Goal: Information Seeking & Learning: Learn about a topic

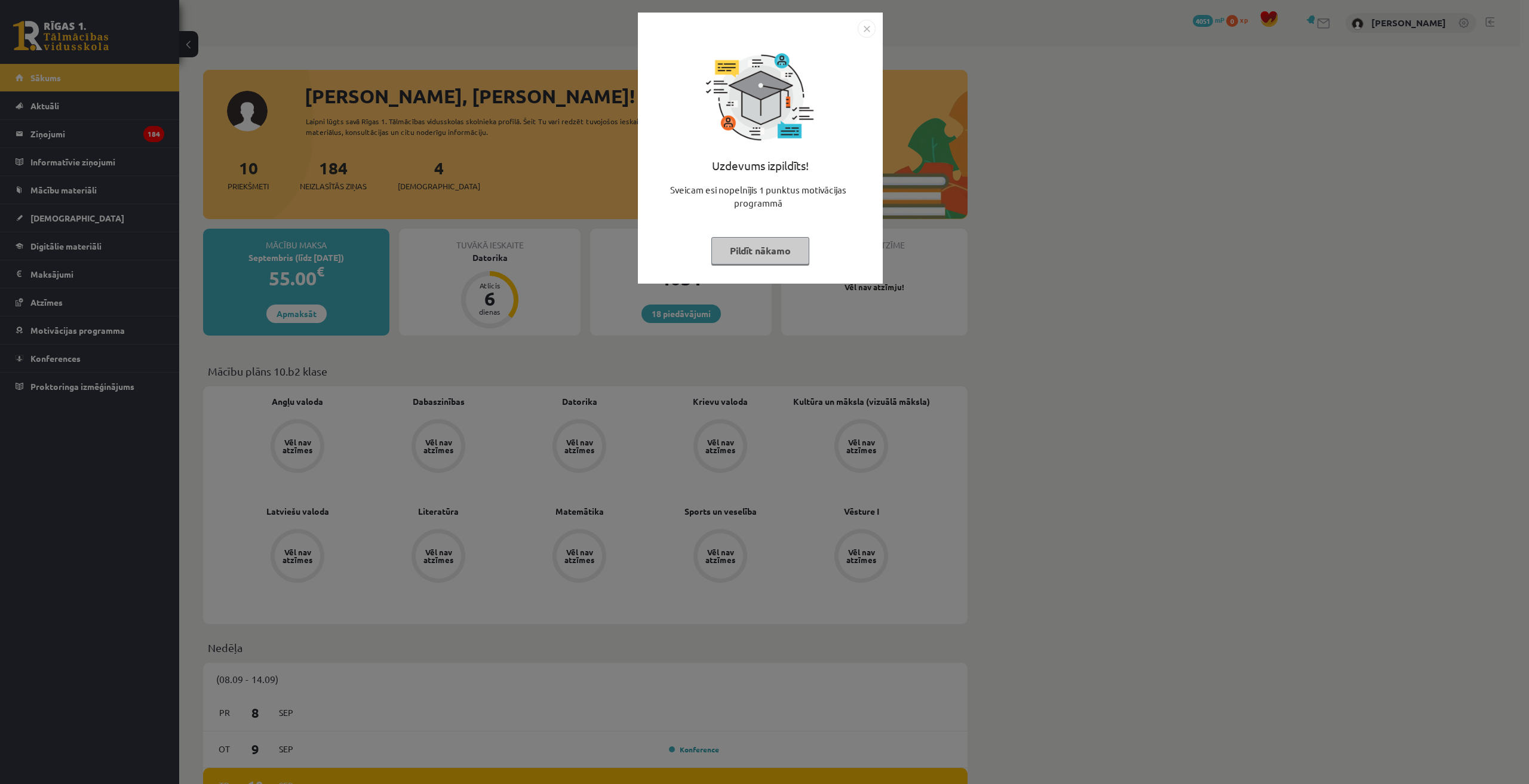
click at [871, 31] on img "Close" at bounding box center [866, 28] width 18 height 18
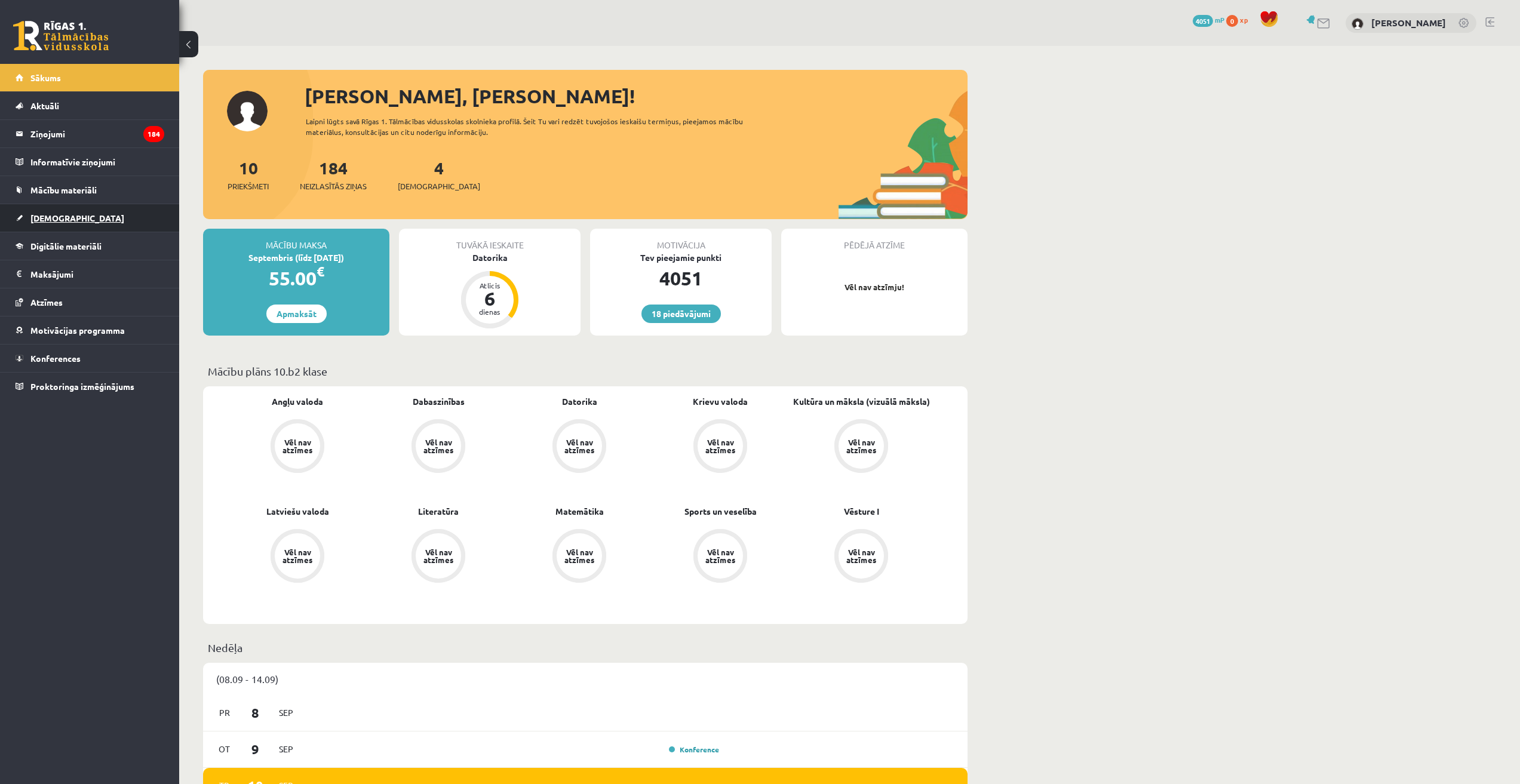
click at [57, 219] on span "[DEMOGRAPHIC_DATA]" at bounding box center [78, 218] width 94 height 10
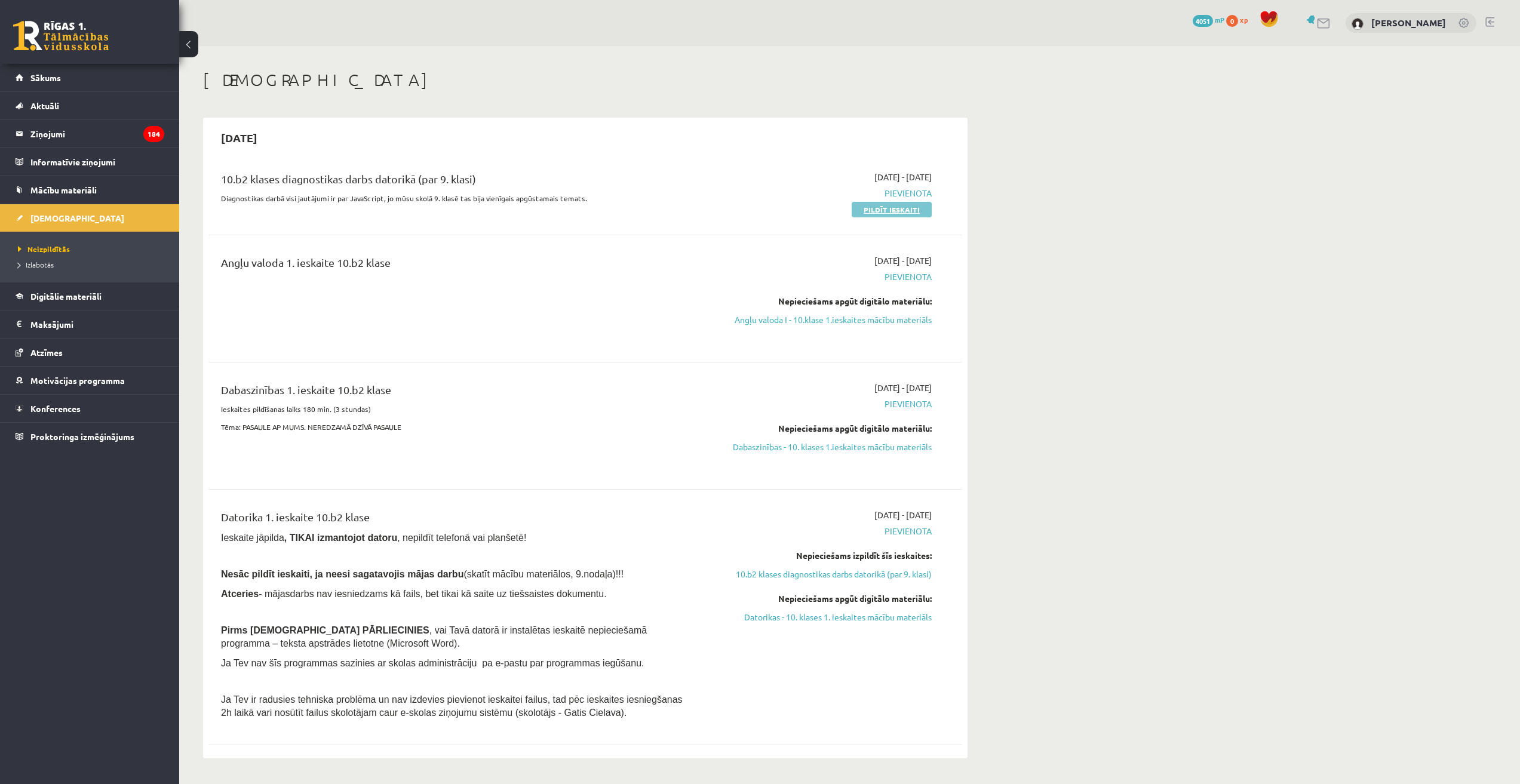
click at [896, 215] on link "Pildīt ieskaiti" at bounding box center [891, 209] width 80 height 16
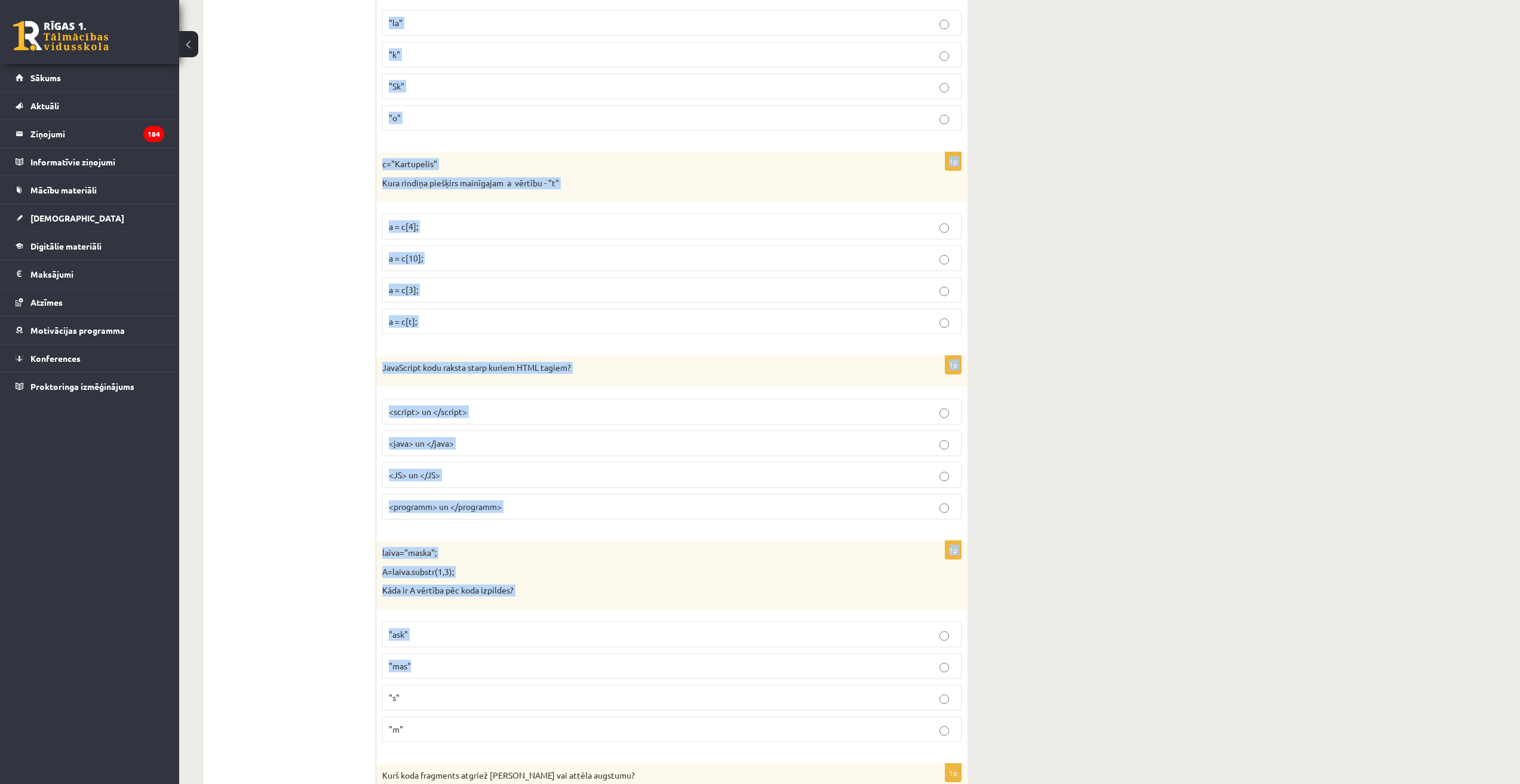
scroll to position [5706, 0]
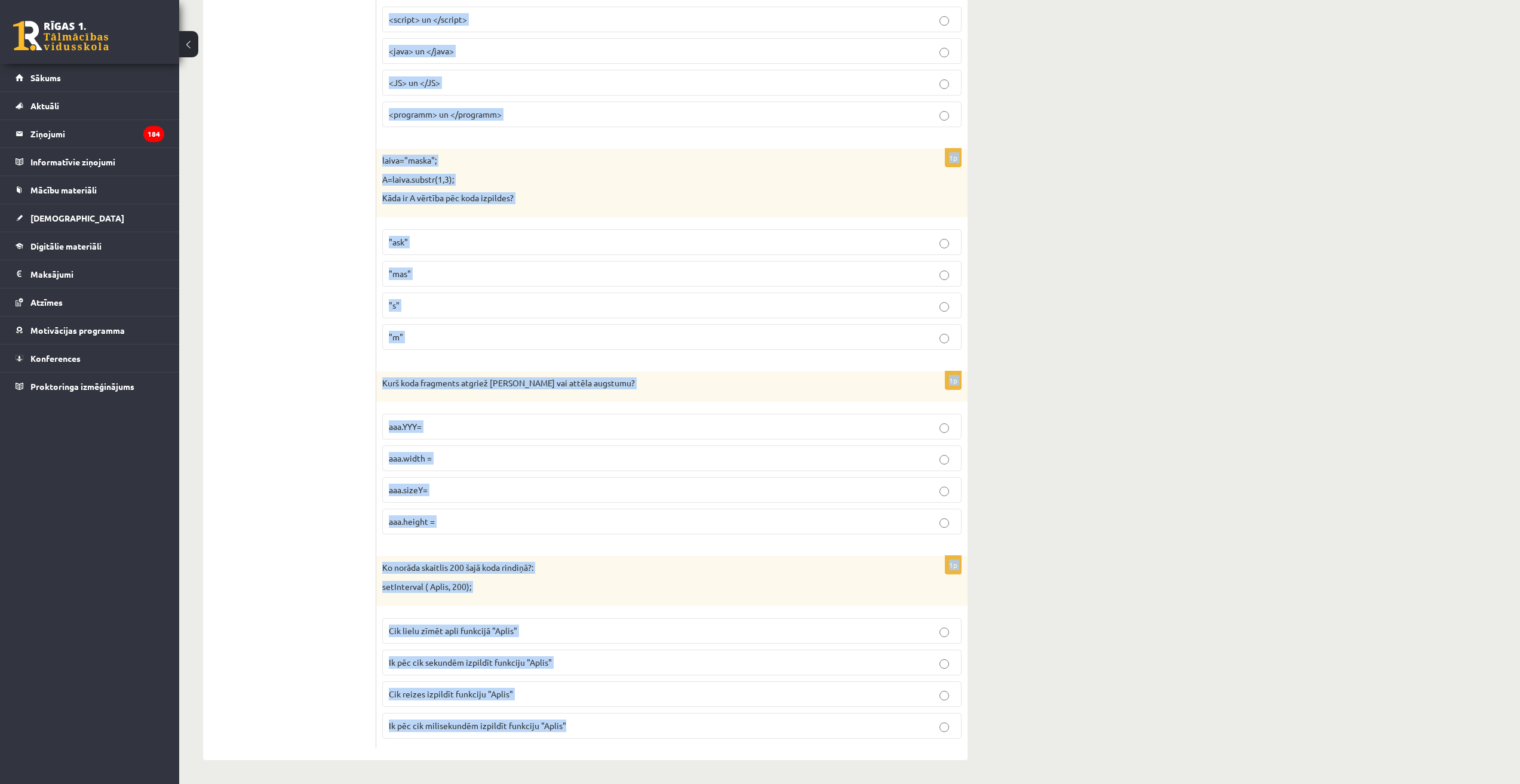
drag, startPoint x: 379, startPoint y: 253, endPoint x: 616, endPoint y: 743, distance: 544.3
copy form "myCanvas.onclick = function () {B=7} Kurā gadījumā B vērtība kļūs 7? Ja uzklikš…"
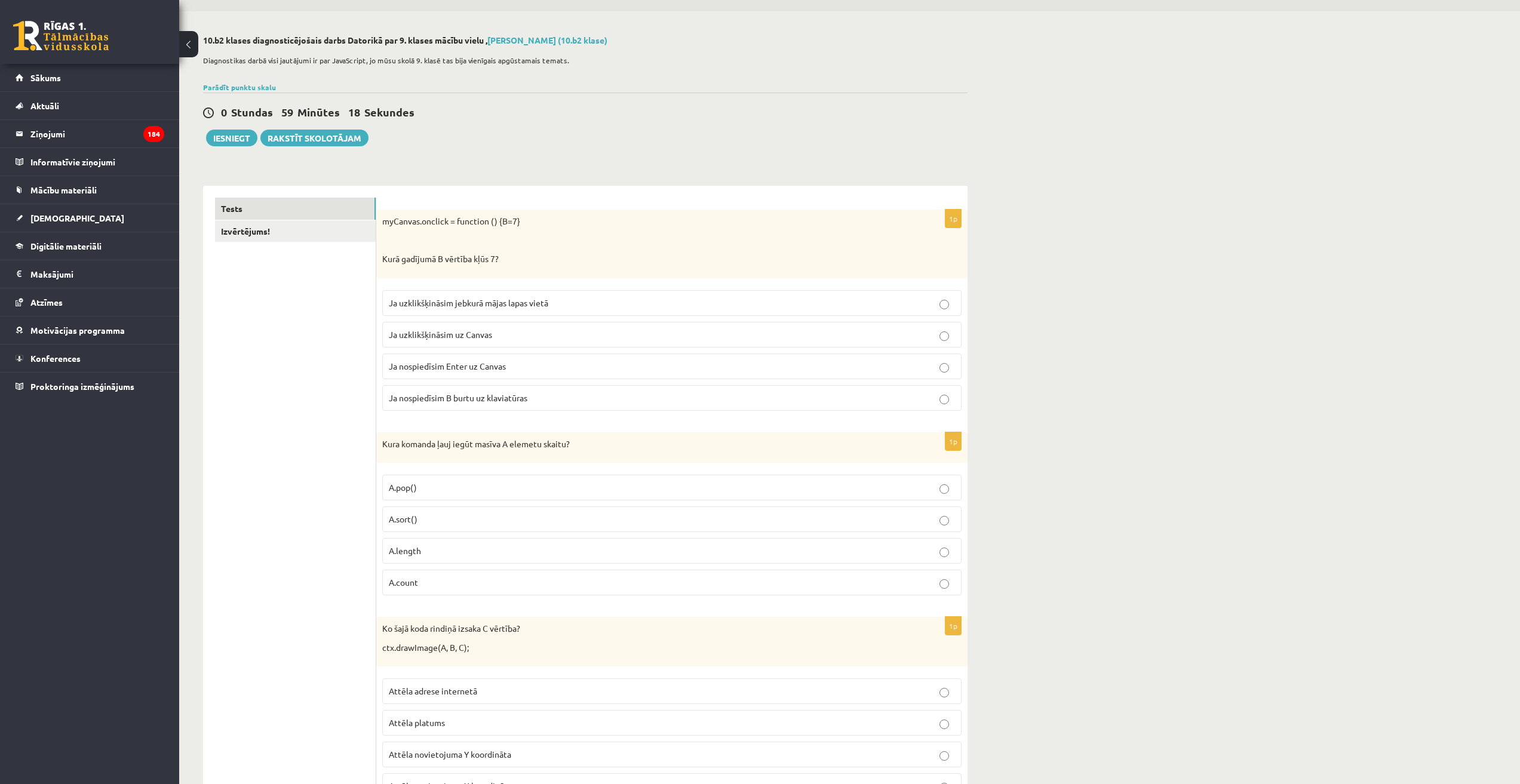
scroll to position [0, 0]
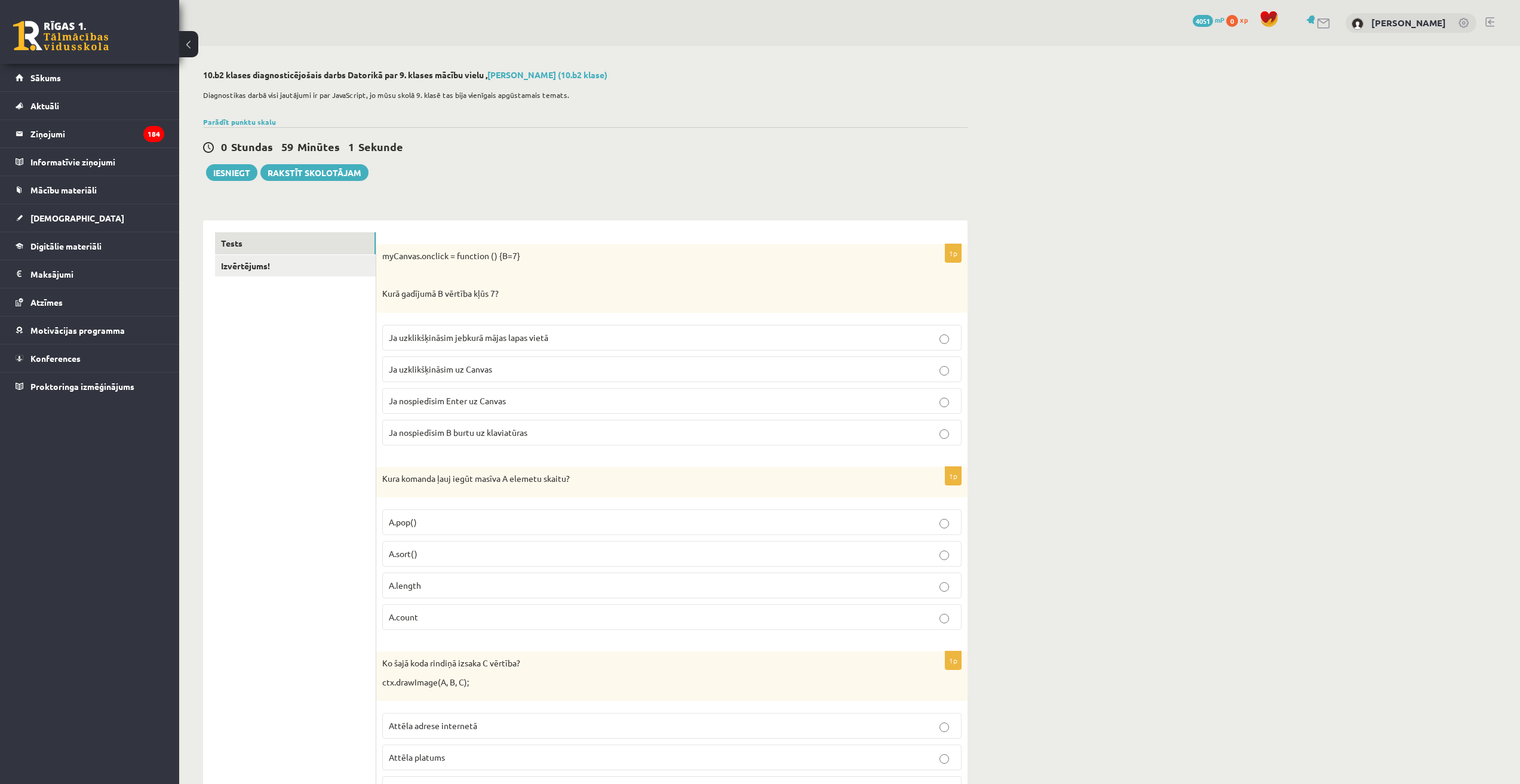
click at [488, 370] on span "Ja uzklikšķināsim uz Canvas" at bounding box center [440, 369] width 104 height 10
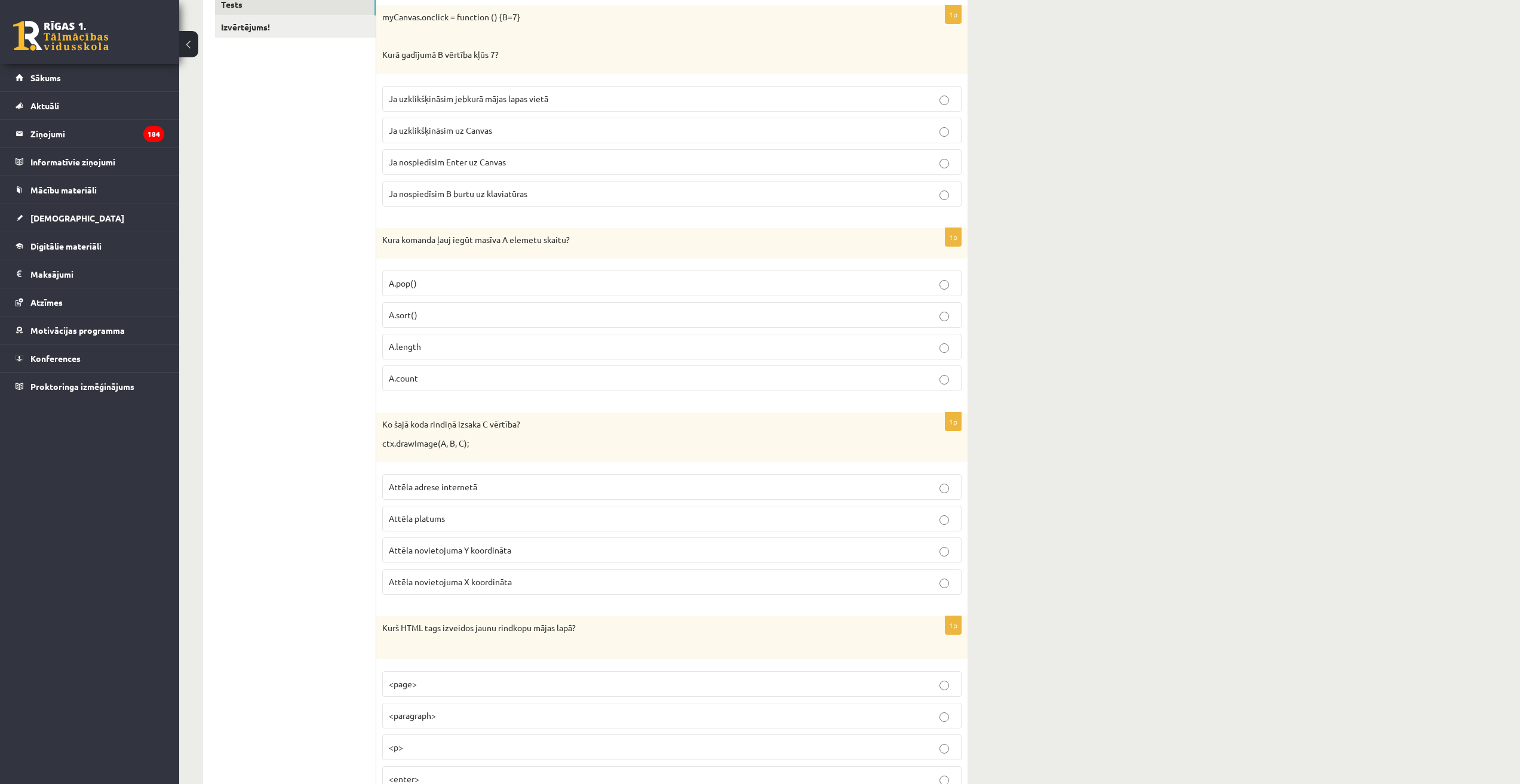
click at [431, 351] on p "A.length" at bounding box center [671, 347] width 566 height 13
click at [499, 584] on span "Attēla novietojuma X koordināta" at bounding box center [450, 581] width 123 height 10
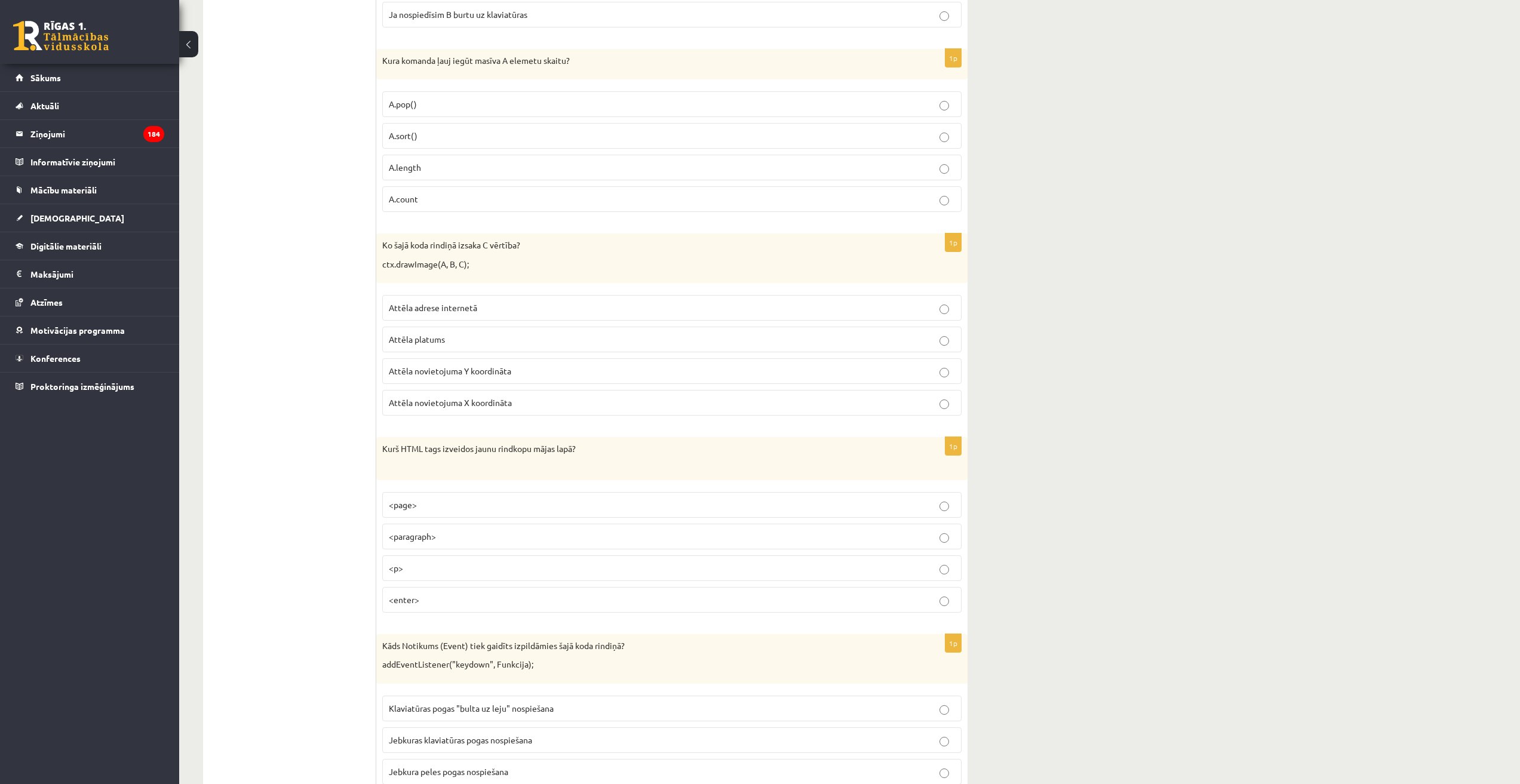
scroll to position [537, 0]
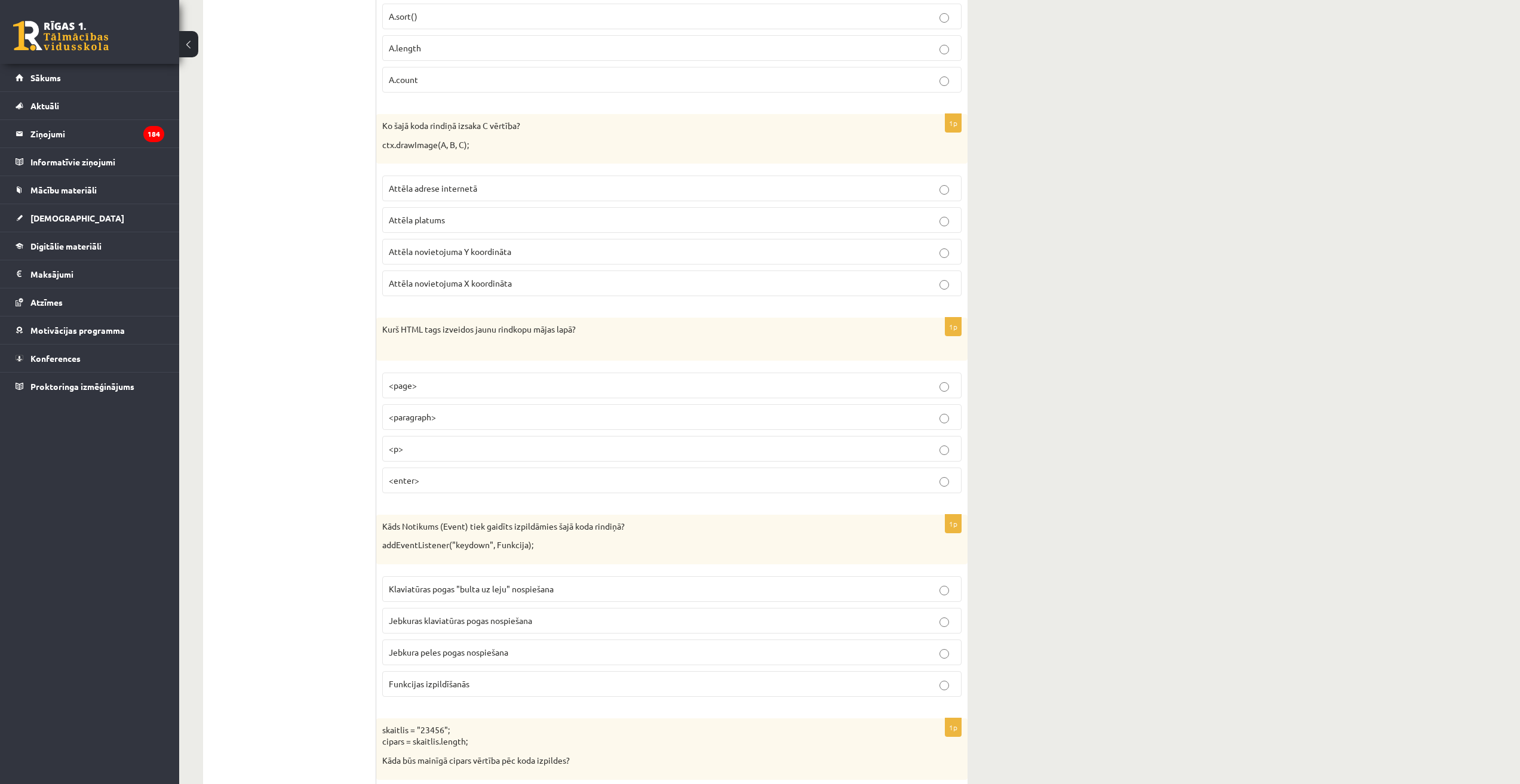
click at [446, 444] on p "<p>" at bounding box center [671, 449] width 566 height 13
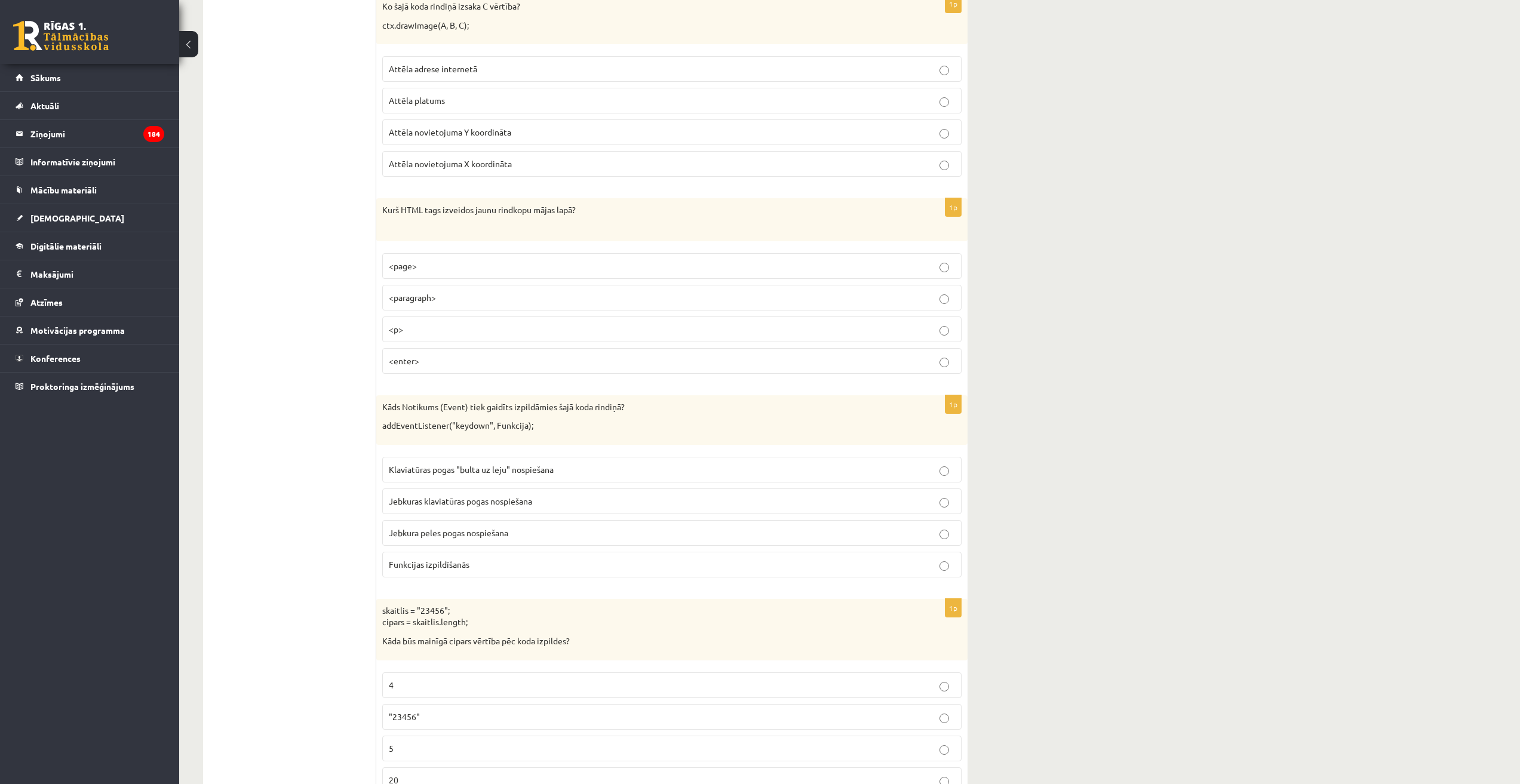
click at [535, 502] on p "Jebkuras klaviatūras pogas nospiešana" at bounding box center [671, 501] width 566 height 13
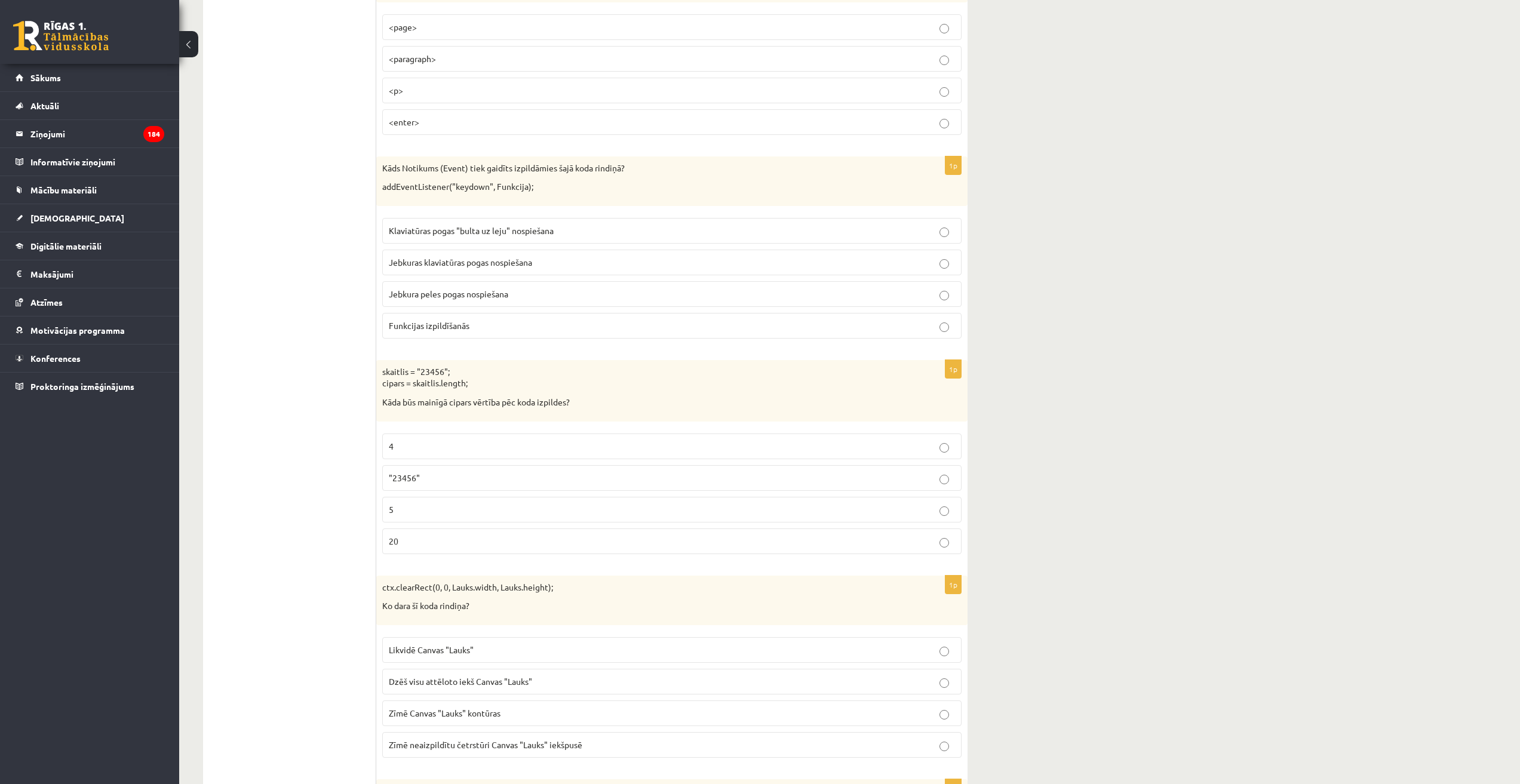
click at [569, 236] on p "Klaviatūras pogas "bulta uz leju" nospiešana" at bounding box center [671, 230] width 566 height 13
click at [428, 507] on p "5" at bounding box center [671, 509] width 566 height 13
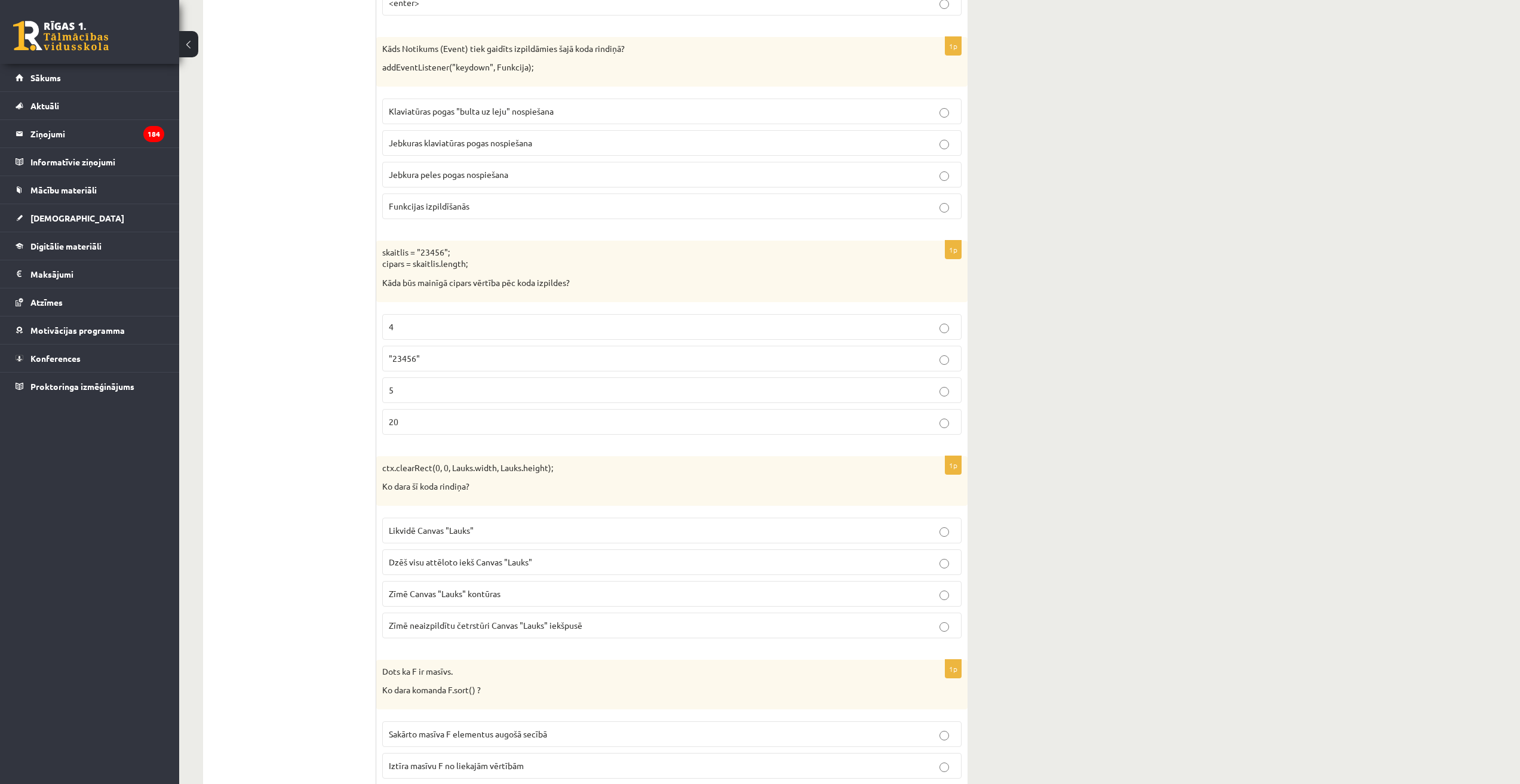
click at [482, 569] on label "Dzēš visu attēloto iekš Canvas "Lauks"" at bounding box center [672, 562] width 579 height 25
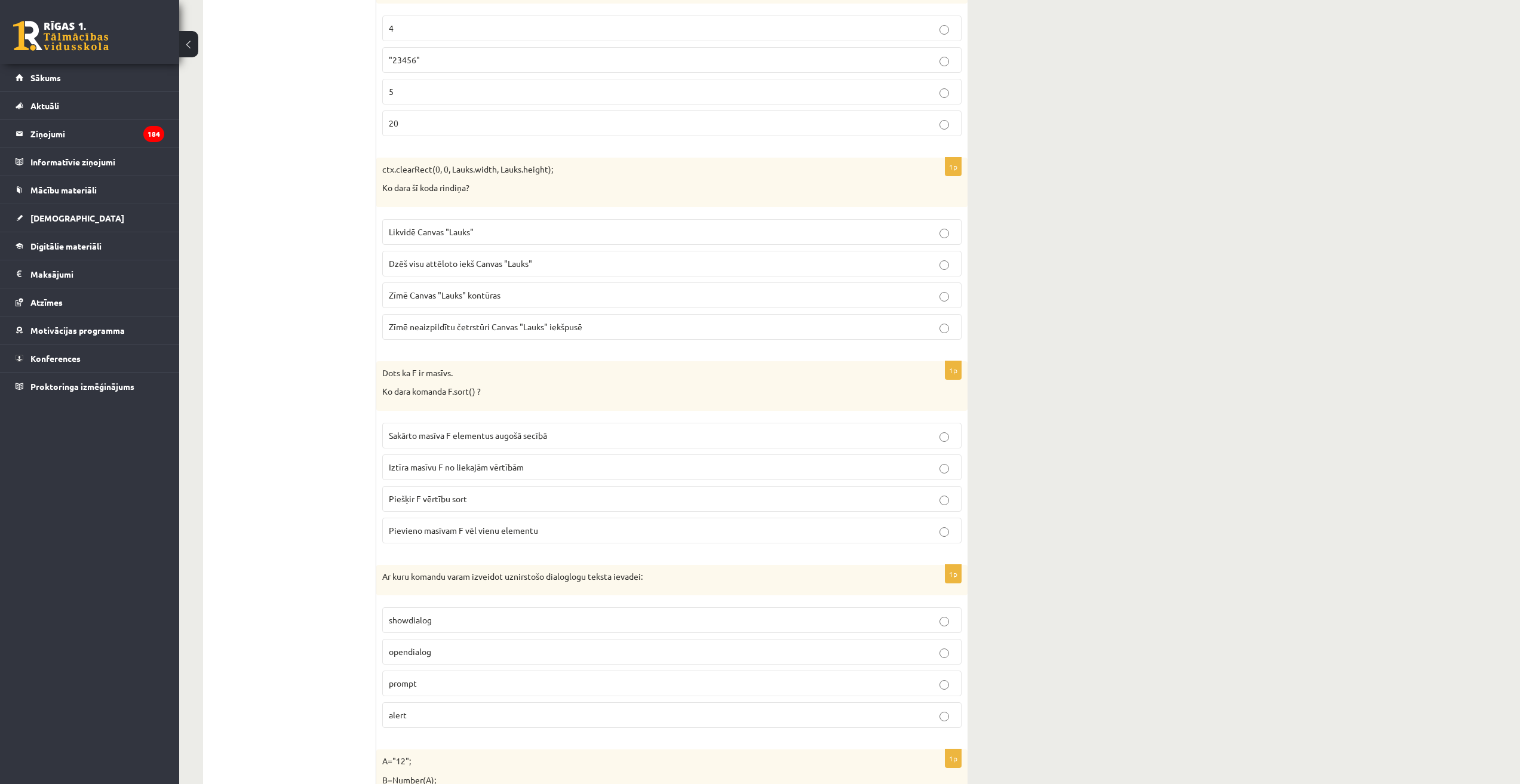
scroll to position [1493, 0]
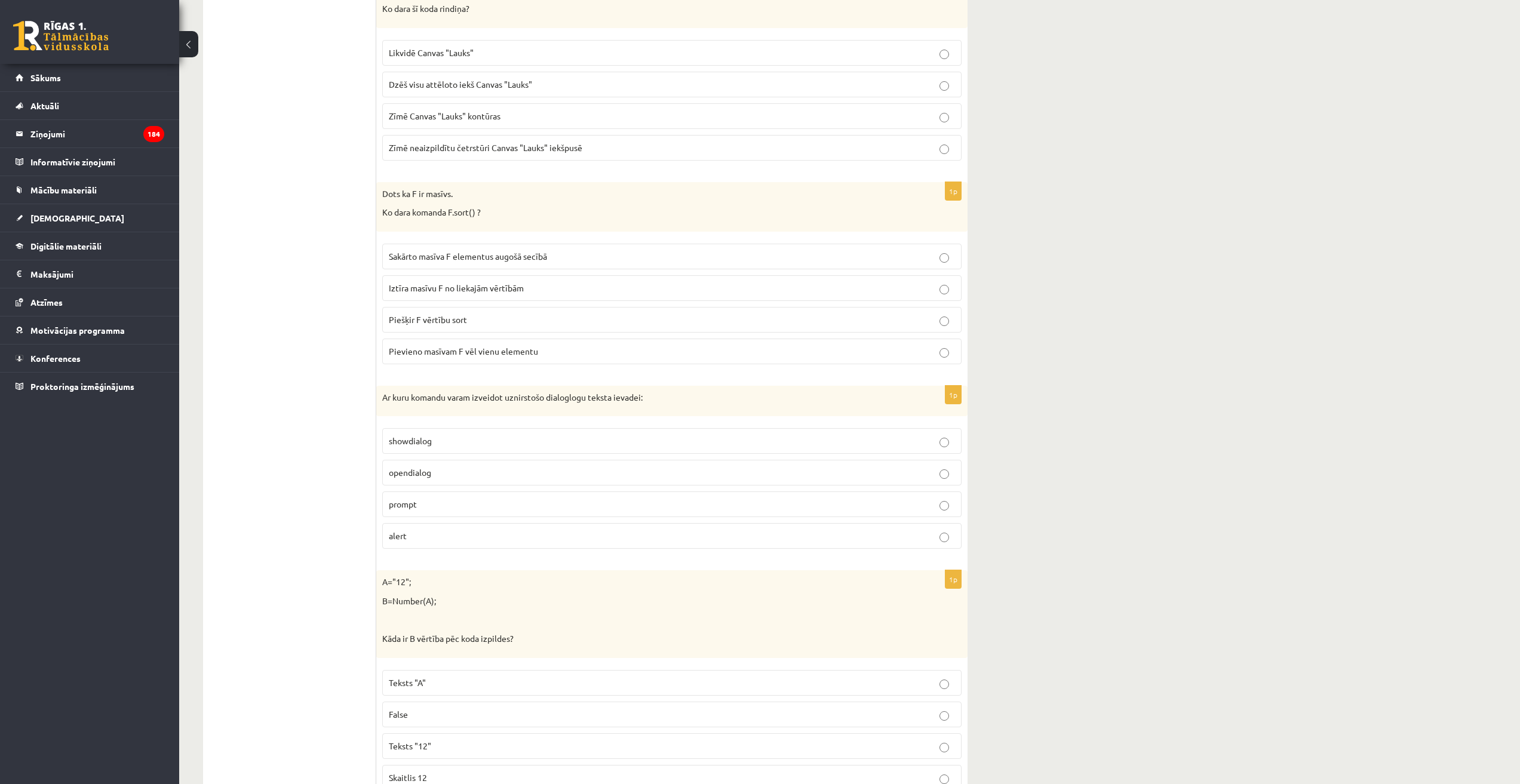
click at [458, 256] on span "Sakārto masīva F elementus augošā secībā" at bounding box center [467, 256] width 158 height 10
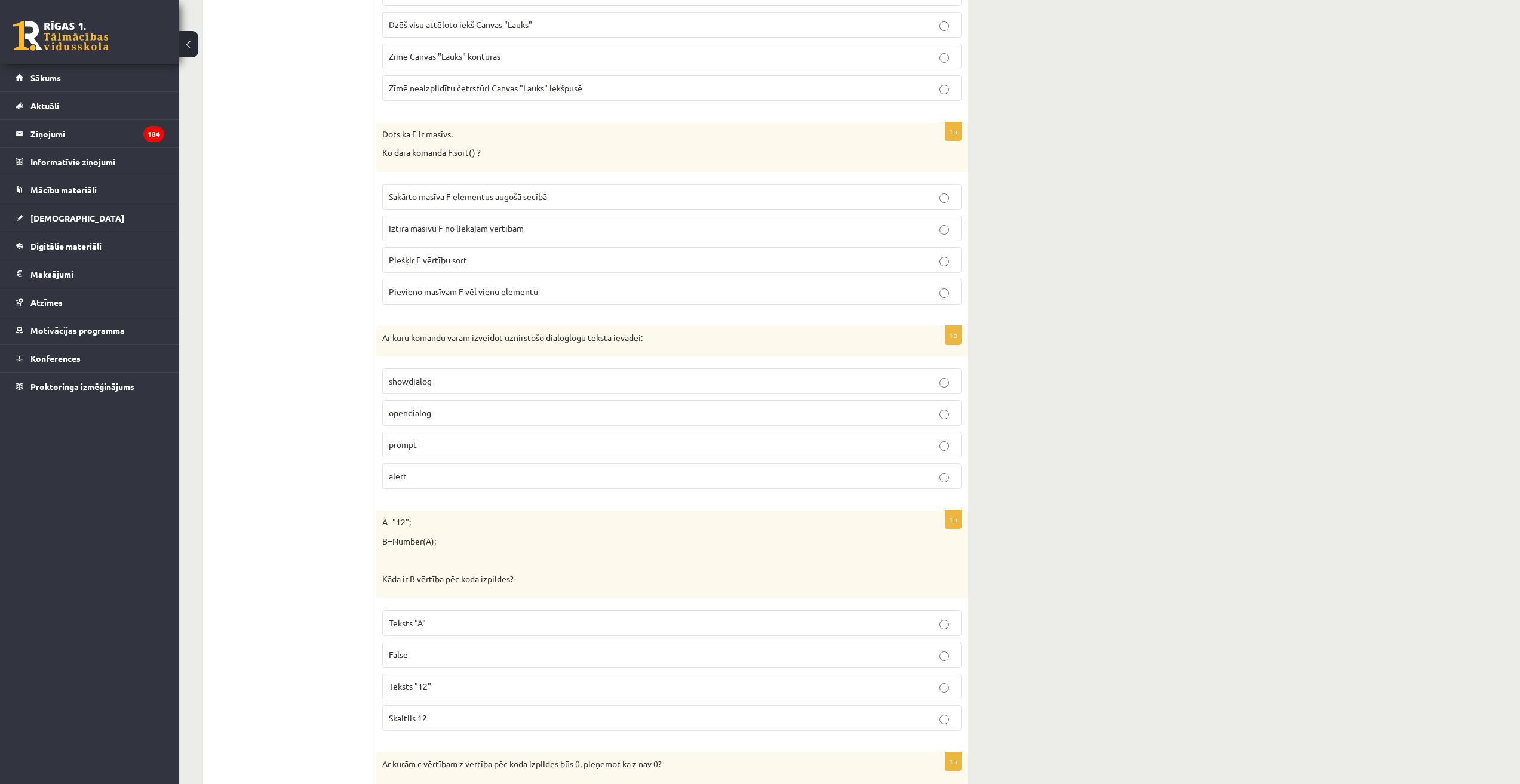
click at [478, 444] on p "prompt" at bounding box center [671, 444] width 566 height 13
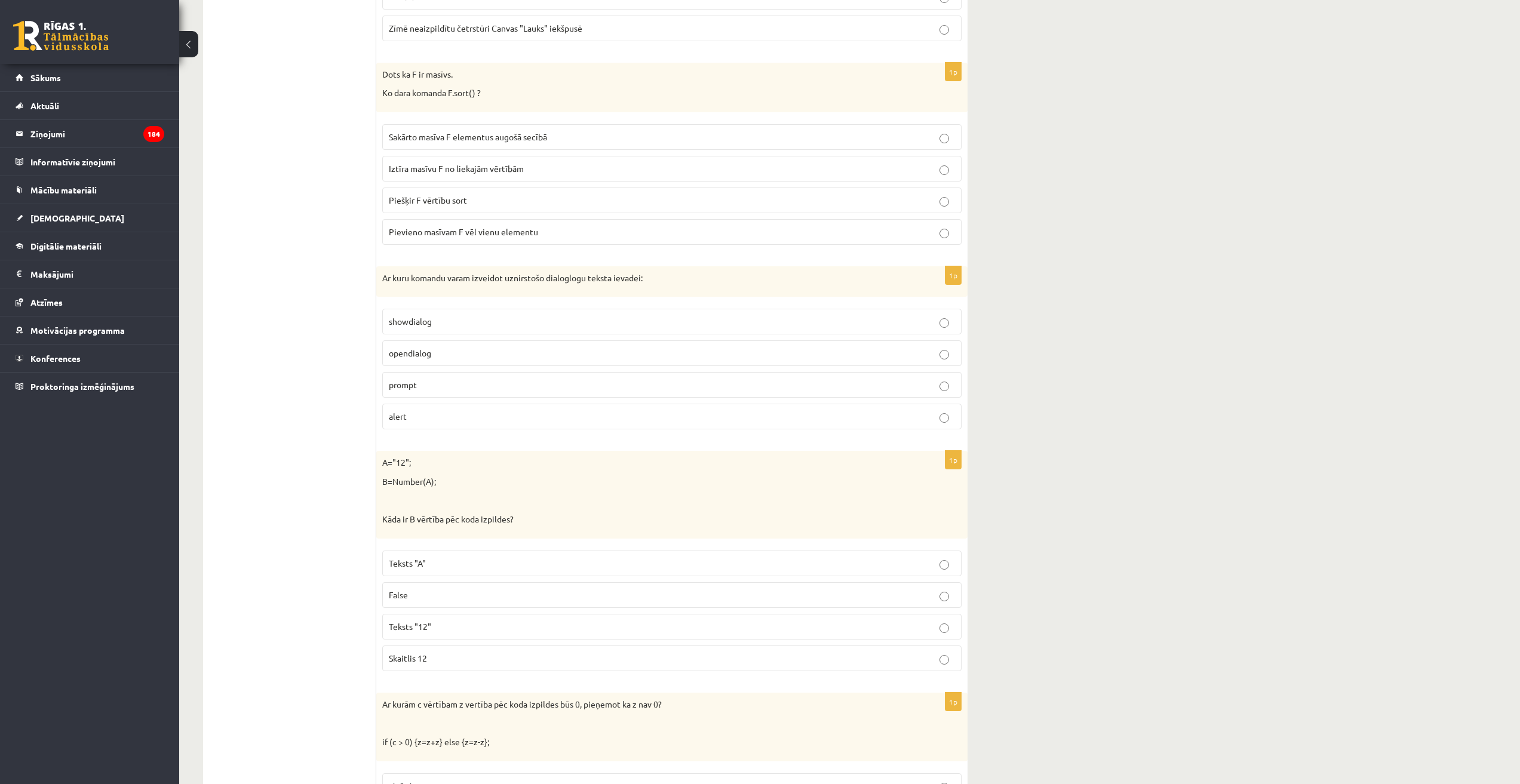
scroll to position [1672, 0]
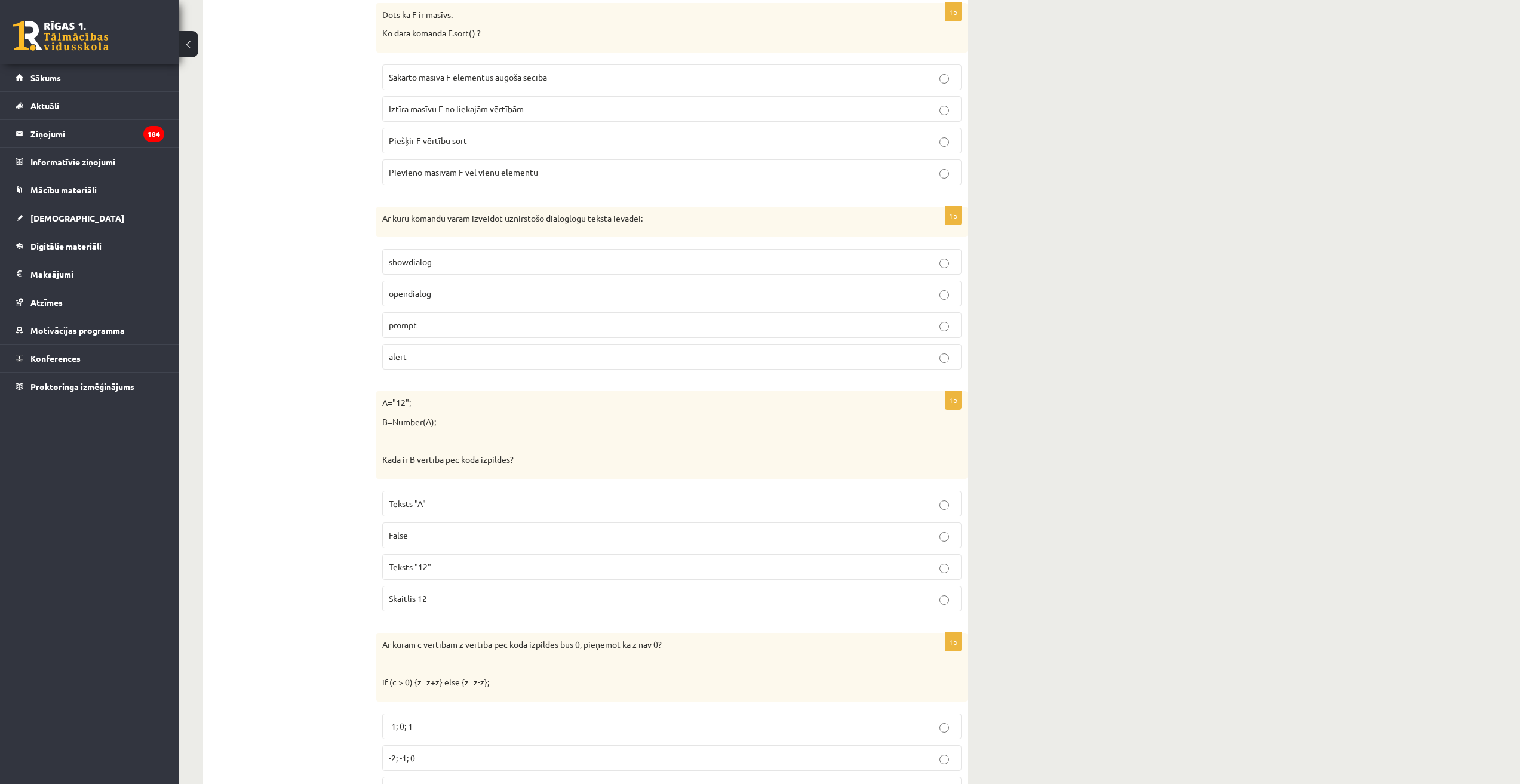
click at [508, 600] on p "Skaitlis 12" at bounding box center [671, 598] width 566 height 13
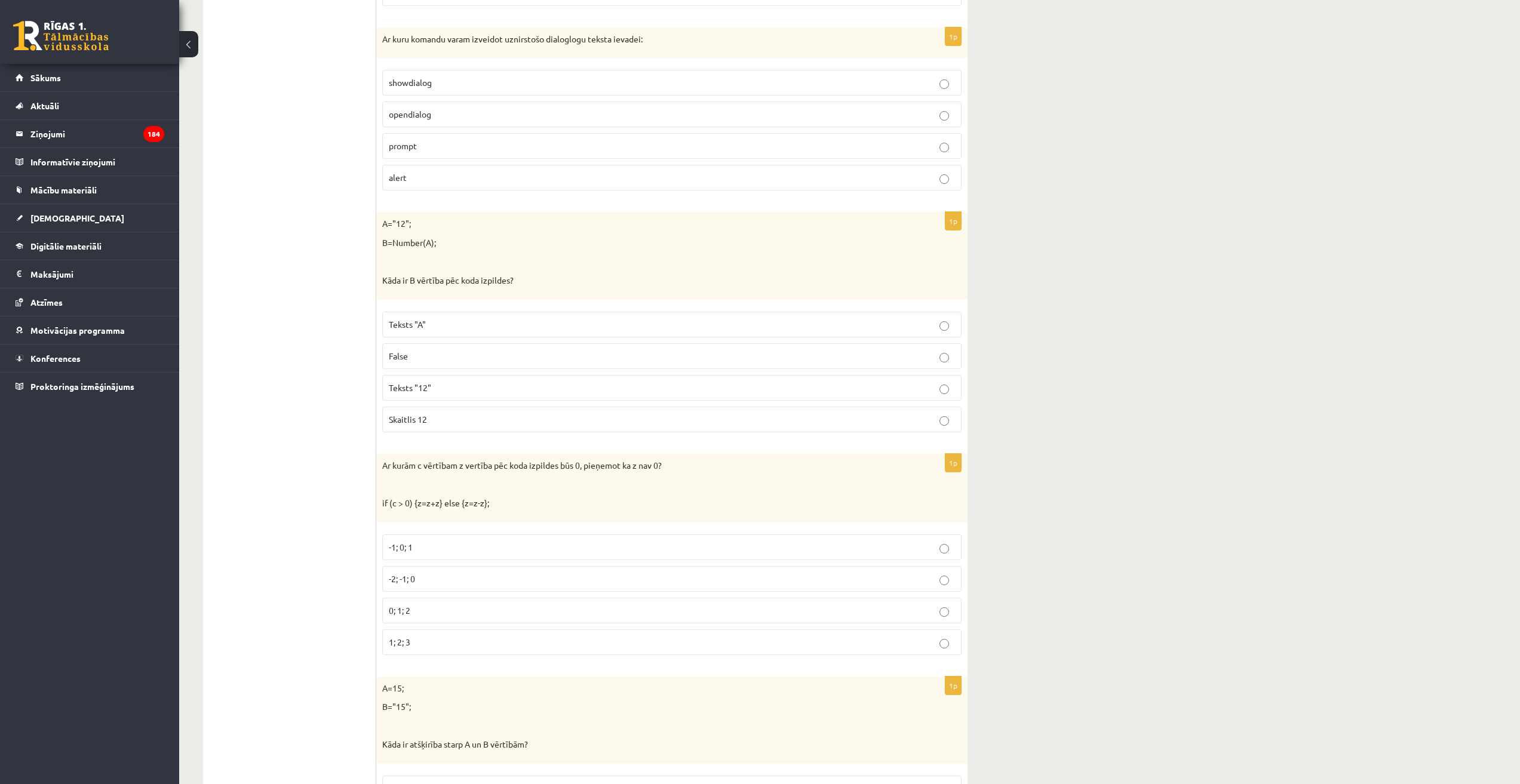
click at [429, 587] on label "-2; -1; 0" at bounding box center [672, 578] width 579 height 25
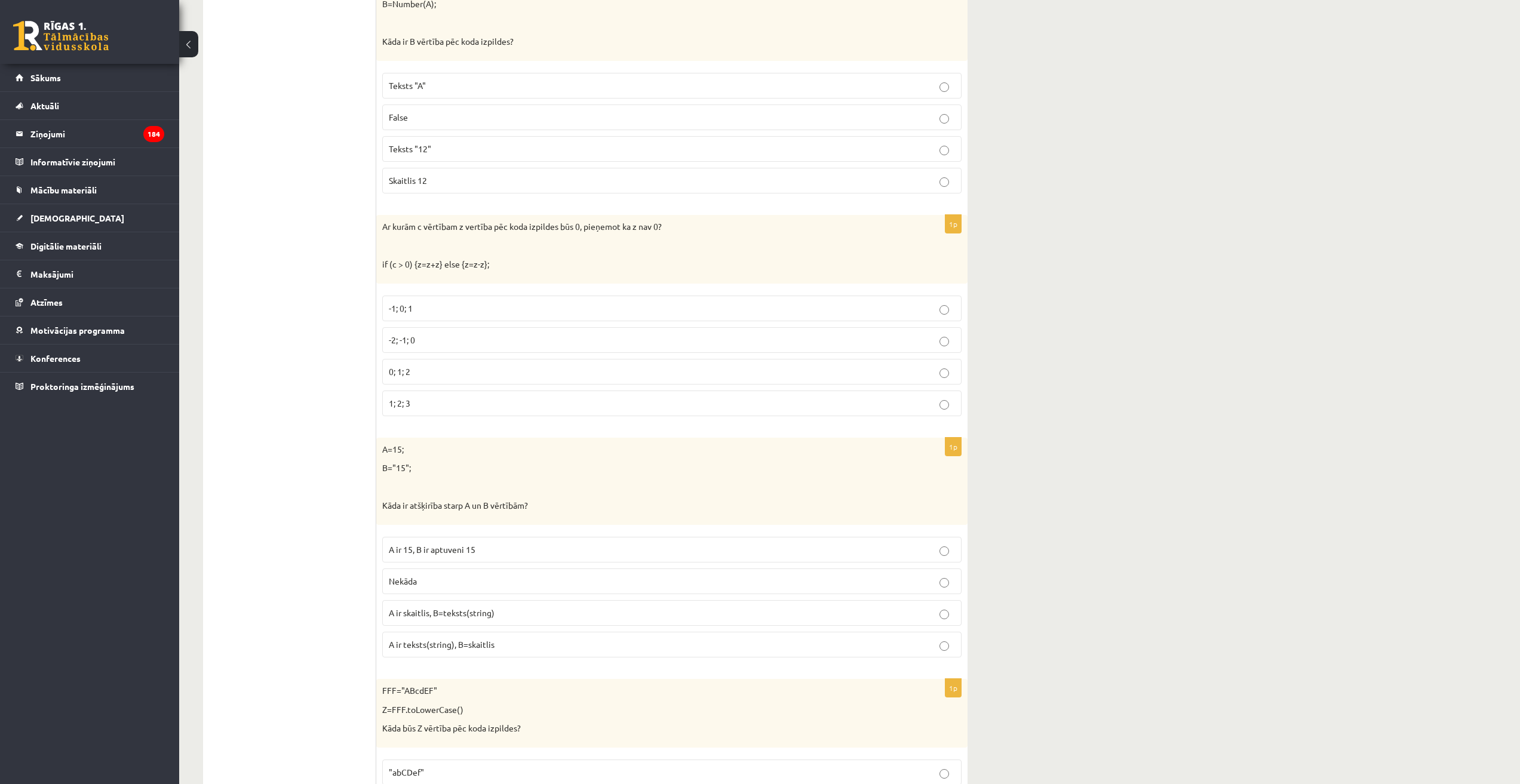
click at [493, 616] on span "A ir skaitlis, B=teksts(string)" at bounding box center [441, 613] width 106 height 10
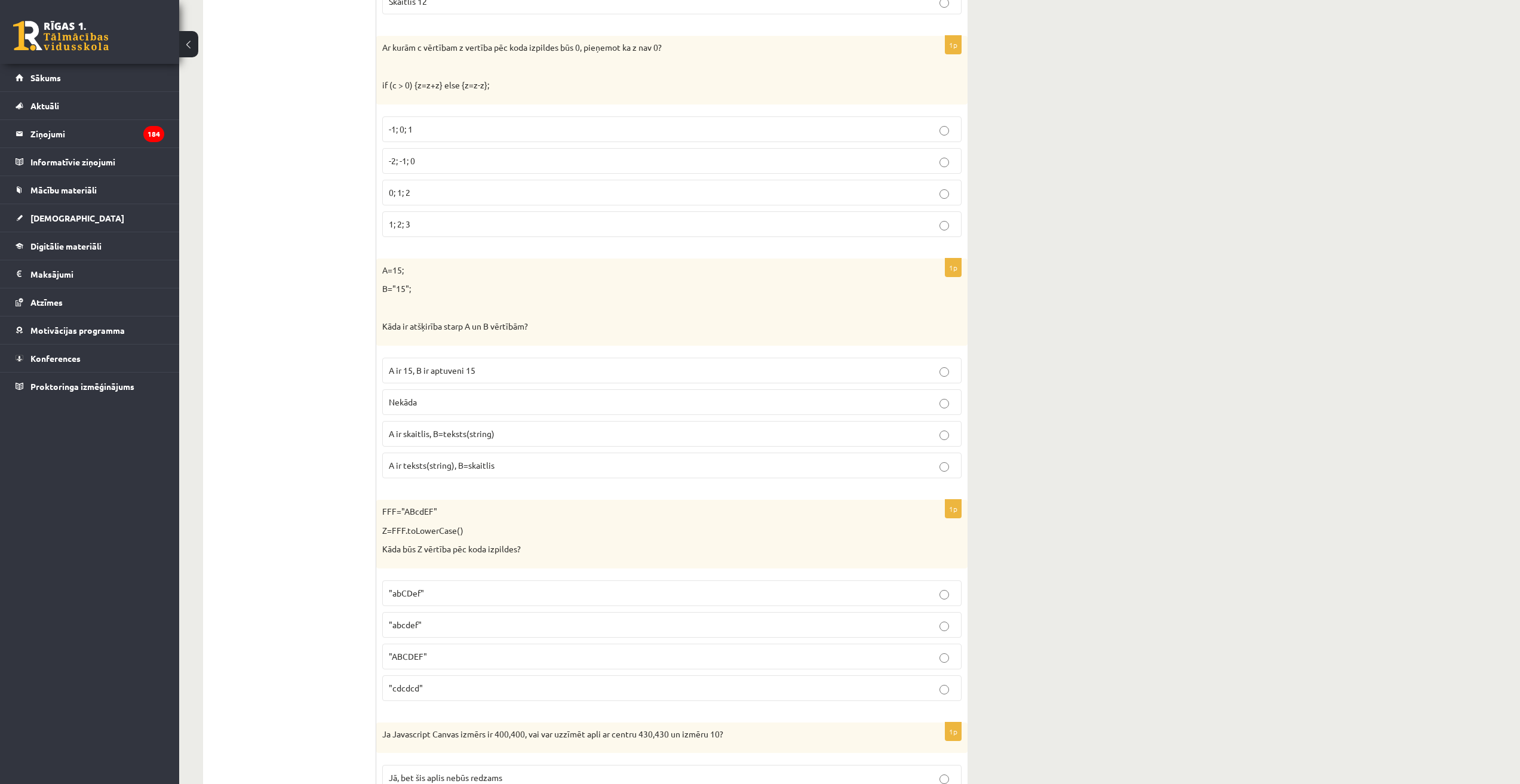
scroll to position [2328, 0]
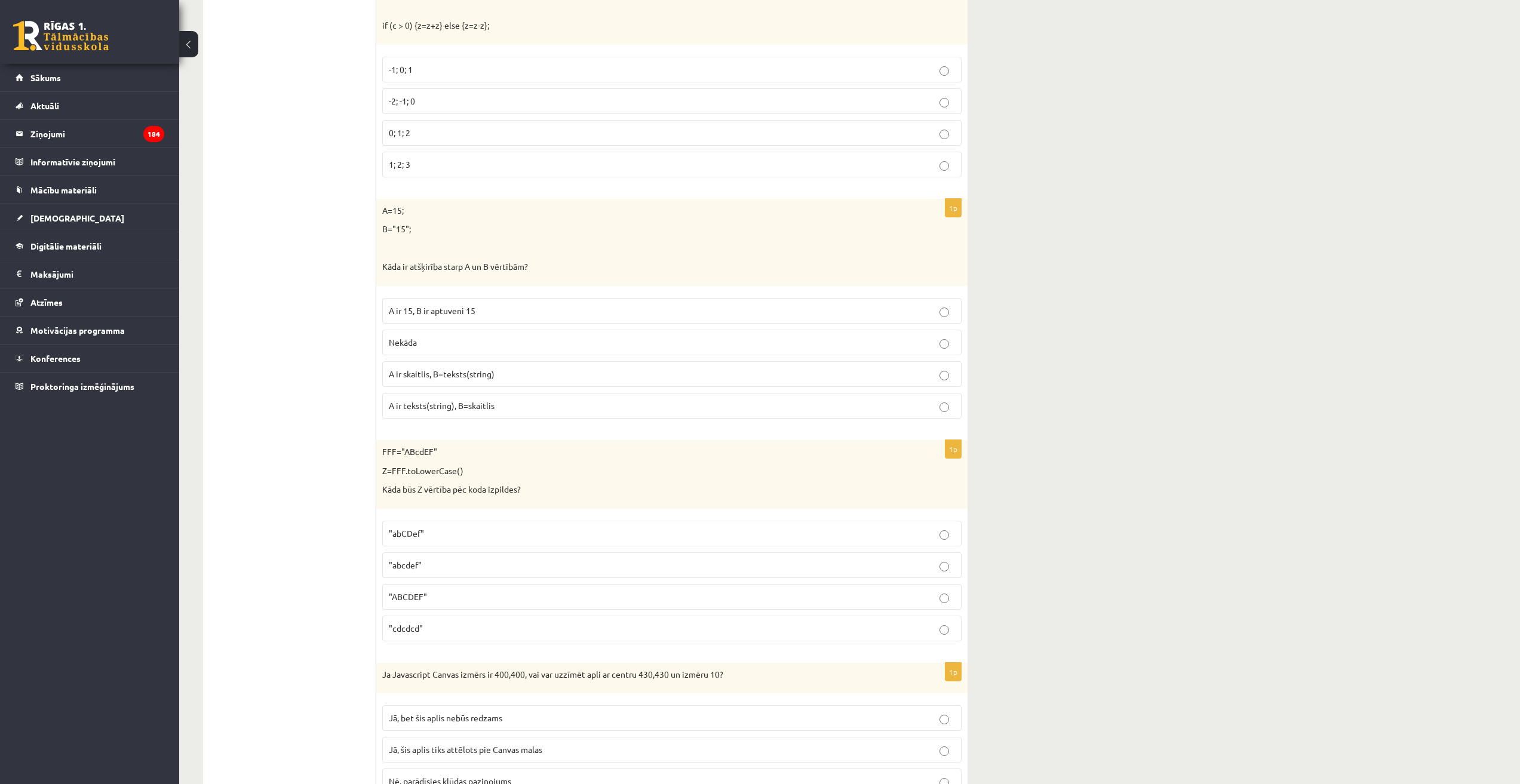
click at [447, 566] on p ""abcdef"" at bounding box center [671, 565] width 566 height 13
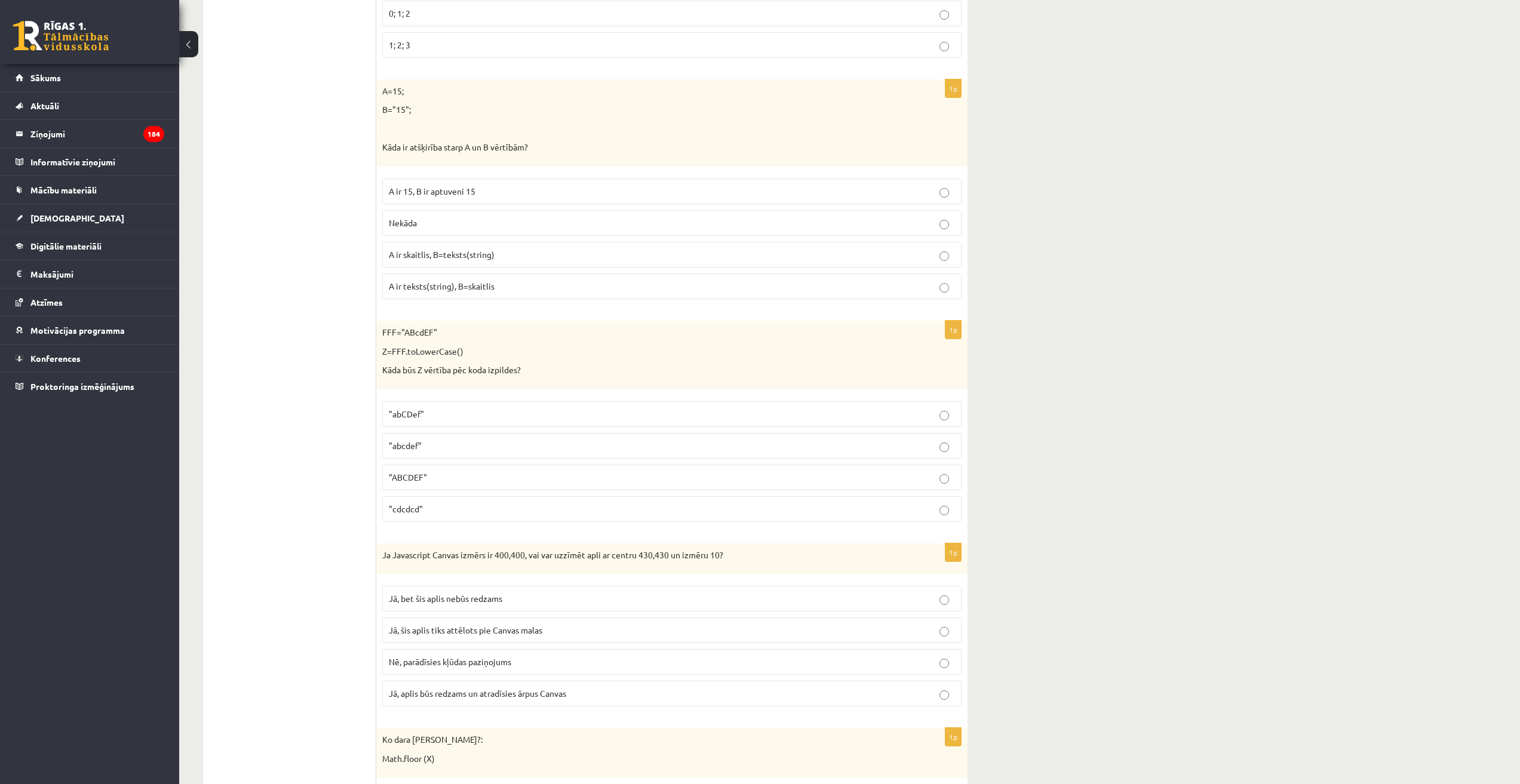
click at [493, 589] on label "Jā, bet šis aplis nebūs redzams" at bounding box center [672, 598] width 579 height 25
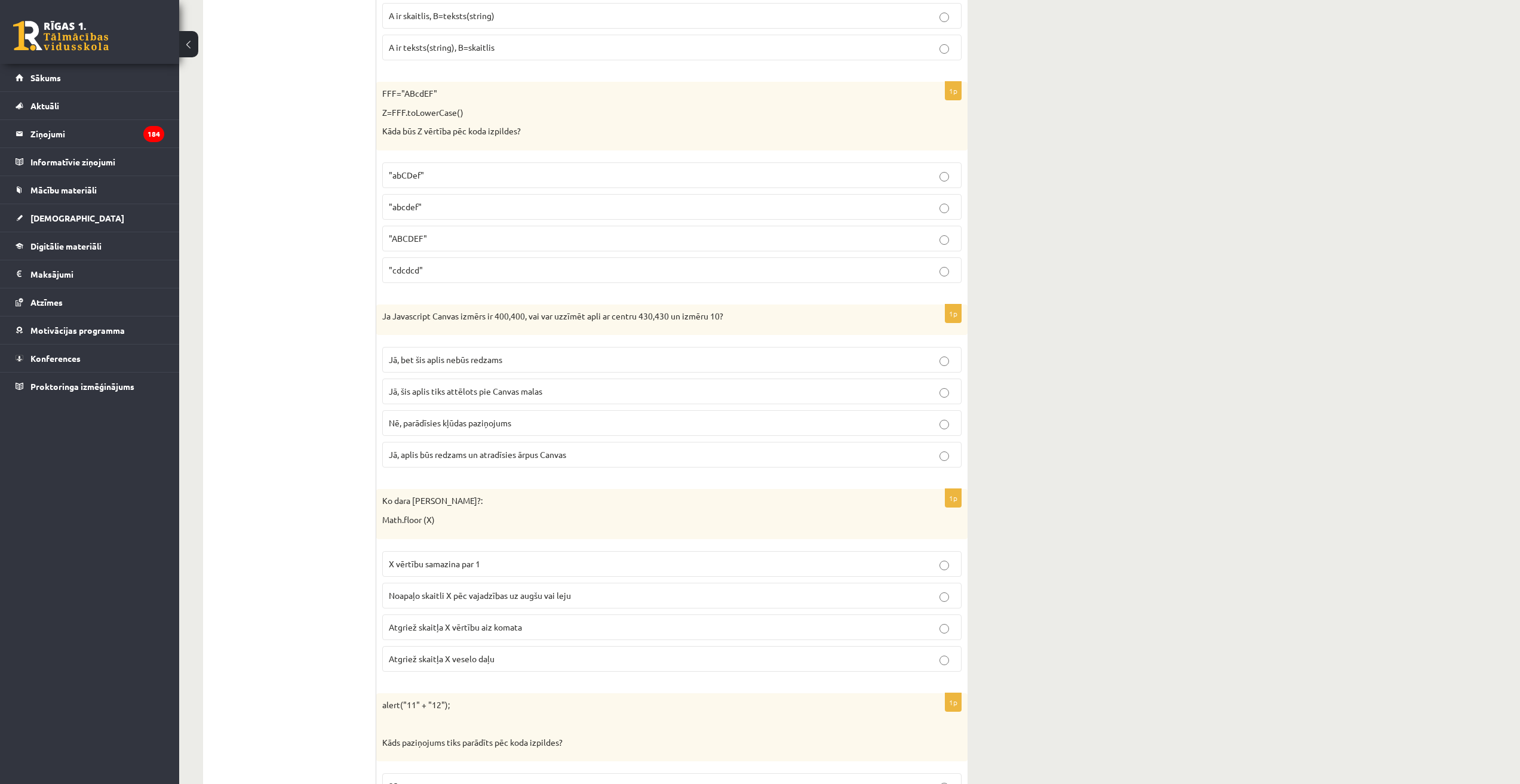
scroll to position [2806, 0]
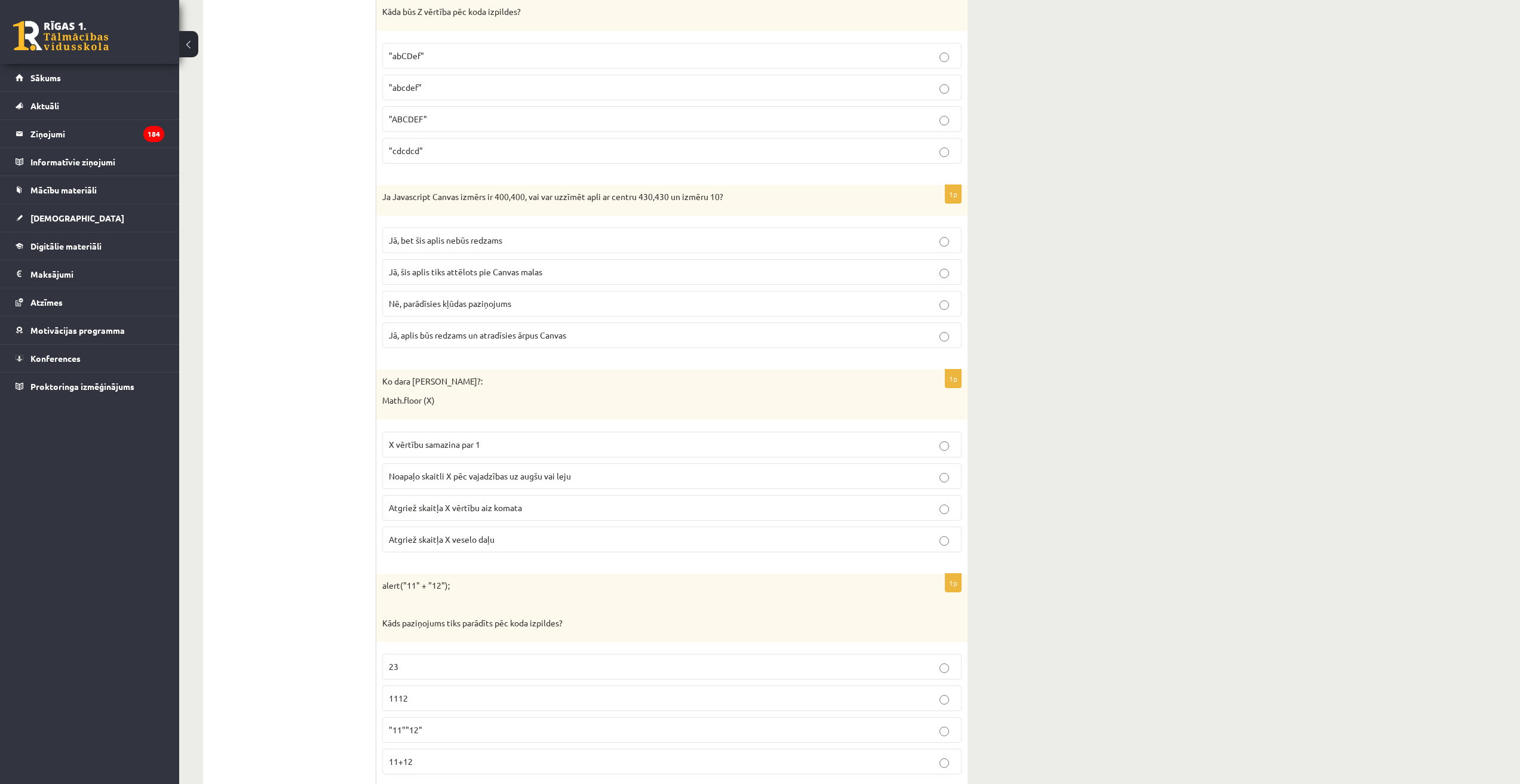
click at [521, 508] on span "Atgriež skaitļa X vērtību aiz komata" at bounding box center [455, 508] width 133 height 10
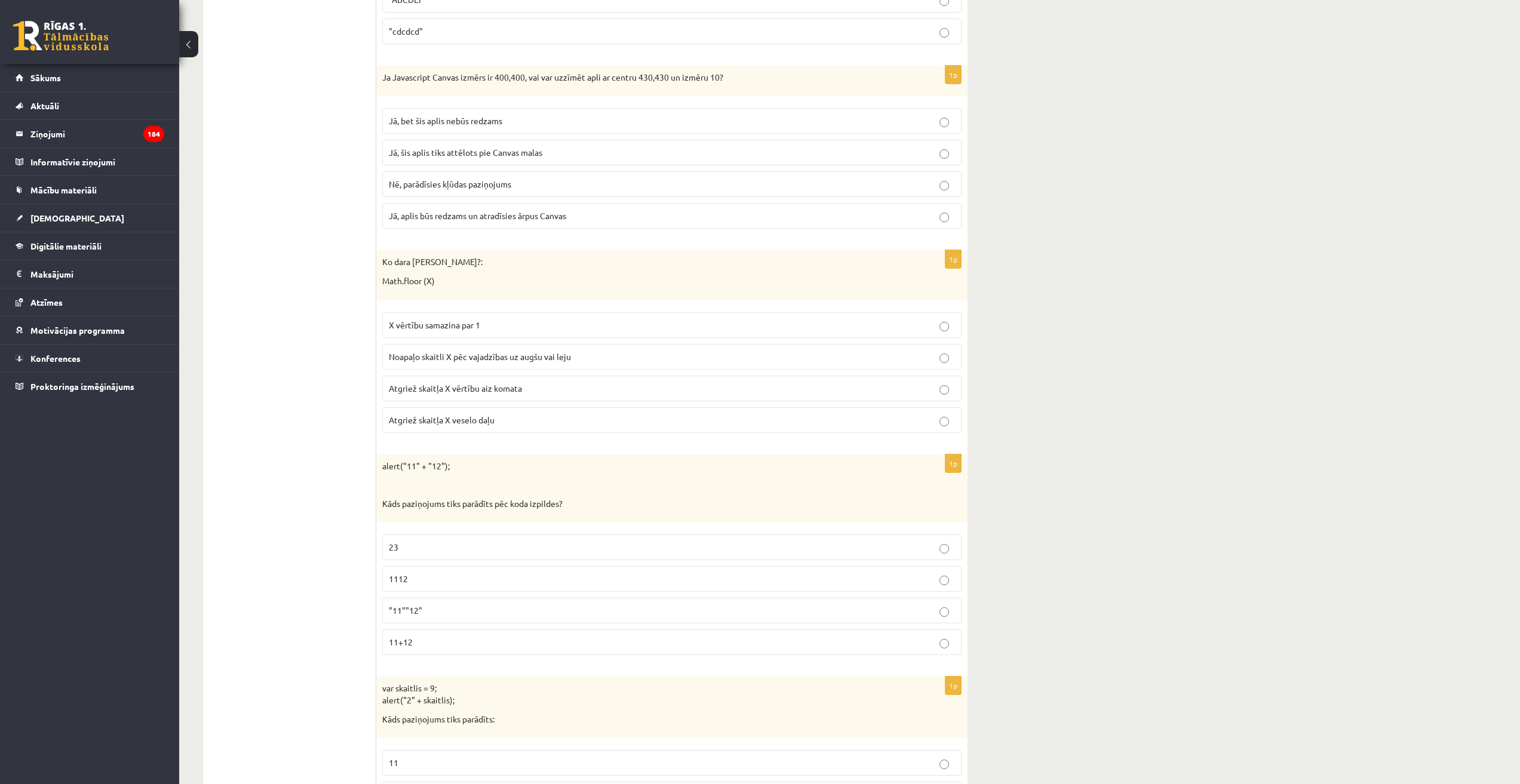
scroll to position [3104, 0]
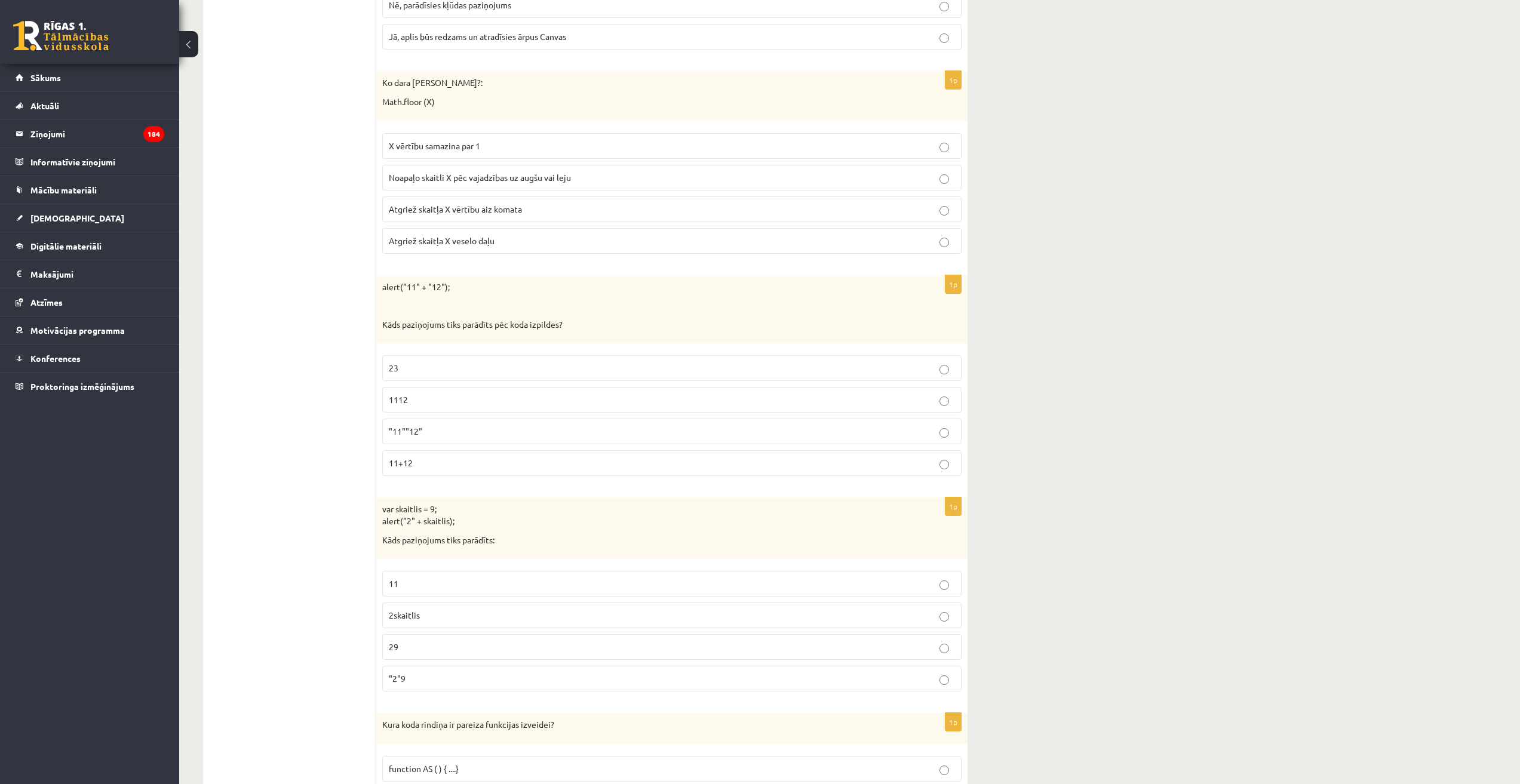
click at [434, 396] on p "1112" at bounding box center [671, 399] width 566 height 13
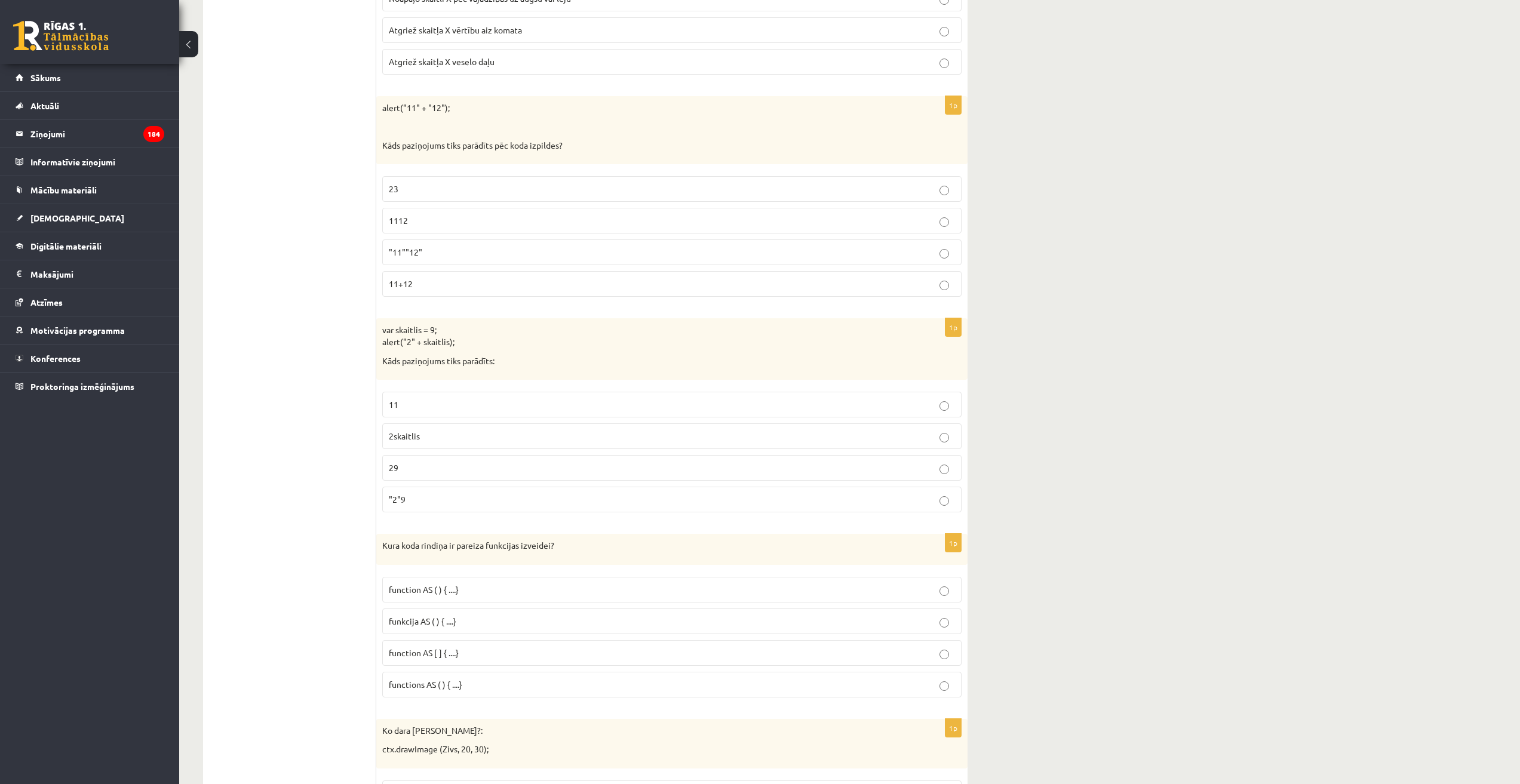
click at [454, 471] on p "29" at bounding box center [671, 467] width 566 height 13
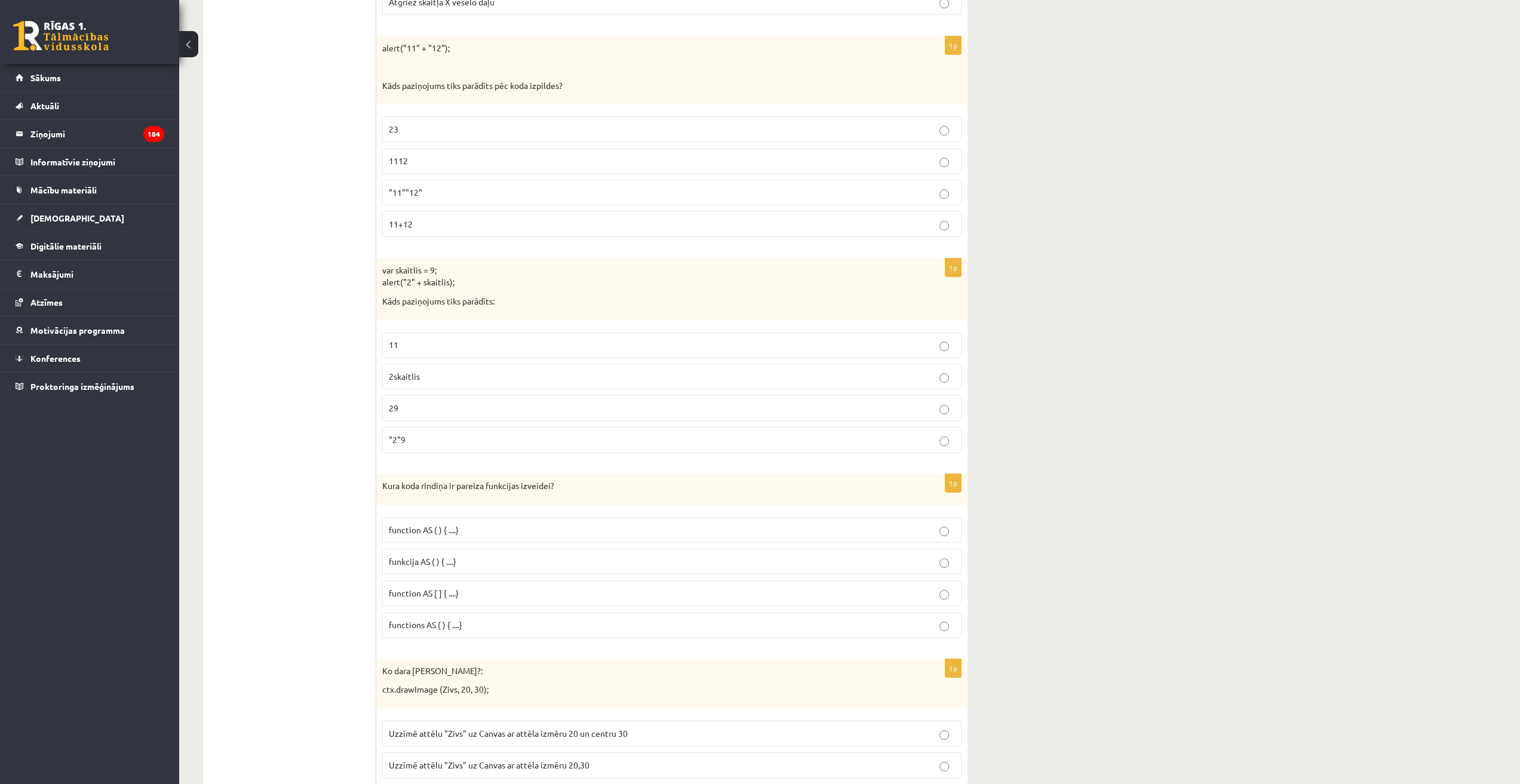
scroll to position [3582, 0]
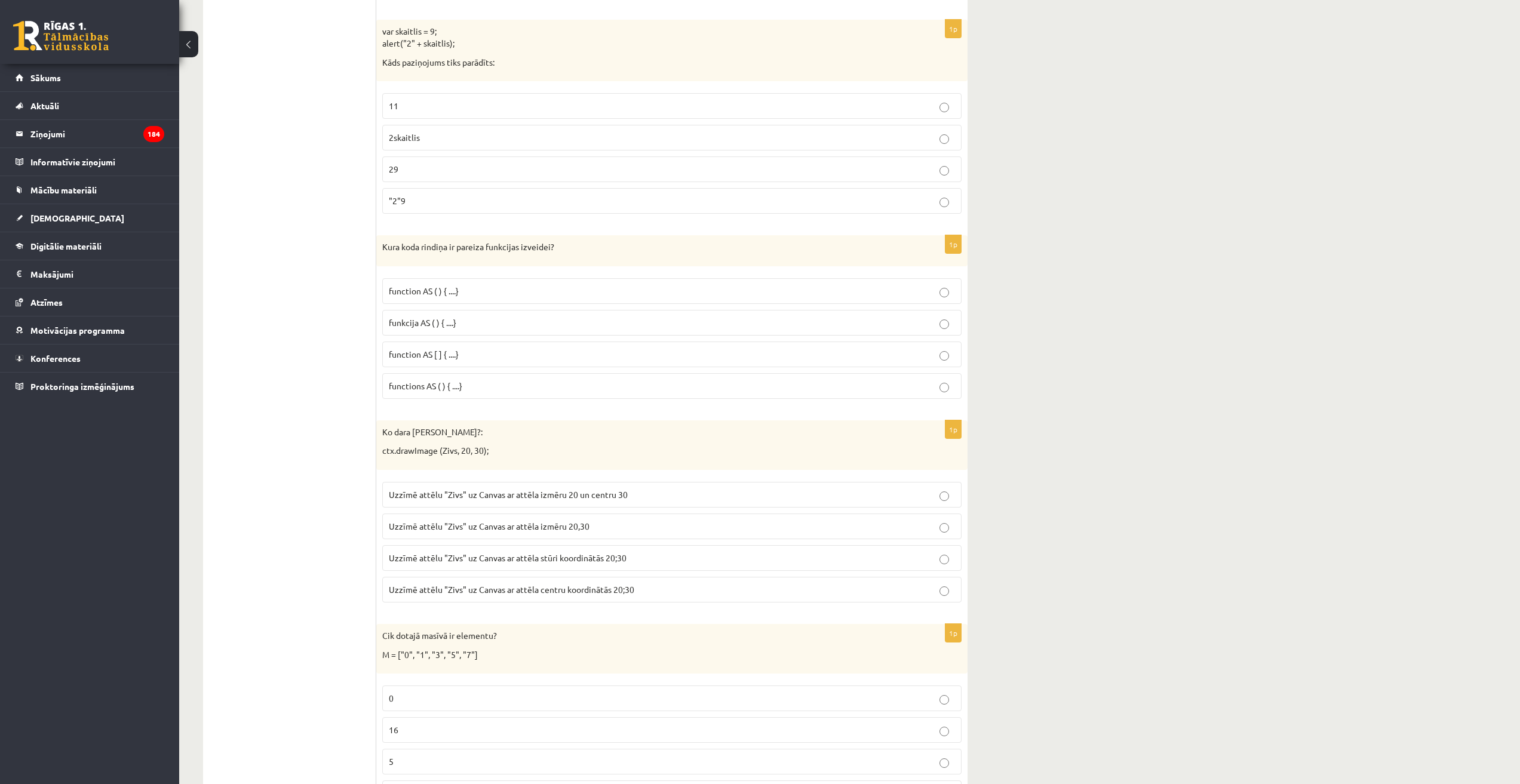
click at [478, 313] on label "funkcija AS ( ) { ....}" at bounding box center [672, 323] width 579 height 25
click at [483, 351] on p "function AS [ ] { ....}" at bounding box center [671, 354] width 566 height 13
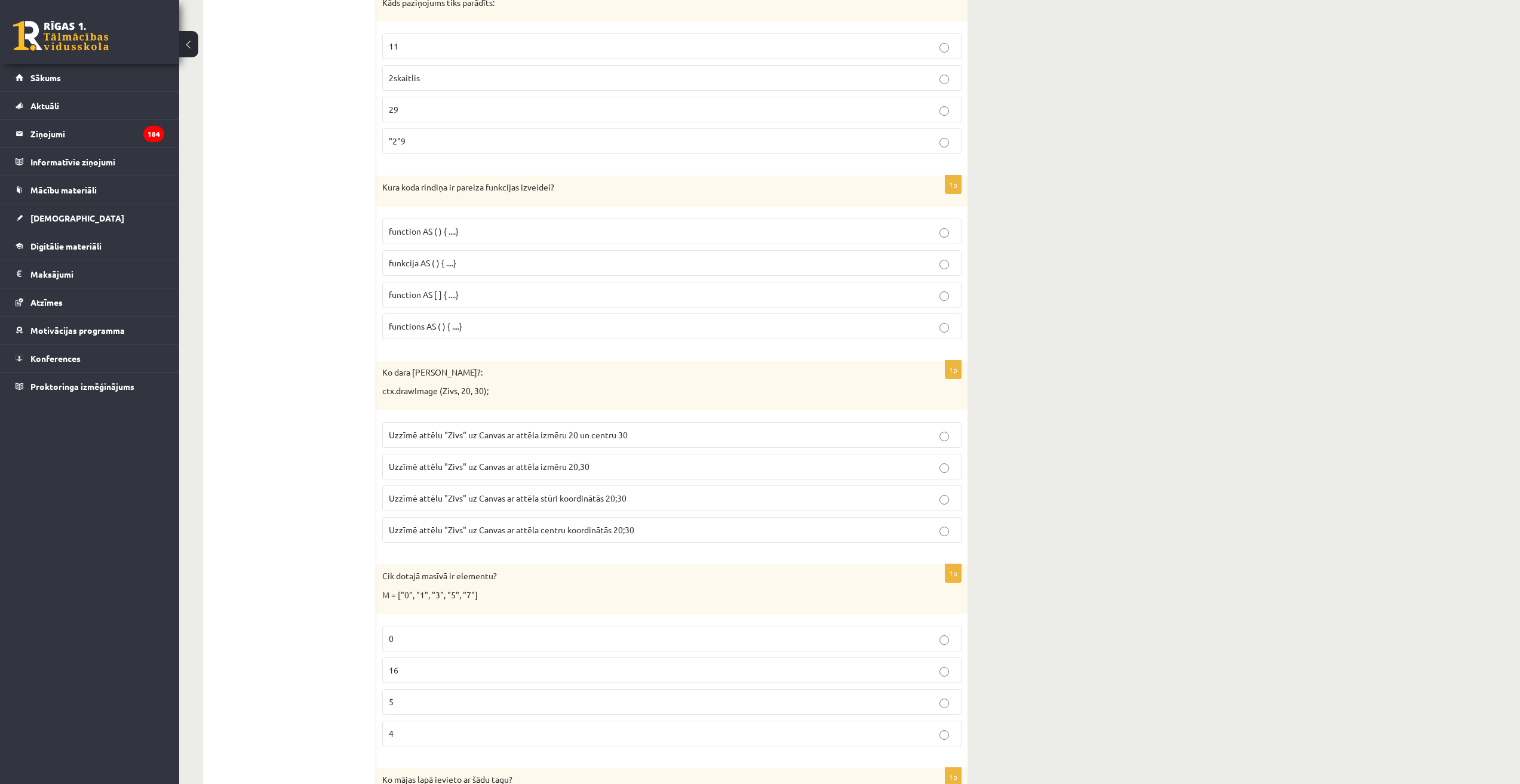
scroll to position [3701, 0]
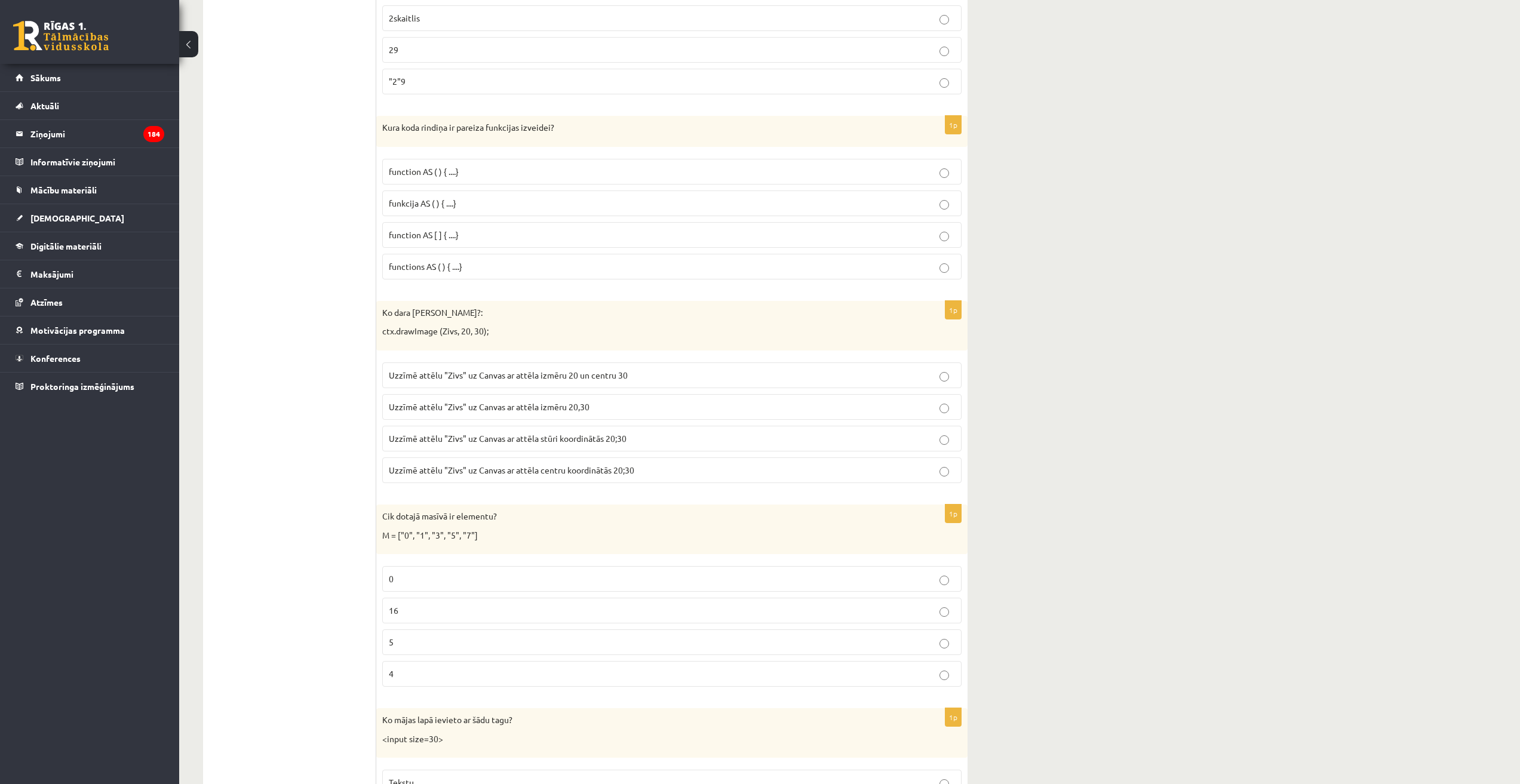
click at [540, 437] on span "Uzzīmē attēlu "Zivs" uz Canvas ar attēla stūri koordinātās 20;30" at bounding box center [507, 438] width 238 height 10
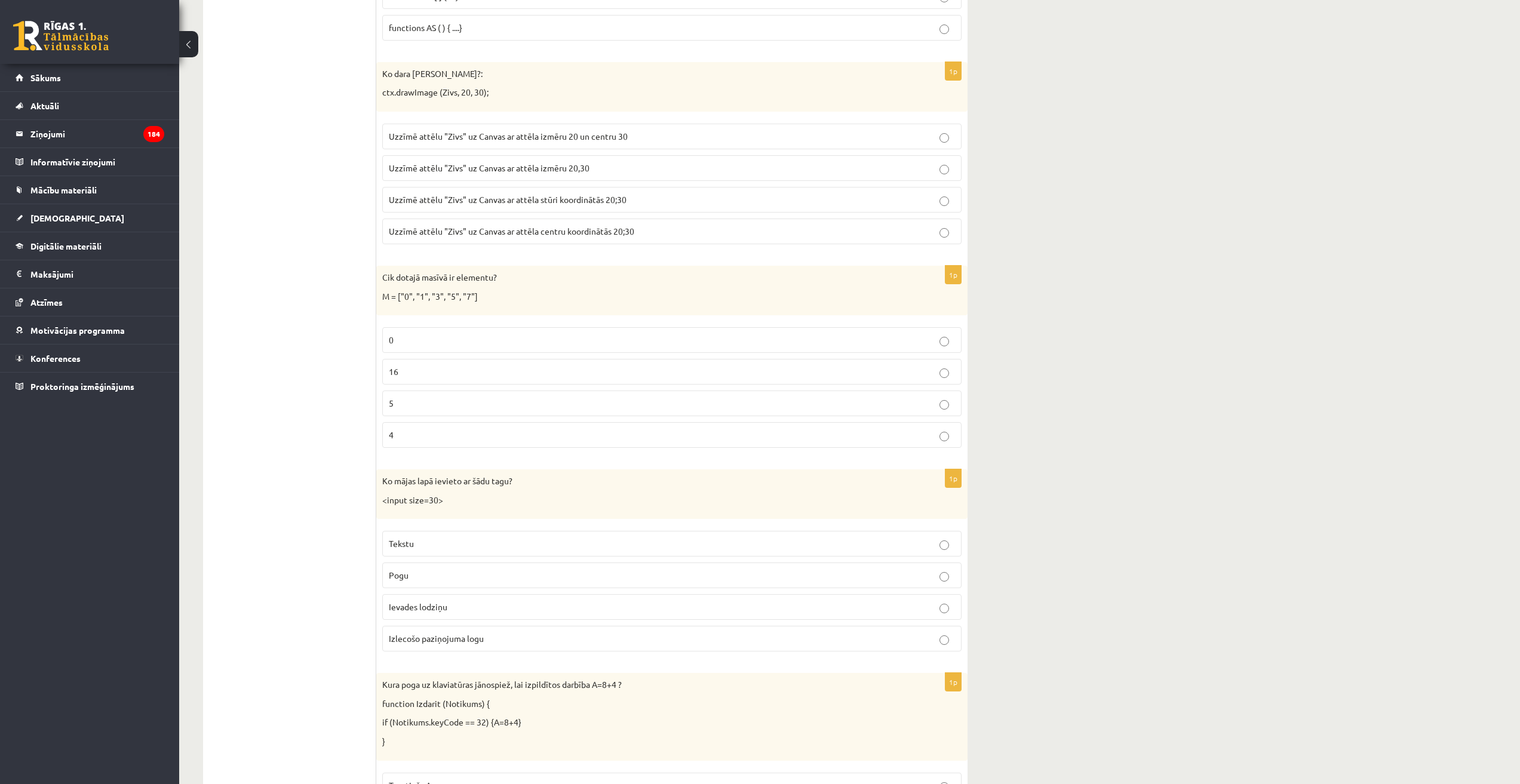
click at [483, 406] on p "5" at bounding box center [671, 403] width 566 height 13
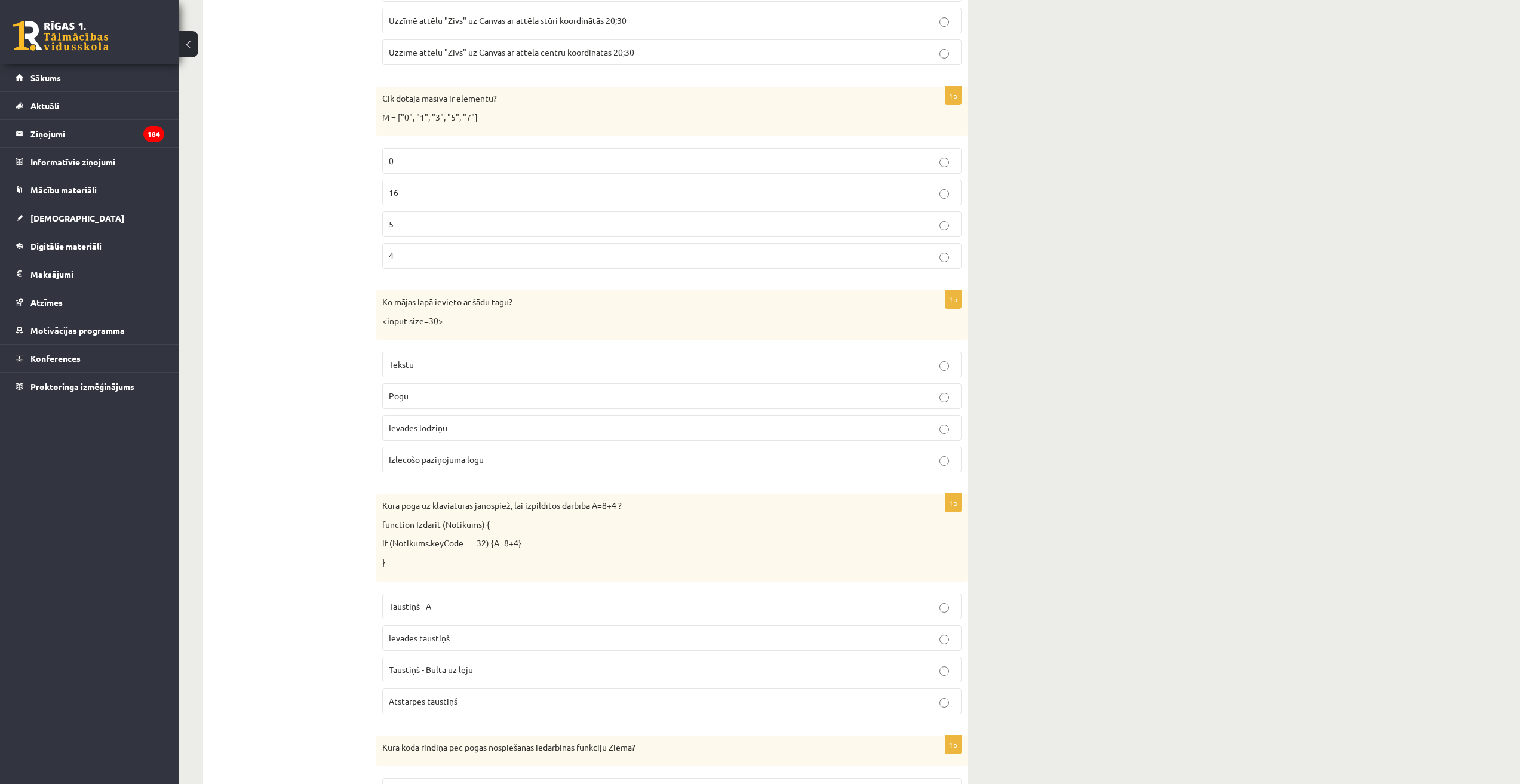
click at [452, 421] on label "Ievades lodziņu" at bounding box center [672, 428] width 579 height 25
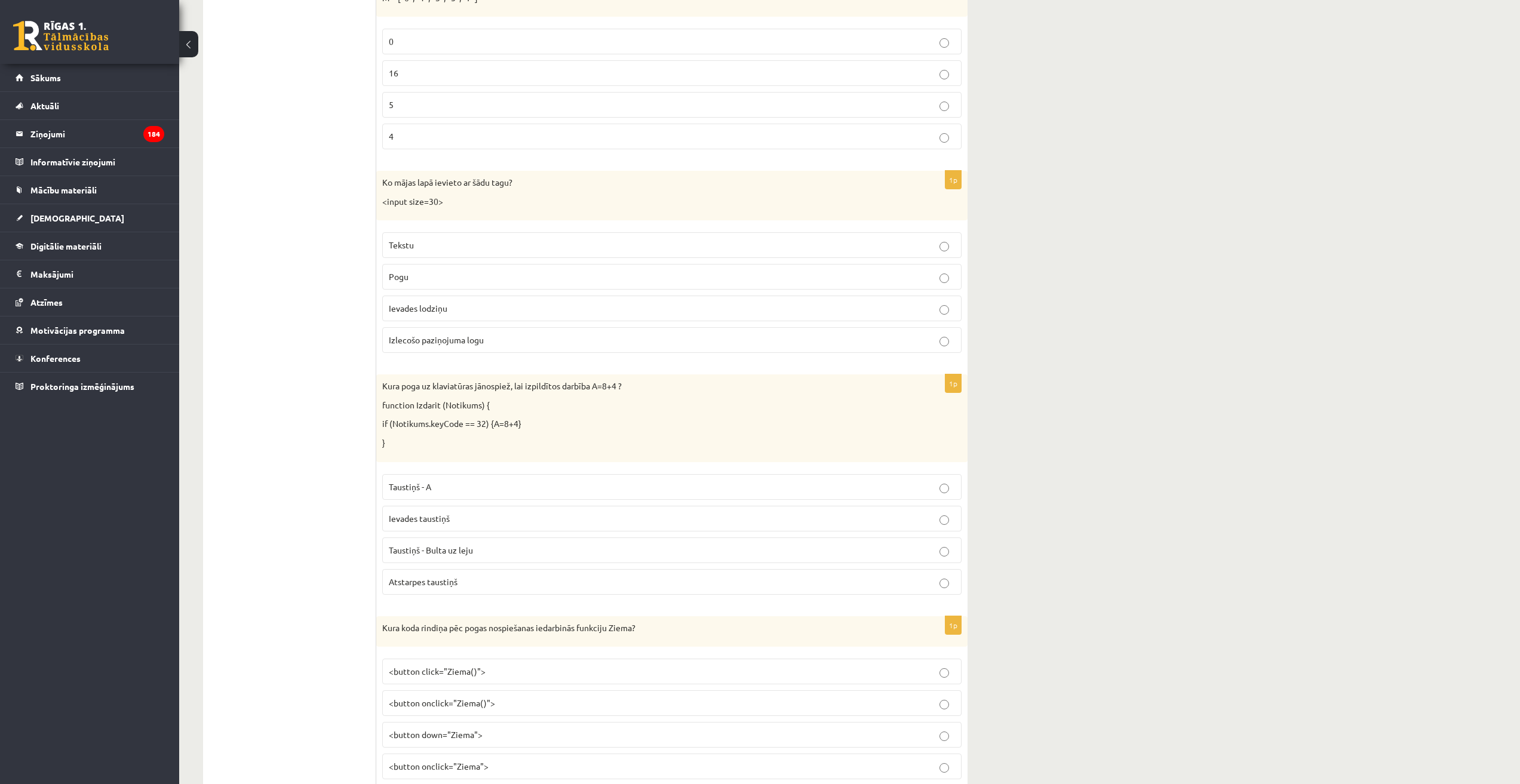
scroll to position [4357, 0]
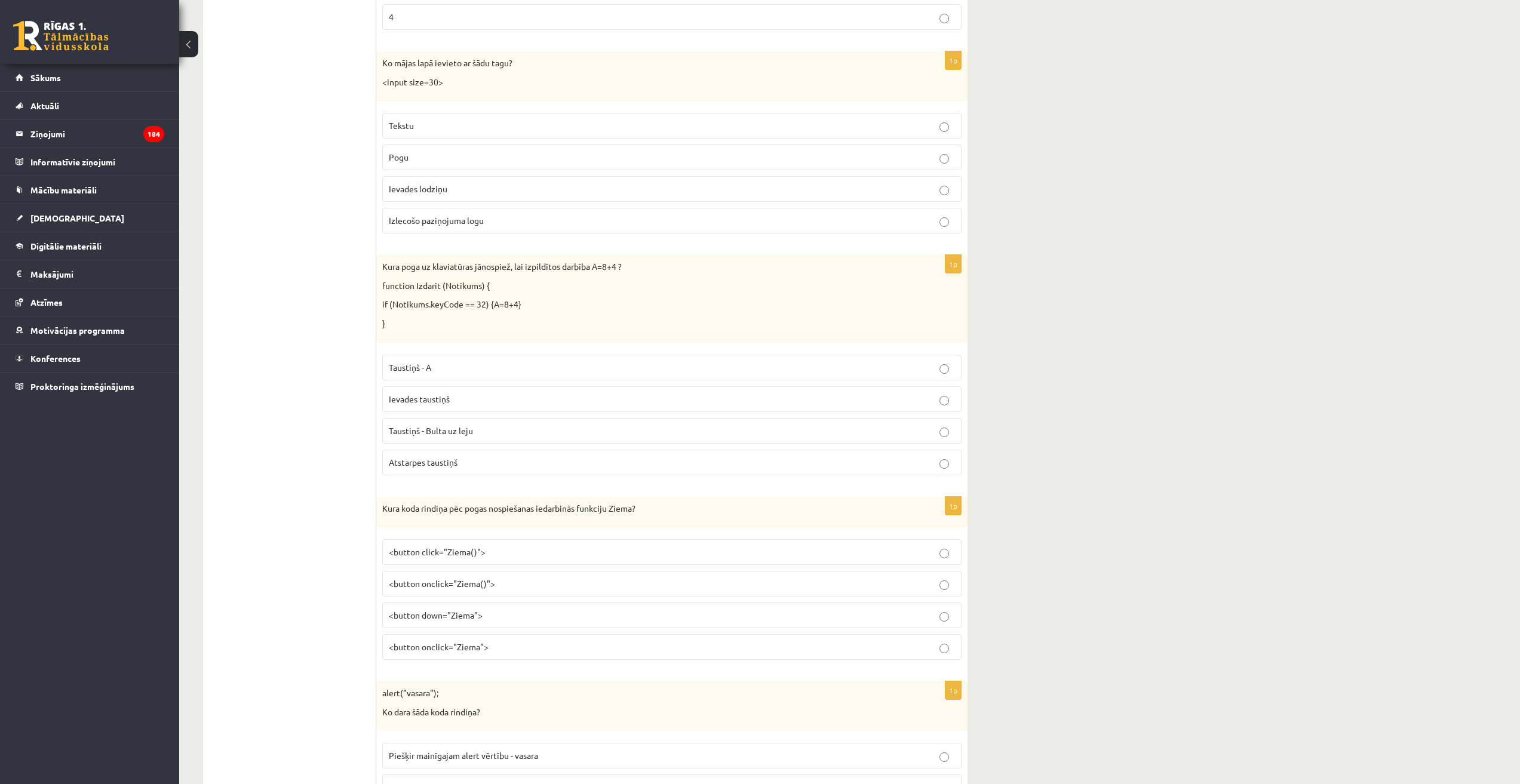
click at [460, 462] on p "Atstarpes taustiņš" at bounding box center [671, 462] width 566 height 13
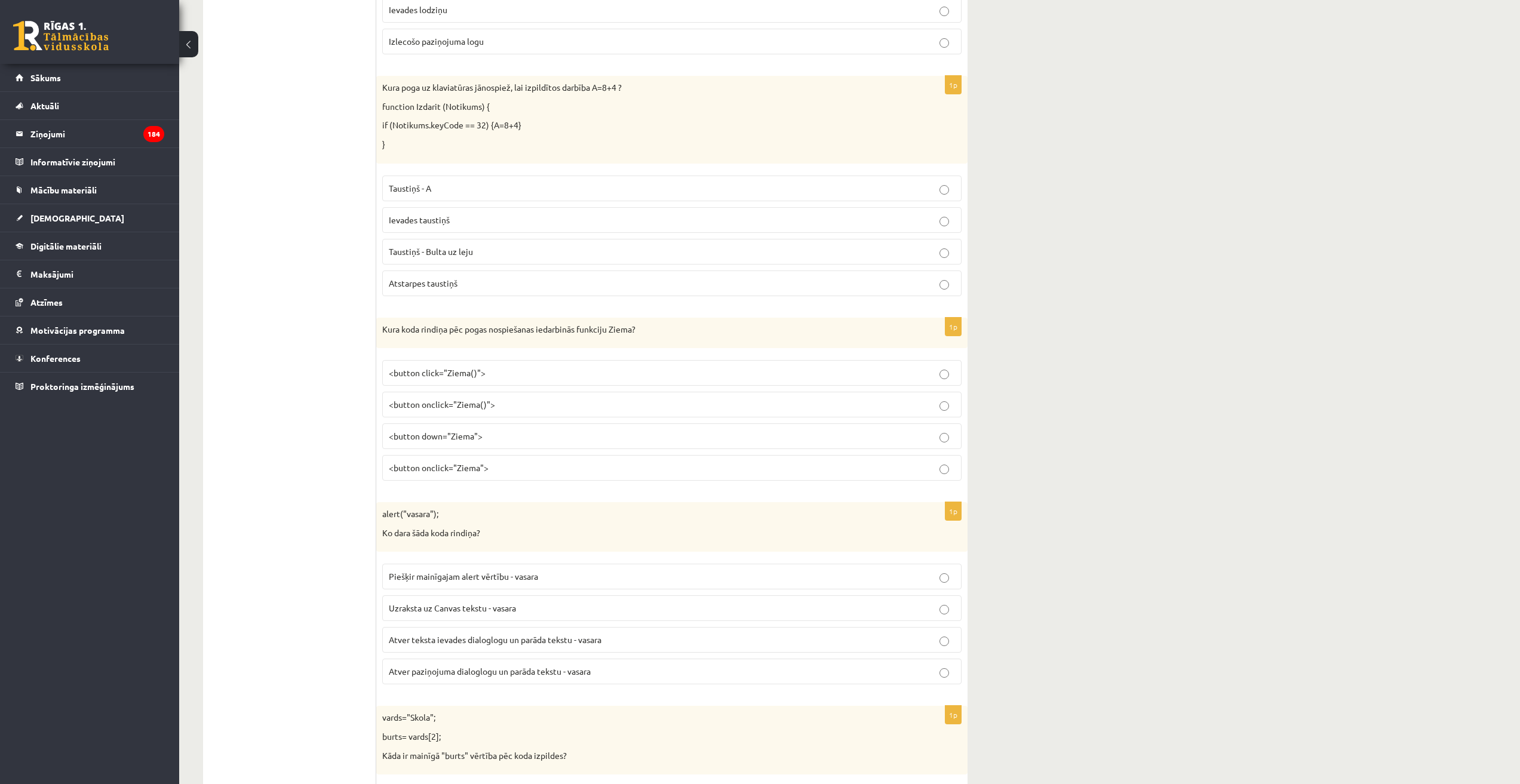
click at [498, 405] on p "<button onclick="Ziema()">" at bounding box center [671, 404] width 566 height 13
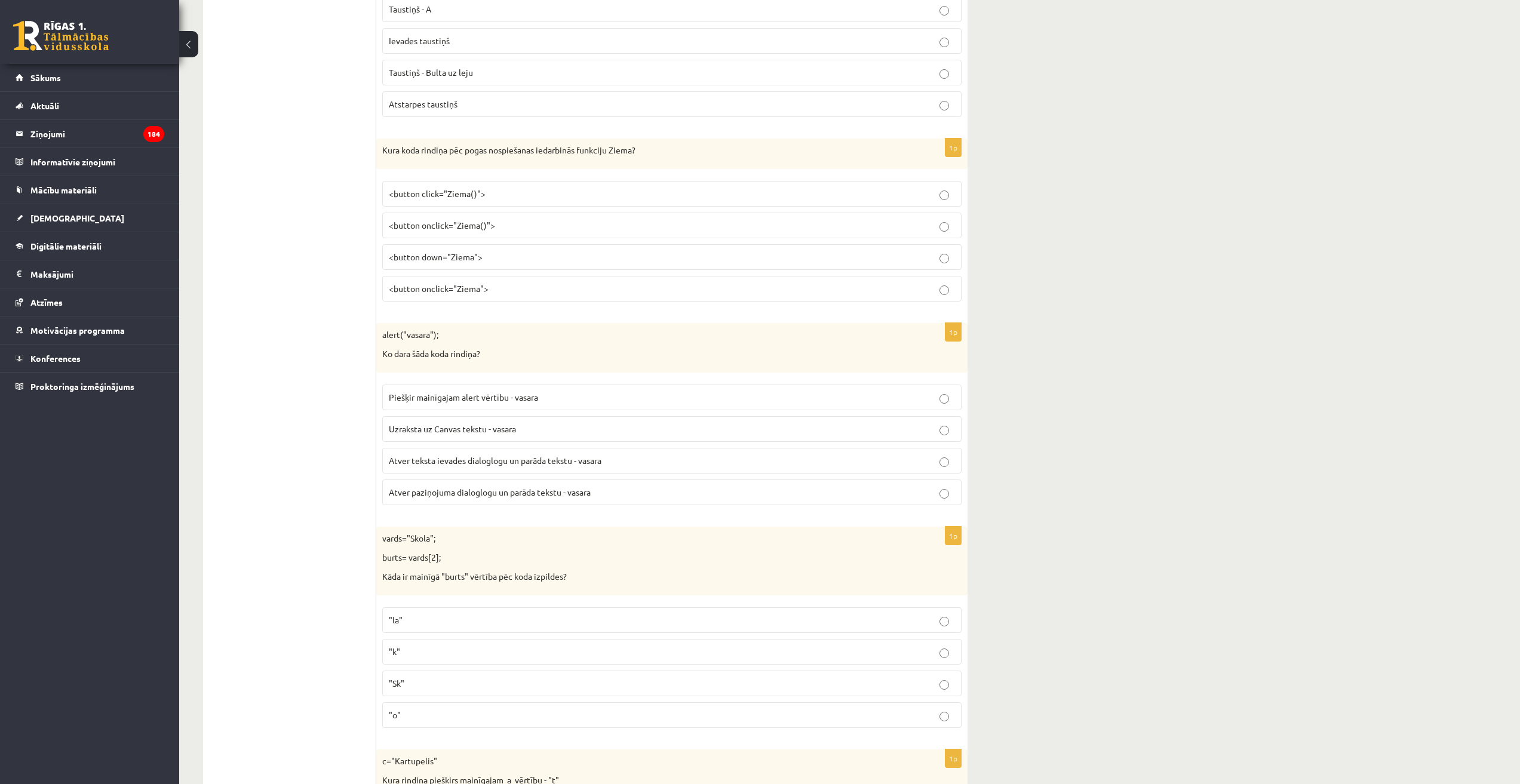
click at [469, 502] on label "Atver paziņojuma dialoglogu un parāda tekstu - vasara" at bounding box center [672, 492] width 579 height 25
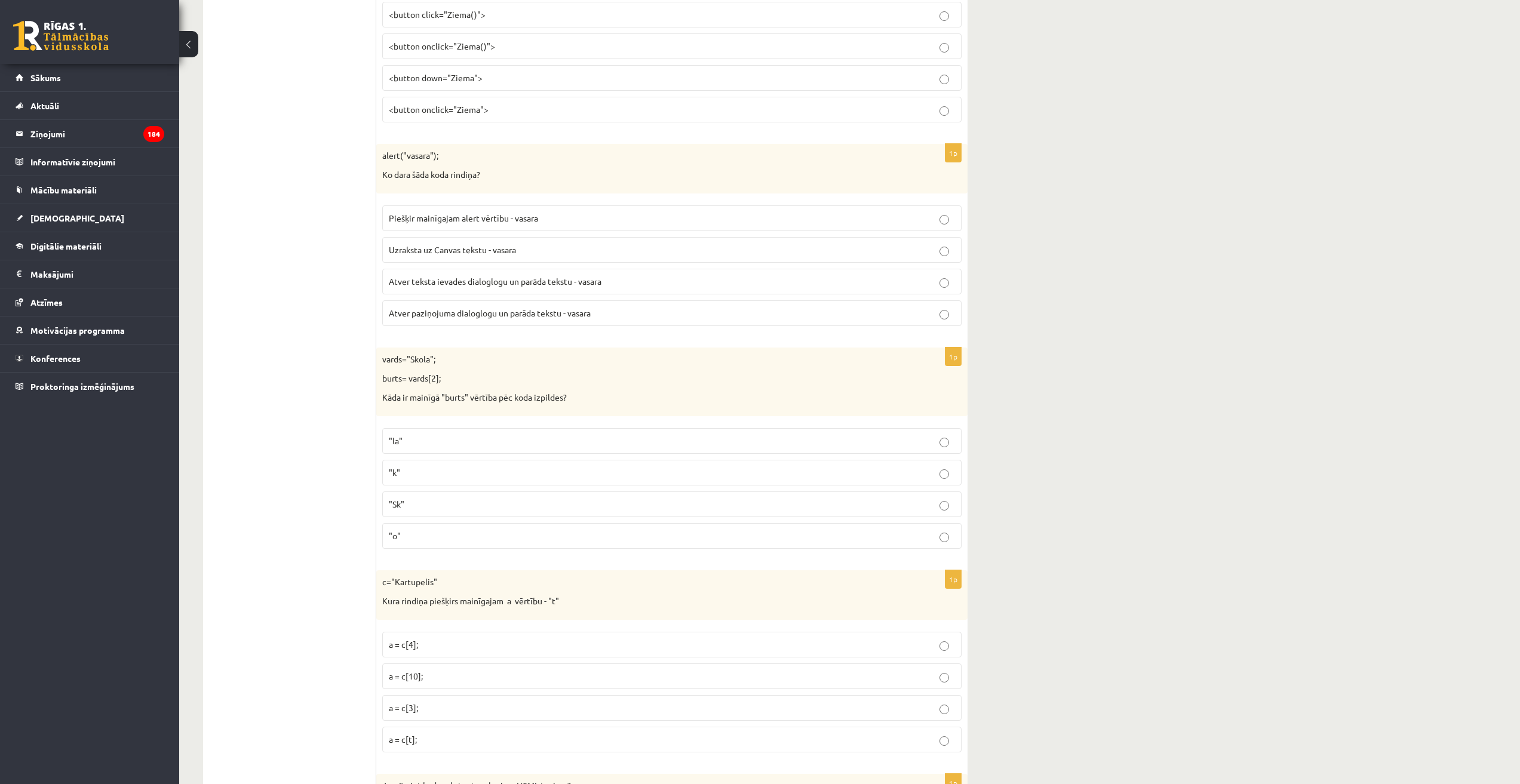
scroll to position [5014, 0]
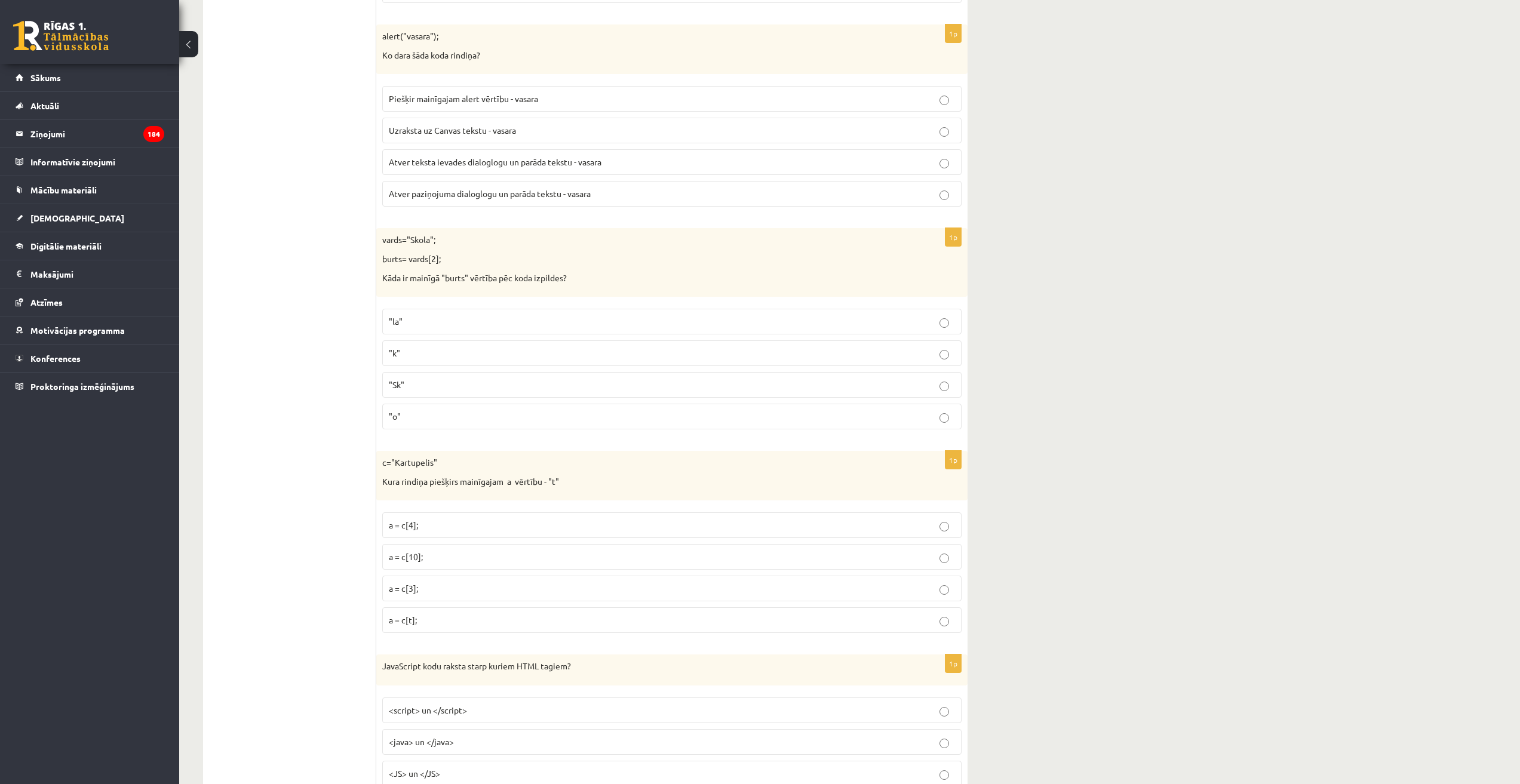
click at [426, 355] on p ""k"" at bounding box center [671, 353] width 566 height 13
click at [455, 409] on label ""o"" at bounding box center [672, 416] width 579 height 25
click at [449, 595] on label "a = c[3];" at bounding box center [672, 588] width 579 height 25
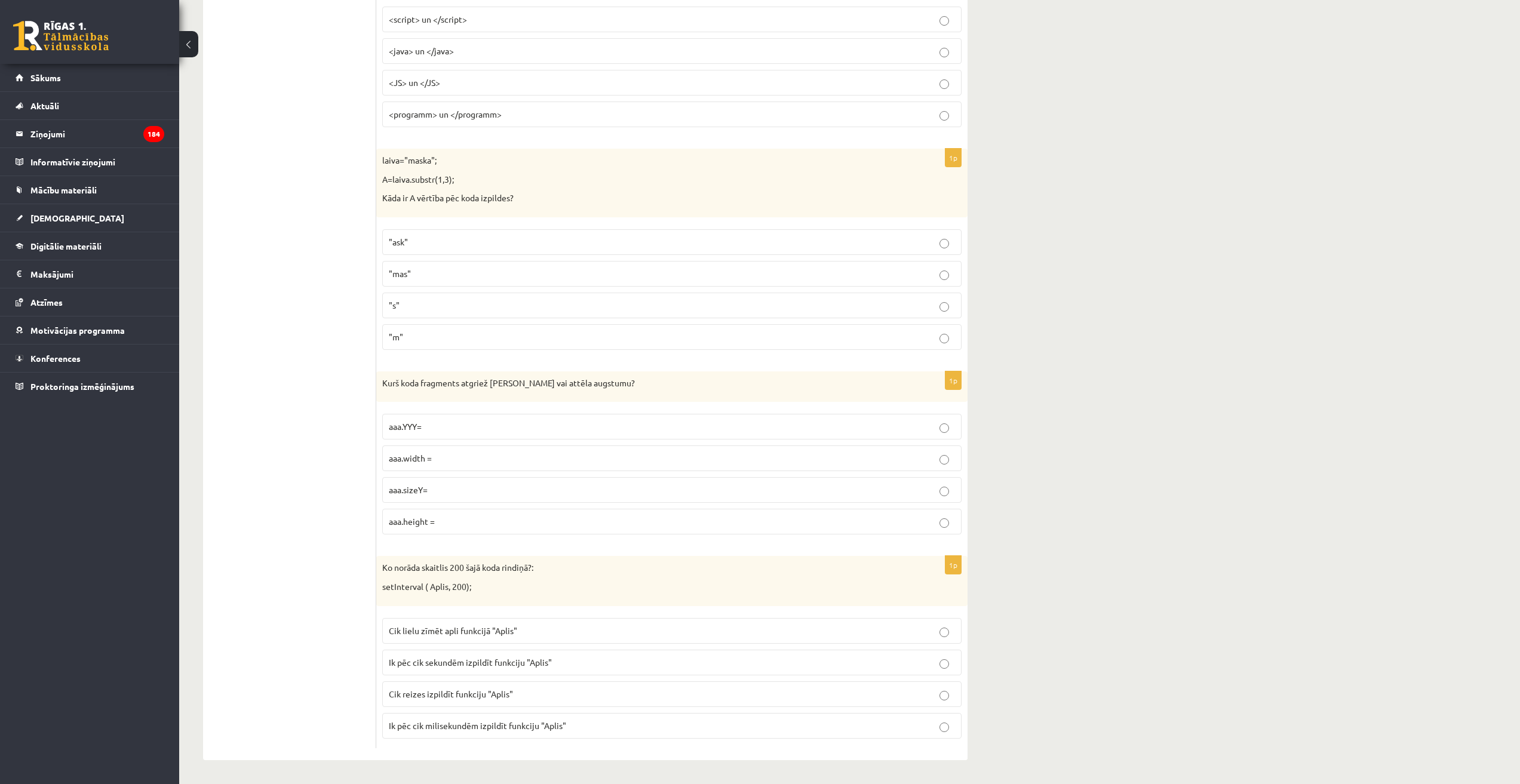
scroll to position [5706, 0]
click at [449, 665] on span "Ik pēc cik sekundēm izpildīt funkciju "Aplis"" at bounding box center [470, 662] width 163 height 10
click at [451, 510] on label "aaa.height =" at bounding box center [672, 521] width 579 height 25
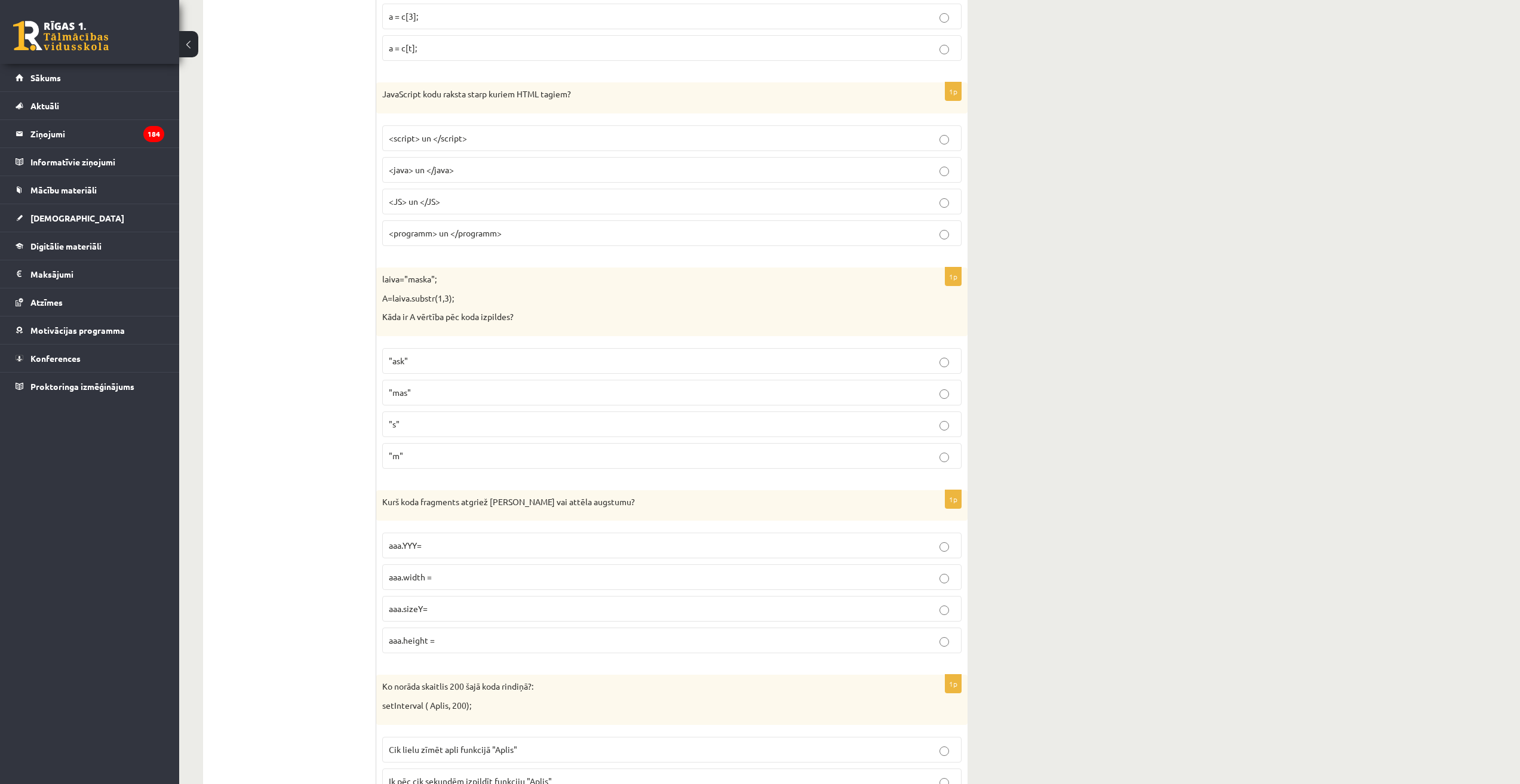
scroll to position [5527, 0]
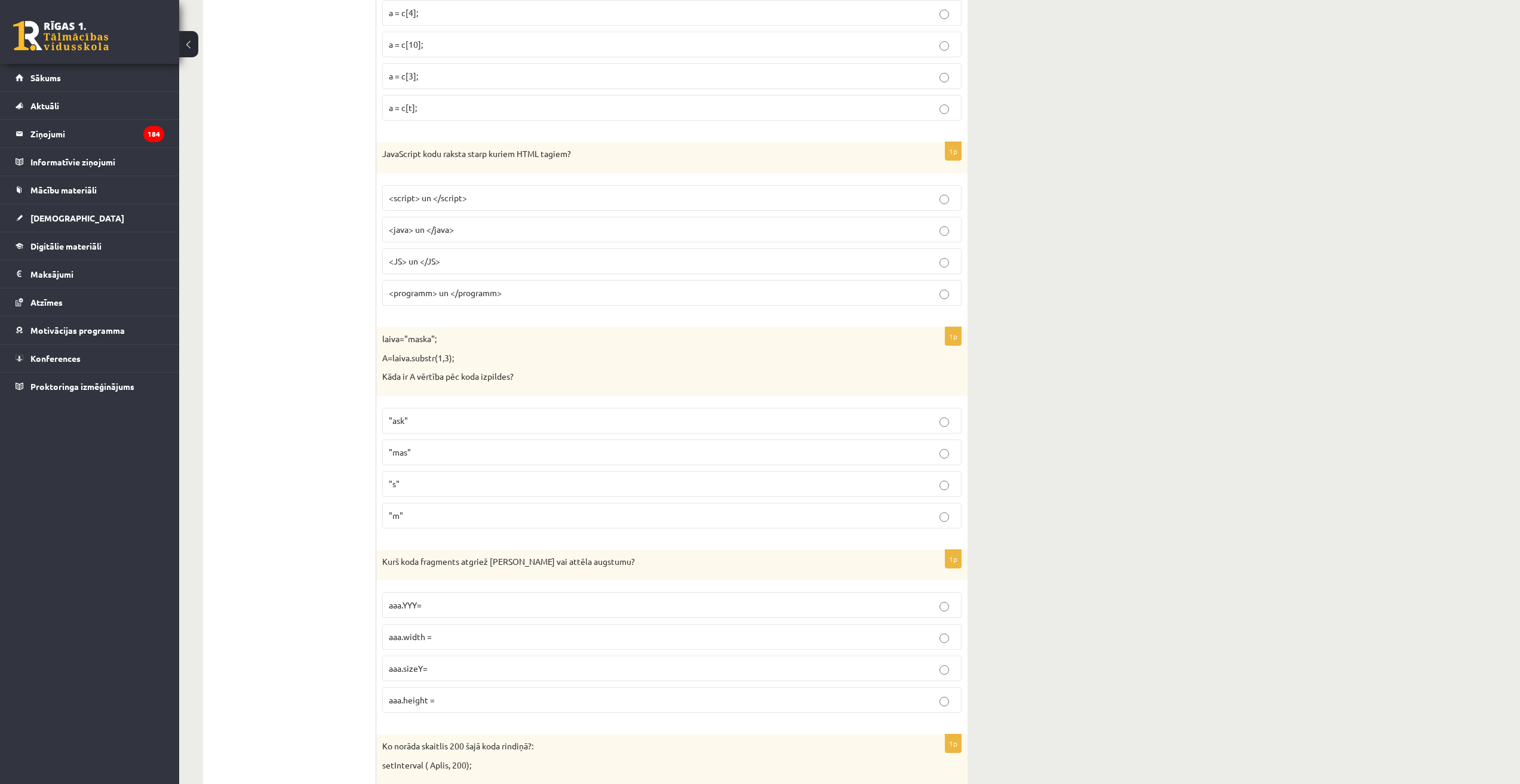
click at [479, 200] on p "<script> un </script>" at bounding box center [671, 197] width 566 height 13
click at [479, 418] on p ""ask"" at bounding box center [671, 420] width 566 height 13
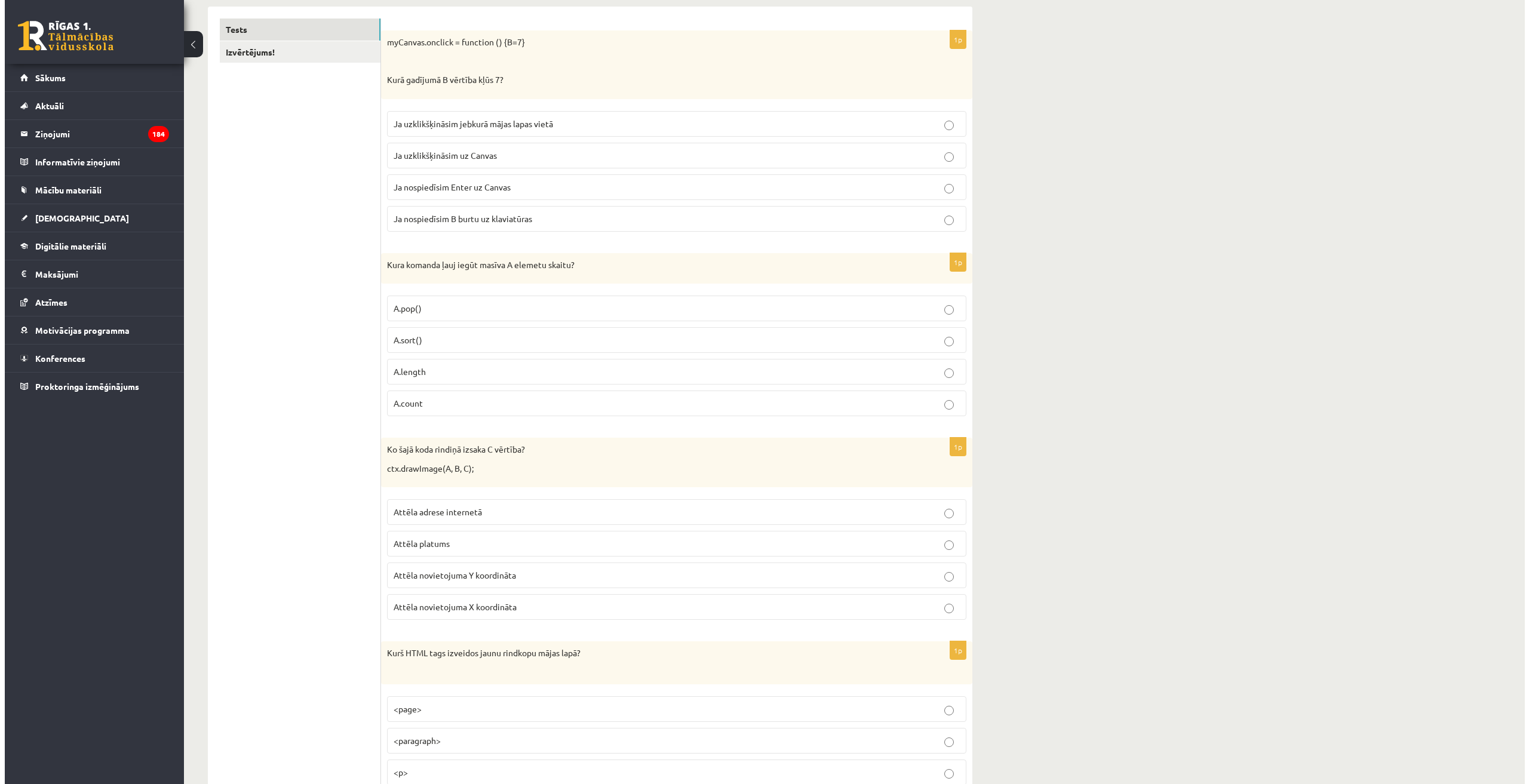
scroll to position [0, 0]
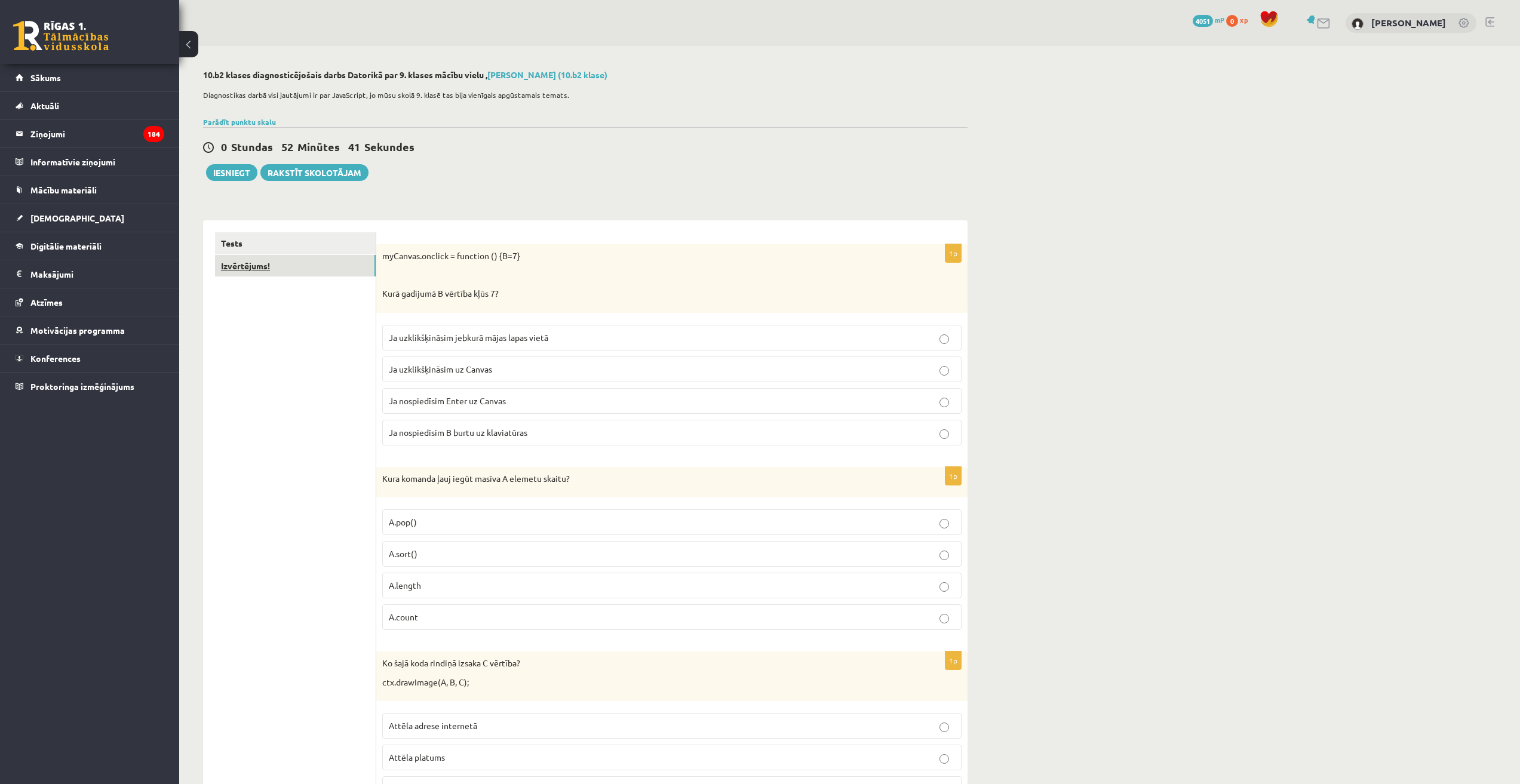
click at [262, 265] on link "Izvērtējums!" at bounding box center [294, 266] width 160 height 22
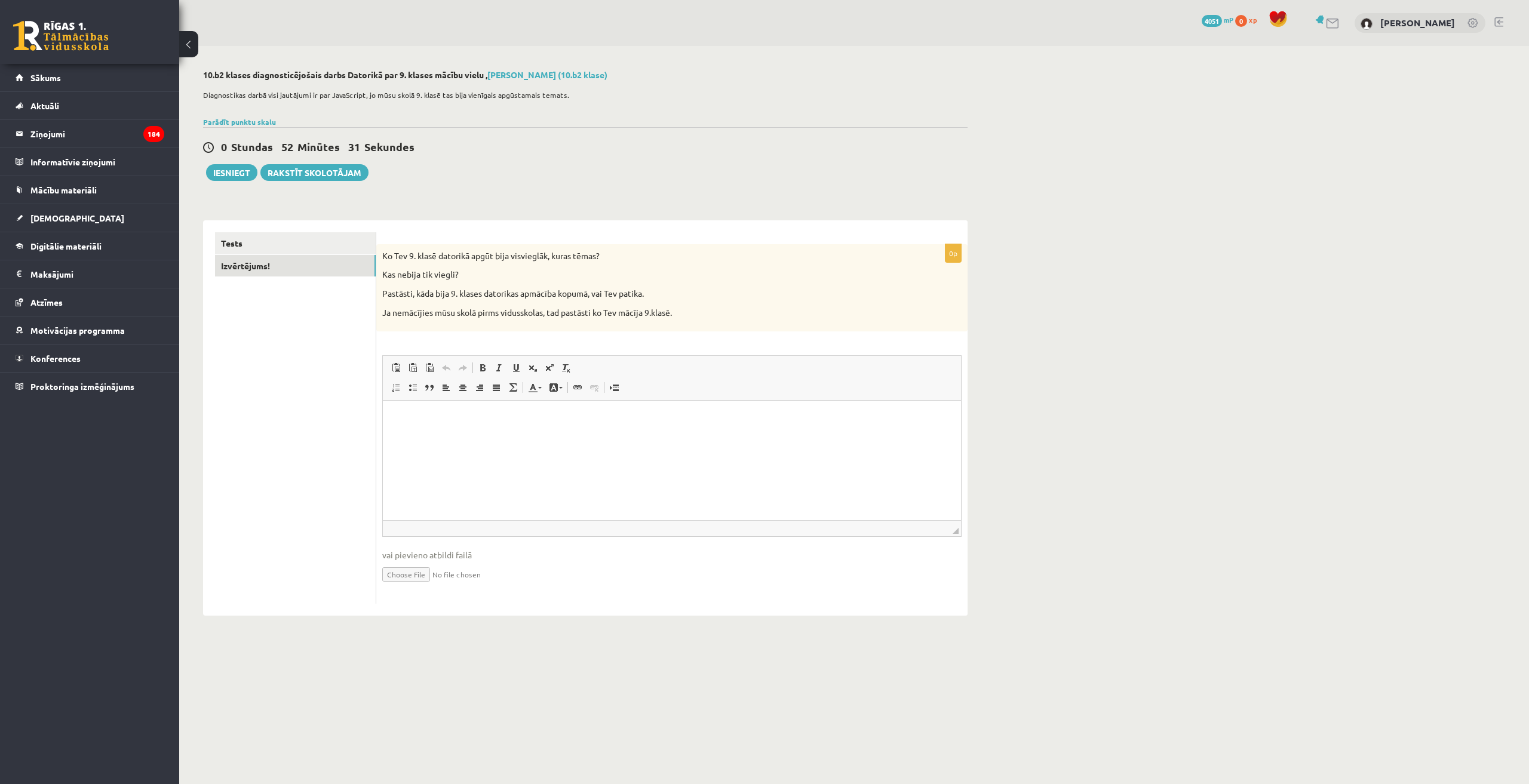
click at [523, 437] on html at bounding box center [671, 418] width 578 height 37
click at [243, 165] on button "Iesniegt" at bounding box center [231, 172] width 51 height 16
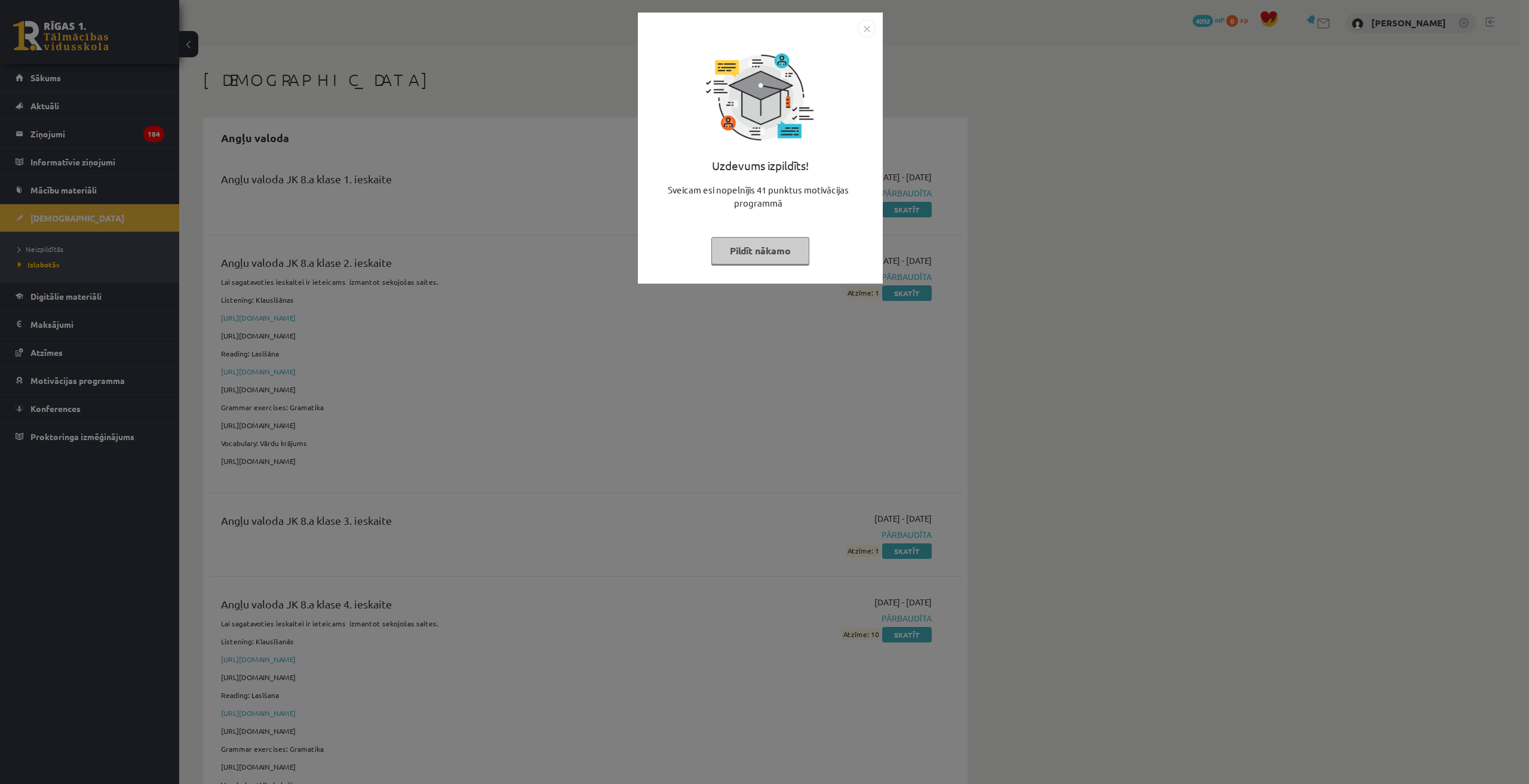
click at [860, 25] on img "Close" at bounding box center [866, 28] width 18 height 18
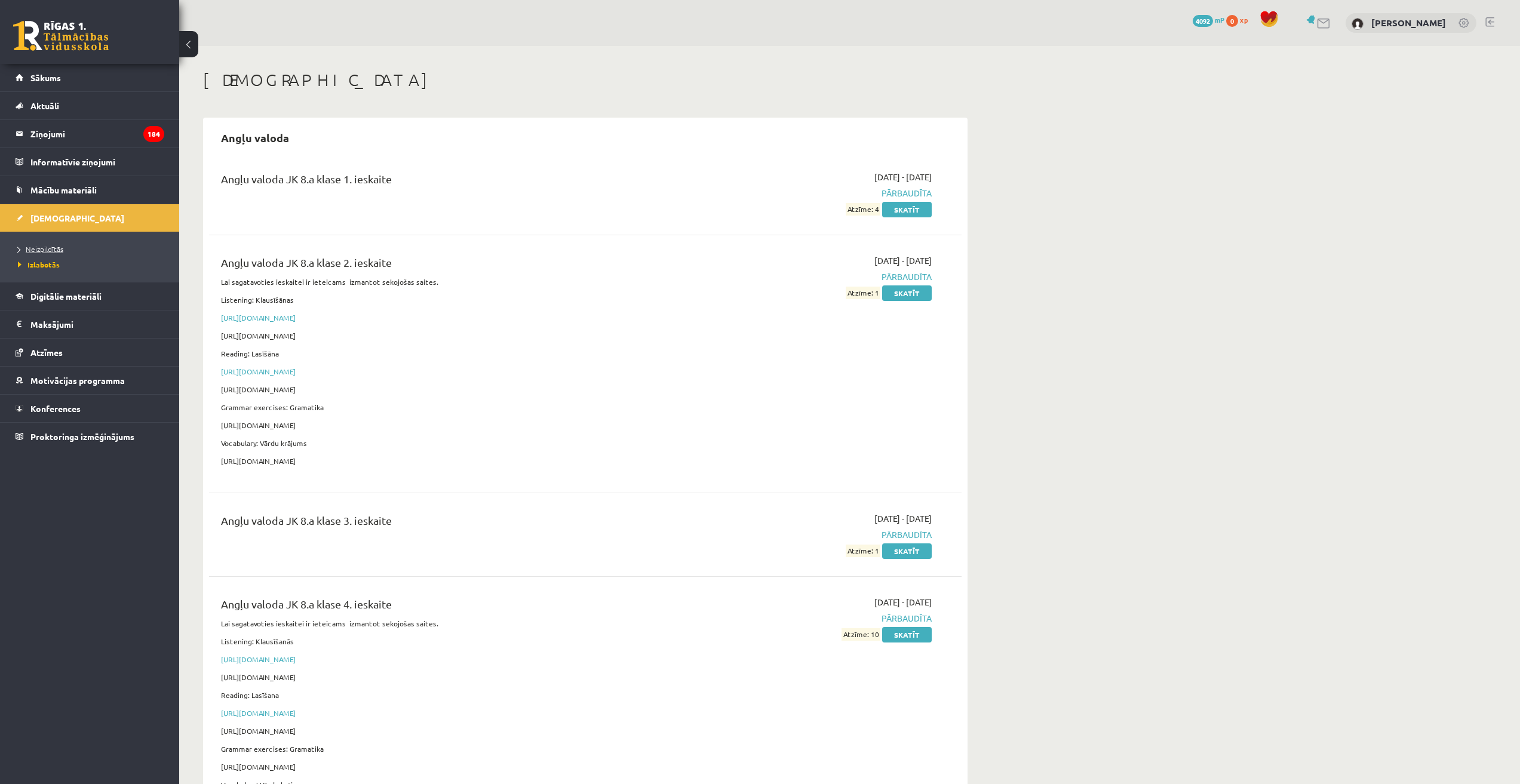
click at [44, 248] on span "Neizpildītās" at bounding box center [40, 249] width 45 height 10
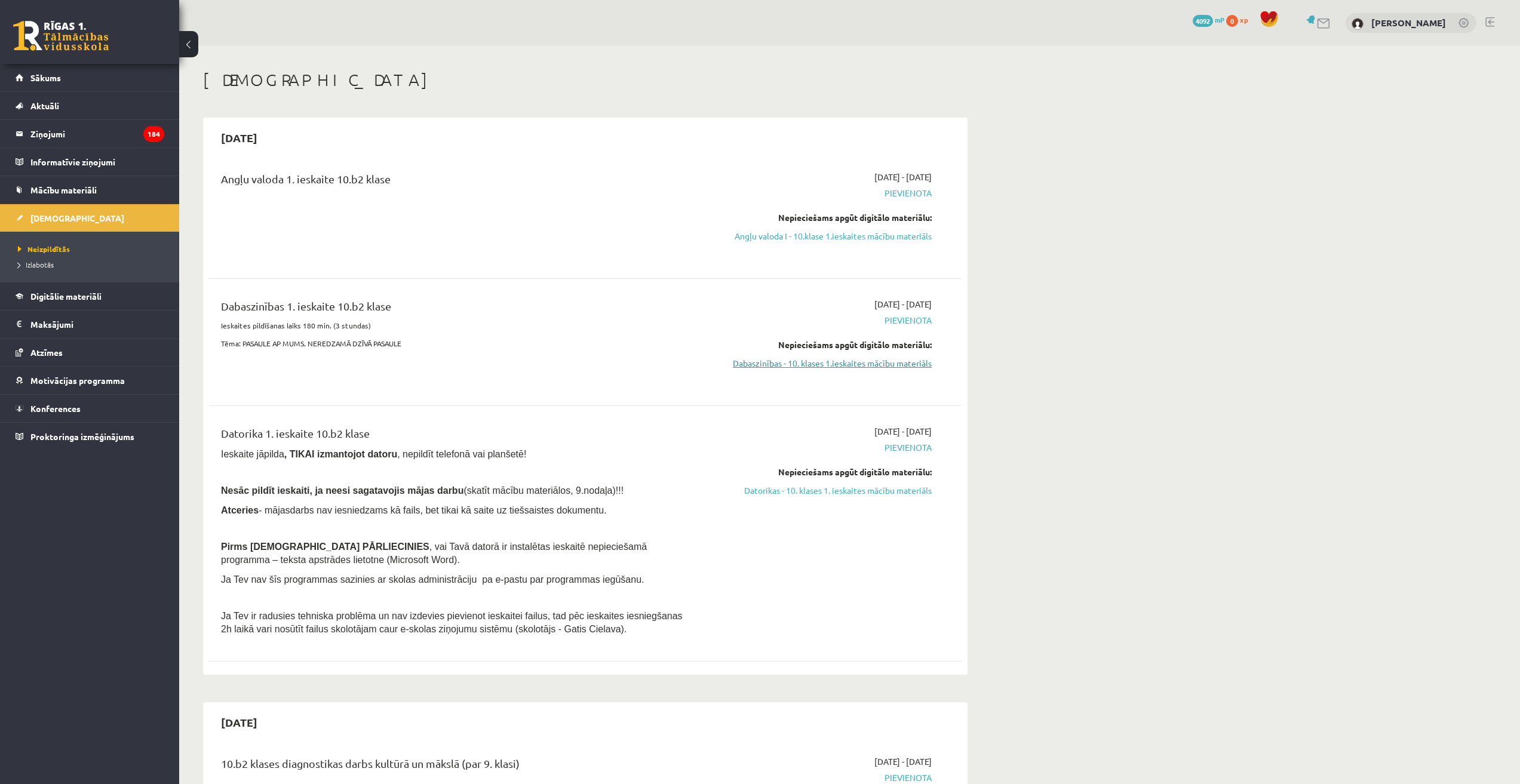
click at [817, 361] on link "Dabaszinības - 10. klases 1.ieskaites mācību materiāls" at bounding box center [819, 363] width 225 height 13
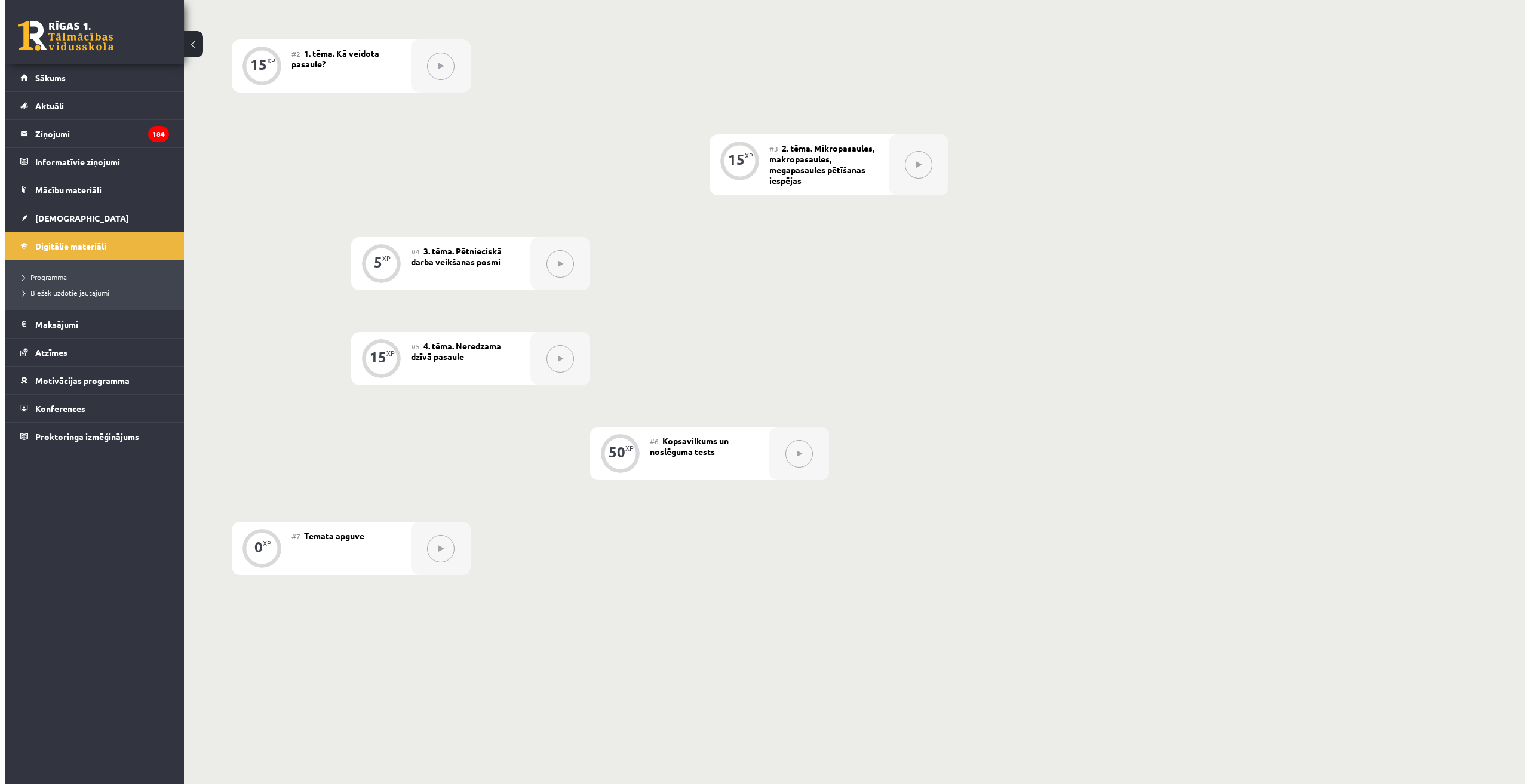
scroll to position [19, 0]
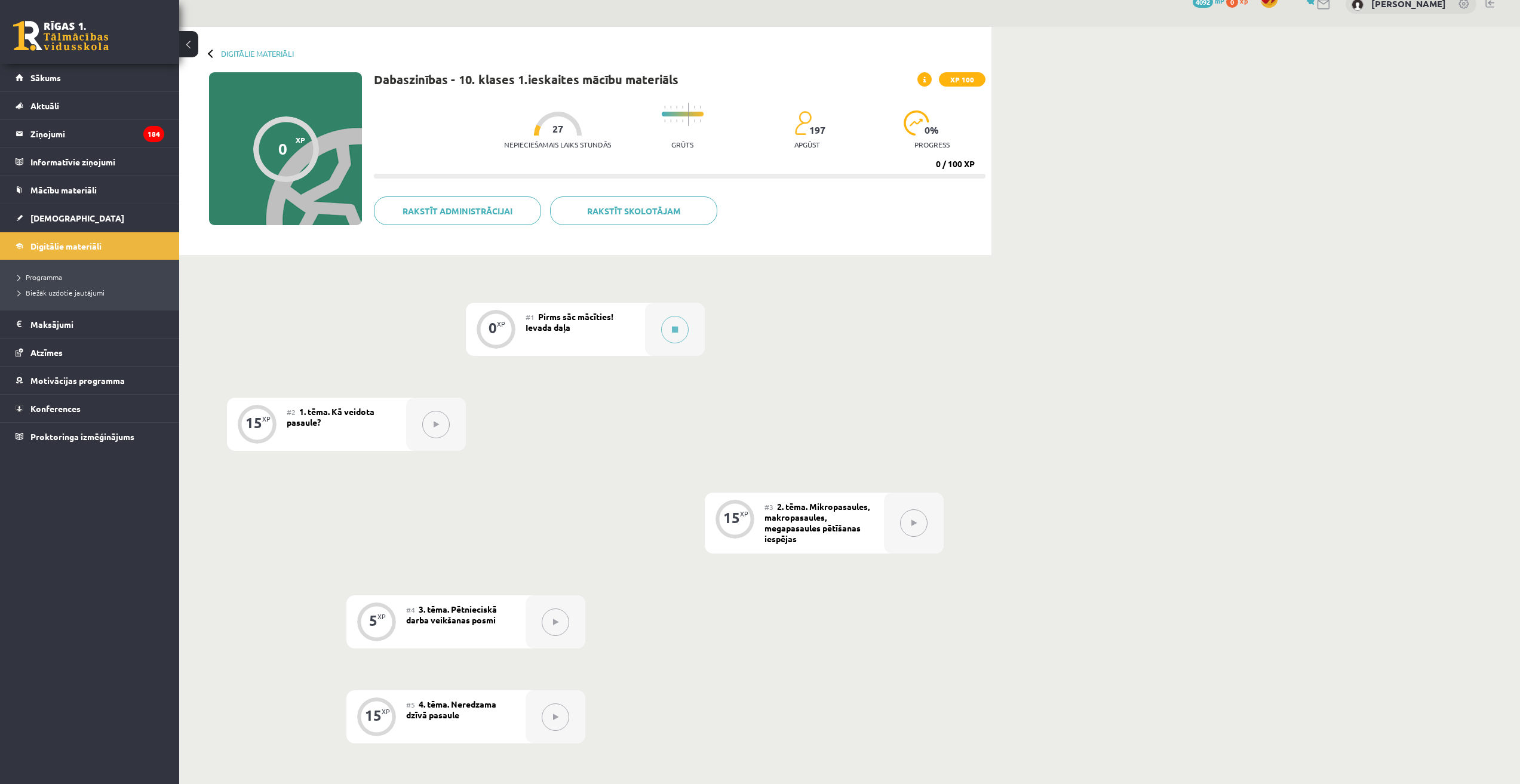
click at [600, 330] on div "#1 Pirms sāc mācīties! Ievada daļa" at bounding box center [585, 329] width 119 height 53
click at [662, 327] on button at bounding box center [675, 329] width 28 height 28
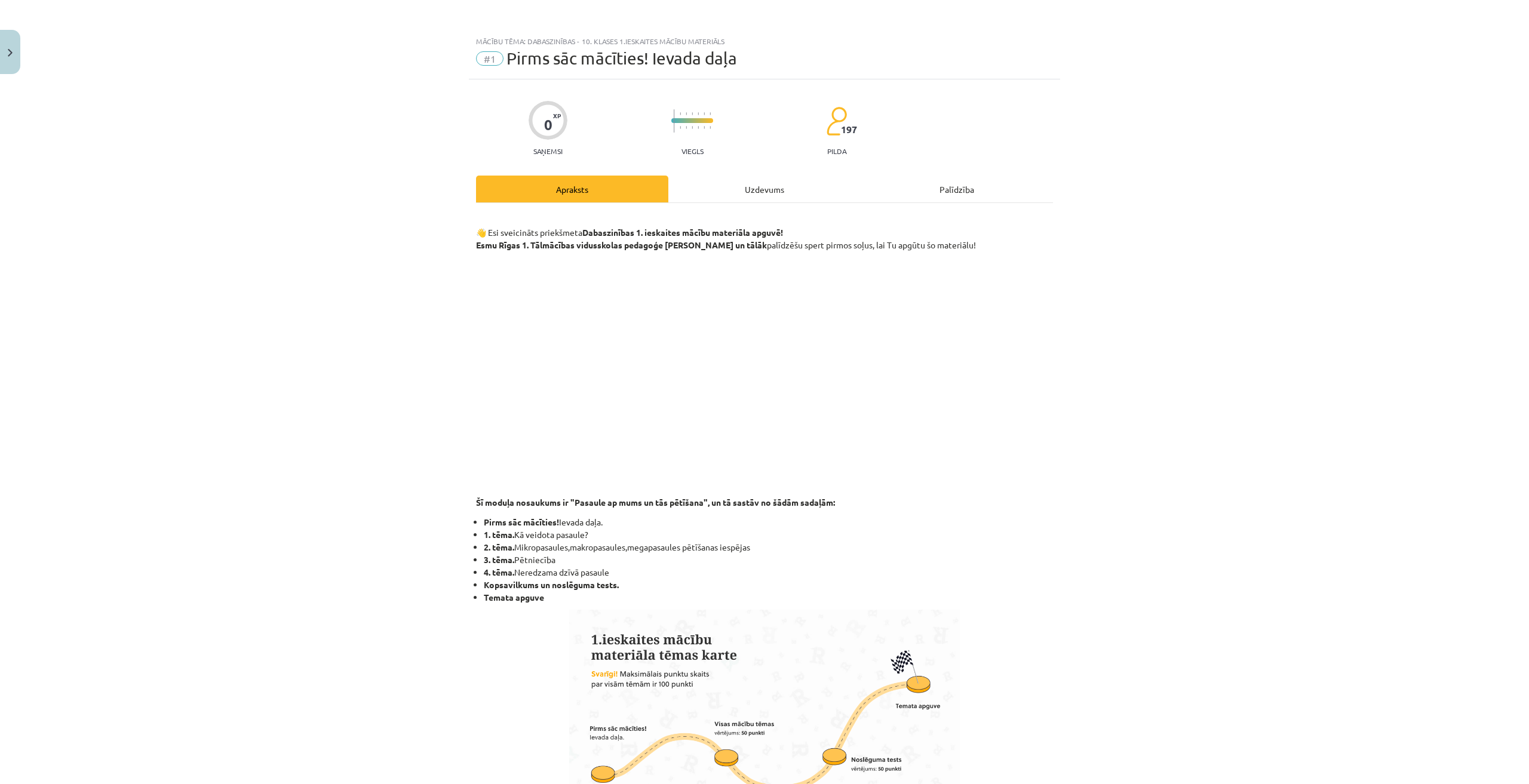
click at [743, 199] on div "Uzdevums" at bounding box center [764, 189] width 192 height 27
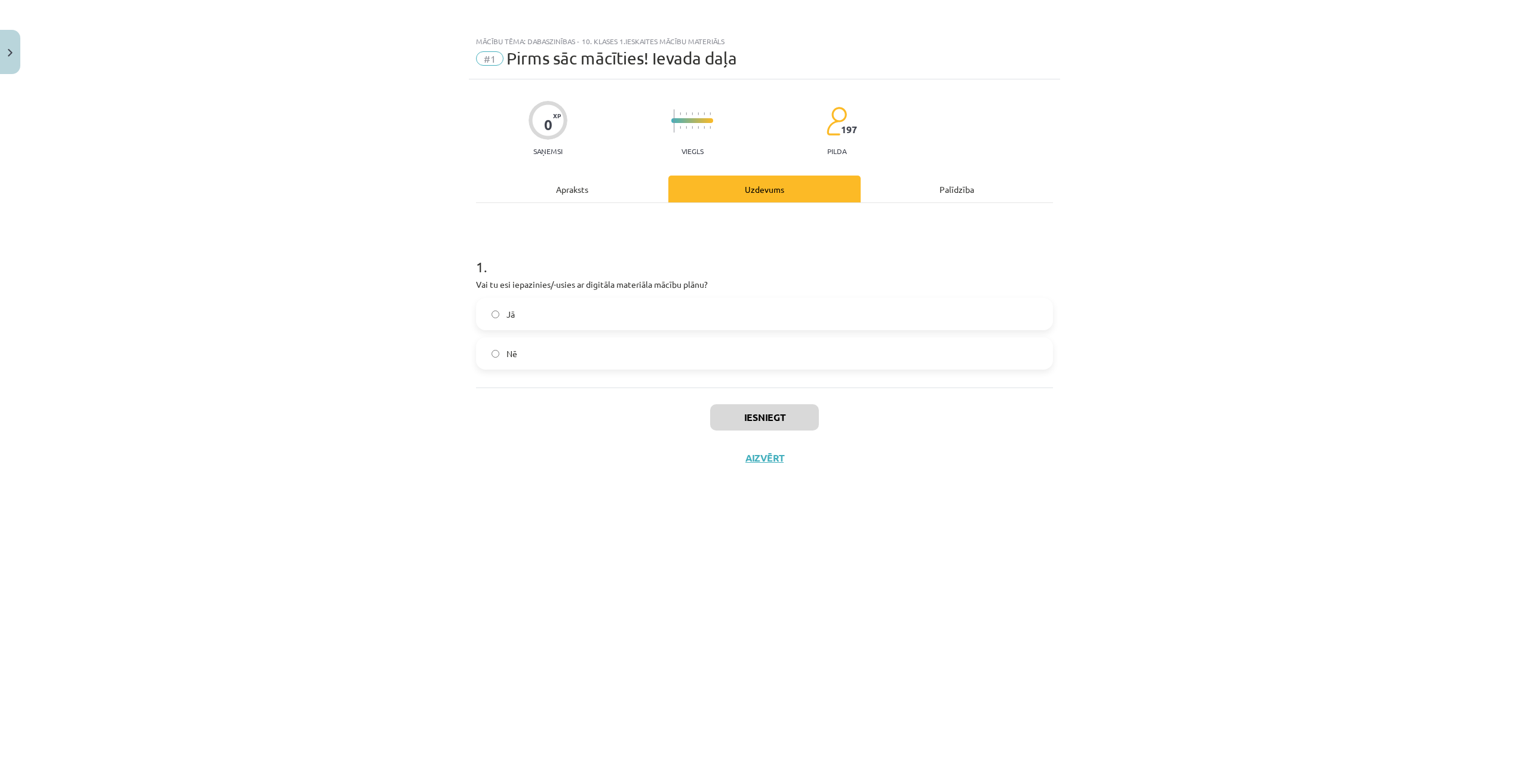
scroll to position [0, 0]
click at [622, 319] on label "Jā" at bounding box center [764, 314] width 575 height 30
click at [751, 416] on button "Iesniegt" at bounding box center [764, 417] width 109 height 26
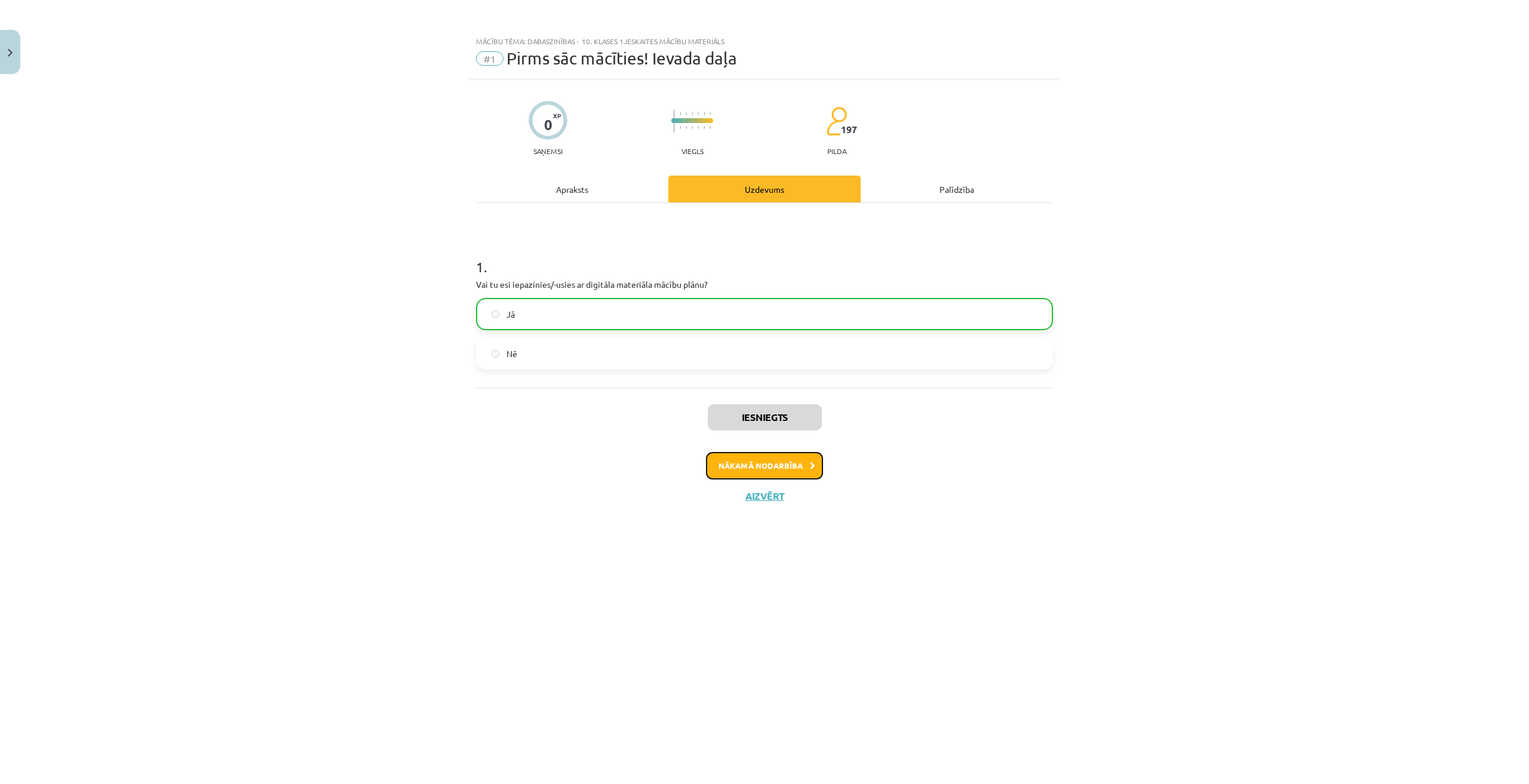
click at [776, 463] on button "Nākamā nodarbība" at bounding box center [764, 465] width 117 height 28
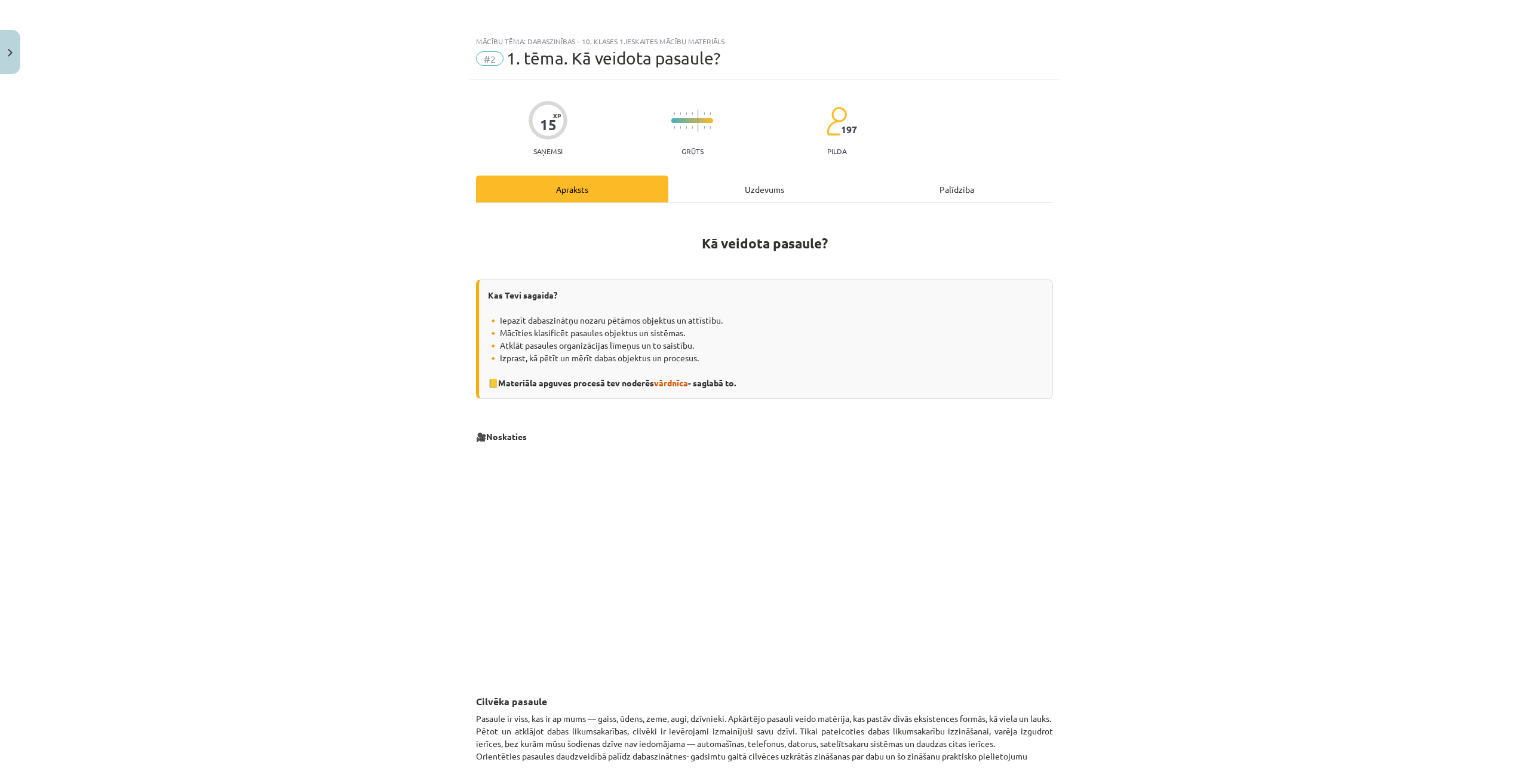
click at [776, 194] on div "Uzdevums" at bounding box center [764, 189] width 192 height 27
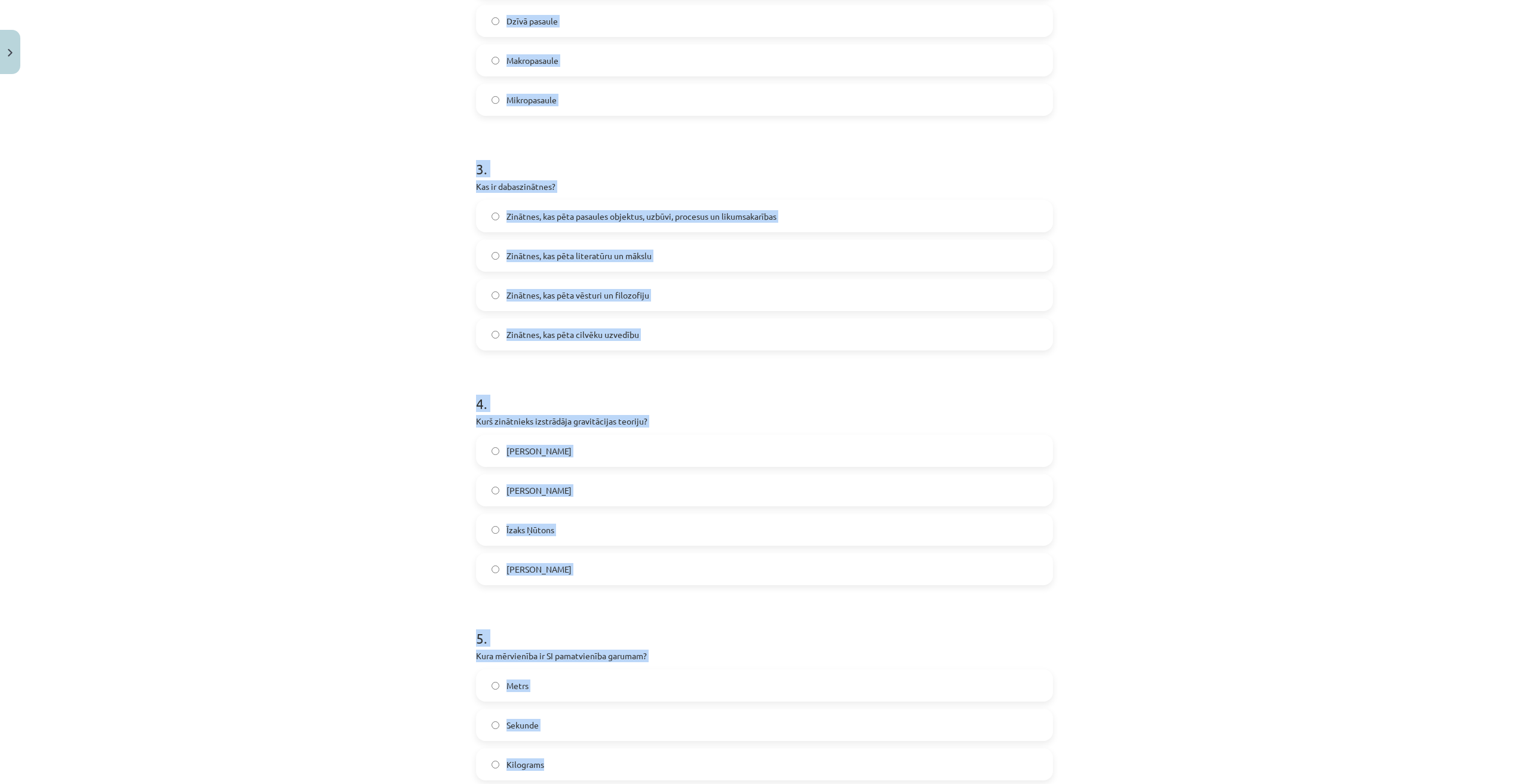
scroll to position [742, 0]
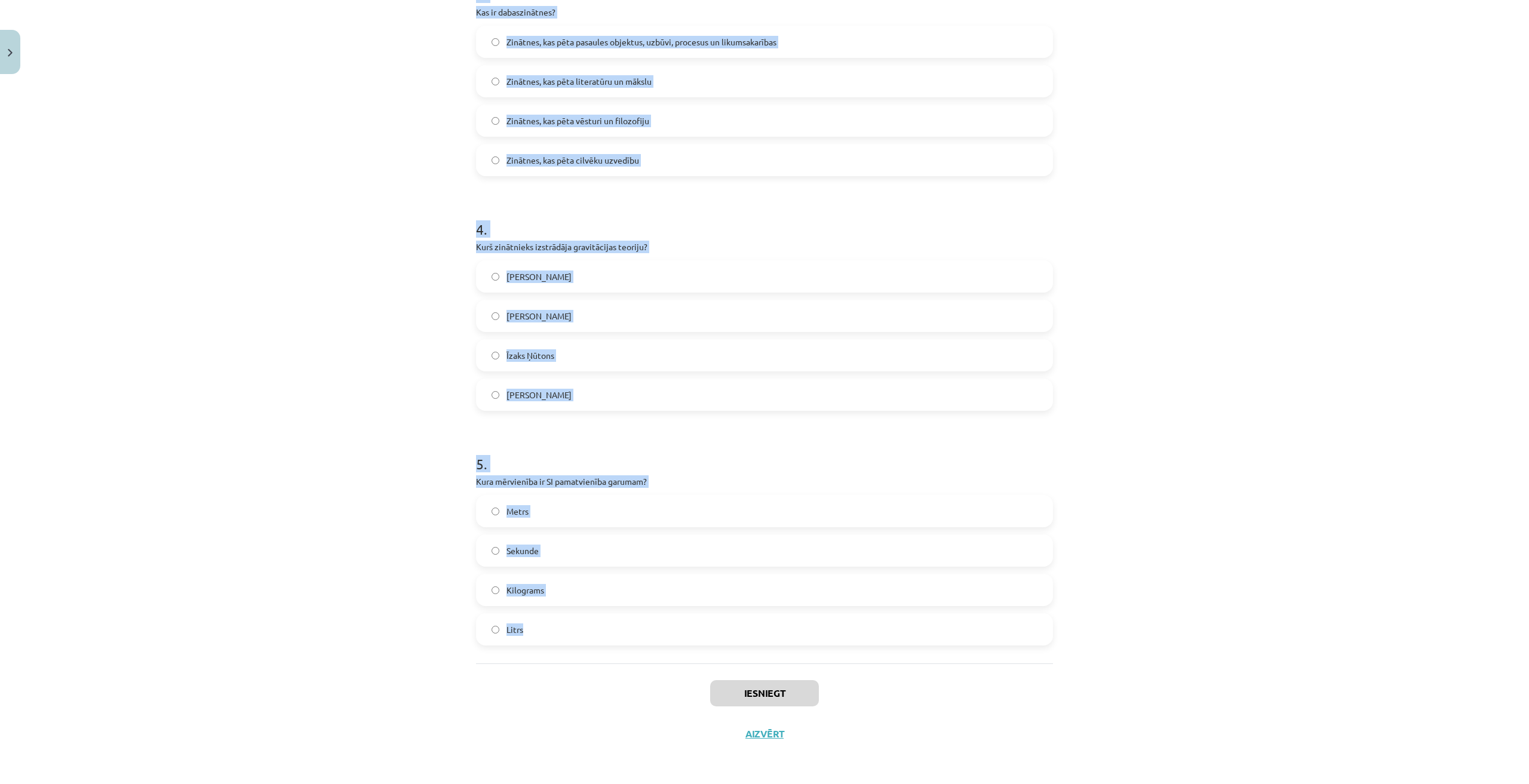
drag, startPoint x: 450, startPoint y: 212, endPoint x: 573, endPoint y: 645, distance: 450.1
click at [573, 645] on div "Mācību tēma: Dabaszinības - 10. klases 1.ieskaites mācību materiāls #2 1. tēma.…" at bounding box center [764, 392] width 1529 height 784
copy form "1 . Kas ir megapasaule? Ķīmiskās vielas un to savienojumi Dzīvnieku un augu pas…"
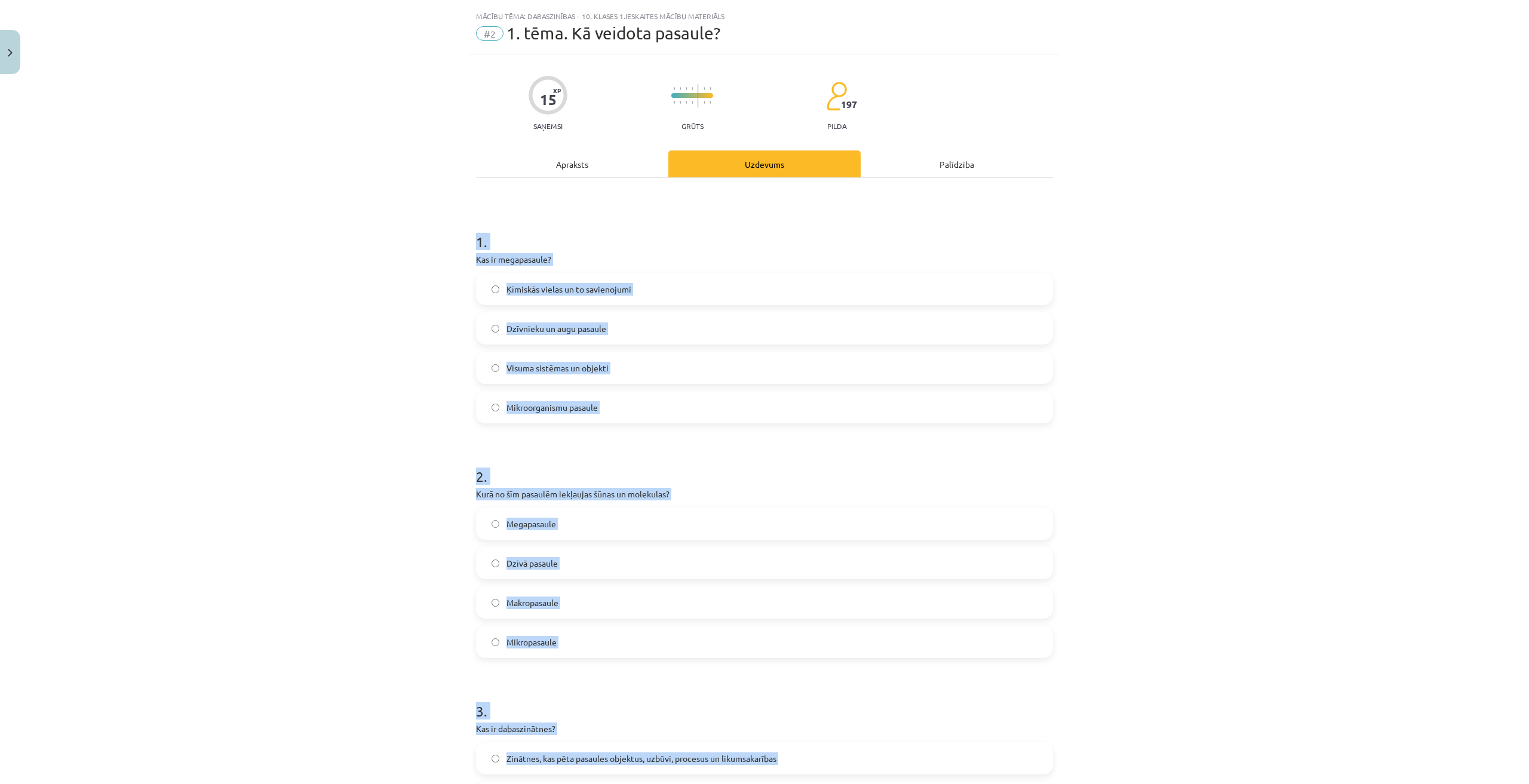
scroll to position [0, 0]
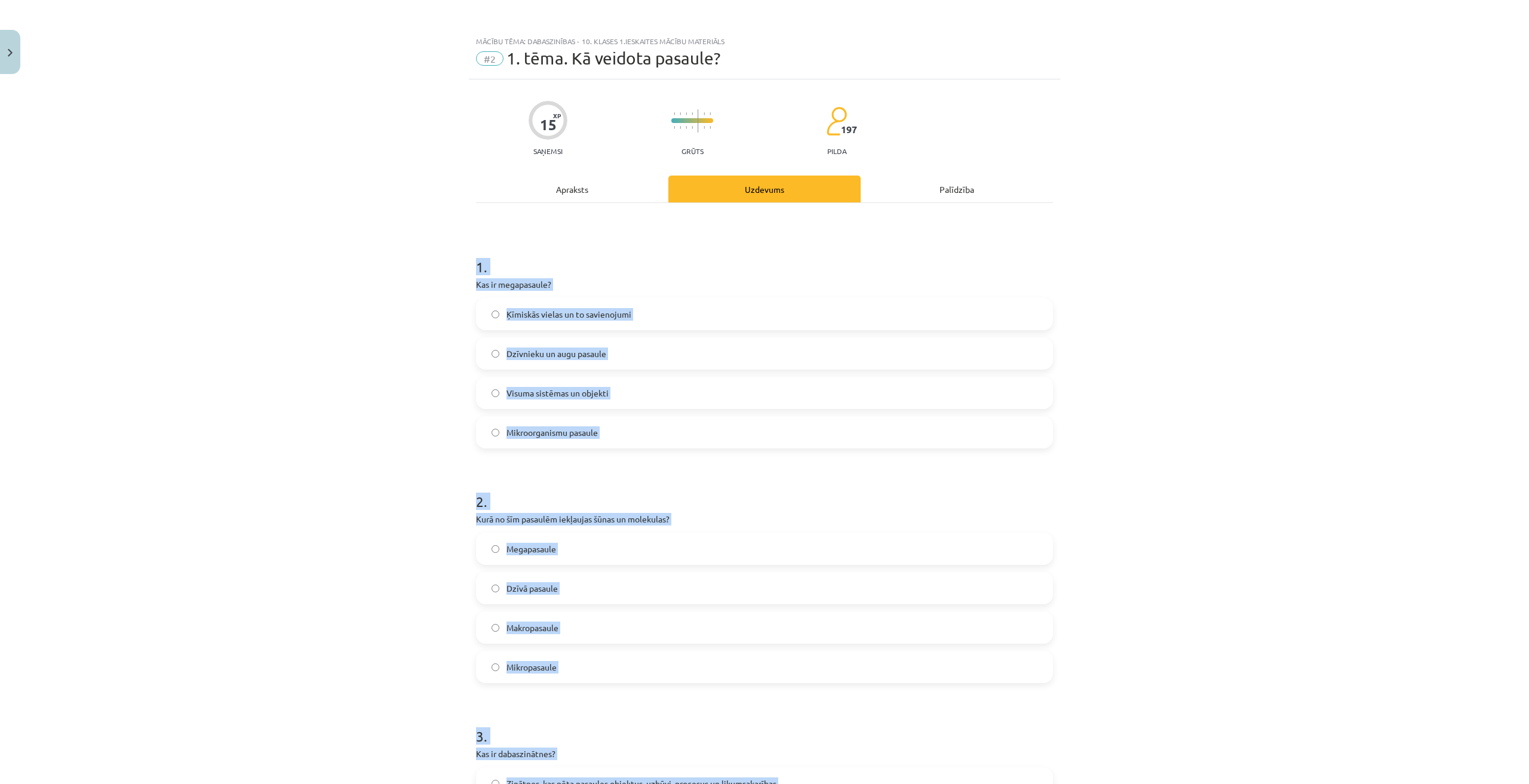
click at [345, 472] on div "Mācību tēma: Dabaszinības - 10. klases 1.ieskaites mācību materiāls #2 1. tēma.…" at bounding box center [764, 392] width 1529 height 784
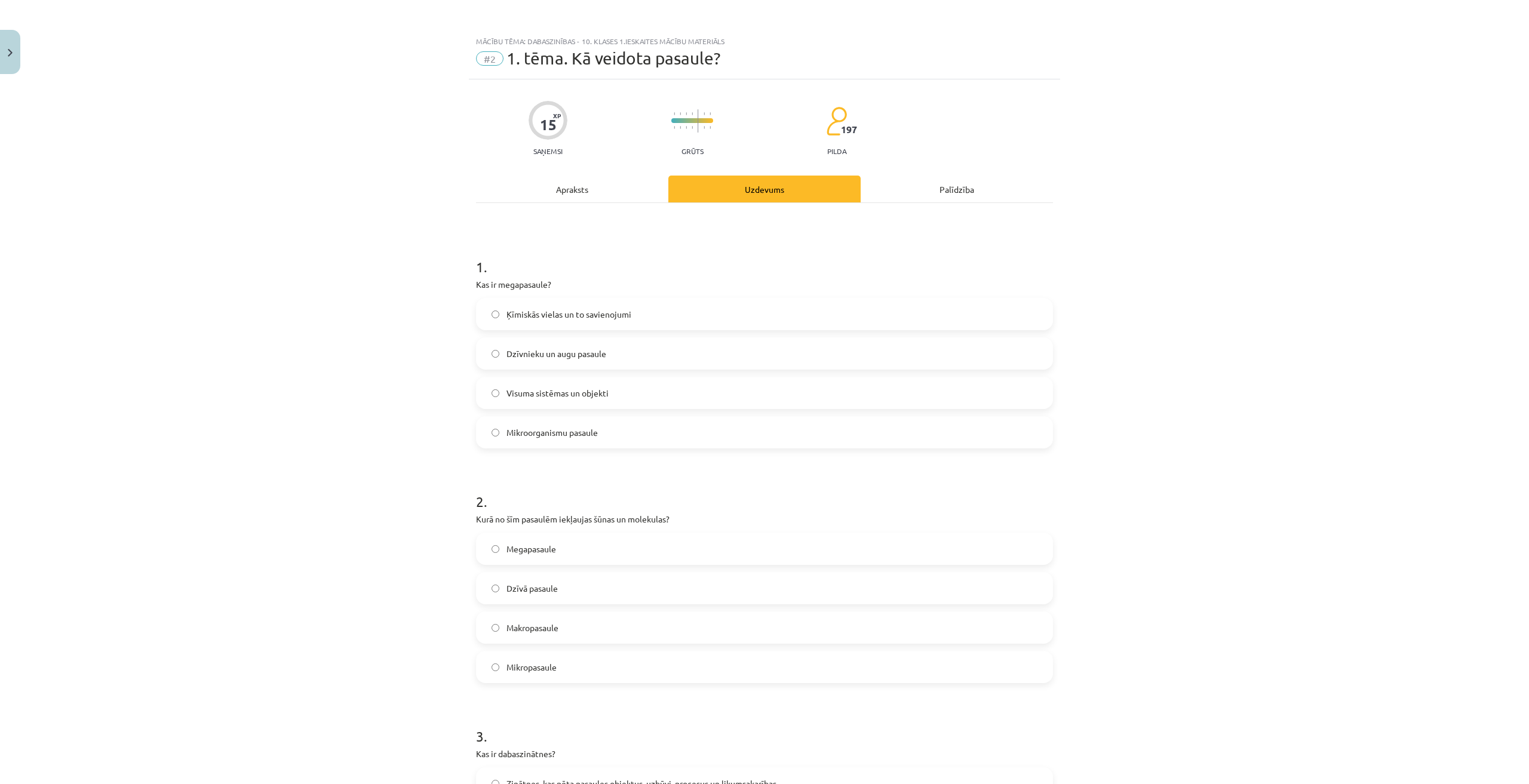
click at [568, 388] on span "Visuma sistēmas un objekti" at bounding box center [557, 393] width 102 height 13
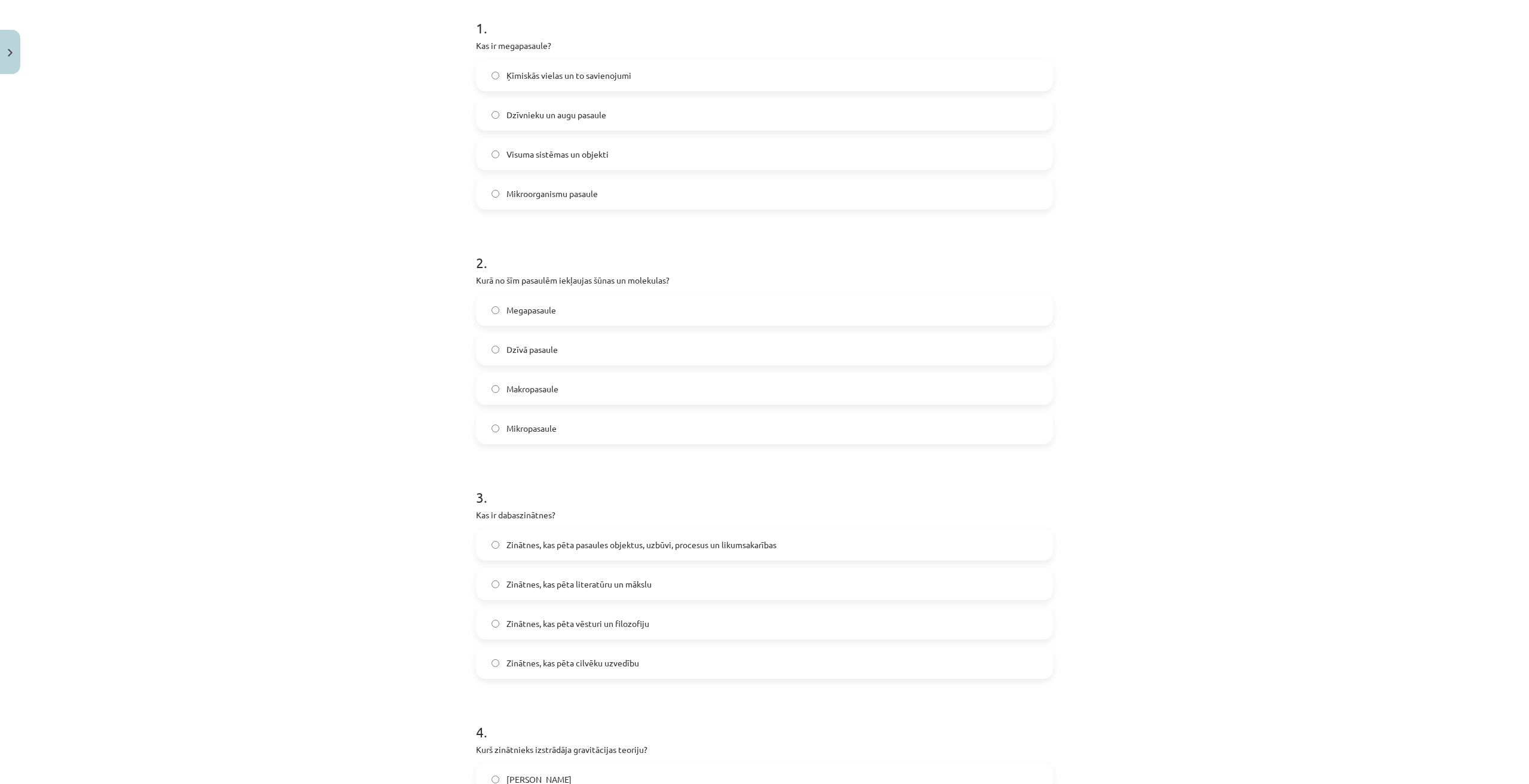
click at [567, 387] on label "Makropasaule" at bounding box center [764, 388] width 575 height 30
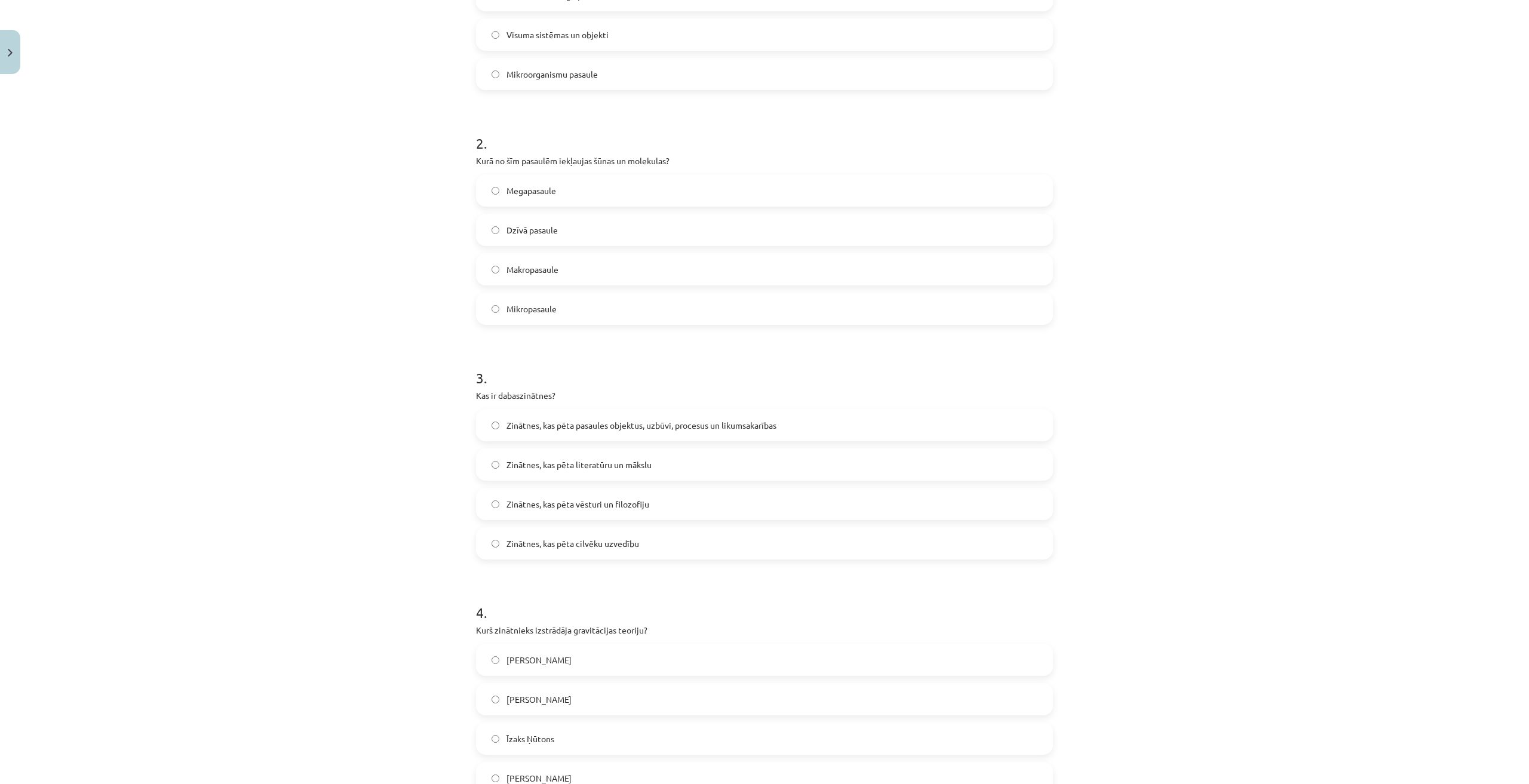
click at [614, 414] on label "Zinātnes, kas pēta pasaules objektus, uzbūvi, procesus un likumsakarības" at bounding box center [764, 425] width 575 height 30
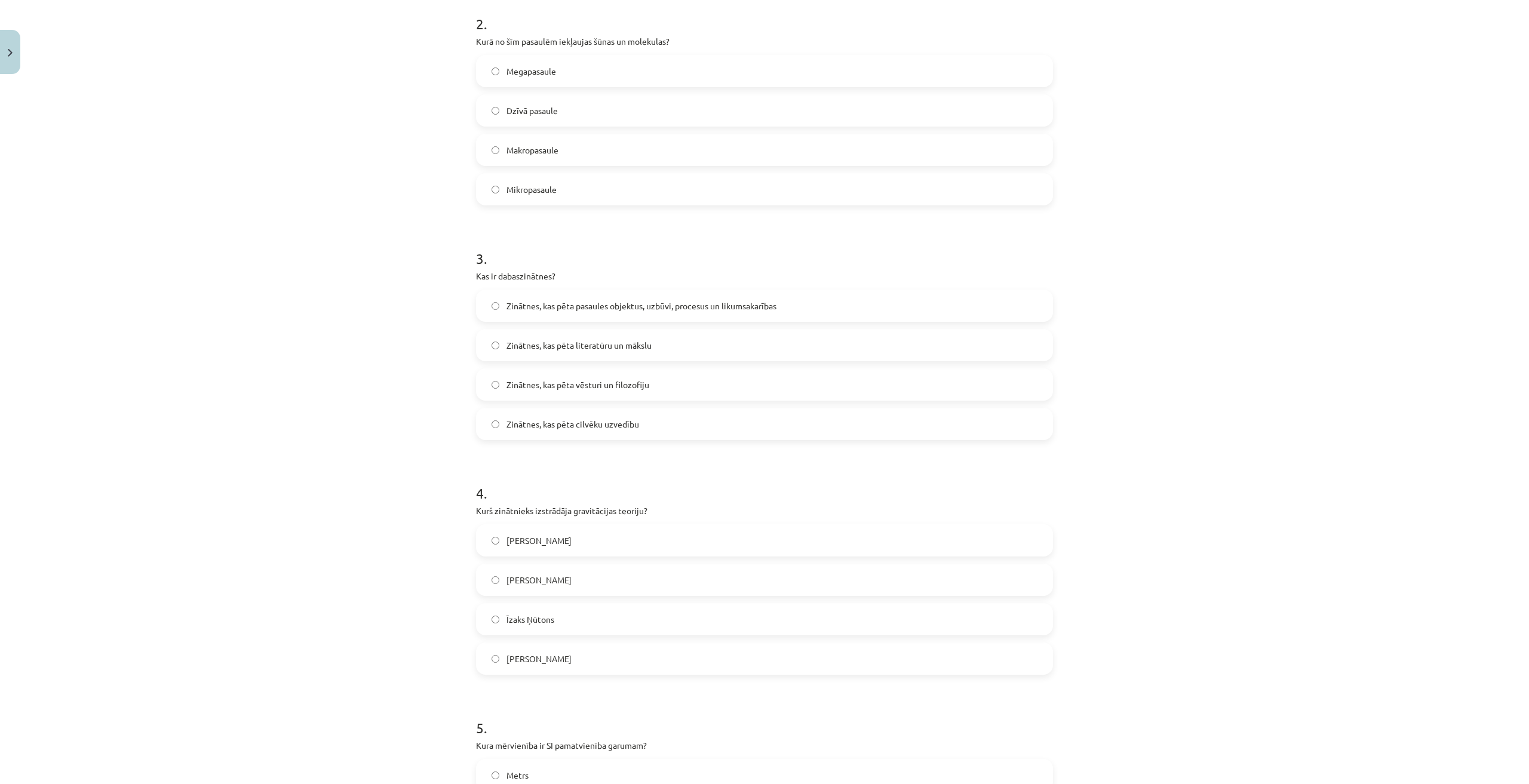
click at [549, 618] on span "Īzaks Ņūtons" at bounding box center [530, 619] width 48 height 13
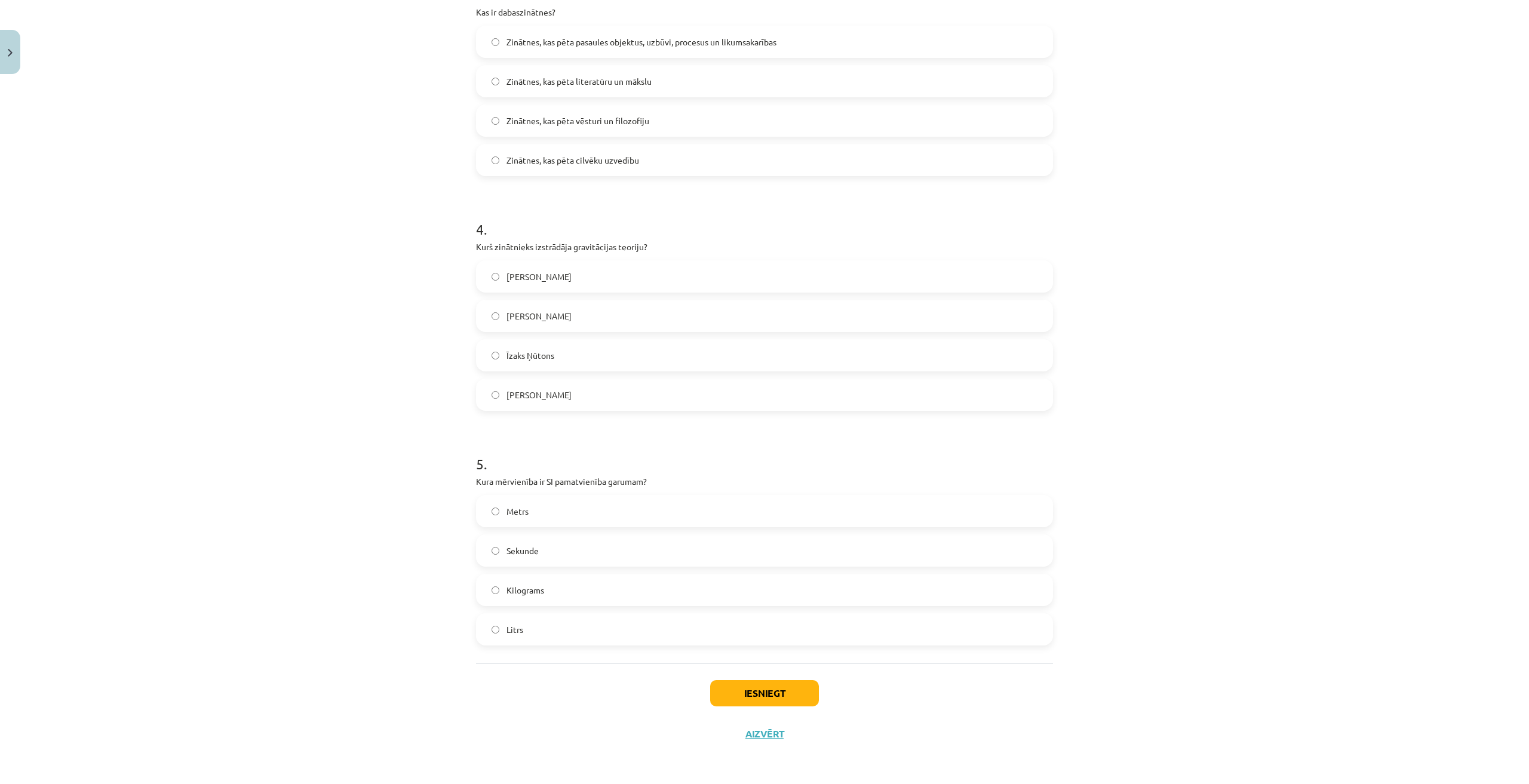
drag, startPoint x: 545, startPoint y: 510, endPoint x: 552, endPoint y: 512, distance: 7.3
click at [547, 510] on label "Metrs" at bounding box center [764, 511] width 575 height 30
click at [765, 695] on button "Iesniegt" at bounding box center [764, 692] width 109 height 26
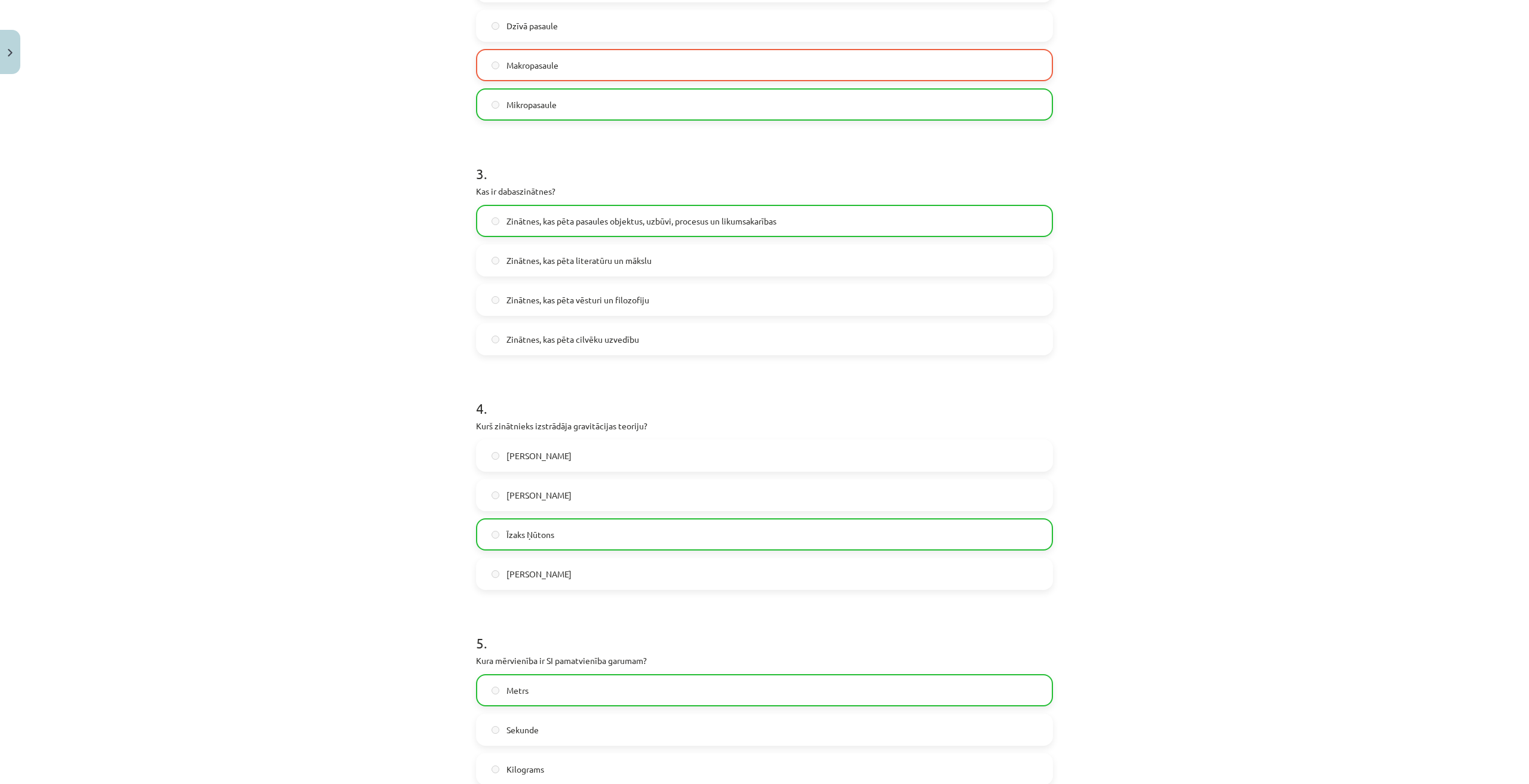
scroll to position [383, 0]
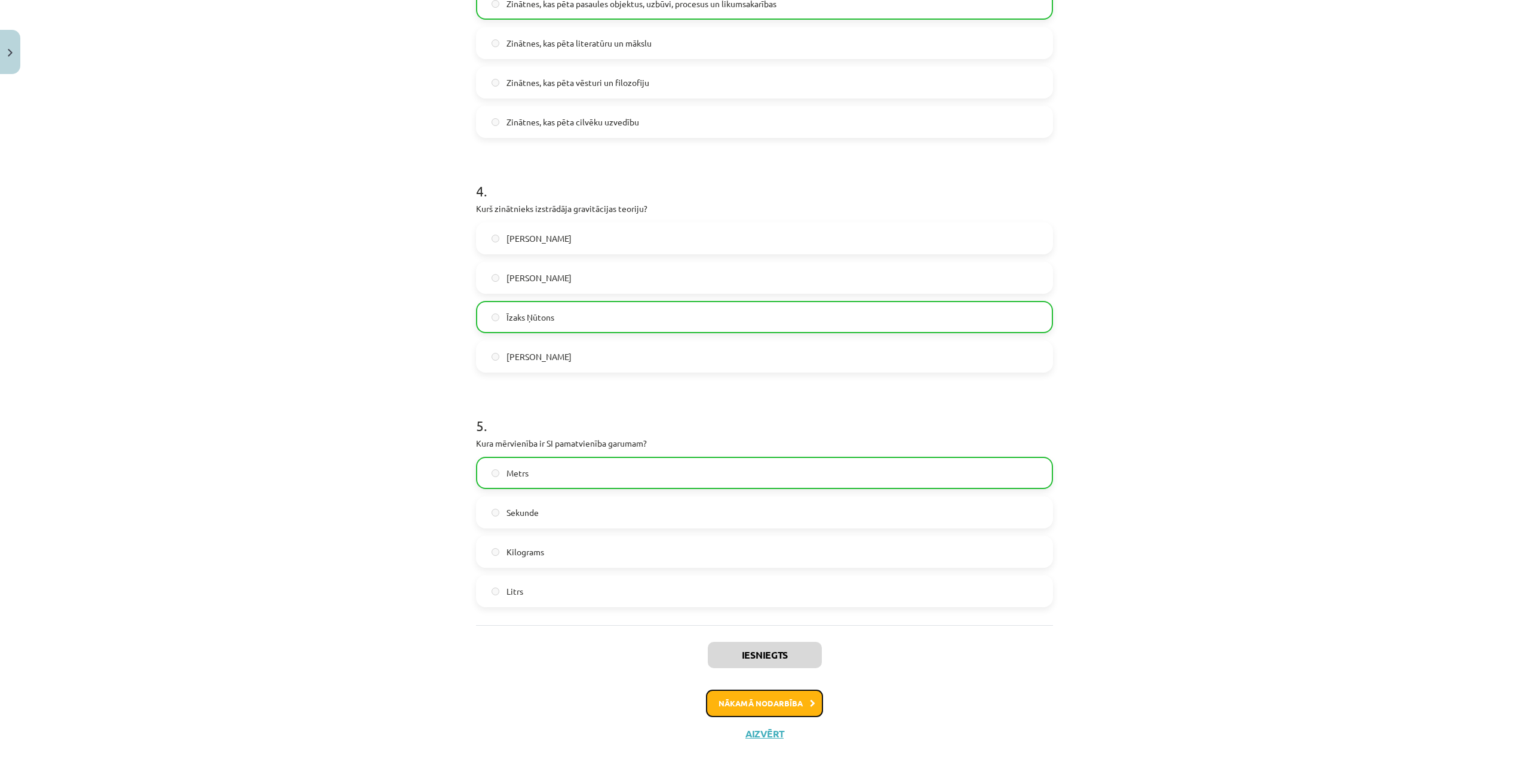
click at [798, 704] on button "Nākamā nodarbība" at bounding box center [764, 703] width 117 height 28
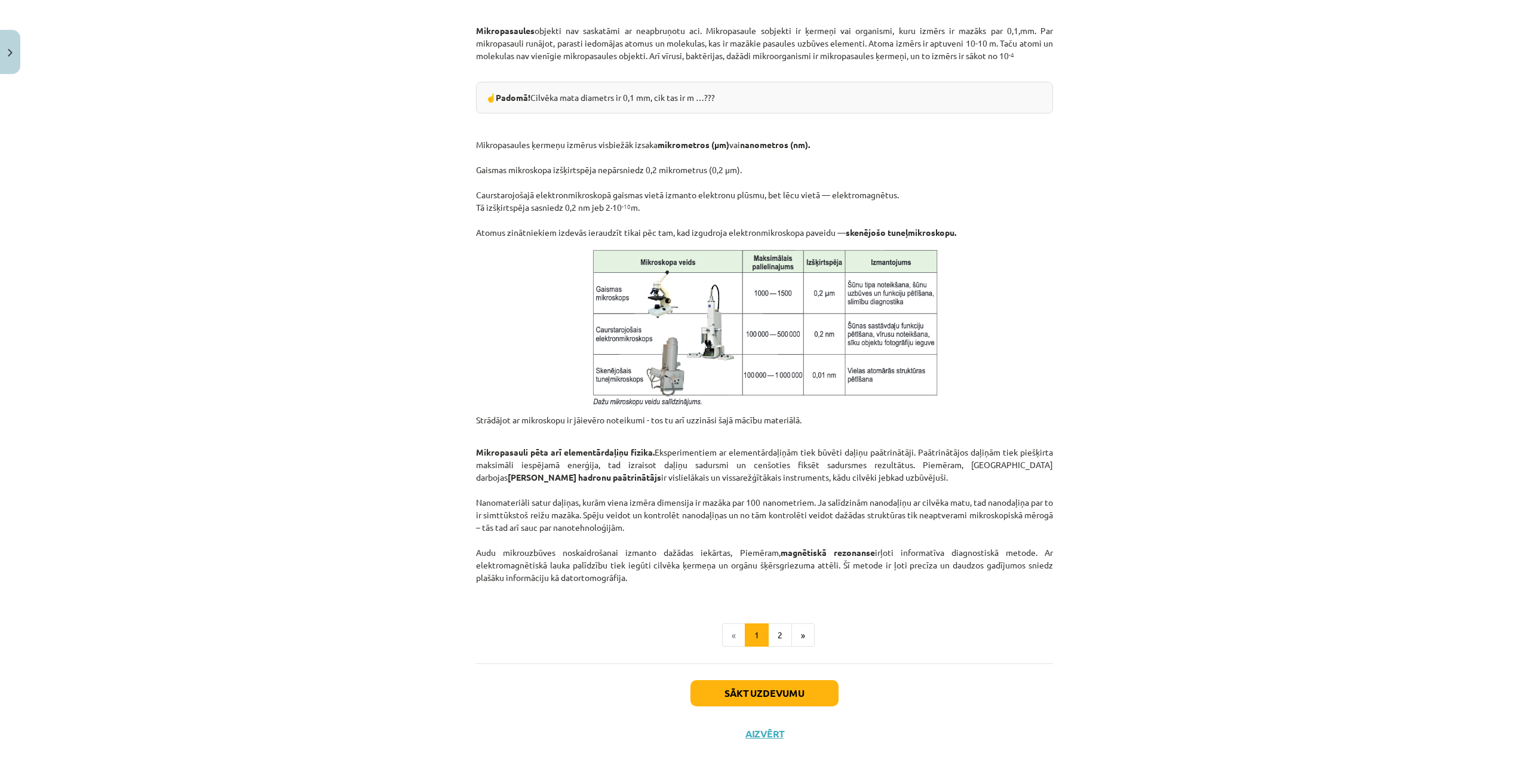
scroll to position [30, 0]
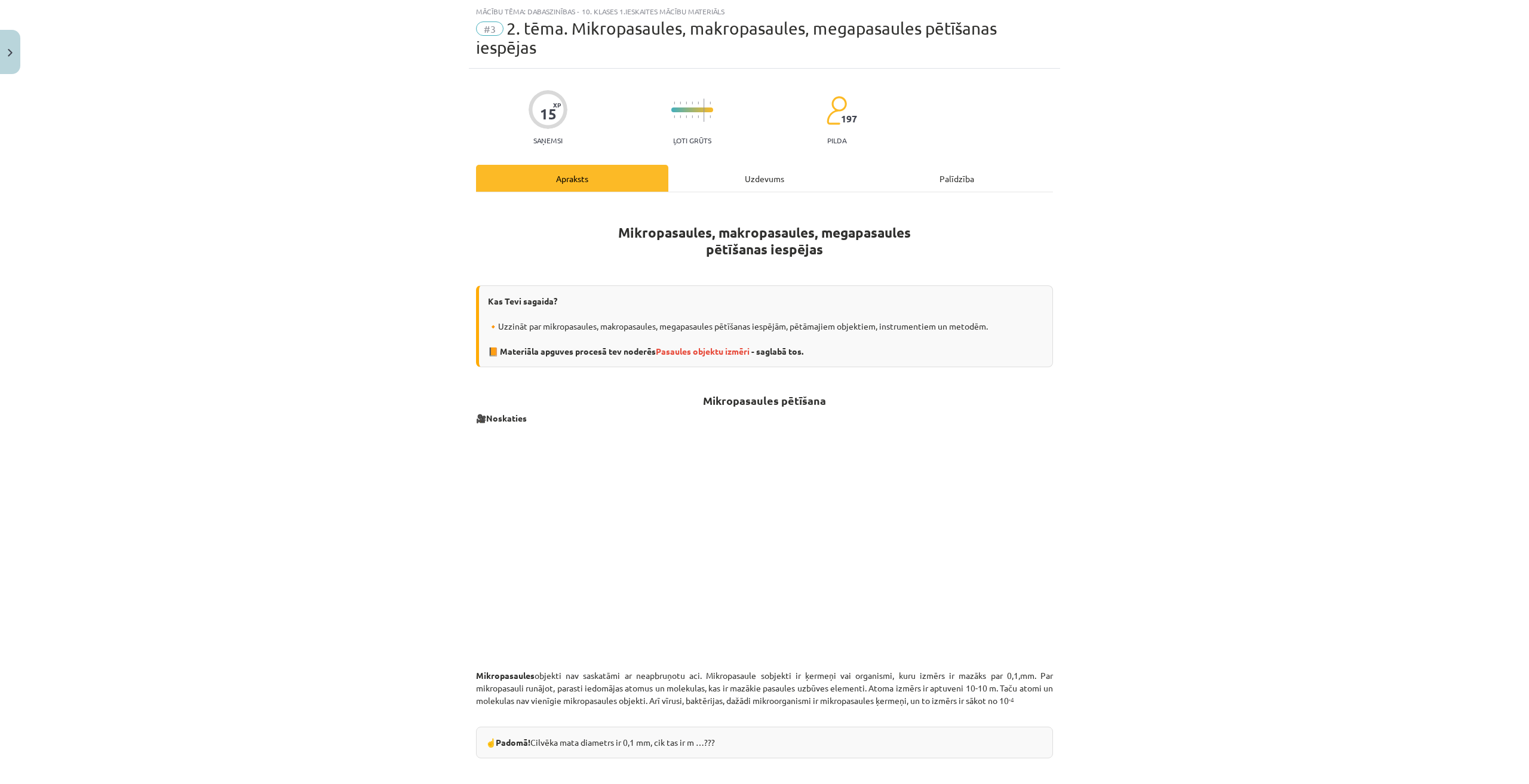
click at [740, 174] on div "Uzdevums" at bounding box center [764, 178] width 192 height 27
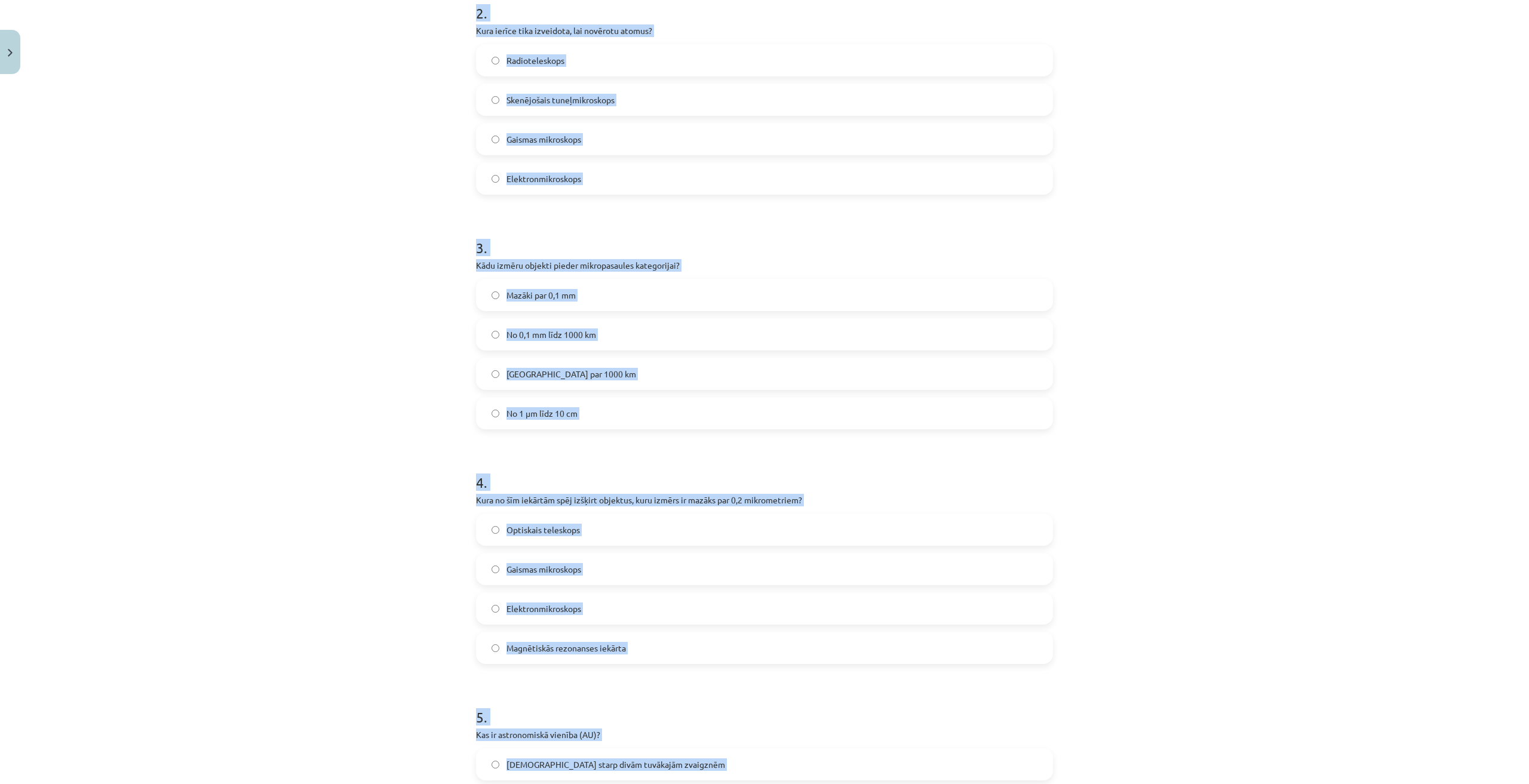
scroll to position [760, 0]
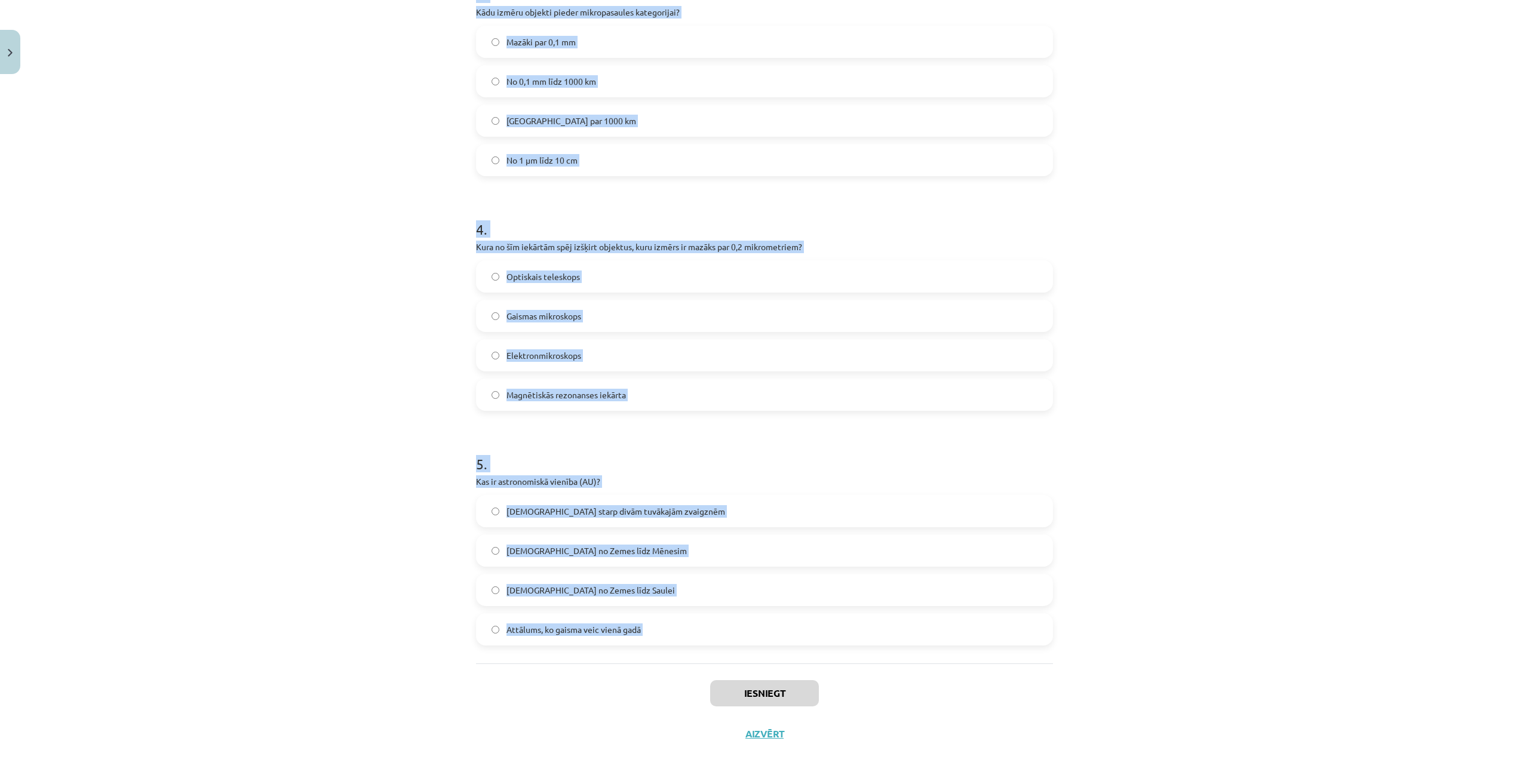
drag, startPoint x: 473, startPoint y: 269, endPoint x: 649, endPoint y: 697, distance: 462.8
click at [649, 697] on div "Mācību tēma: Dabaszinības - 10. klases 1.ieskaites mācību materiāls #3 2. tēma.…" at bounding box center [764, 392] width 1529 height 784
copy form "1 . Kura no šīm metodēm tiek izmantota cilvēka ķermeņa iekšējās struktūras izpē…"
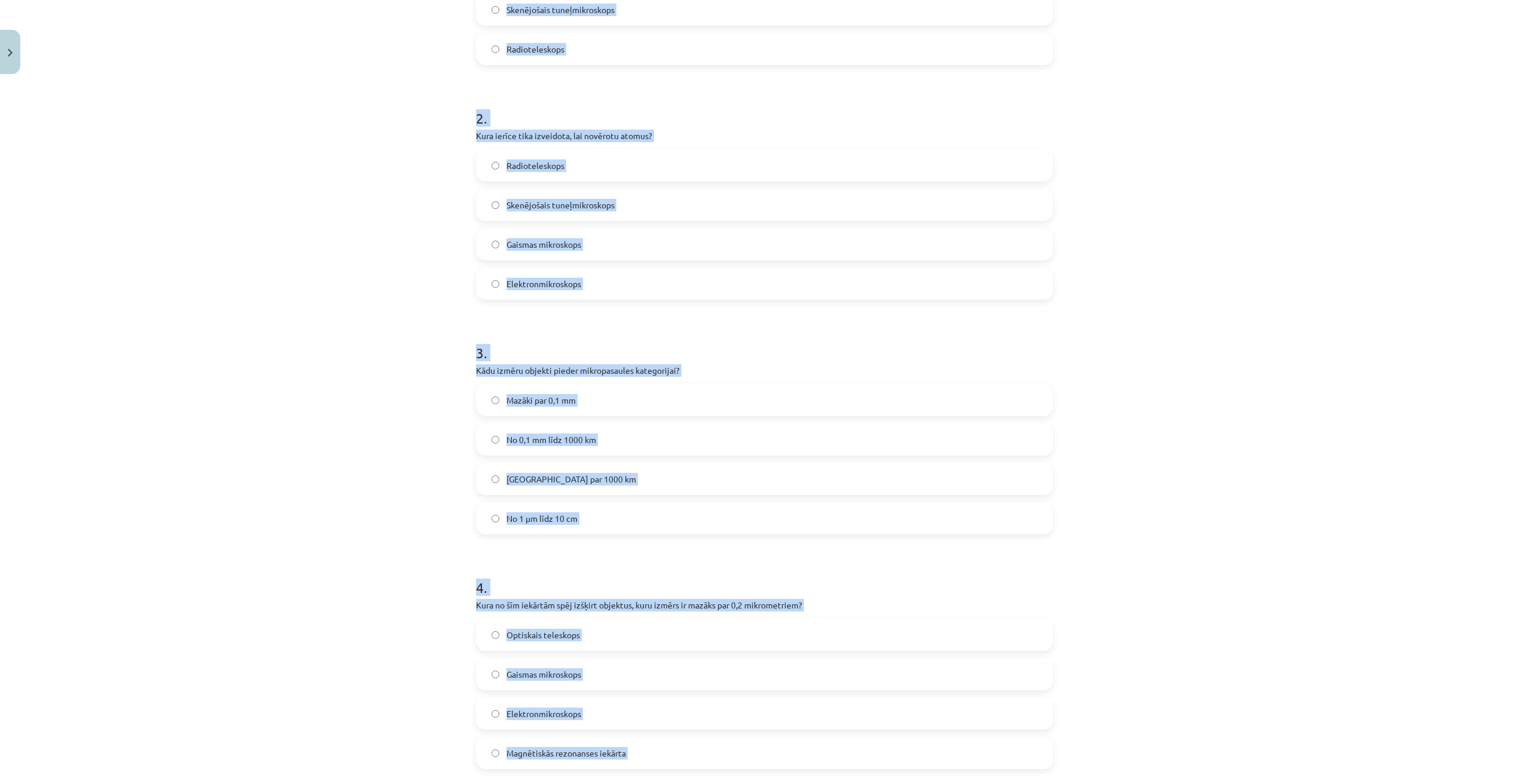
scroll to position [44, 0]
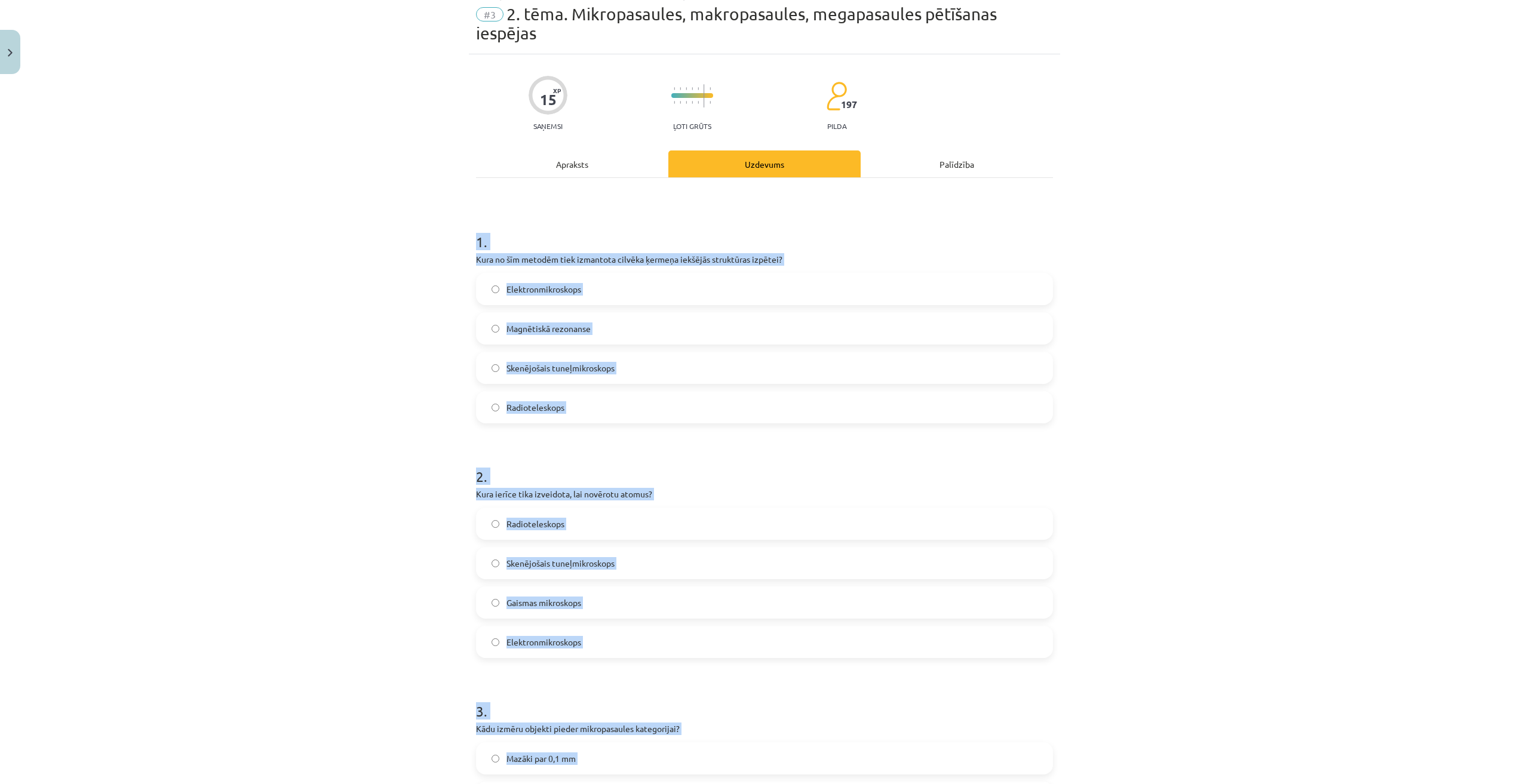
click at [363, 406] on div "Mācību tēma: Dabaszinības - 10. klases 1.ieskaites mācību materiāls #3 2. tēma.…" at bounding box center [764, 392] width 1529 height 784
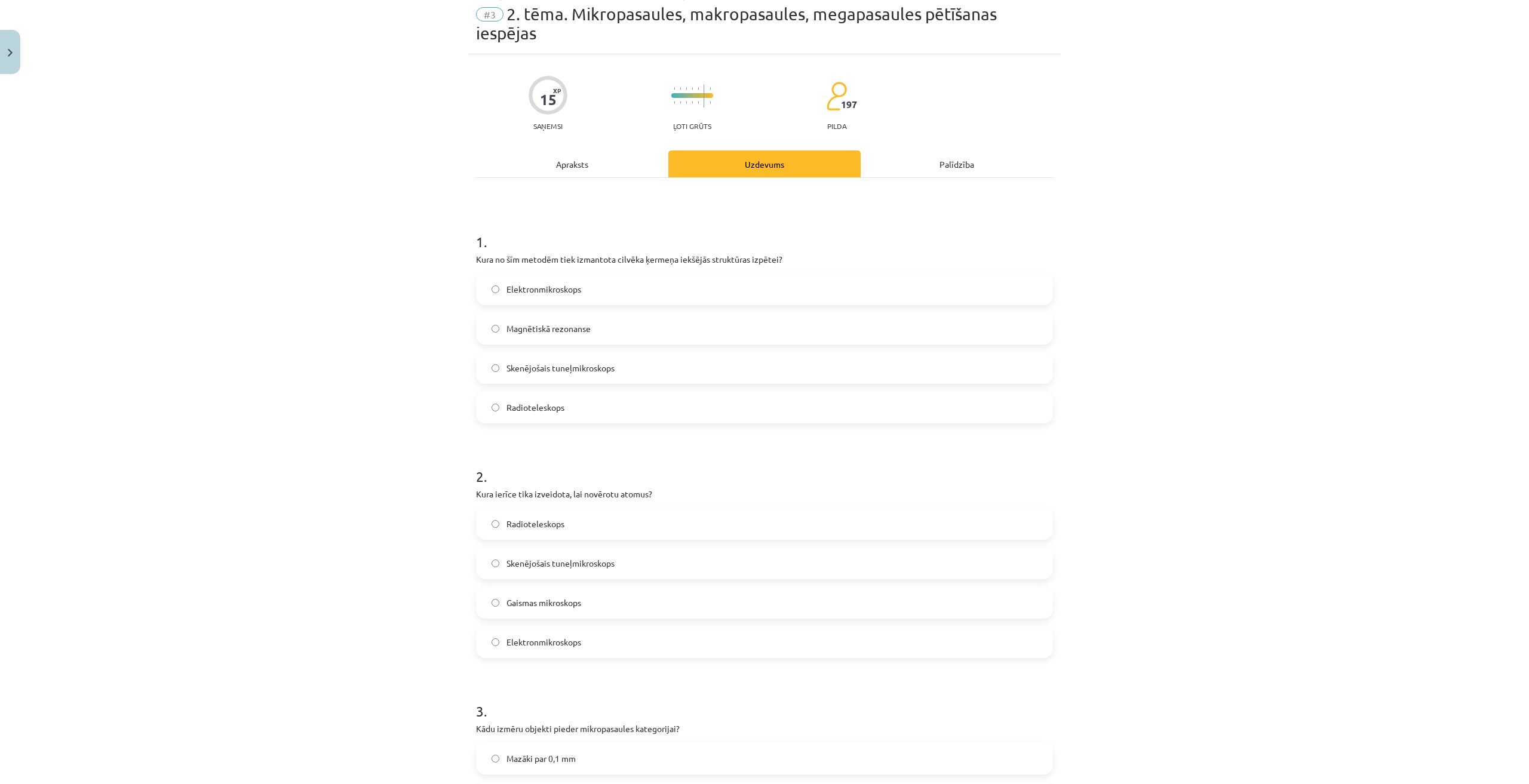
click at [561, 332] on span "Magnētiskā rezonanse" at bounding box center [548, 329] width 84 height 13
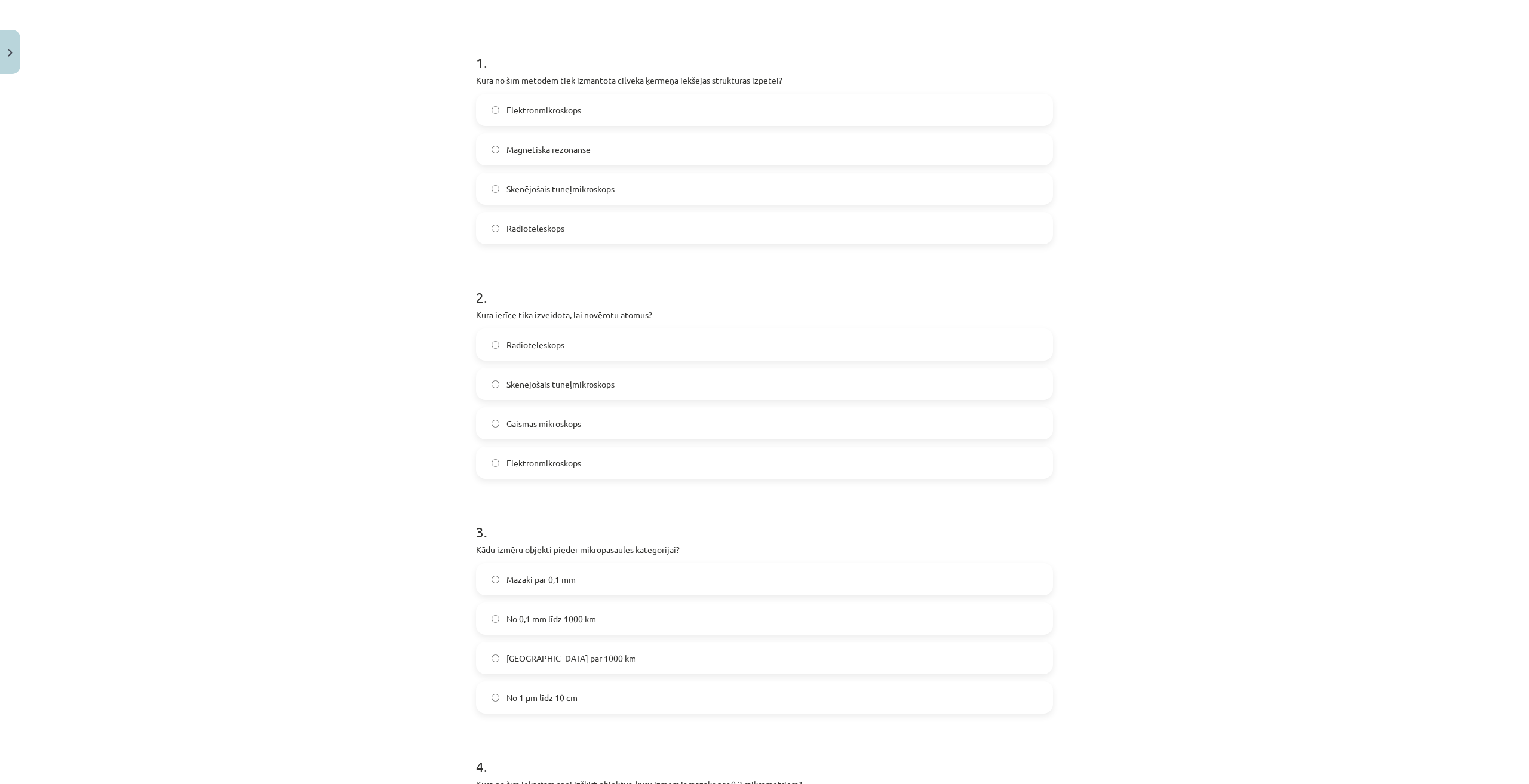
click at [590, 382] on span "Skenējošais tuneļmikroskops" at bounding box center [560, 384] width 108 height 13
click at [557, 579] on span "Mazāki par 0,1 mm" at bounding box center [540, 579] width 69 height 13
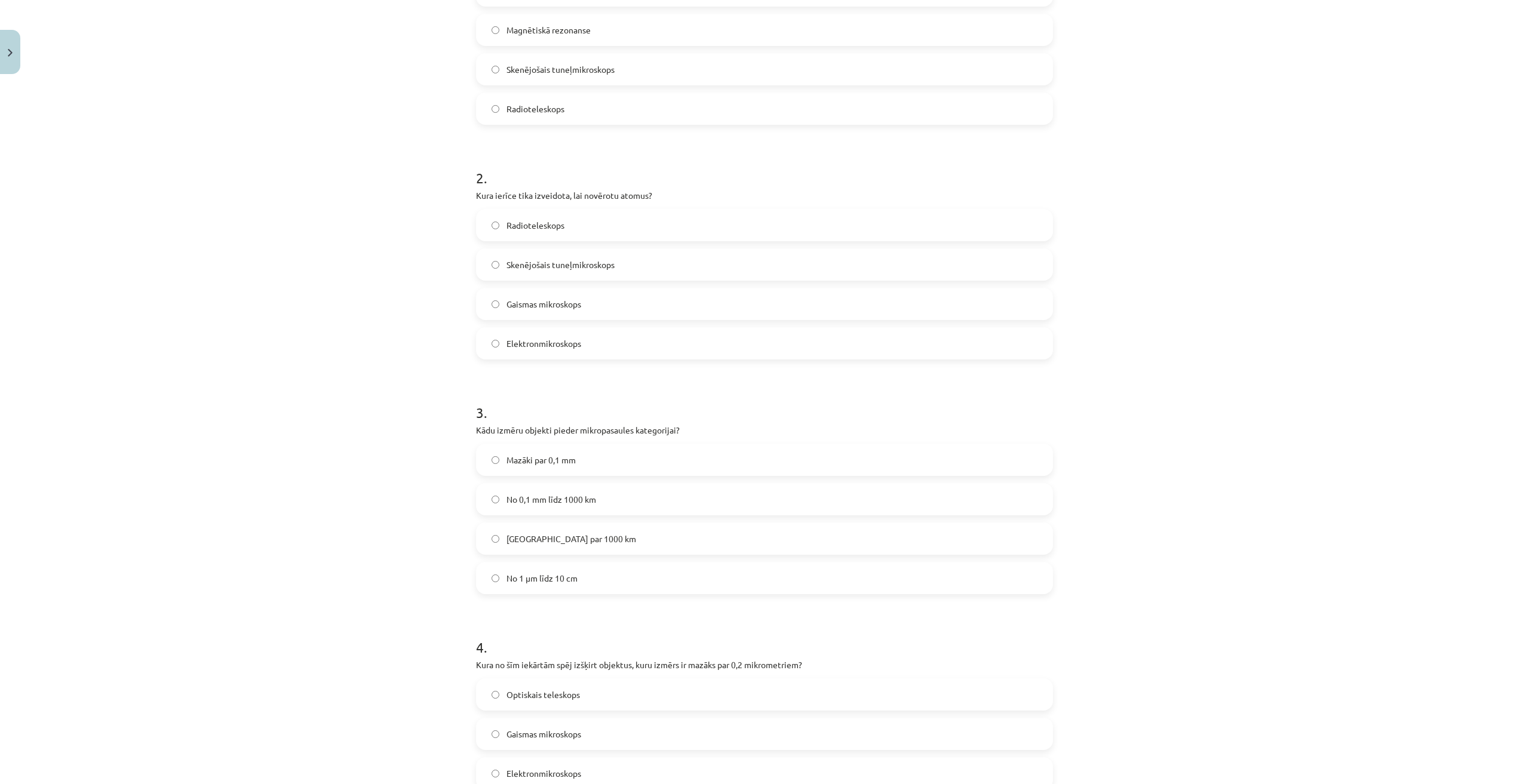
scroll to position [522, 0]
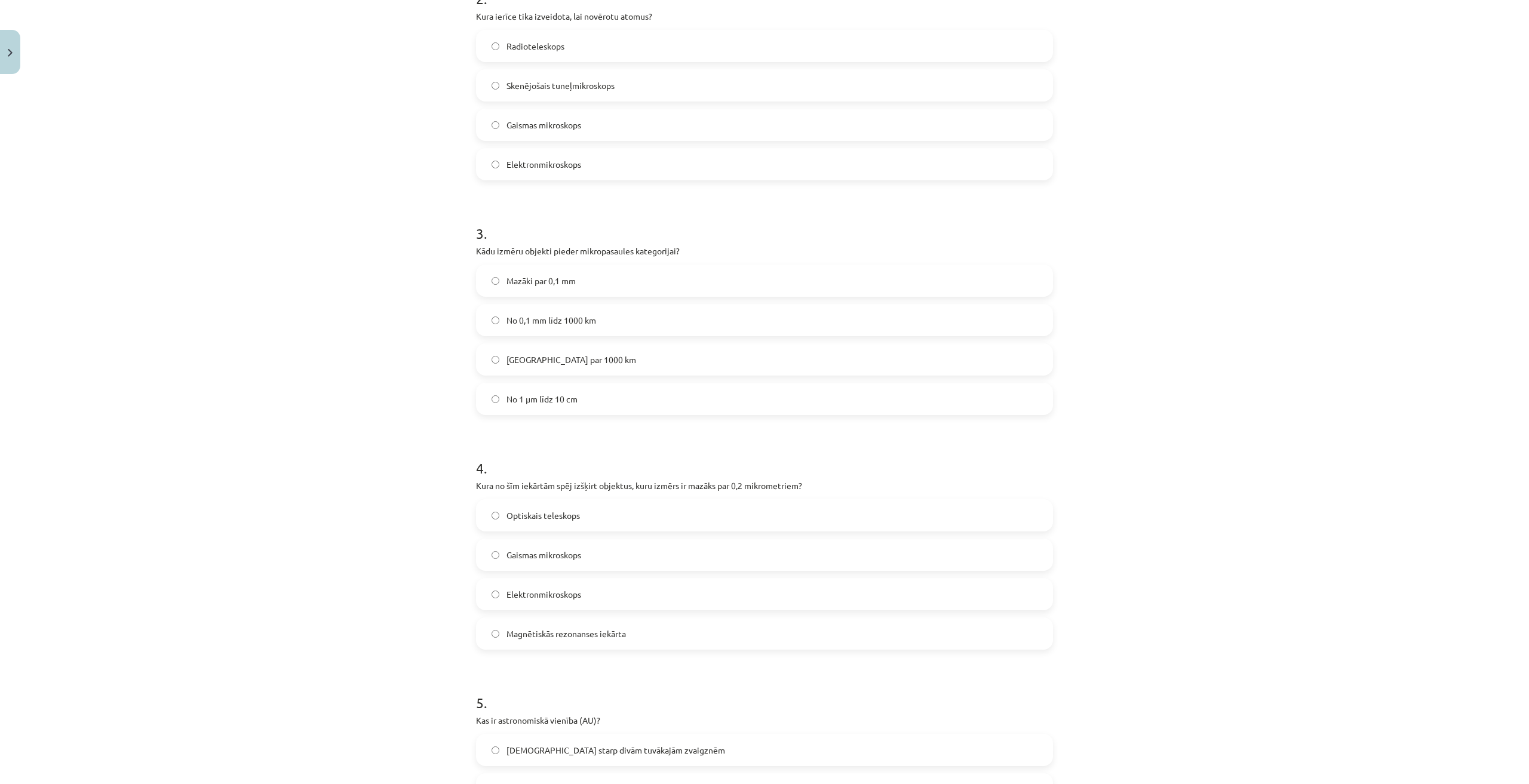
click at [616, 600] on label "Elektronmikroskops" at bounding box center [764, 594] width 575 height 30
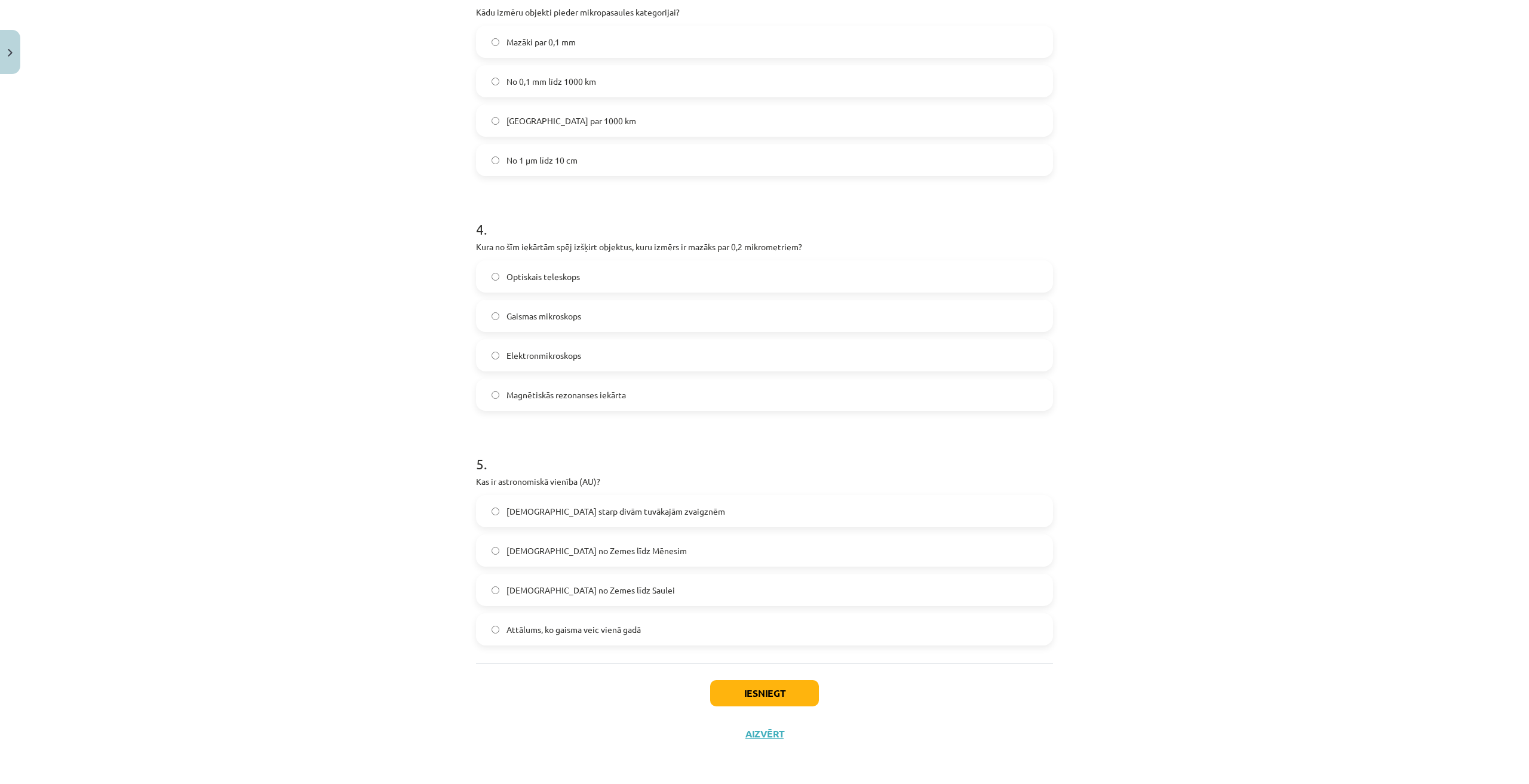
click at [587, 591] on span "Attālums no Zemes līdz Saulei" at bounding box center [590, 589] width 168 height 13
click at [771, 697] on button "Iesniegt" at bounding box center [764, 692] width 109 height 26
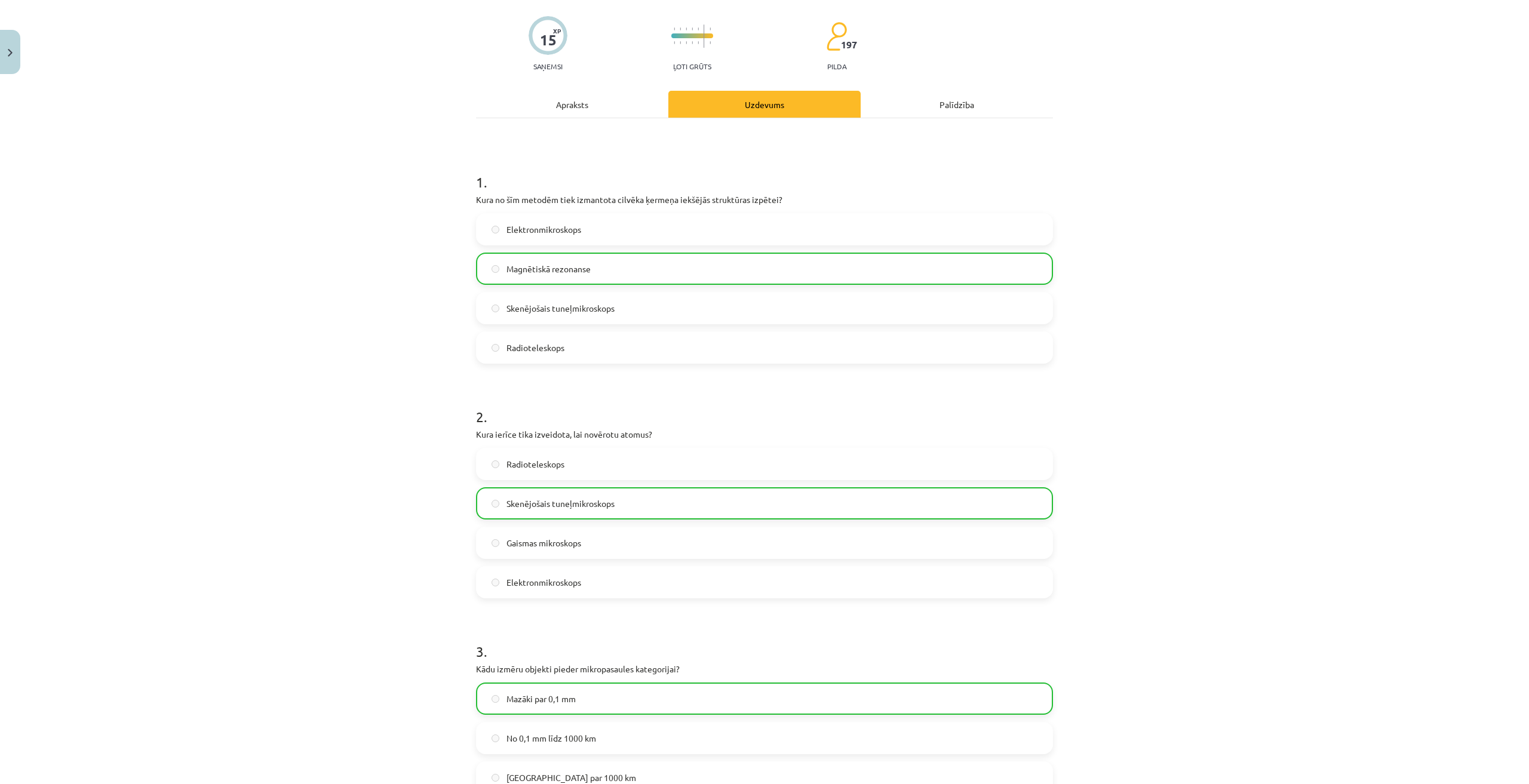
scroll to position [0, 0]
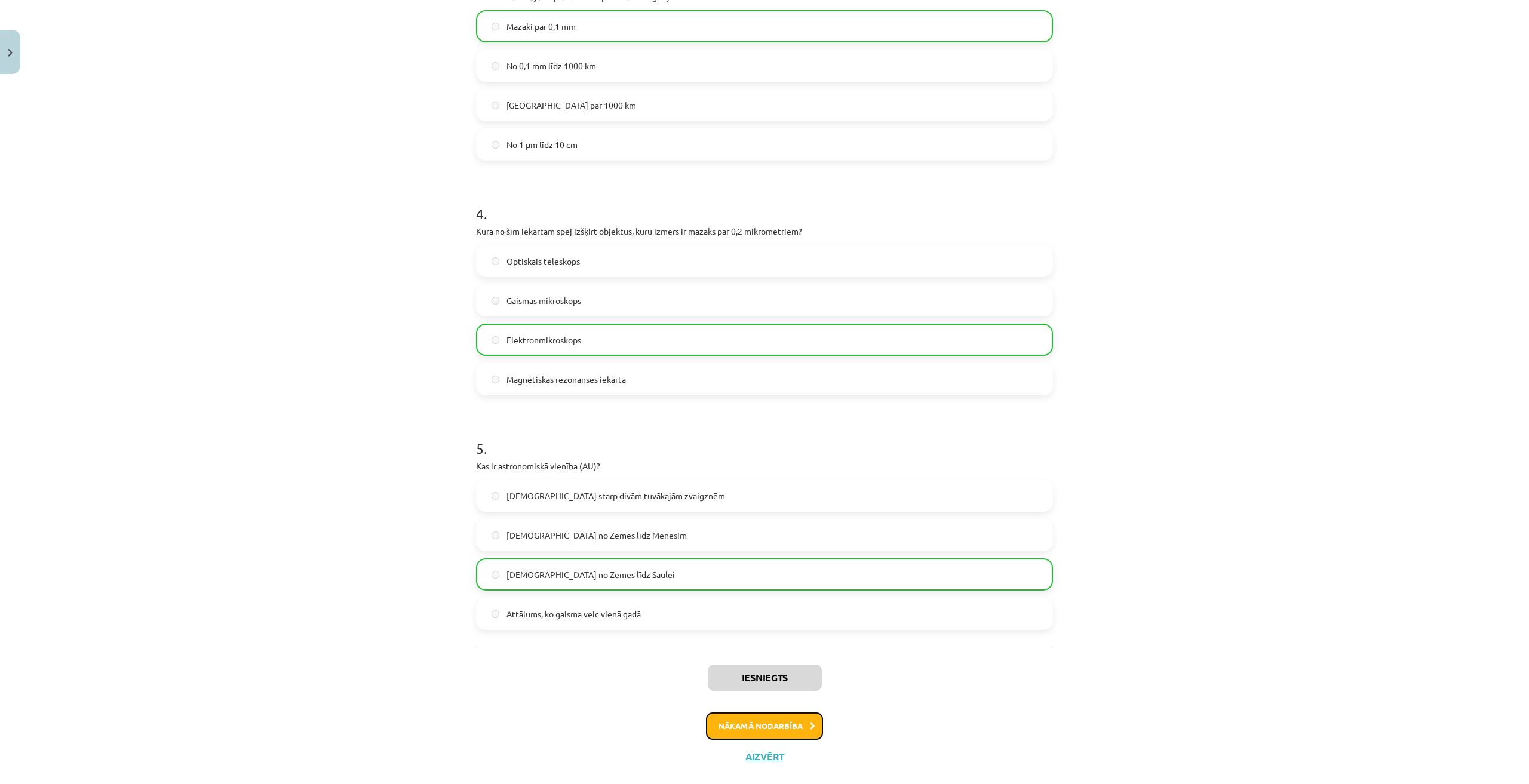
click at [760, 722] on button "Nākamā nodarbība" at bounding box center [764, 726] width 117 height 28
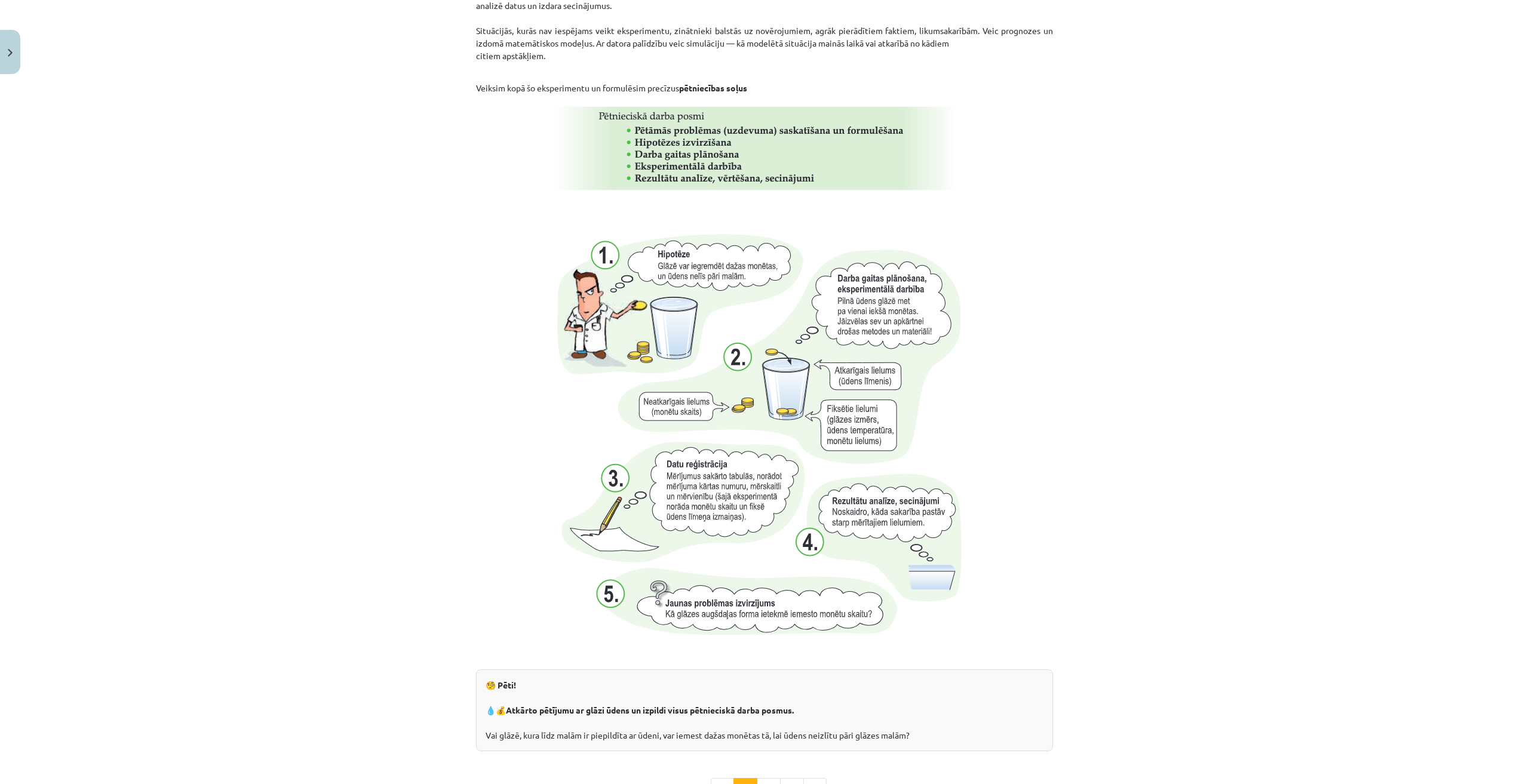
scroll to position [30, 0]
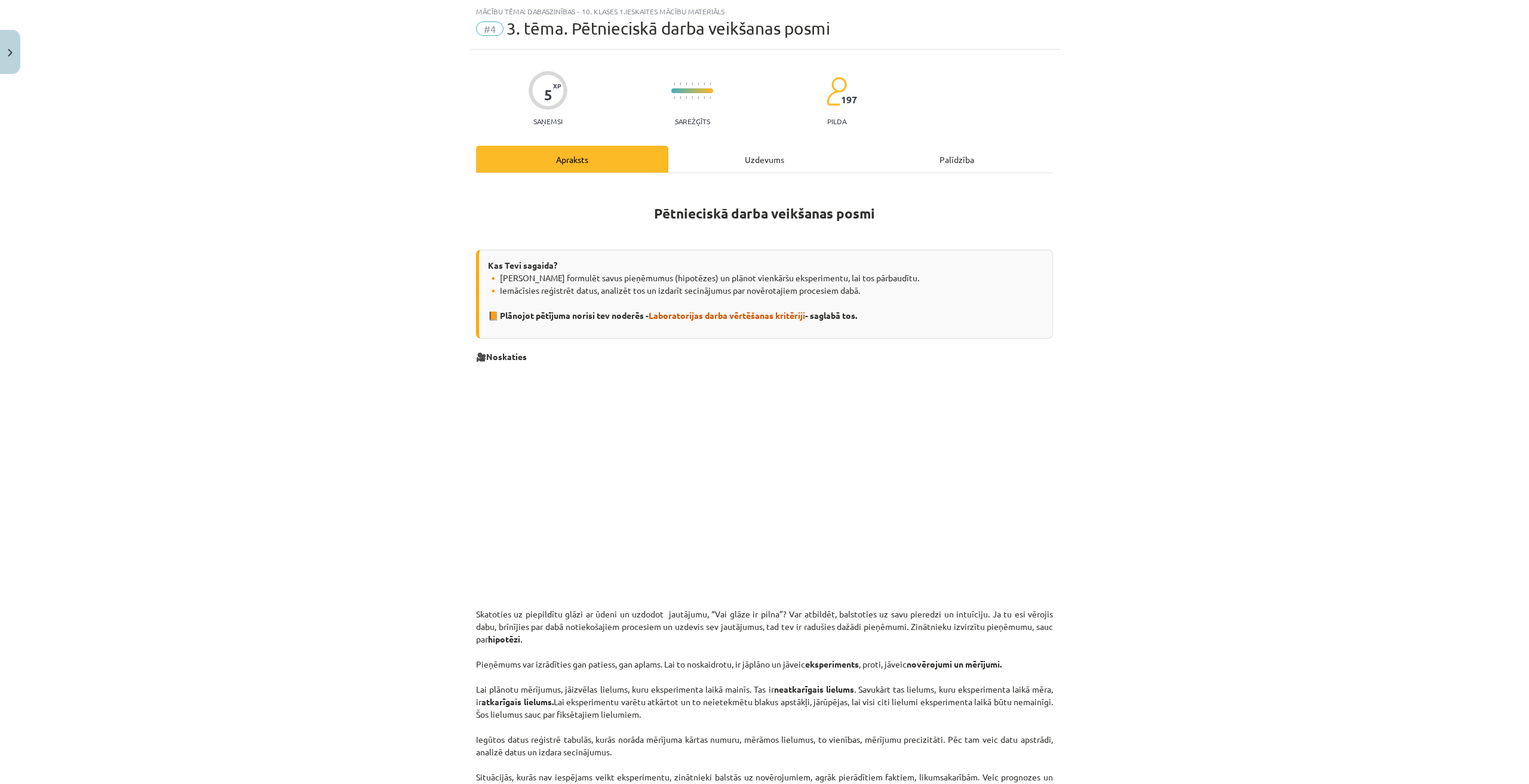
click at [758, 157] on div "Uzdevums" at bounding box center [764, 159] width 192 height 27
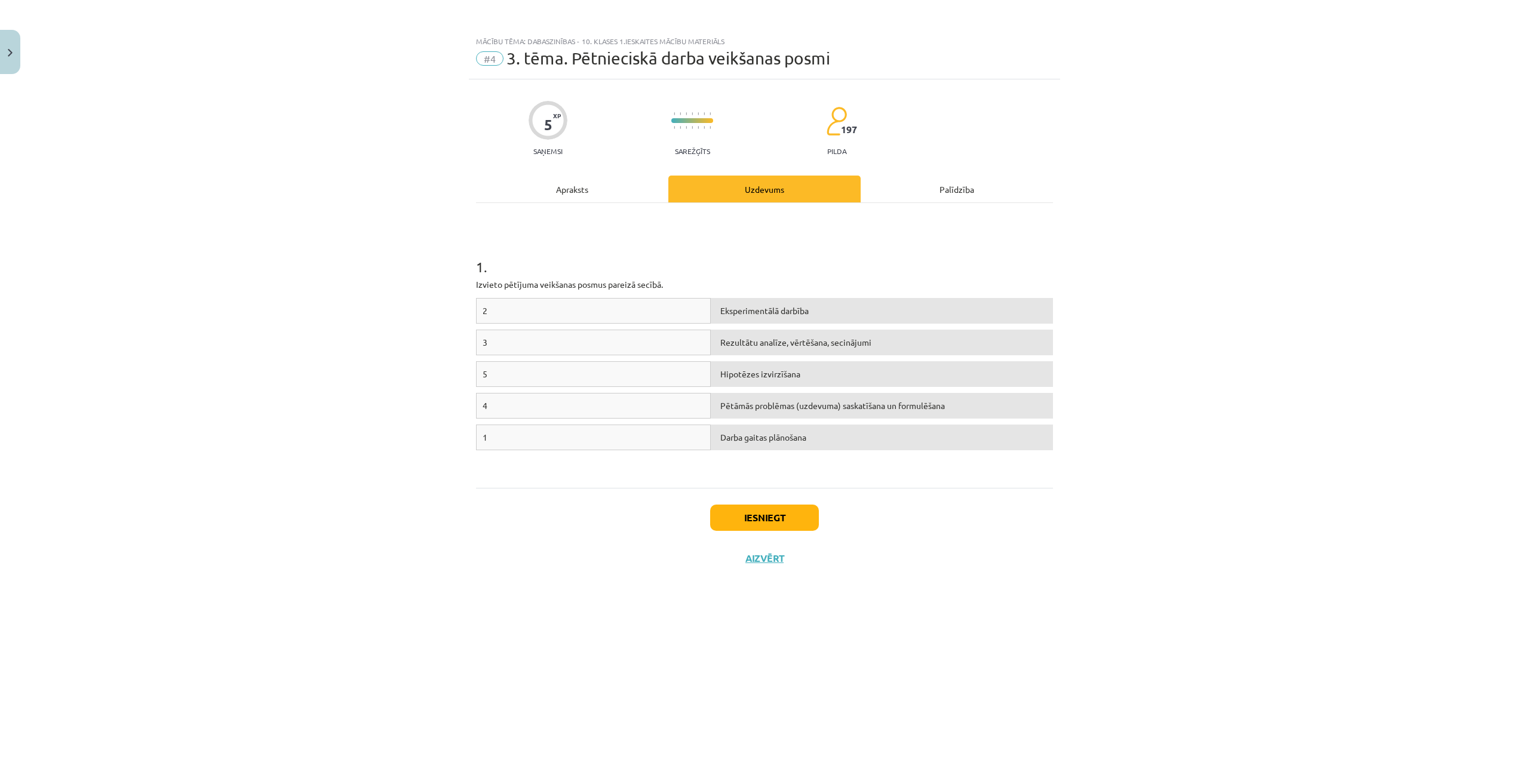
drag, startPoint x: 423, startPoint y: 229, endPoint x: 350, endPoint y: 247, distance: 75.2
click at [350, 247] on div "Mācību tēma: Dabaszinības - 10. klases 1.ieskaites mācību materiāls #4 3. tēma.…" at bounding box center [764, 392] width 1529 height 784
click at [347, 280] on div "Mācību tēma: Dabaszinības - 10. klases 1.ieskaites mācību materiāls #4 3. tēma.…" at bounding box center [764, 392] width 1529 height 784
click at [772, 518] on button "Iesniegt" at bounding box center [764, 517] width 109 height 26
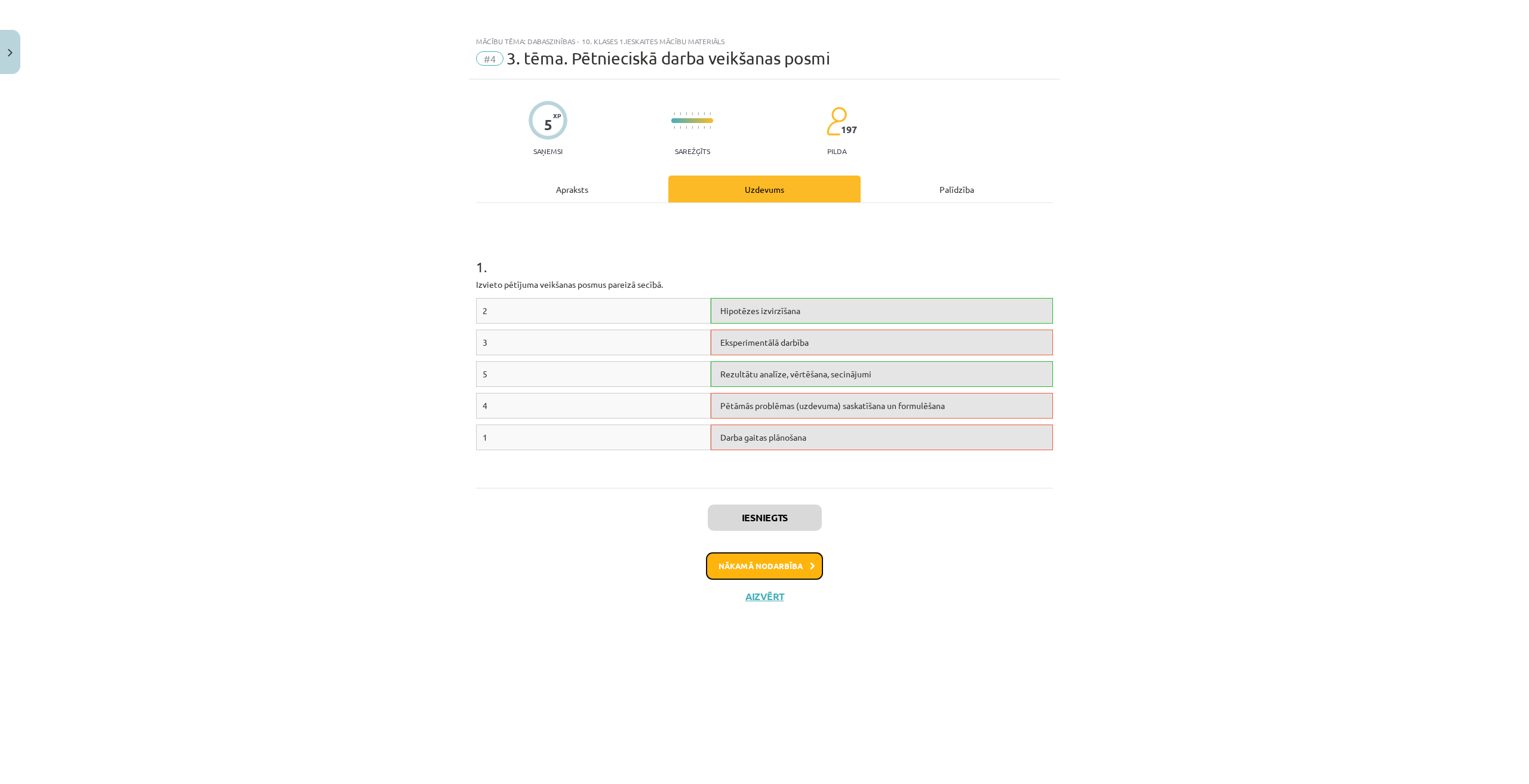
click at [786, 560] on button "Nākamā nodarbība" at bounding box center [764, 566] width 117 height 28
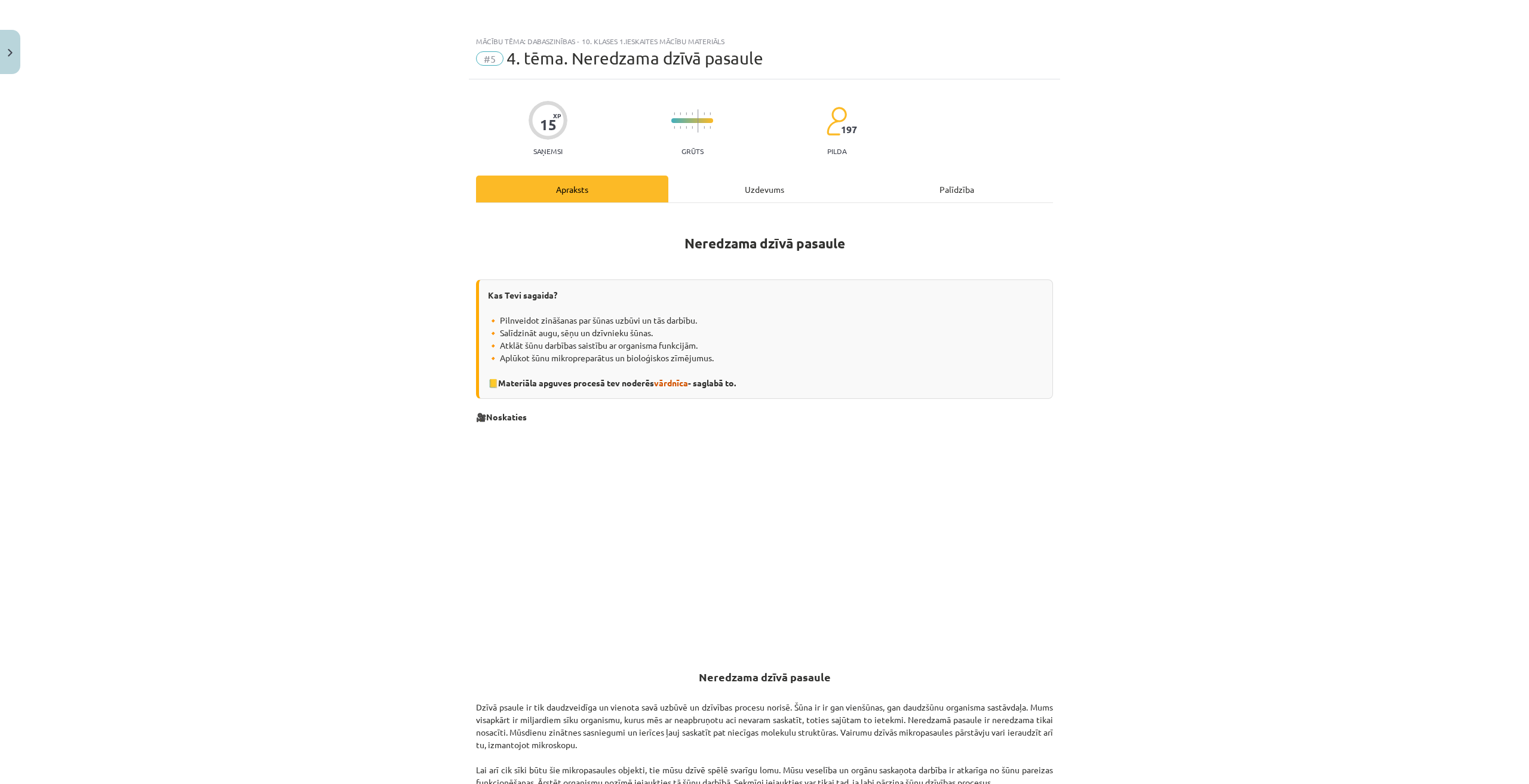
click at [742, 199] on div "Uzdevums" at bounding box center [764, 189] width 192 height 27
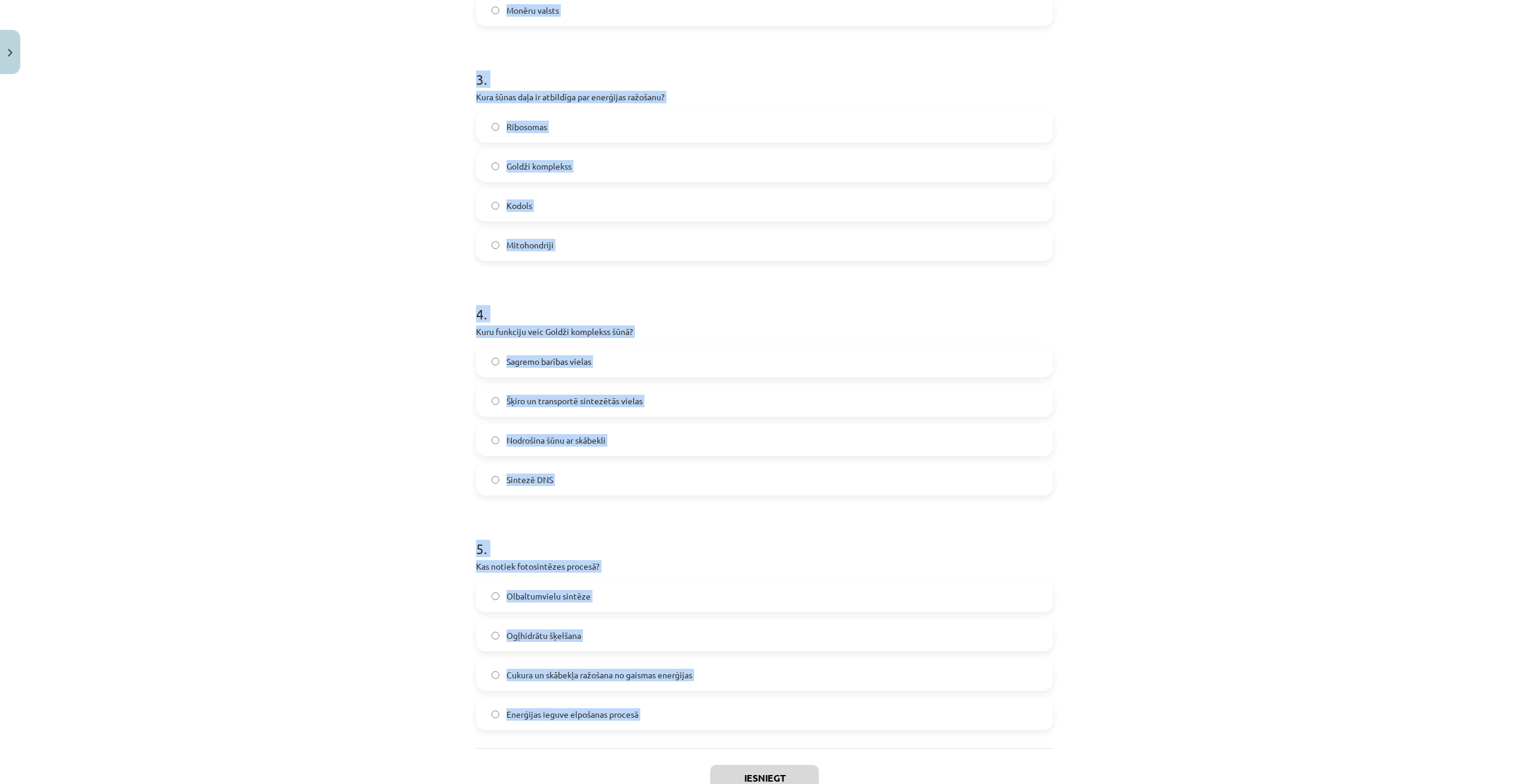
scroll to position [742, 0]
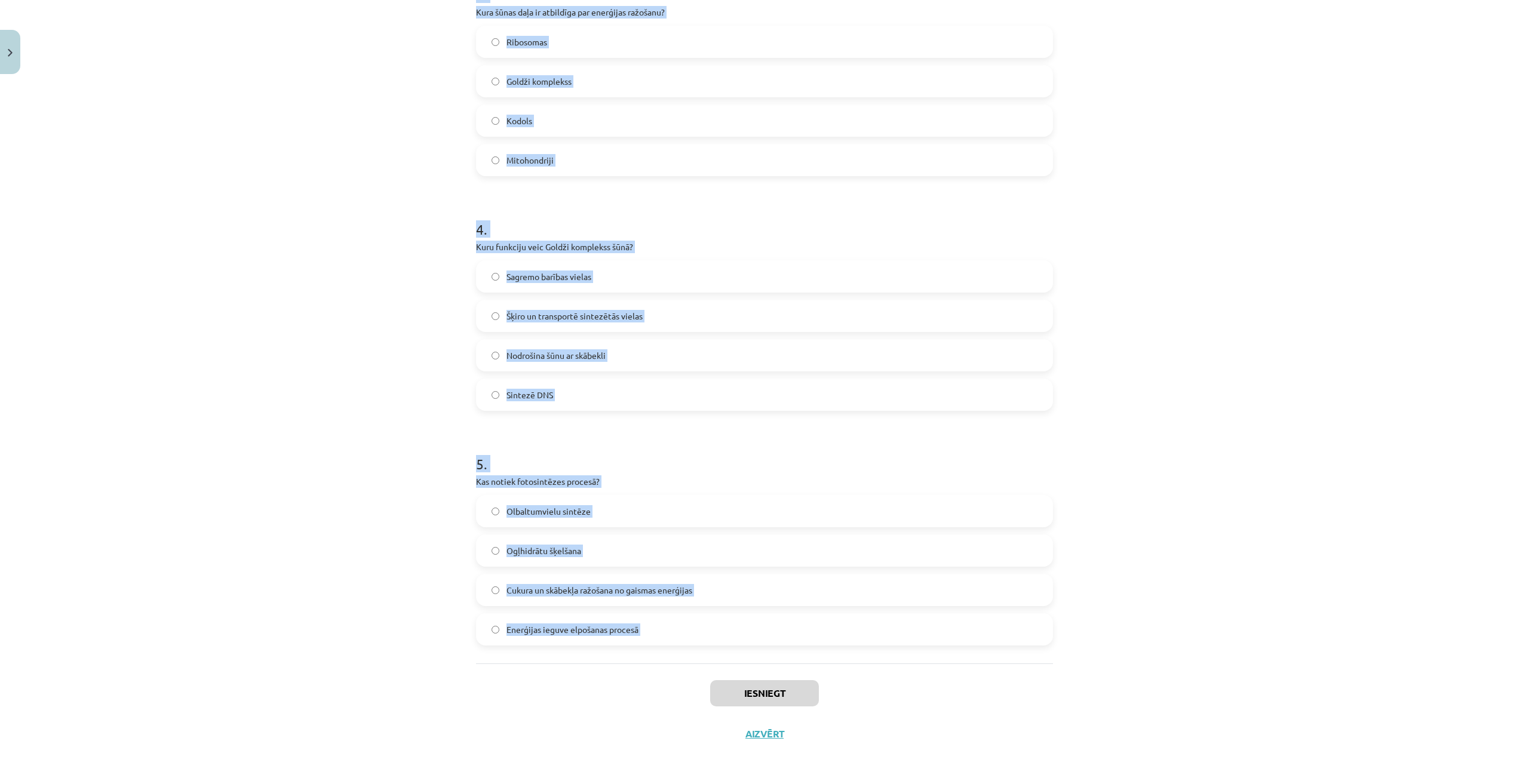
click at [713, 685] on div "Mācību tēma: Dabaszinības - 10. klases 1.ieskaites mācību materiāls #5 4. tēma.…" at bounding box center [764, 392] width 1529 height 784
copy form "1 . Kādu funkciju veic plazmatiskā membrāna? Sintezē olbaltumvielas Saglabā ied…"
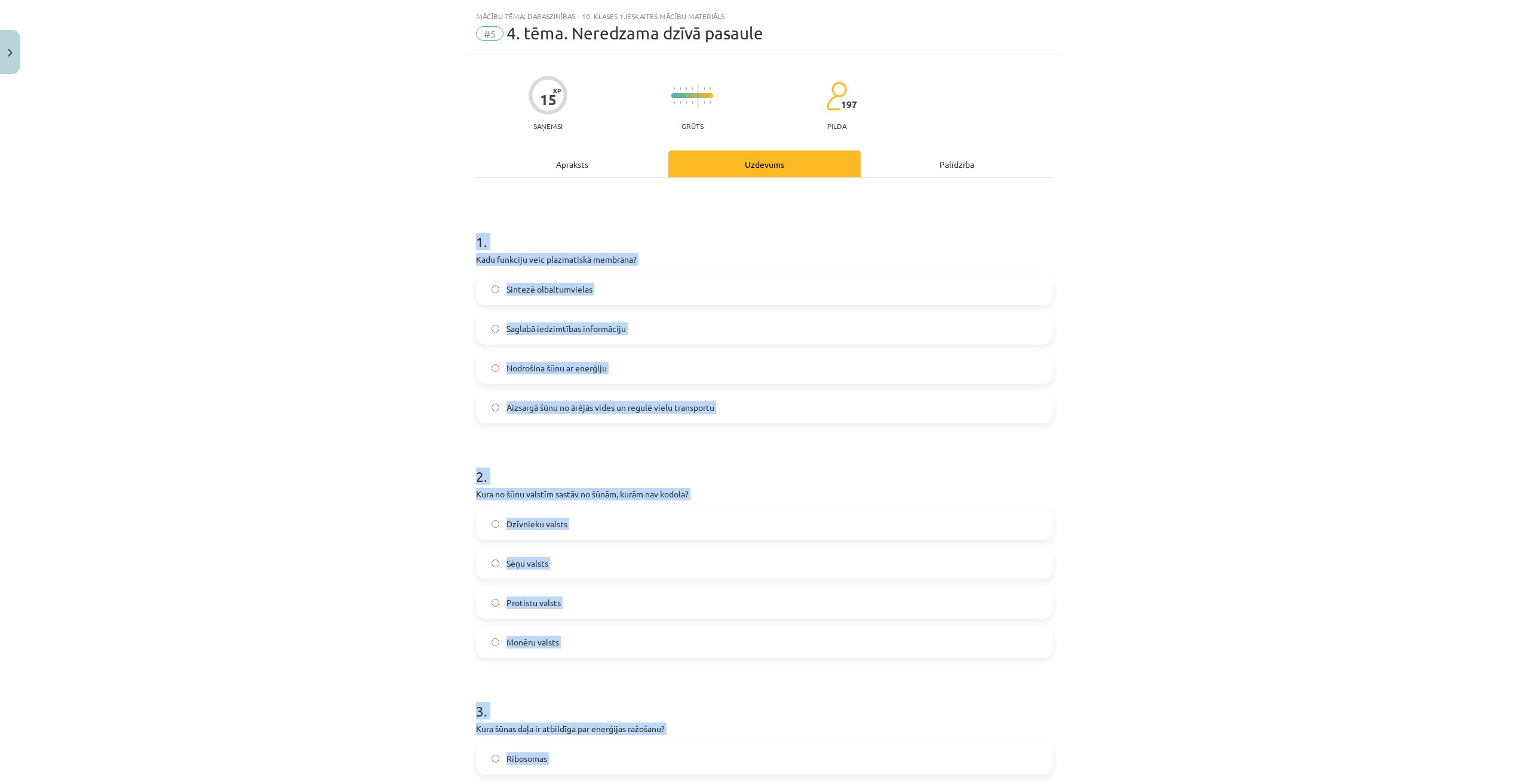
scroll to position [0, 0]
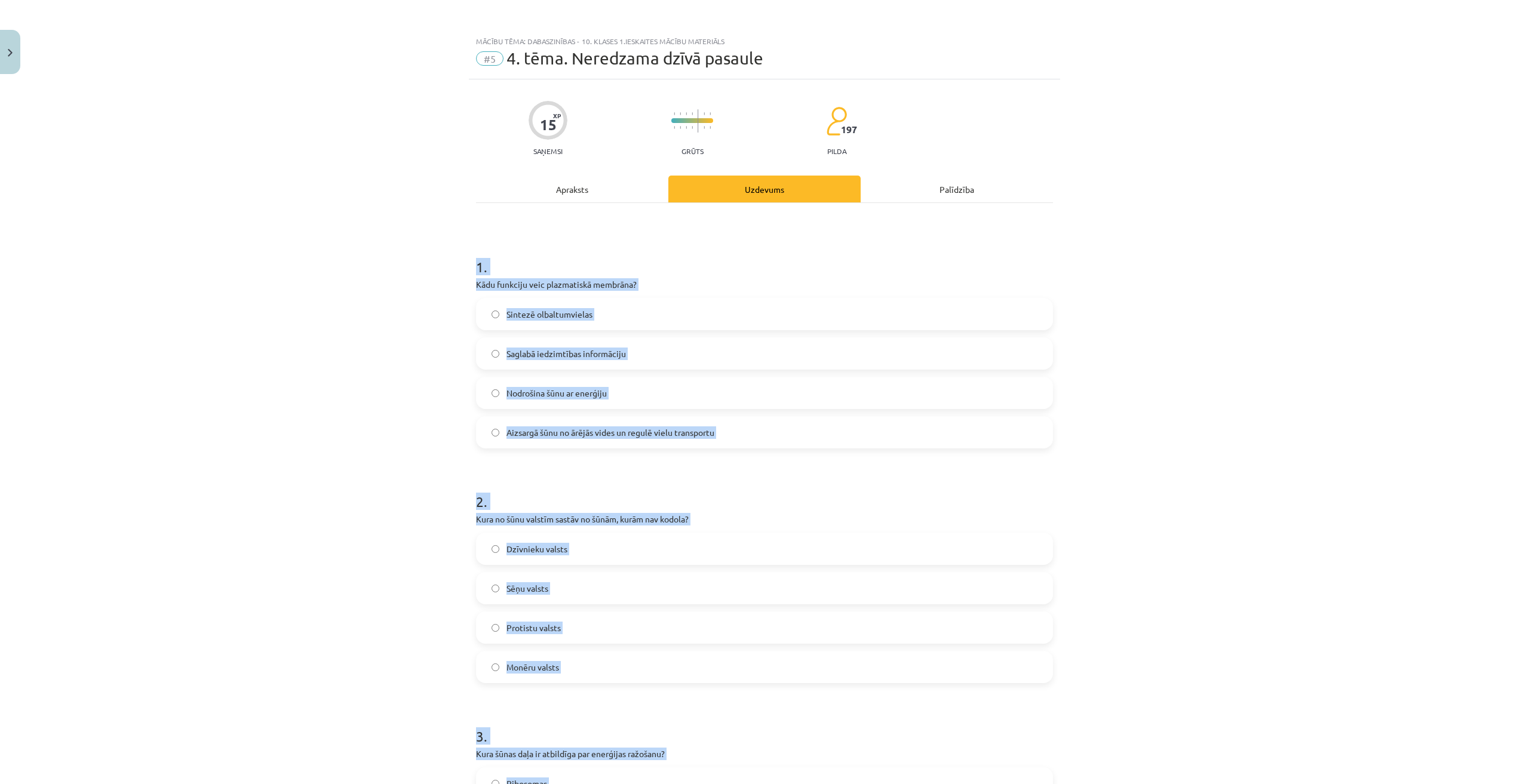
click at [283, 291] on div "Mācību tēma: Dabaszinības - 10. klases 1.ieskaites mācību materiāls #5 4. tēma.…" at bounding box center [764, 392] width 1529 height 784
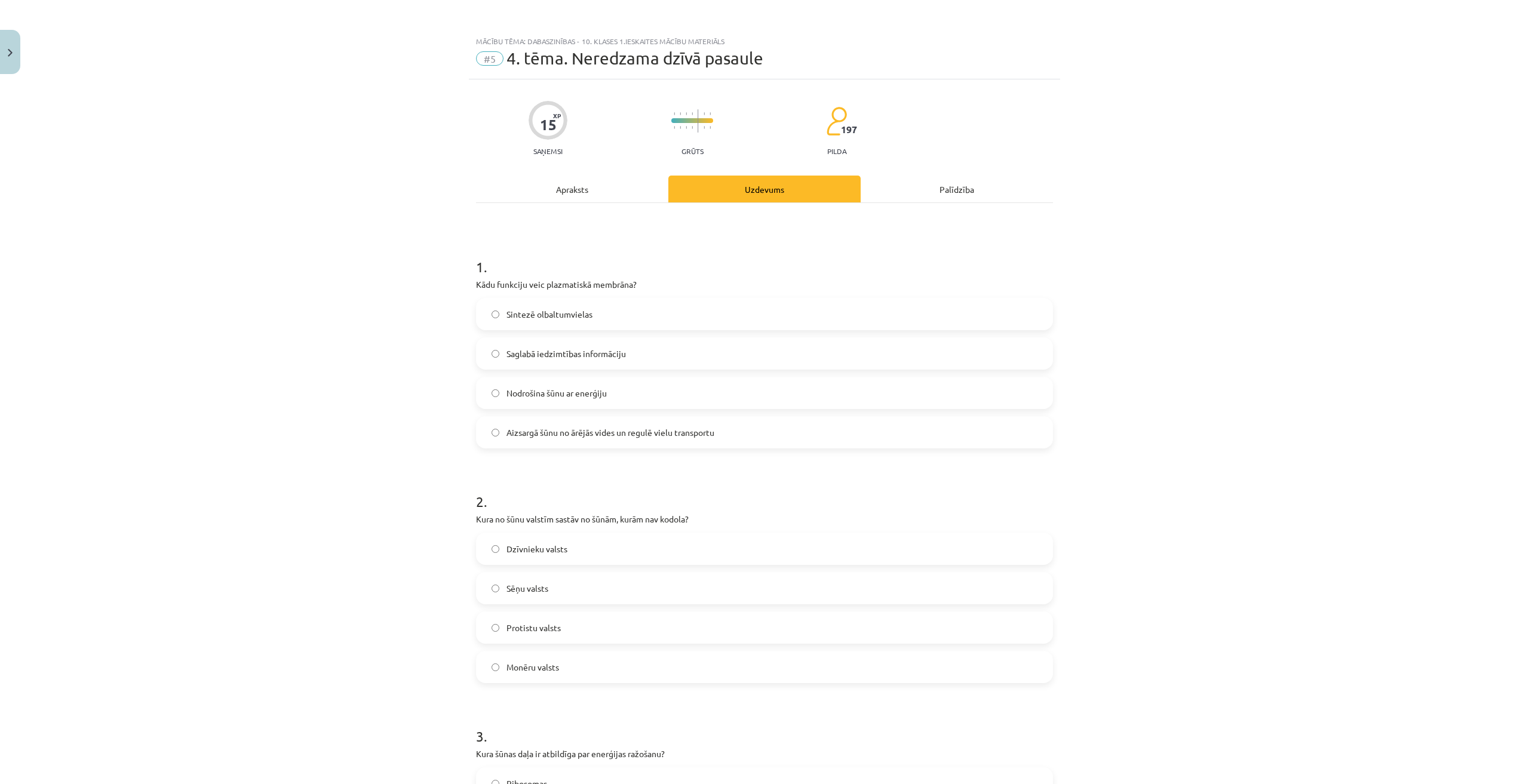
click at [581, 434] on span "Aizsargā šūnu no ārējās vides un regulē vielu transportu" at bounding box center [610, 432] width 208 height 13
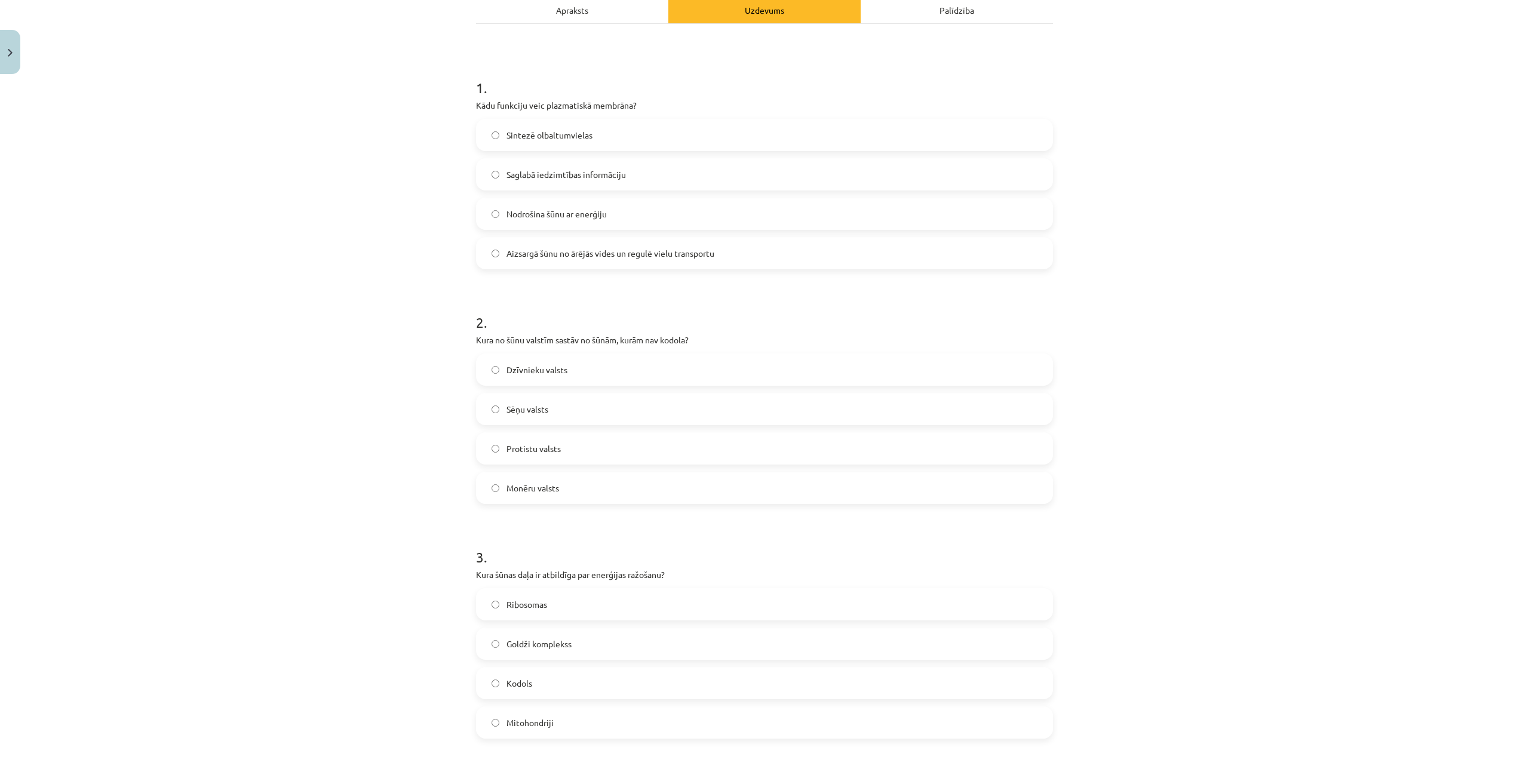
click at [537, 481] on label "Monēru valsts" at bounding box center [764, 487] width 575 height 30
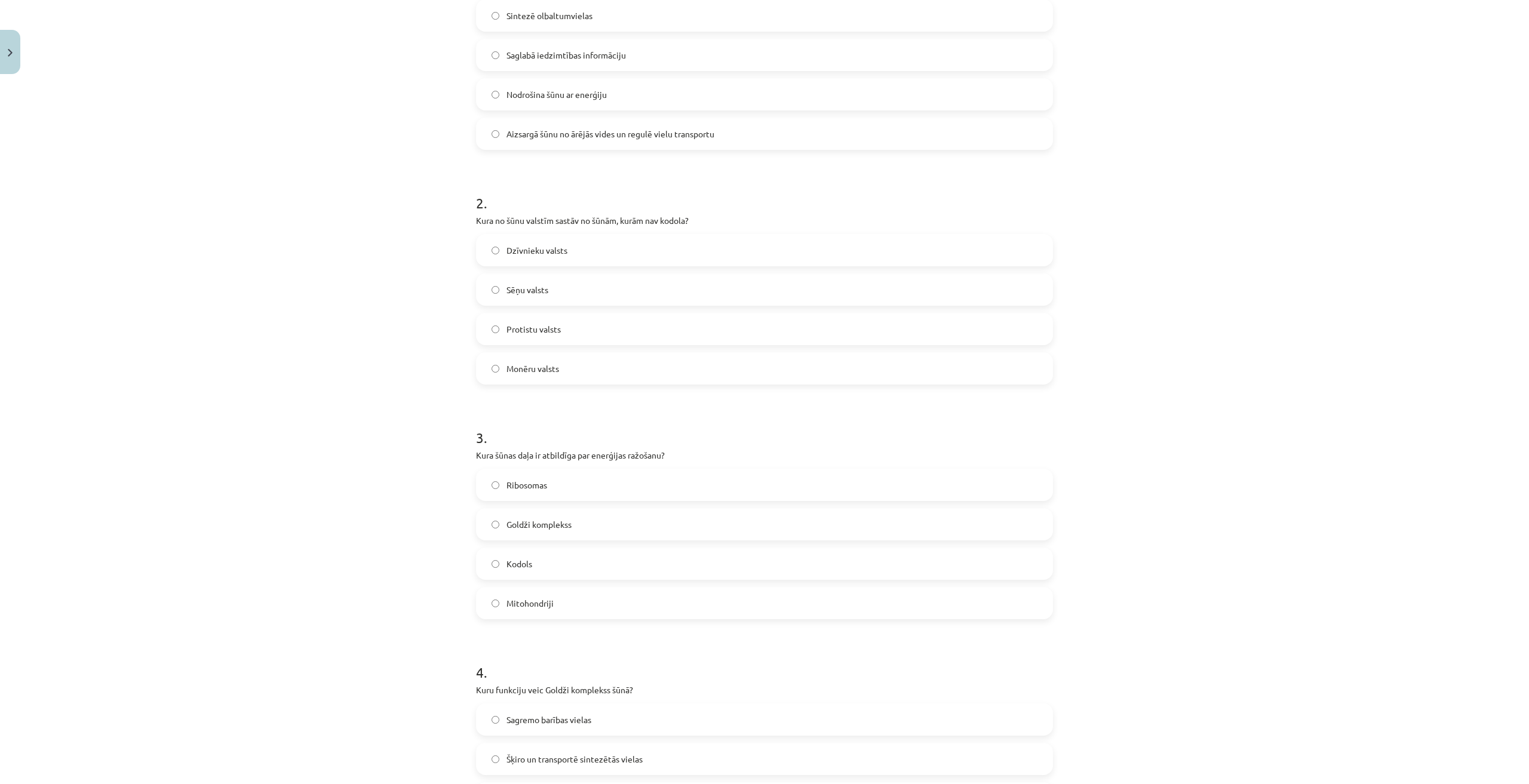
click at [560, 595] on label "Mitohondriji" at bounding box center [764, 603] width 575 height 30
click at [559, 524] on span "Šķiro un transportē sintezētās vielas" at bounding box center [574, 520] width 136 height 13
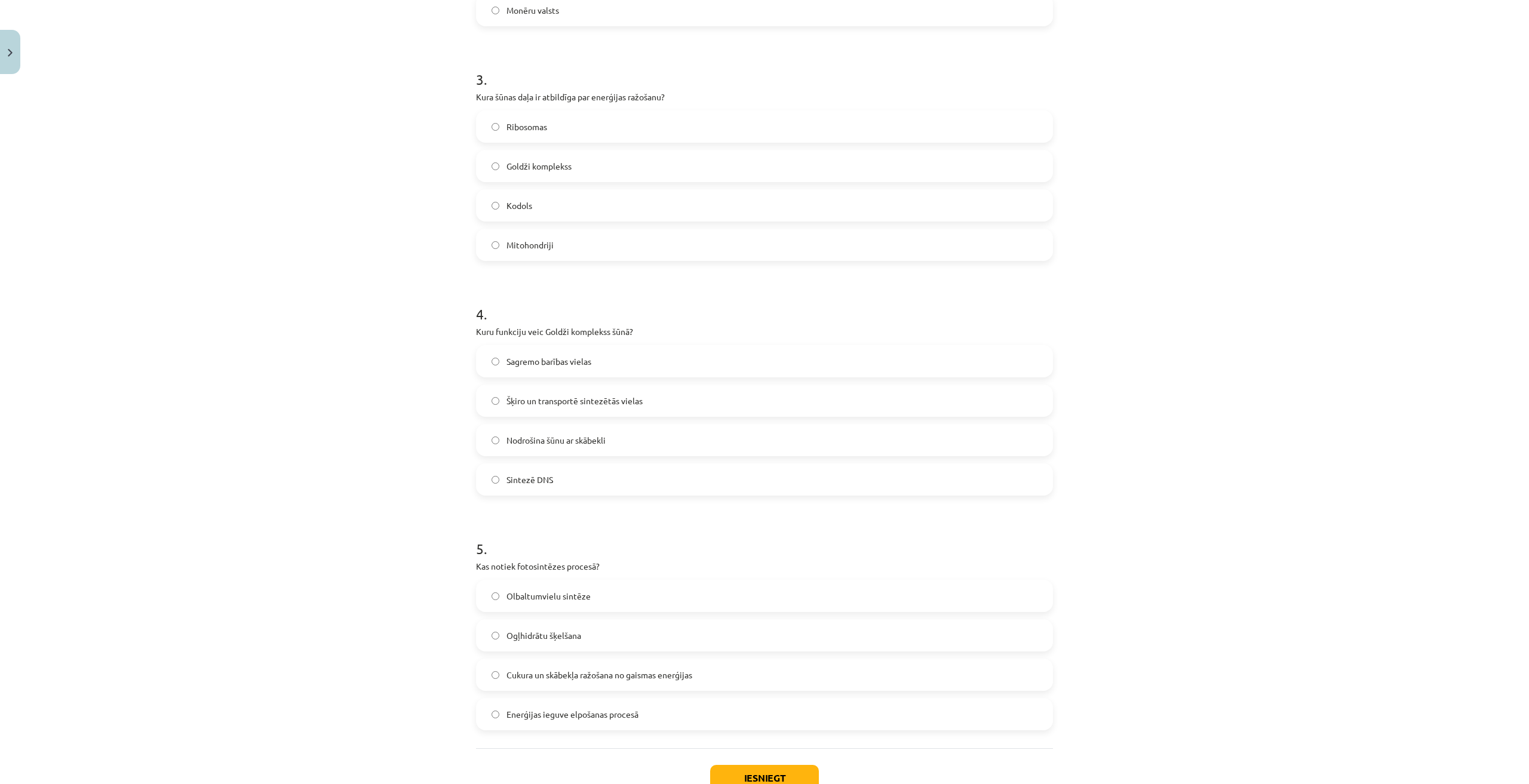
scroll to position [742, 0]
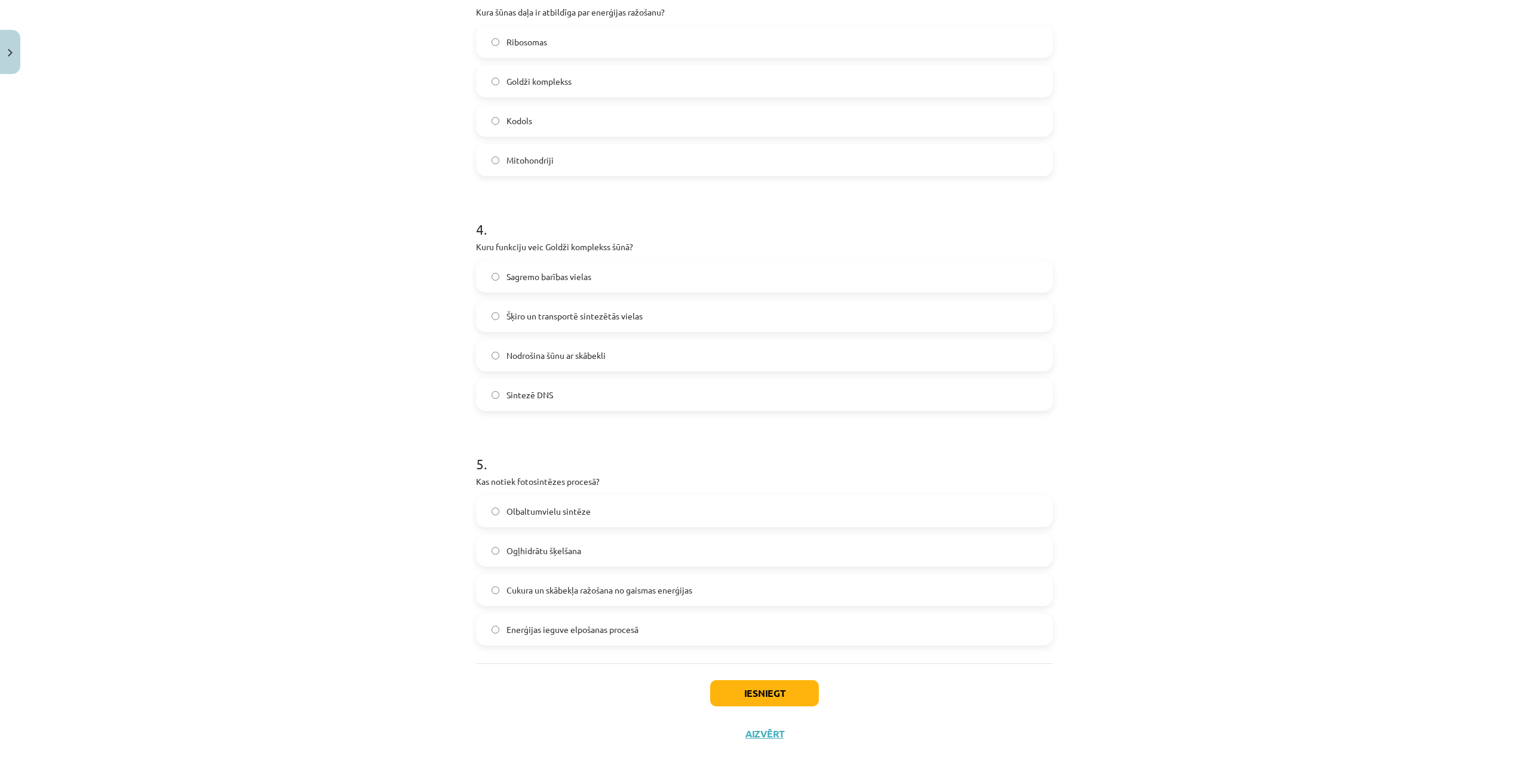
drag, startPoint x: 584, startPoint y: 591, endPoint x: 623, endPoint y: 619, distance: 48.0
click at [584, 592] on span "Cukura un skābekļa ražošana no gaismas enerģijas" at bounding box center [599, 589] width 186 height 13
click at [753, 686] on button "Iesniegt" at bounding box center [764, 692] width 109 height 26
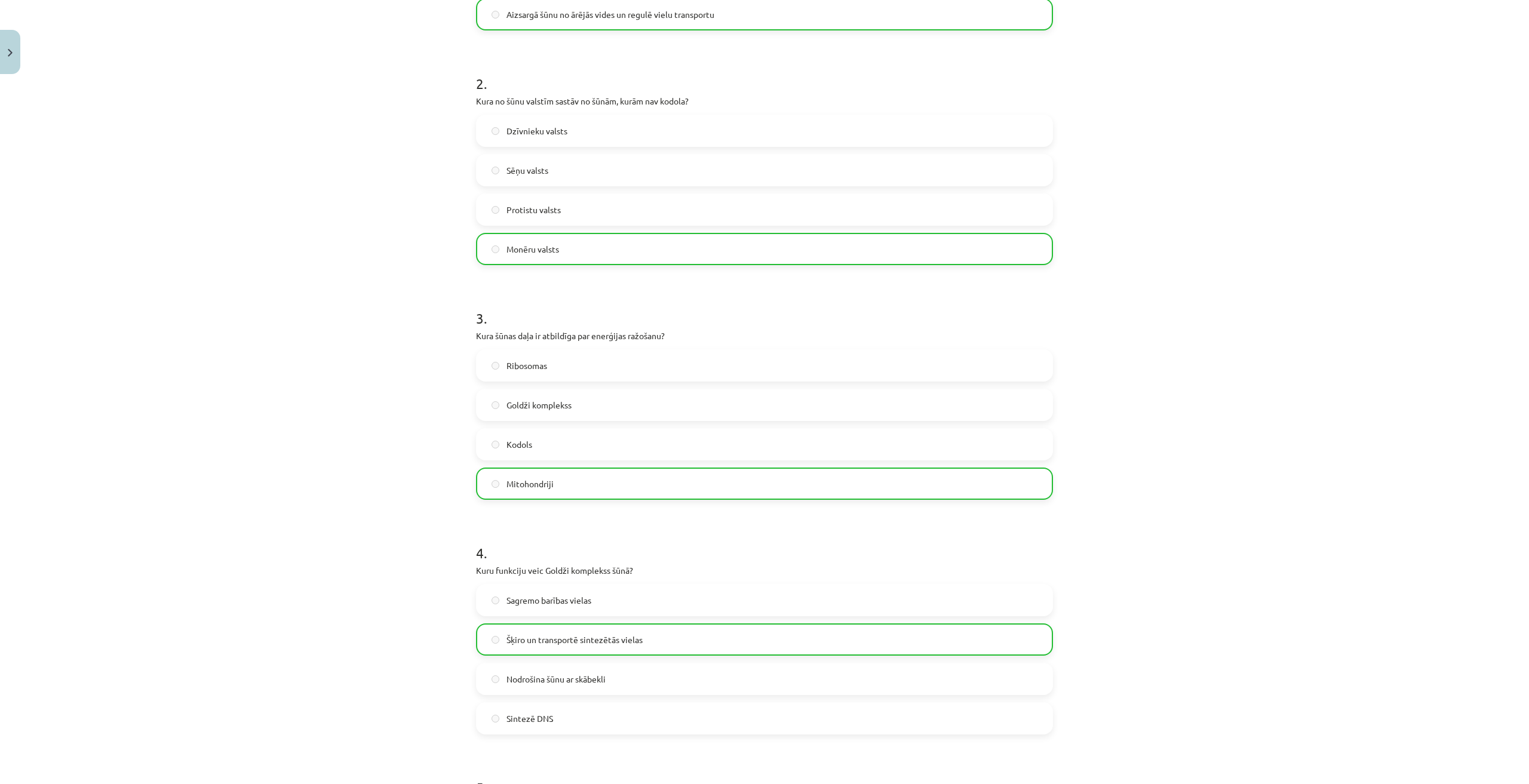
scroll to position [780, 0]
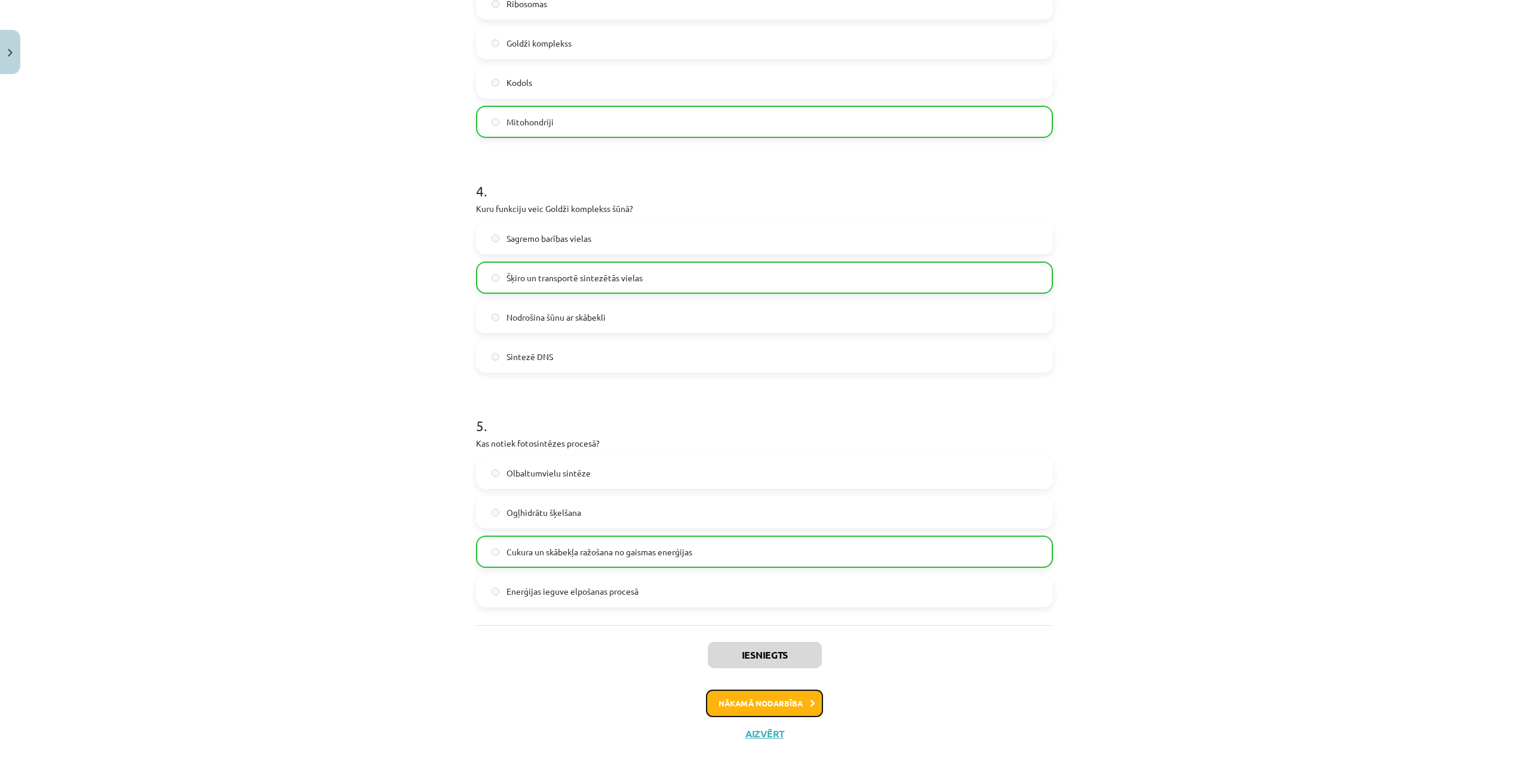
click at [763, 704] on button "Nākamā nodarbība" at bounding box center [764, 703] width 117 height 28
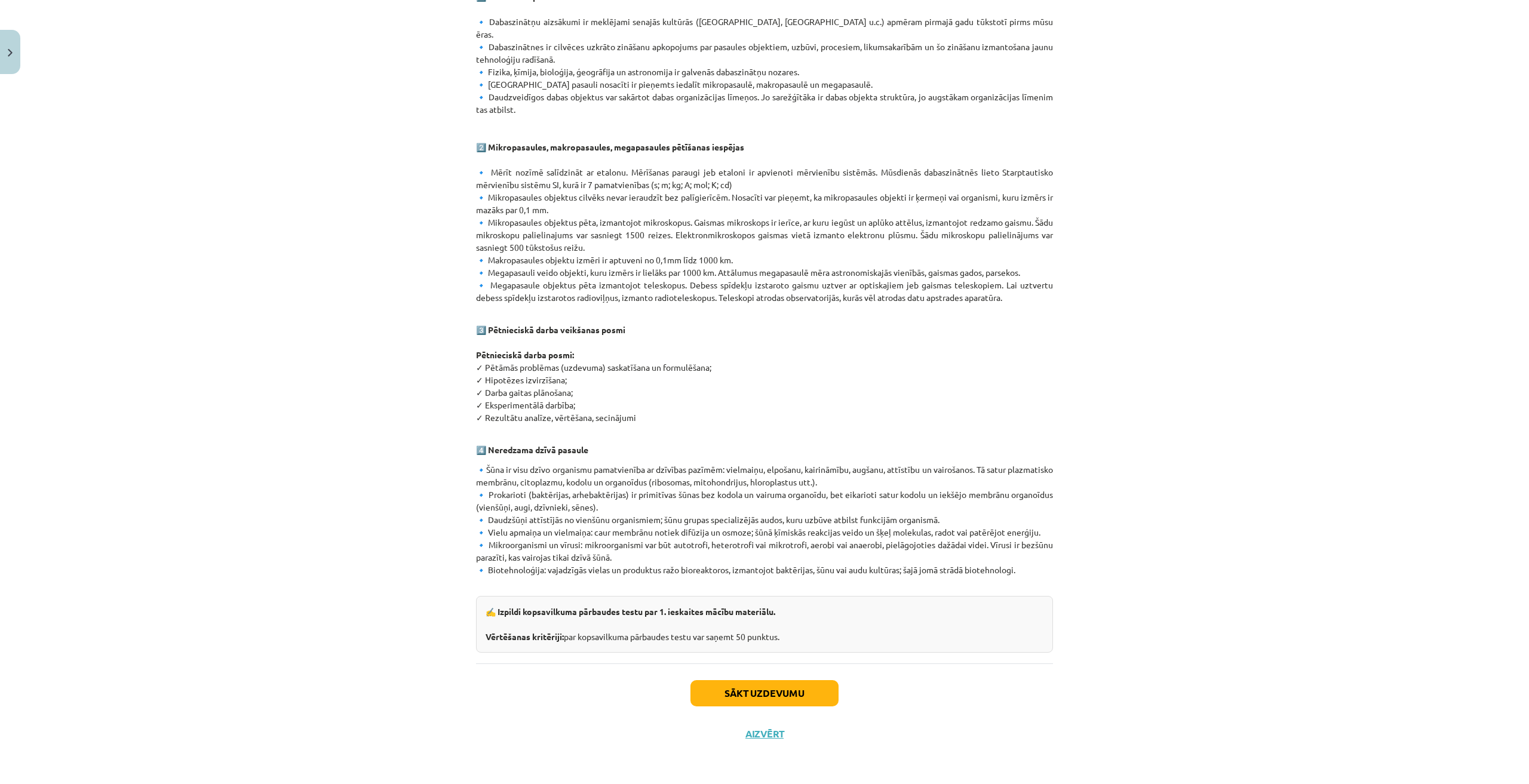
scroll to position [30, 0]
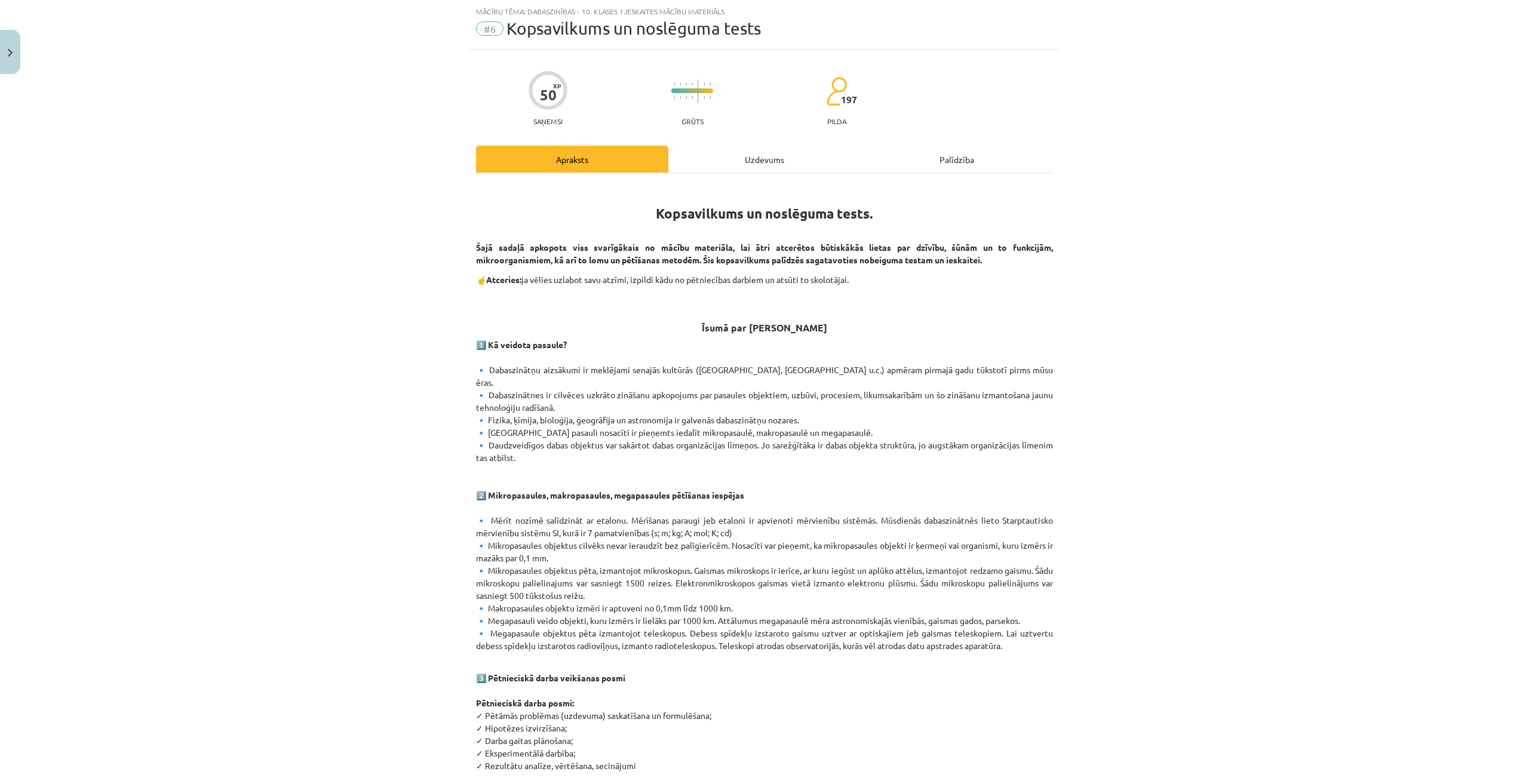
click at [744, 156] on div "Uzdevums" at bounding box center [764, 159] width 192 height 27
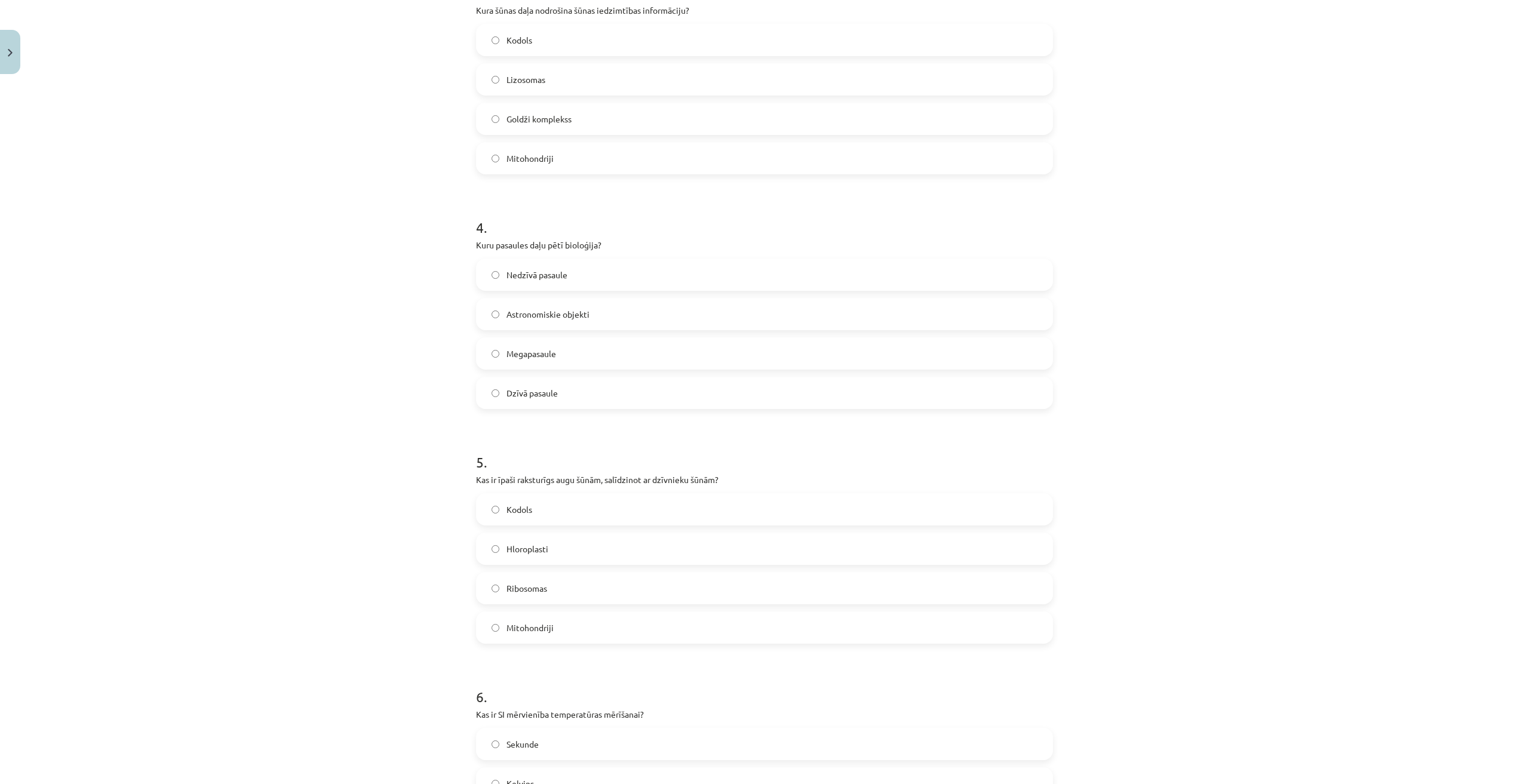
drag, startPoint x: 455, startPoint y: 224, endPoint x: 617, endPoint y: 779, distance: 578.2
click at [620, 765] on html "0 Dāvanas 4092 mP 0 xp Daniels Legzdiņš Sākums Aktuāli Kā mācīties eSKOLĀ Konta…" at bounding box center [764, 373] width 1529 height 784
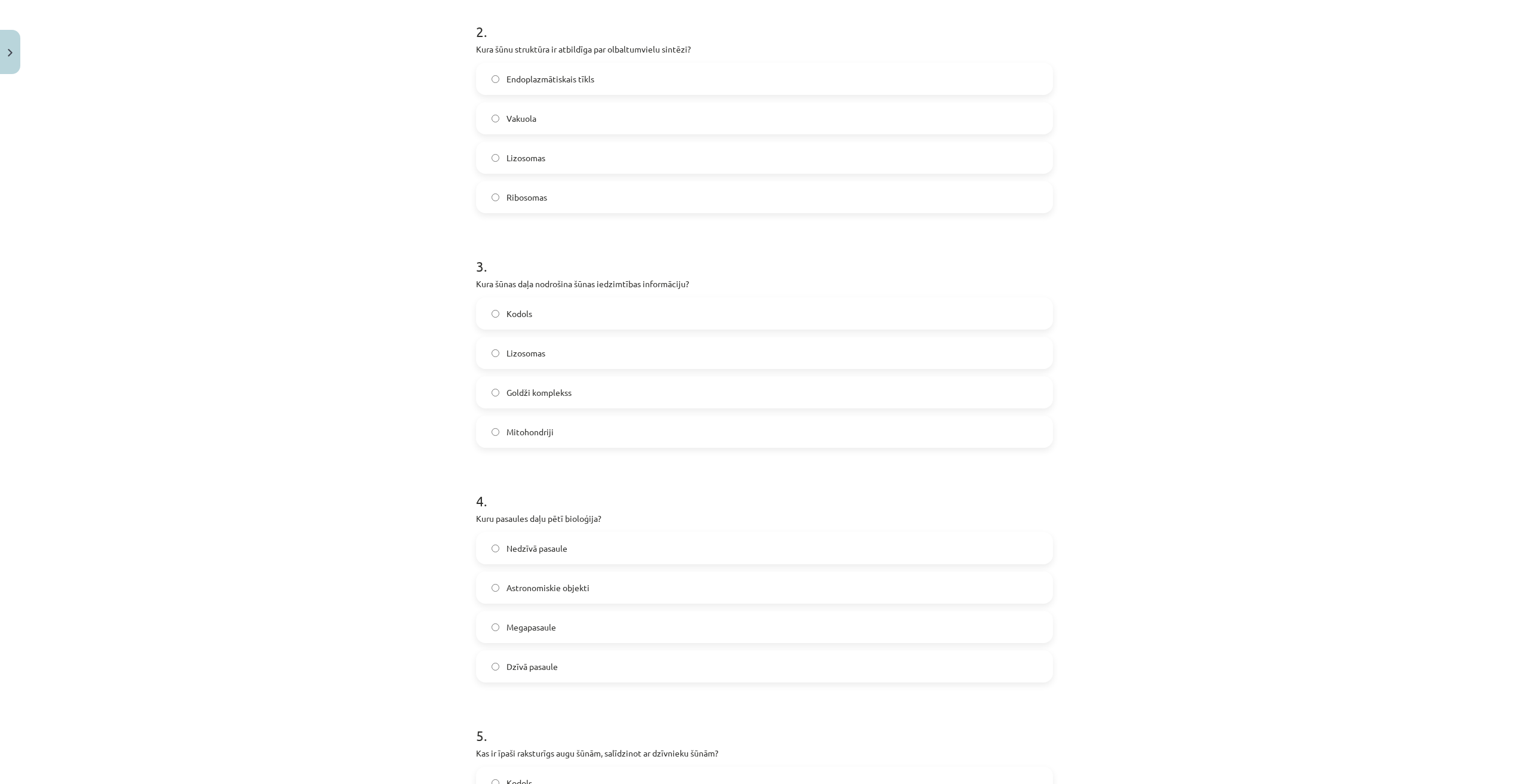
scroll to position [0, 0]
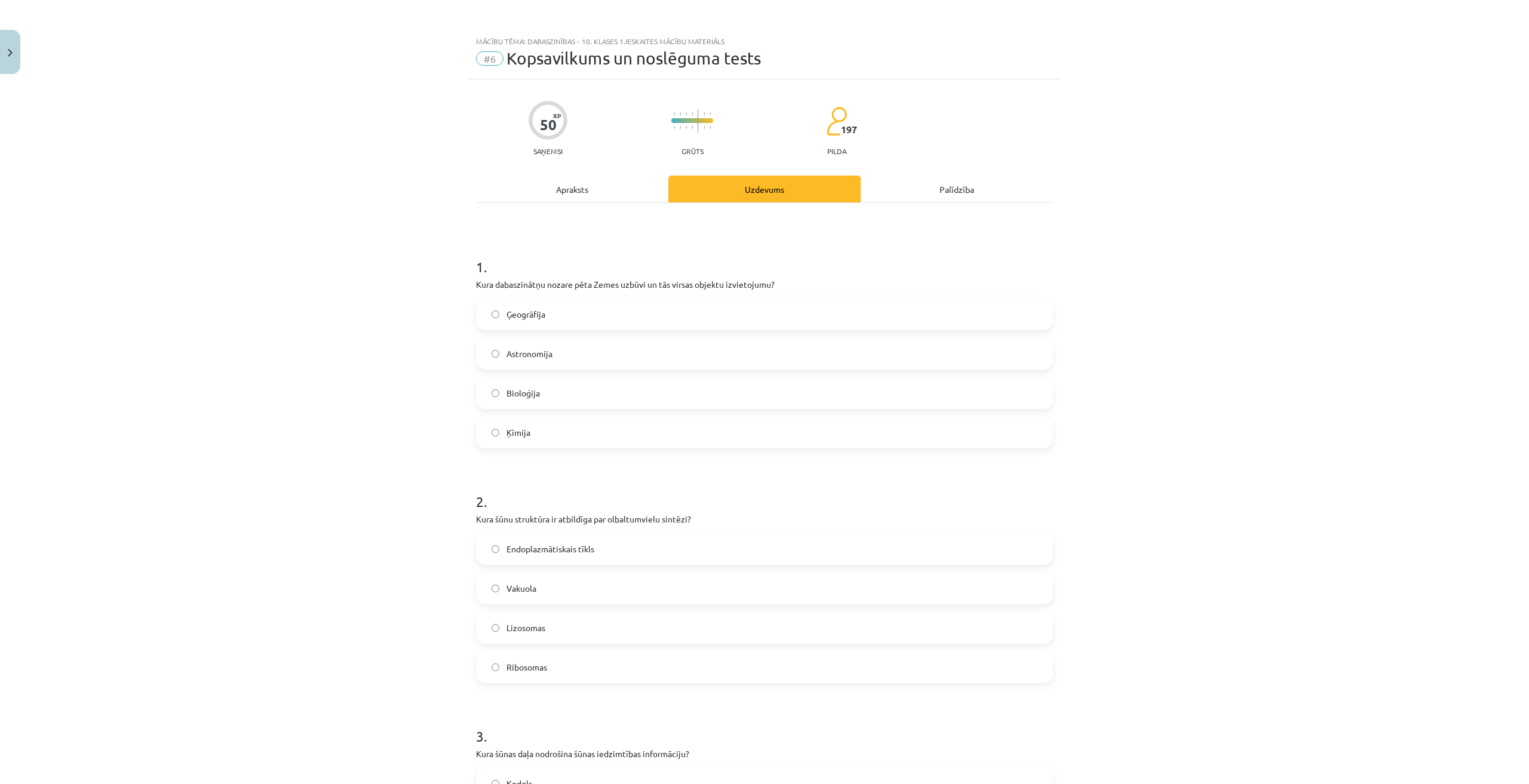
click at [350, 384] on div "Mācību tēma: Dabaszinības - 10. klases 1.ieskaites mācību materiāls #6 Kopsavil…" at bounding box center [764, 392] width 1529 height 784
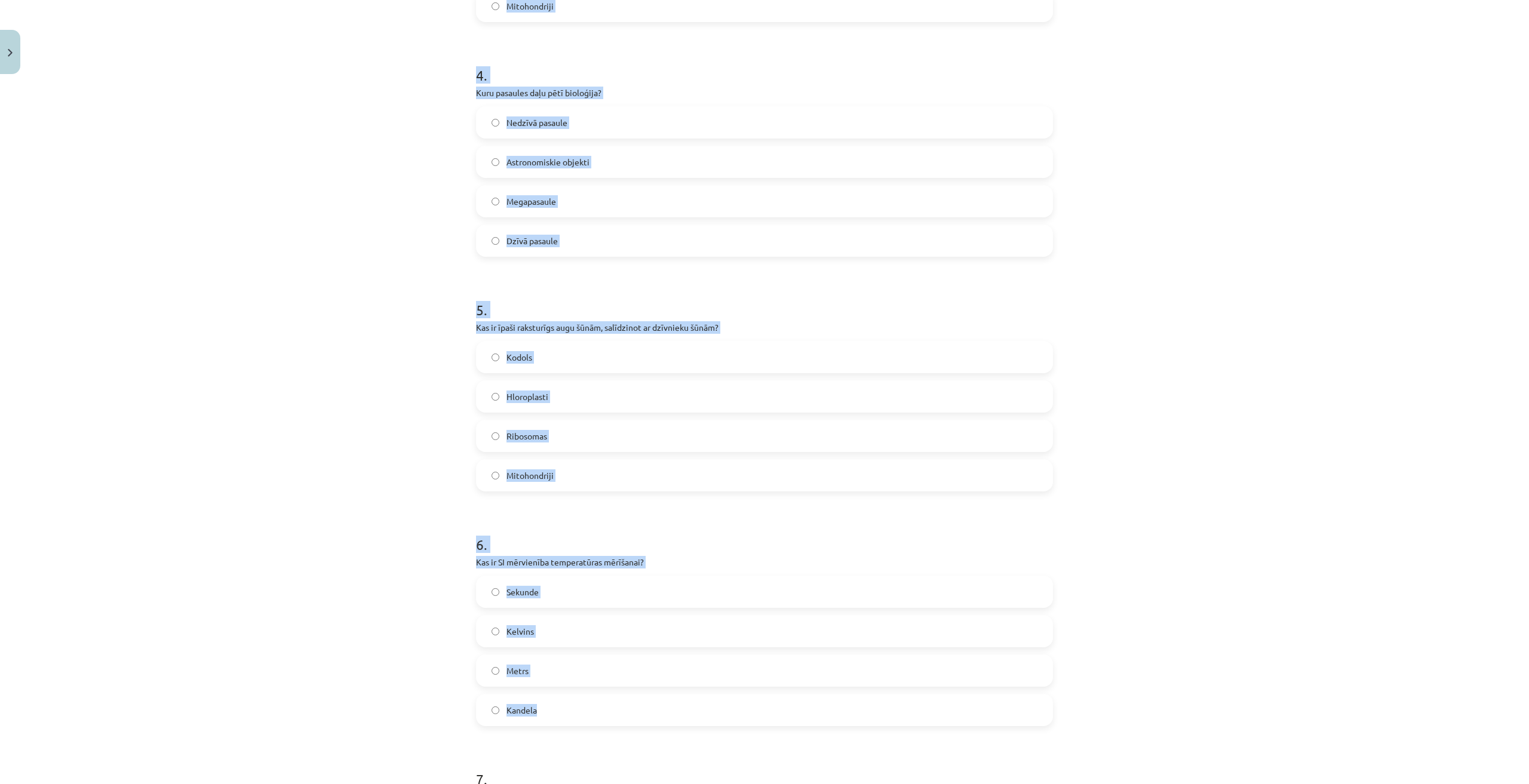
scroll to position [1075, 0]
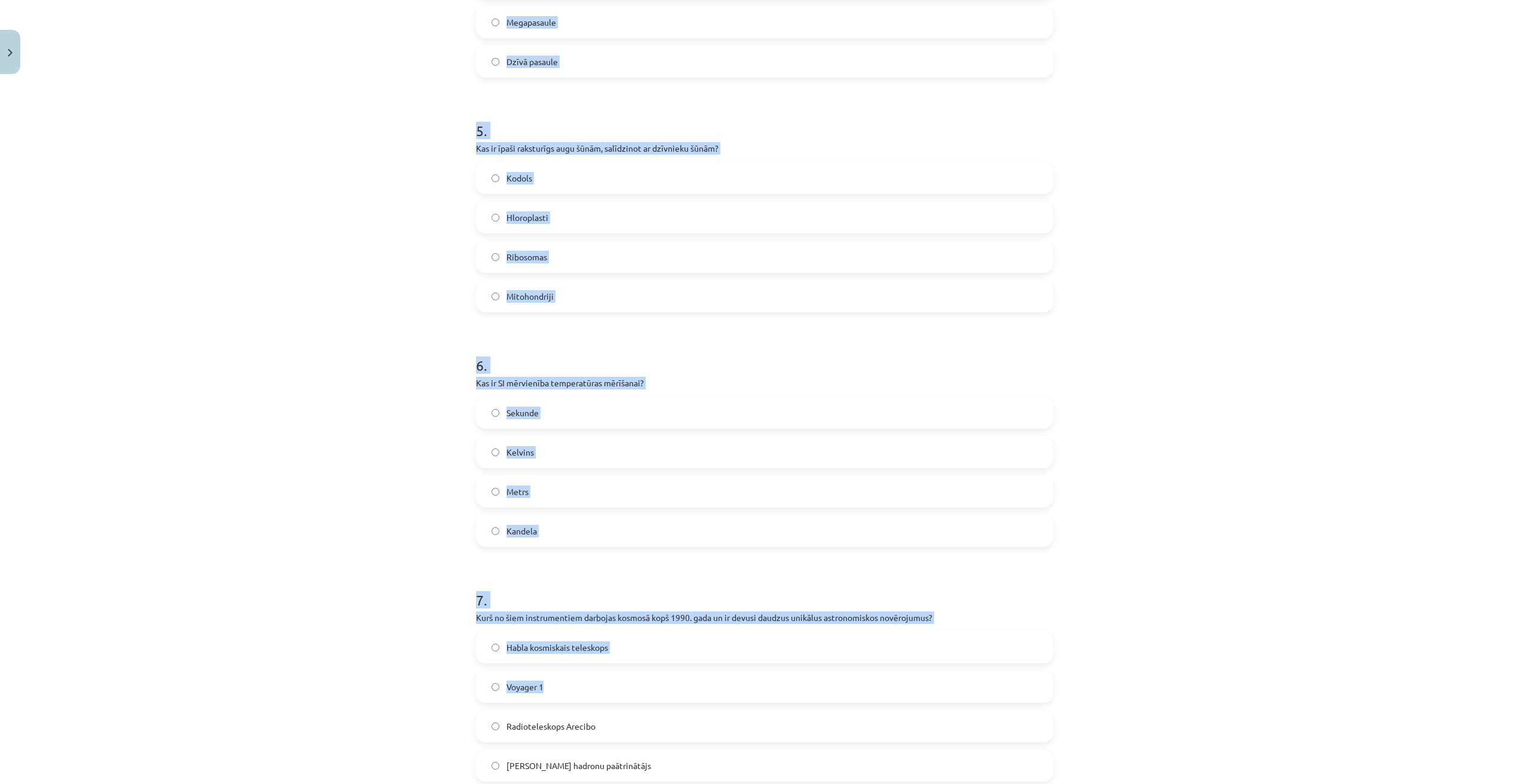
drag, startPoint x: 511, startPoint y: 408, endPoint x: 690, endPoint y: 694, distance: 337.4
click at [690, 694] on div "Mācību tēma: Dabaszinības - 10. klases 1.ieskaites mācību materiāls #6 Kopsavil…" at bounding box center [764, 392] width 1529 height 784
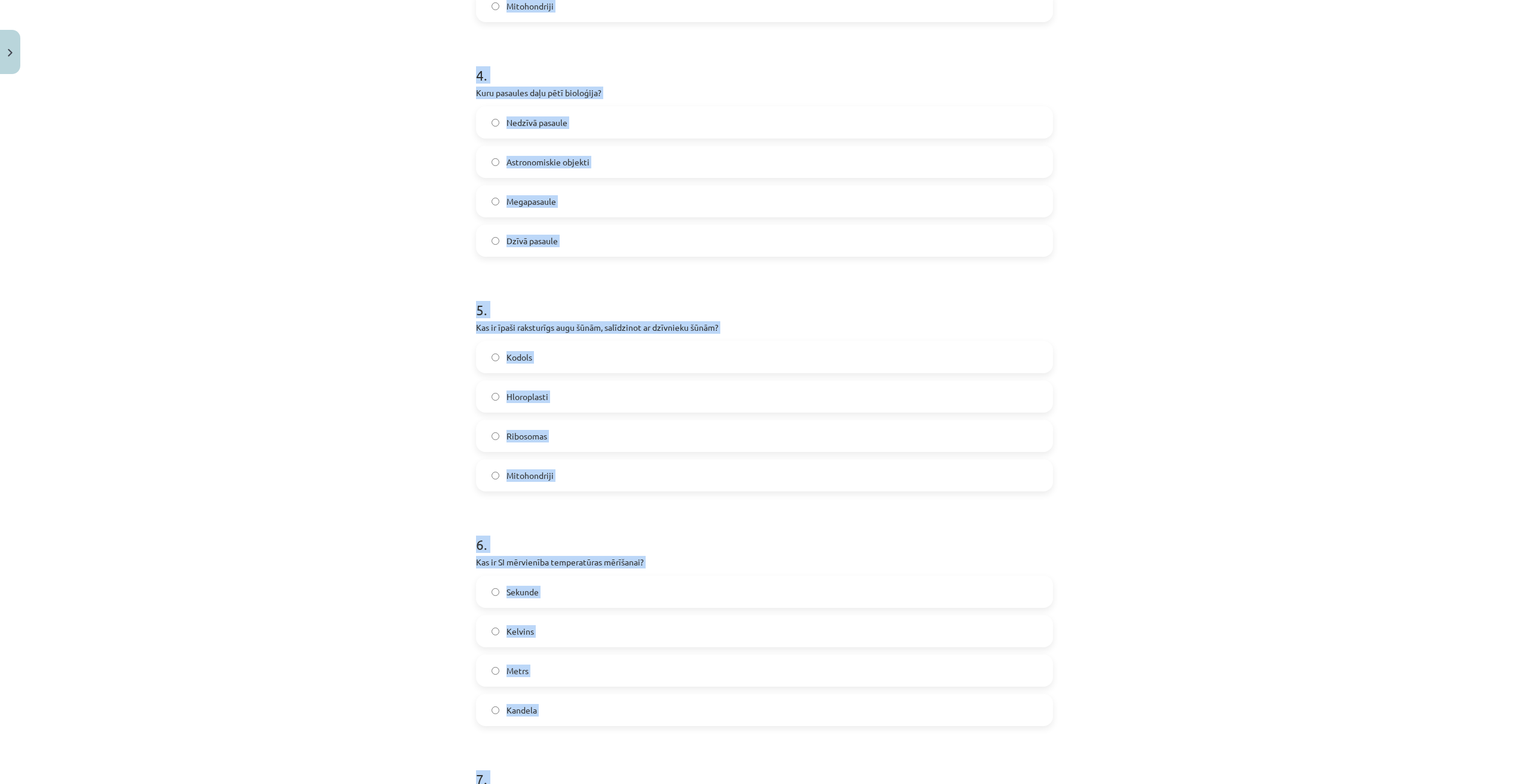
scroll to position [657, 0]
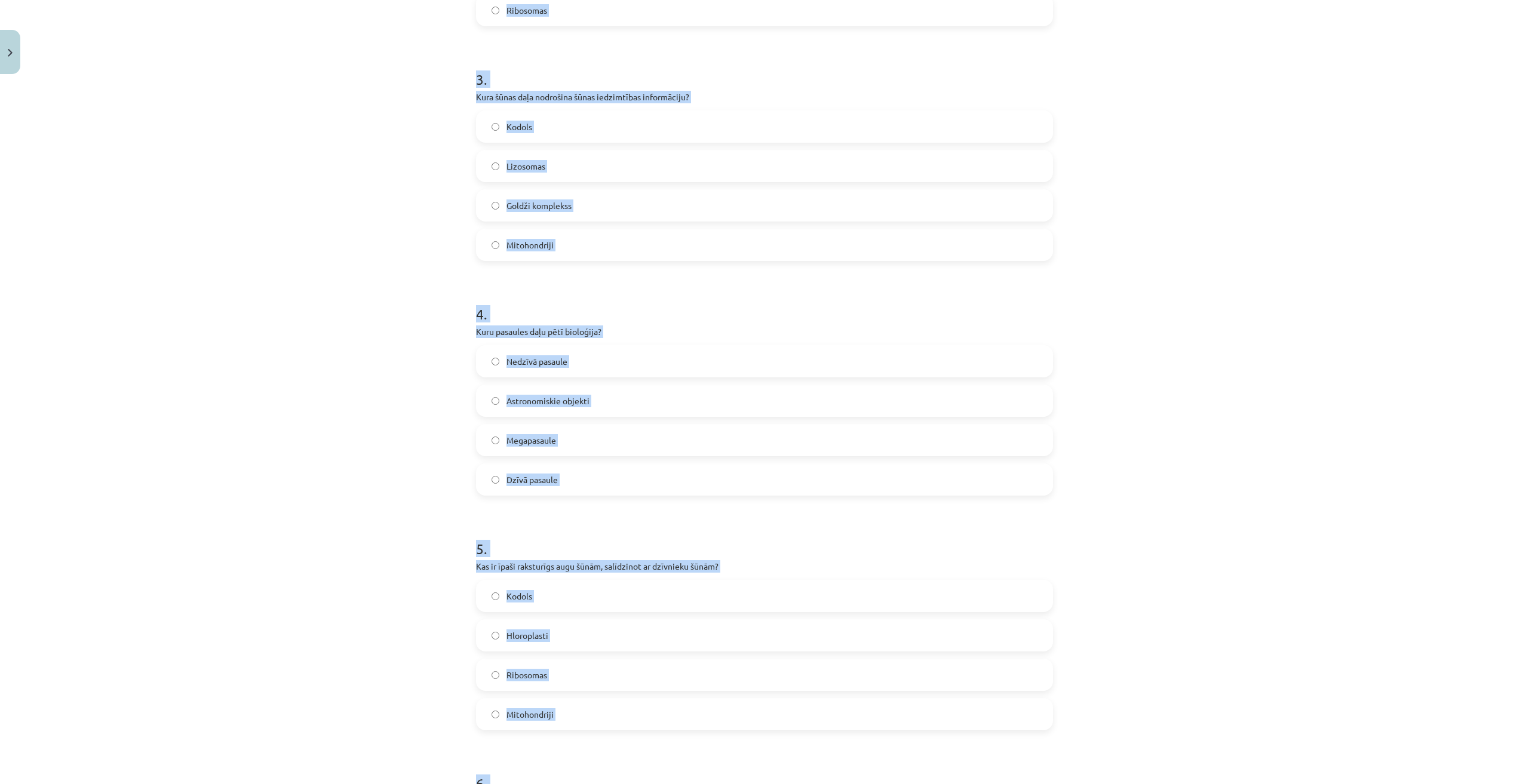
click at [223, 513] on div "Mācību tēma: Dabaszinības - 10. klases 1.ieskaites mācību materiāls #6 Kopsavil…" at bounding box center [764, 392] width 1529 height 784
drag, startPoint x: 268, startPoint y: 505, endPoint x: 292, endPoint y: 503, distance: 24.1
click at [268, 505] on div "Mācību tēma: Dabaszinības - 10. klases 1.ieskaites mācību materiāls #6 Kopsavil…" at bounding box center [764, 392] width 1529 height 784
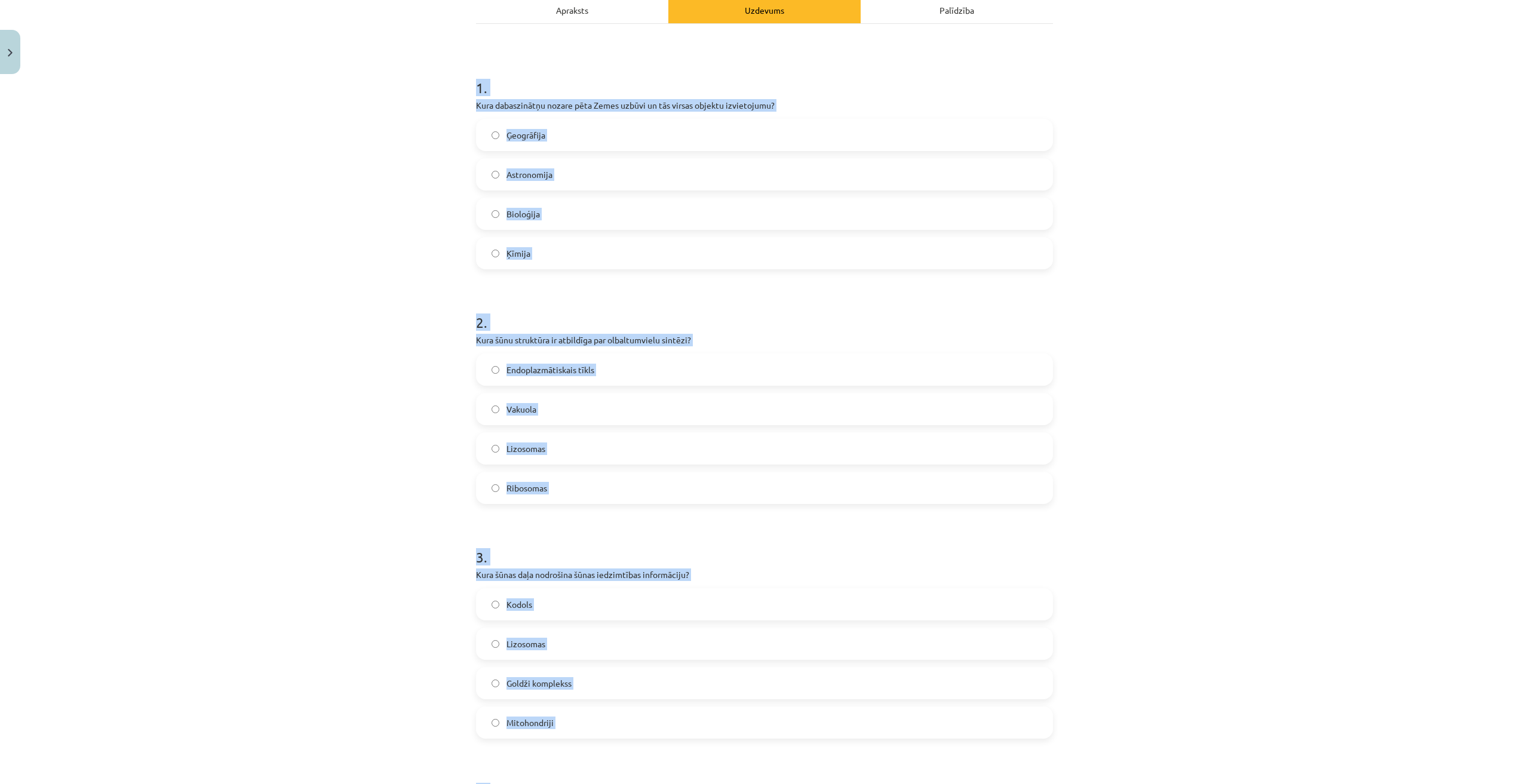
scroll to position [0, 0]
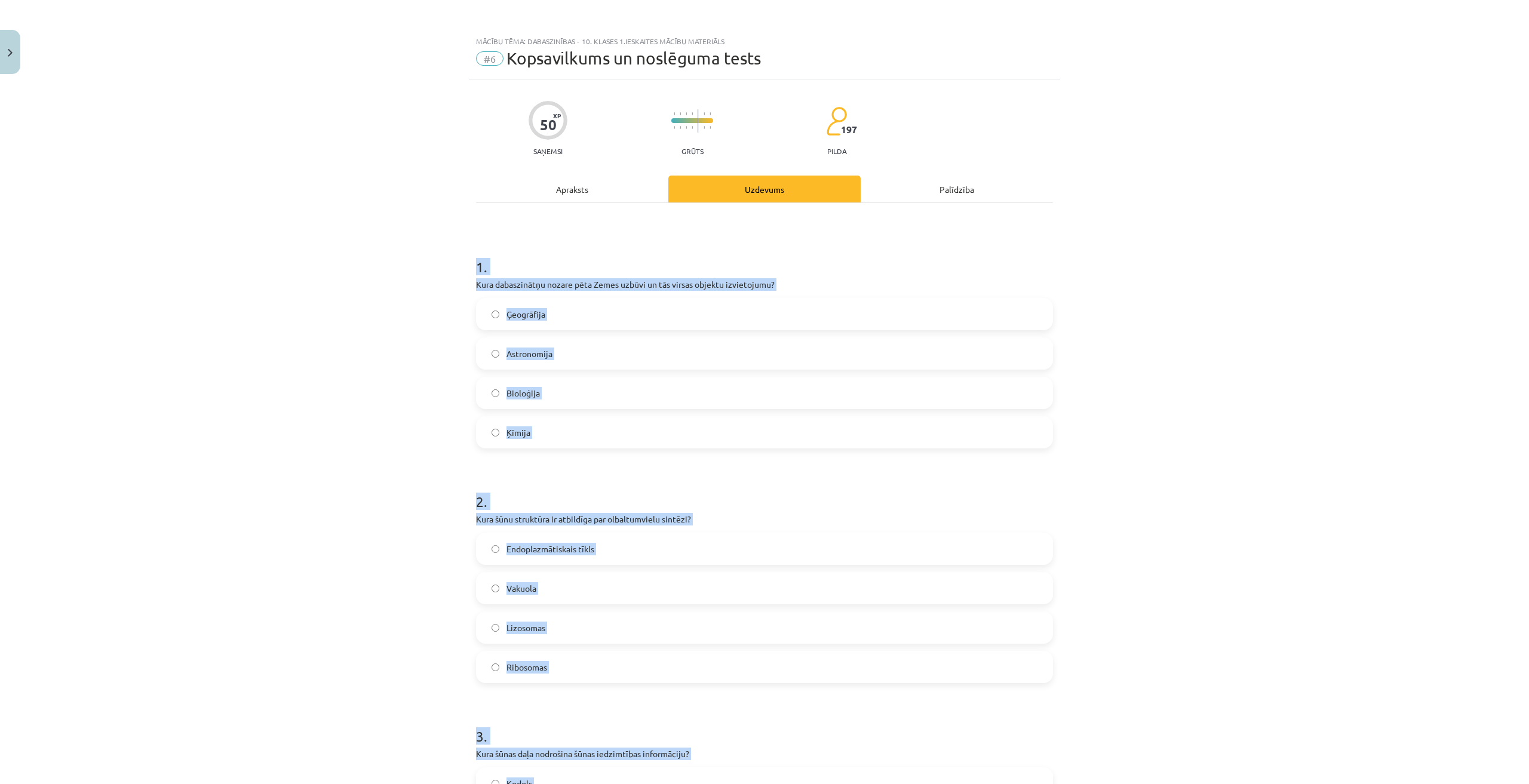
click at [342, 466] on div "Mācību tēma: Dabaszinības - 10. klases 1.ieskaites mācību materiāls #6 Kopsavil…" at bounding box center [764, 392] width 1529 height 784
drag, startPoint x: 520, startPoint y: 420, endPoint x: 397, endPoint y: 467, distance: 131.7
click at [425, 325] on div "Mācību tēma: Dabaszinības - 10. klases 1.ieskaites mācību materiāls #6 Kopsavil…" at bounding box center [764, 392] width 1529 height 784
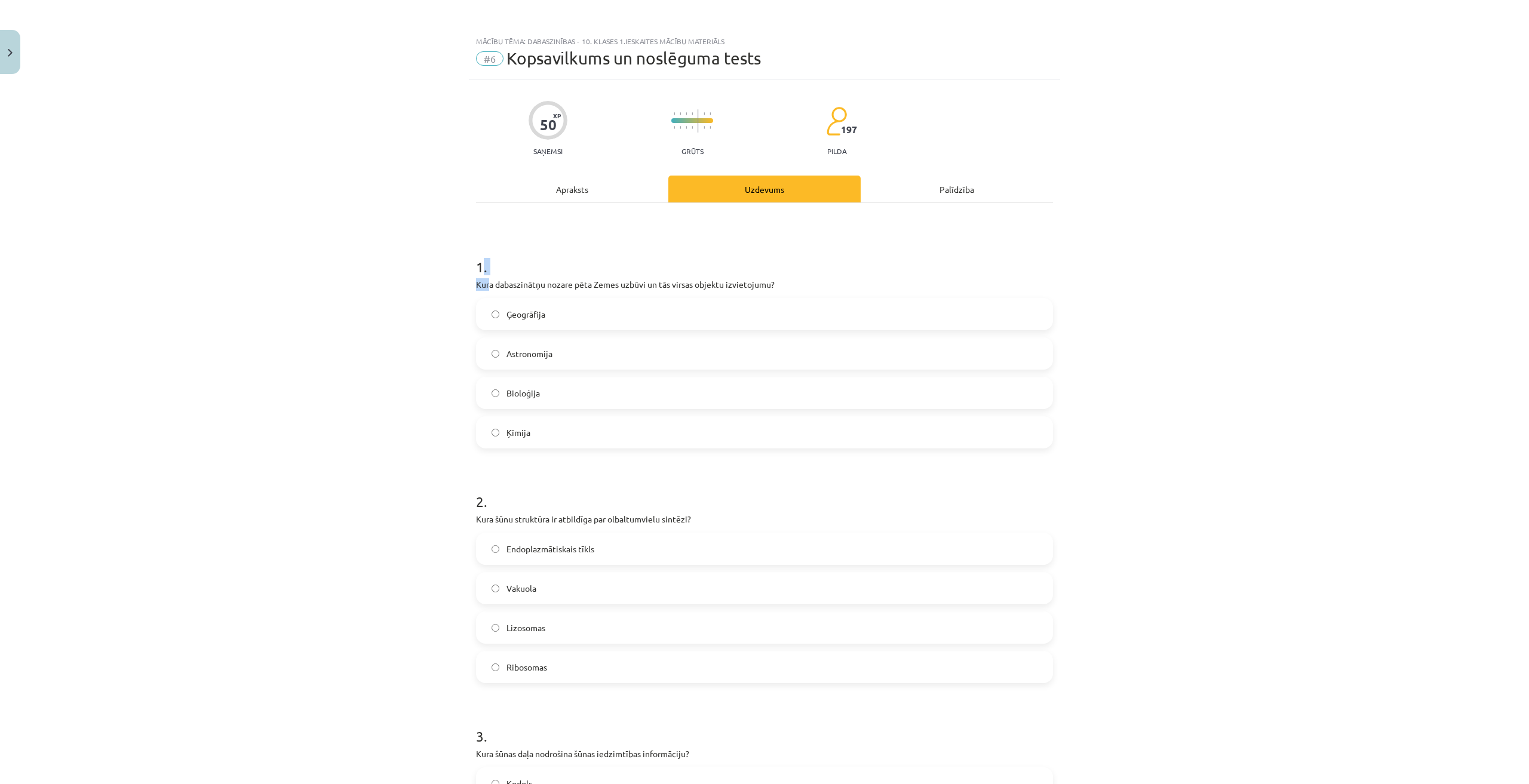
drag, startPoint x: 479, startPoint y: 259, endPoint x: 485, endPoint y: 287, distance: 28.6
click at [485, 287] on div "1 . Kura dabaszinātņu nozare pēta Zemes uzbūvi un tās virsas objektu izvietojum…" at bounding box center [764, 343] width 577 height 211
drag, startPoint x: 456, startPoint y: 278, endPoint x: 464, endPoint y: 267, distance: 13.6
click at [456, 276] on div "Mācību tēma: Dabaszinības - 10. klases 1.ieskaites mācību materiāls #6 Kopsavil…" at bounding box center [764, 392] width 1529 height 784
click at [476, 266] on h1 "1 ." at bounding box center [764, 256] width 577 height 37
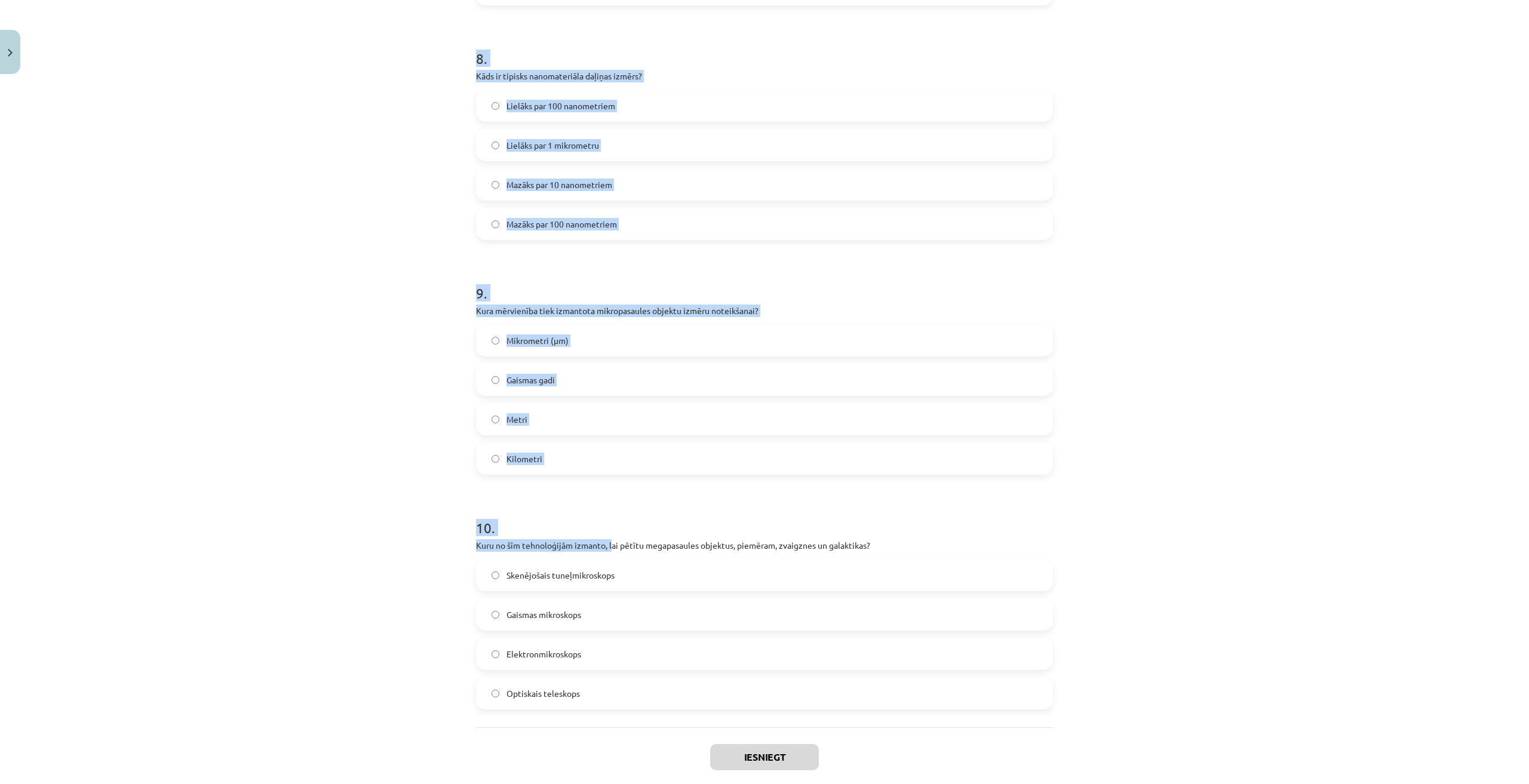
scroll to position [1915, 0]
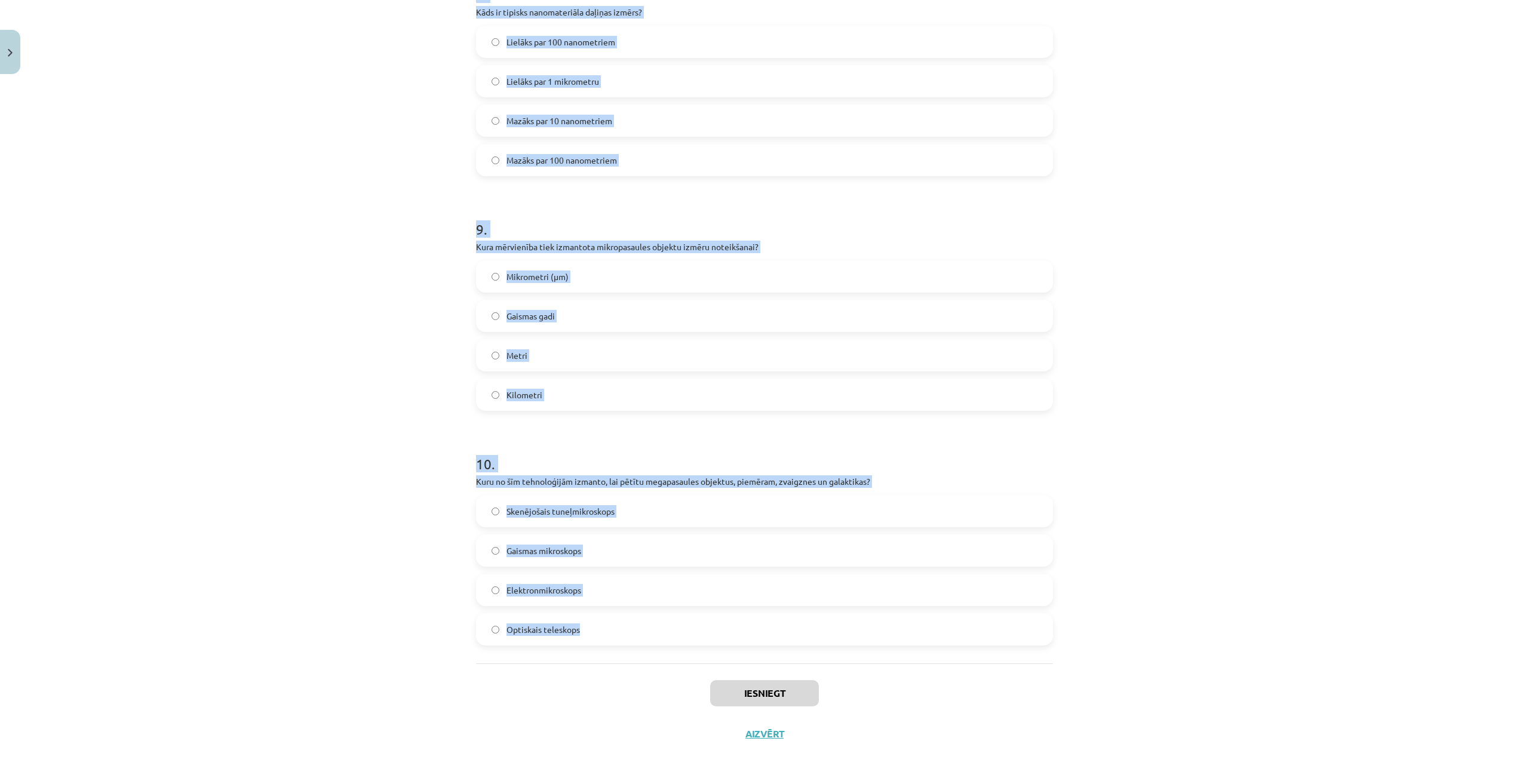
drag, startPoint x: 473, startPoint y: 265, endPoint x: 628, endPoint y: 642, distance: 407.6
copy form "1 . Kura dabaszinātņu nozare pēta Zemes uzbūvi un tās virsas objektu izvietojum…"
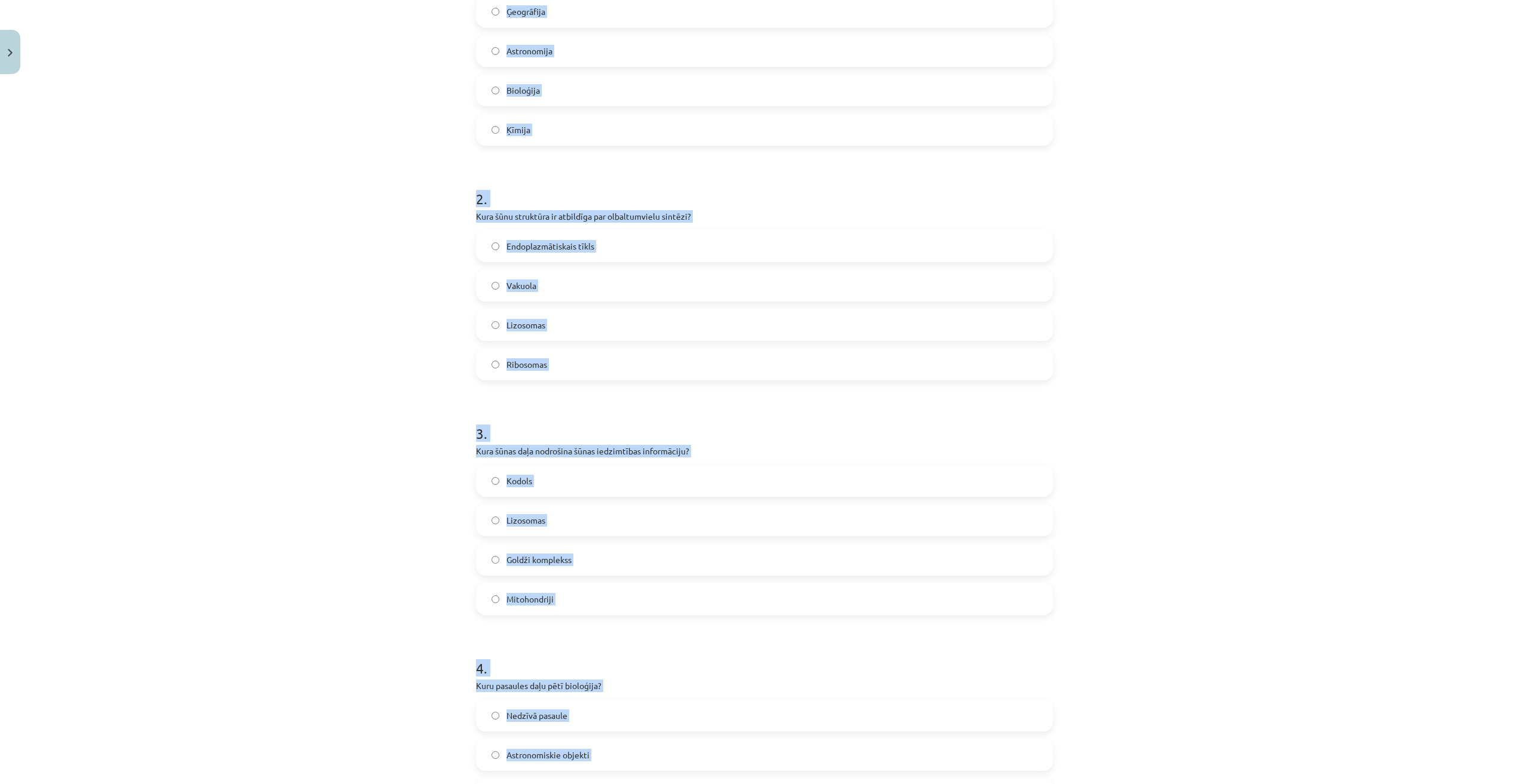
scroll to position [0, 0]
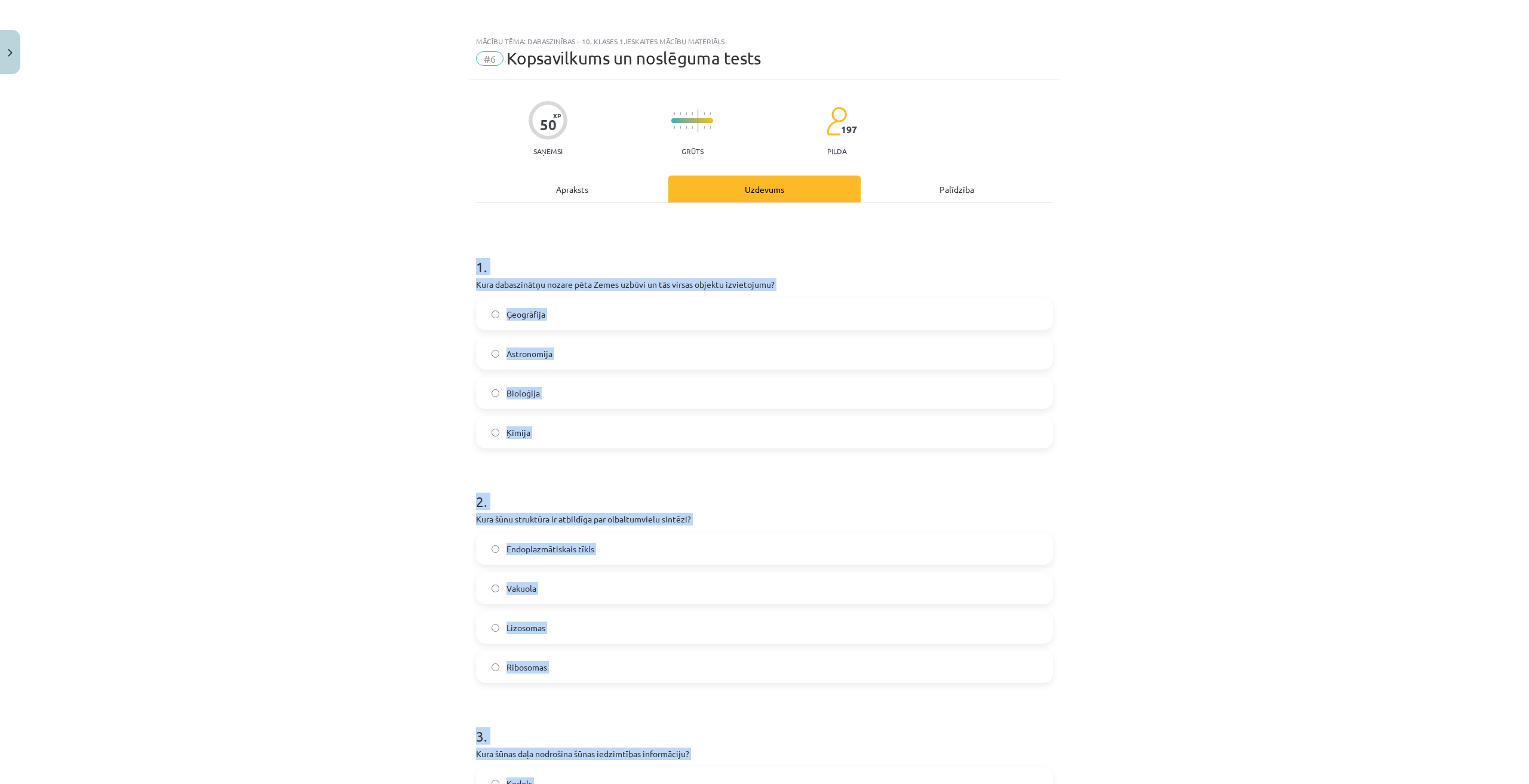
click at [362, 367] on div "Mācību tēma: Dabaszinības - 10. klases 1.ieskaites mācību materiāls #6 Kopsavil…" at bounding box center [764, 392] width 1529 height 784
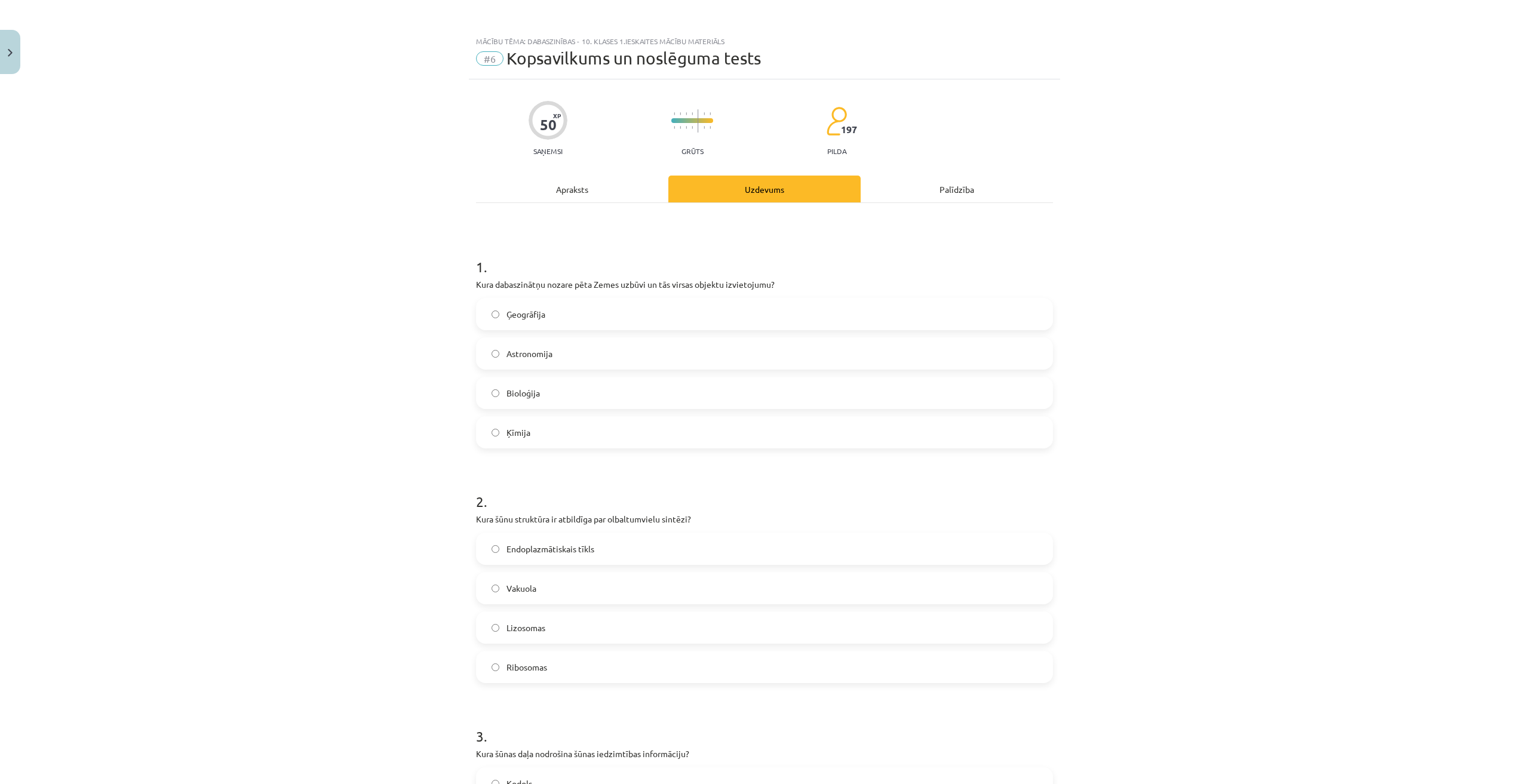
drag, startPoint x: 626, startPoint y: 286, endPoint x: 613, endPoint y: 306, distance: 23.9
click at [625, 288] on p "Kura dabaszinātņu nozare pēta Zemes uzbūvi un tās virsas objektu izvietojumu?" at bounding box center [764, 284] width 577 height 13
click at [610, 308] on label "Ģeogrāfija" at bounding box center [764, 314] width 575 height 30
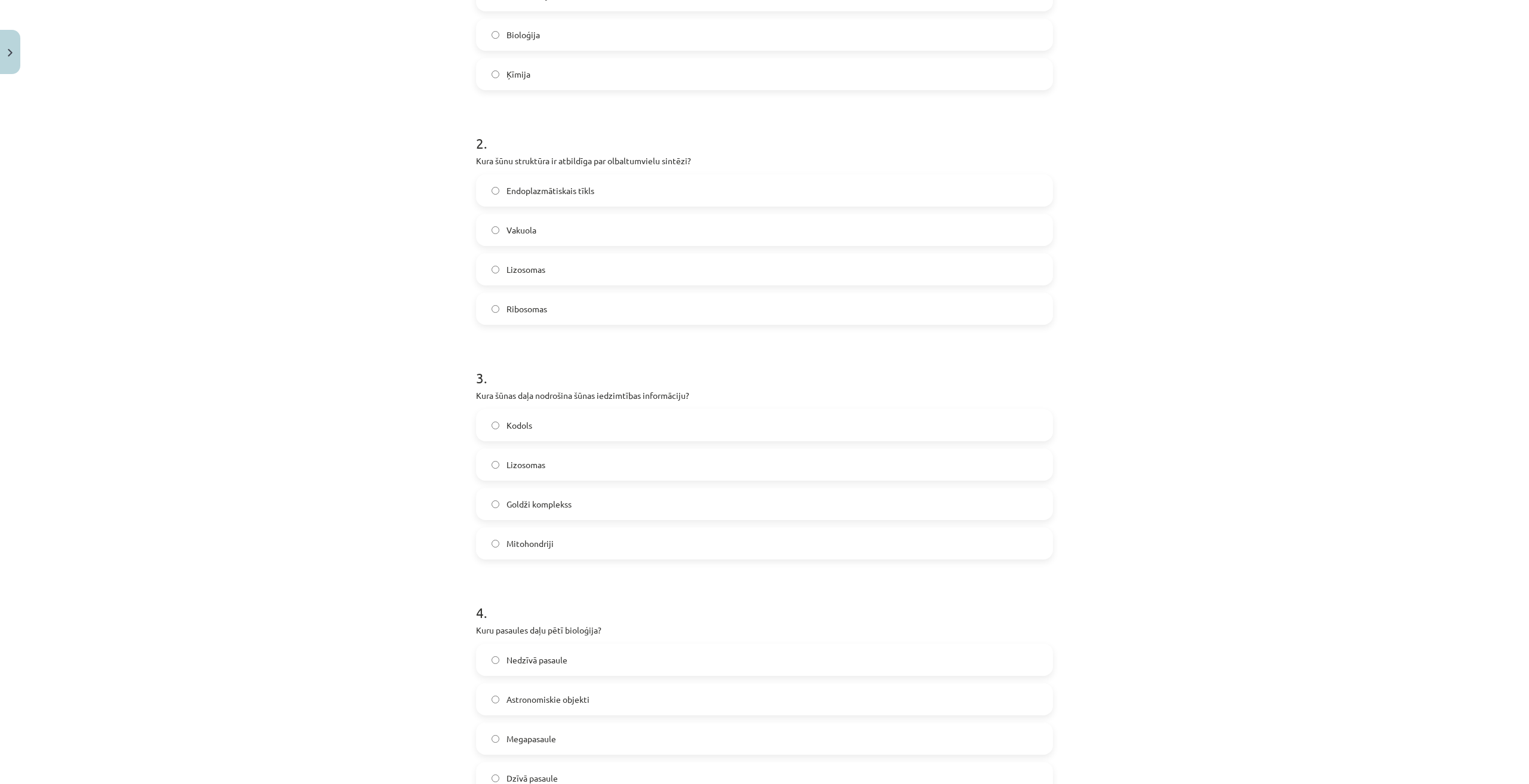
click at [576, 303] on label "Ribosomas" at bounding box center [764, 309] width 575 height 30
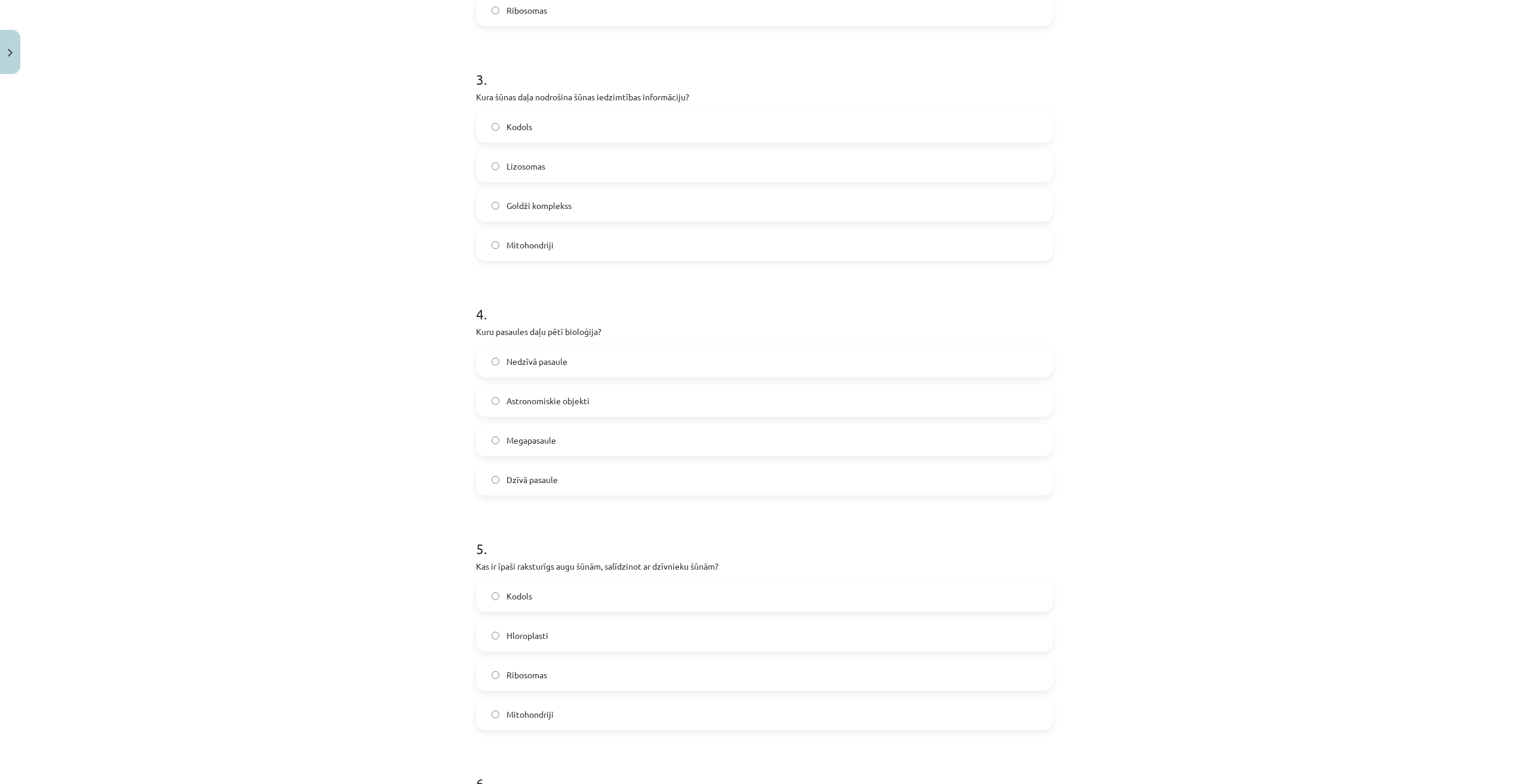
click at [547, 125] on label "Kodols" at bounding box center [764, 127] width 575 height 30
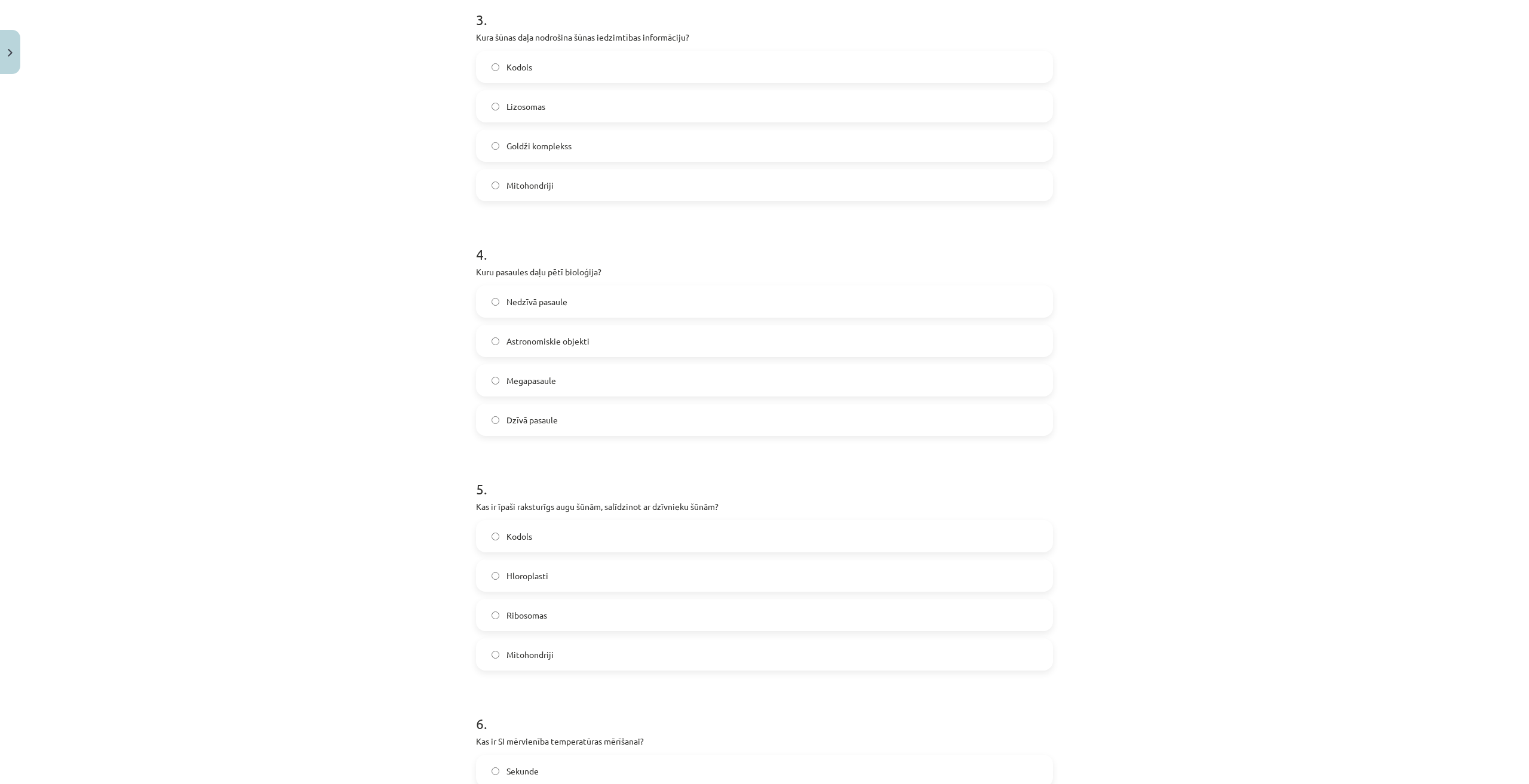
click at [555, 419] on label "Dzīvā pasaule" at bounding box center [764, 420] width 575 height 30
click at [567, 335] on label "Hloroplasti" at bounding box center [764, 337] width 575 height 30
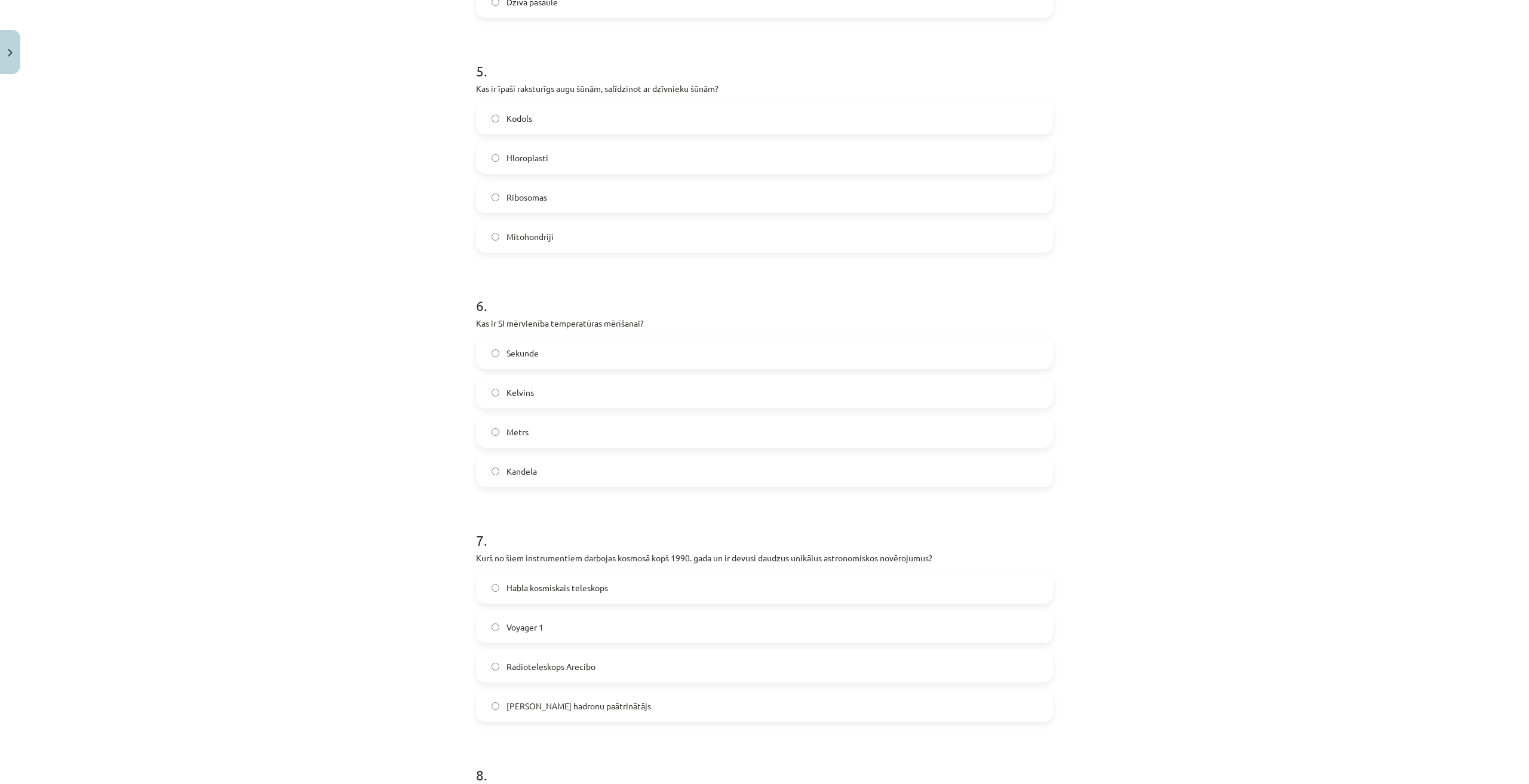
click at [539, 398] on label "Kelvins" at bounding box center [764, 392] width 575 height 30
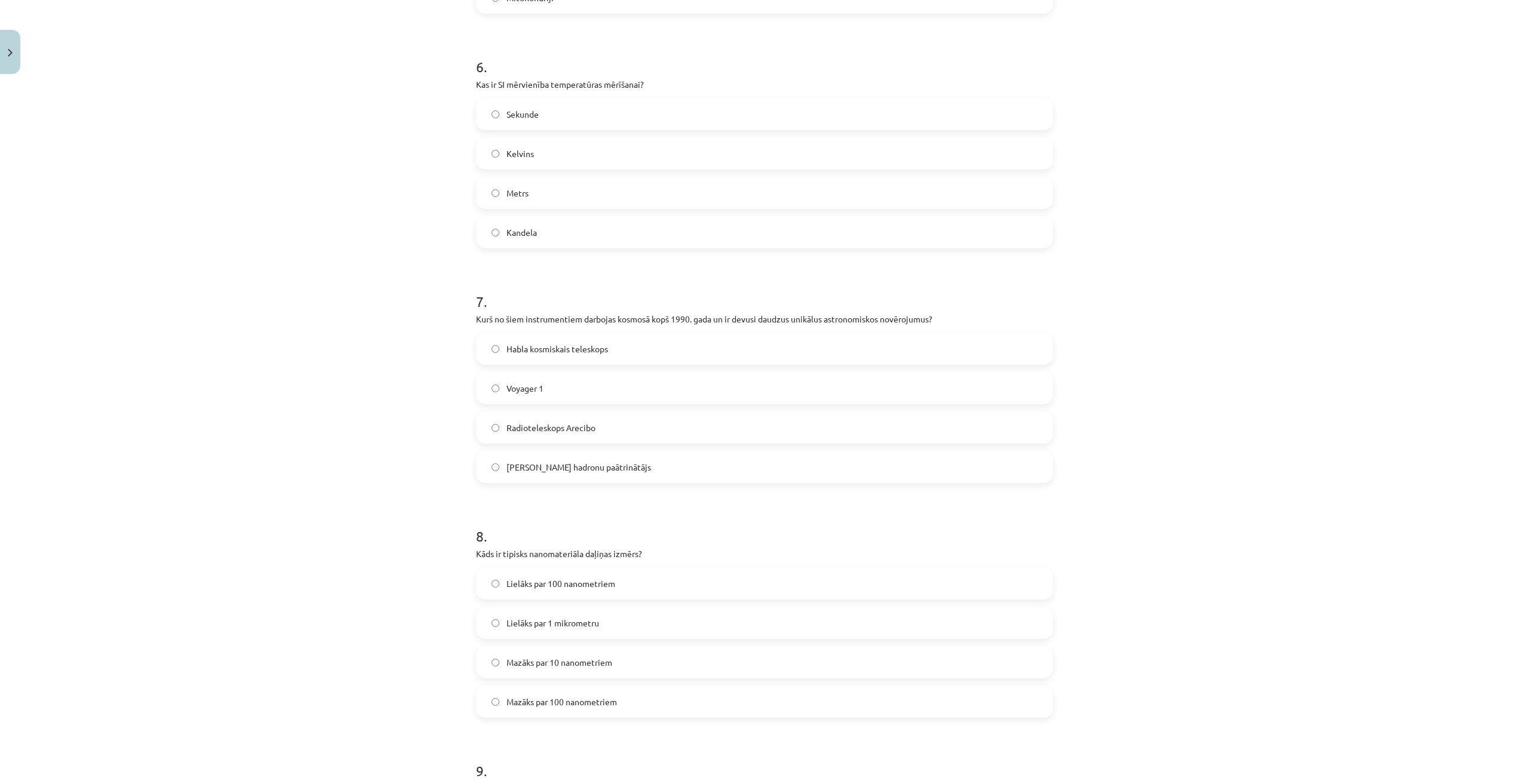
click at [568, 335] on label "Habla kosmiskais teleskops" at bounding box center [764, 349] width 575 height 30
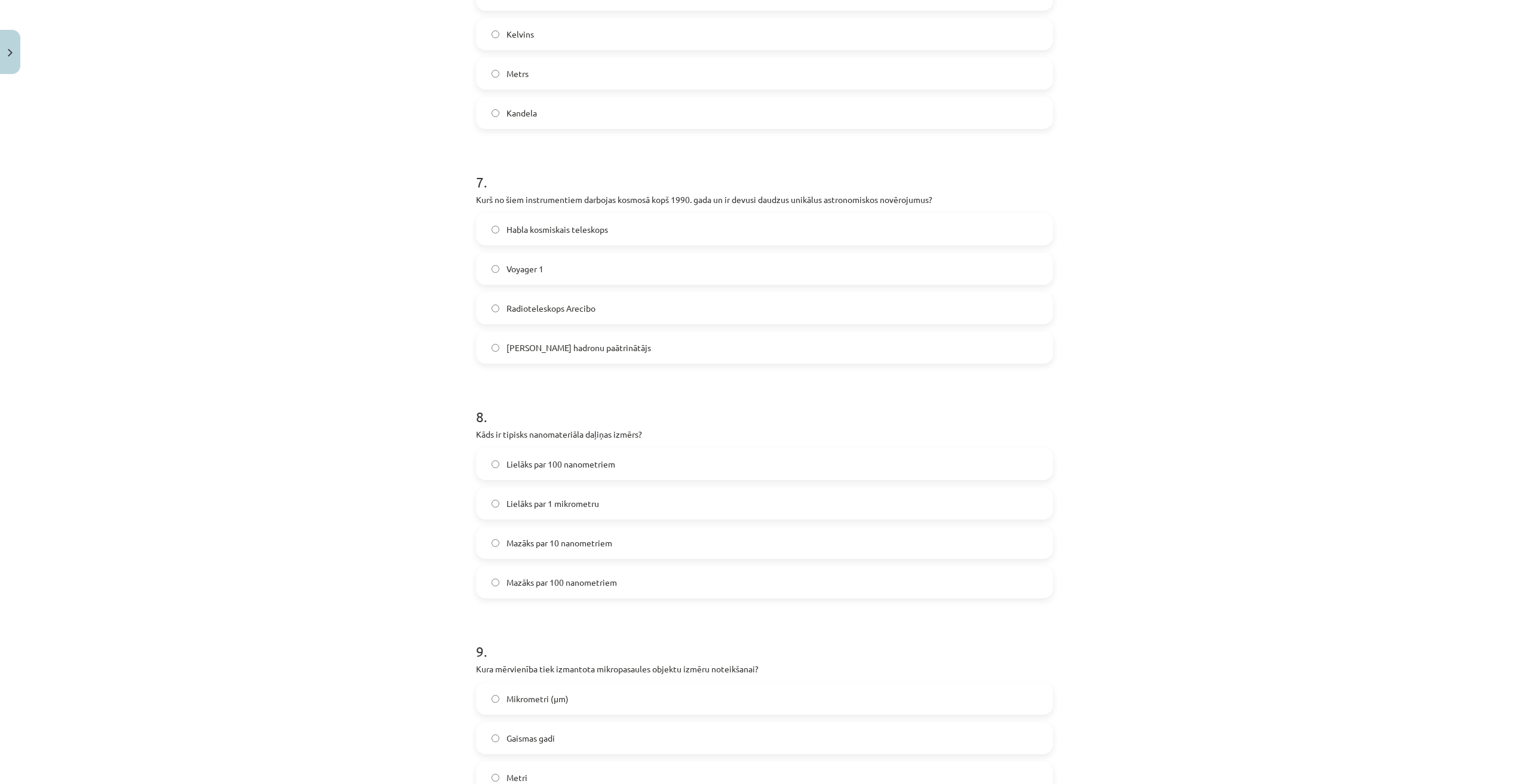
click at [587, 584] on span "Mazāks par 100 nanometriem" at bounding box center [561, 582] width 110 height 13
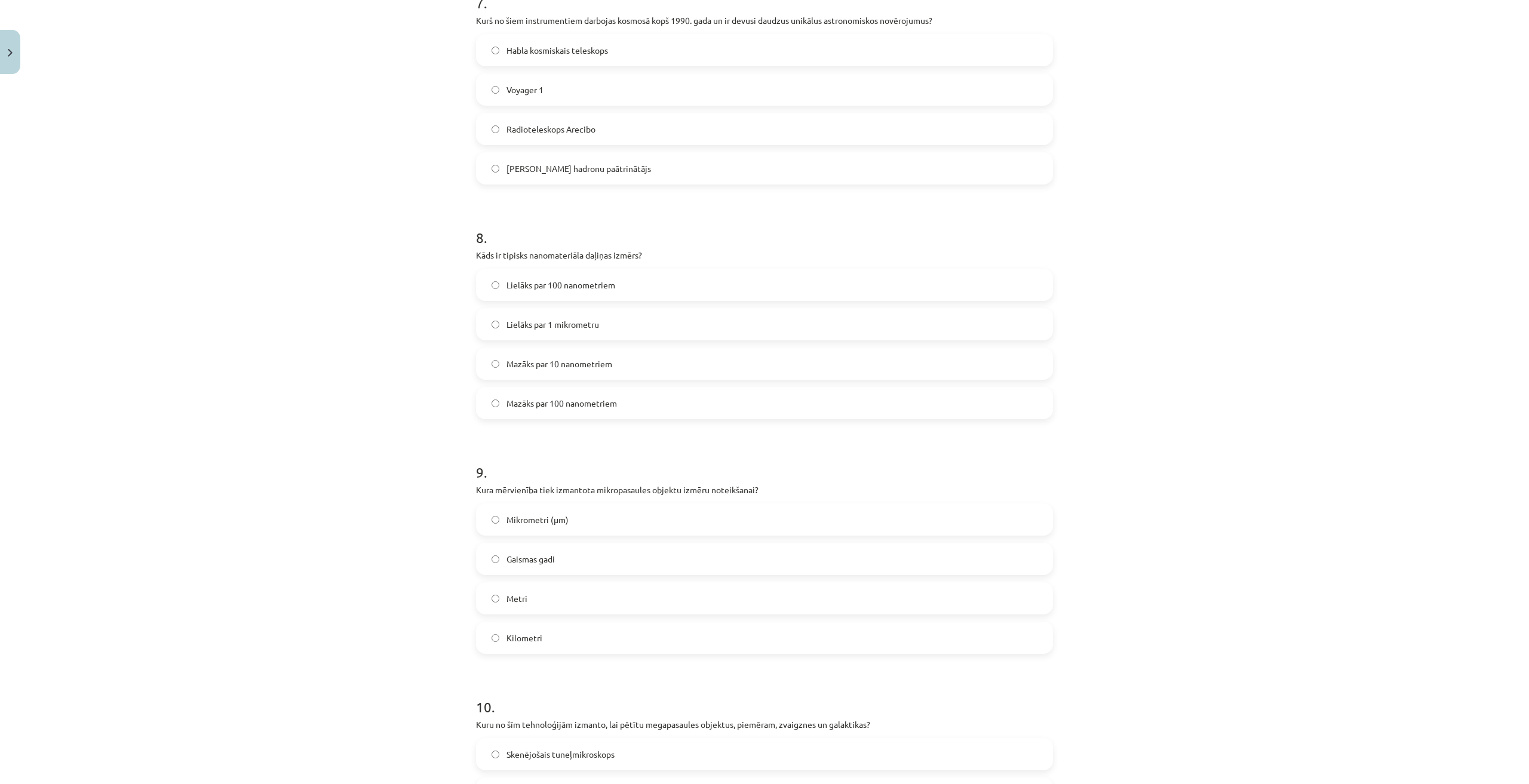
click at [562, 523] on span "Mikrometri (μm)" at bounding box center [537, 519] width 62 height 13
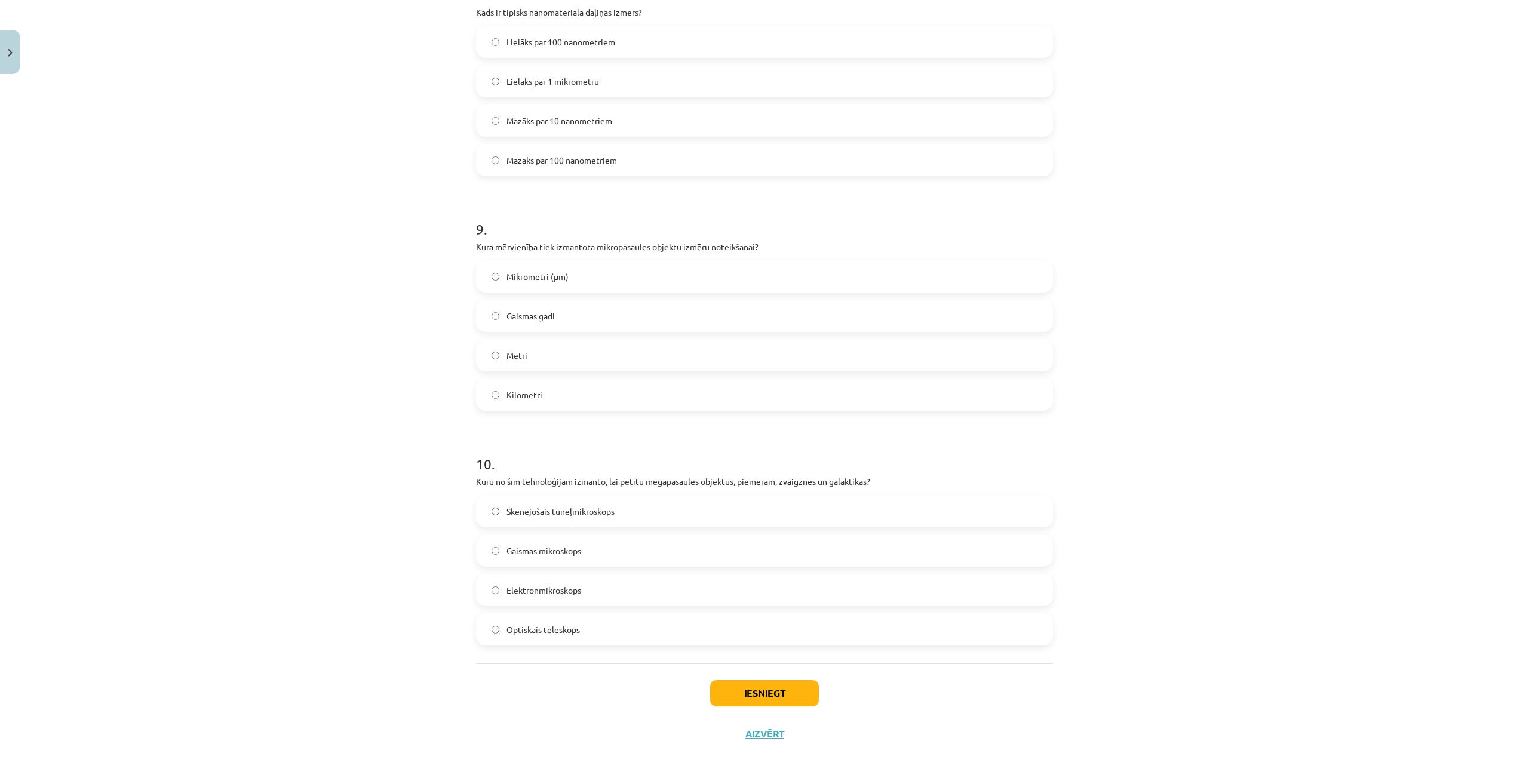
click at [561, 626] on span "Optiskais teleskops" at bounding box center [543, 629] width 74 height 13
click at [775, 693] on button "Iesniegt" at bounding box center [764, 692] width 109 height 26
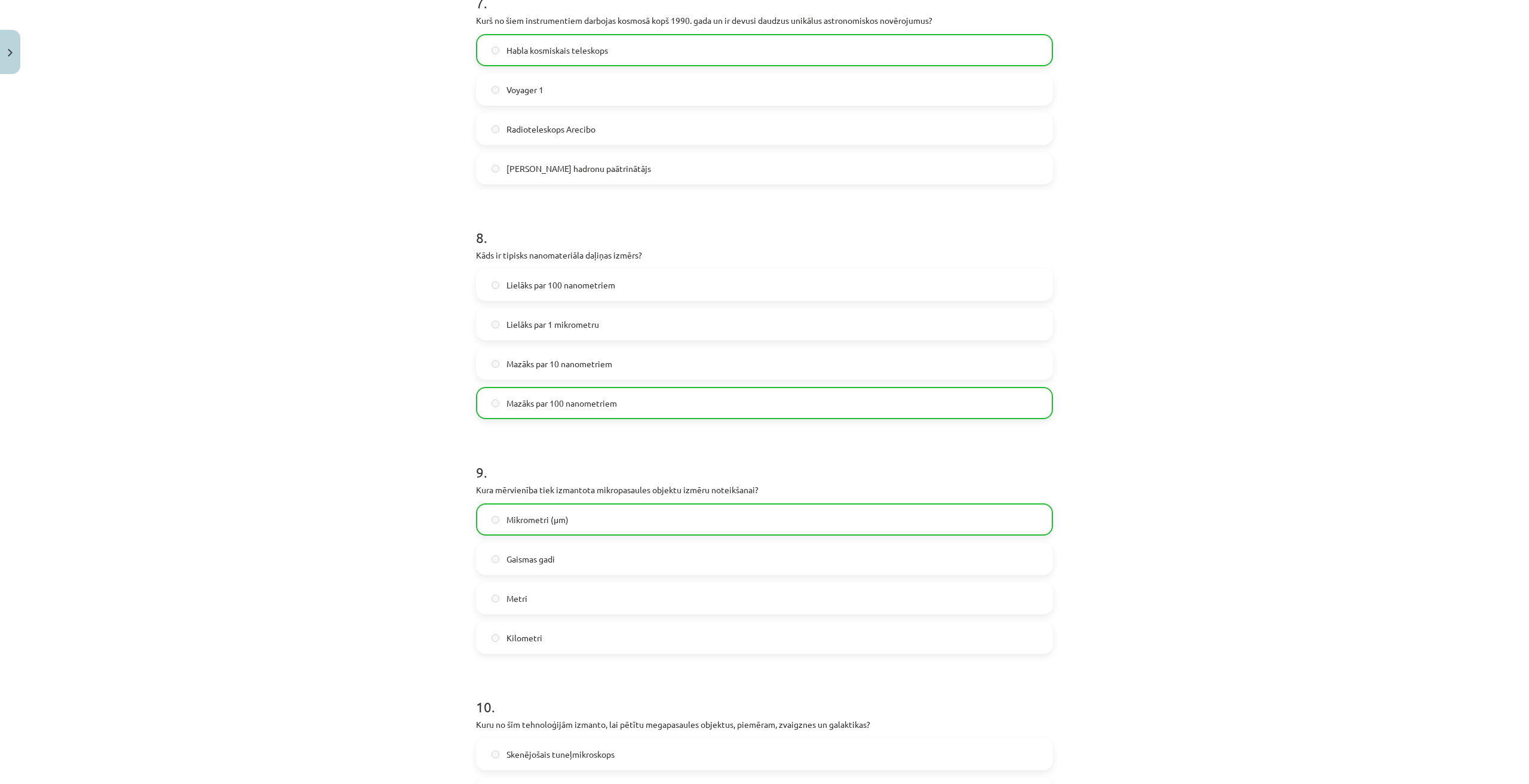
scroll to position [1953, 0]
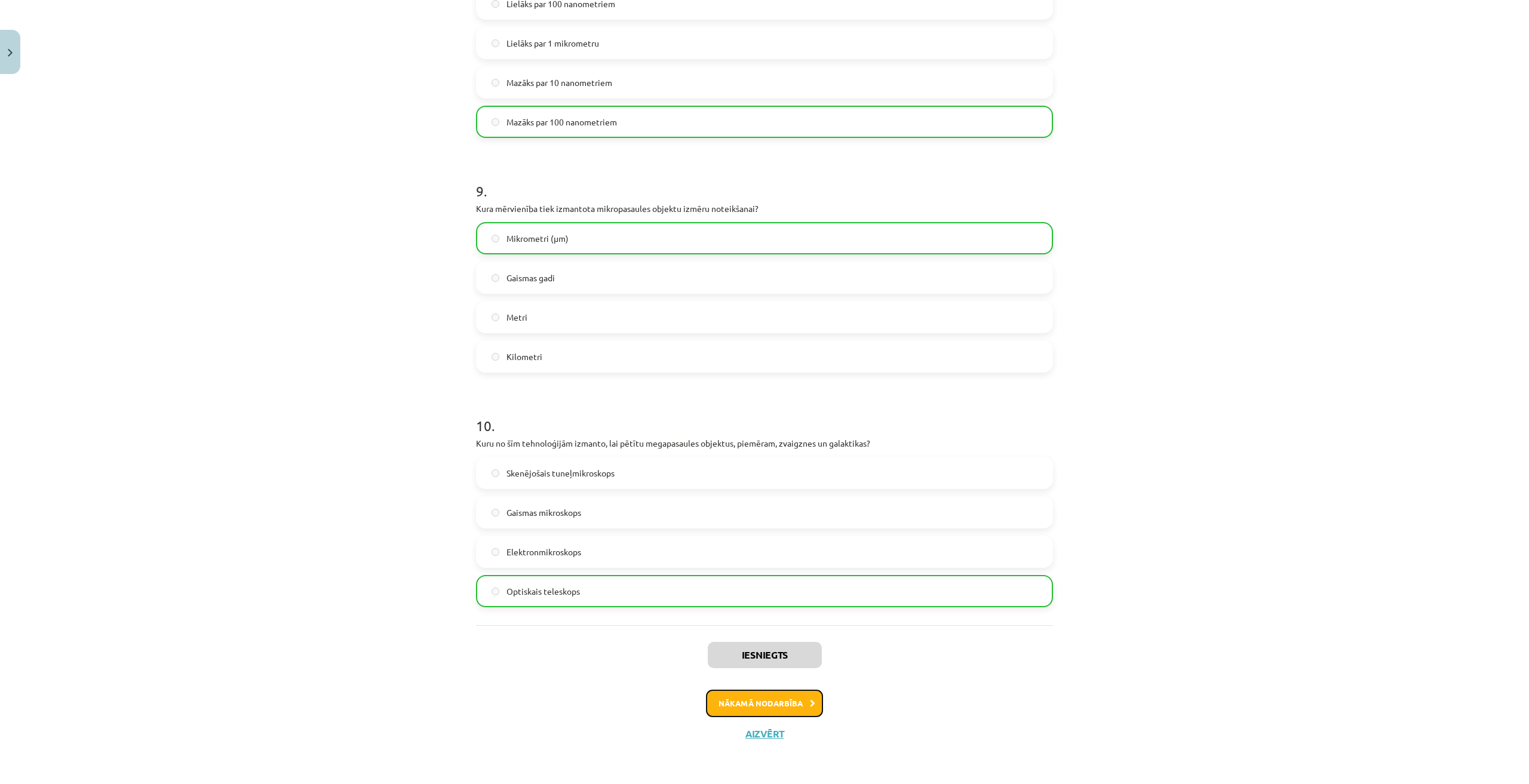
drag, startPoint x: 788, startPoint y: 707, endPoint x: 801, endPoint y: 712, distance: 13.9
click at [788, 706] on button "Nākamā nodarbība" at bounding box center [764, 703] width 117 height 28
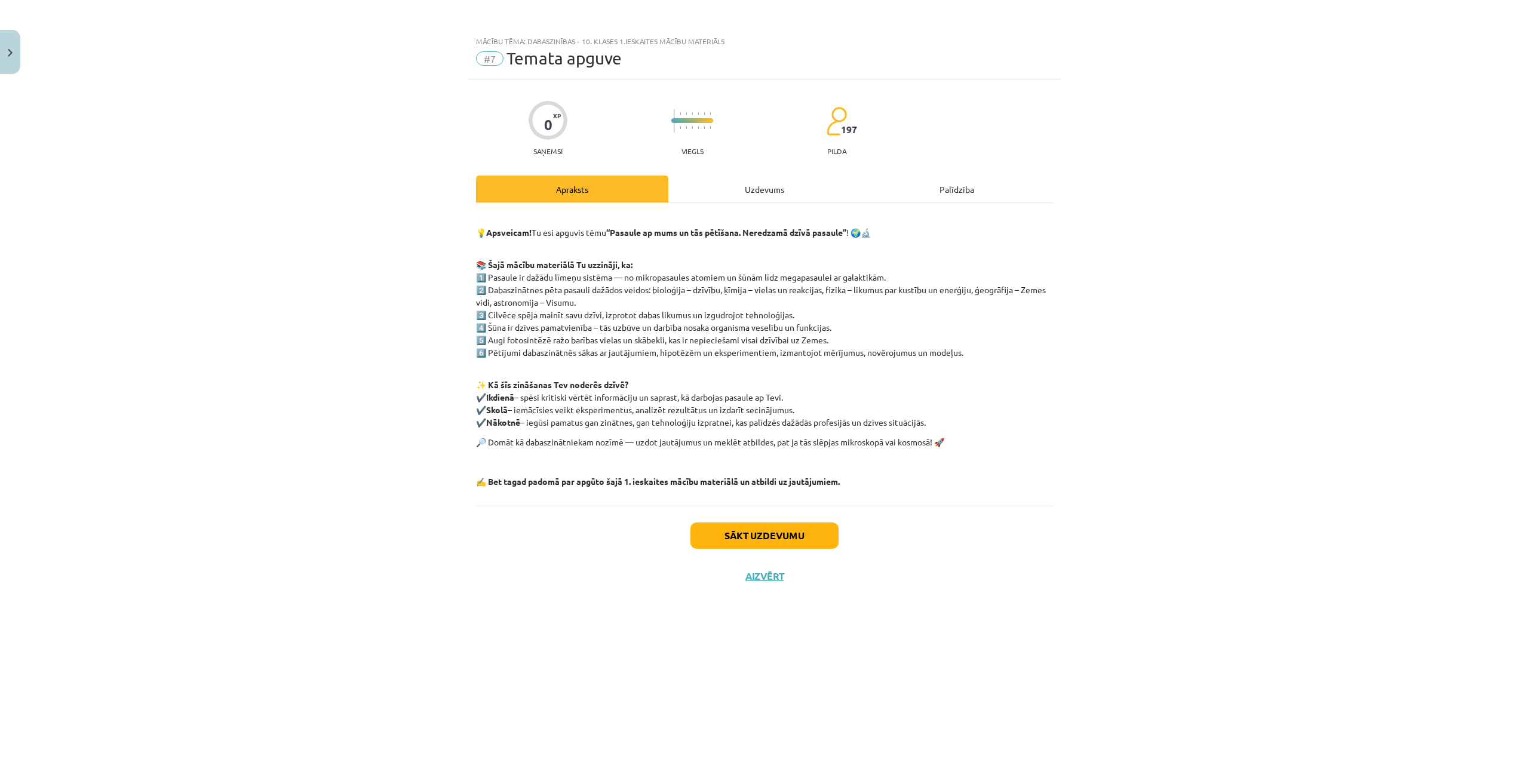
click at [745, 193] on div "Uzdevums" at bounding box center [764, 189] width 192 height 27
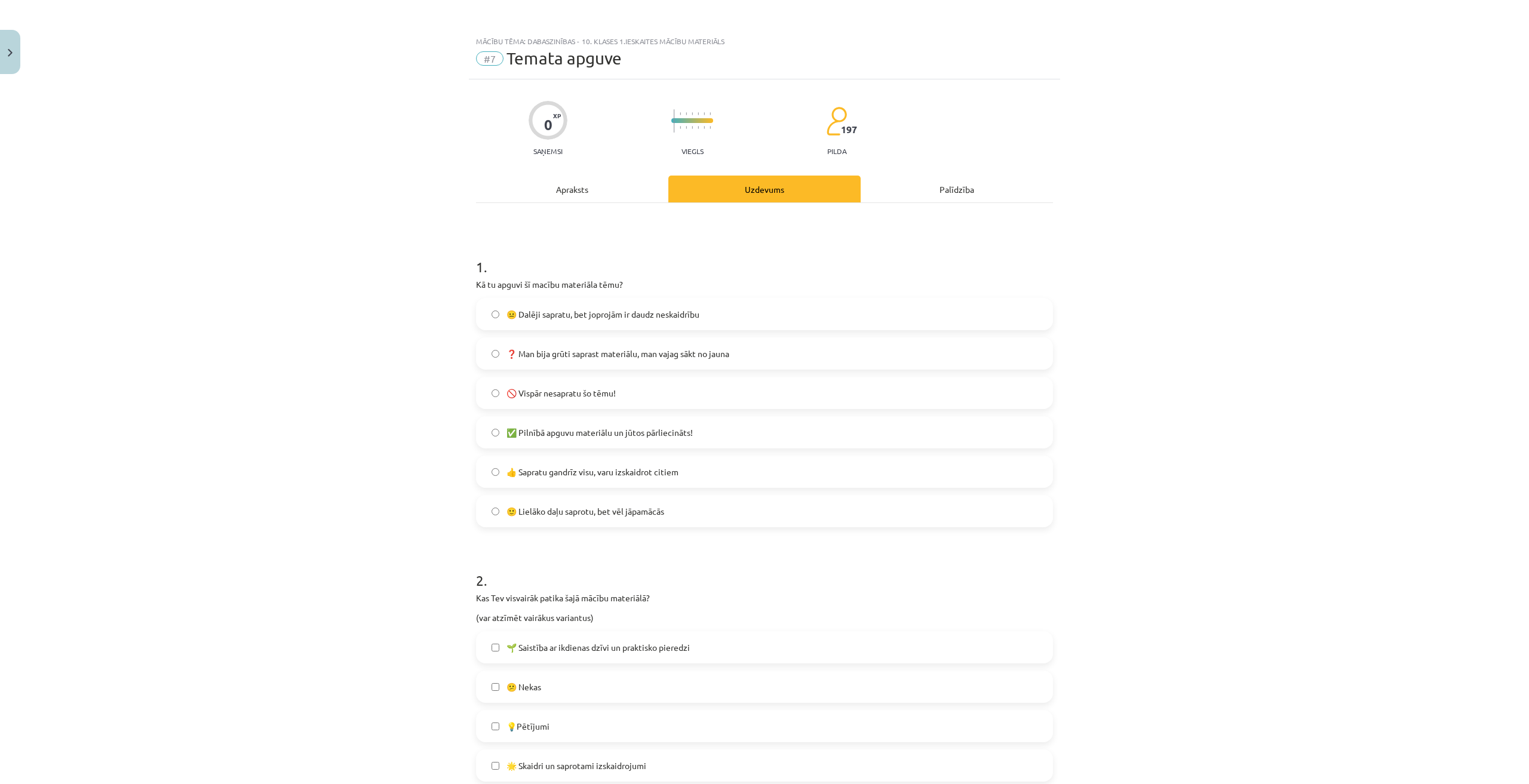
click at [651, 513] on span "🙂 Lielāko daļu saprotu, bet vēl jāpamācās" at bounding box center [584, 511] width 157 height 13
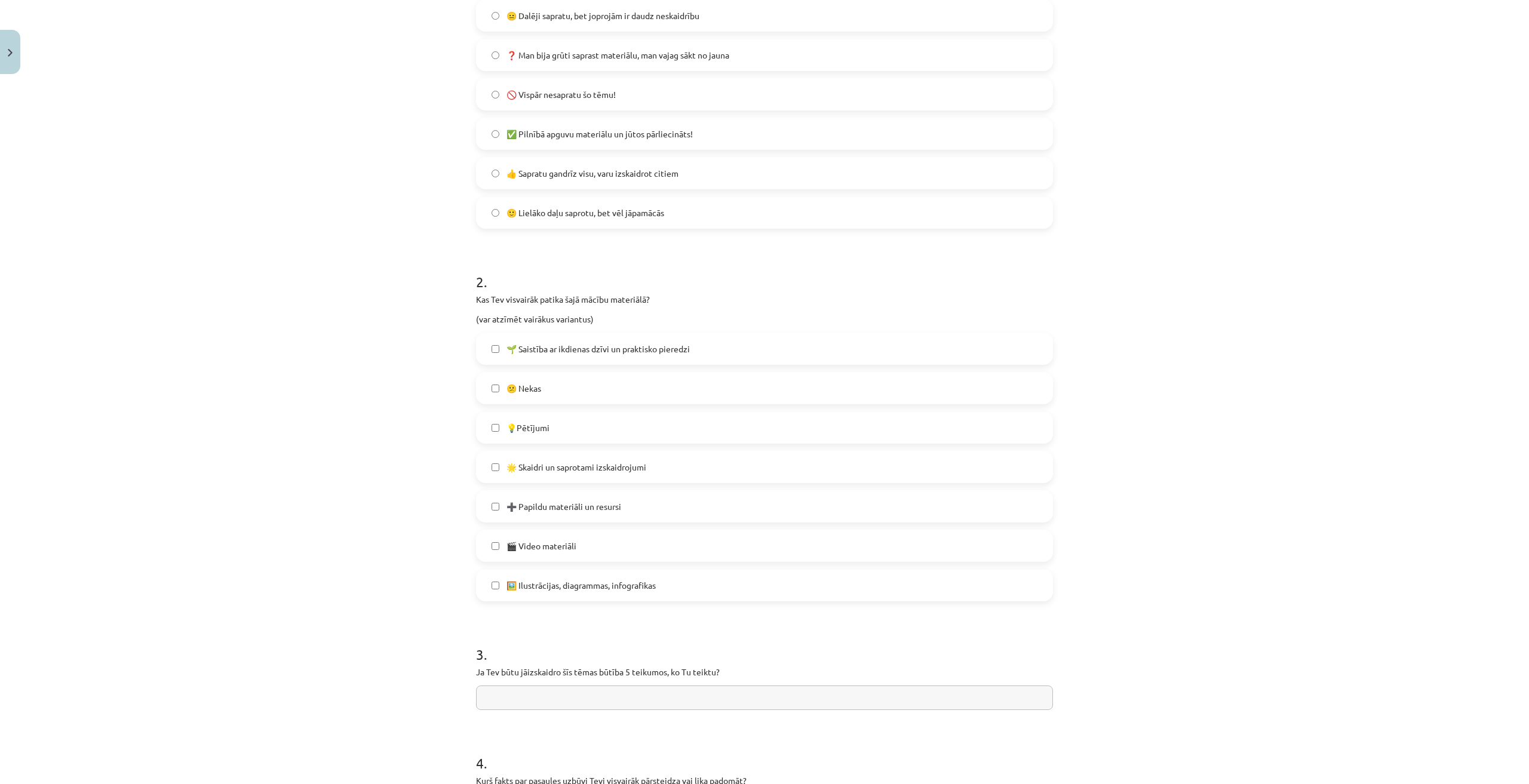
scroll to position [358, 0]
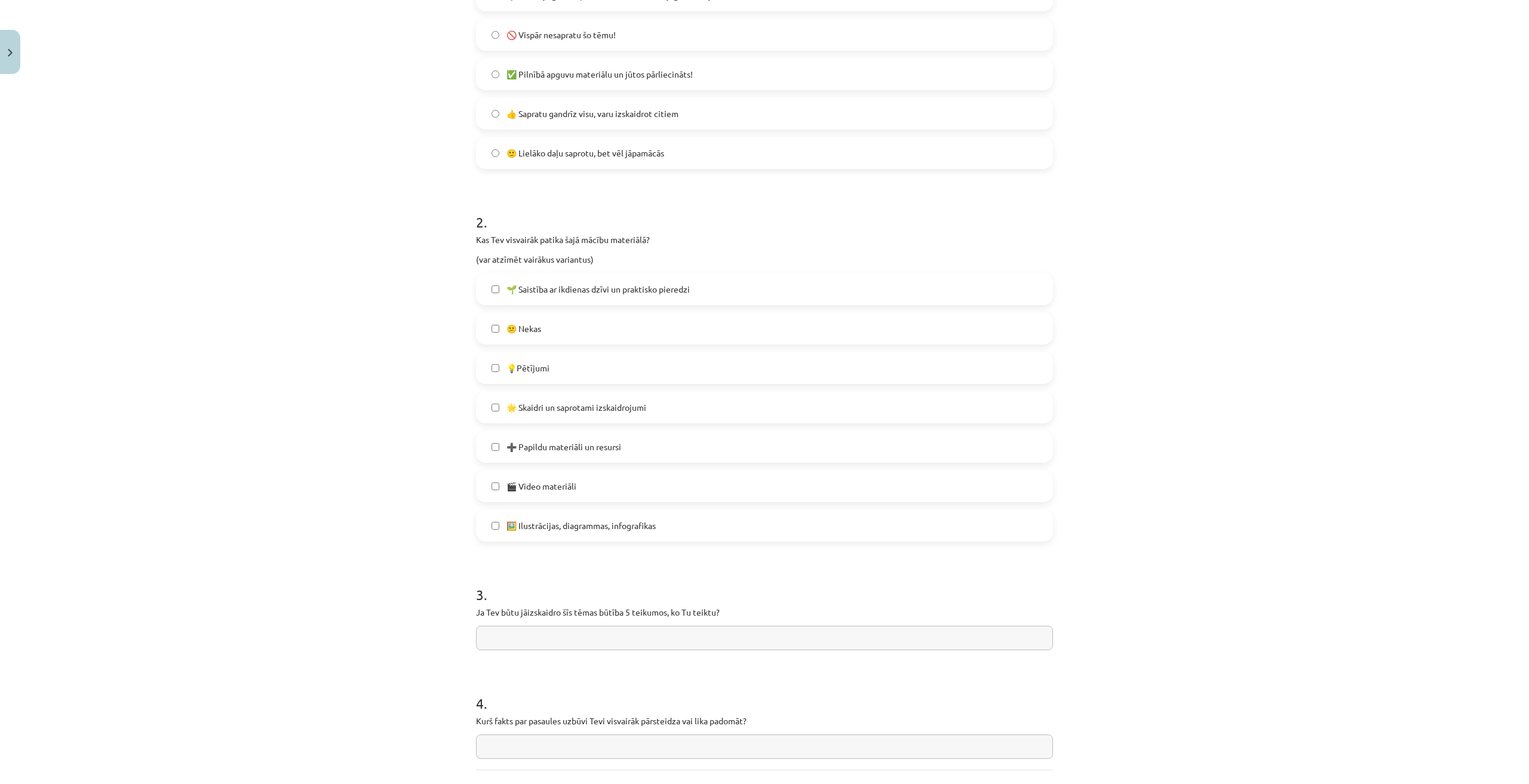
click at [548, 329] on label "😕 Nekas" at bounding box center [764, 329] width 575 height 30
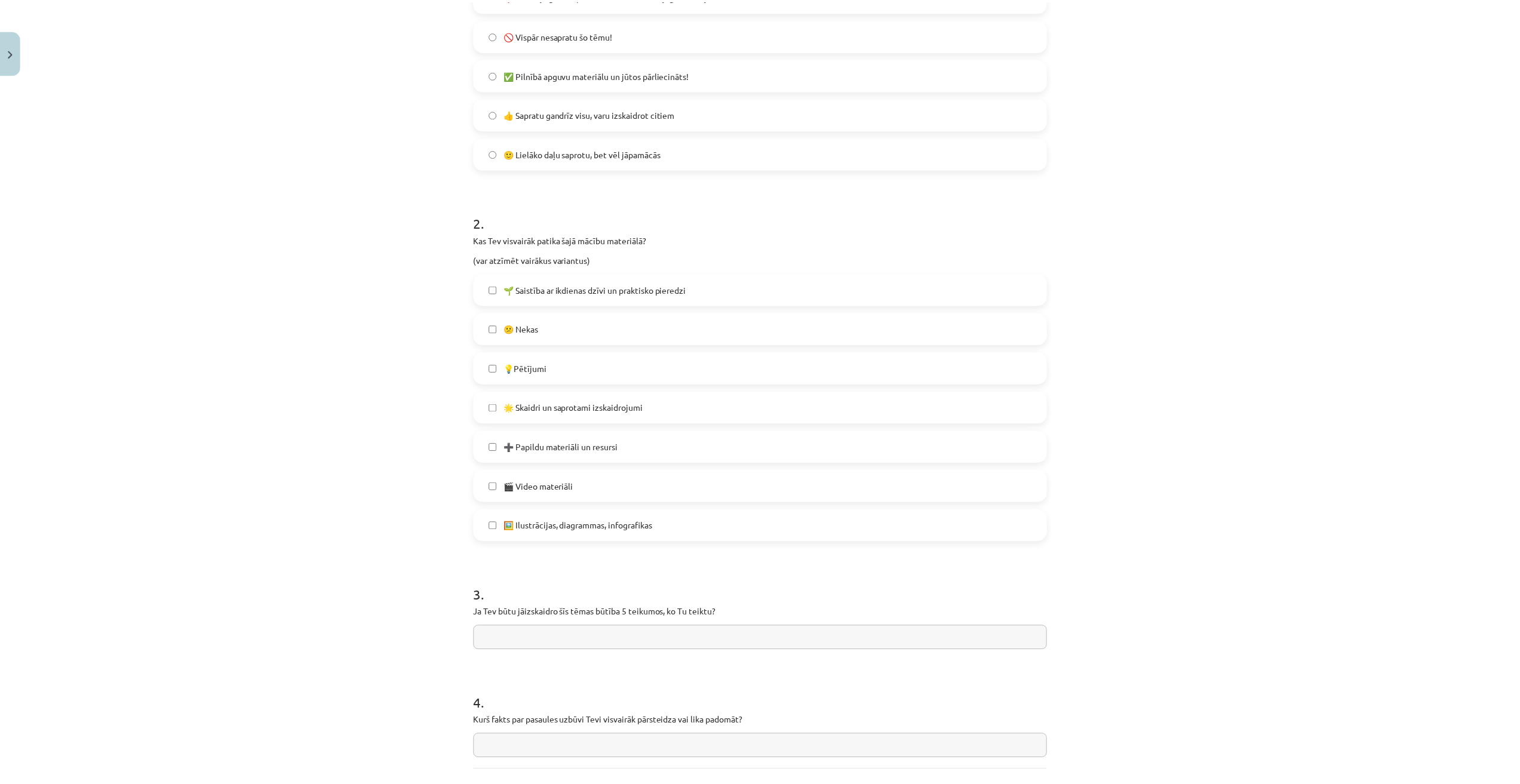
scroll to position [464, 0]
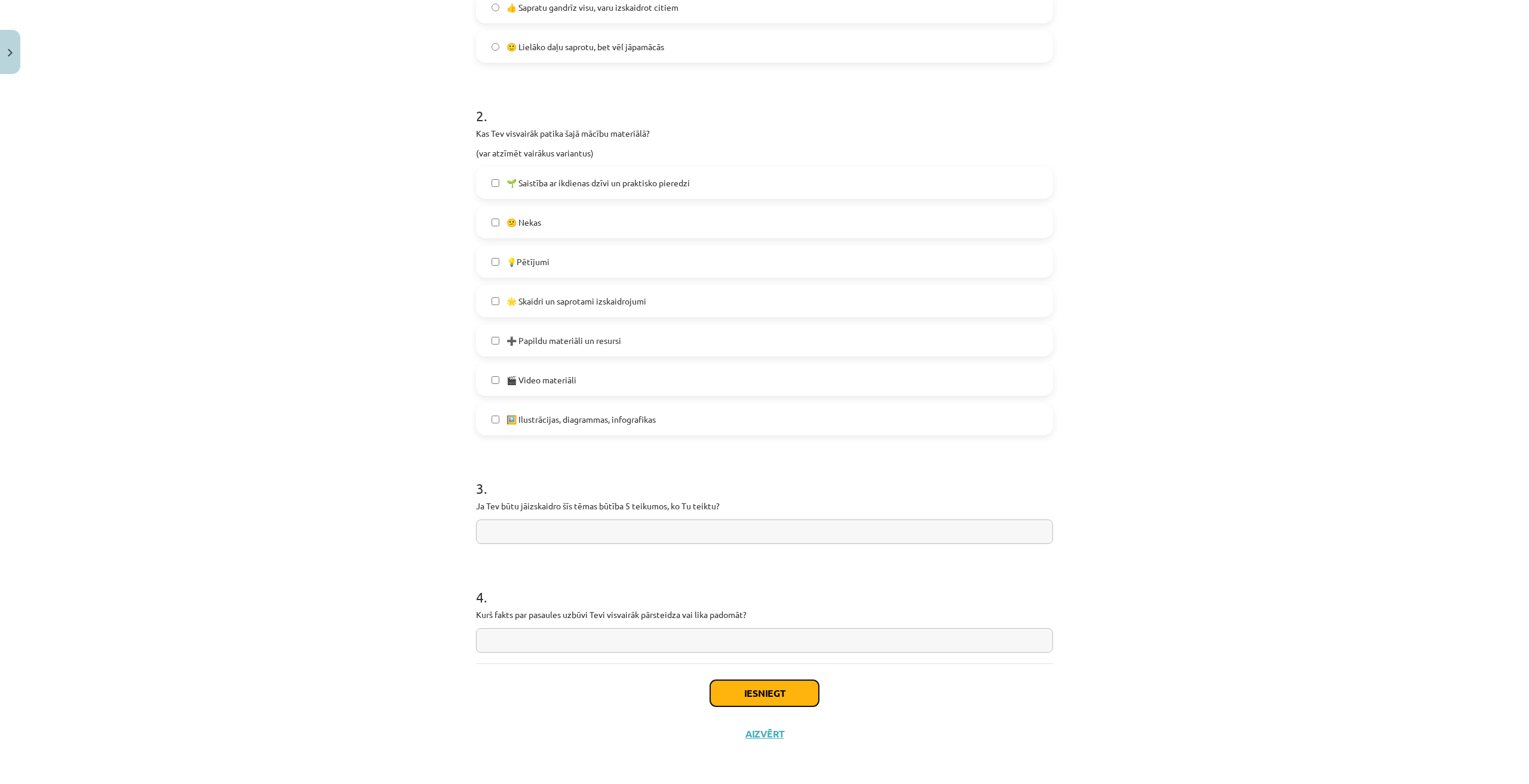
click at [765, 699] on button "Iesniegt" at bounding box center [764, 692] width 109 height 26
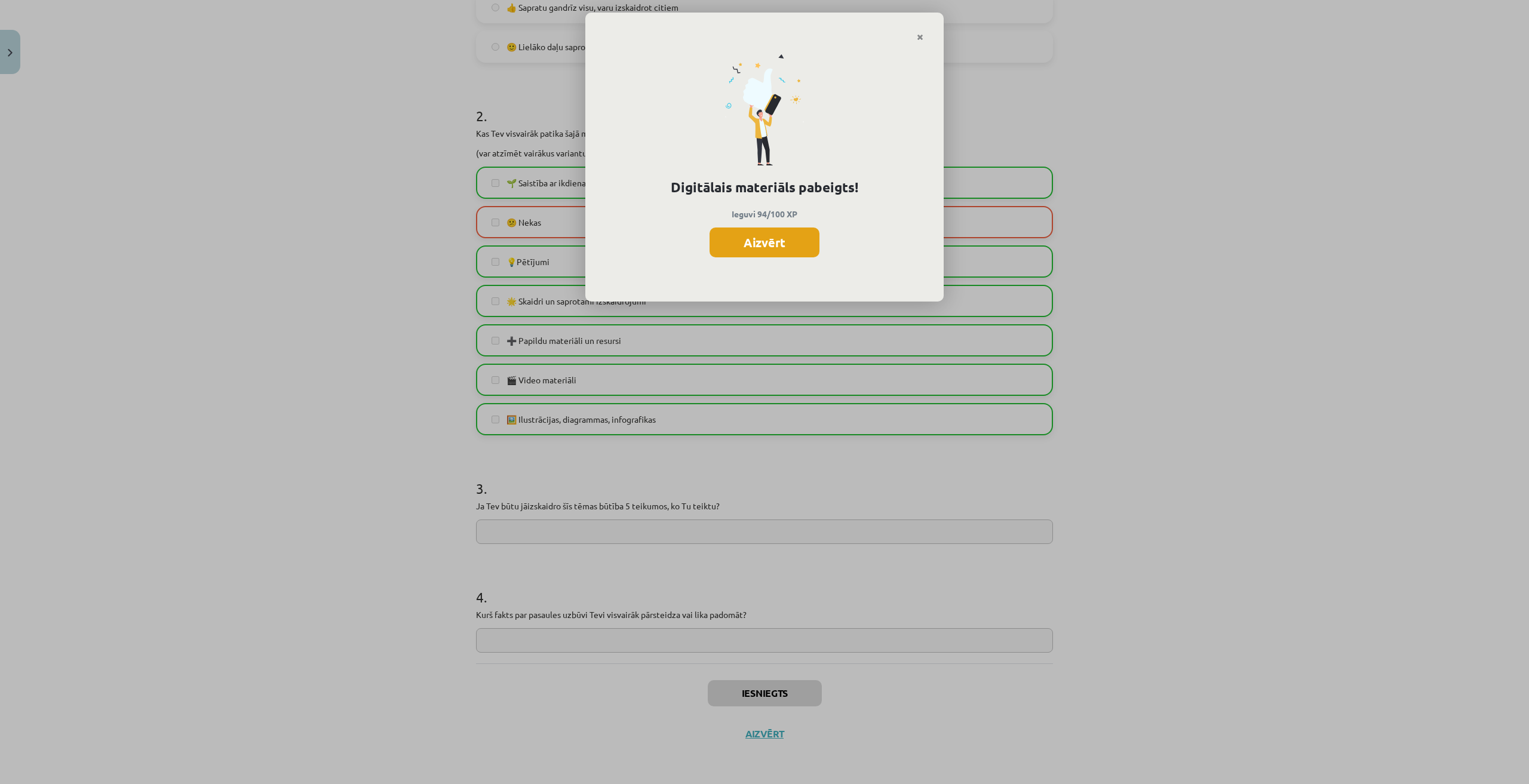
click at [765, 241] on button "Aizvērt" at bounding box center [764, 242] width 110 height 30
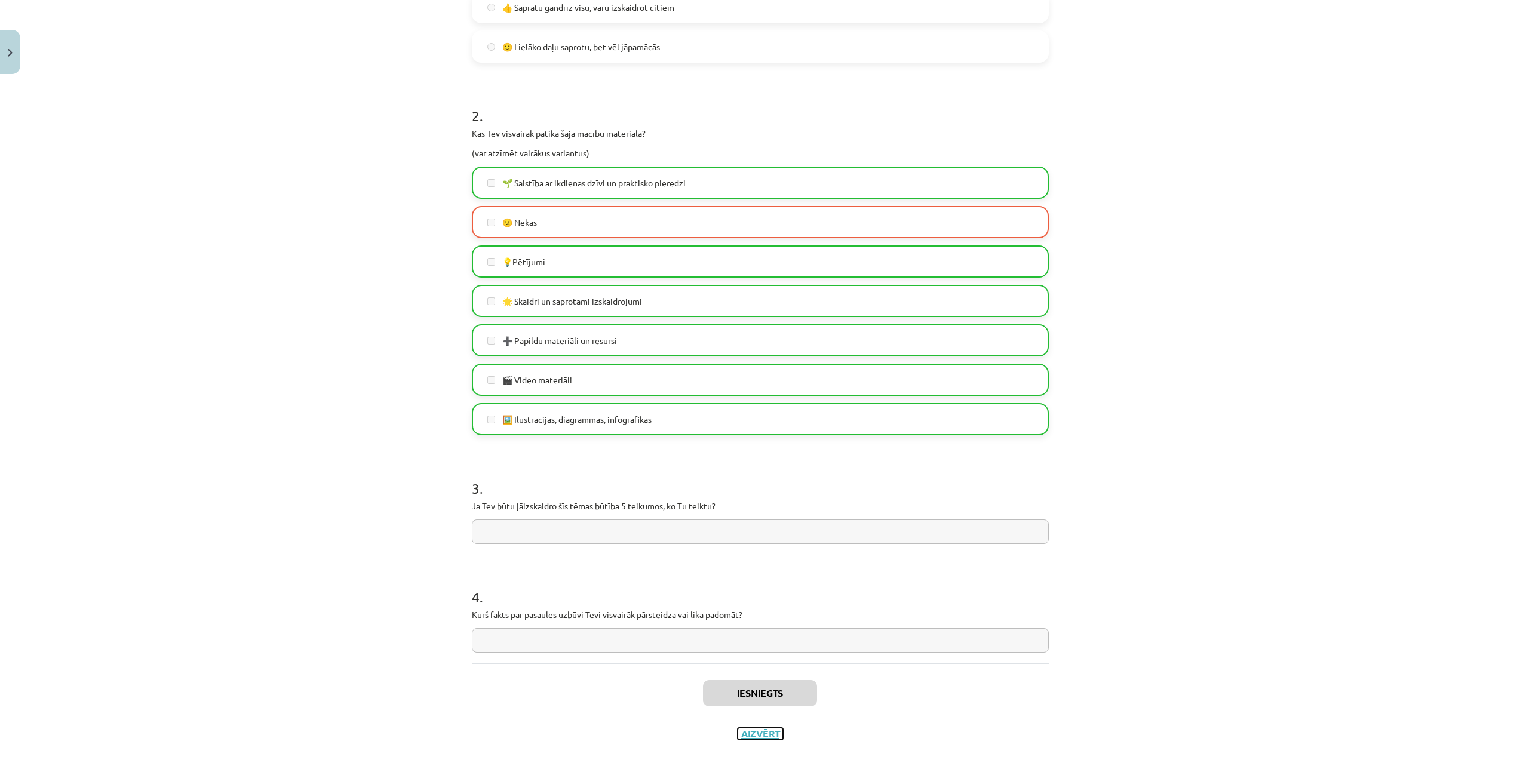
click at [767, 733] on button "Aizvērt" at bounding box center [760, 733] width 45 height 12
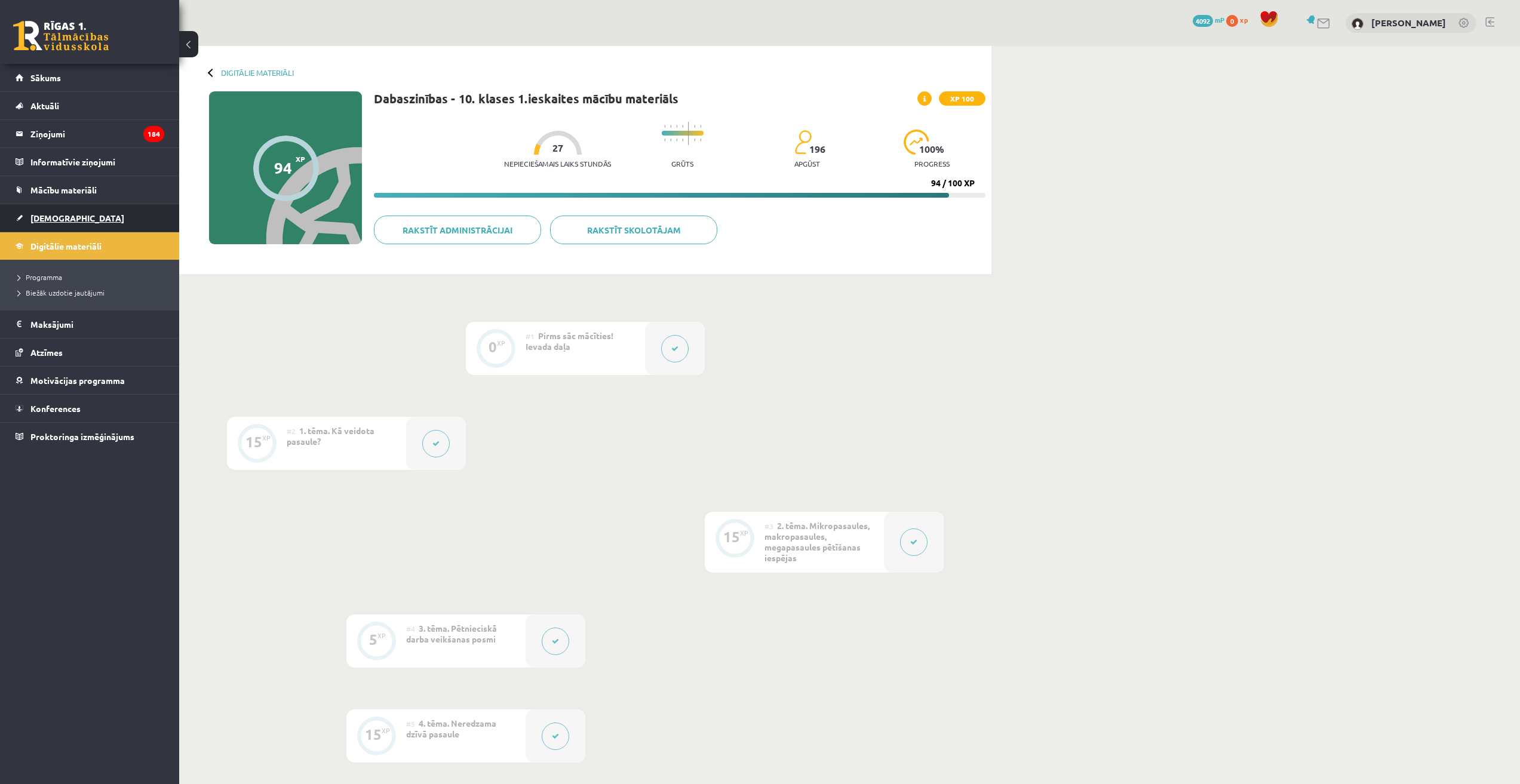
click at [54, 220] on span "[DEMOGRAPHIC_DATA]" at bounding box center [78, 218] width 94 height 10
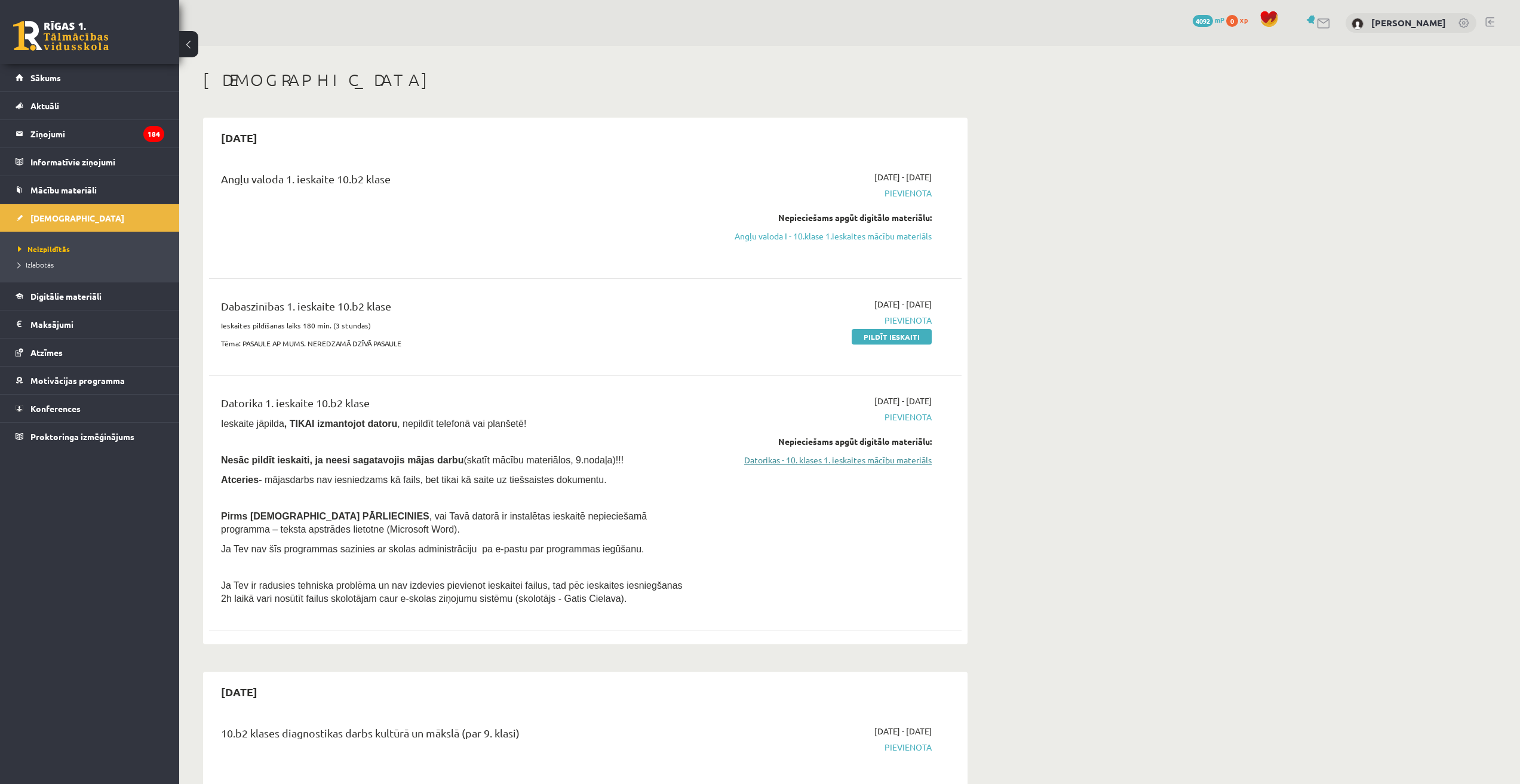
click at [865, 463] on link "Datorikas - 10. klases 1. ieskaites mācību materiāls" at bounding box center [819, 460] width 225 height 13
click at [899, 462] on link "Datorikas - 10. klases 1. ieskaites mācību materiāls" at bounding box center [819, 460] width 225 height 13
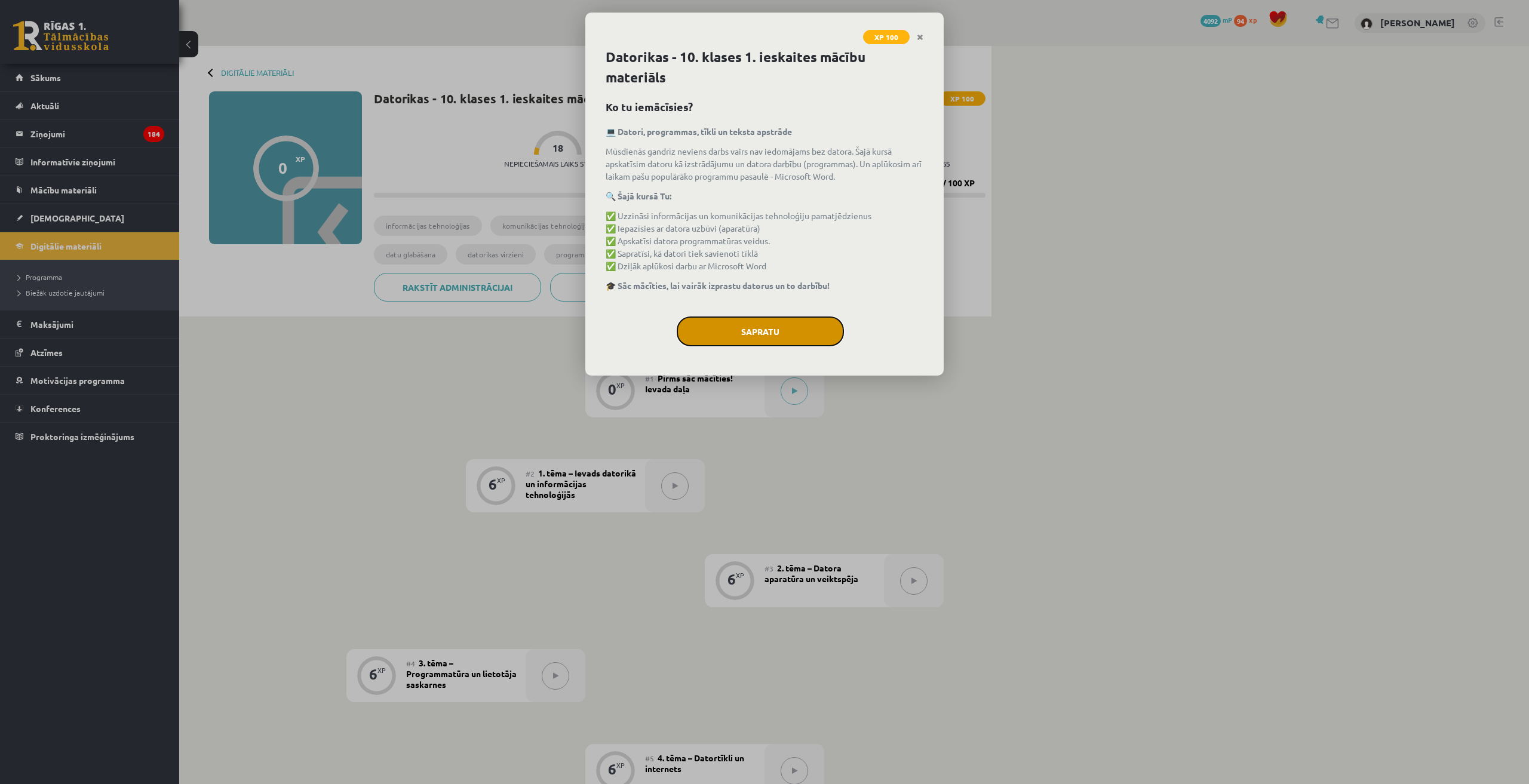
click at [778, 326] on button "Sapratu" at bounding box center [760, 332] width 167 height 30
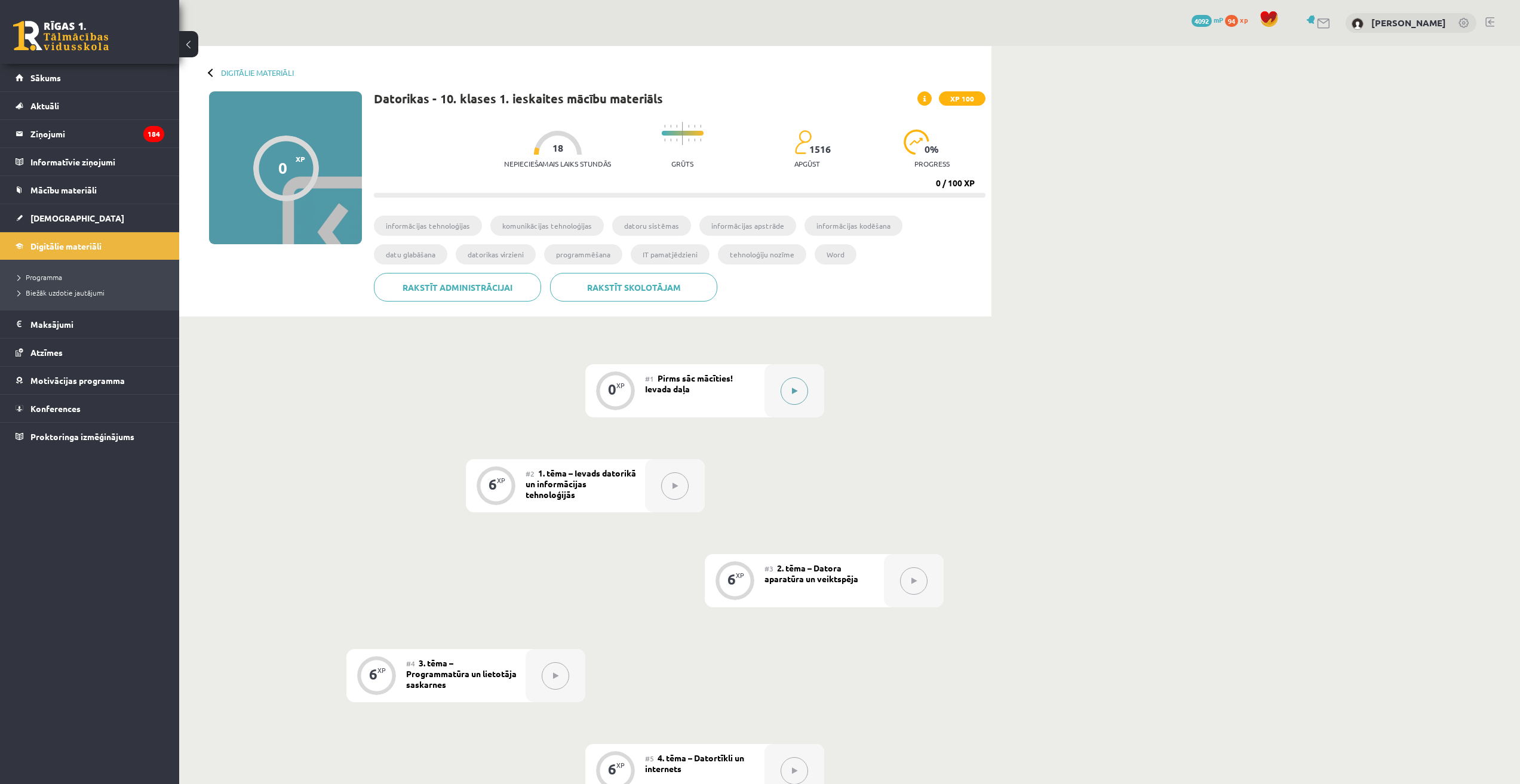
click at [799, 393] on button at bounding box center [794, 391] width 28 height 28
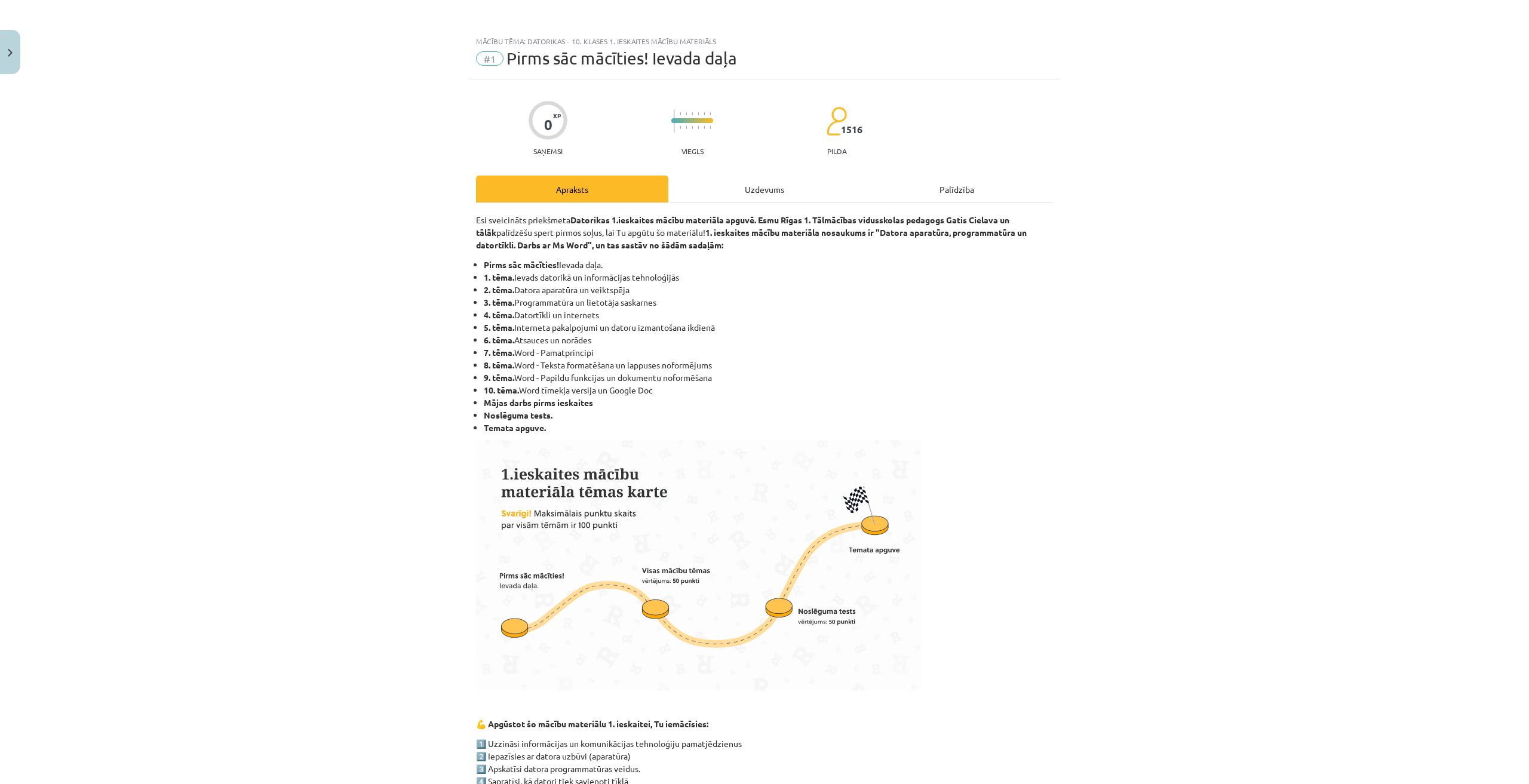
click at [748, 190] on div "Uzdevums" at bounding box center [764, 189] width 192 height 27
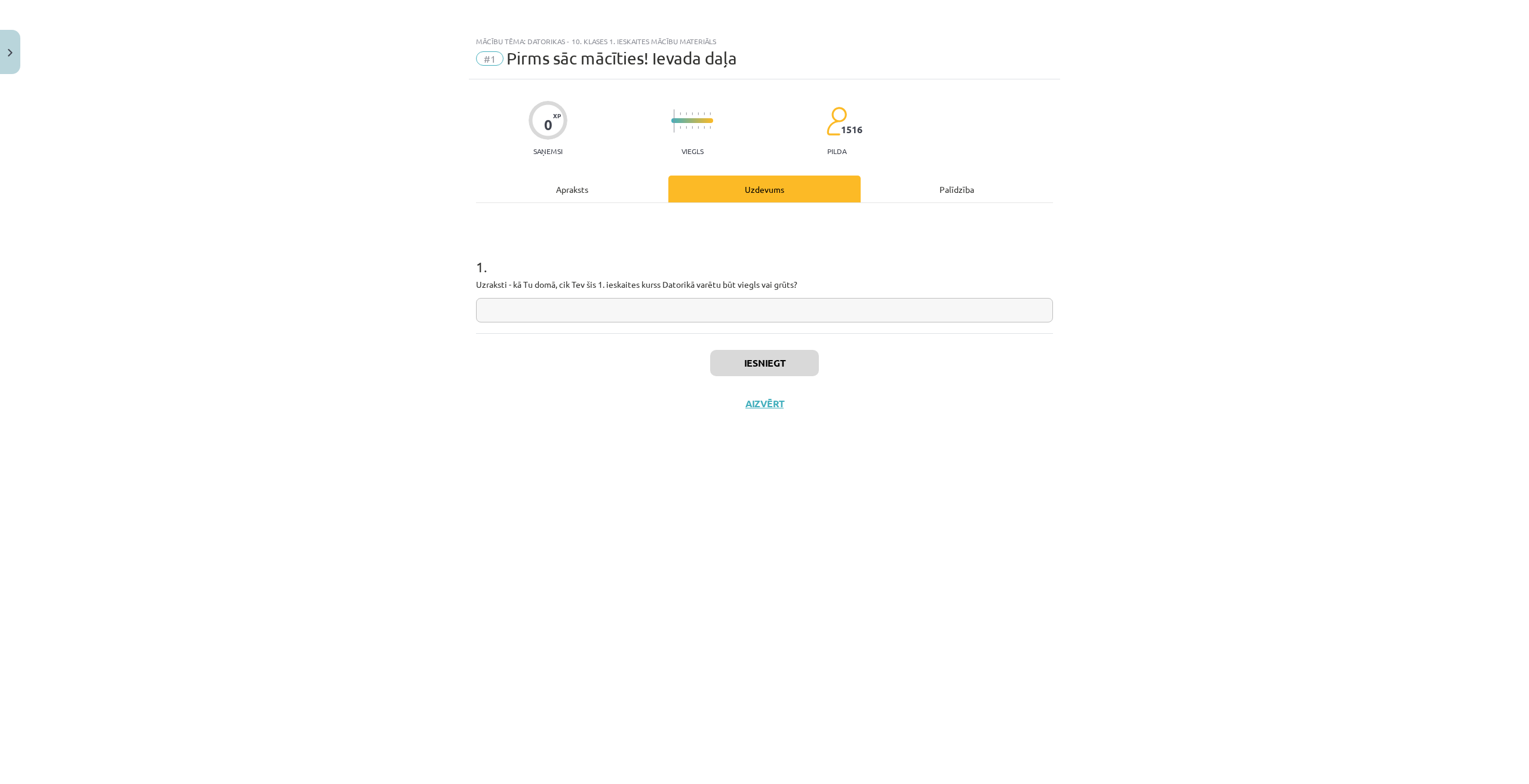
click at [656, 311] on input "text" at bounding box center [764, 310] width 577 height 25
type input "**********"
click at [744, 367] on button "Iesniegt" at bounding box center [764, 362] width 109 height 26
click at [802, 417] on button "Nākamā nodarbība" at bounding box center [764, 411] width 117 height 28
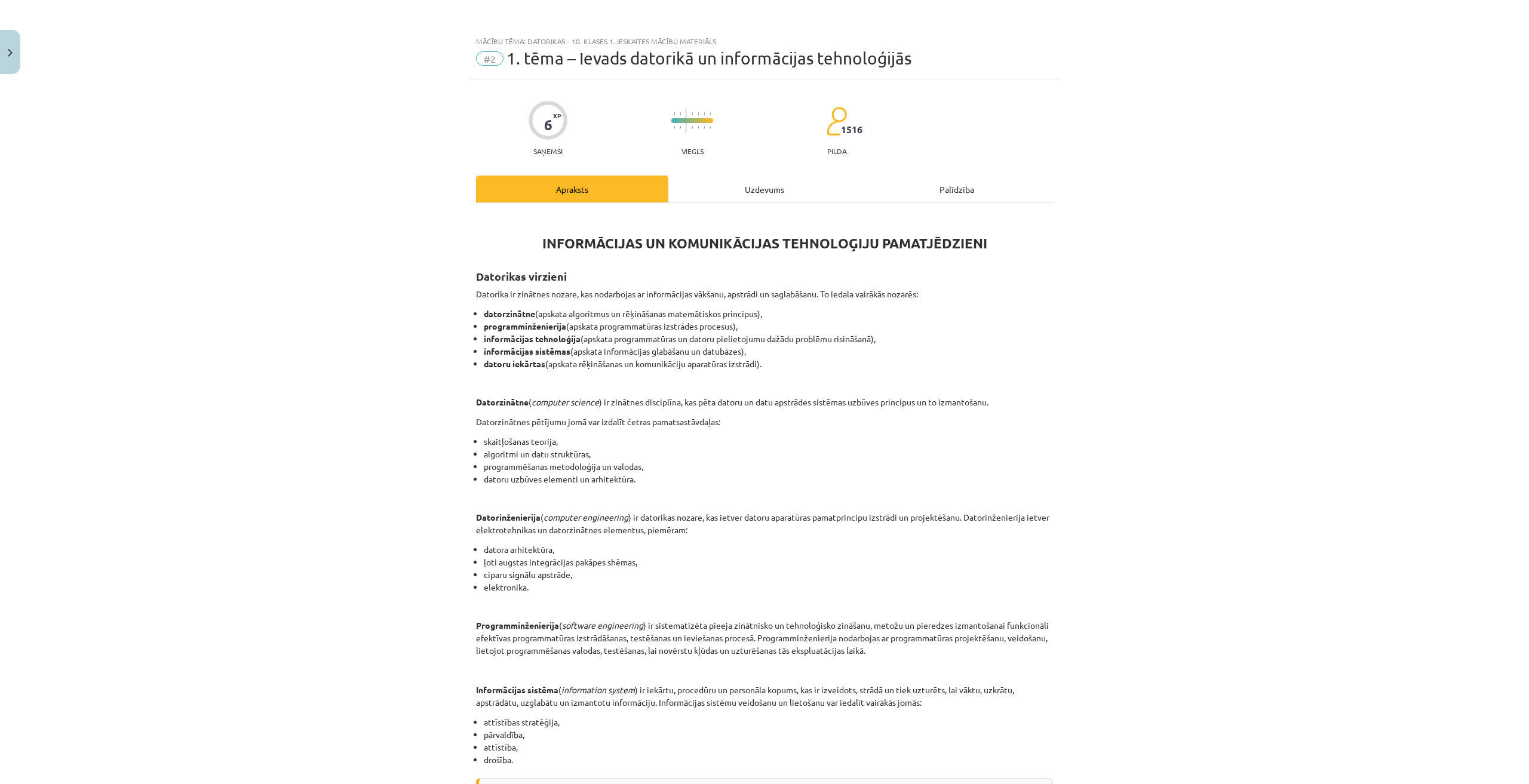
click at [754, 193] on div "Uzdevums" at bounding box center [764, 189] width 192 height 27
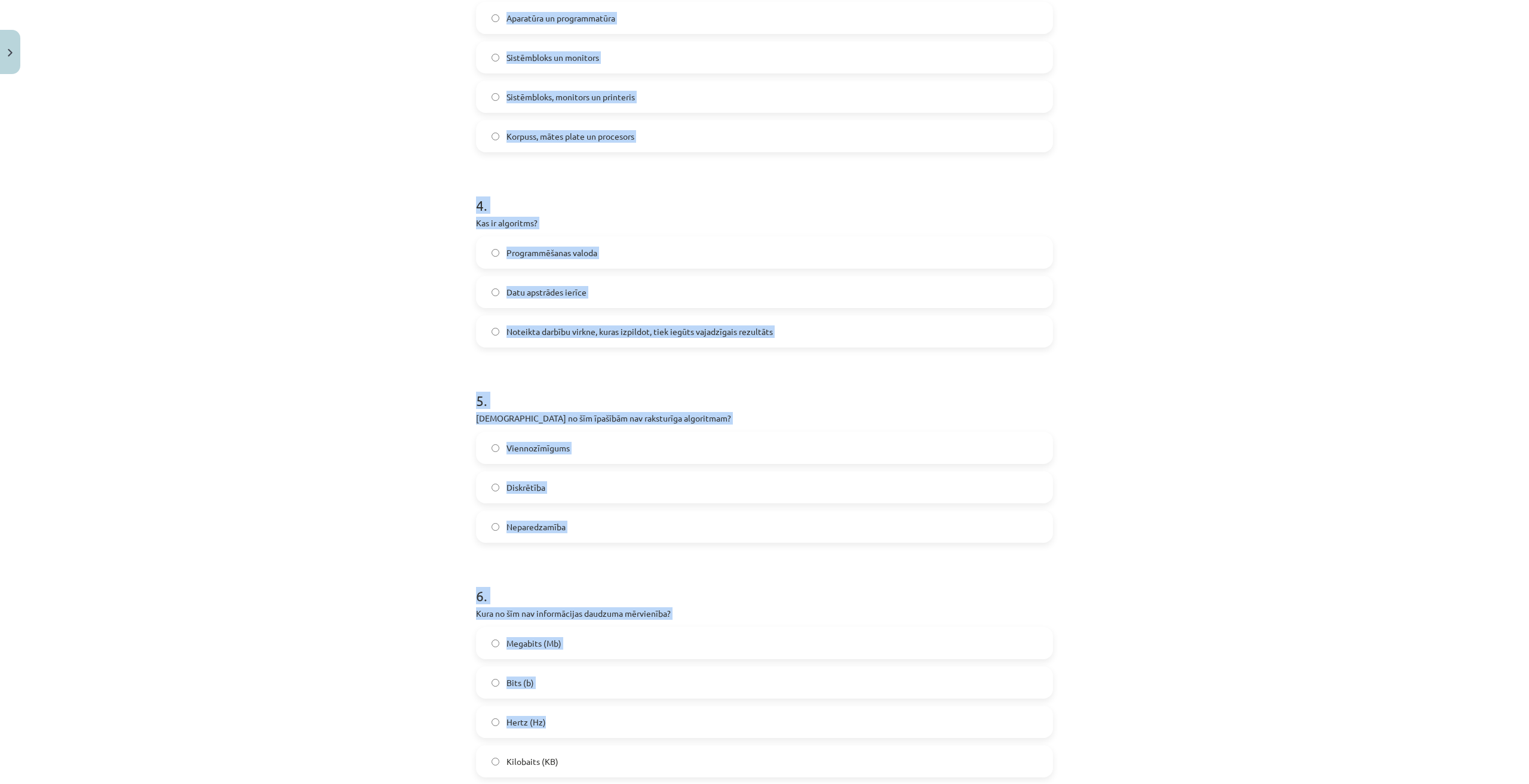
scroll to position [818, 0]
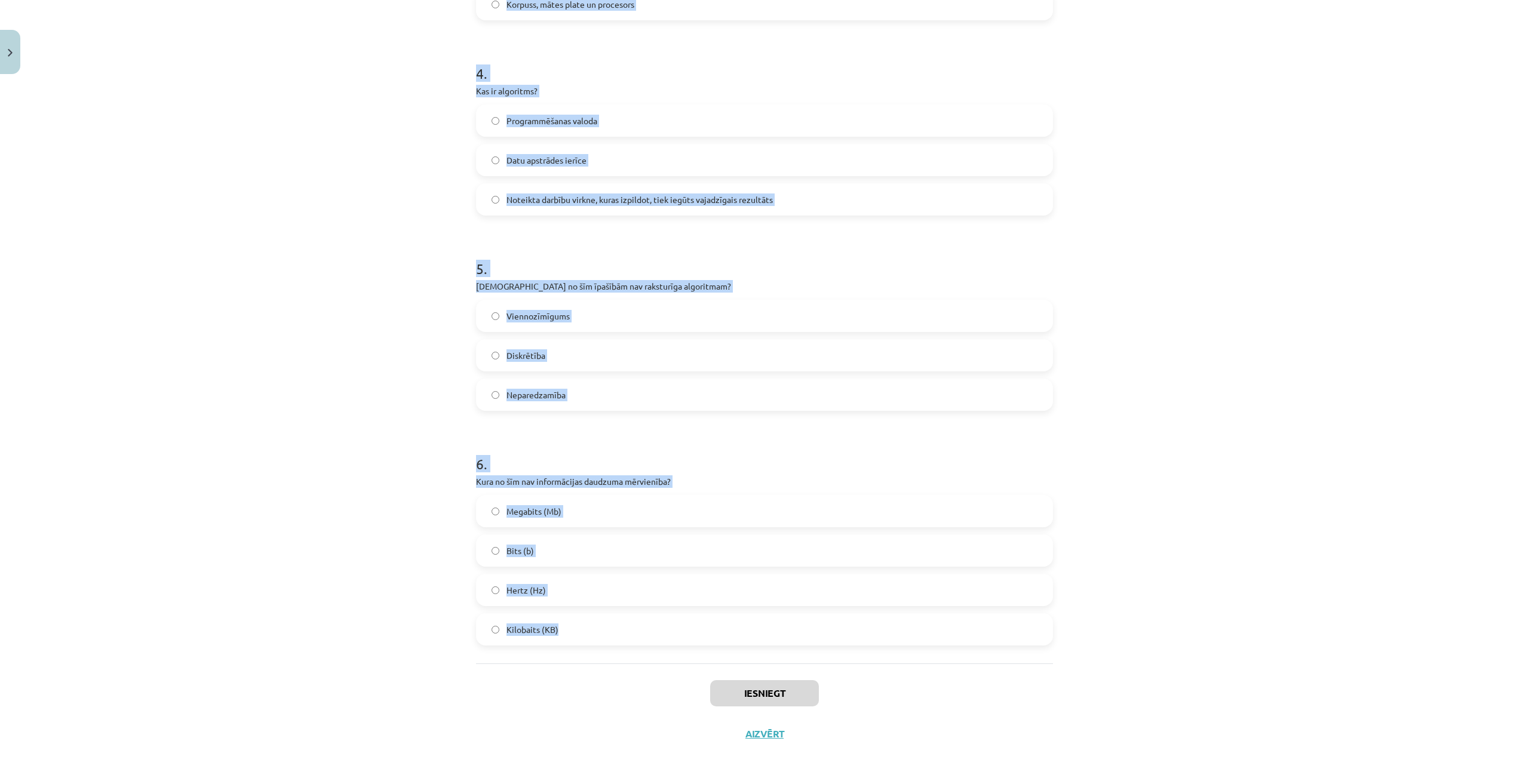
drag, startPoint x: 450, startPoint y: 265, endPoint x: 573, endPoint y: 636, distance: 390.9
click at [573, 636] on div "Mācību tēma: Datorikas - 10. klases 1. ieskaites mācību materiāls #2 1. tēma – …" at bounding box center [764, 392] width 1529 height 784
copy form "1 . Kas ir bits (bit)? Informācijas koda nosaukums Mazākā informācijas daudzuma…"
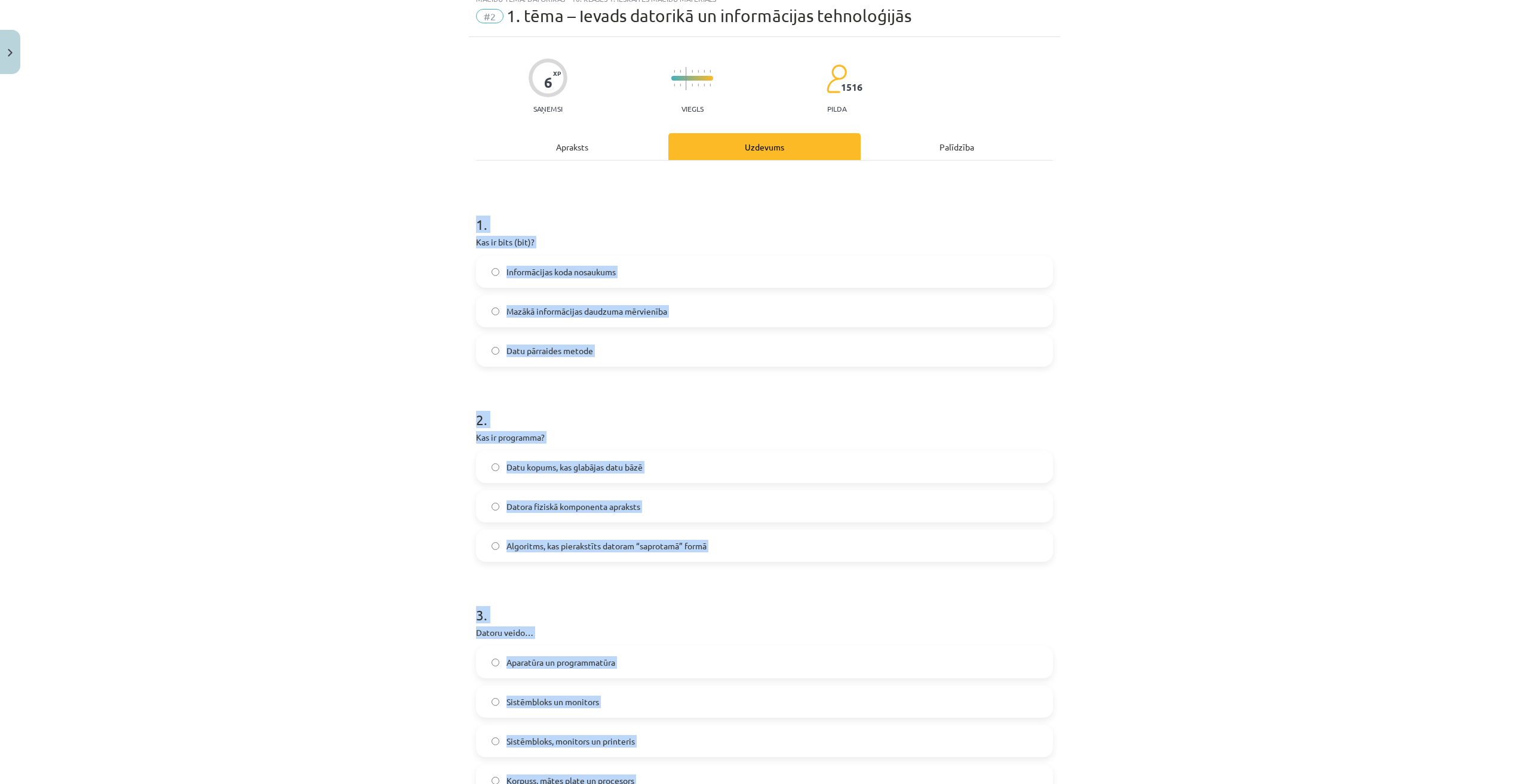
scroll to position [0, 0]
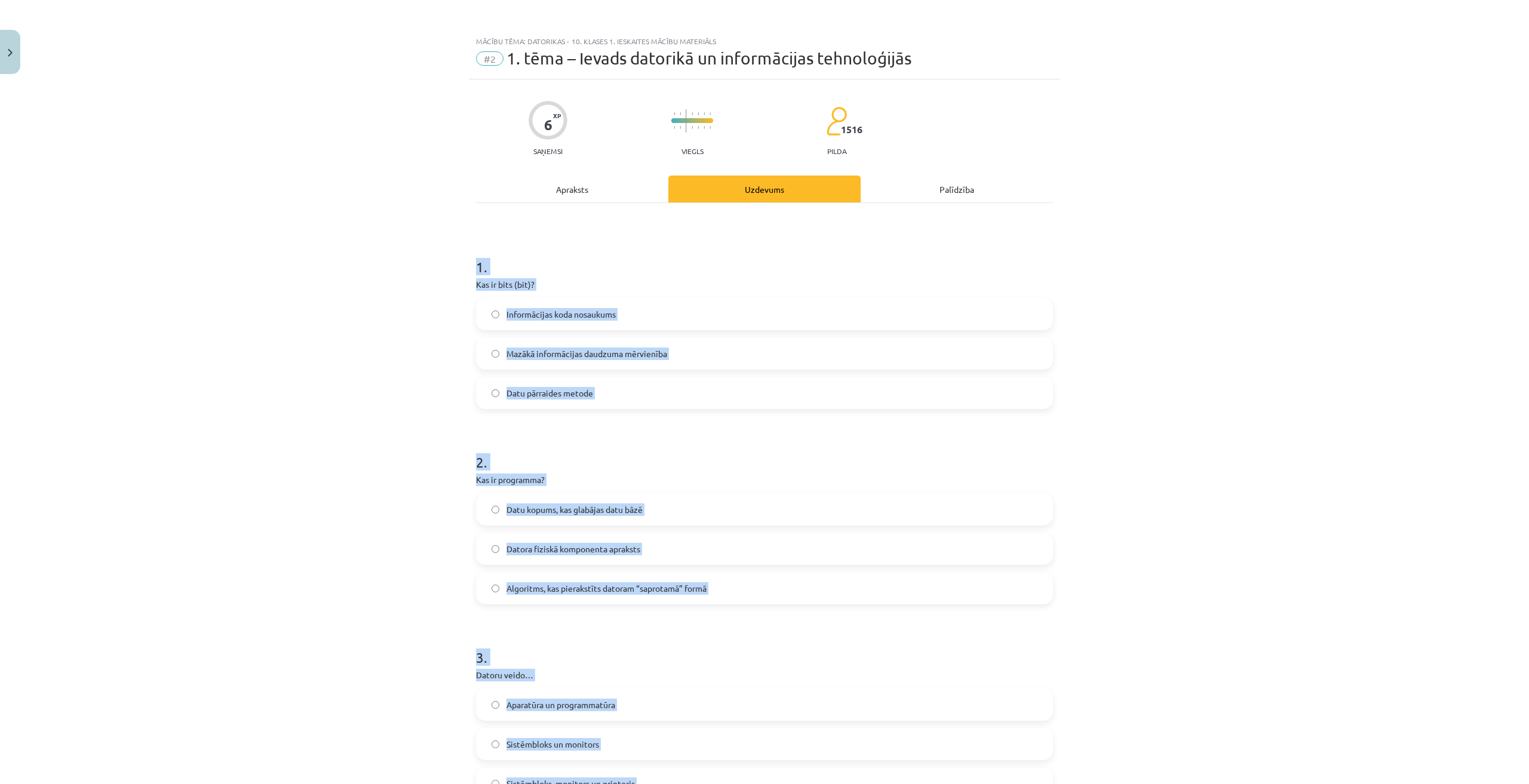
click at [390, 335] on div "Mācību tēma: Datorikas - 10. klases 1. ieskaites mācību materiāls #2 1. tēma – …" at bounding box center [764, 392] width 1529 height 784
click at [637, 353] on span "Mazākā informācijas daudzuma mērvienība" at bounding box center [586, 353] width 160 height 13
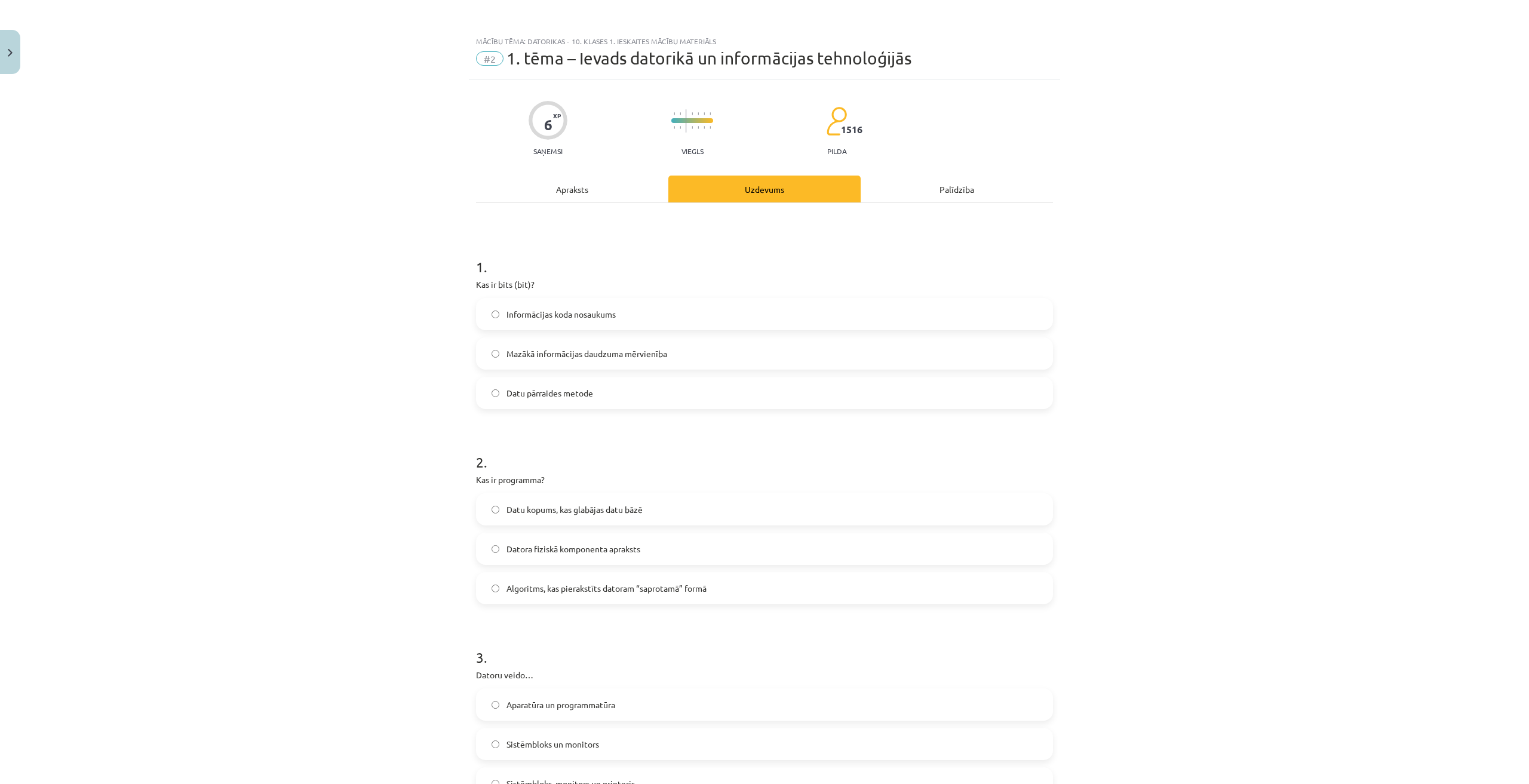
scroll to position [299, 0]
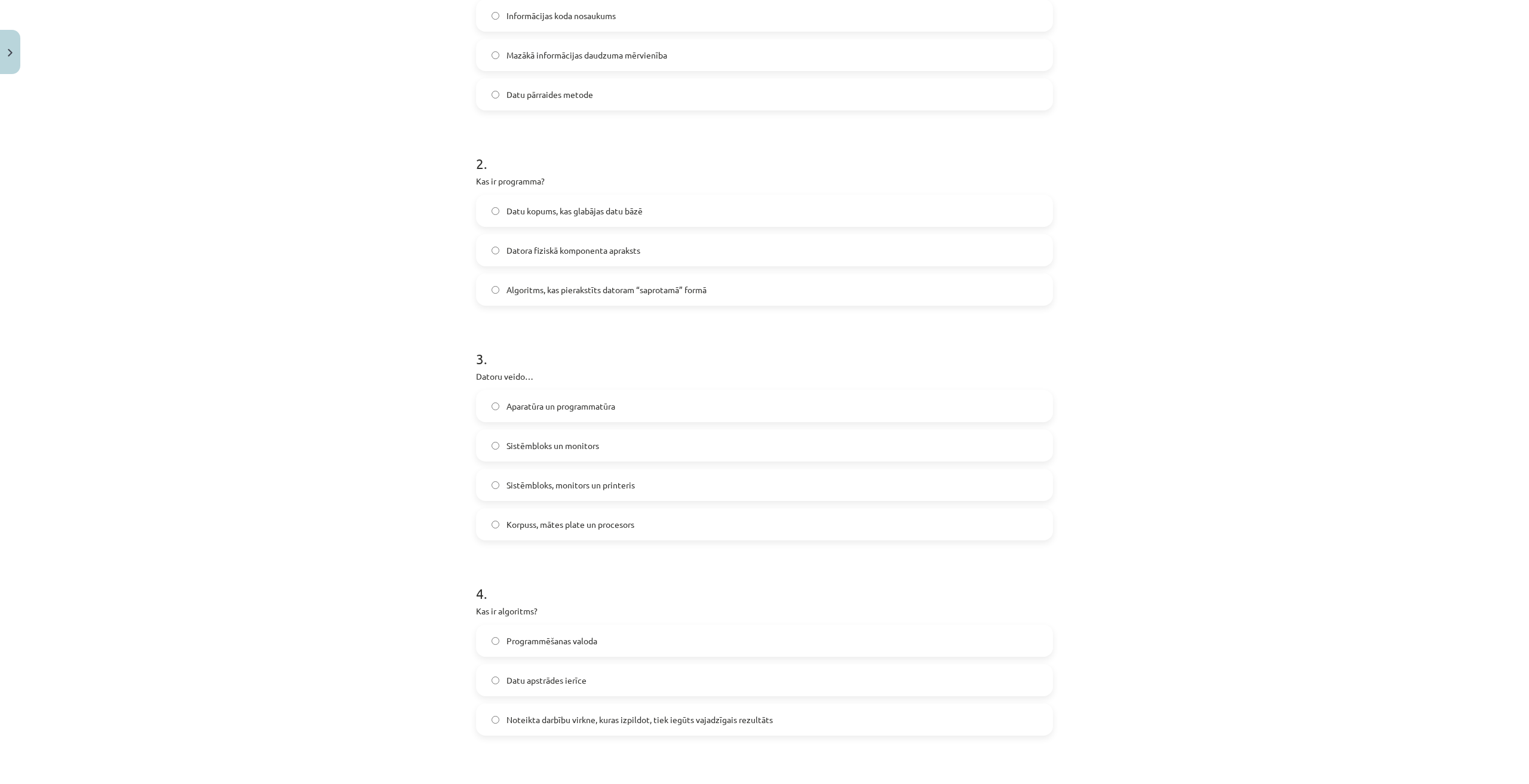
click at [572, 286] on span "Algoritms, kas pierakstīts datoram “saprotamā” formā" at bounding box center [606, 289] width 200 height 13
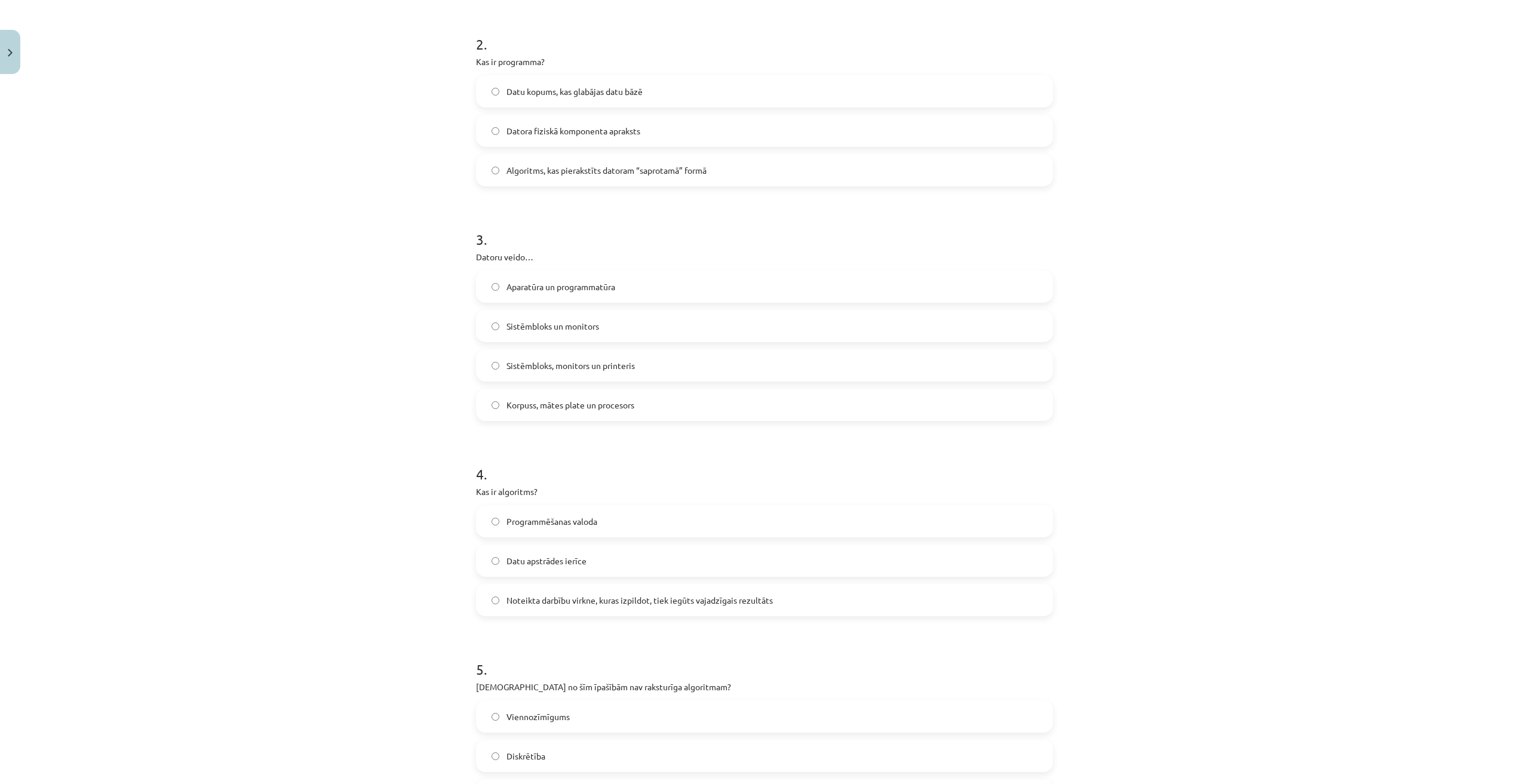
click at [579, 288] on span "Aparatūra un programmatūra" at bounding box center [561, 286] width 109 height 13
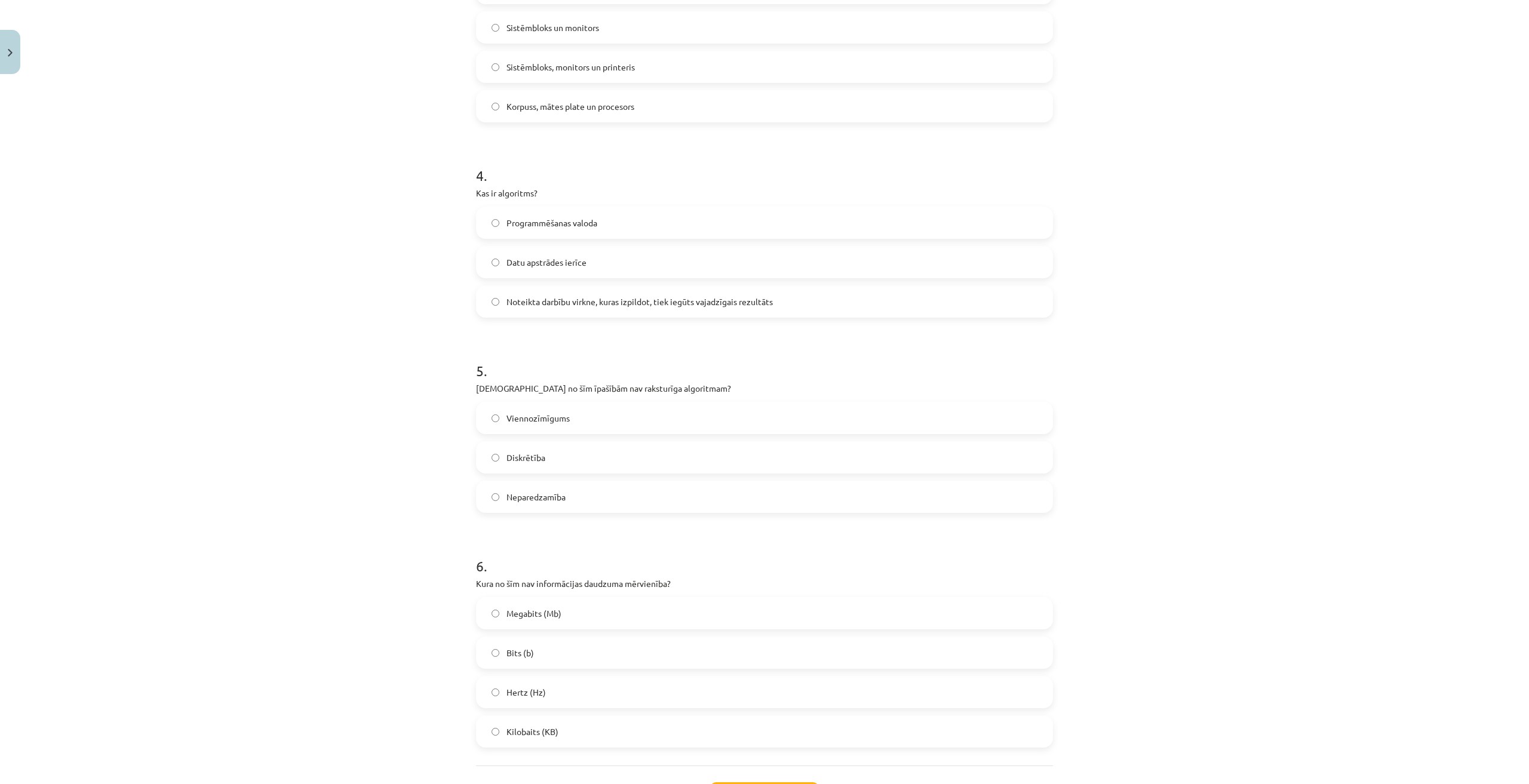
click at [578, 302] on span "Noteikta darbību virkne, kuras izpildot, tiek iegūts vajadzīgais rezultāts" at bounding box center [639, 301] width 266 height 13
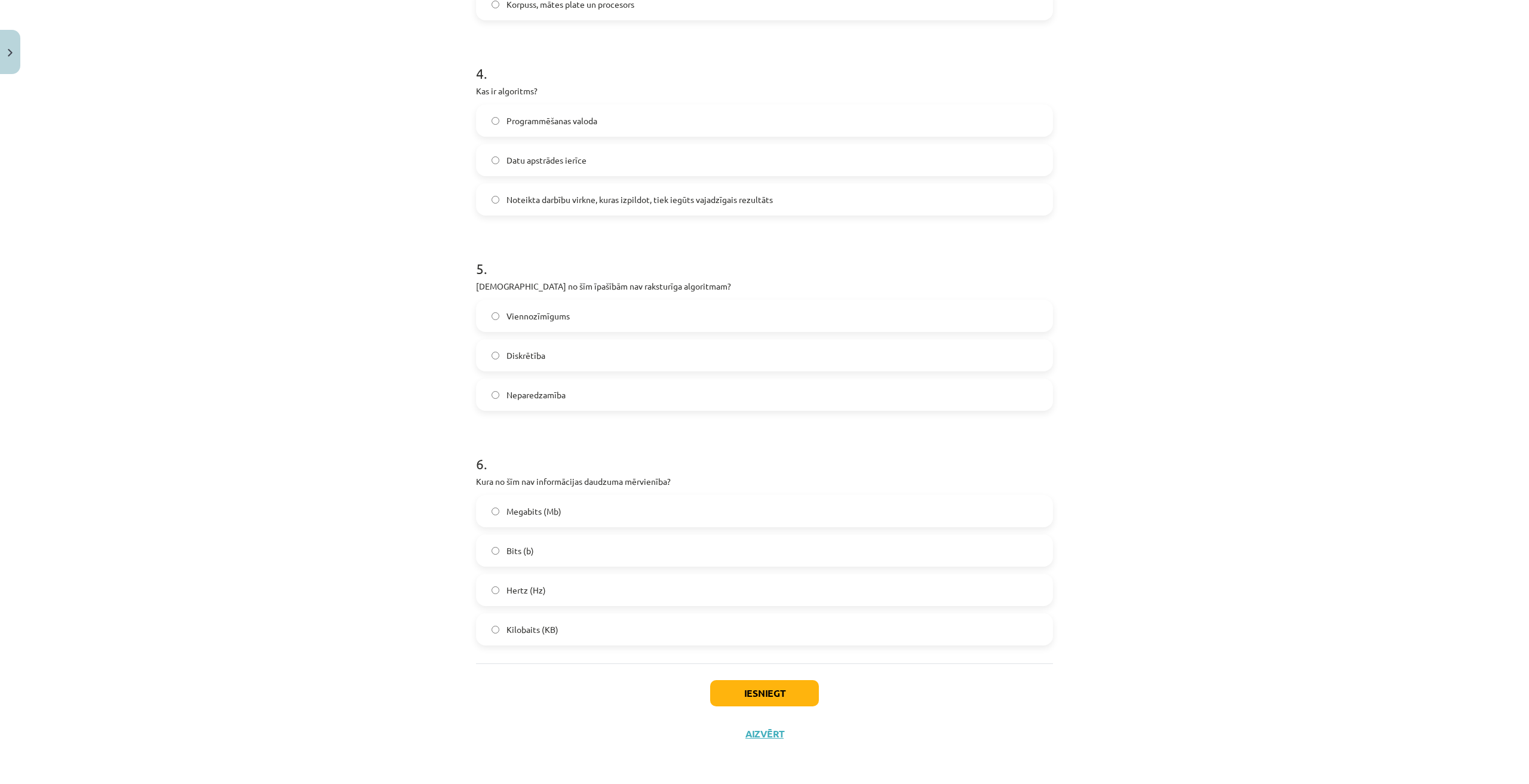
click at [582, 387] on label "Neparedzamība" at bounding box center [764, 394] width 575 height 30
drag, startPoint x: 555, startPoint y: 592, endPoint x: 634, endPoint y: 654, distance: 100.4
click at [557, 592] on label "Hertz (Hz)" at bounding box center [764, 589] width 575 height 30
click at [760, 692] on button "Iesniegt" at bounding box center [764, 692] width 109 height 26
click at [780, 698] on button "Iesniegt" at bounding box center [764, 692] width 109 height 26
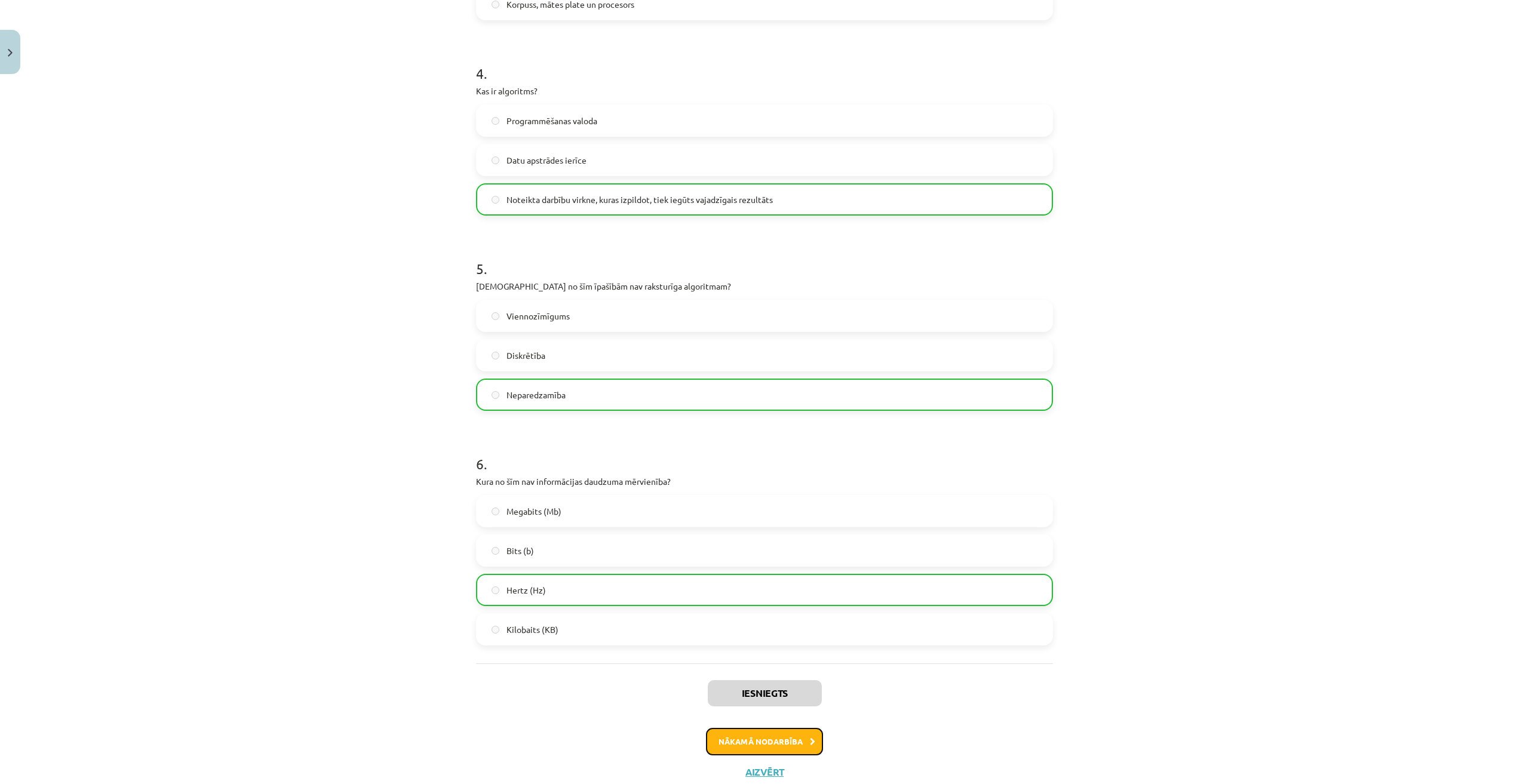
click at [780, 741] on button "Nākamā nodarbība" at bounding box center [764, 741] width 117 height 28
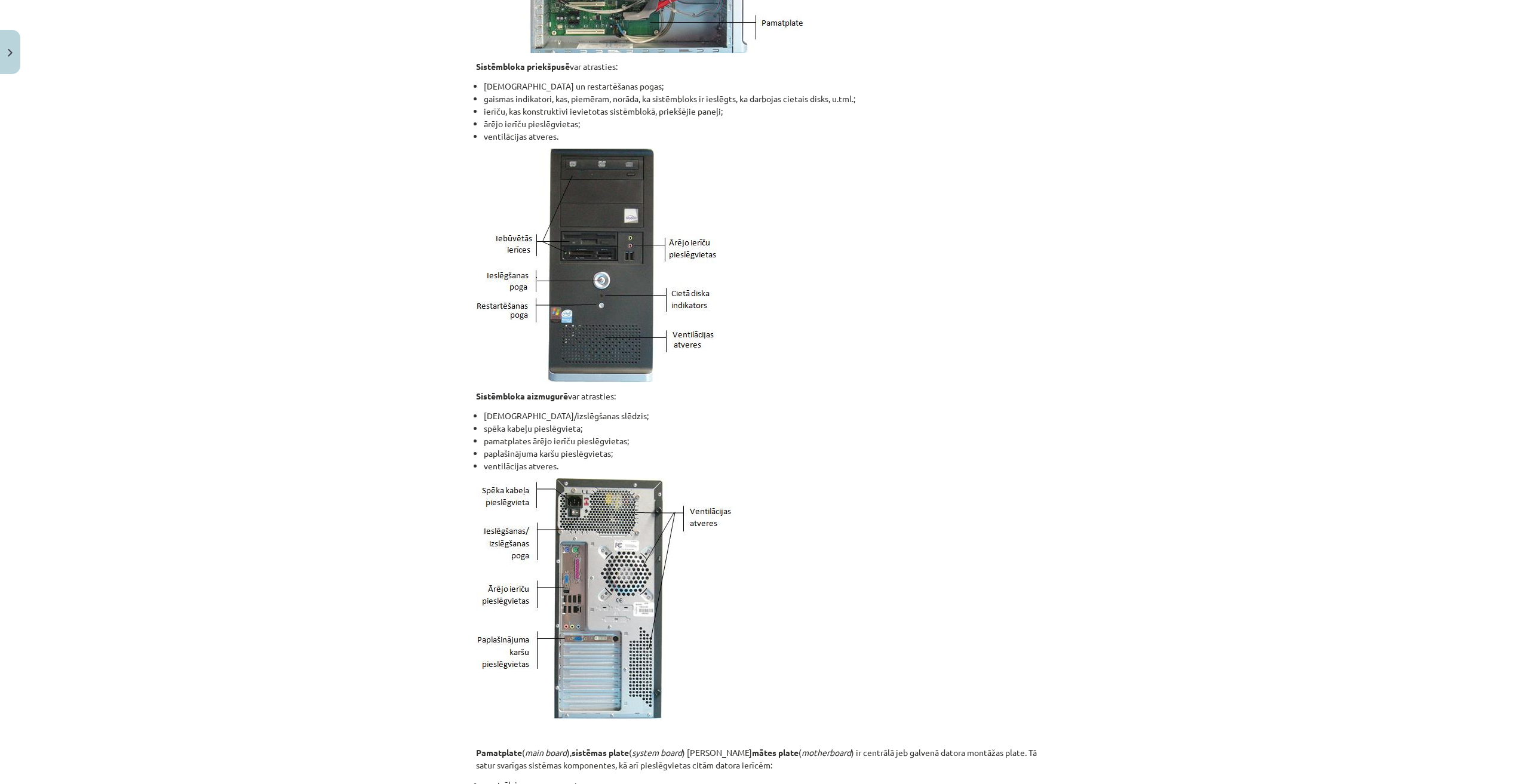
scroll to position [30, 0]
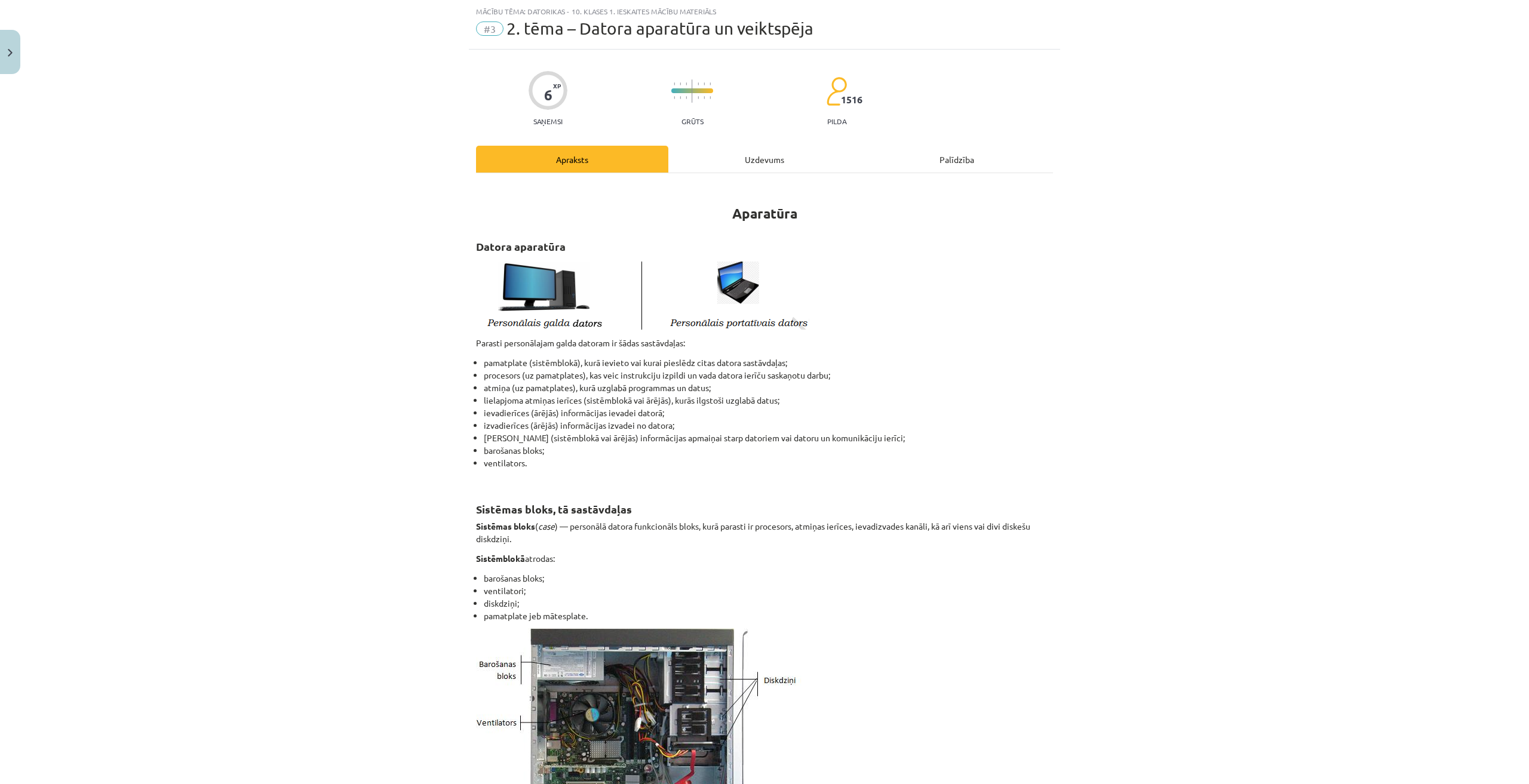
click at [771, 159] on div "Uzdevums" at bounding box center [764, 159] width 192 height 27
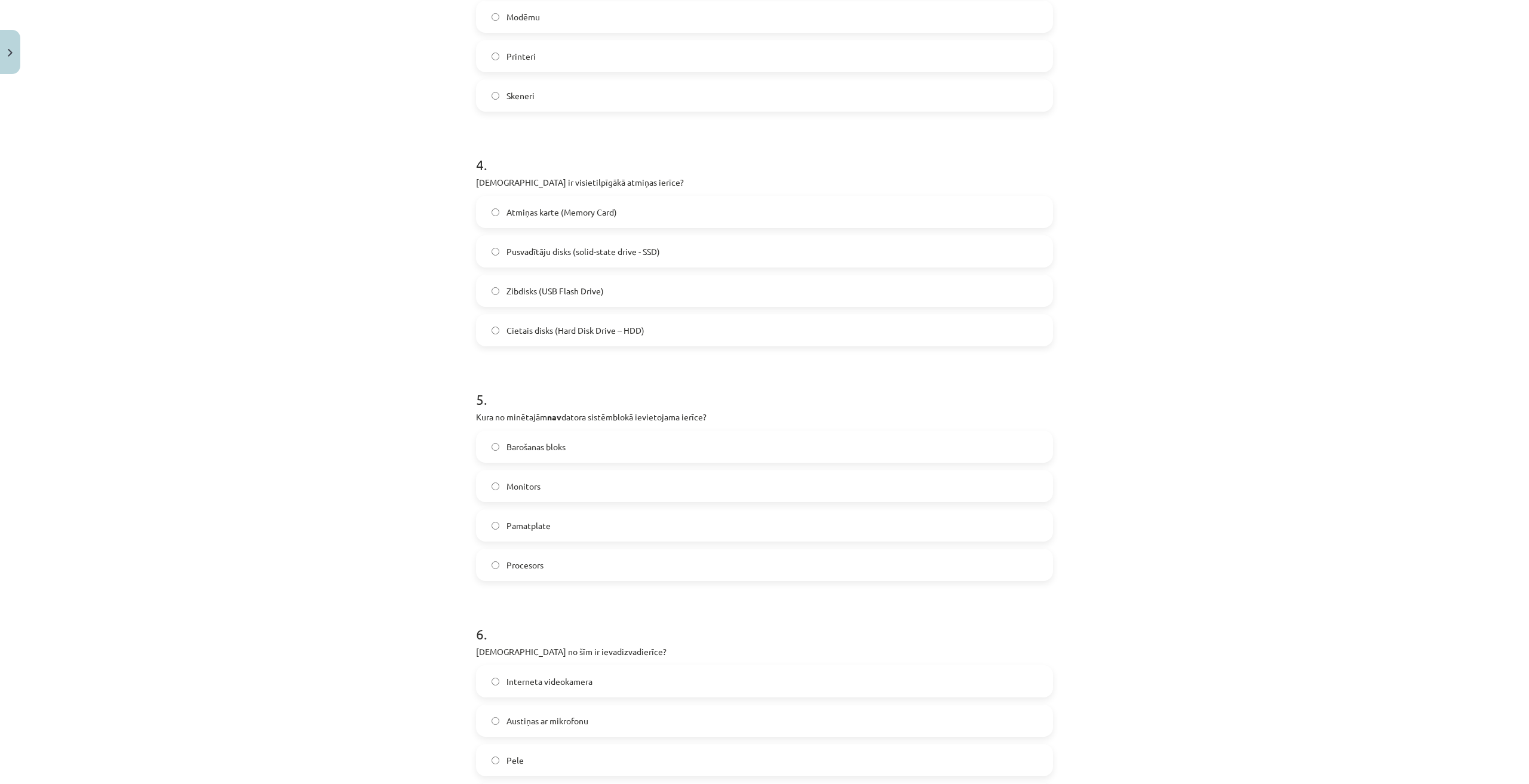
scroll to position [976, 0]
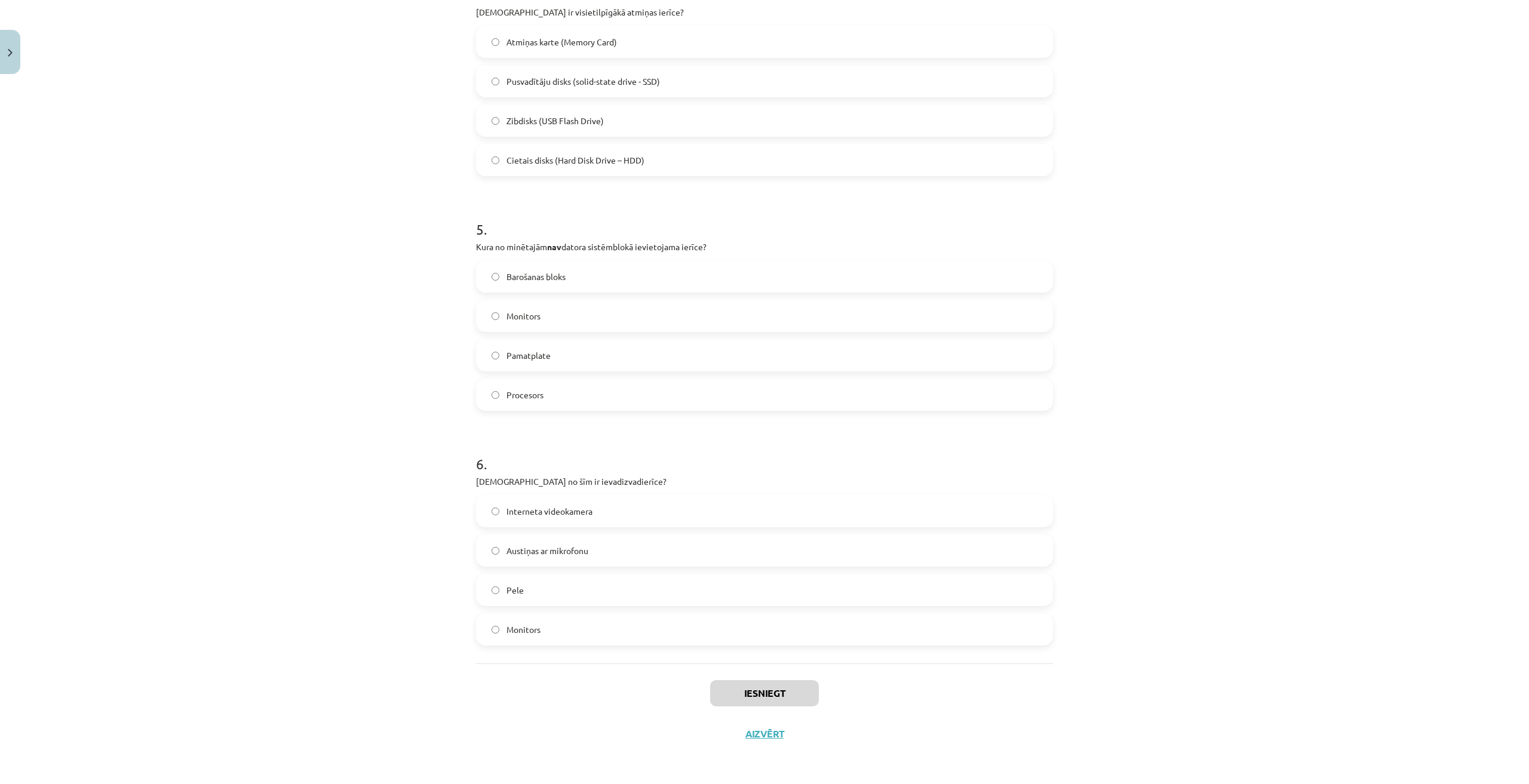
drag, startPoint x: 458, startPoint y: 219, endPoint x: 637, endPoint y: 631, distance: 449.2
click at [637, 631] on div "Mācību tēma: Datorikas - 10. klases 1. ieskaites mācību materiāls #3 2. tēma – …" at bounding box center [764, 392] width 1529 height 784
copy form "1 . Skārienpalikņa funkcija ir… Līdzīga skenerim Līdzīga monitora balstam Līdzī…"
click at [428, 244] on div "Mācību tēma: Datorikas - 10. klases 1. ieskaites mācību materiāls #3 2. tēma – …" at bounding box center [764, 392] width 1529 height 784
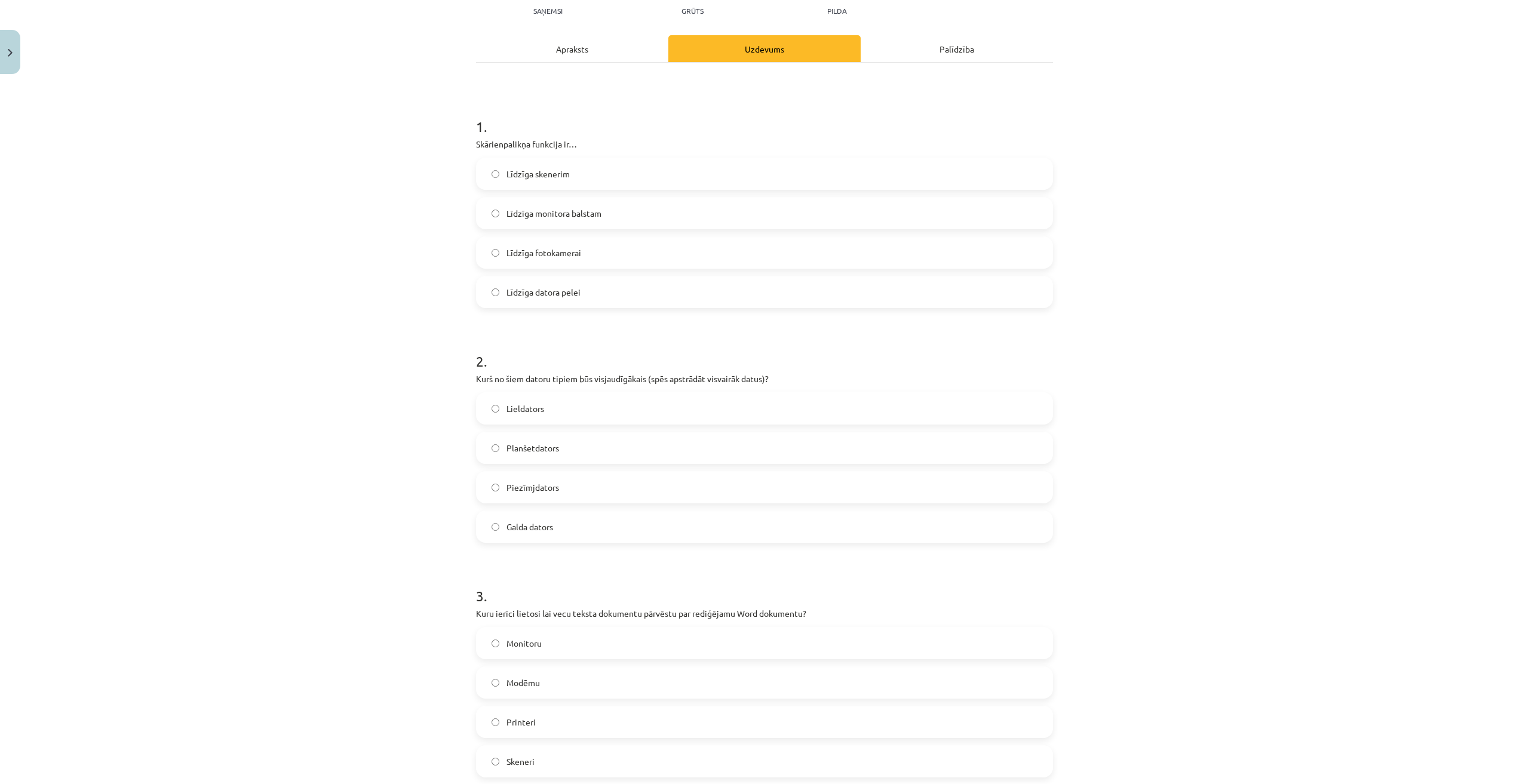
scroll to position [0, 0]
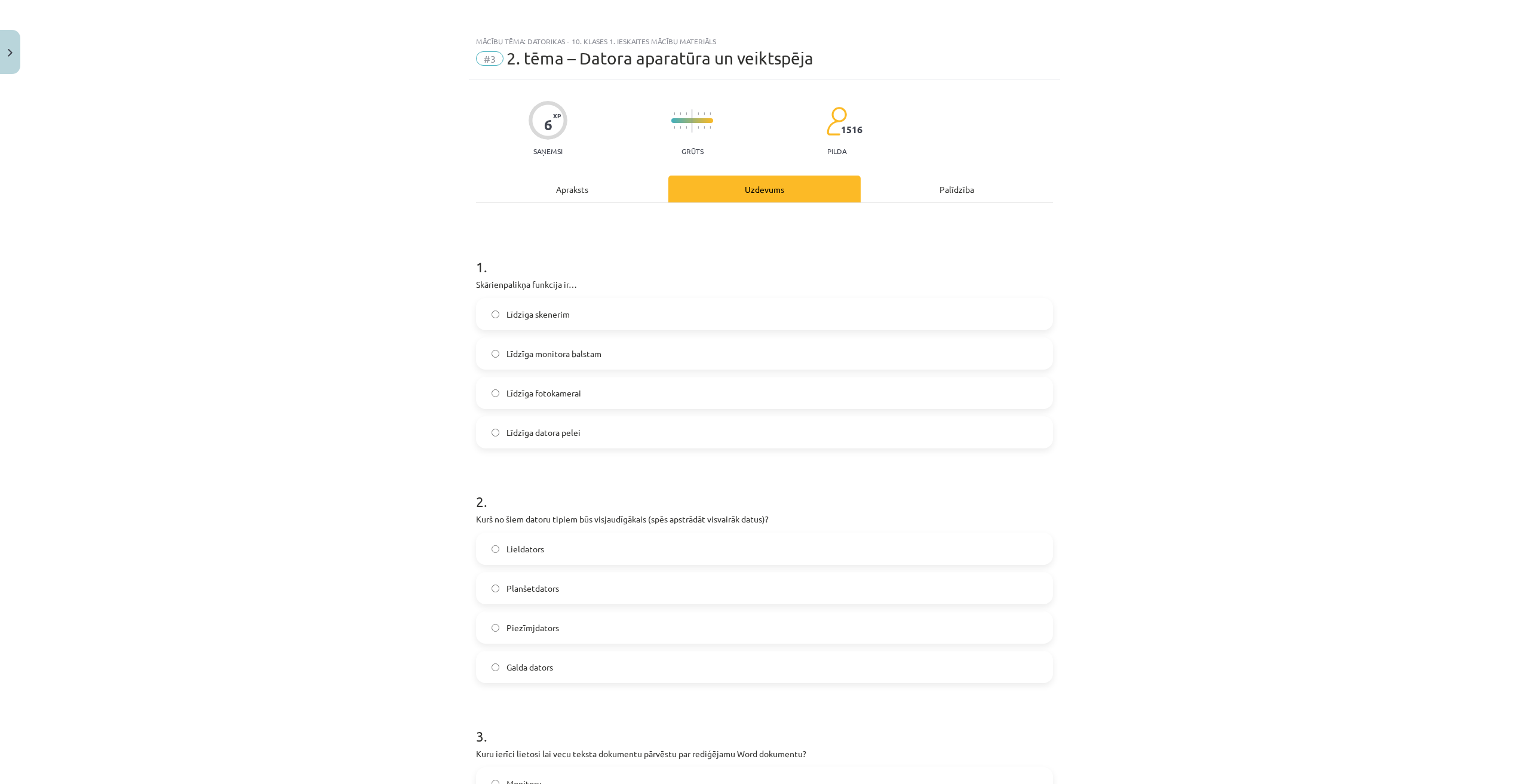
click at [584, 361] on label "Līdzīga monitora balstam" at bounding box center [764, 353] width 575 height 30
click at [590, 440] on label "Līdzīga datora pelei" at bounding box center [764, 432] width 575 height 30
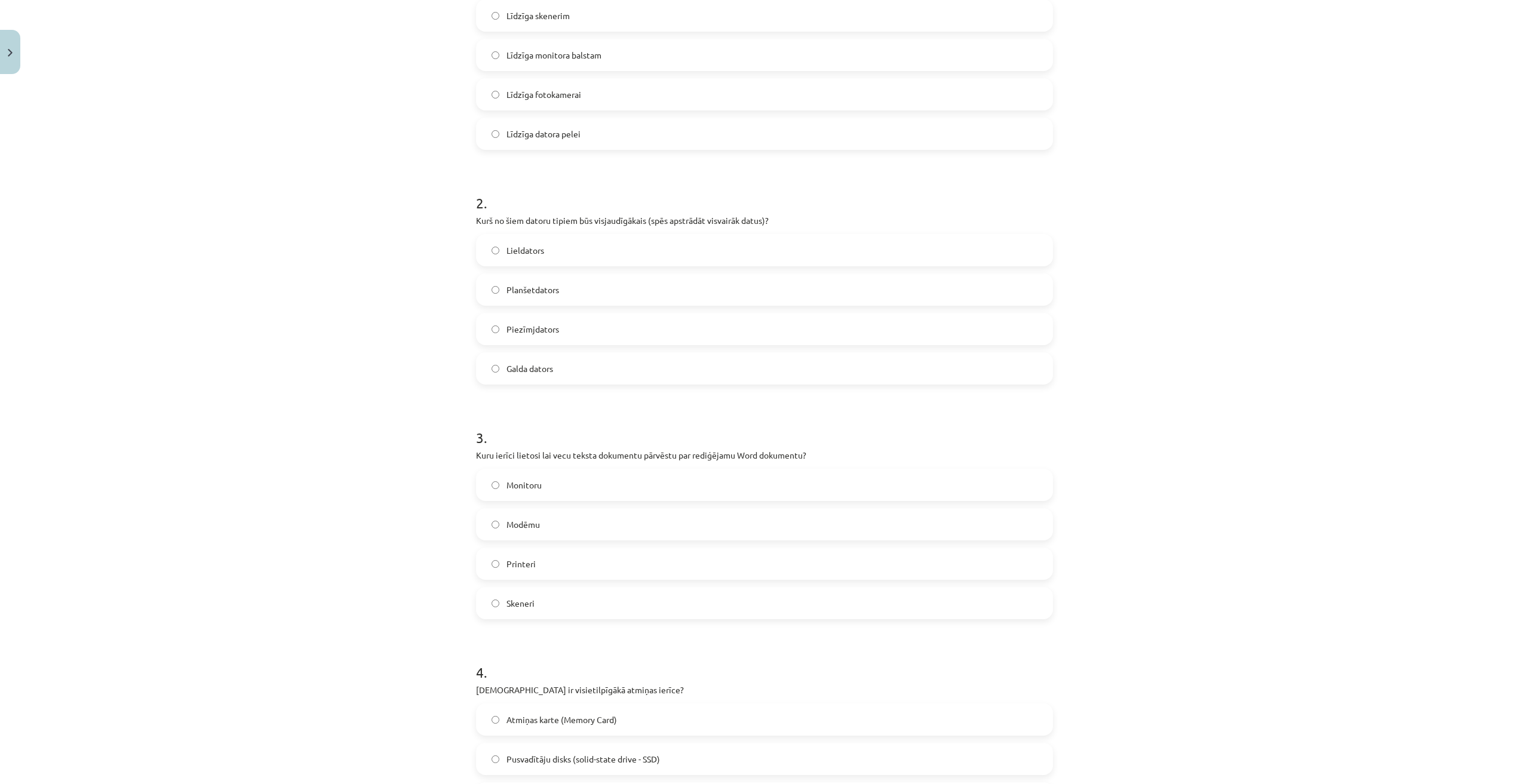
click at [555, 244] on label "Lieldators" at bounding box center [764, 250] width 575 height 30
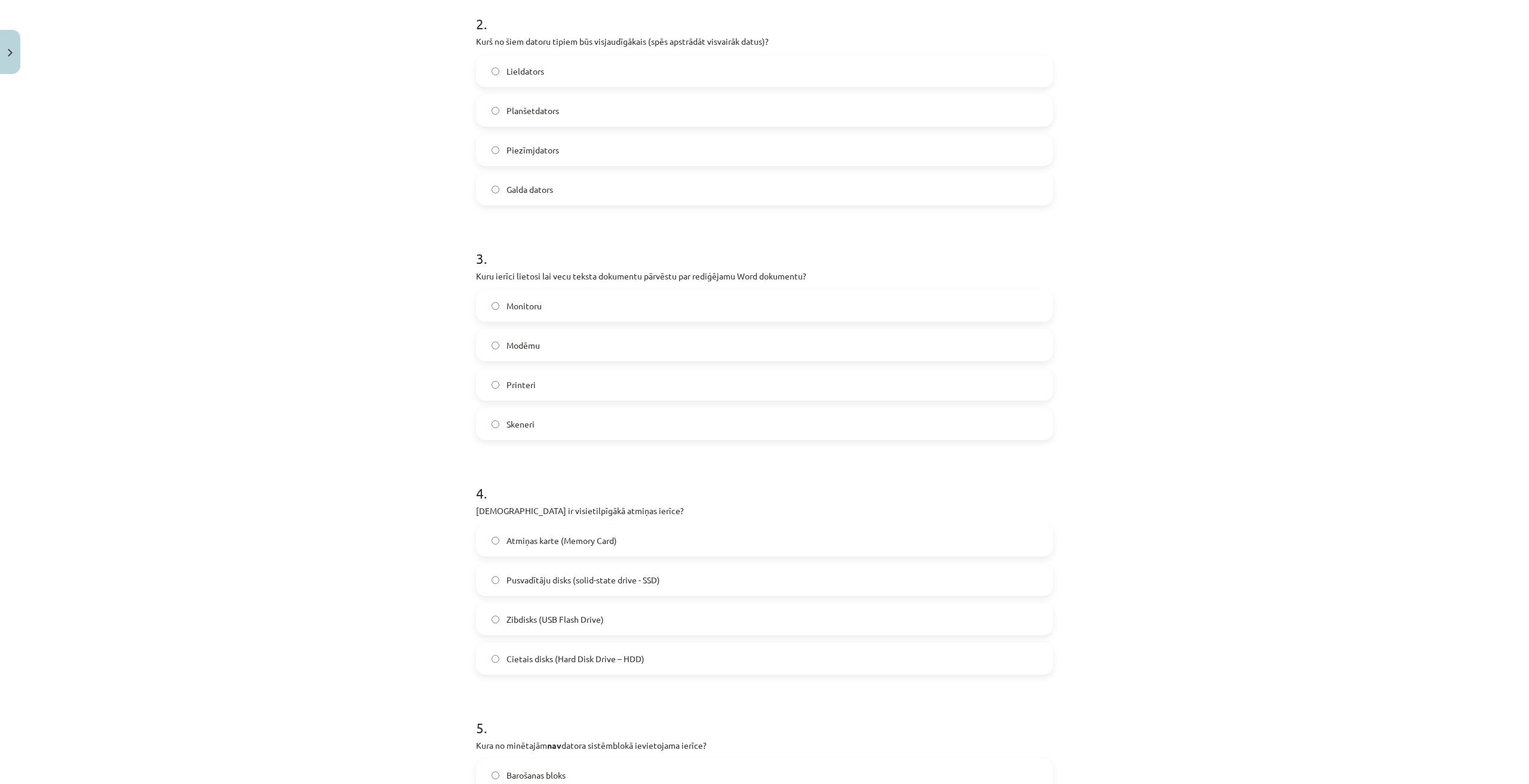
click at [551, 426] on label "Skeneri" at bounding box center [764, 424] width 575 height 30
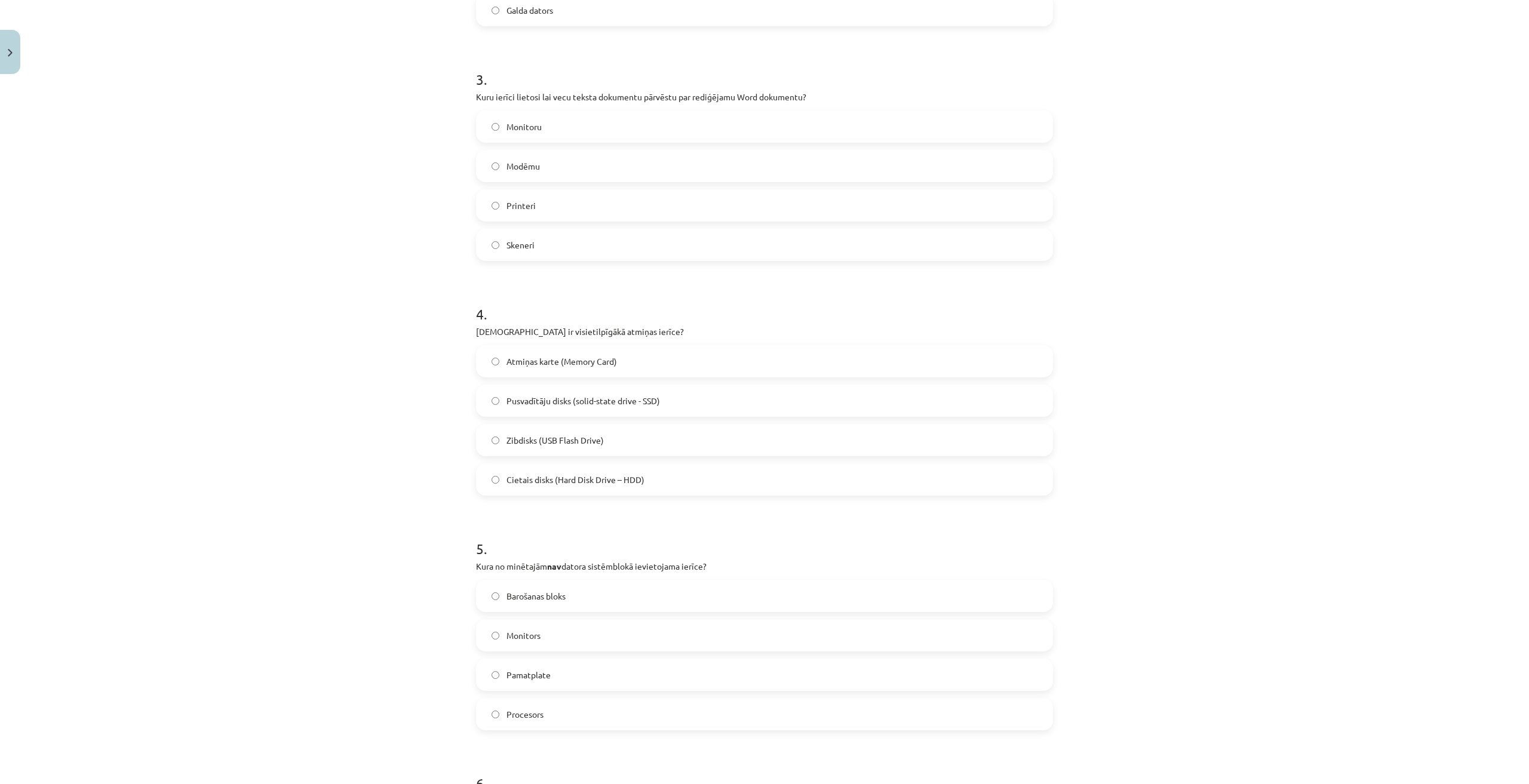
click at [577, 490] on label "Cietais disks (Hard Disk Drive – HDD)" at bounding box center [764, 479] width 575 height 30
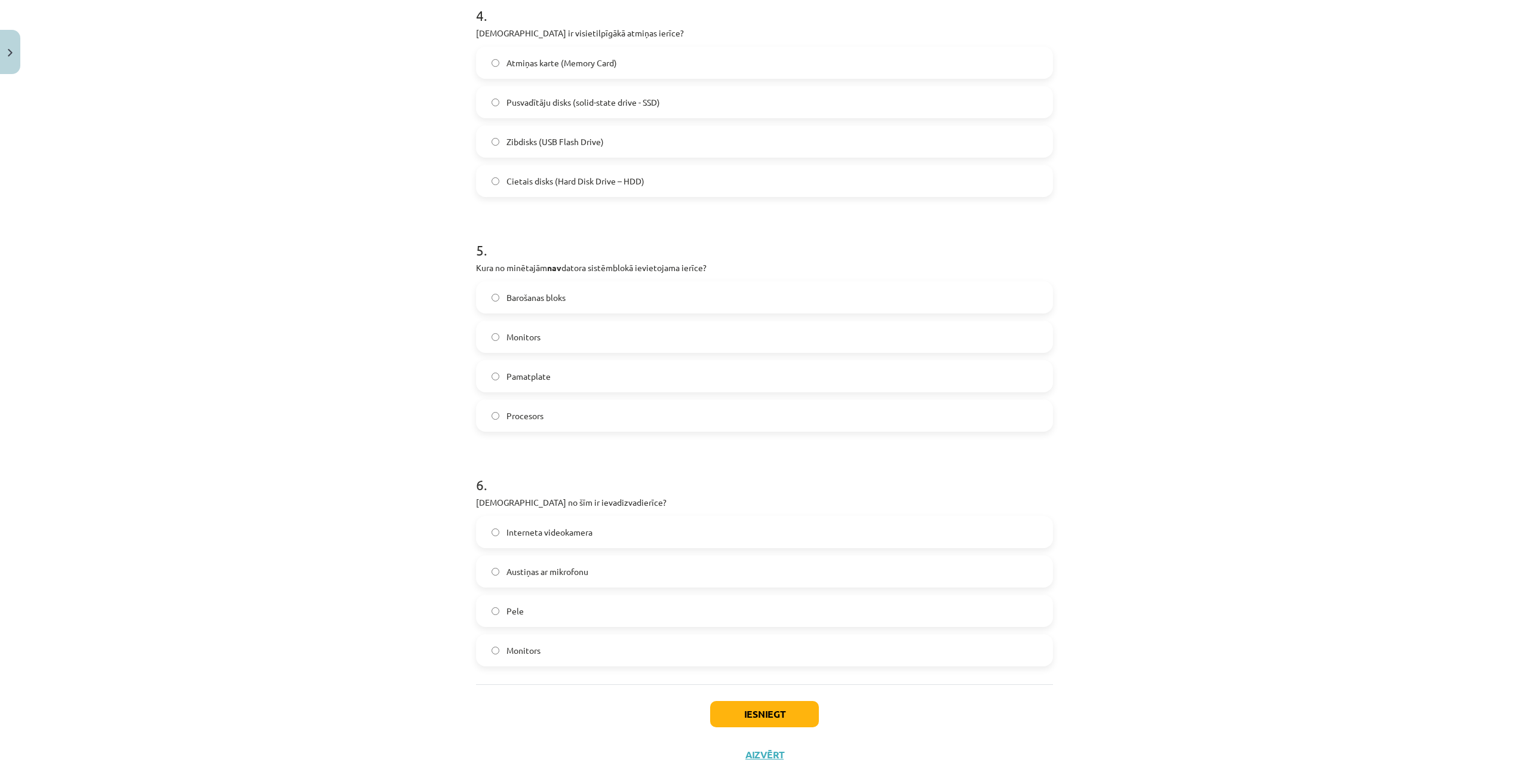
click at [574, 333] on label "Monitors" at bounding box center [764, 337] width 575 height 30
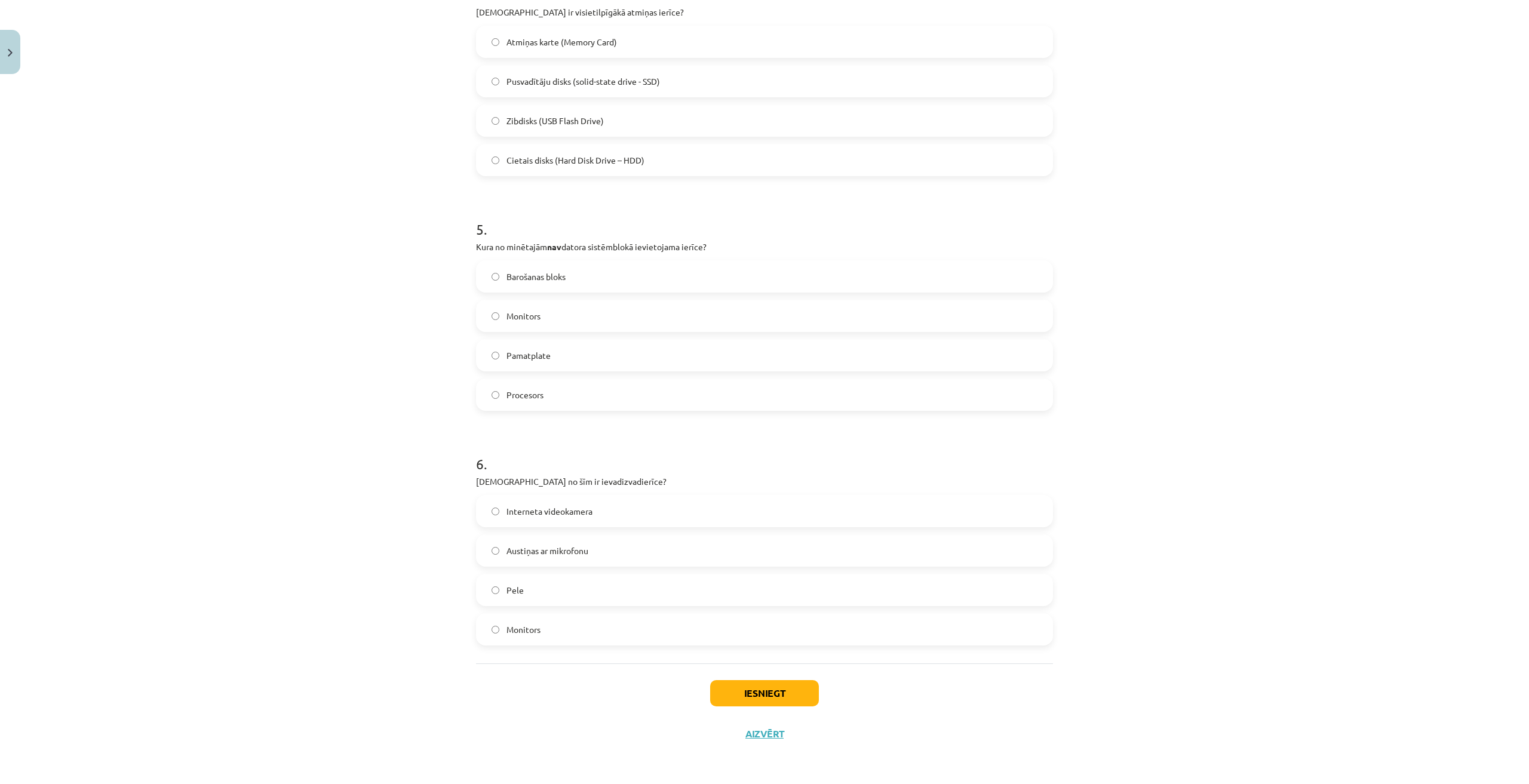
click at [575, 549] on span "Austiņas ar mikrofonu" at bounding box center [547, 551] width 82 height 13
click at [799, 699] on button "Iesniegt" at bounding box center [764, 692] width 109 height 26
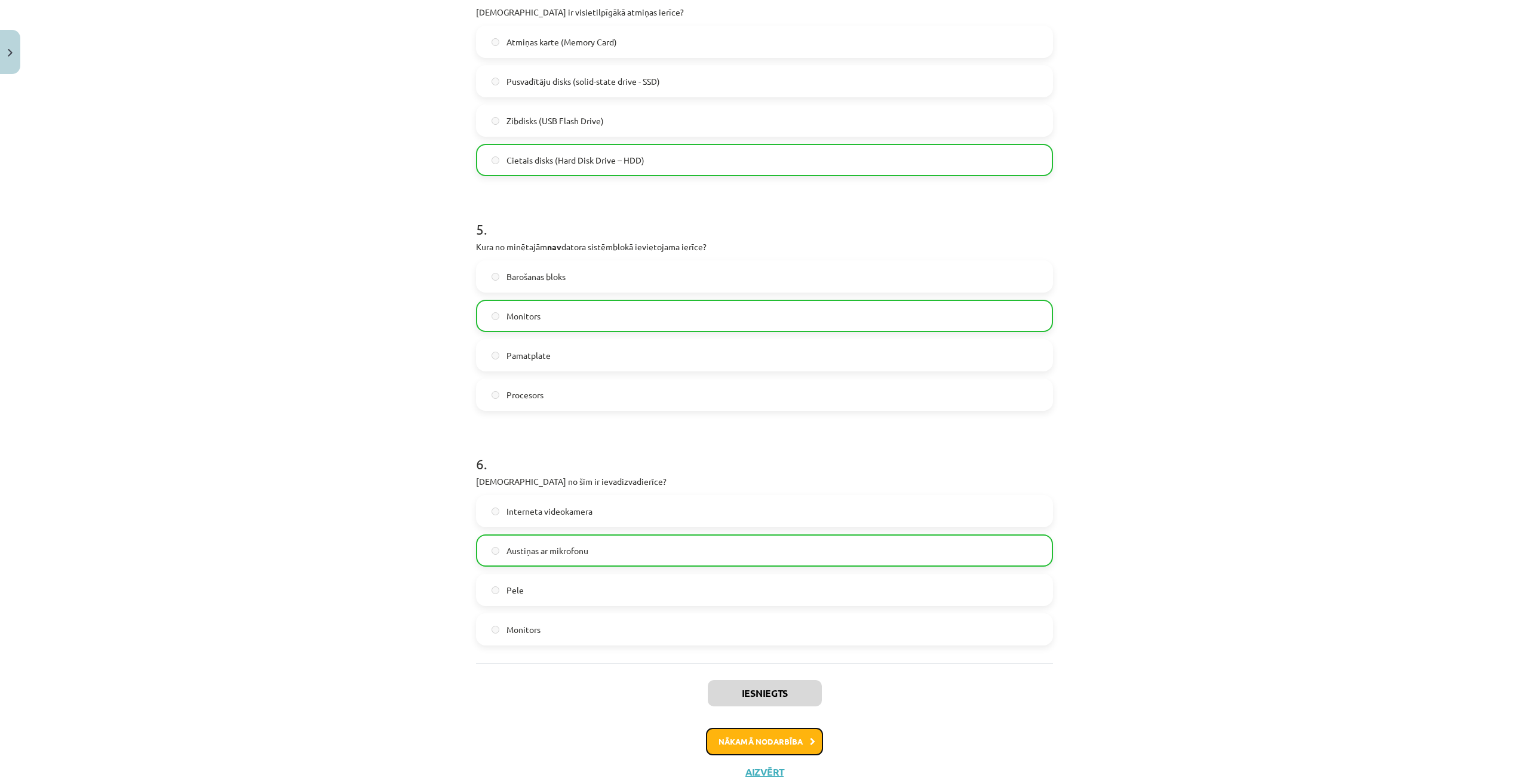
click at [778, 742] on button "Nākamā nodarbība" at bounding box center [764, 741] width 117 height 28
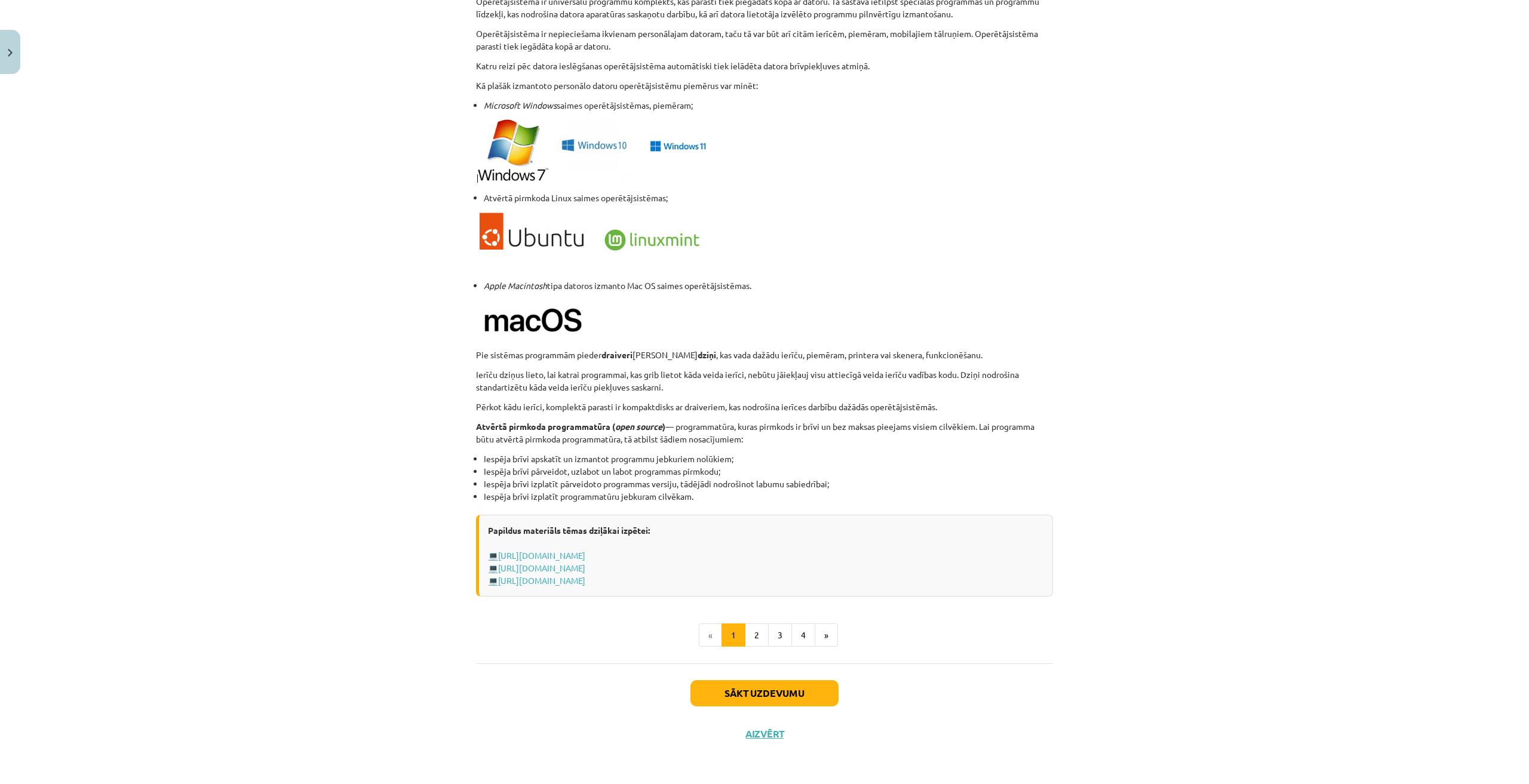
scroll to position [30, 0]
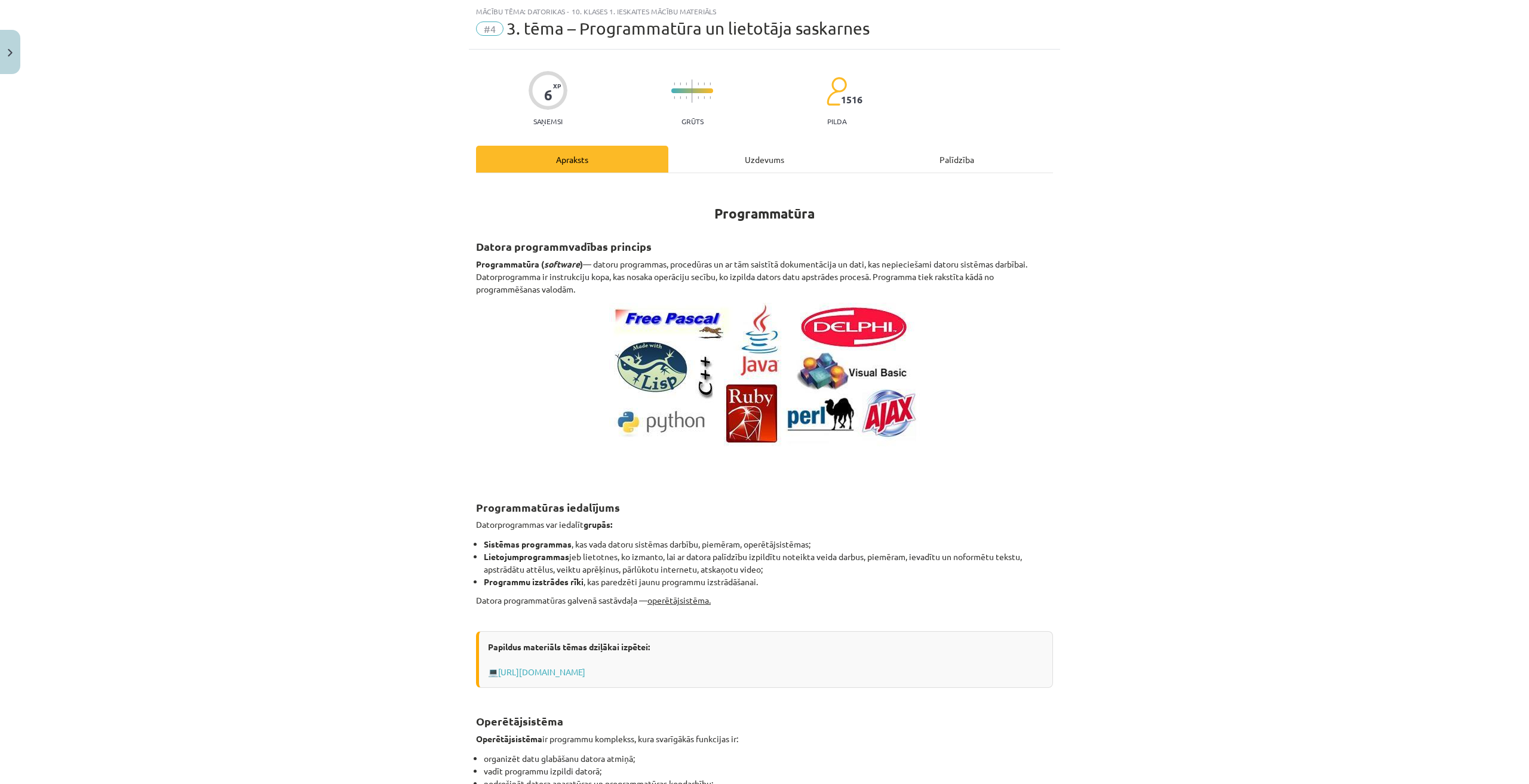
click at [743, 156] on div "Uzdevums" at bounding box center [764, 159] width 192 height 27
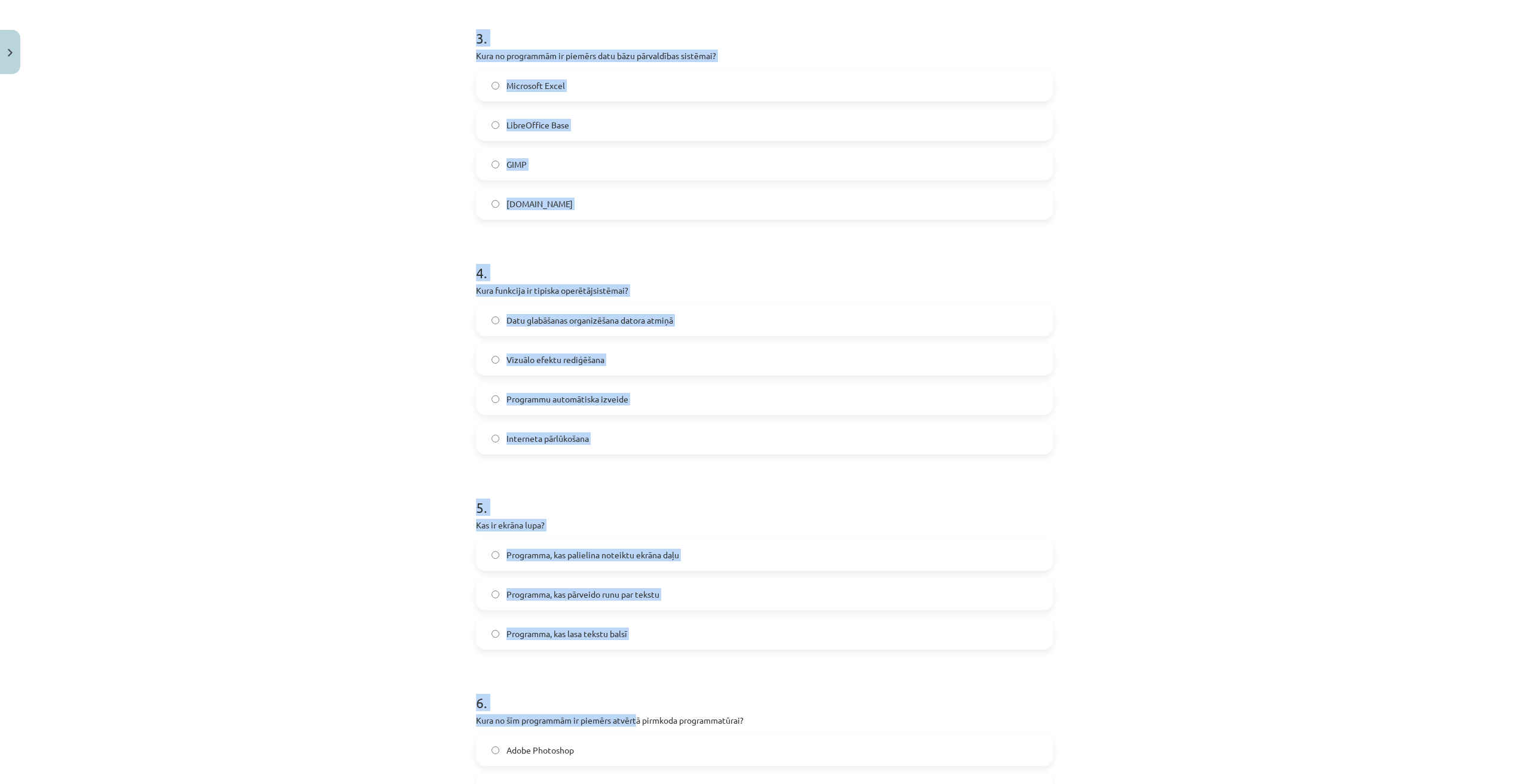
scroll to position [897, 0]
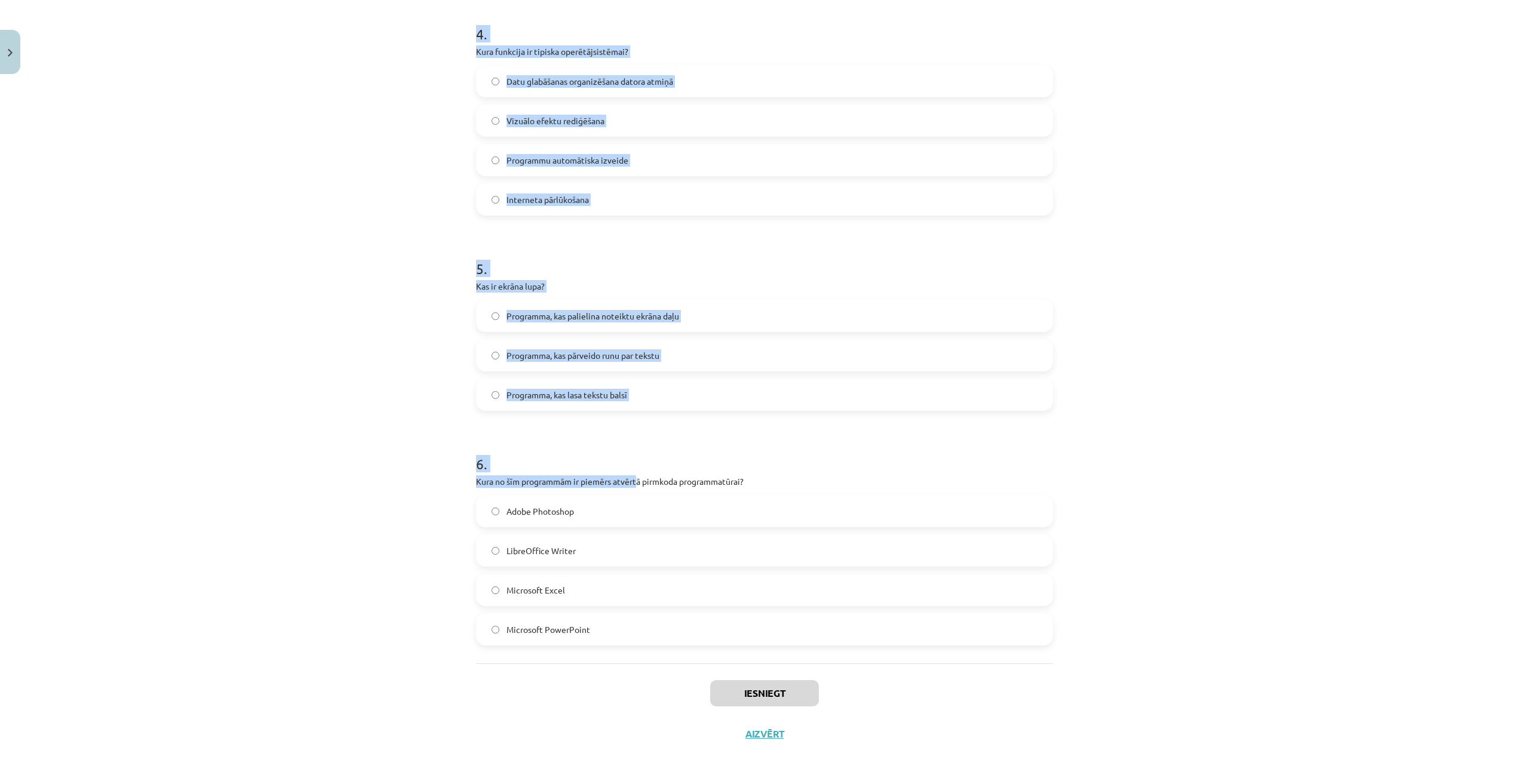
drag, startPoint x: 464, startPoint y: 253, endPoint x: 661, endPoint y: 642, distance: 436.0
copy form "1 . Kas raksturo atvērtā pirmkoda programmatūru? Tā ir pieejama tikai par maksu…"
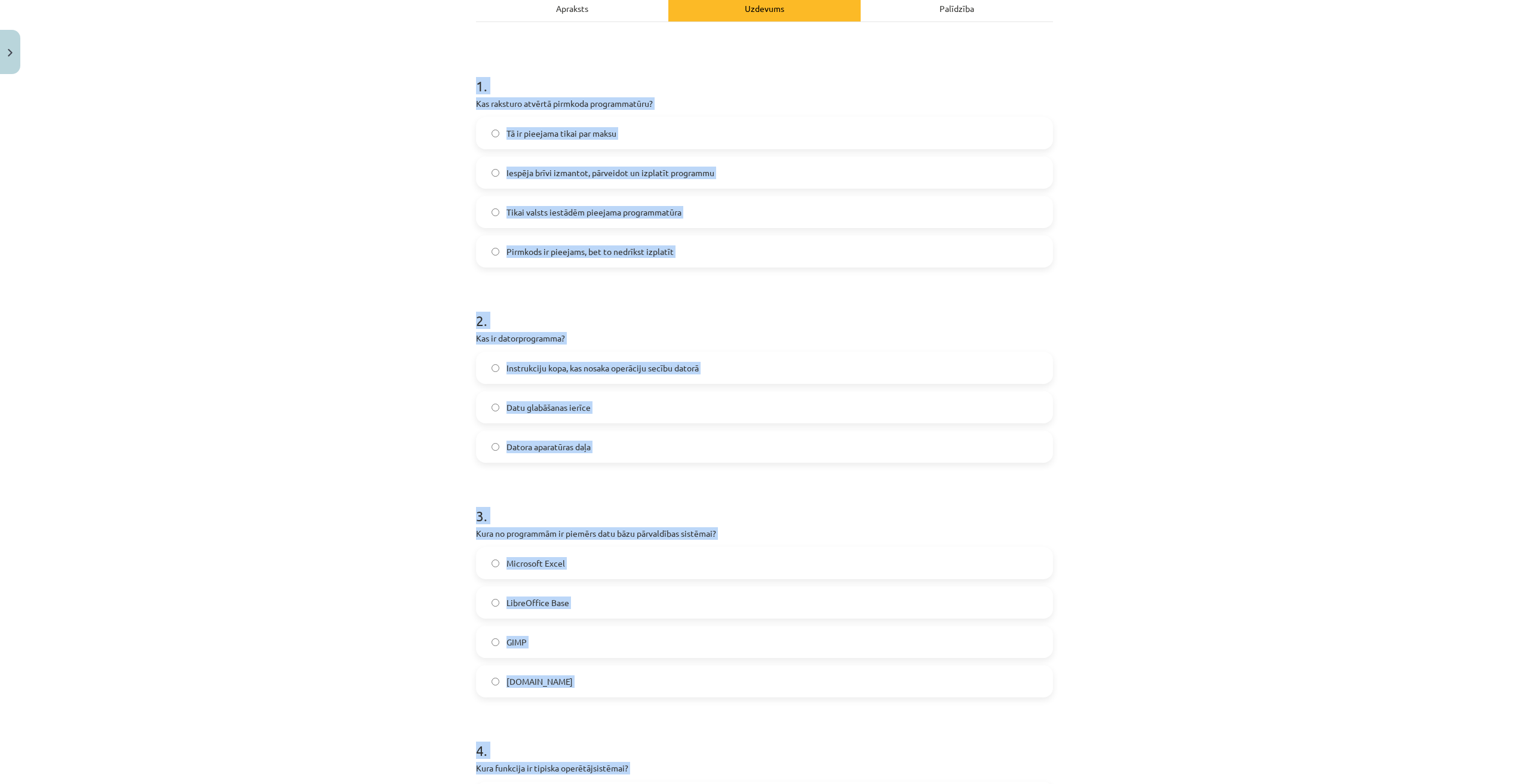
scroll to position [1, 0]
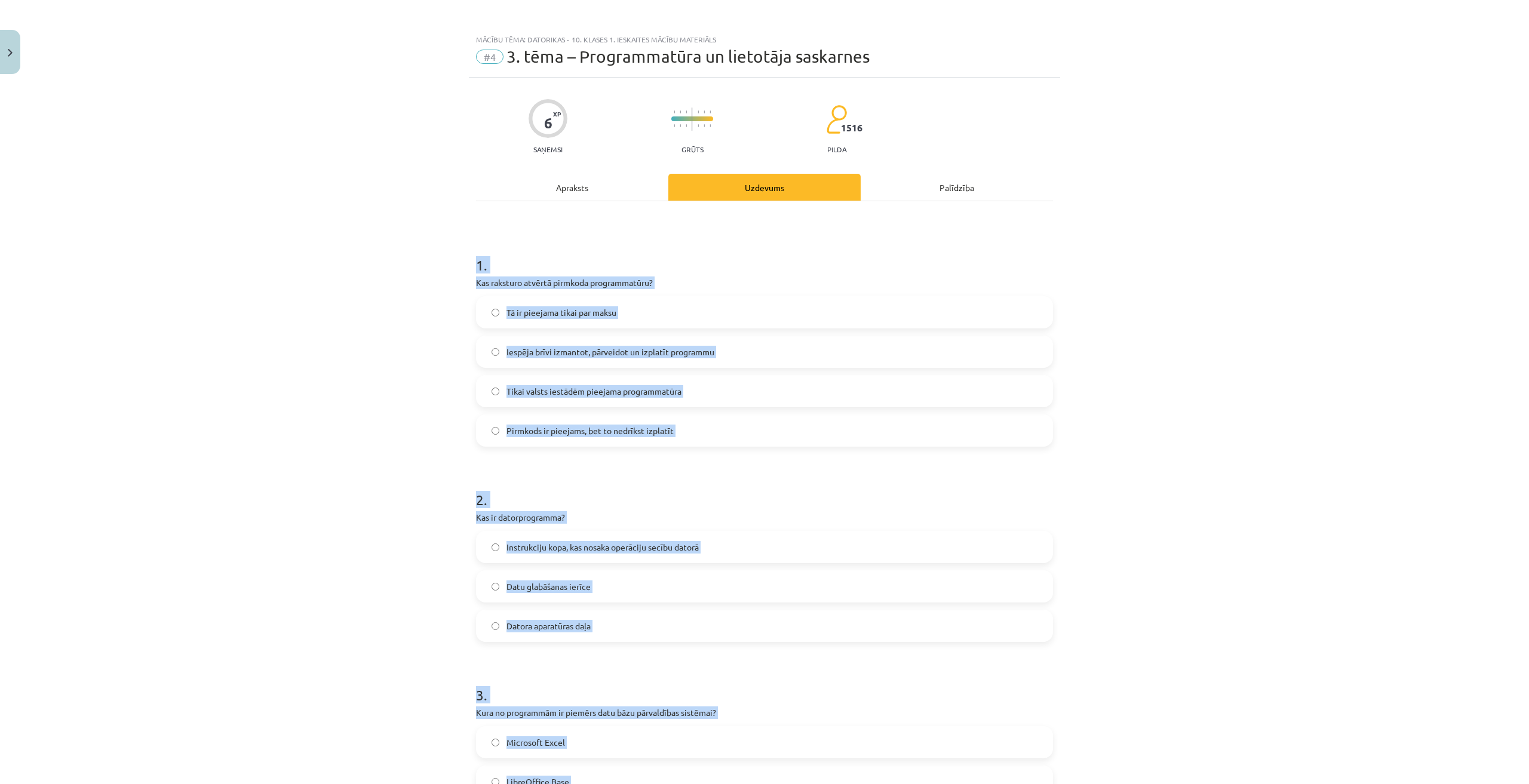
click at [838, 355] on label "Iespēja brīvi izmantot, pārveidot un izplatīt programmu" at bounding box center [764, 352] width 575 height 30
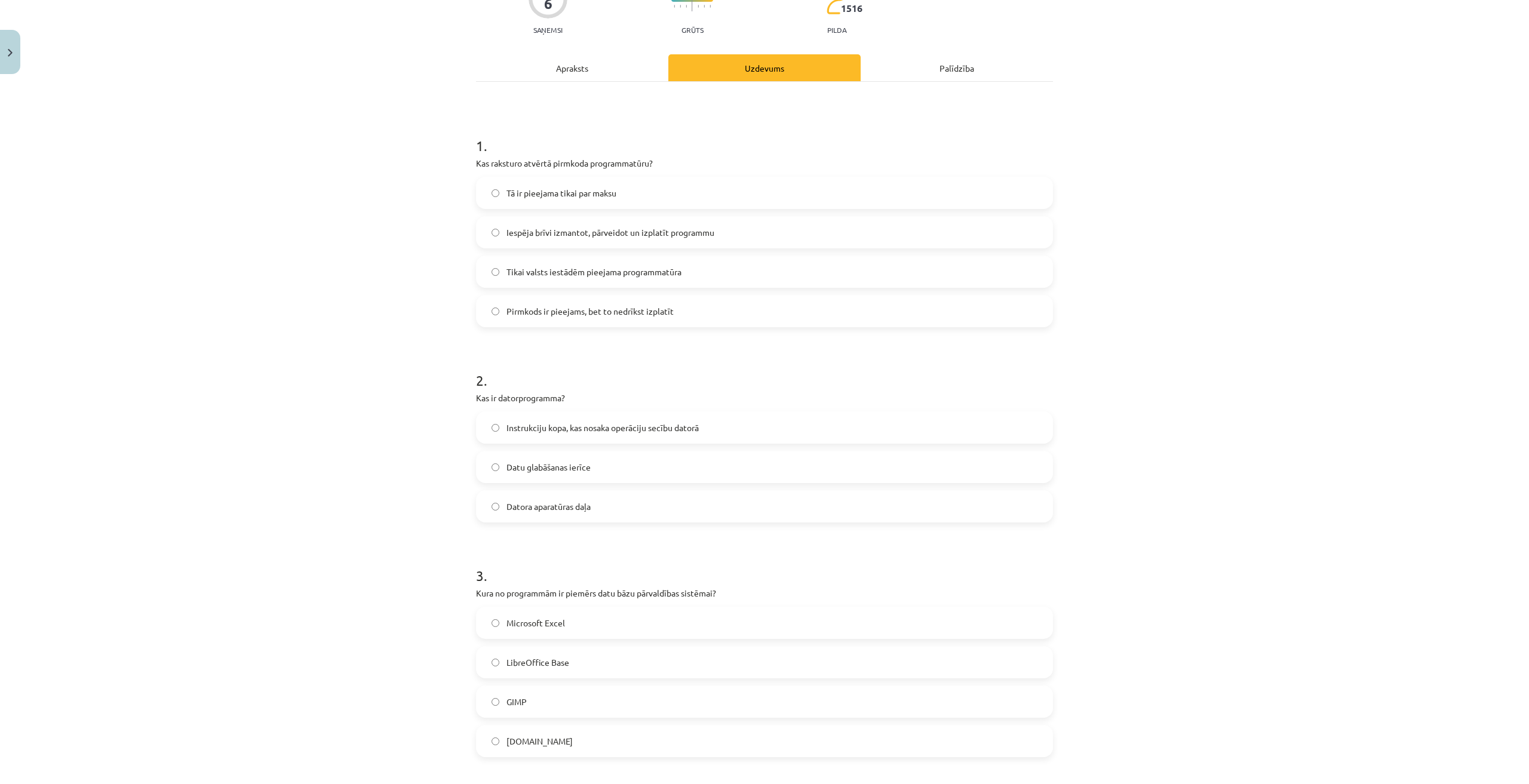
scroll to position [181, 0]
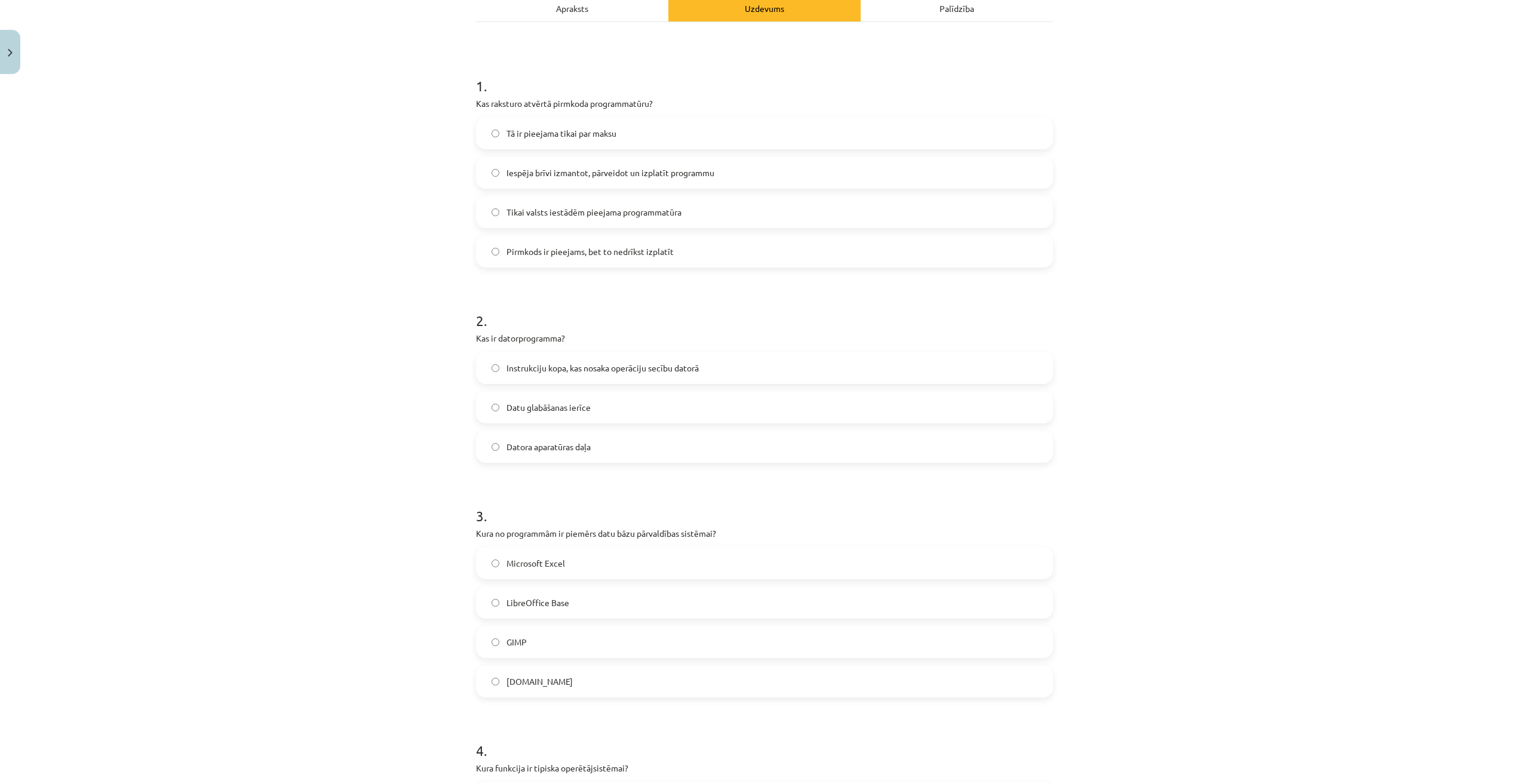
click at [568, 367] on span "Instrukciju kopa, kas nosaka operāciju secību datorā" at bounding box center [602, 367] width 192 height 13
click at [557, 607] on span "LibreOffice Base" at bounding box center [537, 602] width 63 height 13
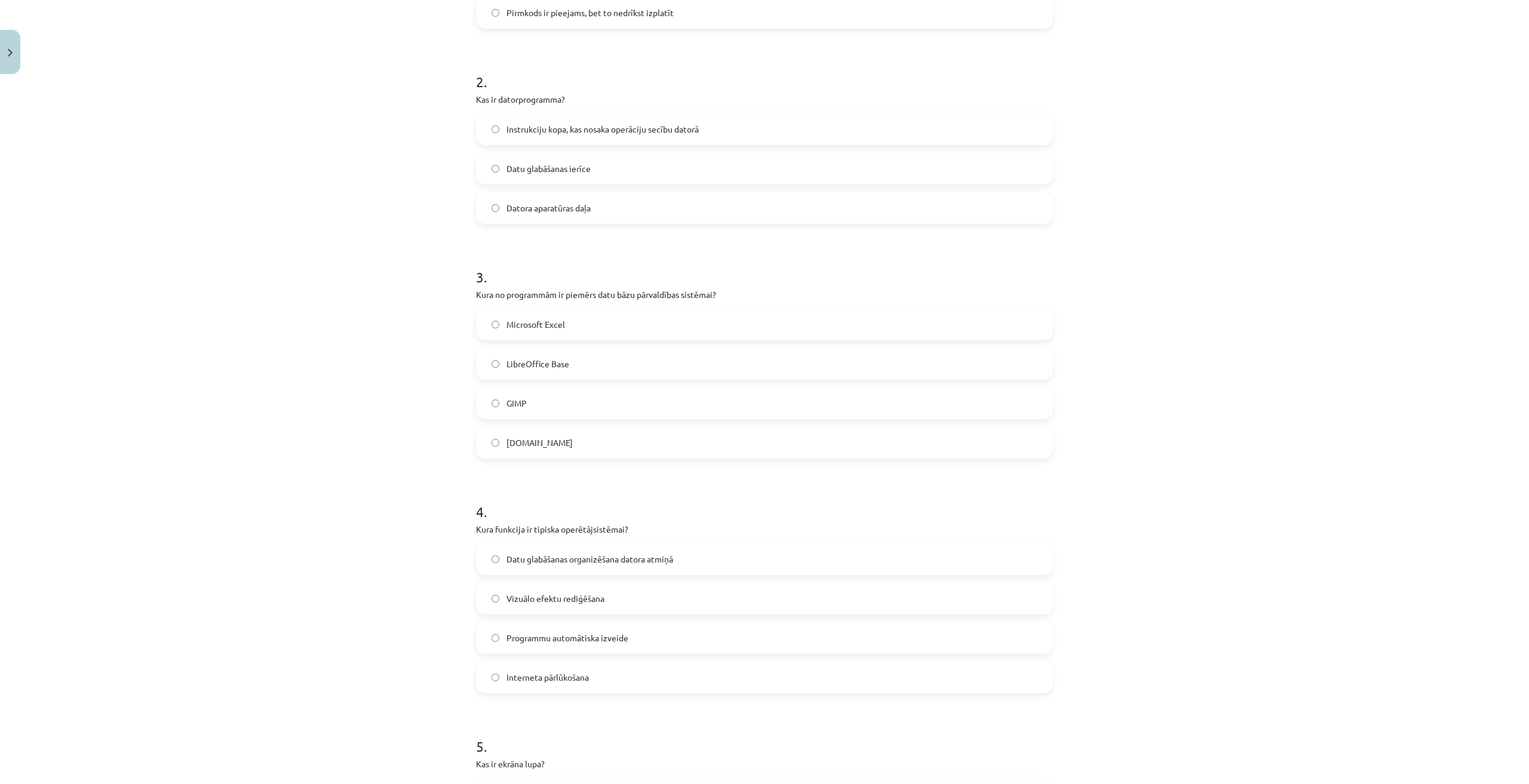
click at [570, 558] on span "Datu glabāšanas organizēšana datora atmiņā" at bounding box center [589, 559] width 166 height 13
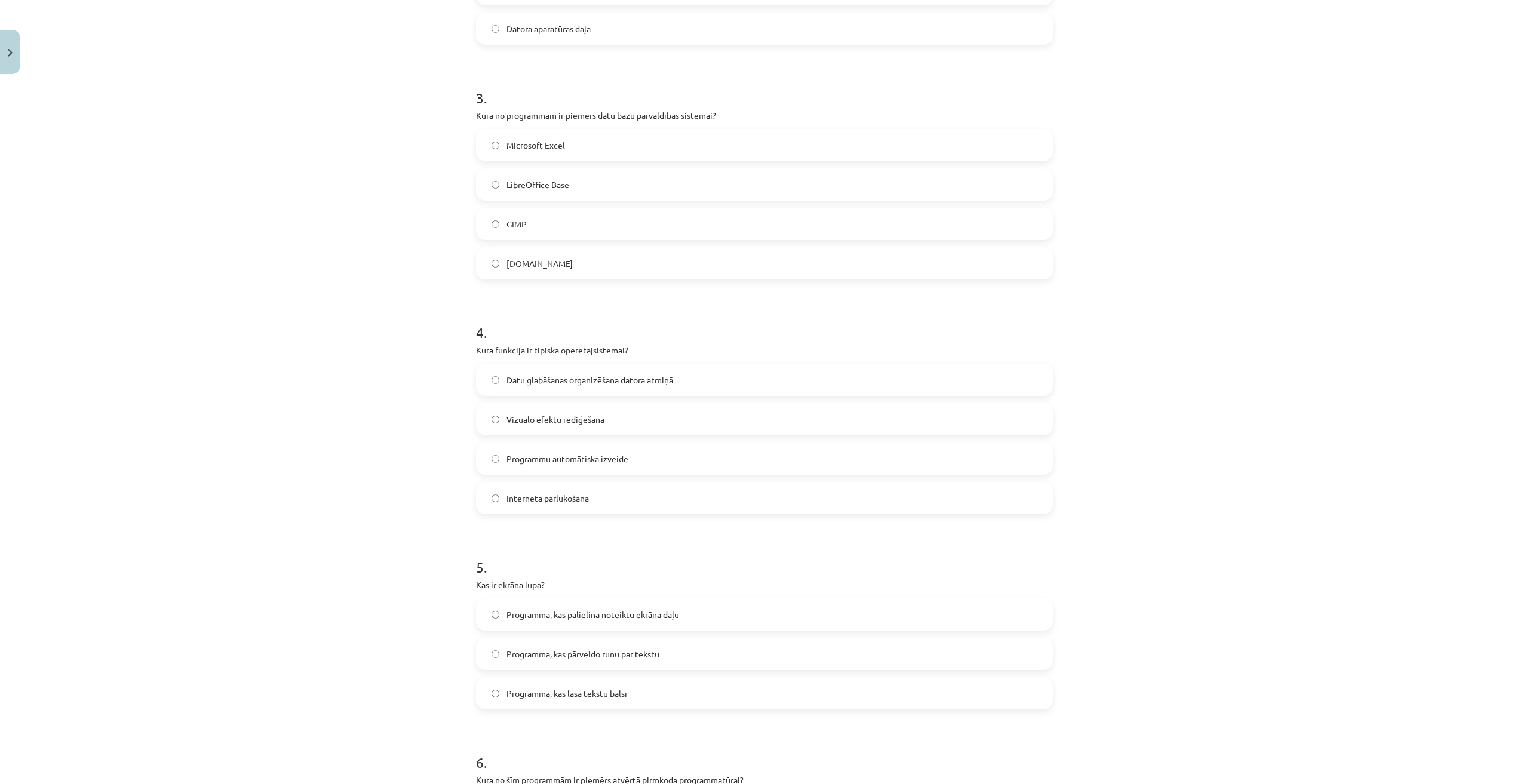
scroll to position [659, 0]
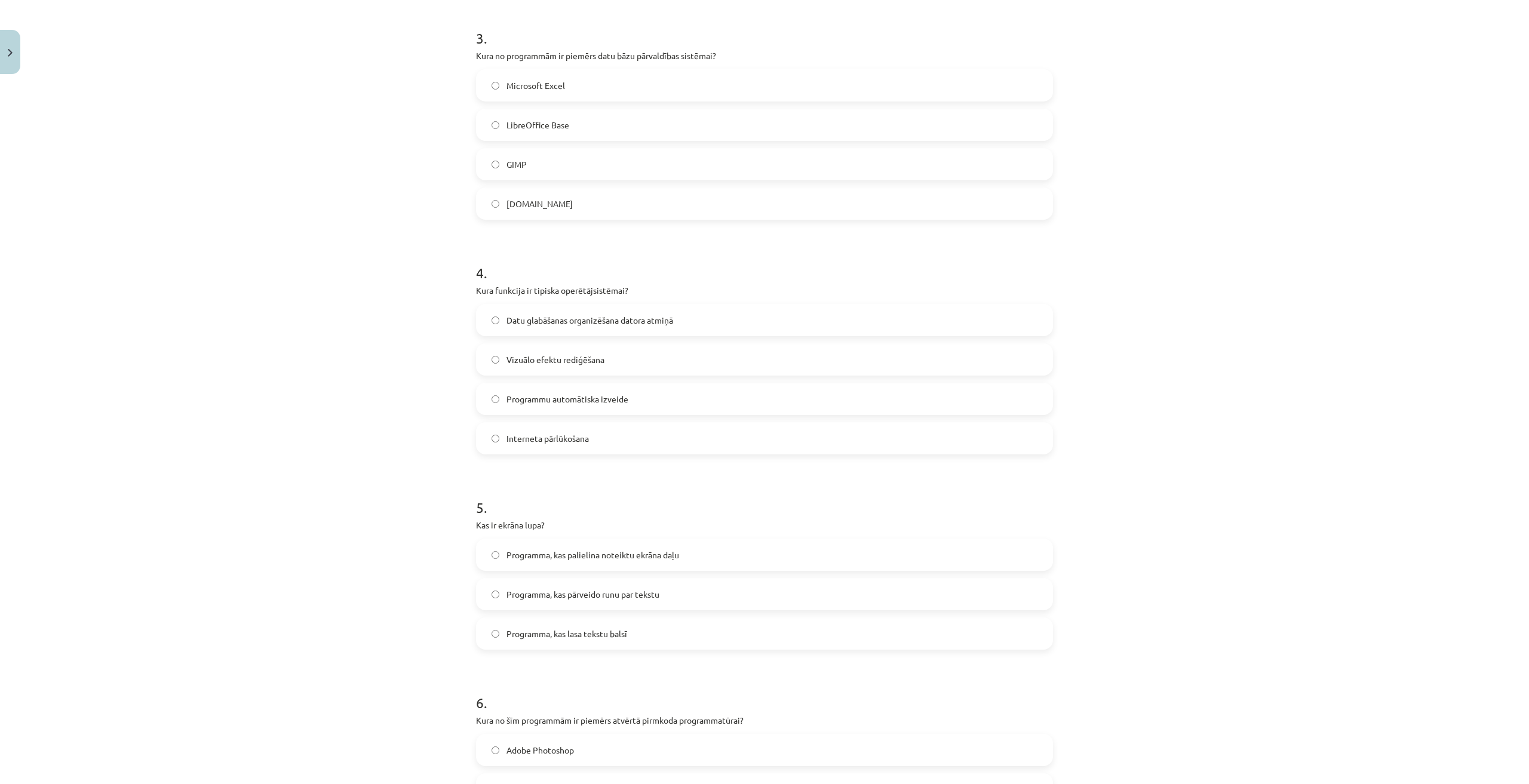
click at [602, 603] on label "Programma, kas pārveido runu par tekstu" at bounding box center [764, 594] width 575 height 30
click at [627, 560] on span "Programma, kas palielina noteiktu ekrāna daļu" at bounding box center [592, 554] width 172 height 13
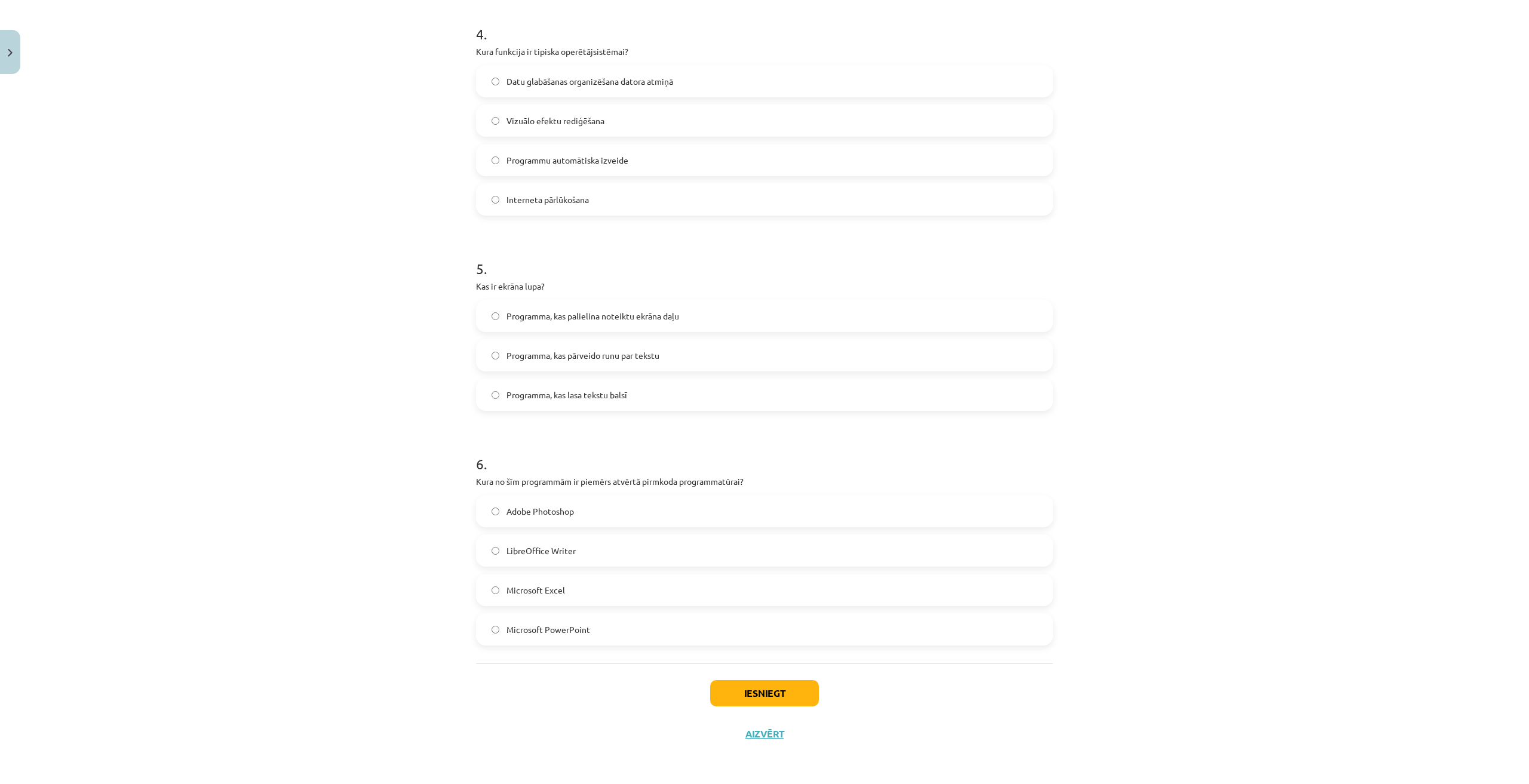
click at [563, 541] on label "LibreOffice Writer" at bounding box center [764, 550] width 575 height 30
click at [785, 695] on button "Iesniegt" at bounding box center [764, 692] width 109 height 26
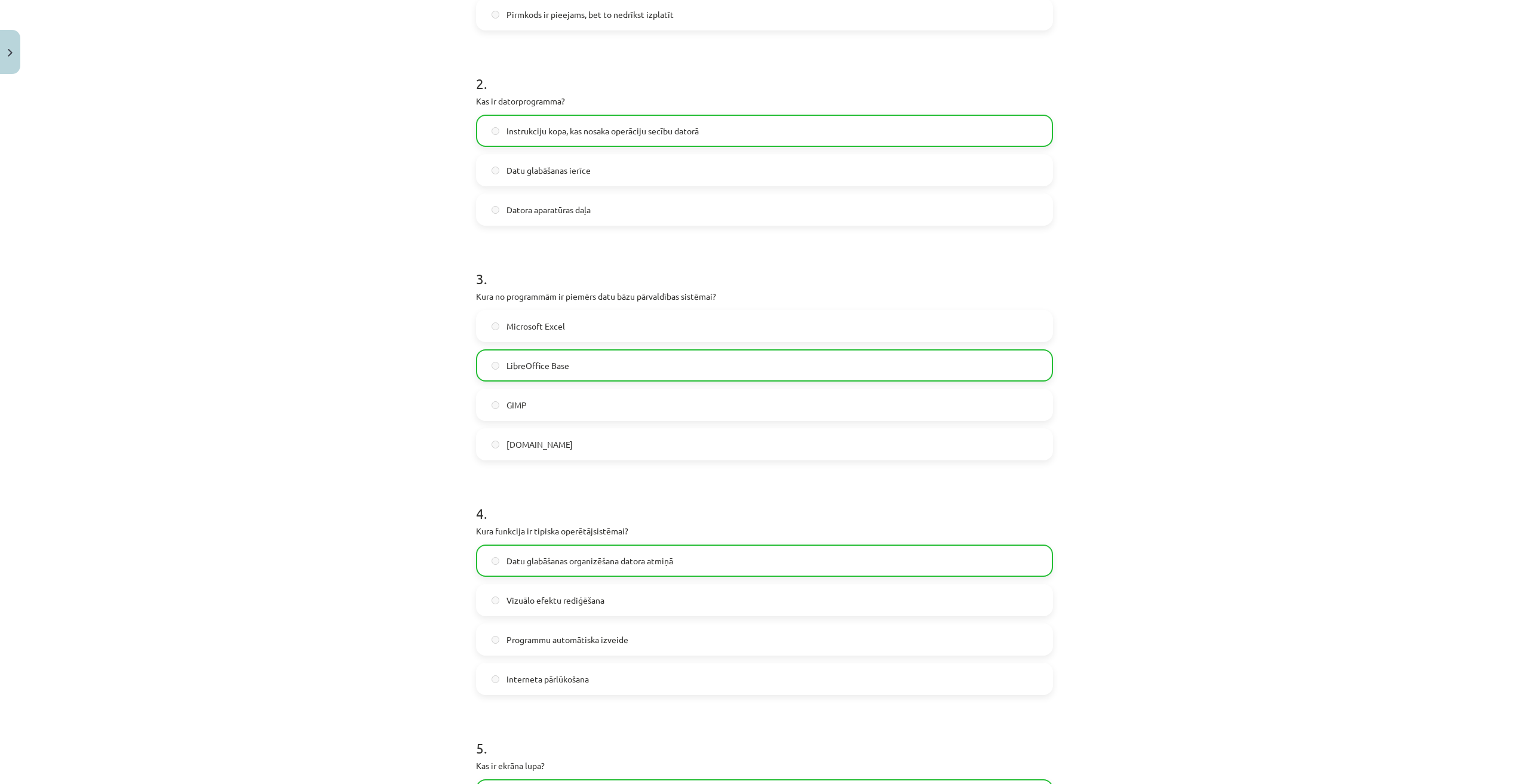
scroll to position [896, 0]
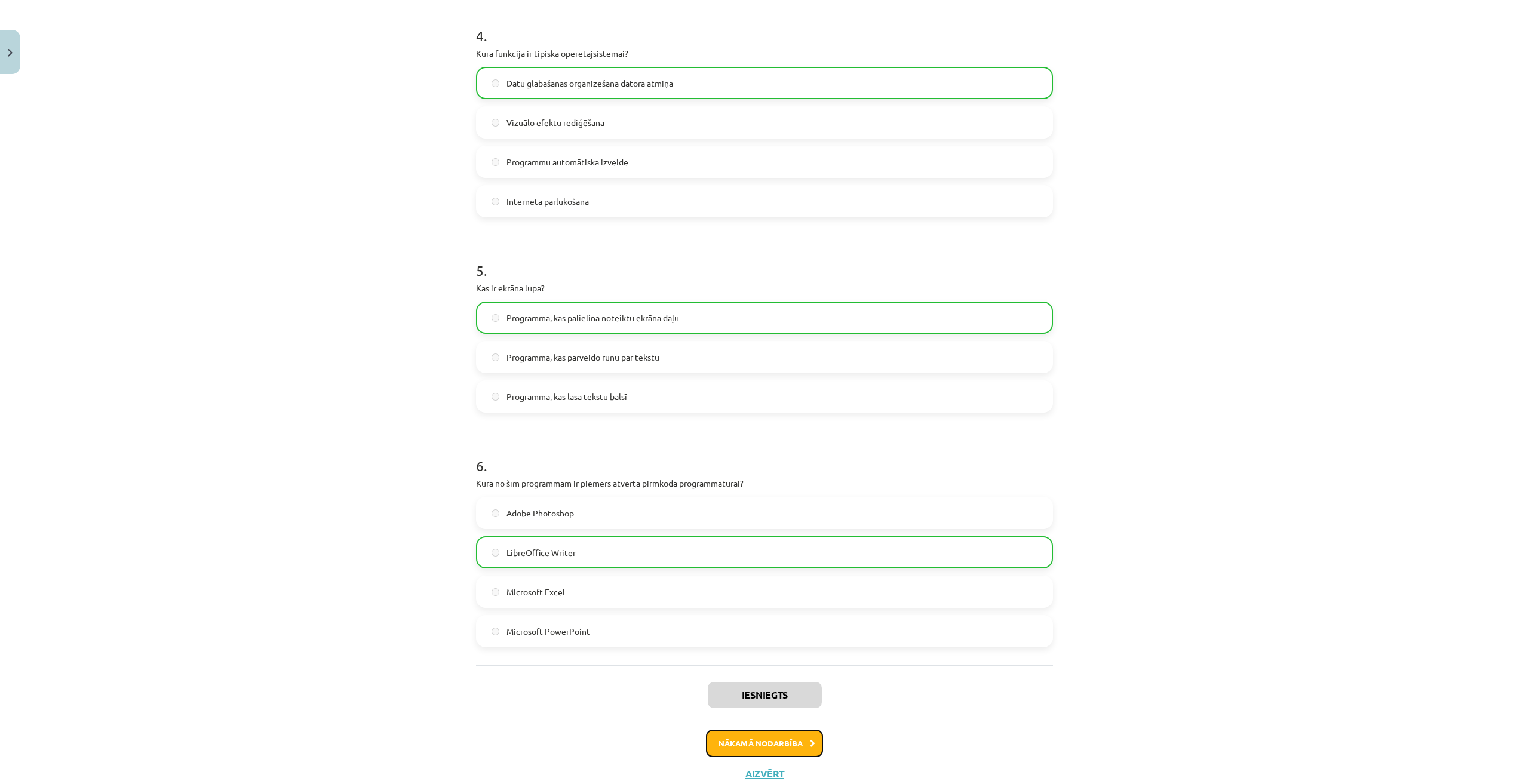
click at [757, 737] on button "Nākamā nodarbība" at bounding box center [764, 743] width 117 height 28
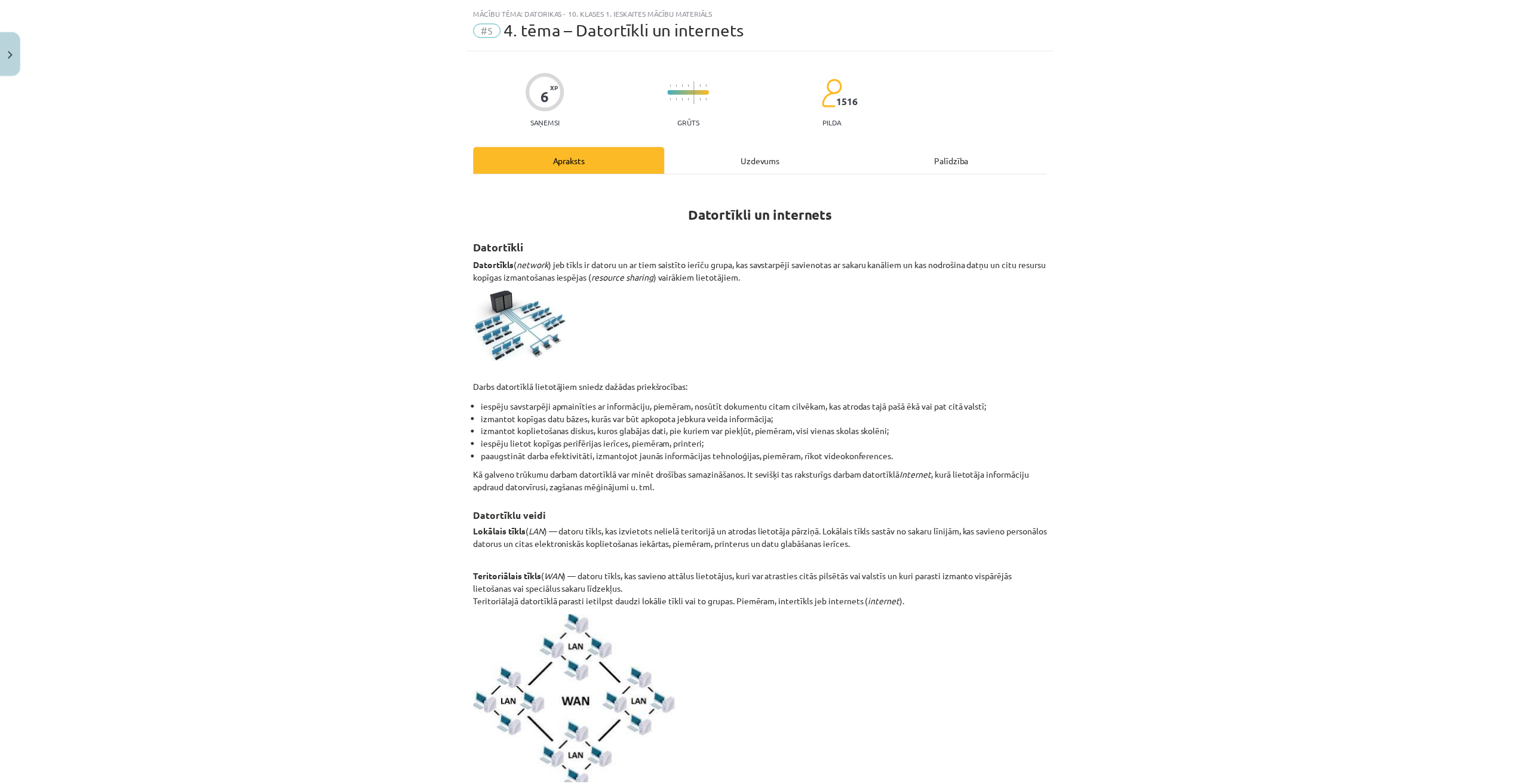
scroll to position [0, 0]
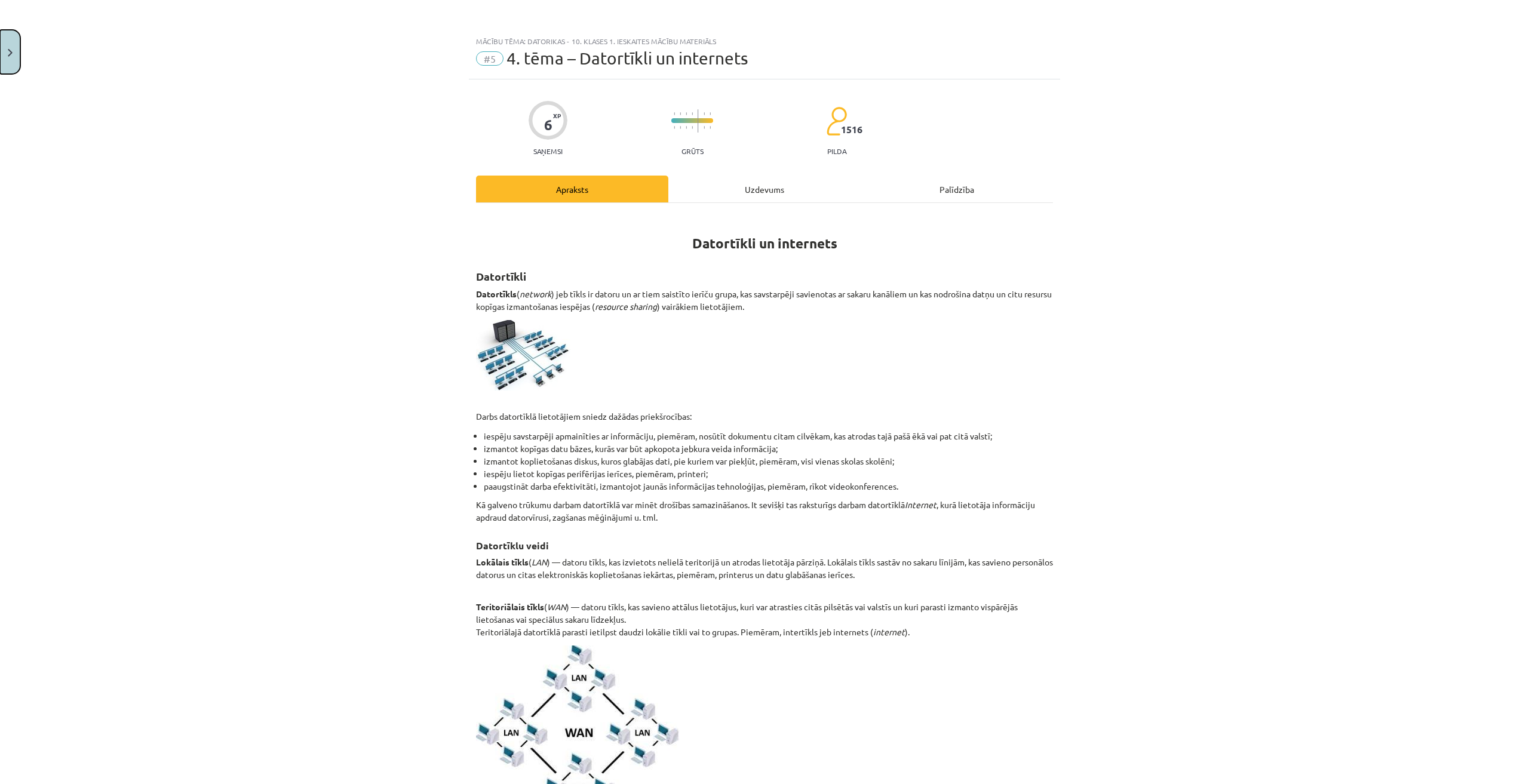
click at [13, 49] on button "Close" at bounding box center [10, 51] width 20 height 44
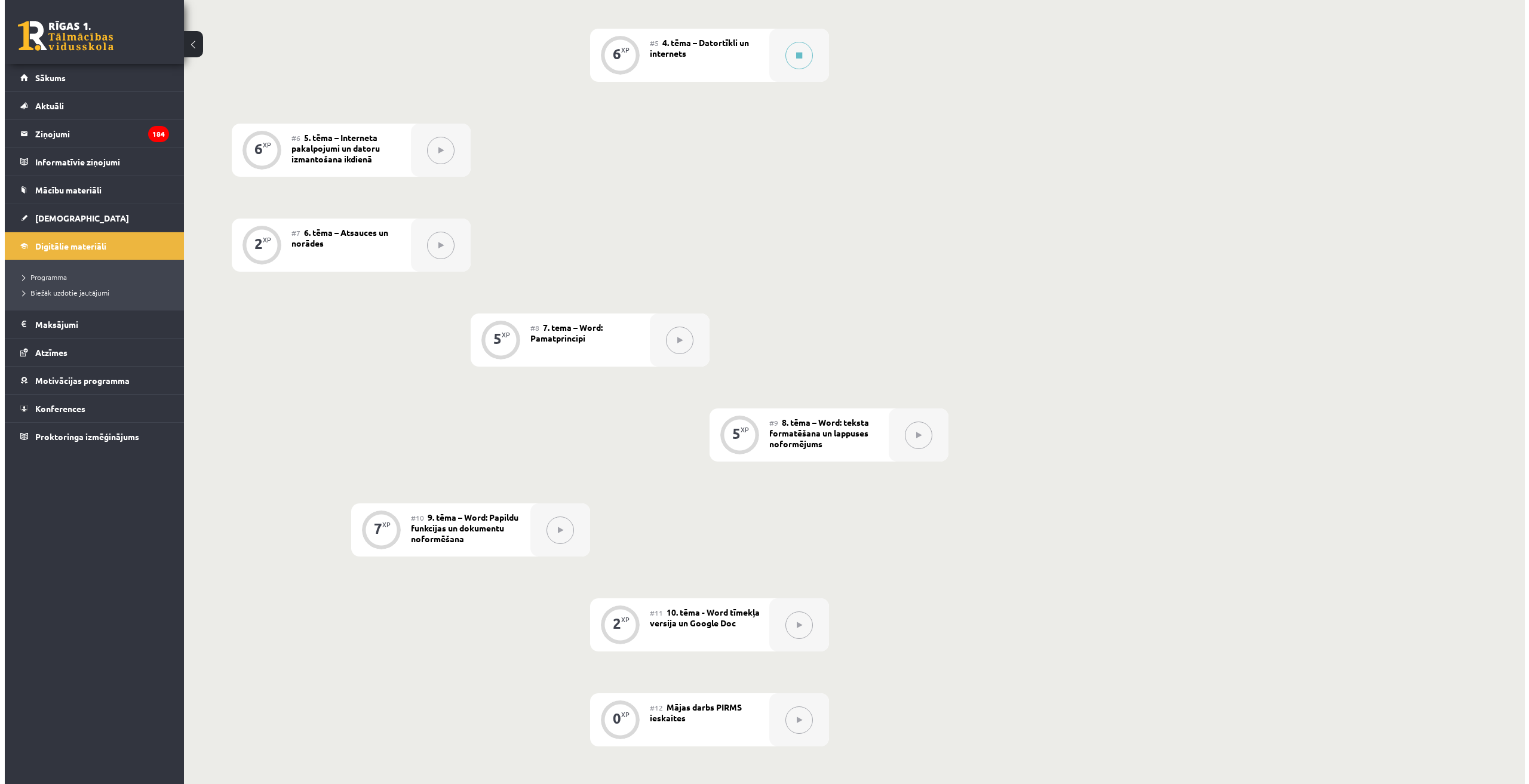
scroll to position [478, 0]
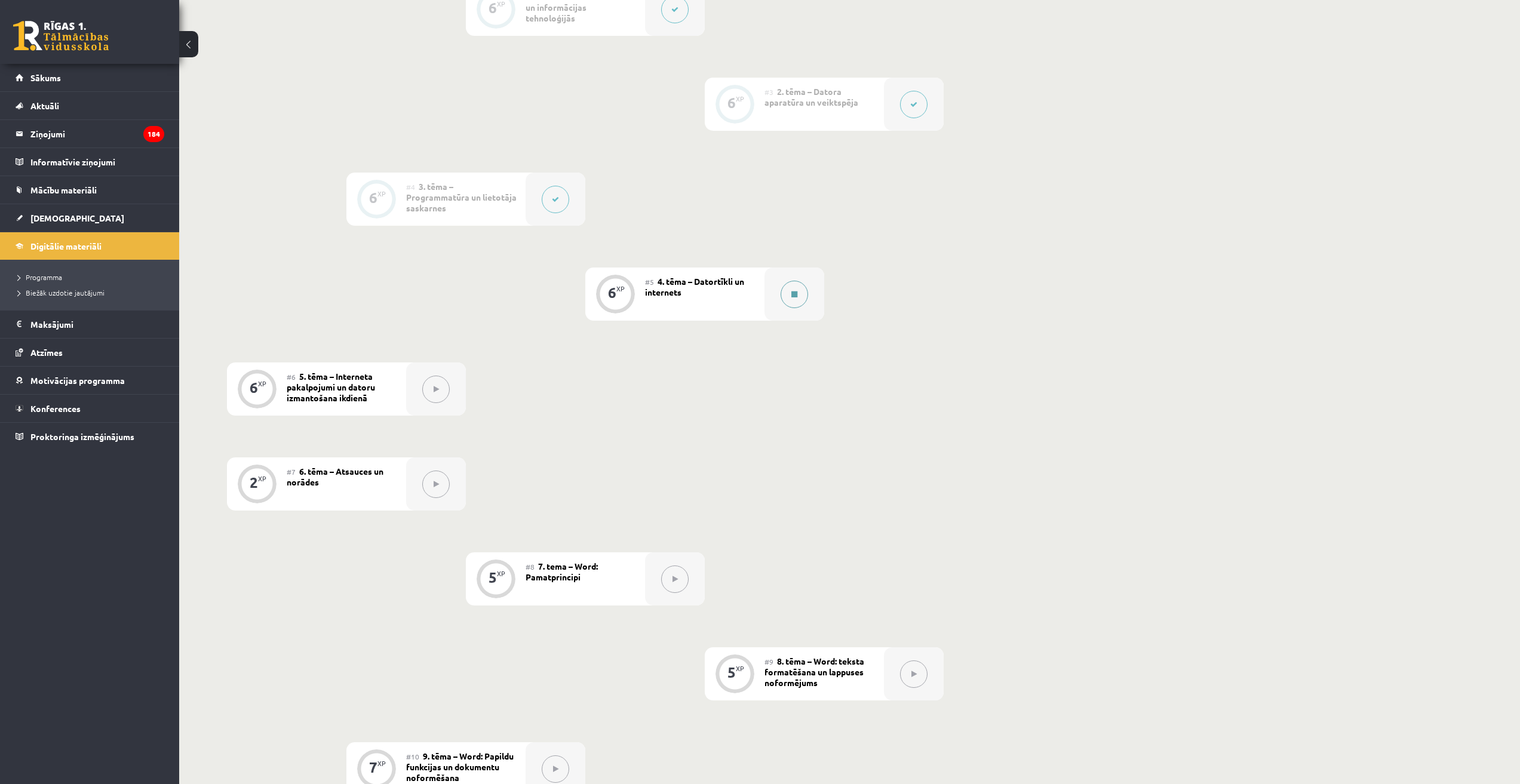
click at [797, 294] on icon at bounding box center [794, 294] width 6 height 7
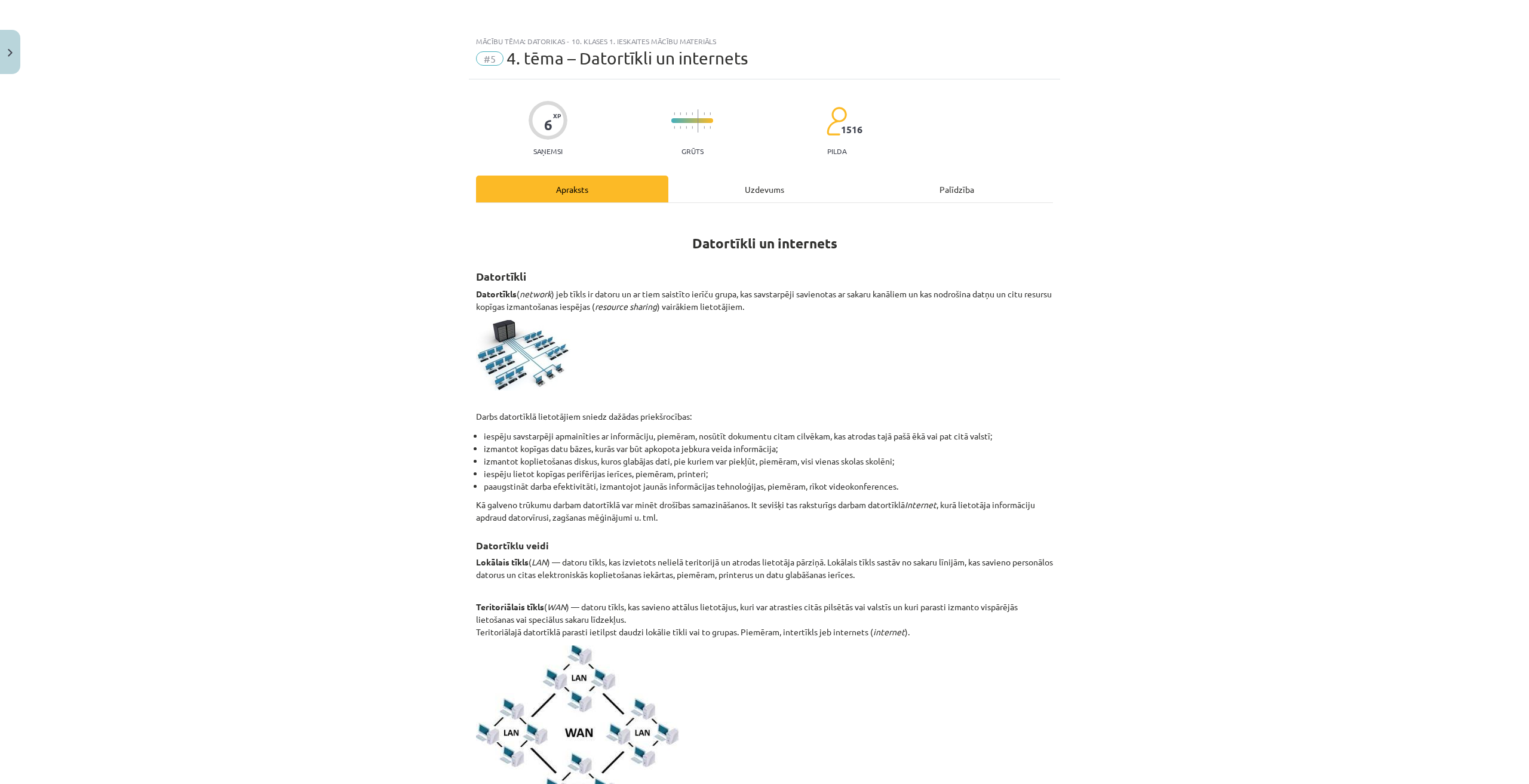
click at [767, 185] on div "Uzdevums" at bounding box center [764, 189] width 192 height 27
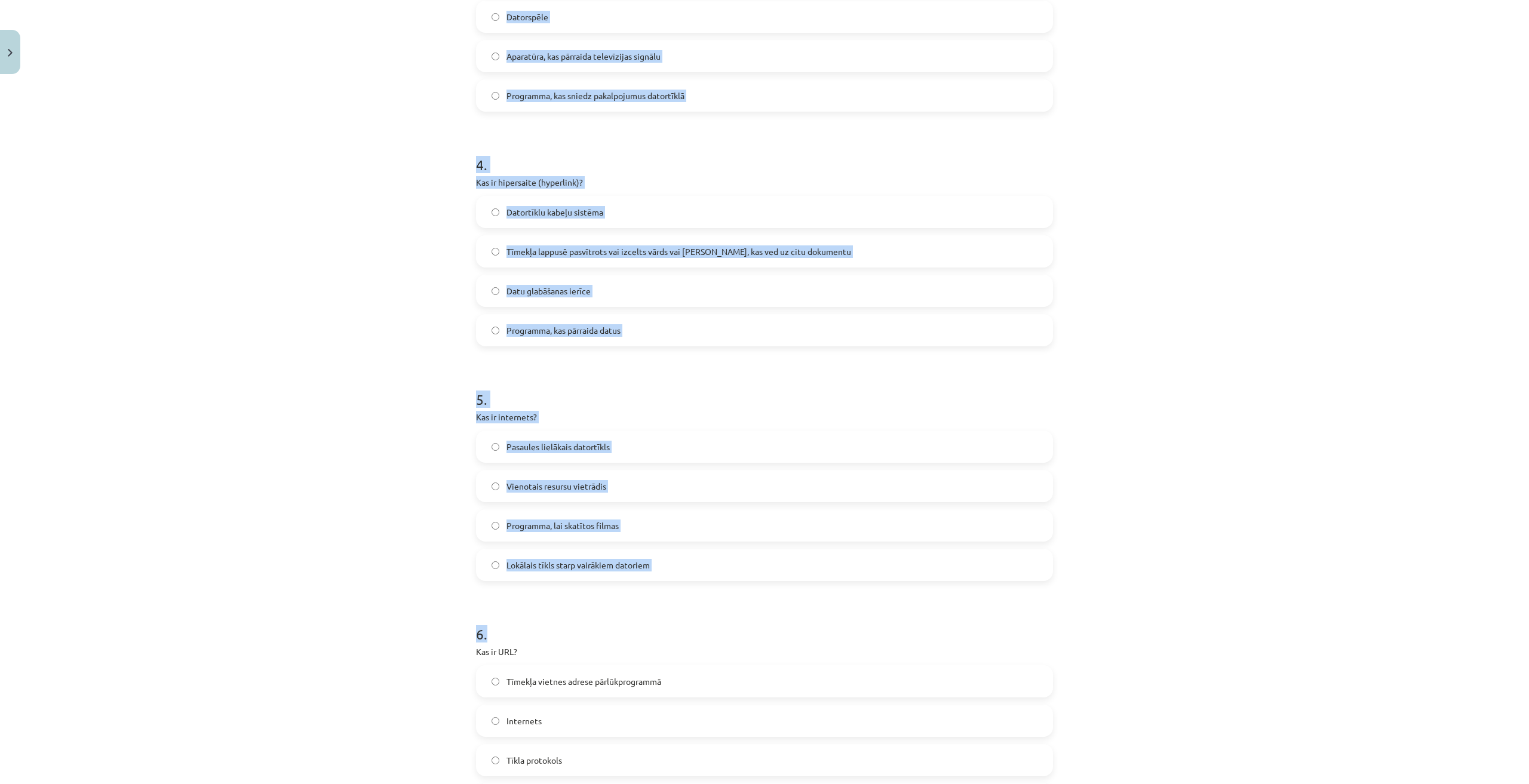
scroll to position [976, 0]
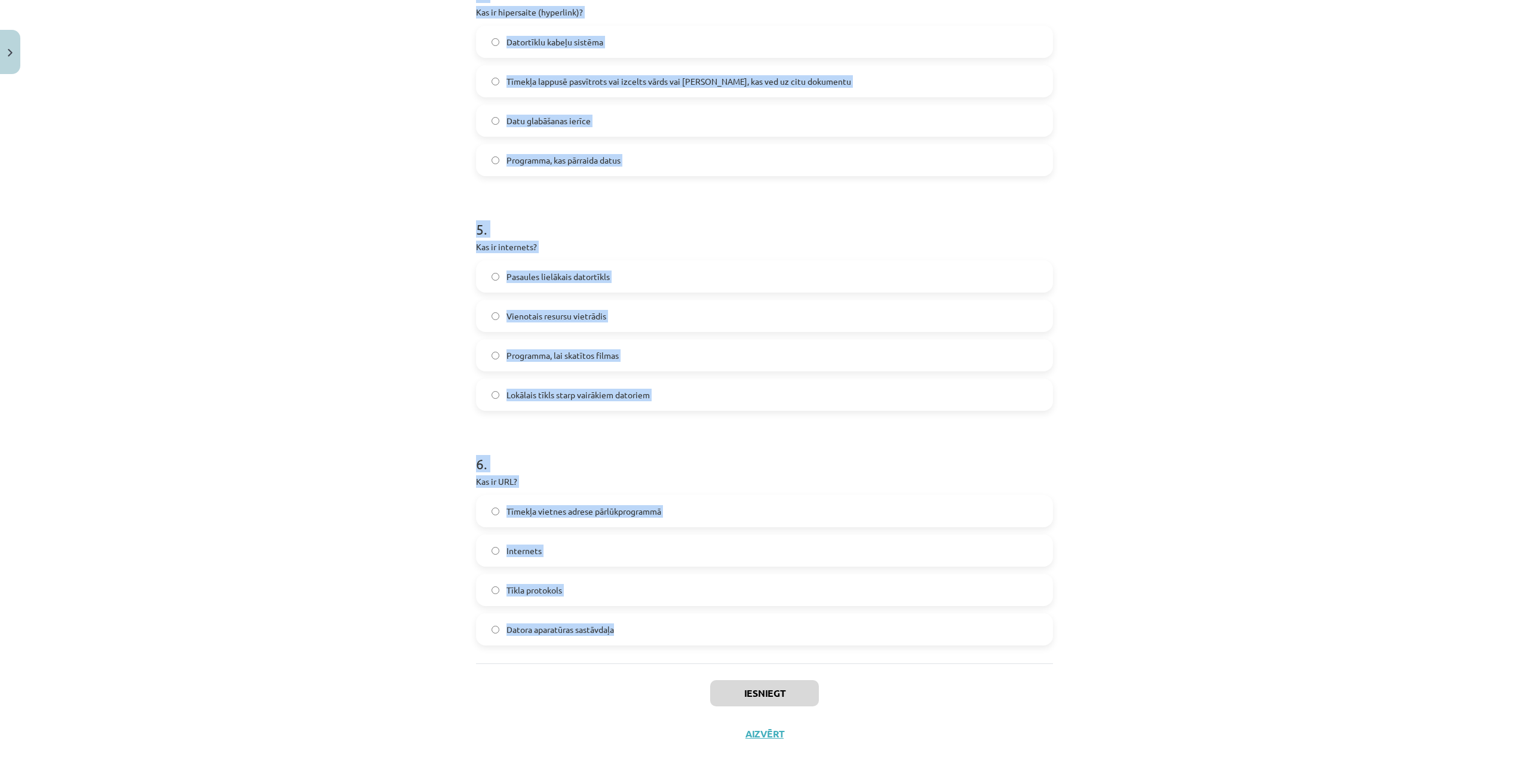
drag, startPoint x: 459, startPoint y: 224, endPoint x: 620, endPoint y: 645, distance: 450.7
click at [620, 645] on div "Mācību tēma: Datorikas - 10. klases 1. ieskaites mācību materiāls #5 4. tēma – …" at bounding box center [764, 392] width 1529 height 784
copy form "1 . Kas ir lokālais tīkls (LAN)? Tīkls, kas aptver visu pasauli Interneta pavei…"
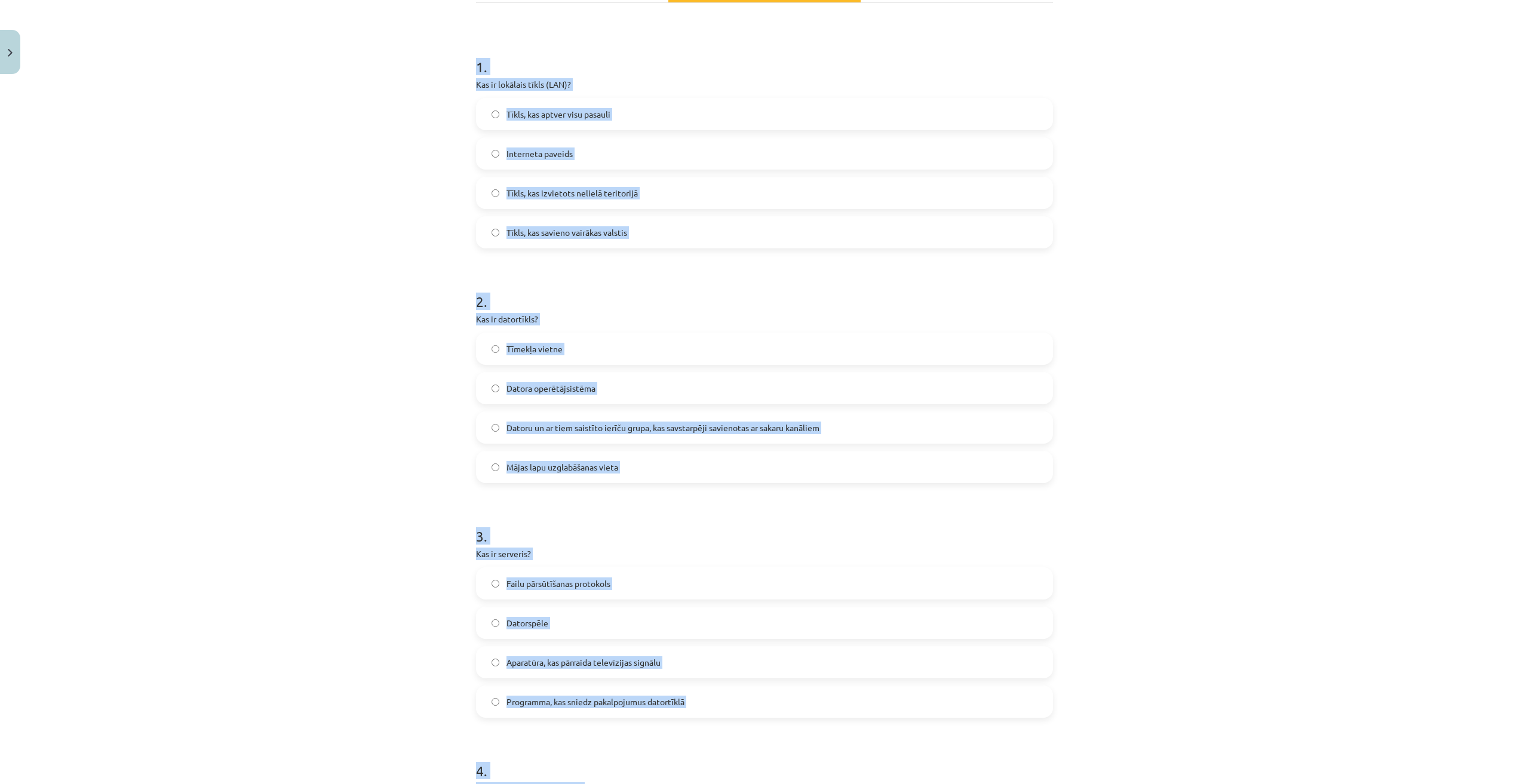
scroll to position [21, 0]
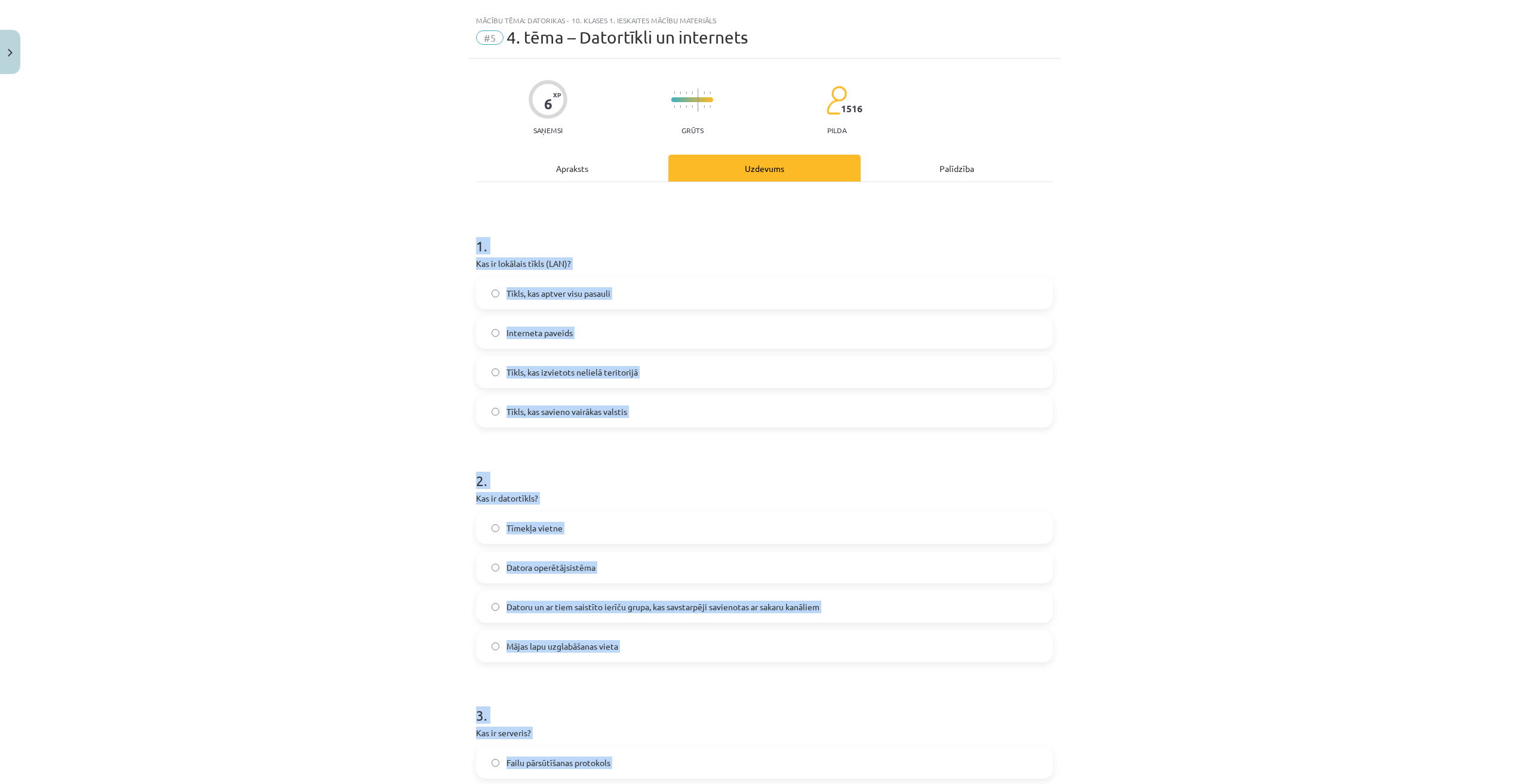
click at [306, 402] on div "Mācību tēma: Datorikas - 10. klases 1. ieskaites mācību materiāls #5 4. tēma – …" at bounding box center [764, 392] width 1529 height 784
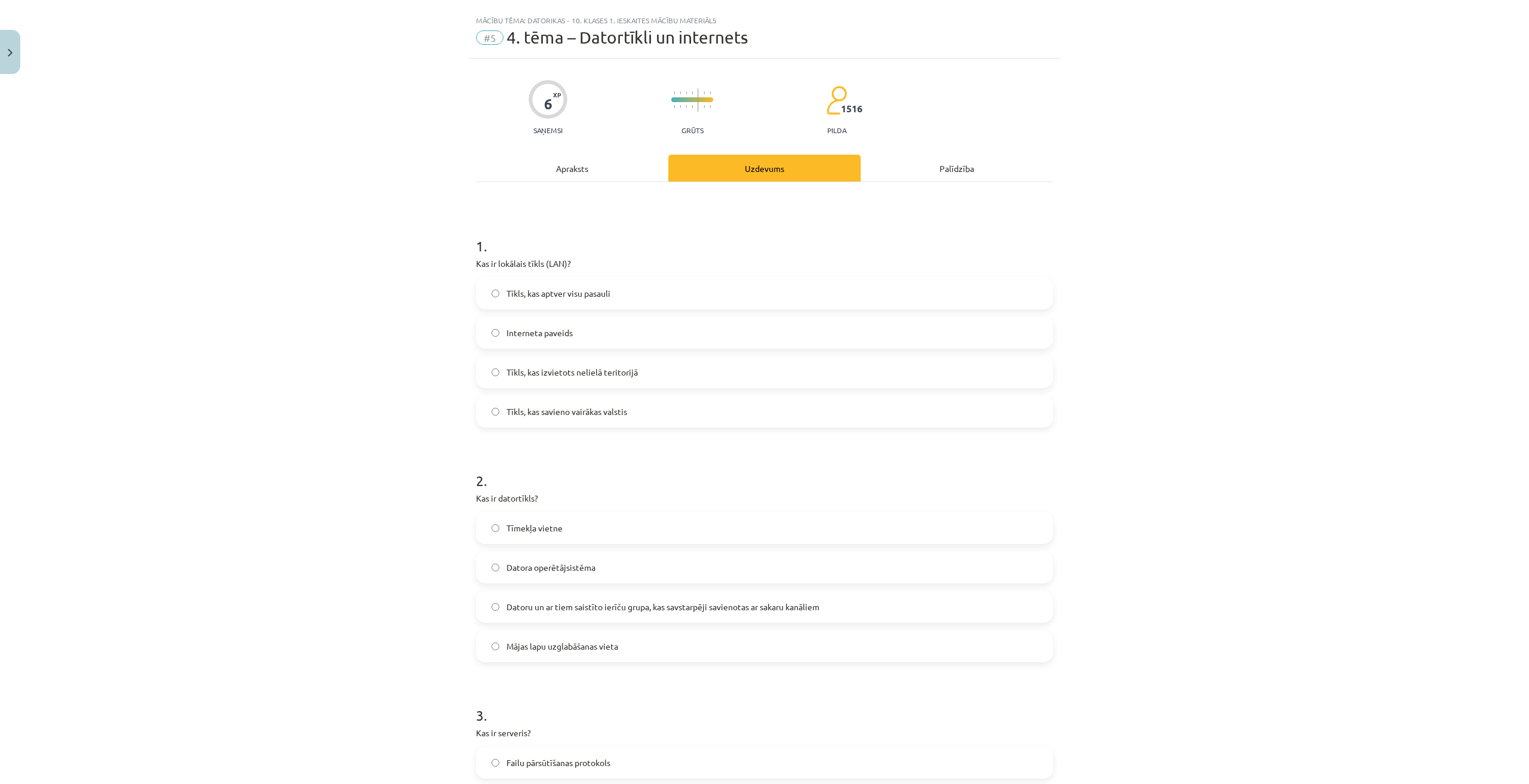
click at [578, 294] on span "Tīkls, kas aptver visu pasauli" at bounding box center [558, 293] width 104 height 13
click at [585, 369] on span "Tīkls, kas izvietots nelielā teritorijā" at bounding box center [572, 372] width 131 height 13
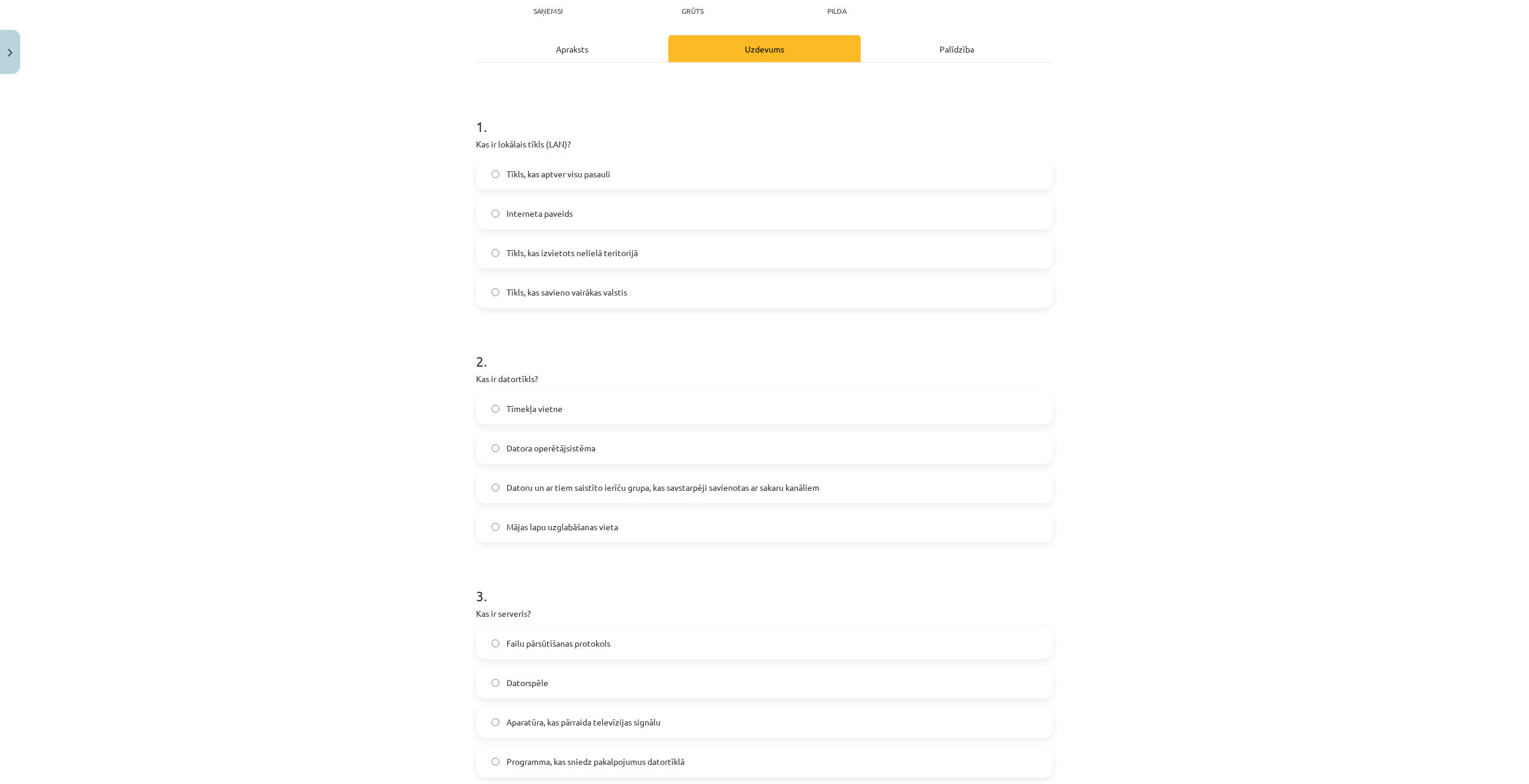
click at [608, 481] on span "Datoru un ar tiem saistīto ierīču grupa, kas savstarpēji savienotas ar sakaru k…" at bounding box center [663, 487] width 313 height 13
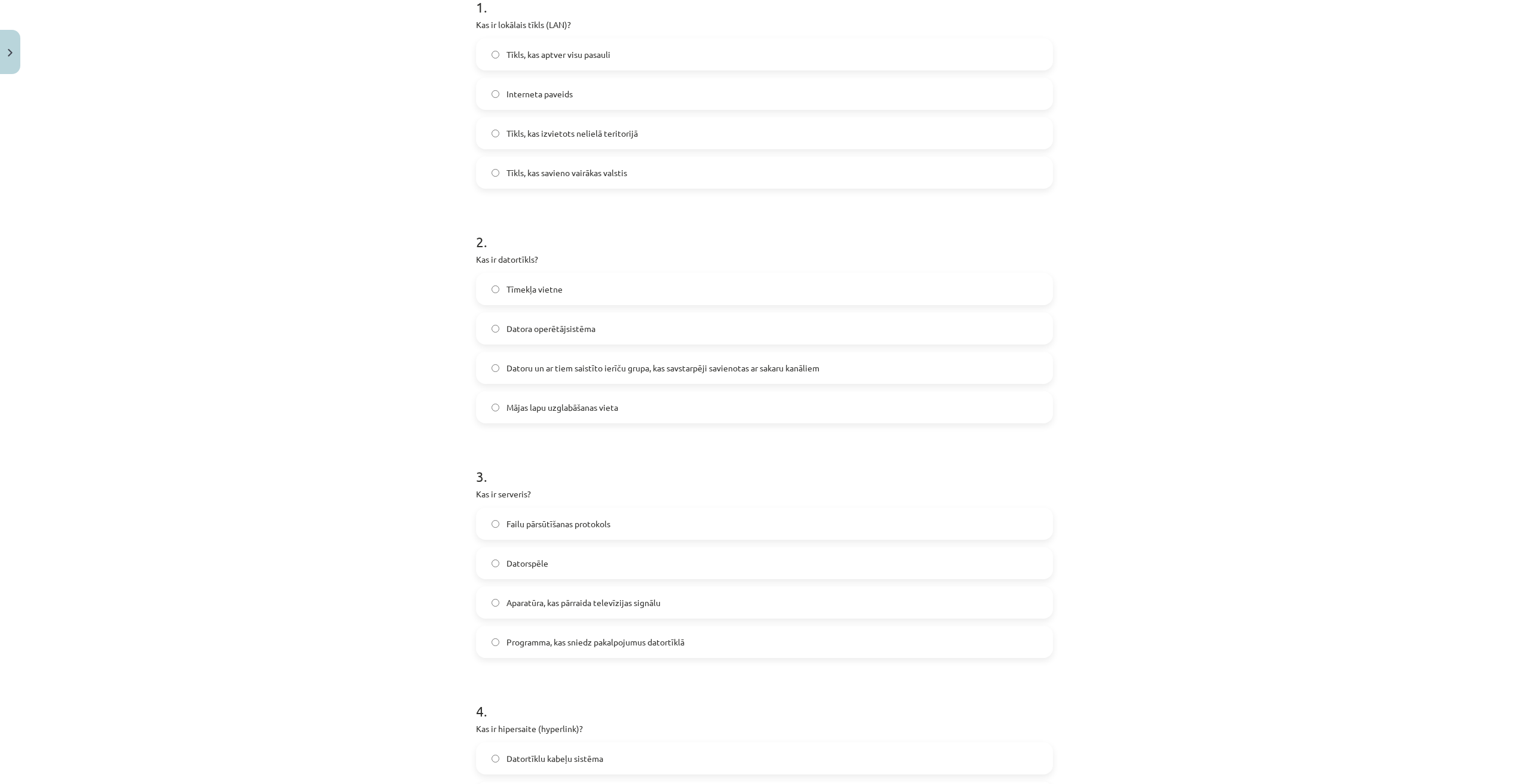
click at [621, 642] on span "Programma, kas sniedz pakalpojumus datortīklā" at bounding box center [595, 642] width 178 height 13
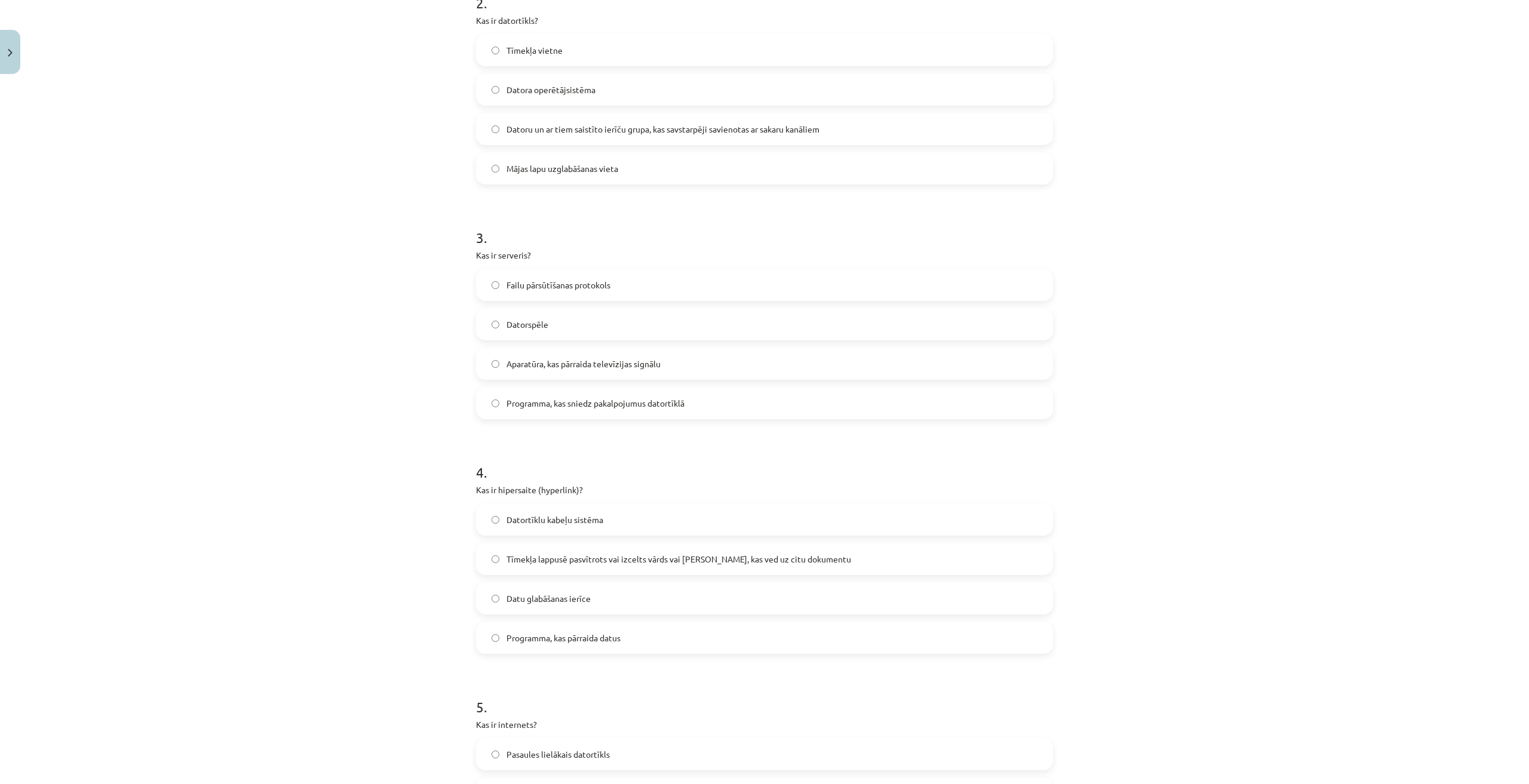
click at [551, 559] on span "Tīmekļa lappusē pasvītrots vai izcelts vārds vai frāze, kas ved uz citu dokumen…" at bounding box center [678, 559] width 344 height 13
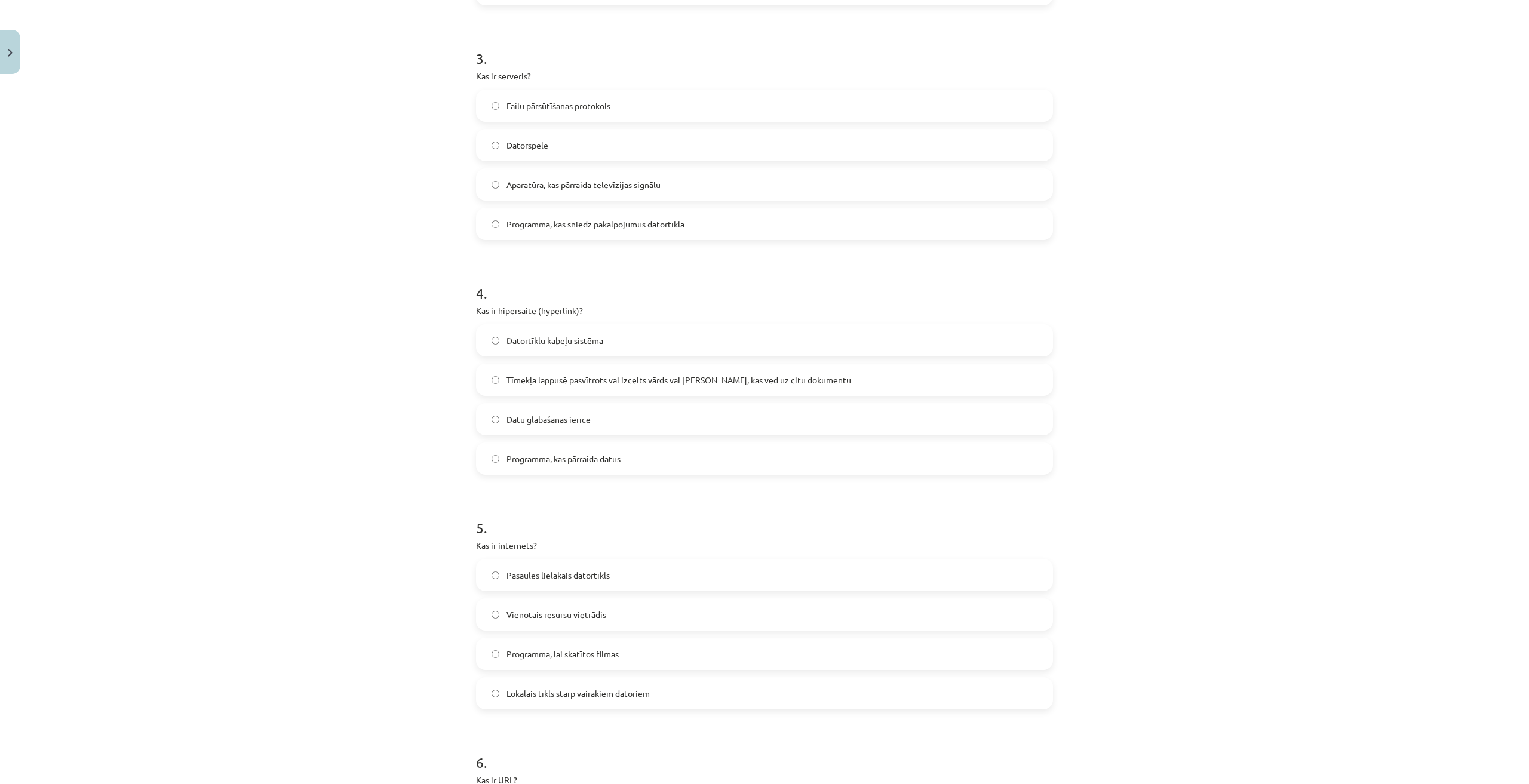
click at [599, 578] on span "Pasaules lielākais datortīkls" at bounding box center [558, 575] width 104 height 13
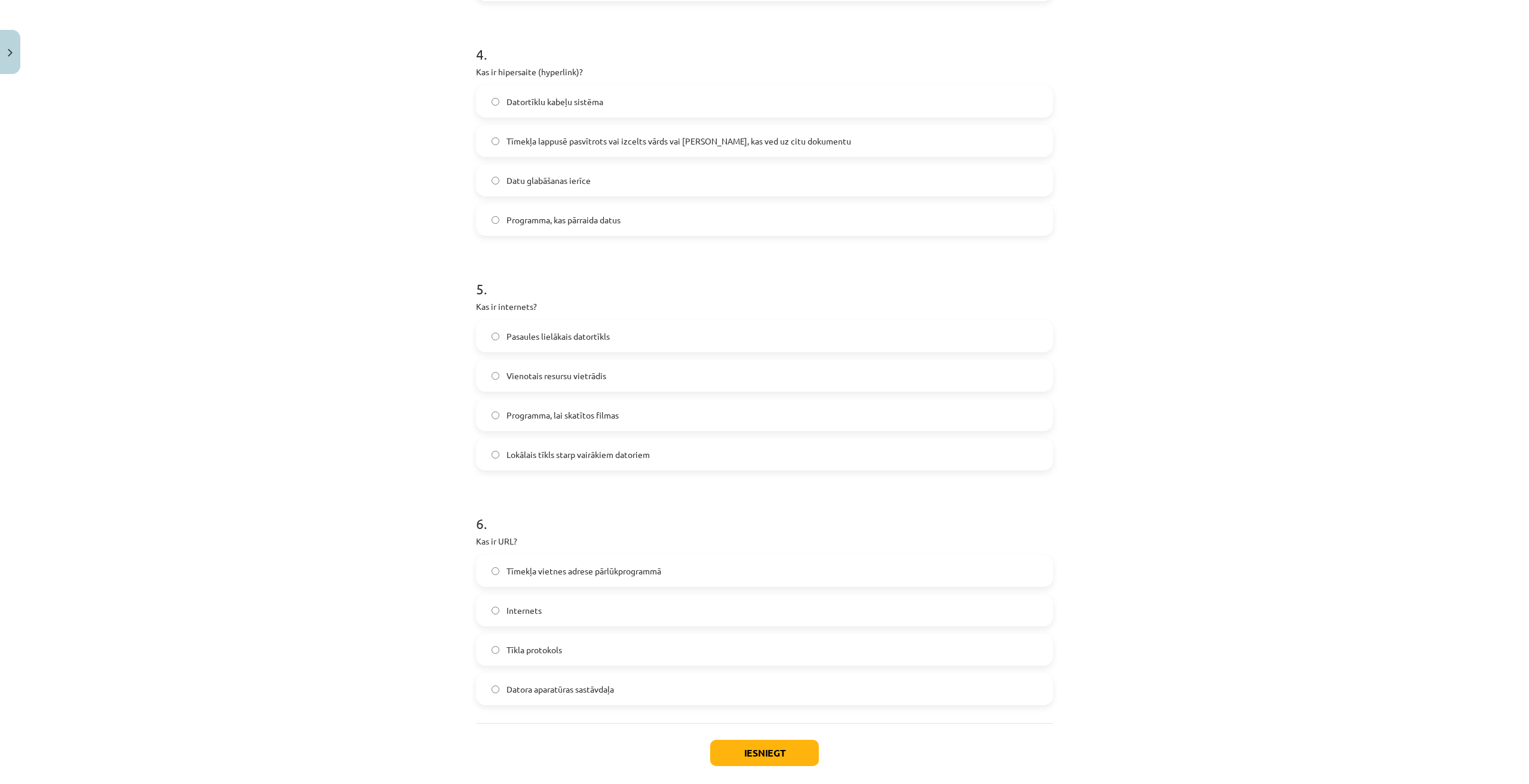
click at [605, 563] on label "Tīmekļa vietnes adrese pārlūkprogrammā" at bounding box center [764, 571] width 575 height 30
click at [760, 760] on button "Iesniegt" at bounding box center [764, 752] width 109 height 26
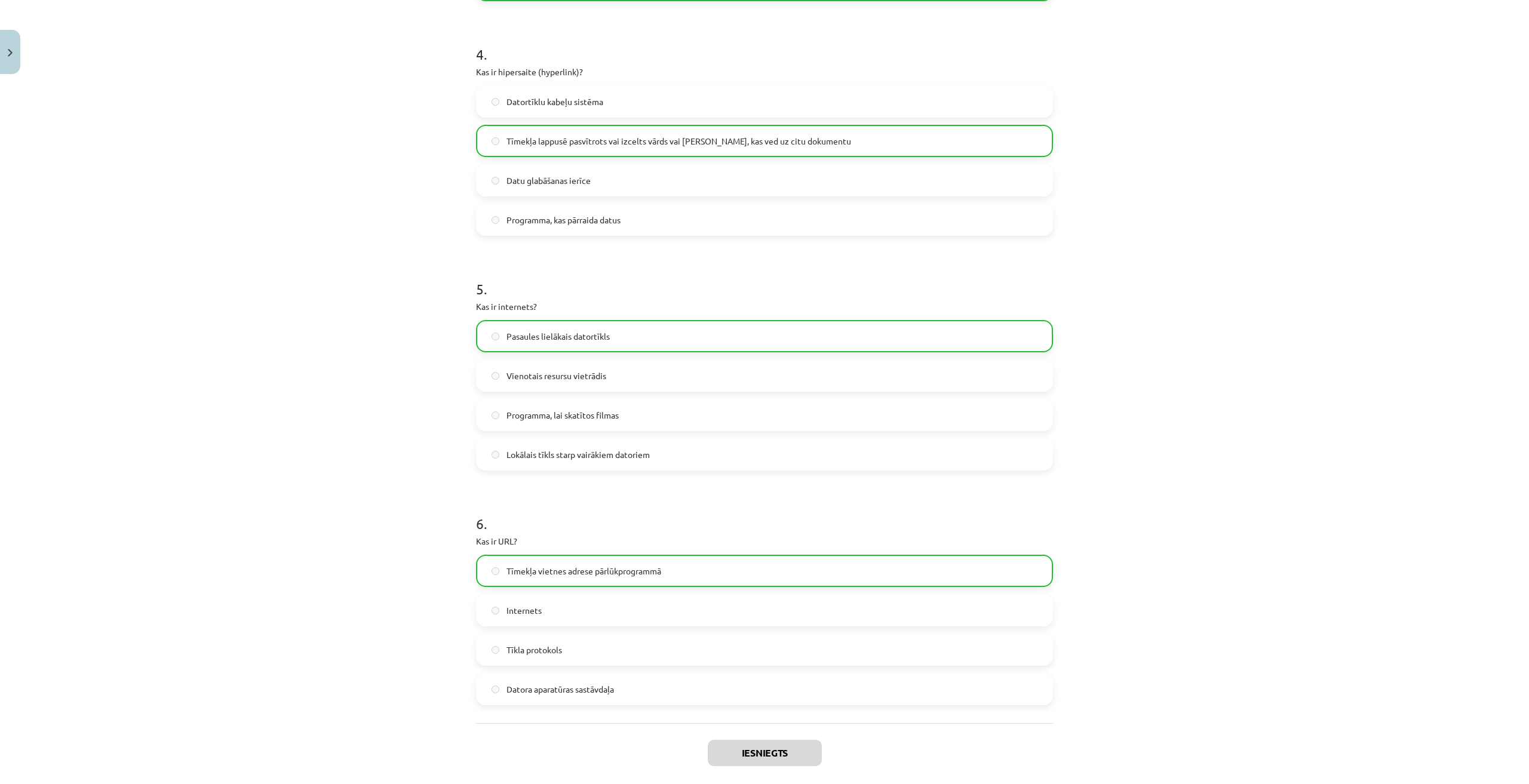
scroll to position [1014, 0]
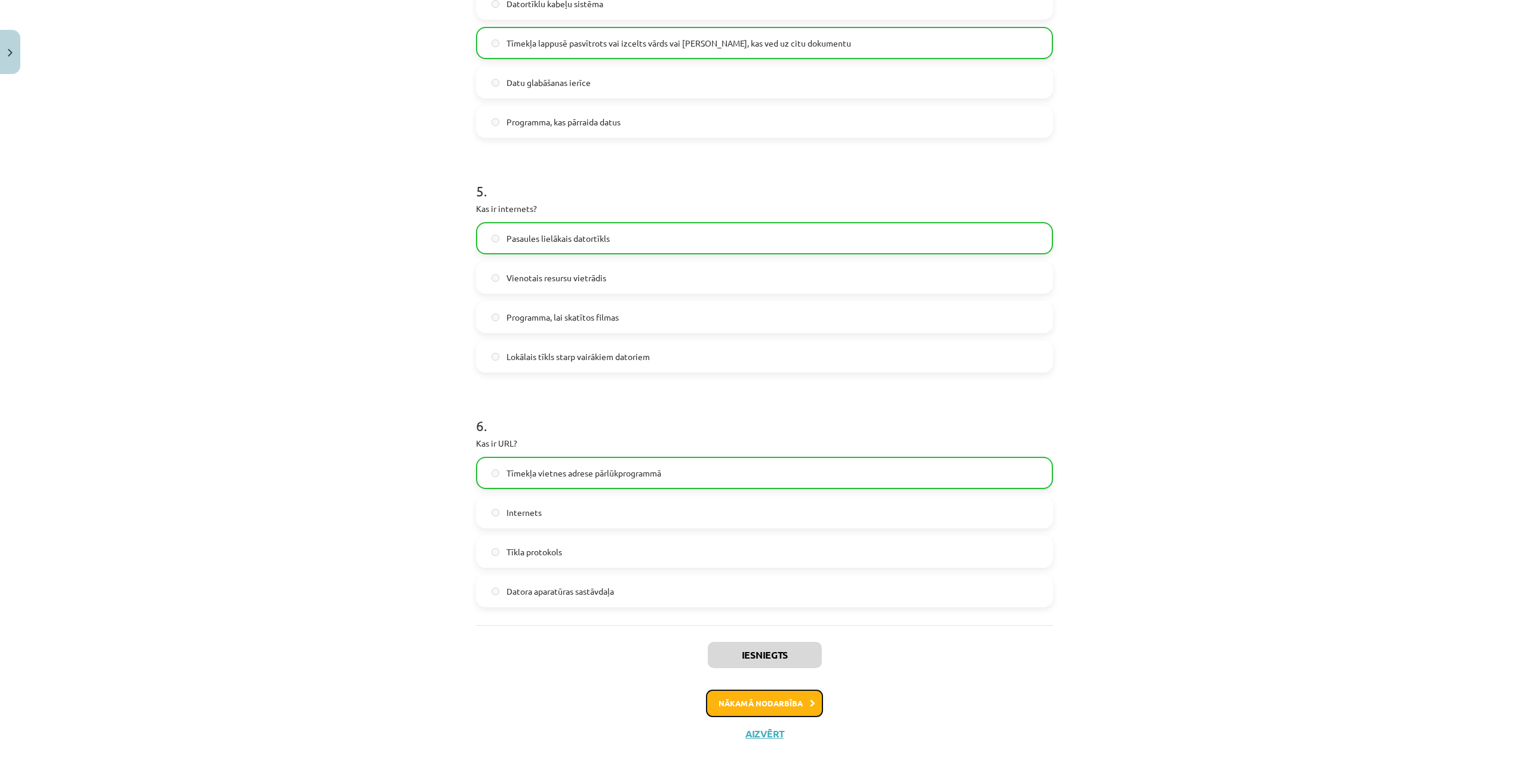
click at [776, 701] on button "Nākamā nodarbība" at bounding box center [764, 703] width 117 height 28
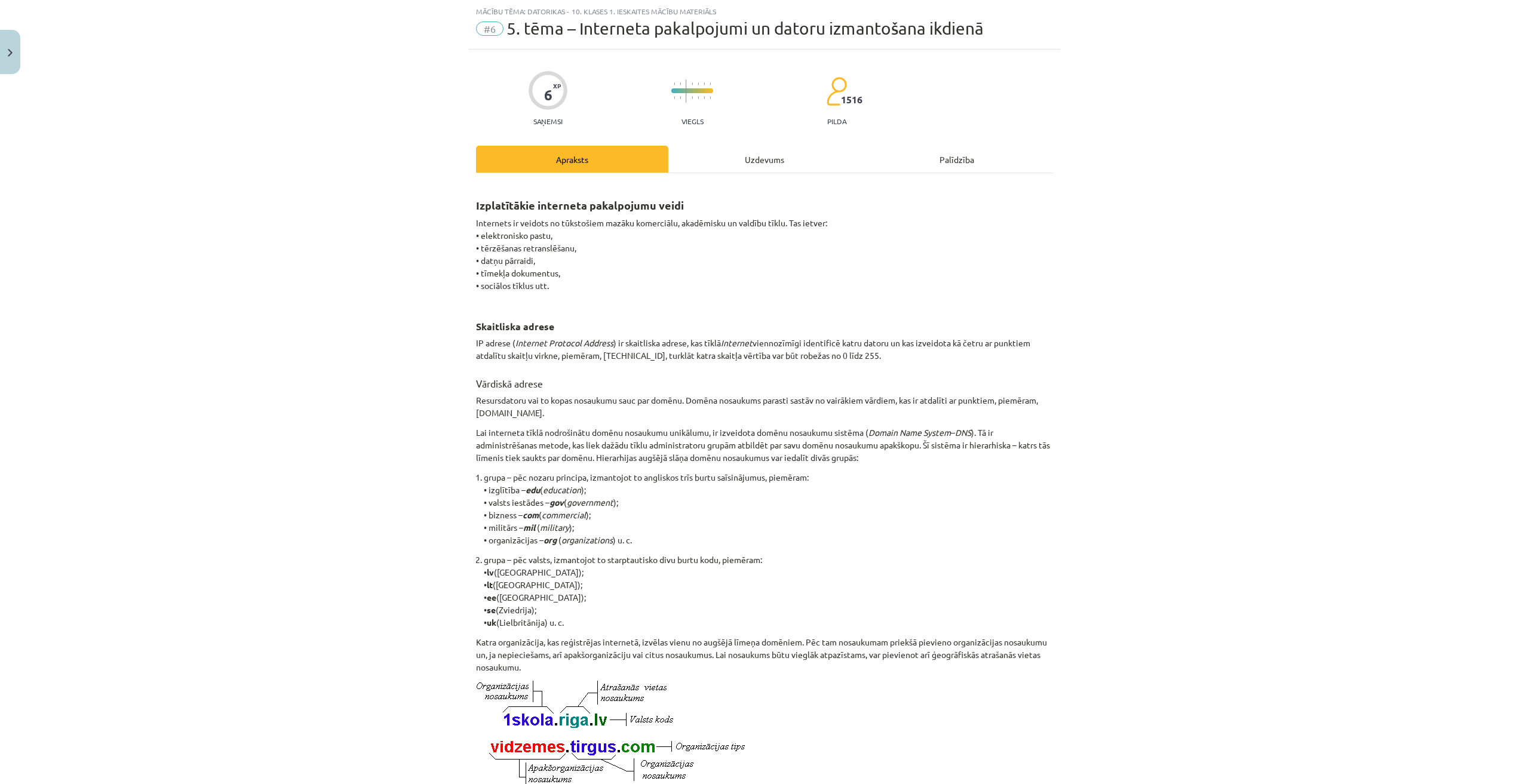
click at [750, 148] on div "Uzdevums" at bounding box center [764, 159] width 192 height 27
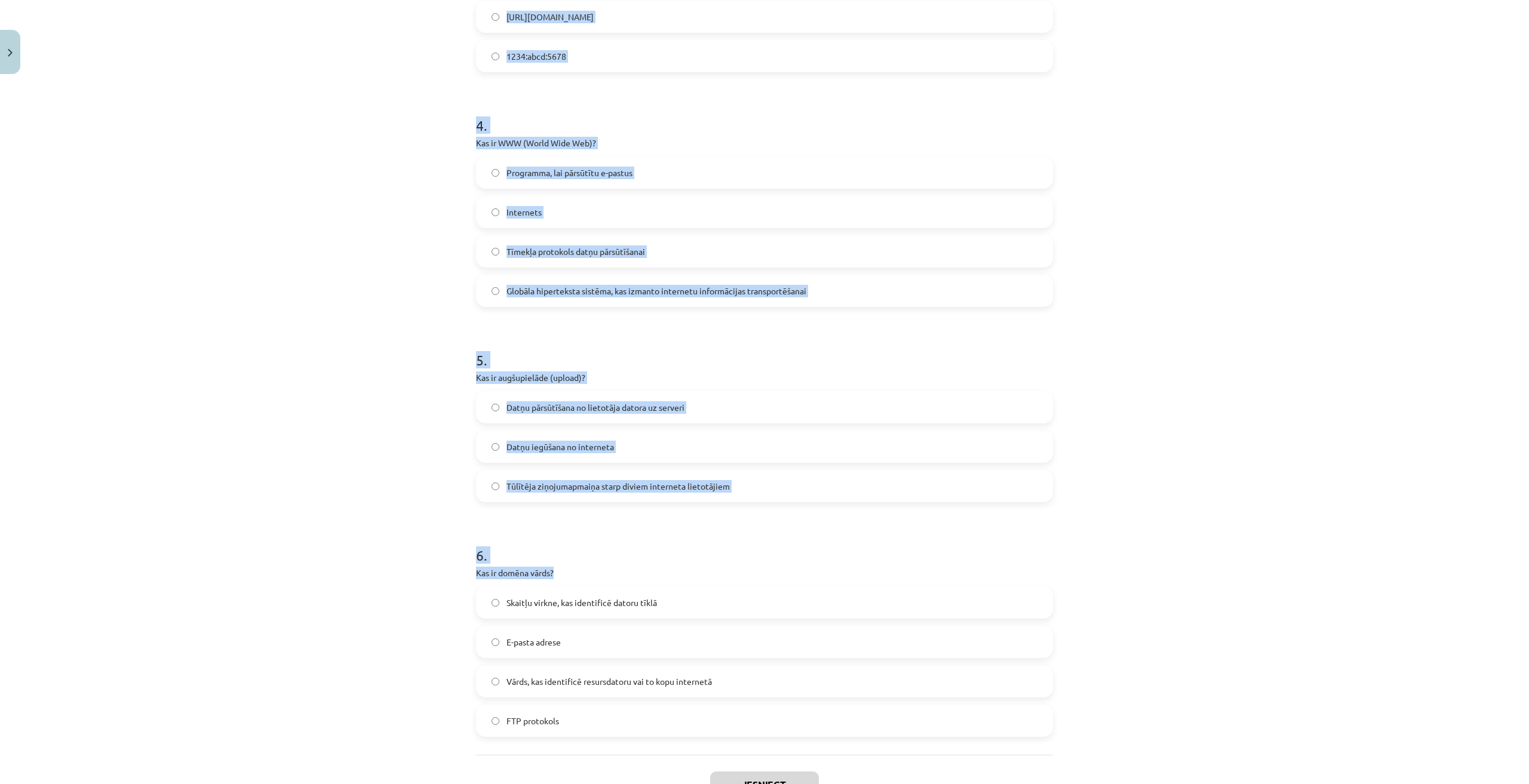
scroll to position [897, 0]
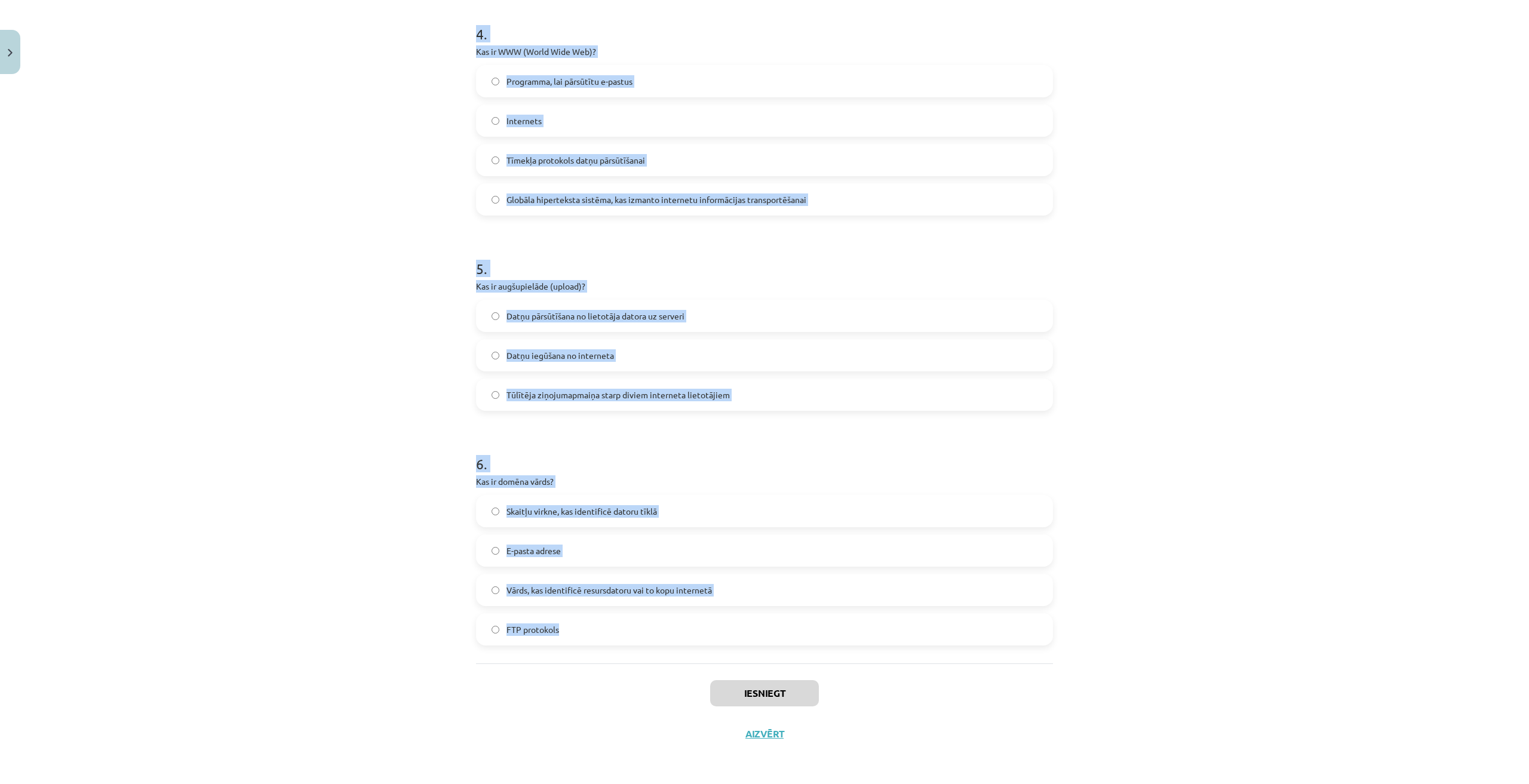
drag, startPoint x: 427, startPoint y: 206, endPoint x: 698, endPoint y: 642, distance: 513.4
click at [698, 642] on div "Mācību tēma: Datorikas - 10. klases 1. ieskaites mācību materiāls #6 5. tēma – …" at bounding box center [764, 392] width 1529 height 784
copy form "1 . Kura no šīm iespējām ir e-komercijas piemērs? E-veikala izveide un pārdošan…"
click at [339, 379] on div "Mācību tēma: Datorikas - 10. klases 1. ieskaites mācību materiāls #6 5. tēma – …" at bounding box center [764, 392] width 1529 height 784
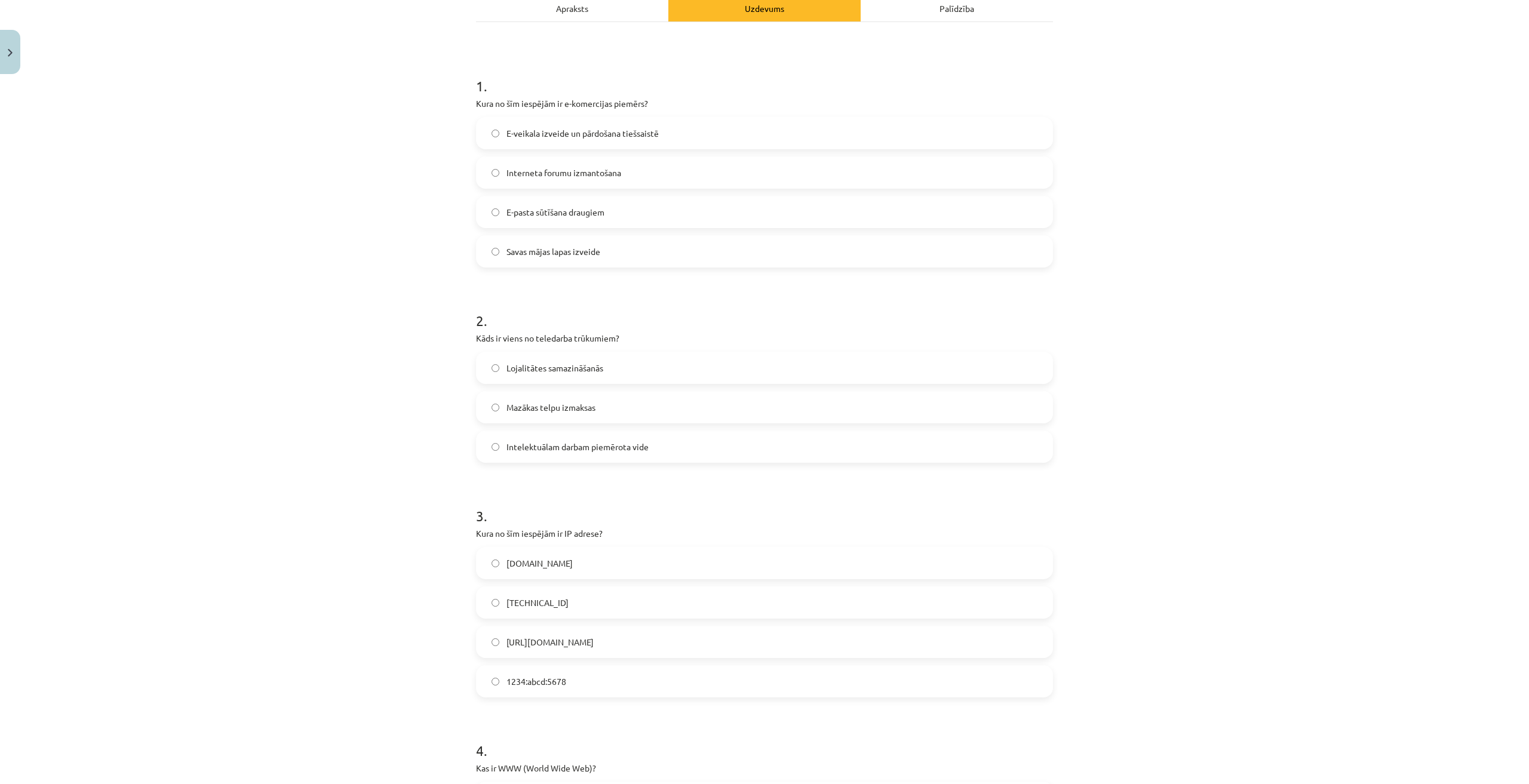
scroll to position [0, 0]
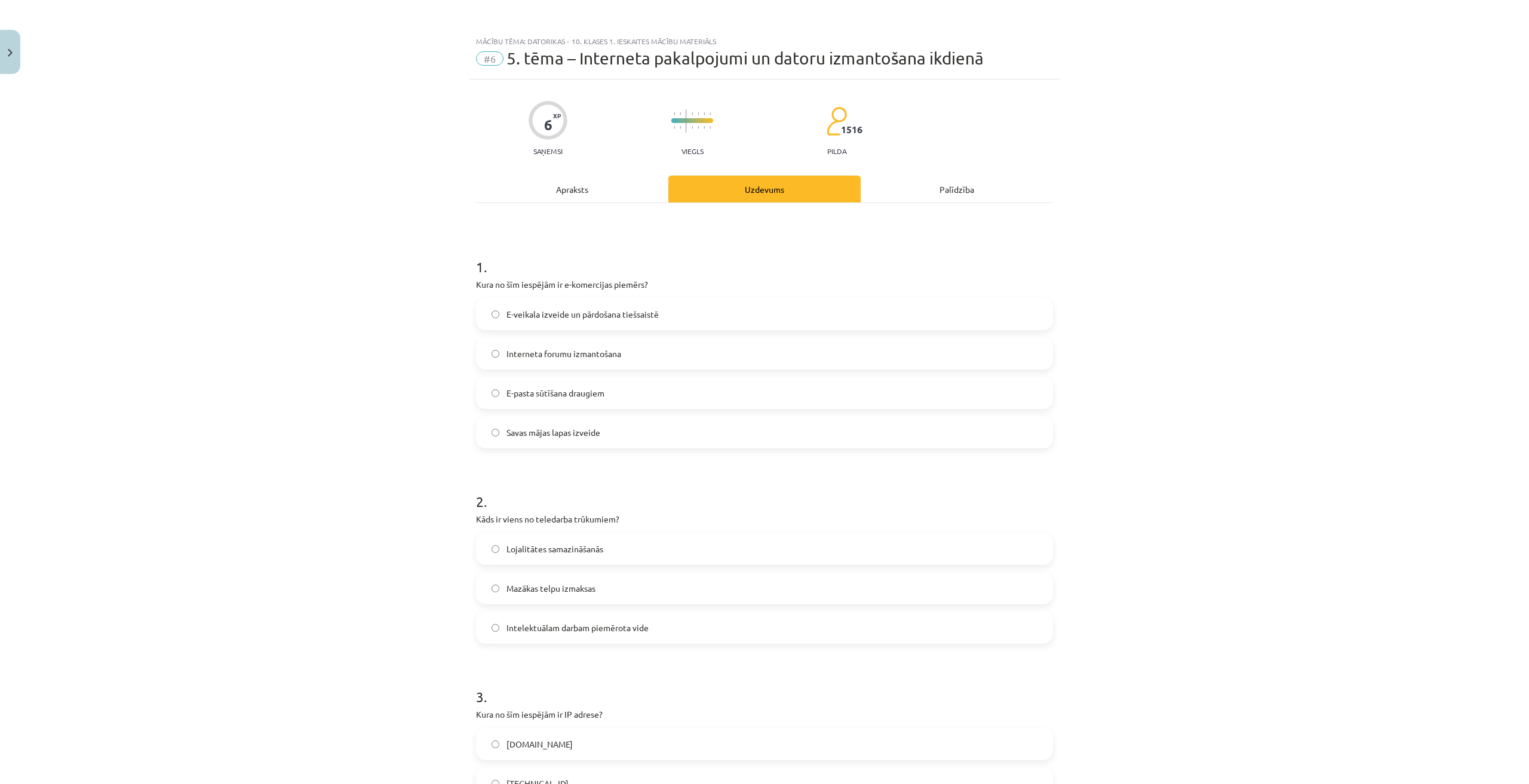
click at [602, 314] on span "E-veikala izveide un pārdošana tiešsaistē" at bounding box center [582, 314] width 152 height 13
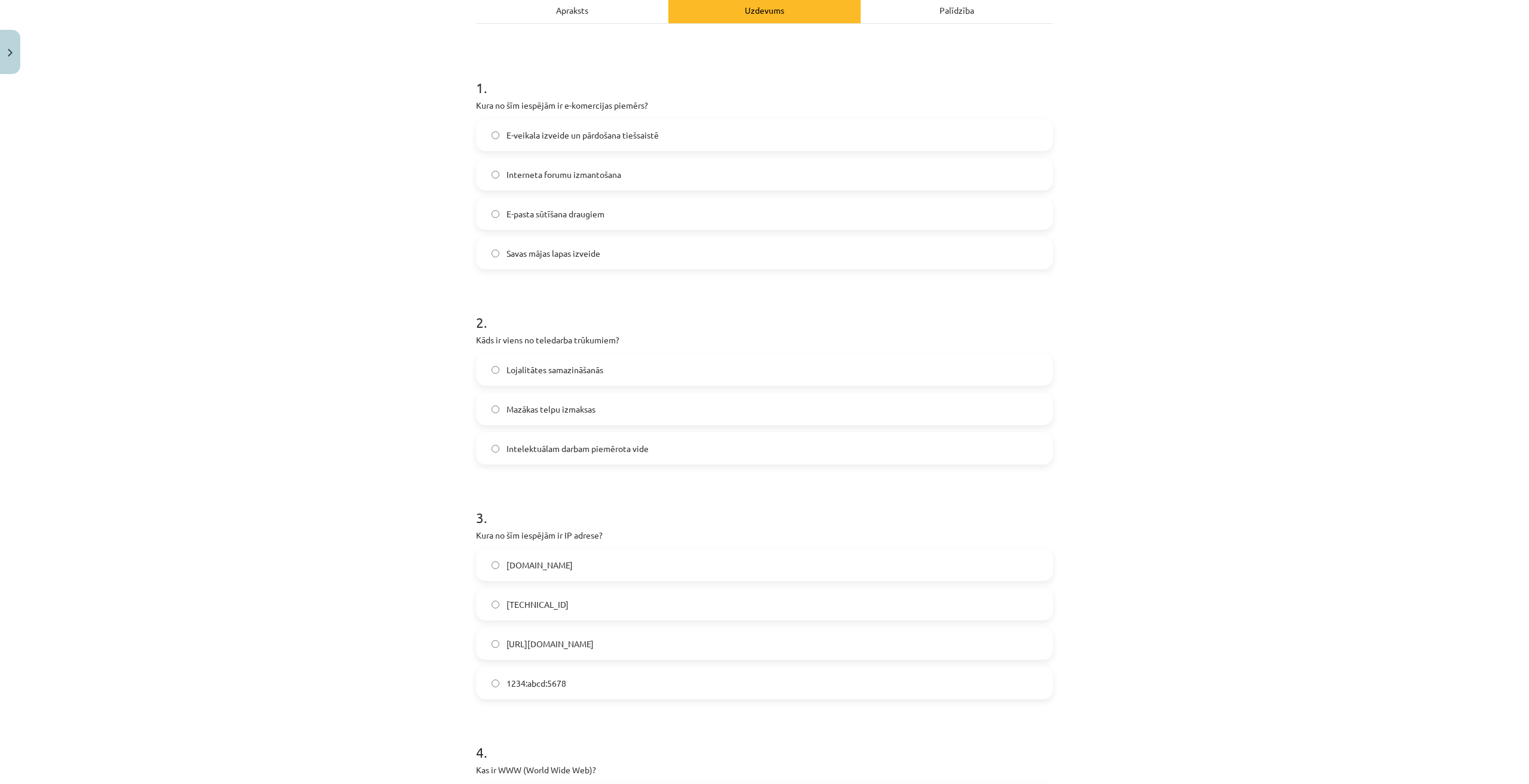
click at [562, 370] on span "Lojalitātes samazināšanās" at bounding box center [555, 370] width 97 height 13
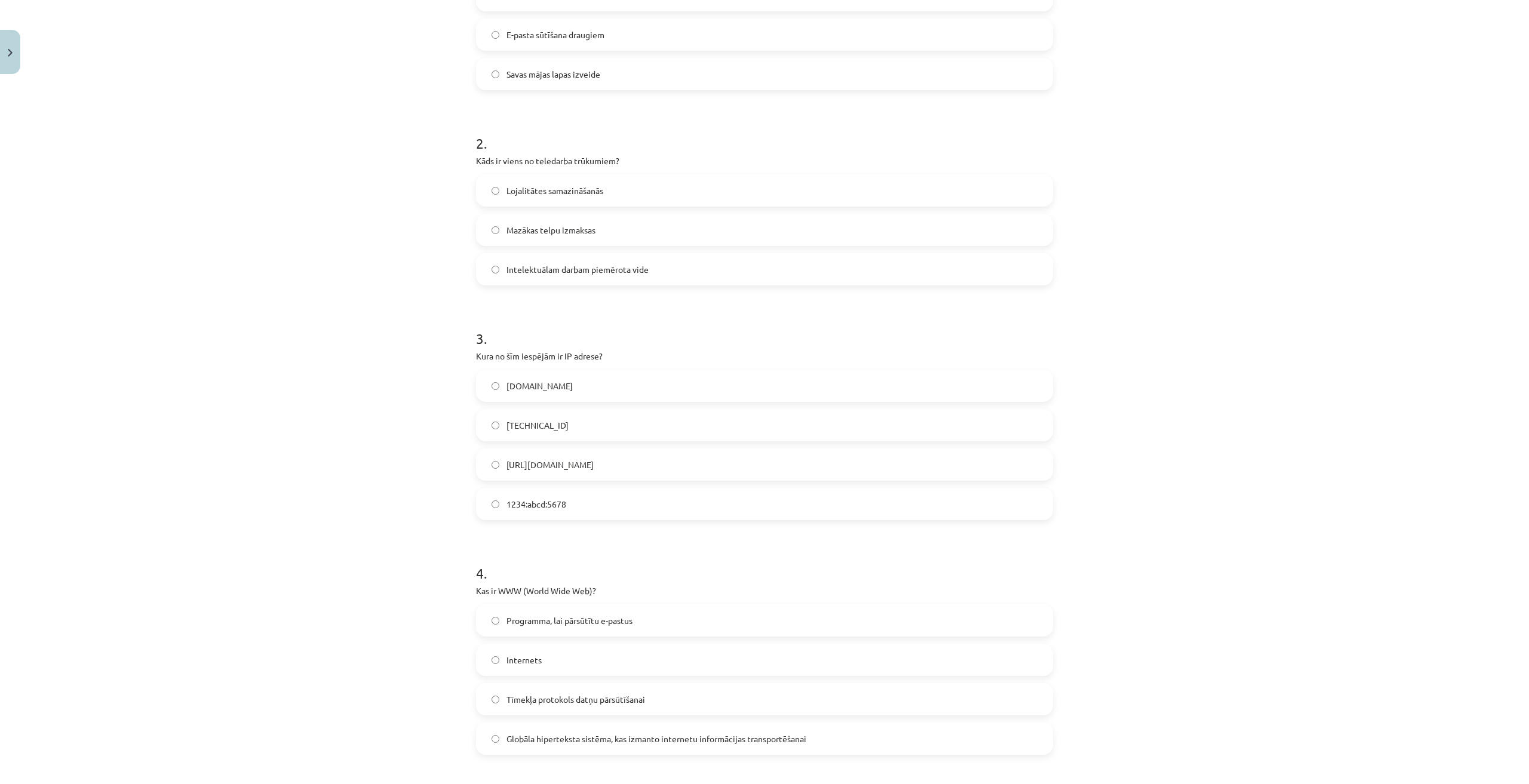
click at [540, 416] on label "192.100.81.101" at bounding box center [764, 425] width 575 height 30
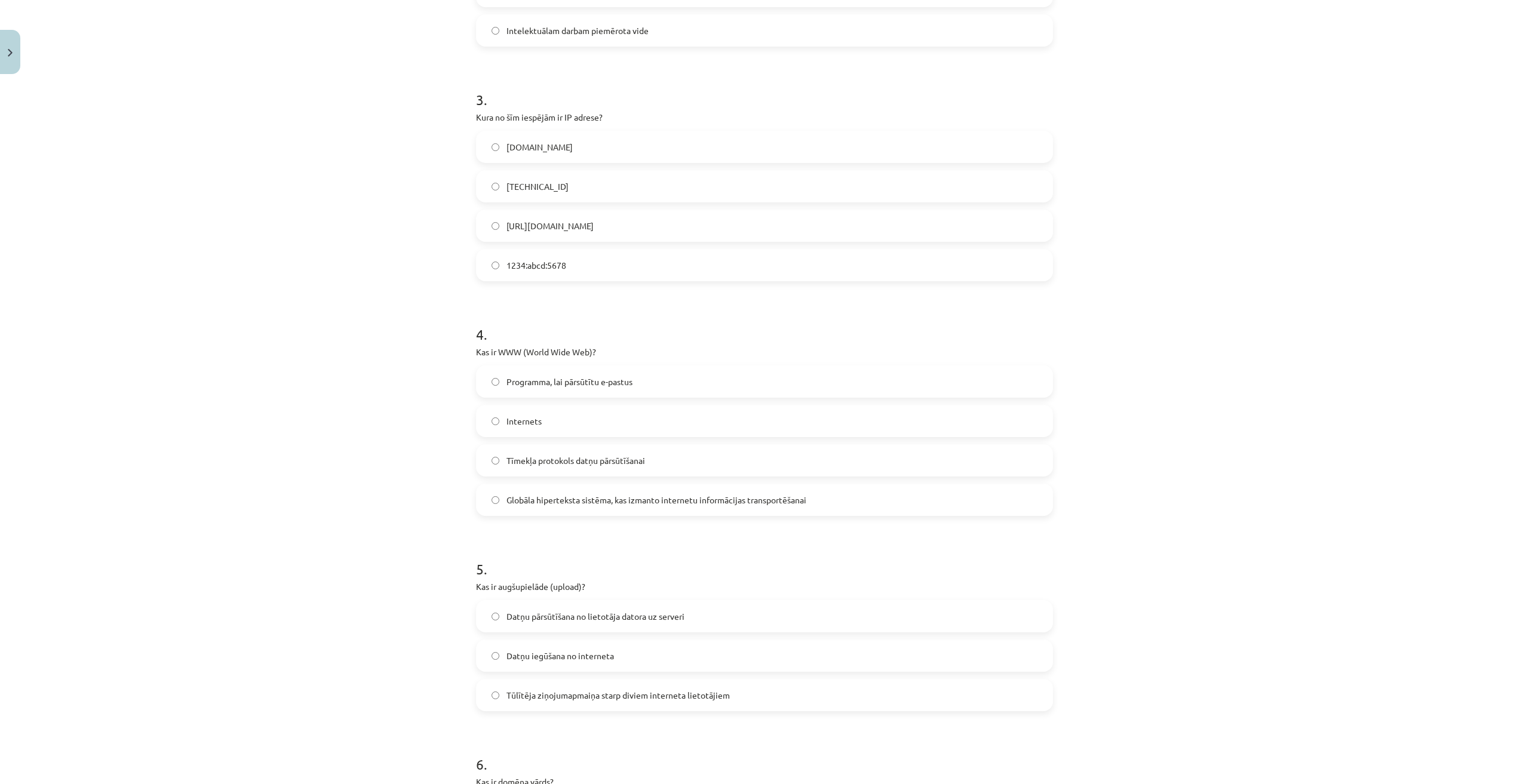
click at [599, 505] on span "Globāla hiperteksta sistēma, kas izmanto internetu informācijas transportēšanai" at bounding box center [656, 499] width 300 height 13
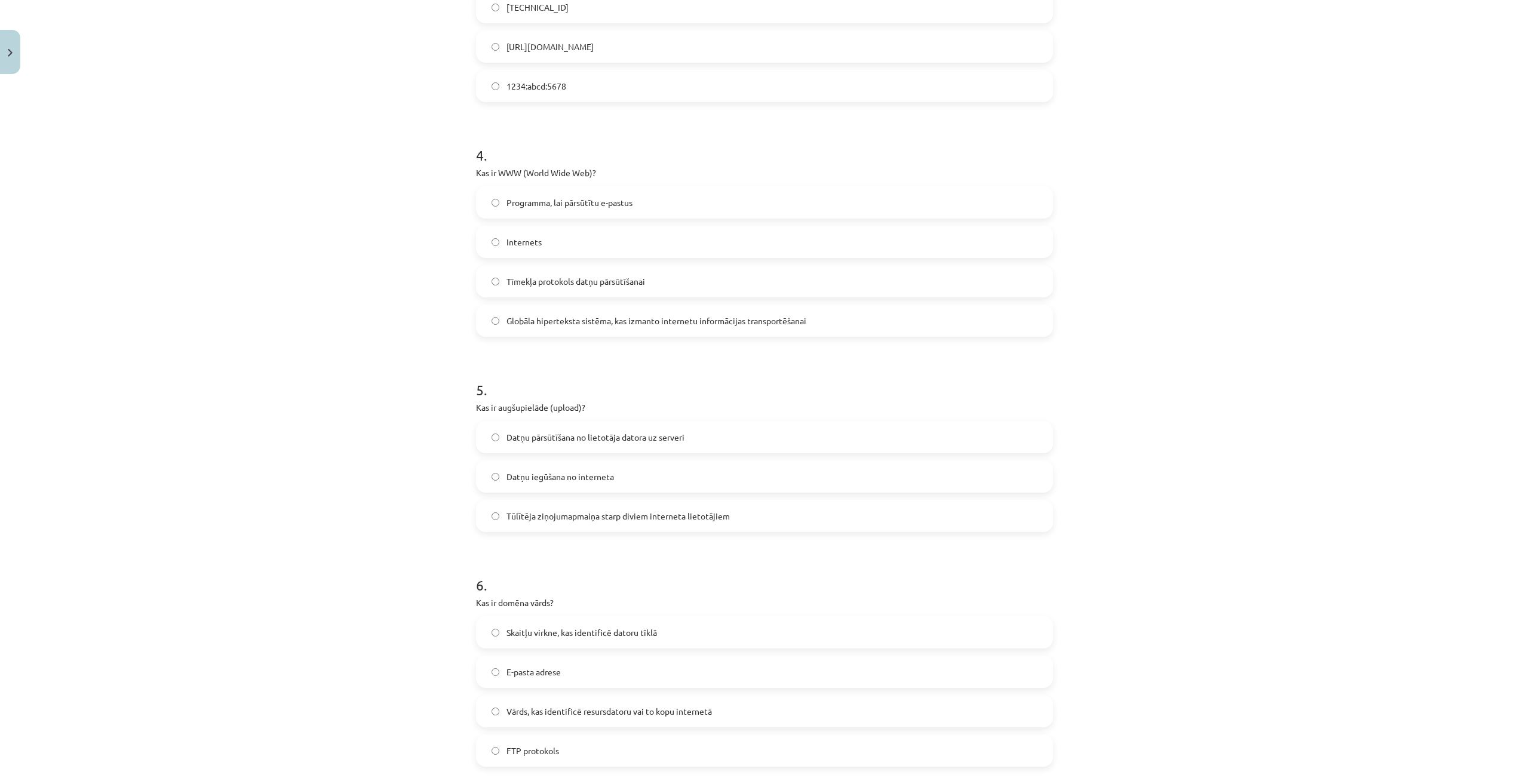
click at [590, 440] on span "Datņu pārsūtīšana no lietotāja datora uz serveri" at bounding box center [595, 437] width 178 height 13
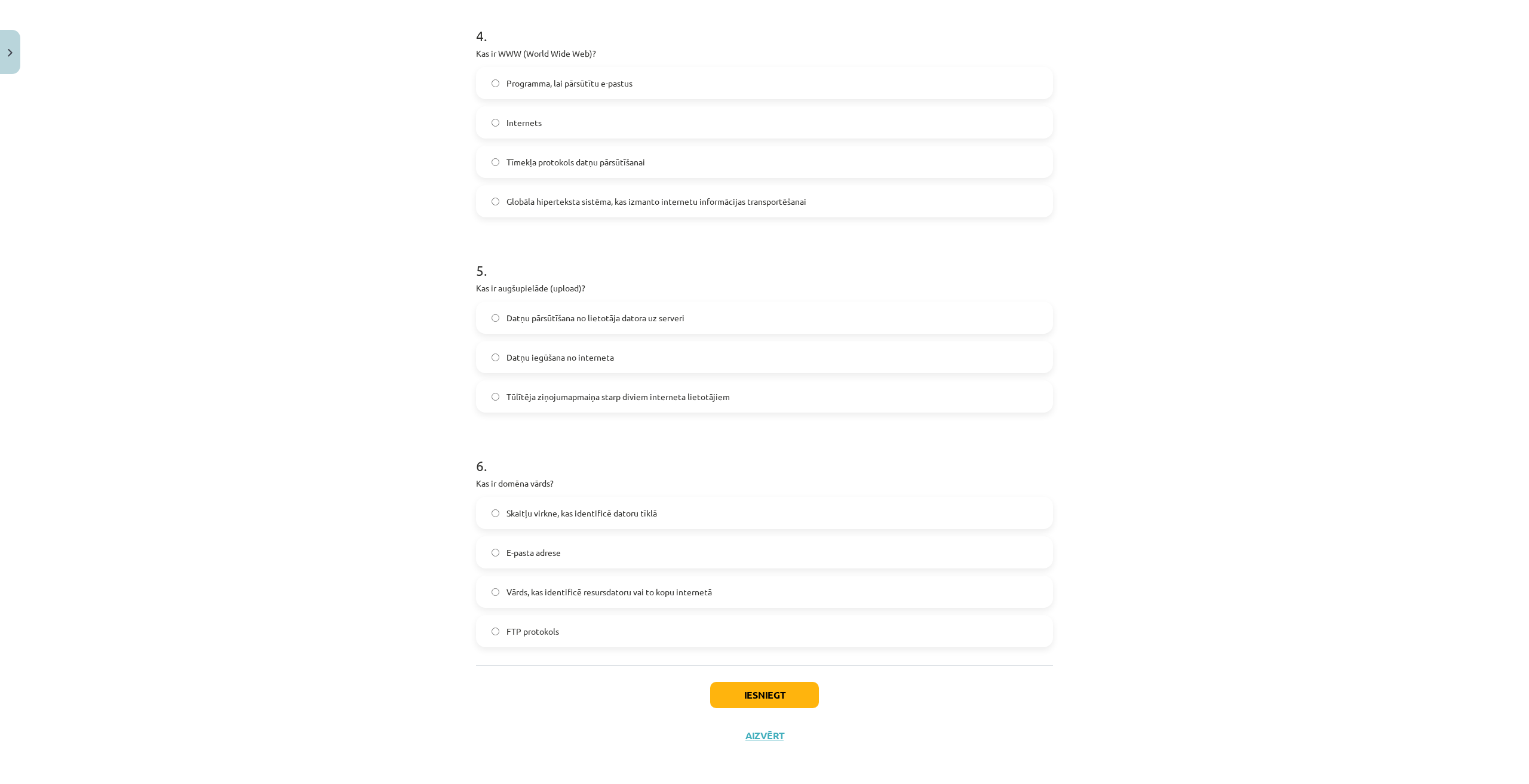
drag, startPoint x: 605, startPoint y: 588, endPoint x: 689, endPoint y: 678, distance: 123.1
click at [606, 589] on span "Vārds, kas identificē resursdatoru vai to kopu internetā" at bounding box center [609, 592] width 206 height 13
click at [782, 701] on button "Iesniegt" at bounding box center [764, 695] width 109 height 26
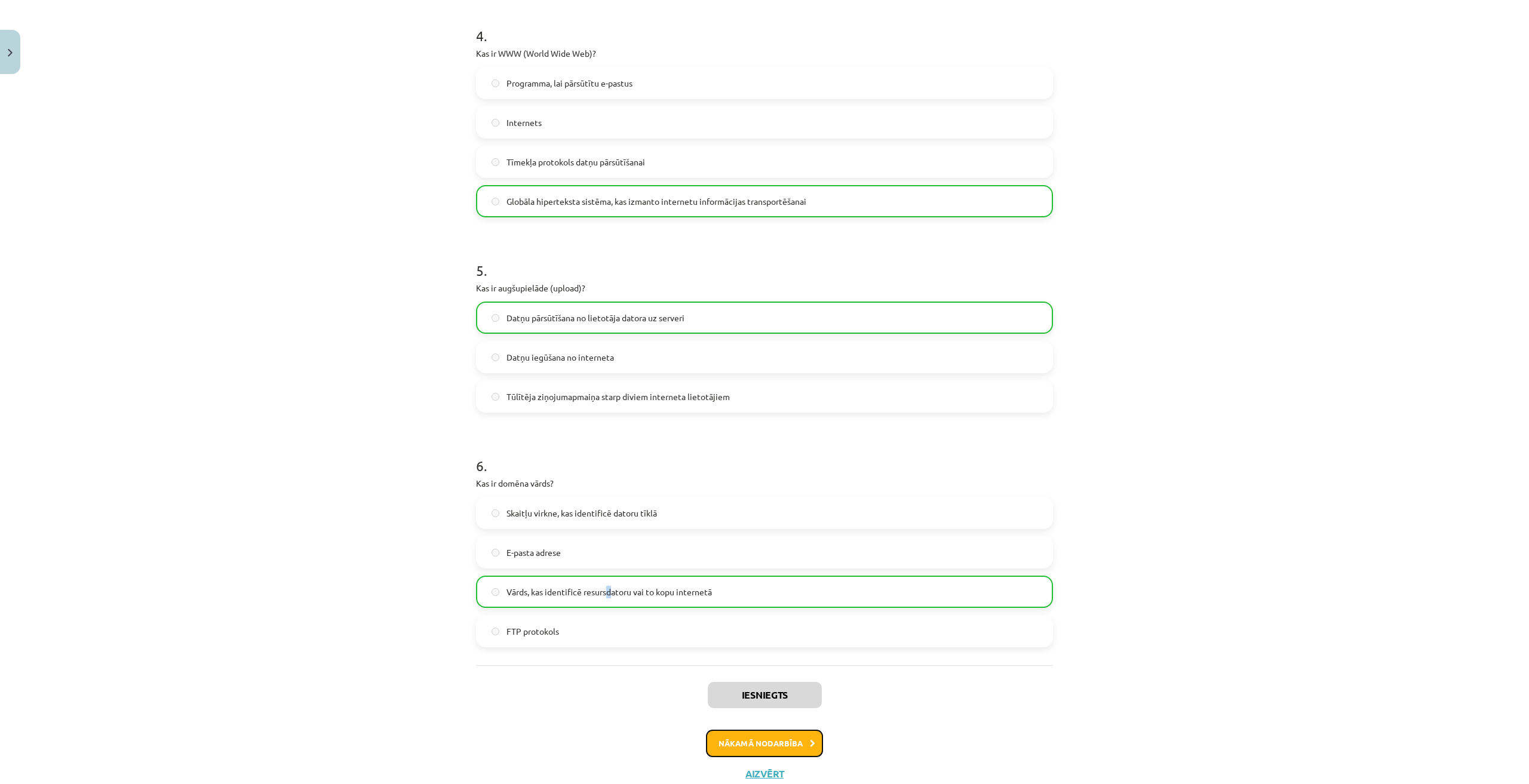
click at [797, 747] on button "Nākamā nodarbība" at bounding box center [764, 743] width 117 height 28
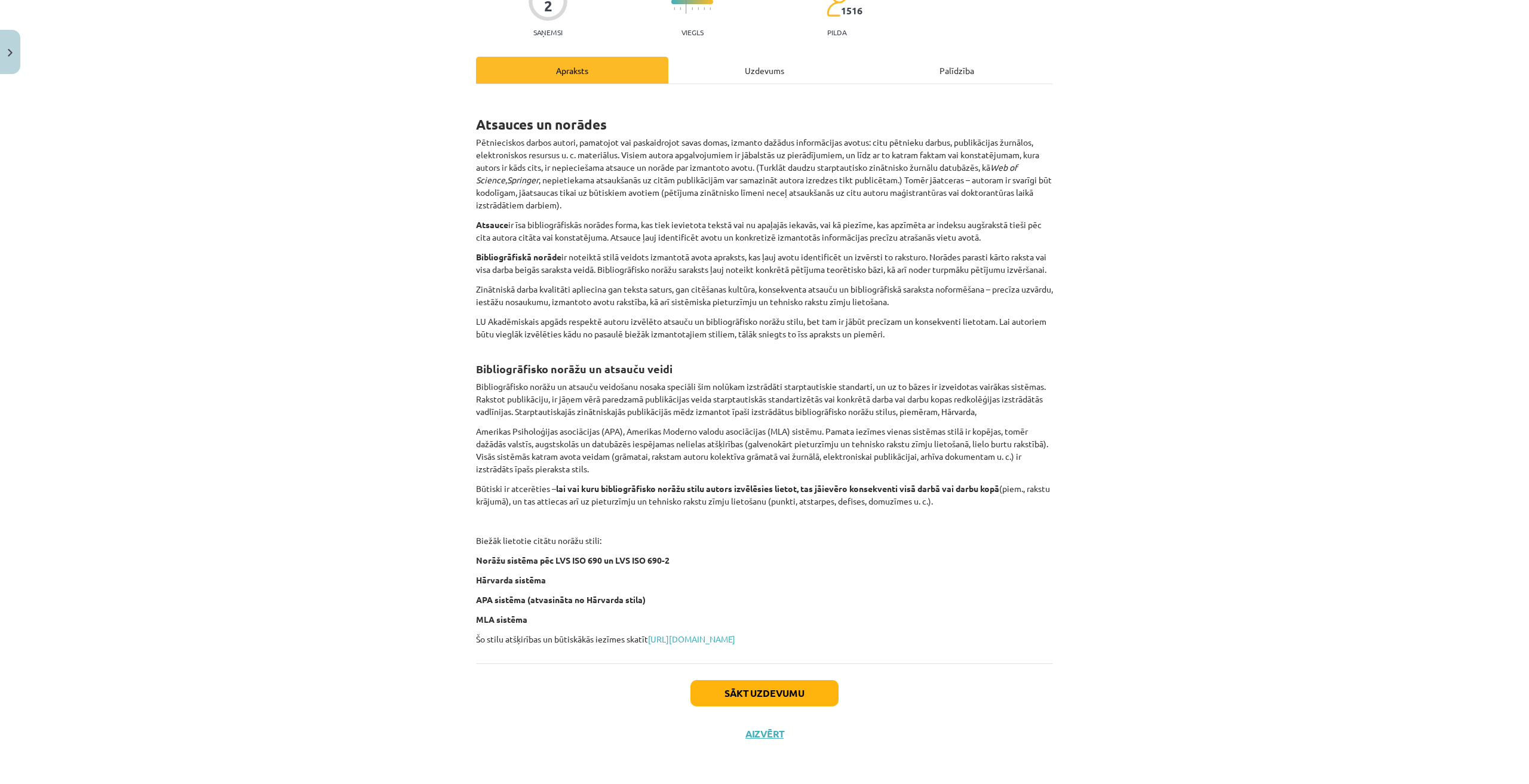
scroll to position [30, 0]
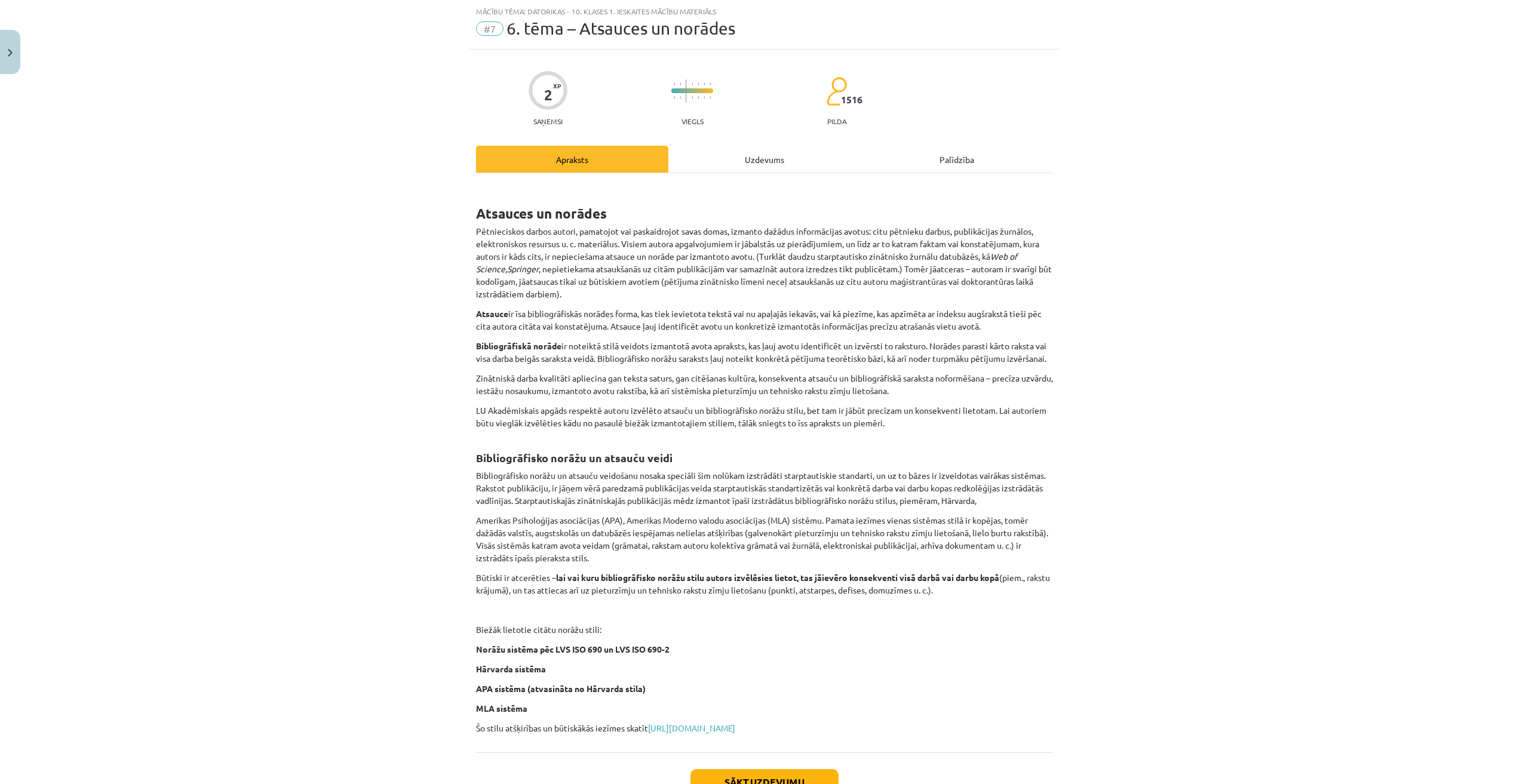
click at [738, 156] on div "Uzdevums" at bounding box center [764, 159] width 192 height 27
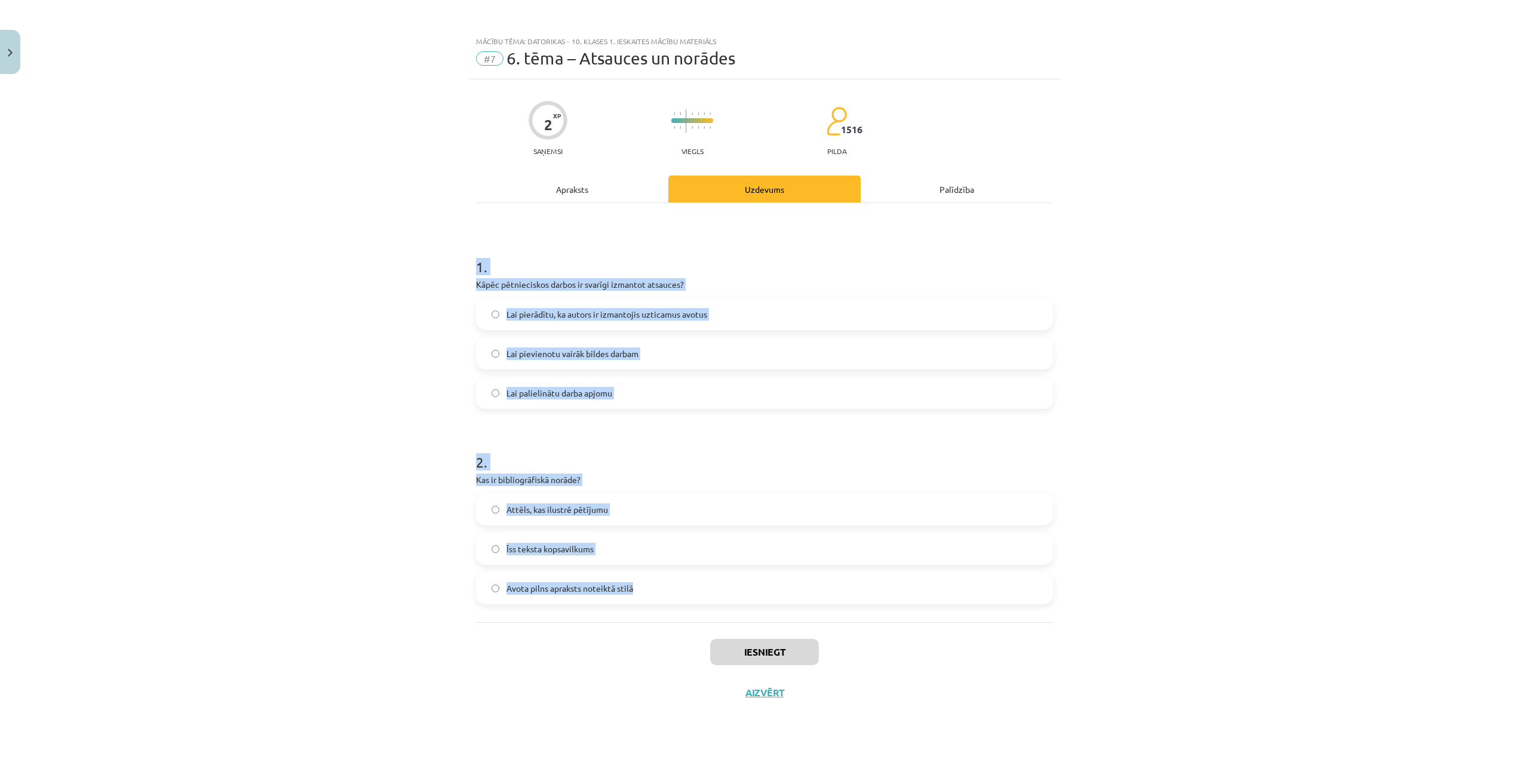
drag, startPoint x: 465, startPoint y: 251, endPoint x: 648, endPoint y: 602, distance: 395.8
click at [648, 602] on div "Mācību tēma: Datorikas - 10. klases 1. ieskaites mācību materiāls #7 6. tēma – …" at bounding box center [764, 392] width 1529 height 784
click at [649, 601] on label "Avota pilns apraksts noteiktā stilā" at bounding box center [764, 588] width 575 height 30
copy form "1 . Kāpēc pētnieciskos darbos ir svarīgi izmantot atsauces? Lai pierādītu, ka a…"
click at [391, 616] on div "Mācību tēma: Datorikas - 10. klases 1. ieskaites mācību materiāls #7 6. tēma – …" at bounding box center [764, 392] width 1529 height 784
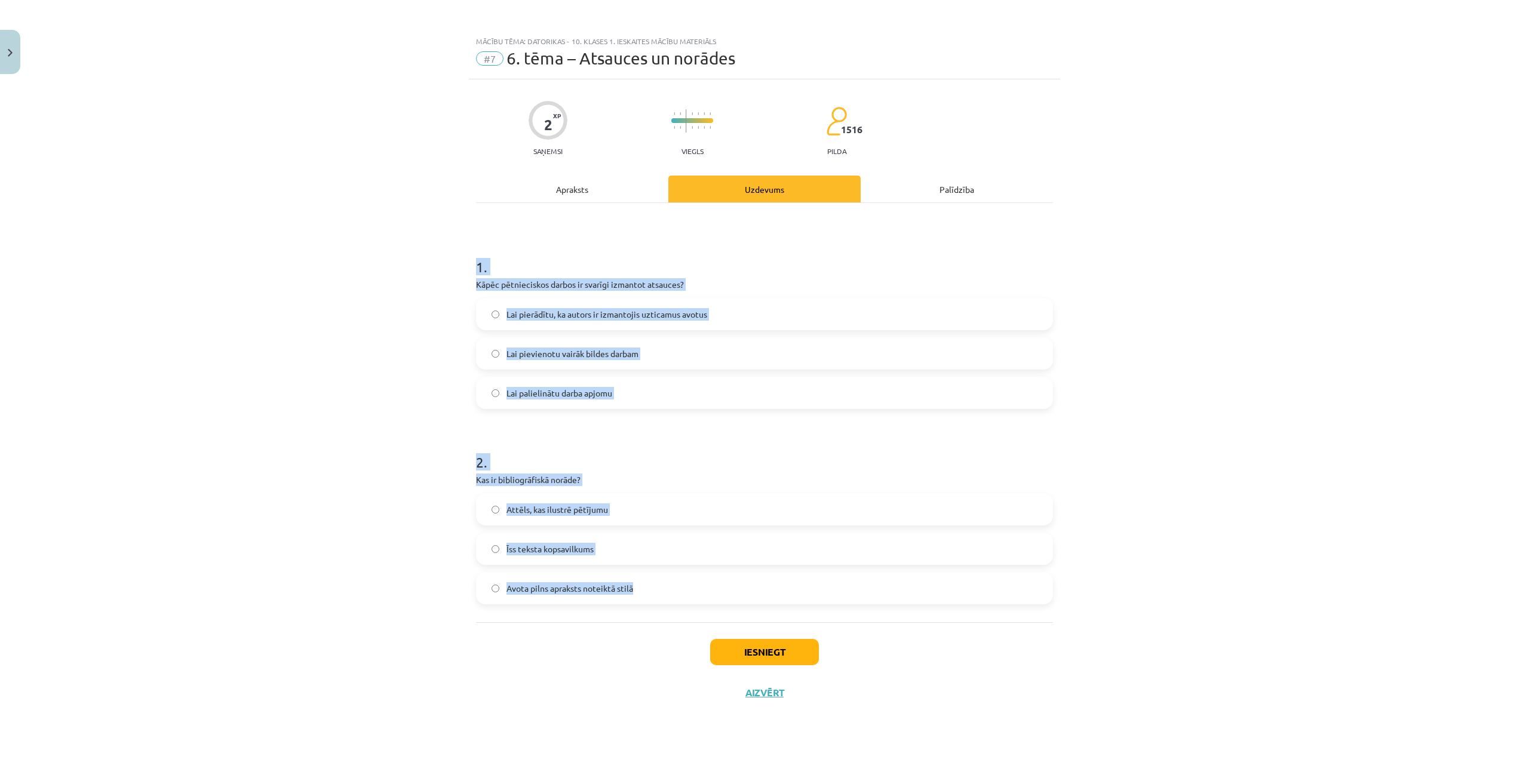
click at [452, 385] on div "Mācību tēma: Datorikas - 10. klases 1. ieskaites mācību materiāls #7 6. tēma – …" at bounding box center [764, 392] width 1529 height 784
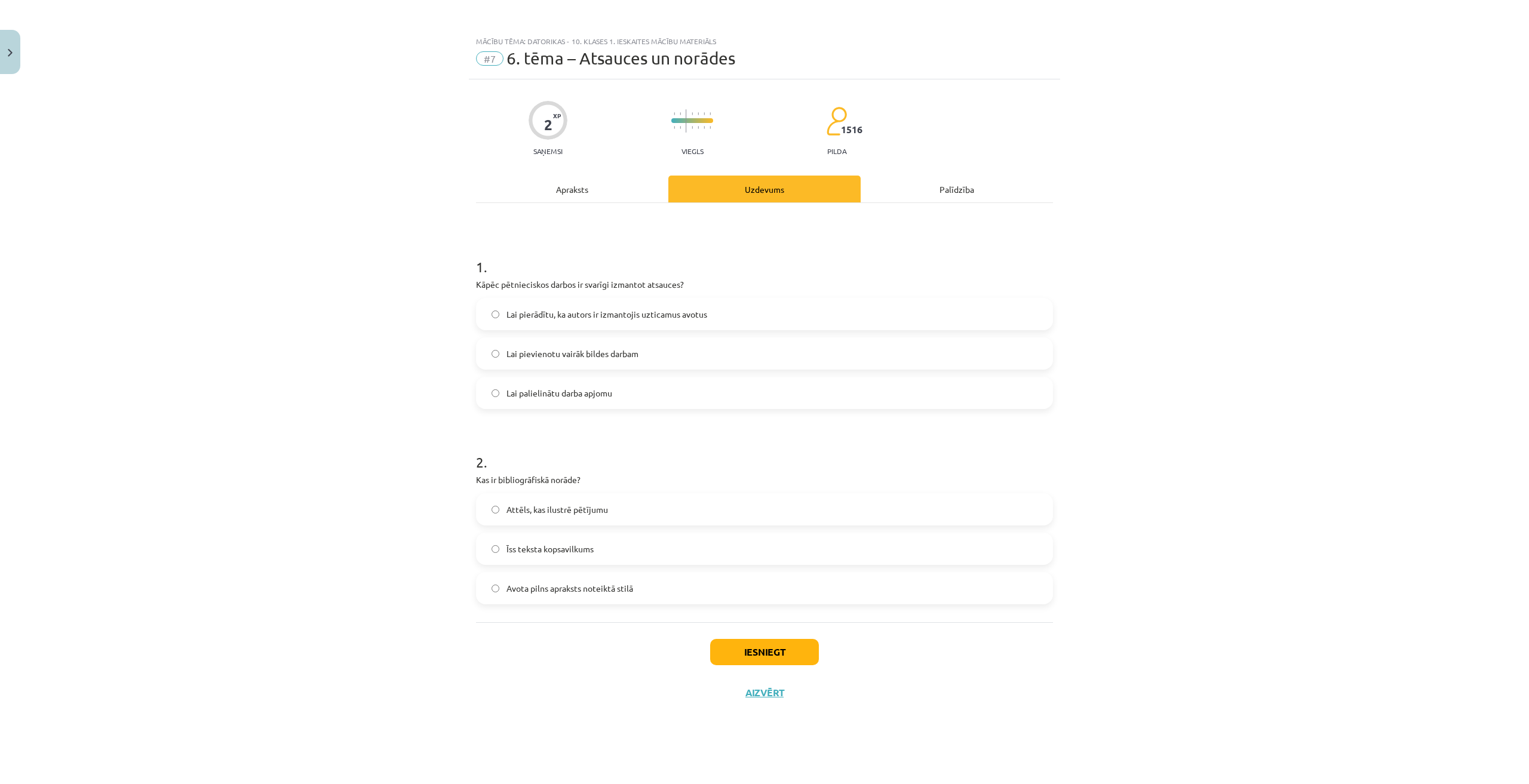
click at [588, 313] on span "Lai pierādītu, ka autors ir izmantojis uzticamus avotus" at bounding box center [606, 314] width 201 height 13
click at [751, 653] on button "Iesniegt" at bounding box center [764, 651] width 109 height 26
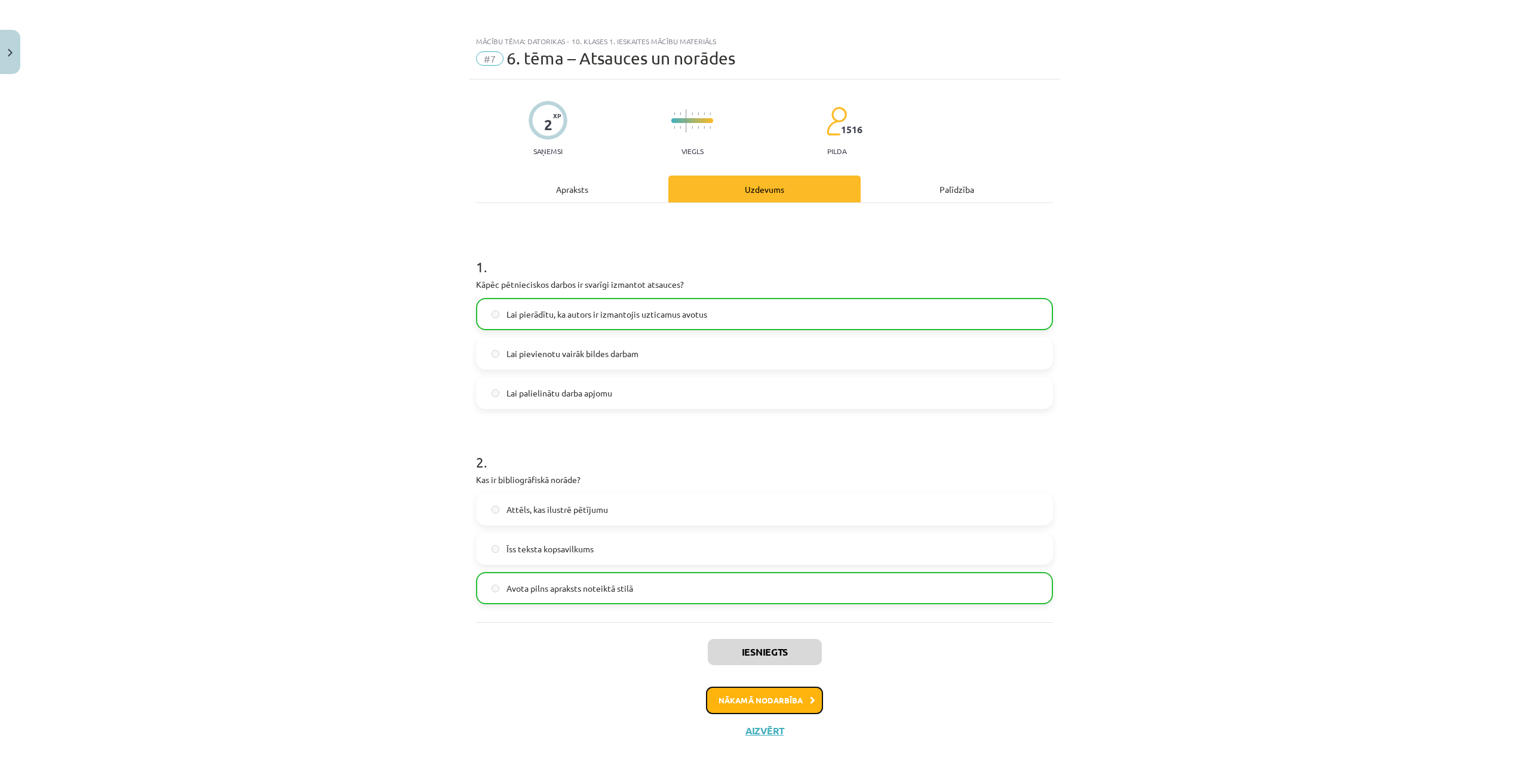
click at [784, 701] on button "Nākamā nodarbība" at bounding box center [764, 700] width 117 height 28
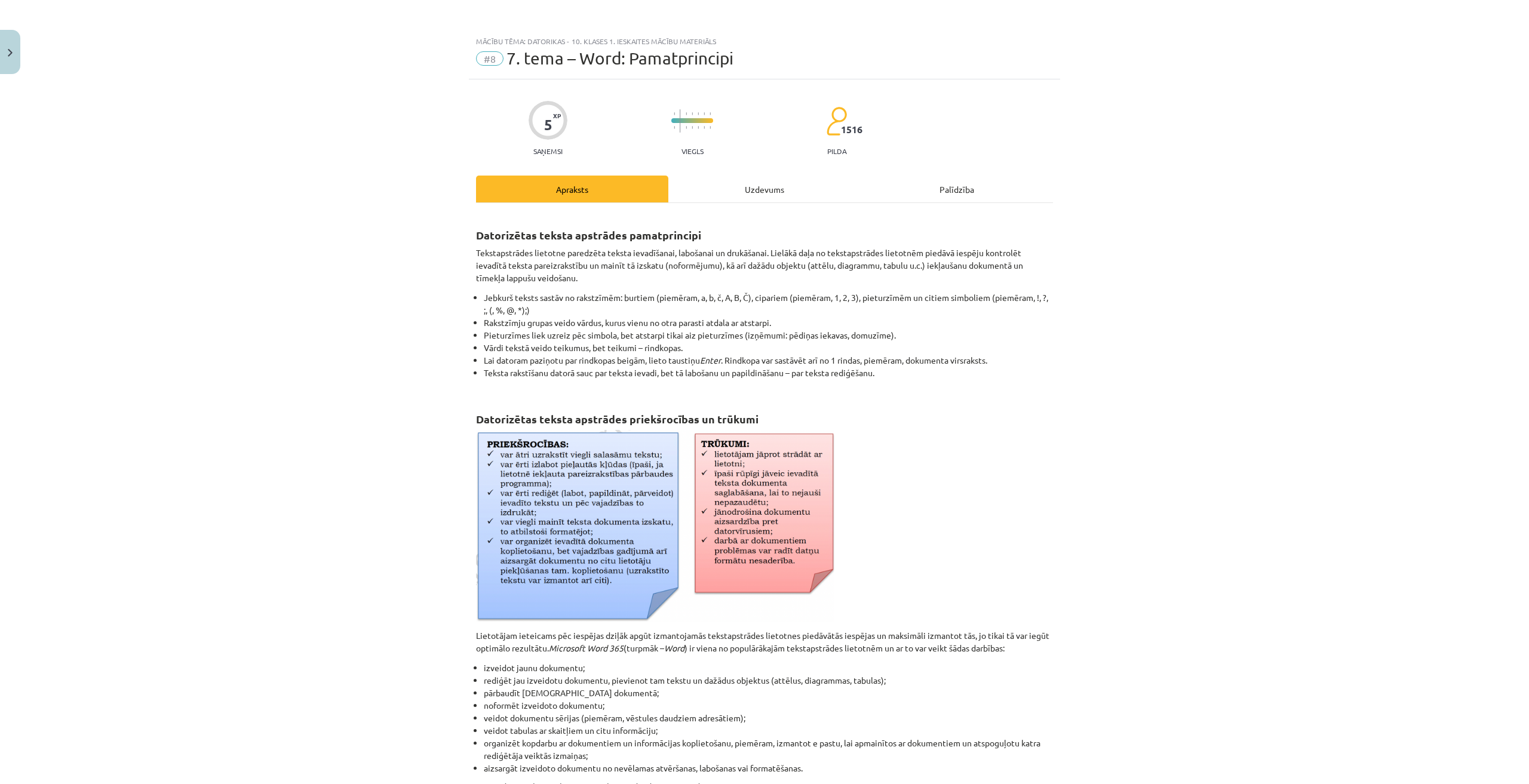
click at [747, 191] on div "Uzdevums" at bounding box center [764, 189] width 192 height 27
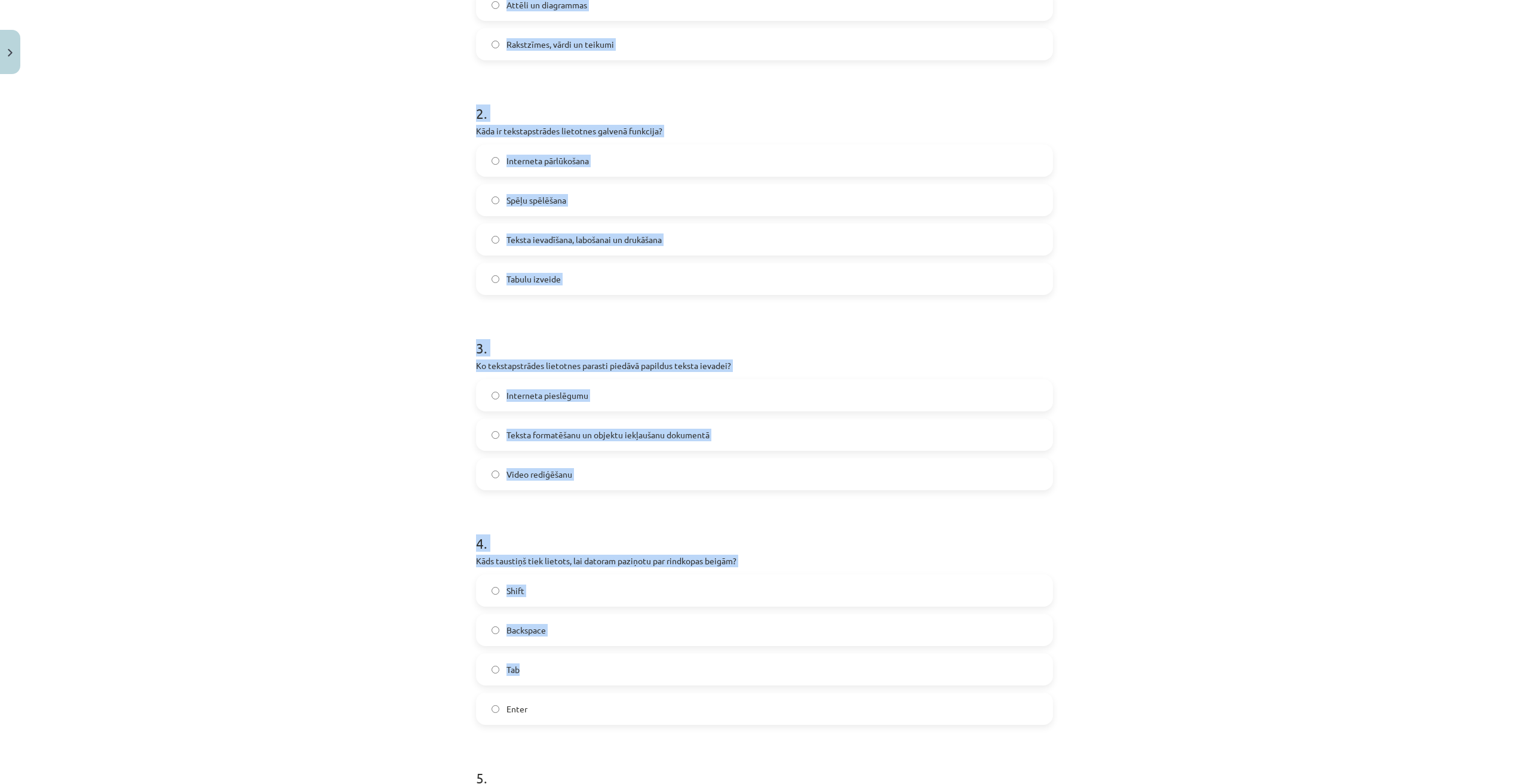
scroll to position [702, 0]
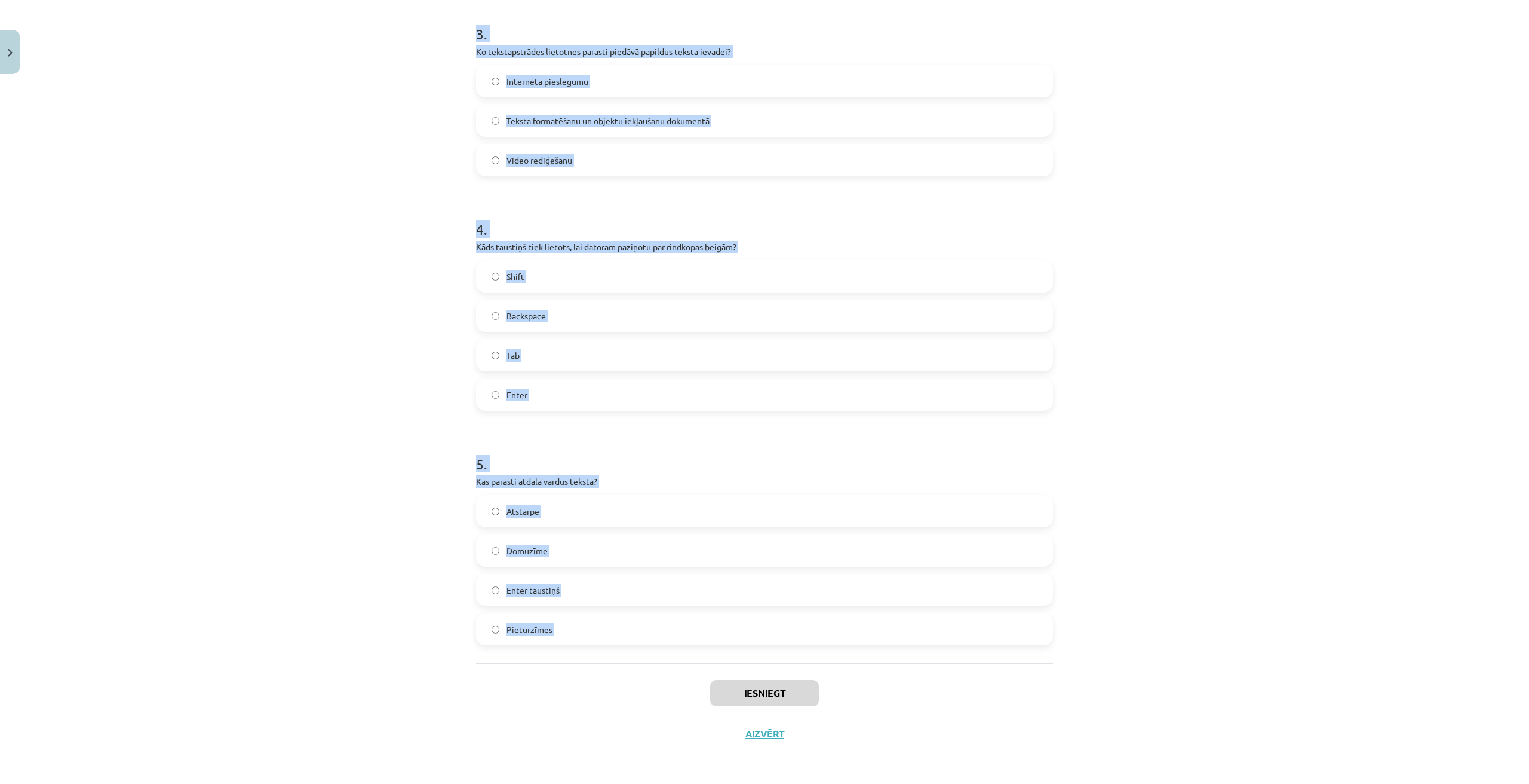
drag, startPoint x: 469, startPoint y: 218, endPoint x: 578, endPoint y: 672, distance: 466.9
click at [578, 672] on div "5 XP Saņemsi Viegls 1516 pilda Apraksts Uzdevums Palīdzība 1 . Kas veido tekstu…" at bounding box center [764, 66] width 591 height 1376
copy form "1 . Kas veido tekstu? Krāsas un formas Tikai burti Attēli un diagrammas Rakstzī…"
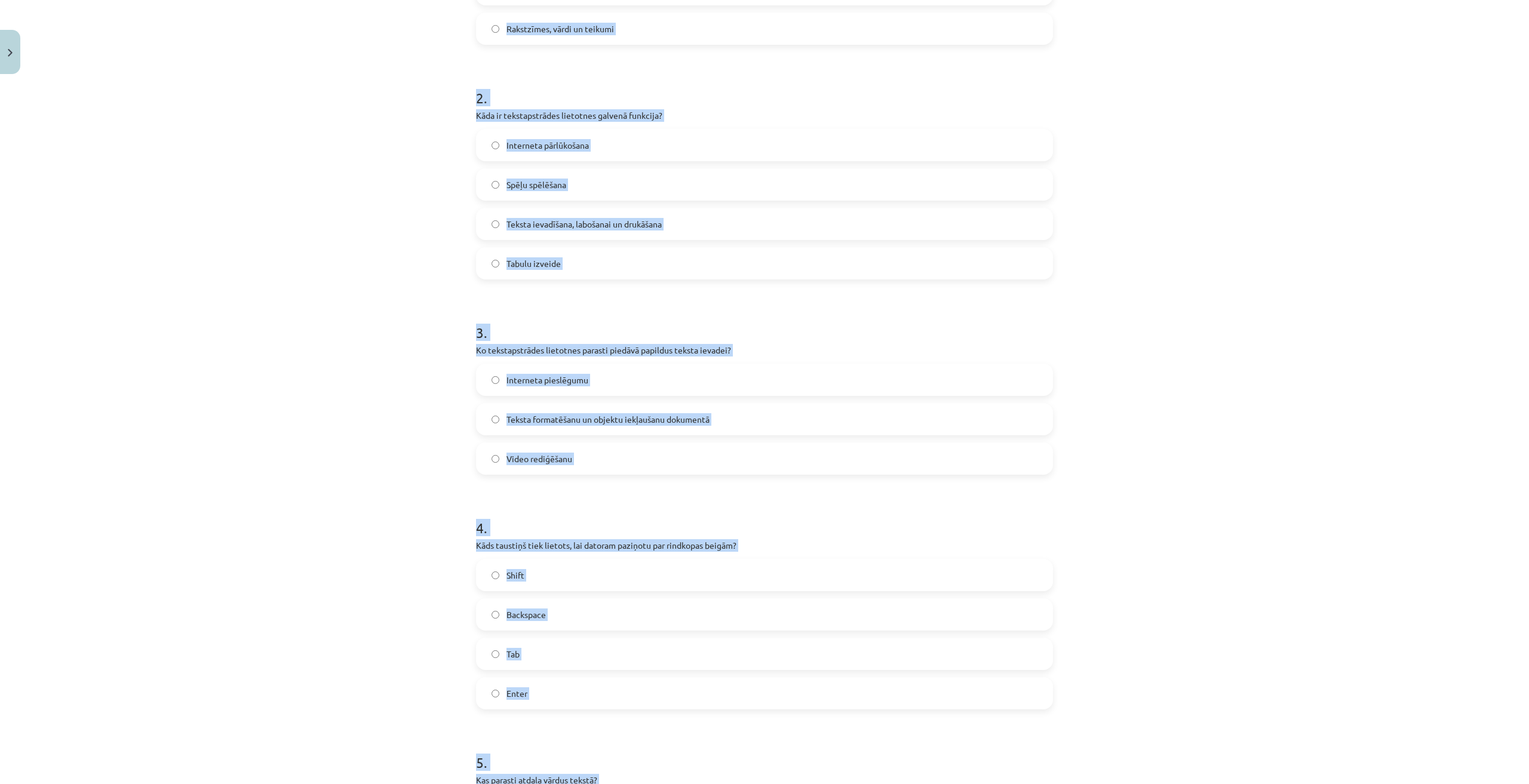
scroll to position [45, 0]
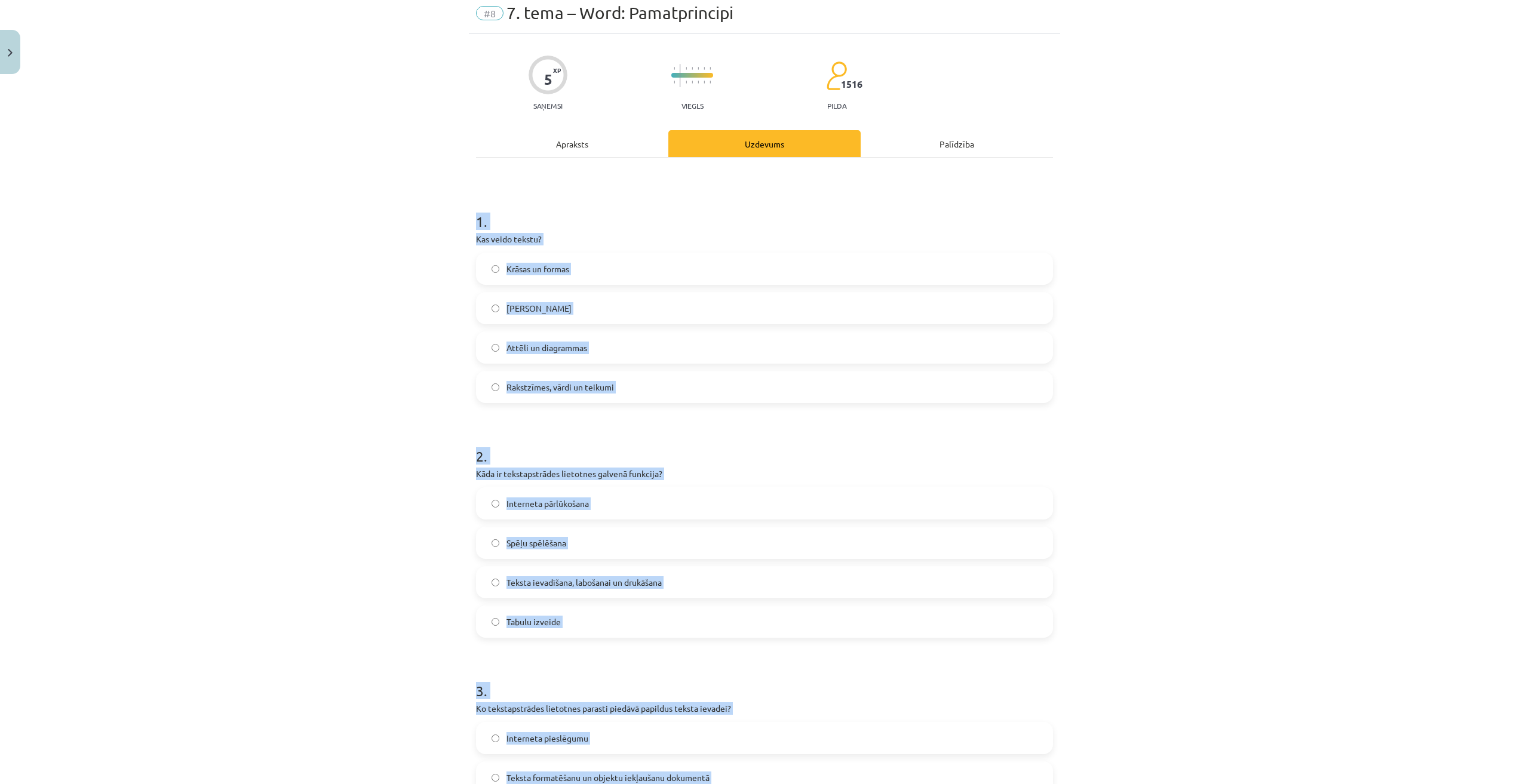
click at [324, 382] on div "Mācību tēma: Datorikas - 10. klases 1. ieskaites mācību materiāls #8 7. tema – …" at bounding box center [764, 392] width 1529 height 784
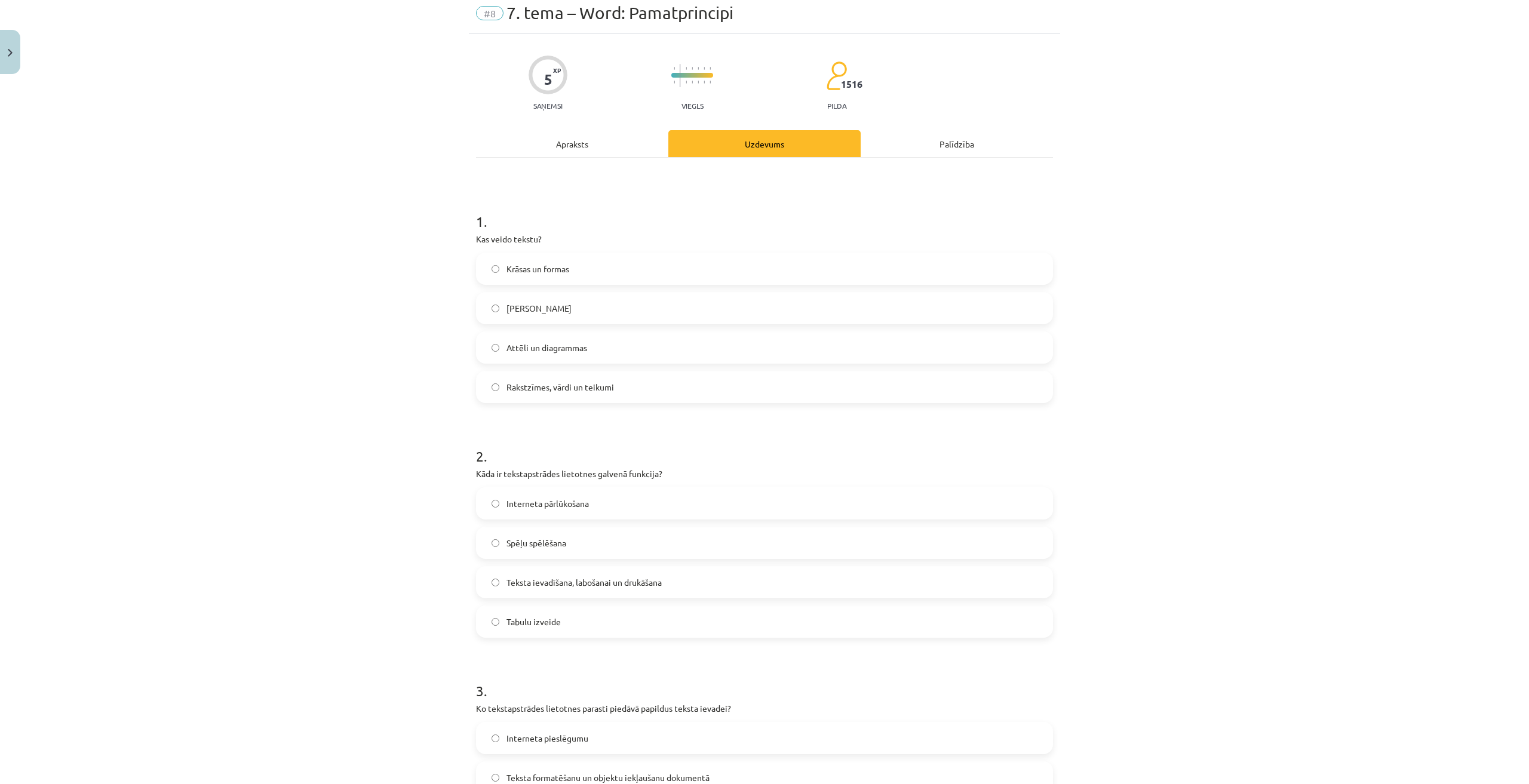
click at [553, 391] on span "Rakstzīmes, vārdi un teikumi" at bounding box center [560, 387] width 107 height 13
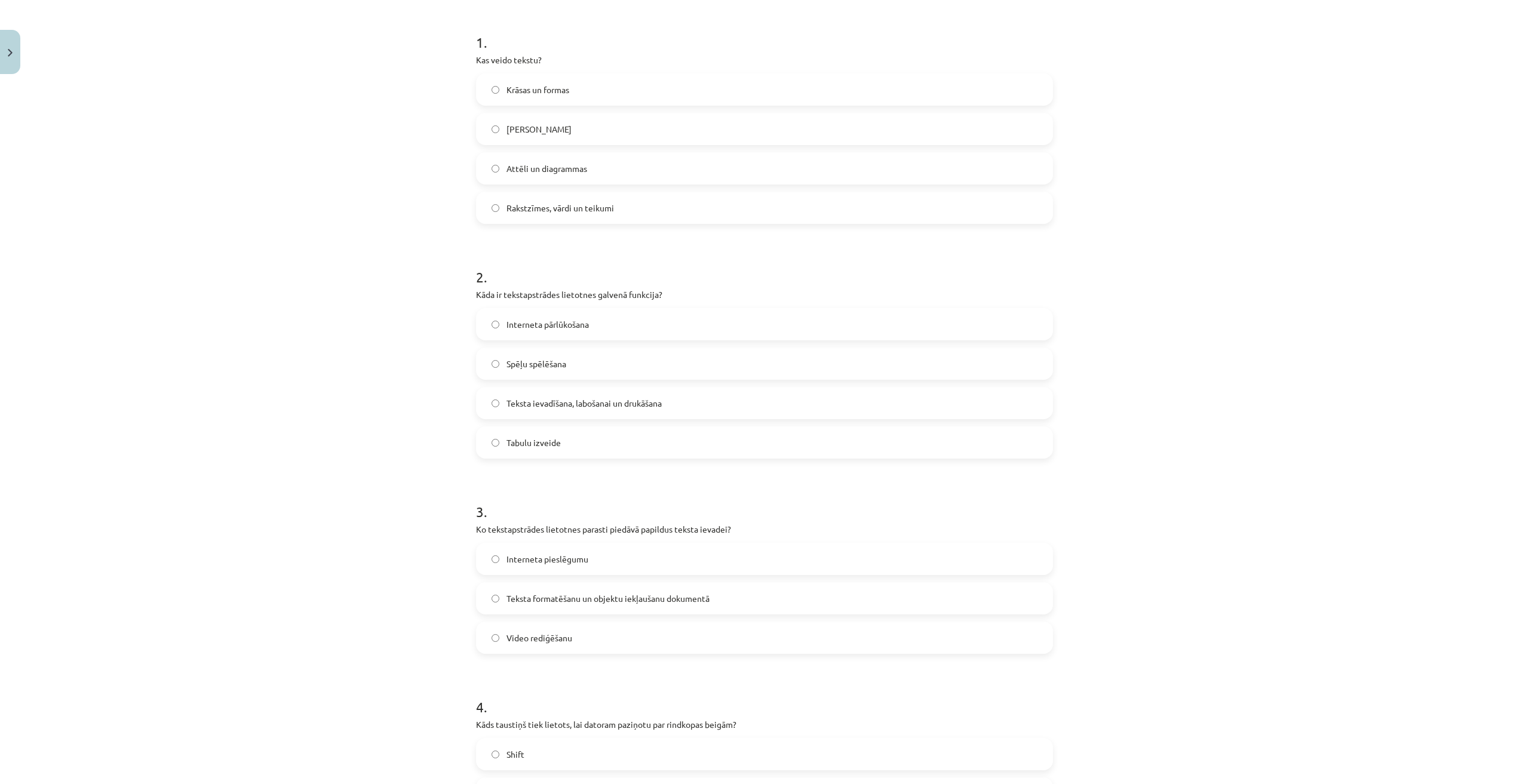
click at [578, 394] on label "Teksta ievadīšana, labošanai un drukāšana" at bounding box center [764, 403] width 575 height 30
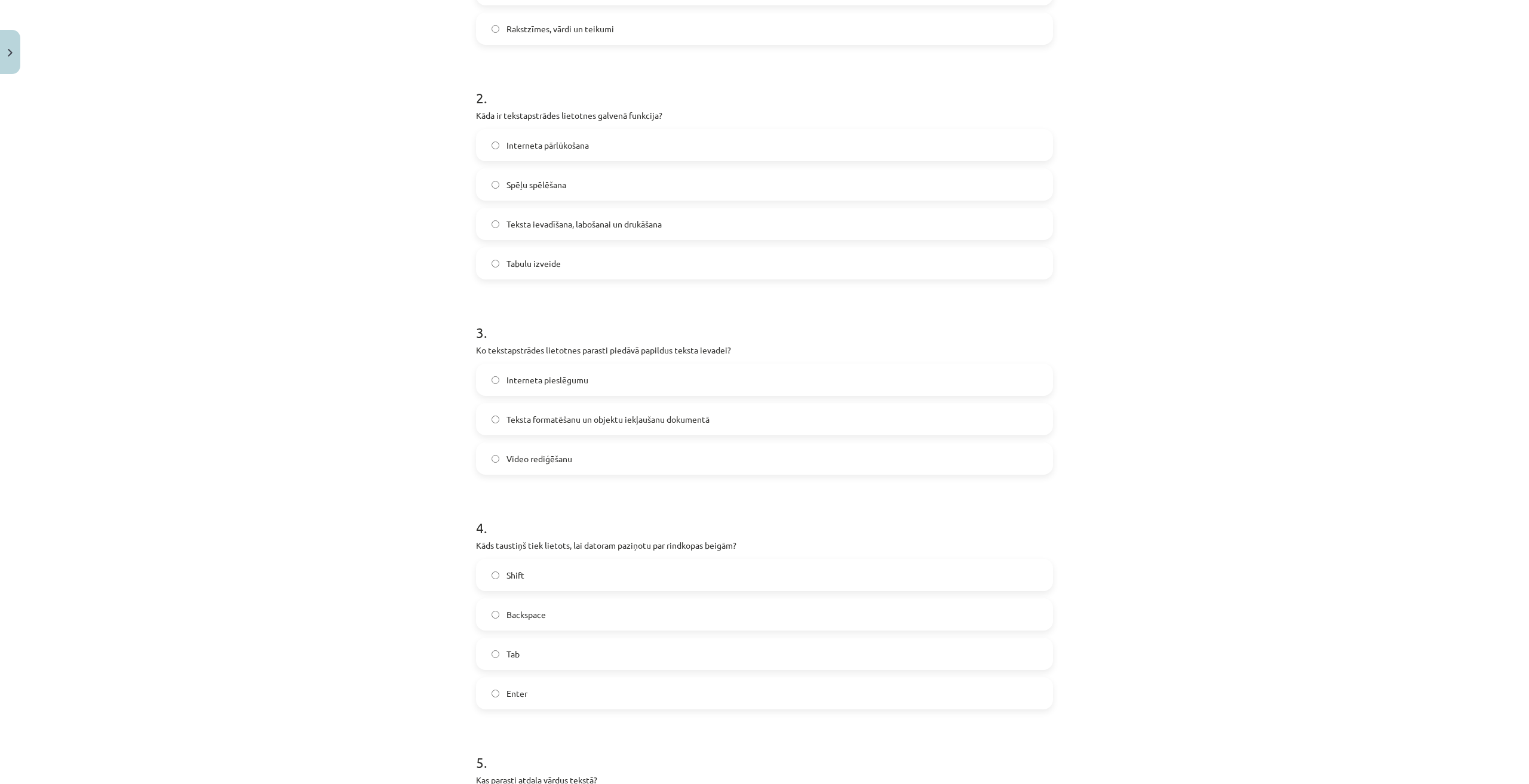
click at [559, 414] on span "Teksta formatēšanu un objektu iekļaušanu dokumentā" at bounding box center [608, 419] width 203 height 13
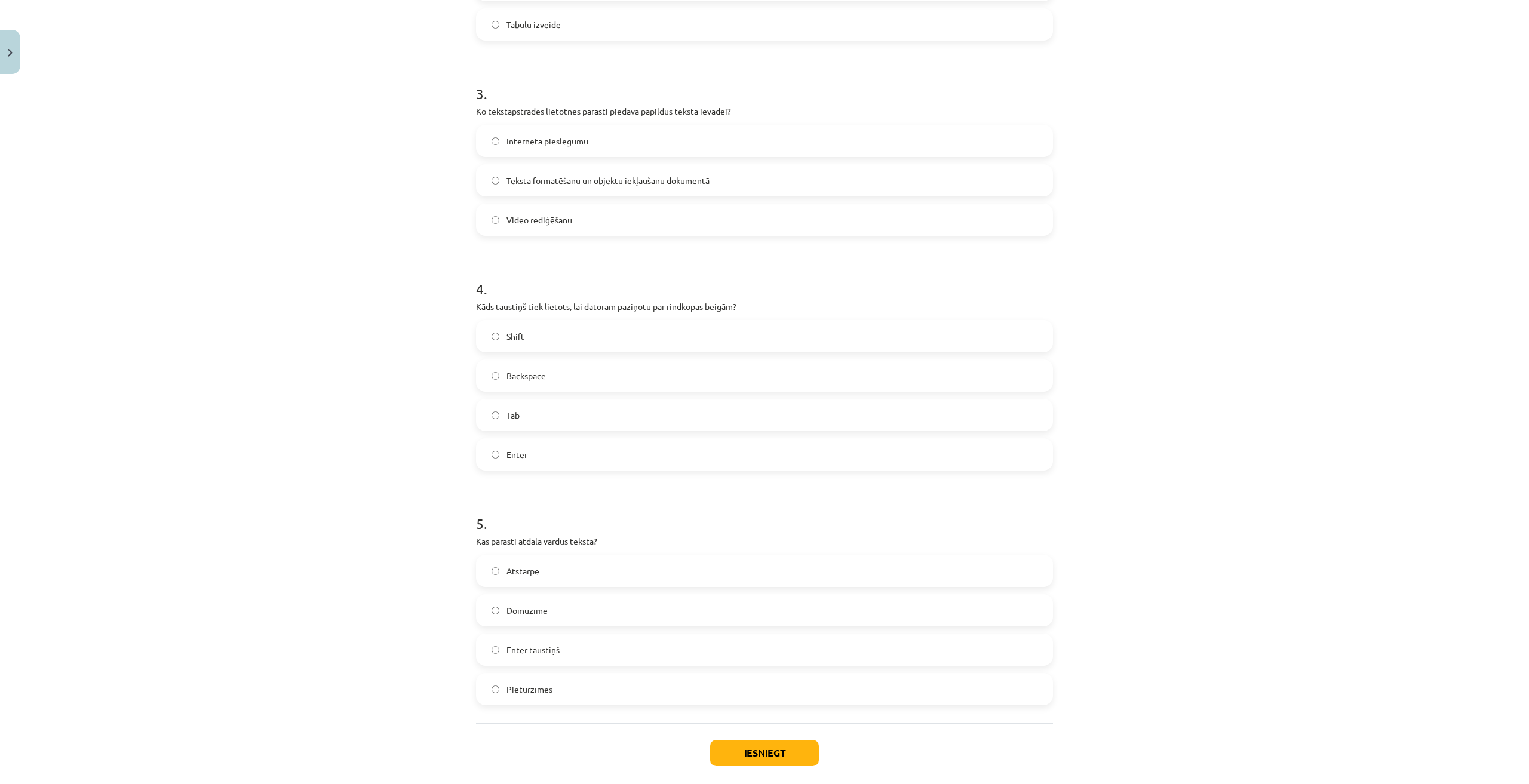
click at [558, 450] on label "Enter" at bounding box center [764, 455] width 575 height 30
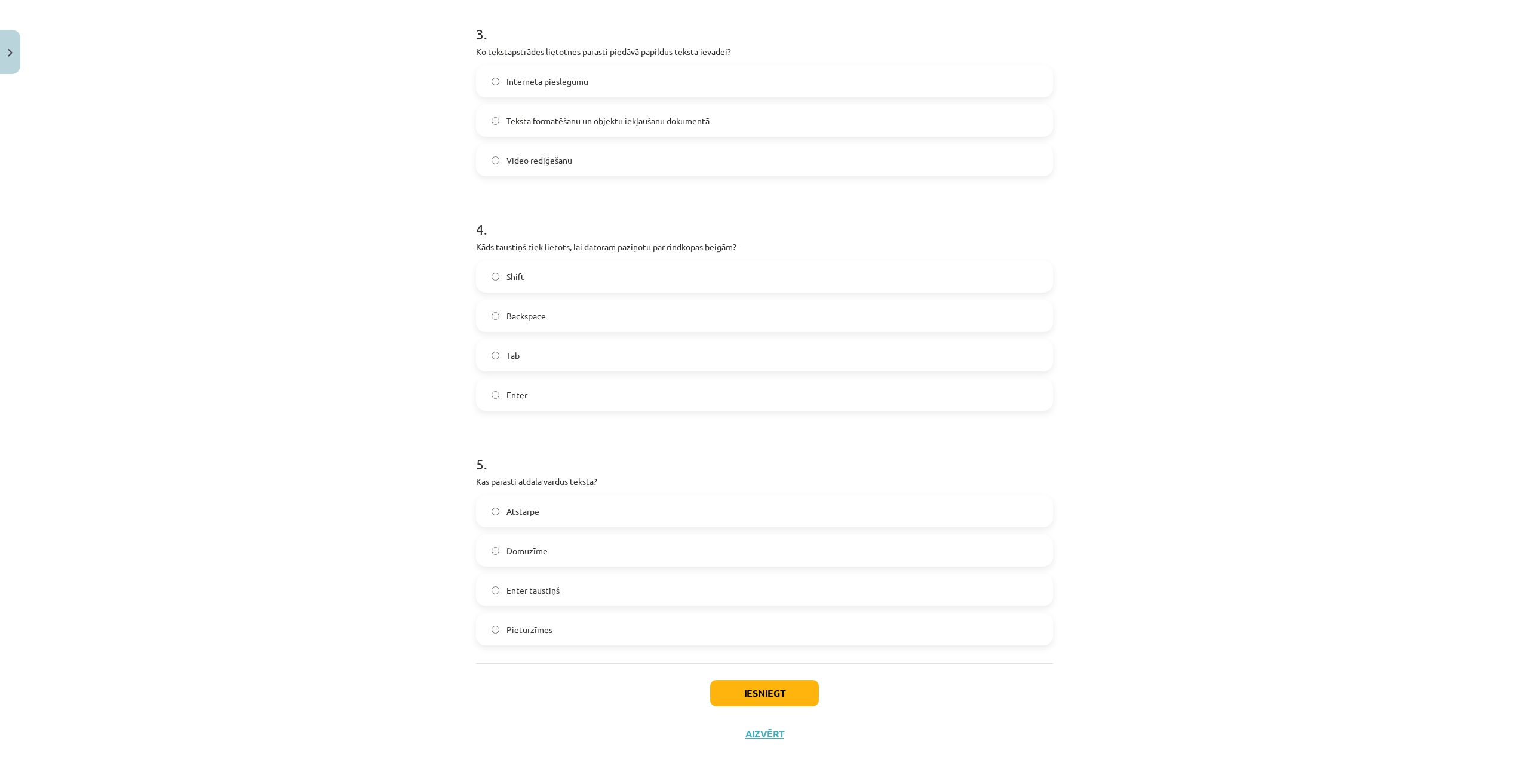
drag, startPoint x: 550, startPoint y: 497, endPoint x: 555, endPoint y: 502, distance: 7.1
click at [552, 499] on label "Atstarpe" at bounding box center [764, 511] width 575 height 30
click at [800, 694] on button "Iesniegt" at bounding box center [764, 692] width 109 height 26
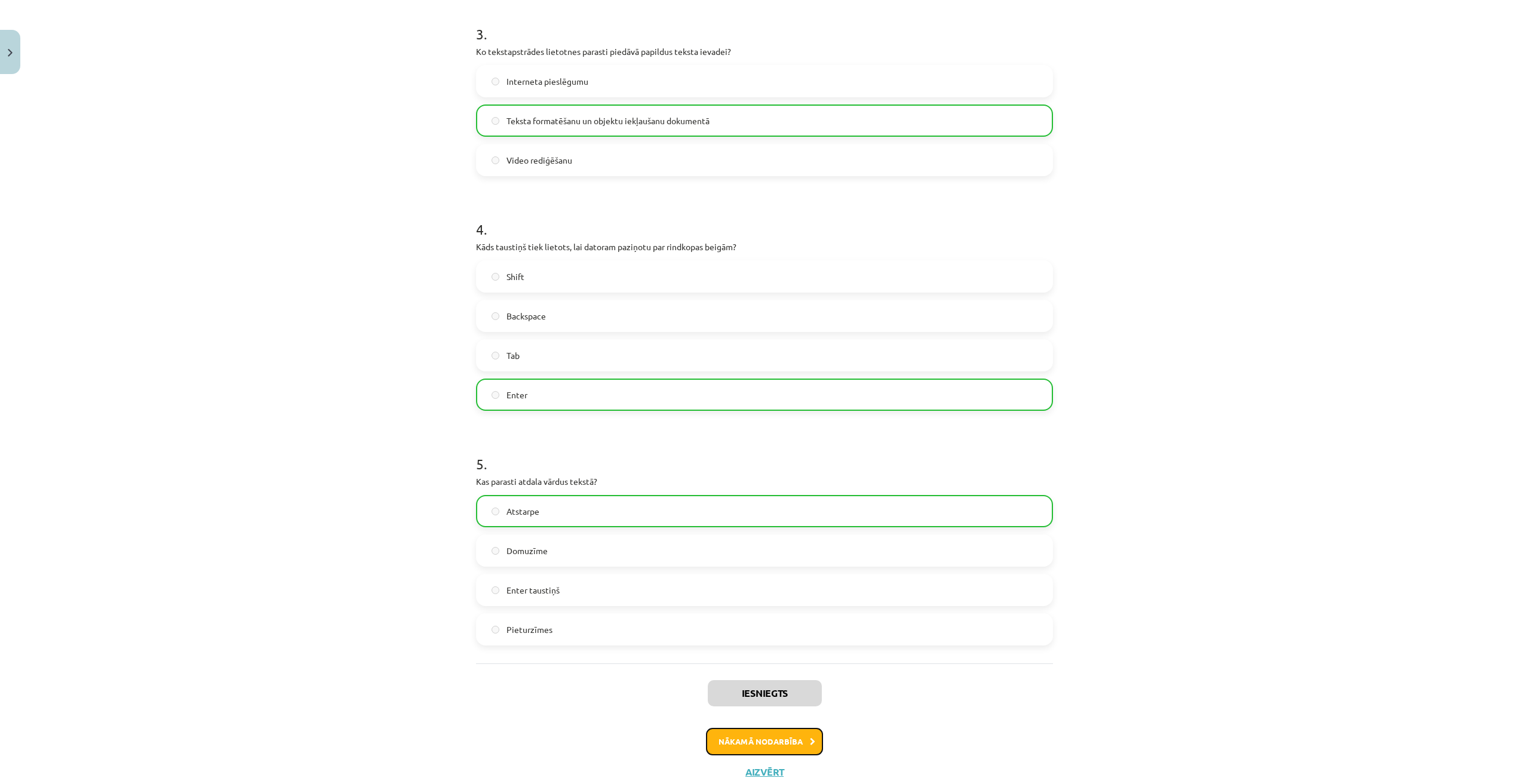
click at [785, 739] on button "Nākamā nodarbība" at bounding box center [764, 741] width 117 height 28
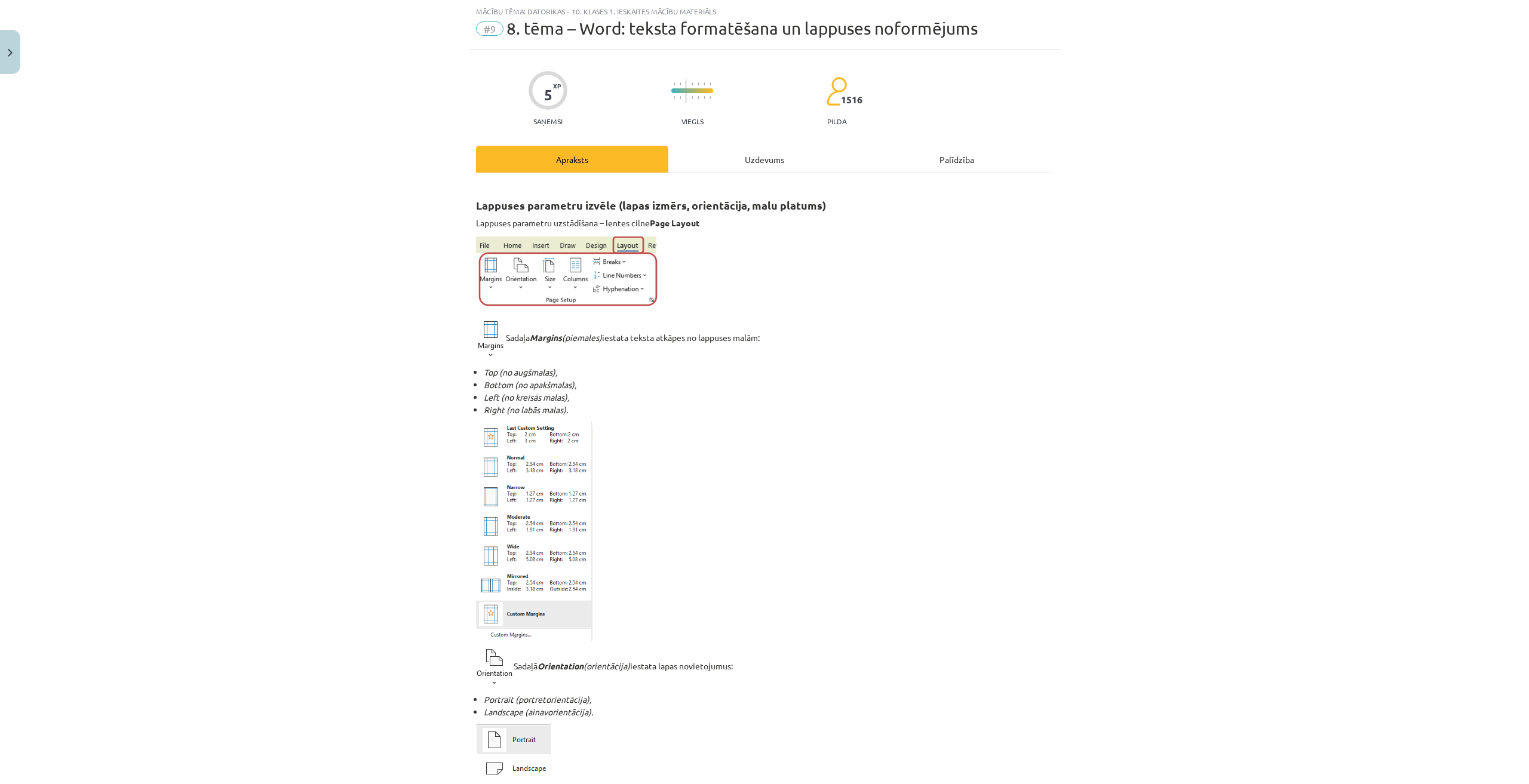
click at [775, 161] on div "Uzdevums" at bounding box center [764, 159] width 192 height 27
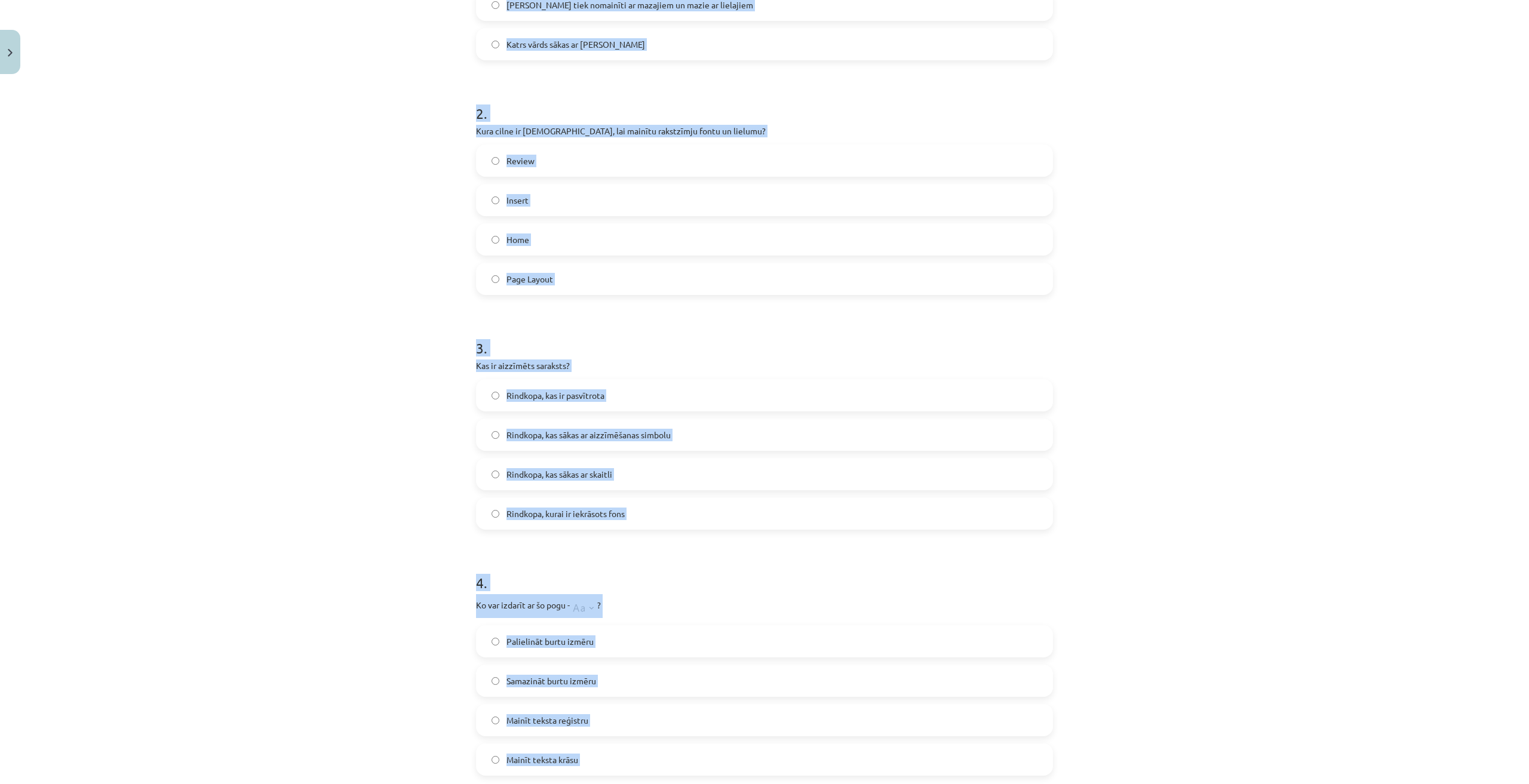
scroll to position [746, 0]
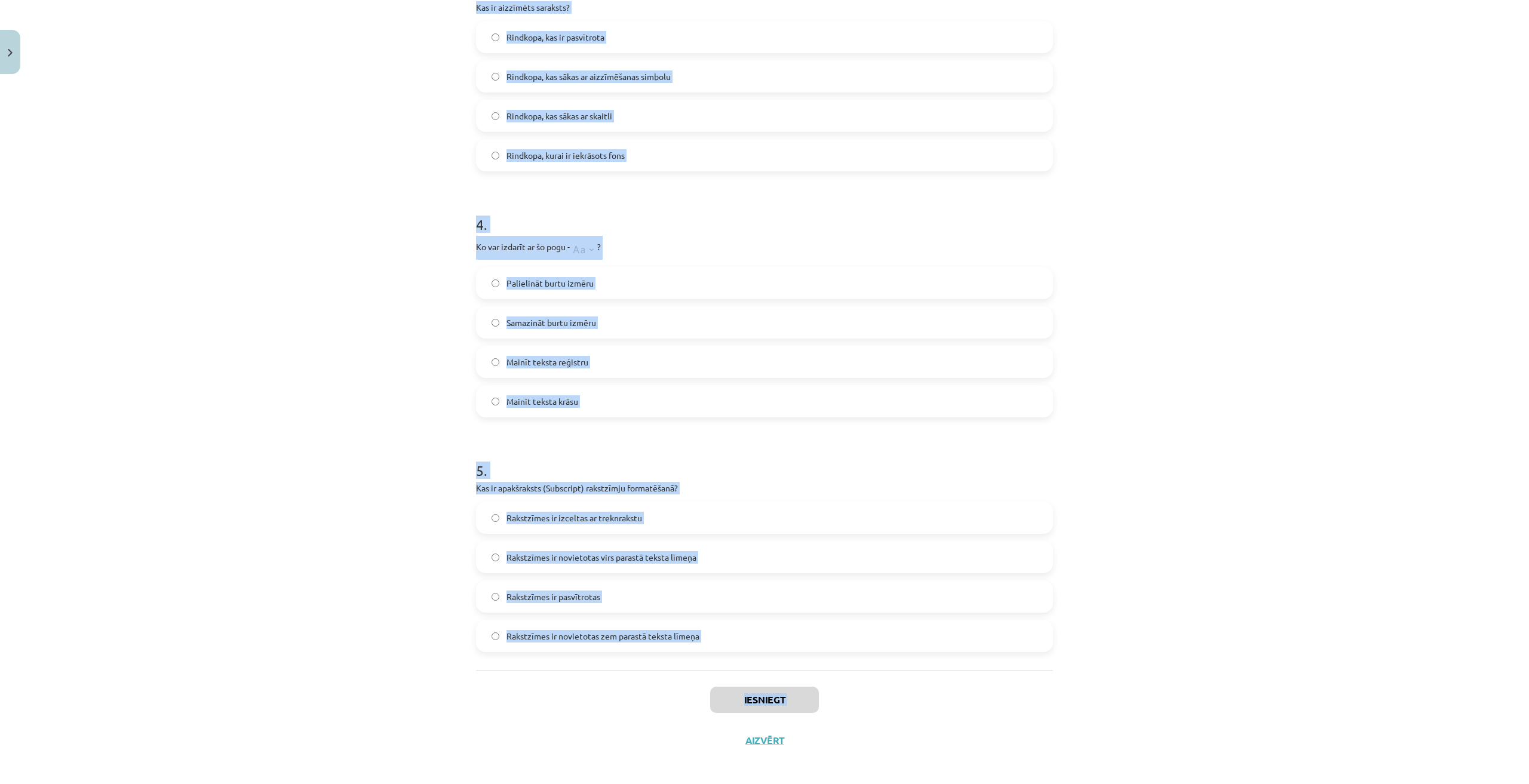
drag, startPoint x: 444, startPoint y: 206, endPoint x: 633, endPoint y: 727, distance: 554.2
click at [633, 727] on div "Mācību tēma: Datorikas - 10. klases 1. ieskaites mācību materiāls #9 8. tēma – …" at bounding box center [764, 392] width 1529 height 784
copy div "1 . Kāds ir rezultāts, ja lieto "tOGGLE cASE" opciju teksta formatēšanai? Katrs…"
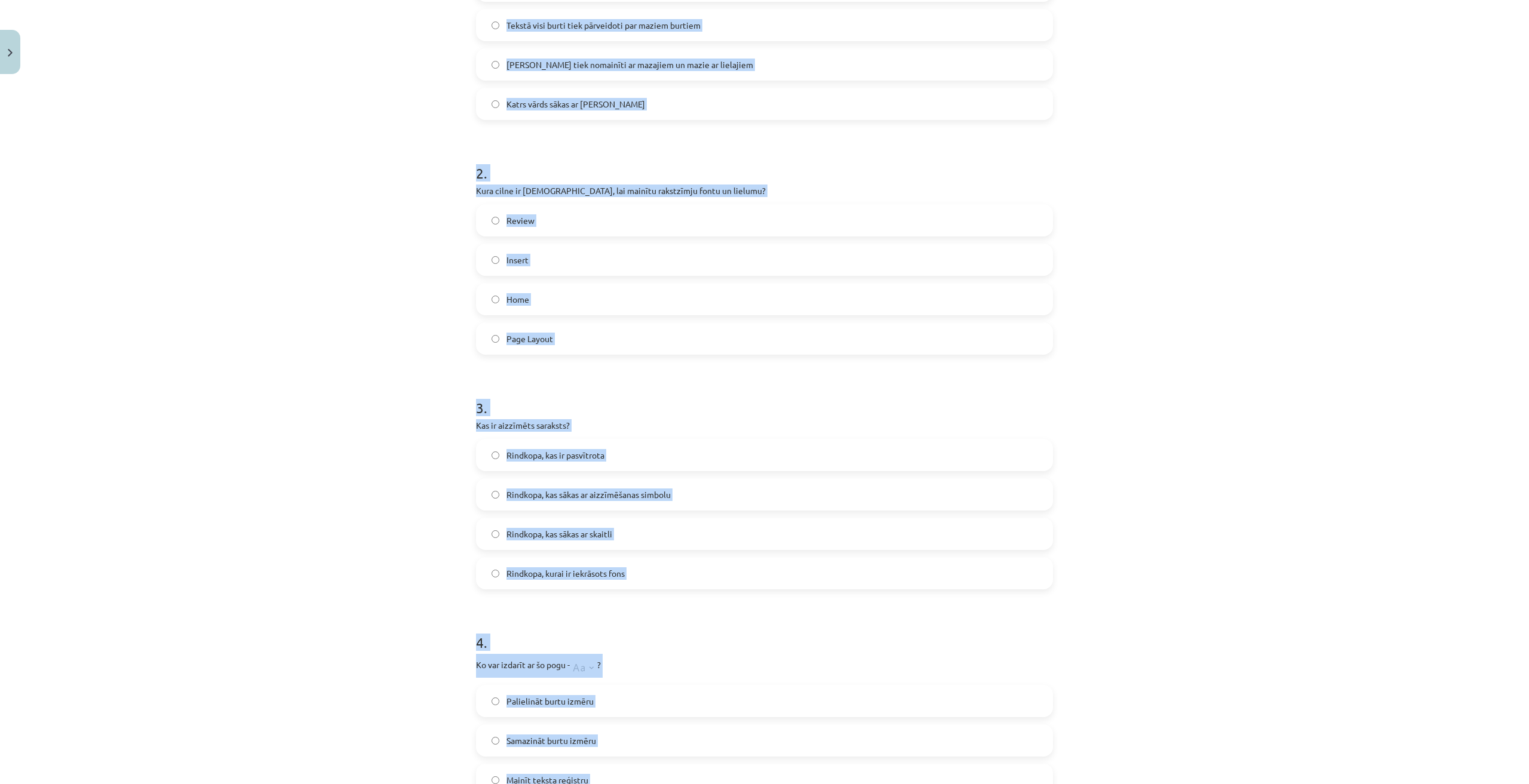
scroll to position [30, 0]
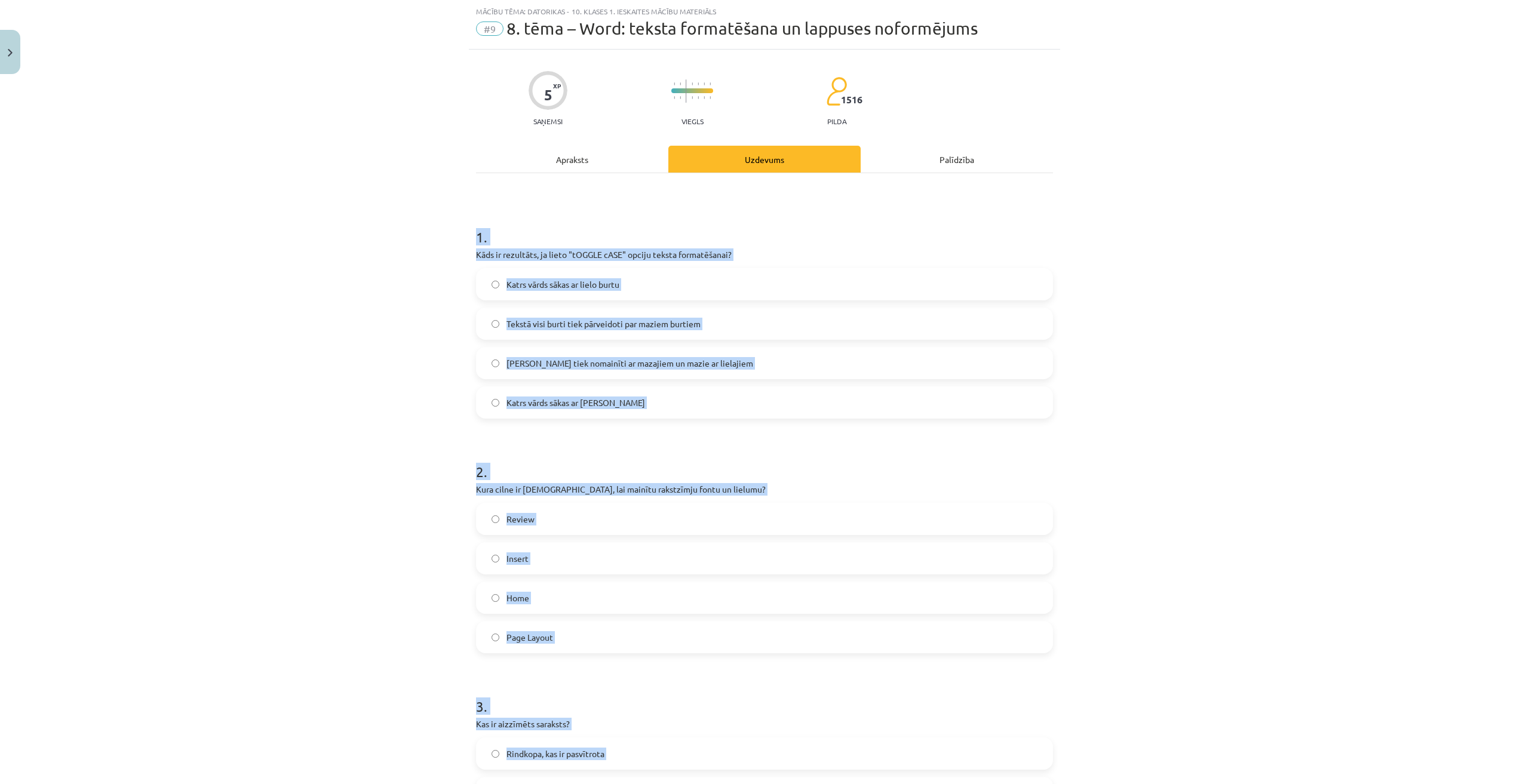
click at [301, 250] on div "Mācību tēma: Datorikas - 10. klases 1. ieskaites mācību materiāls #9 8. tēma – …" at bounding box center [764, 392] width 1529 height 784
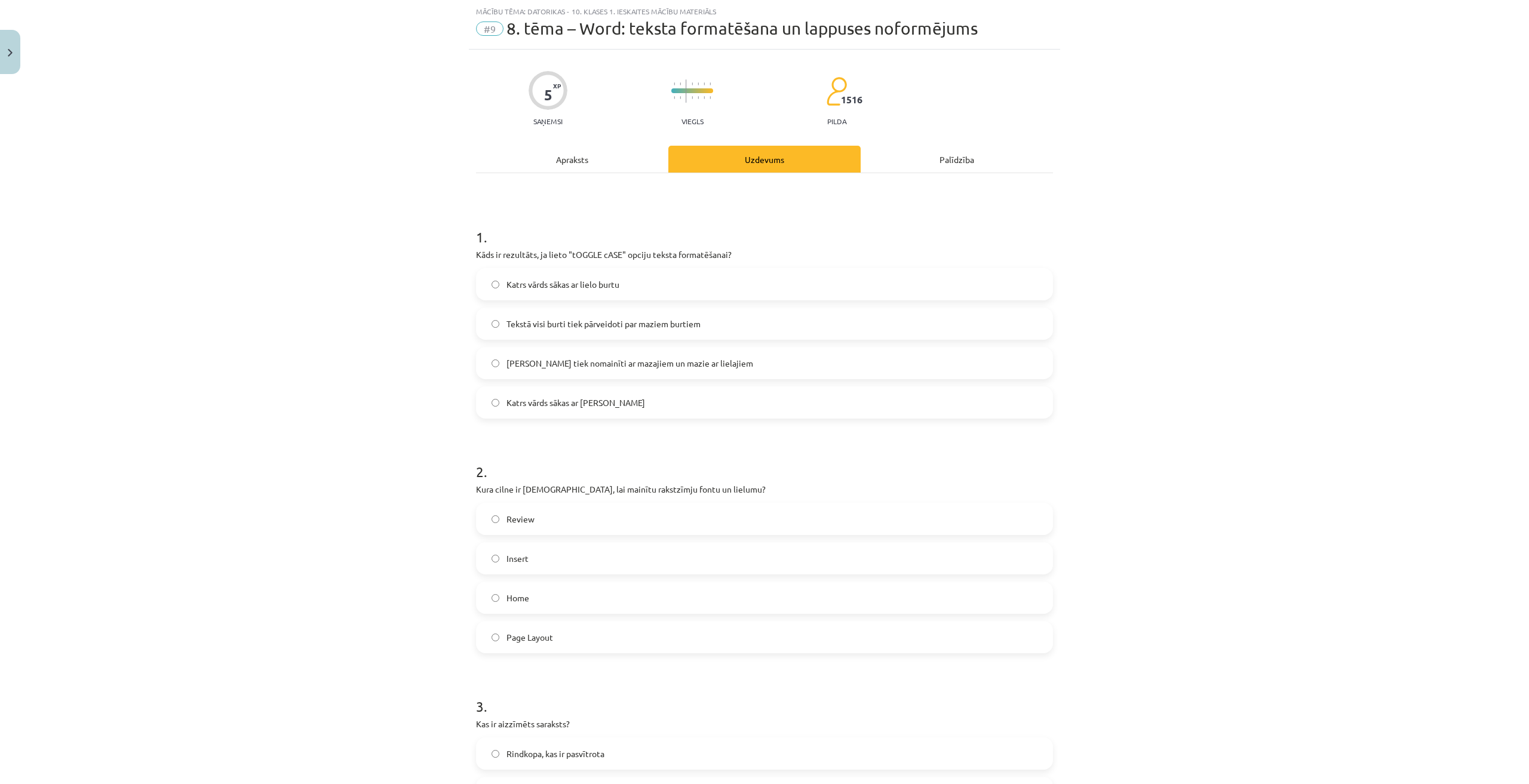
click at [563, 363] on span "Lielie burti tiek nomainīti ar mazajiem un mazie ar lielajiem" at bounding box center [629, 363] width 247 height 13
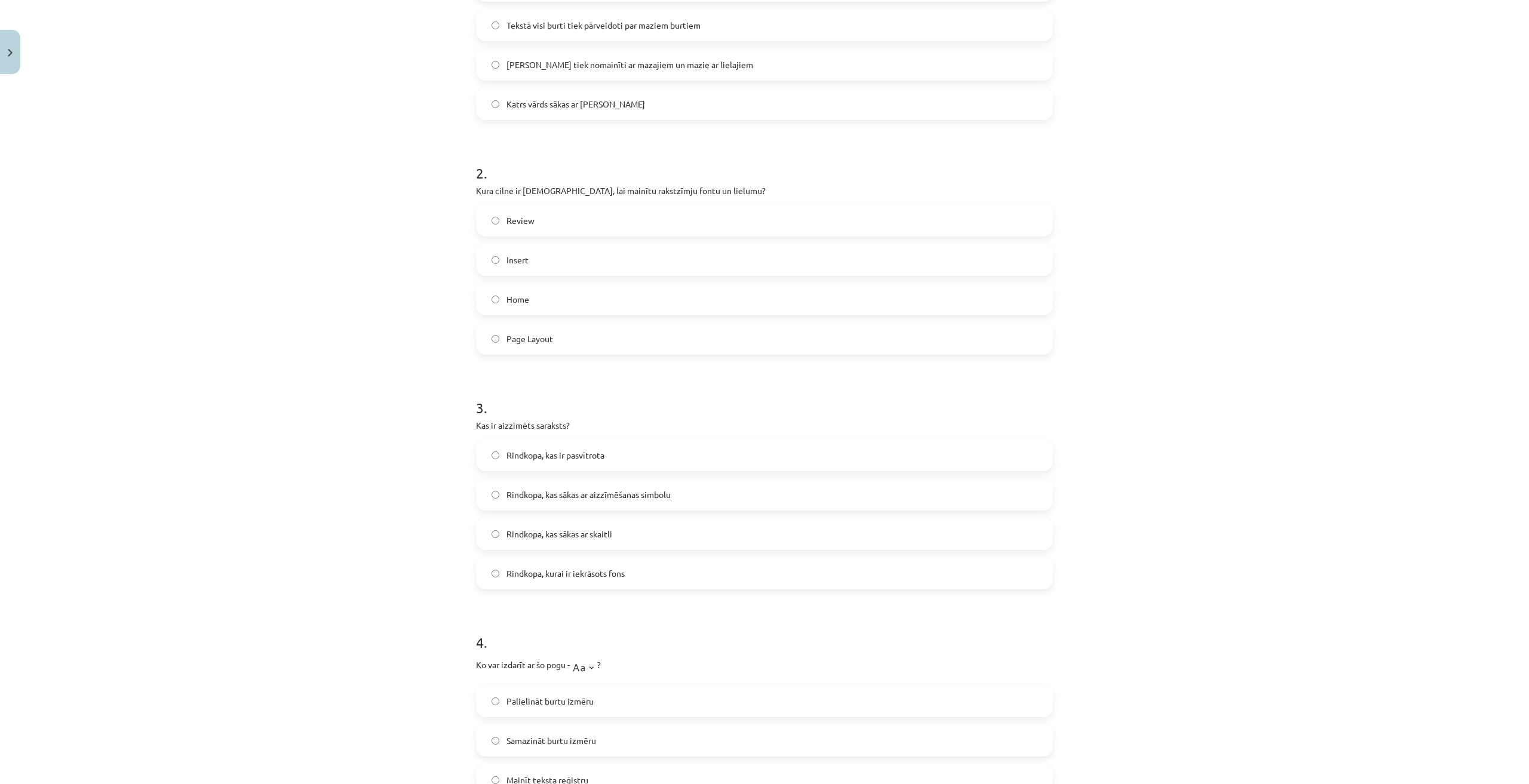
click at [538, 295] on label "Home" at bounding box center [764, 299] width 575 height 30
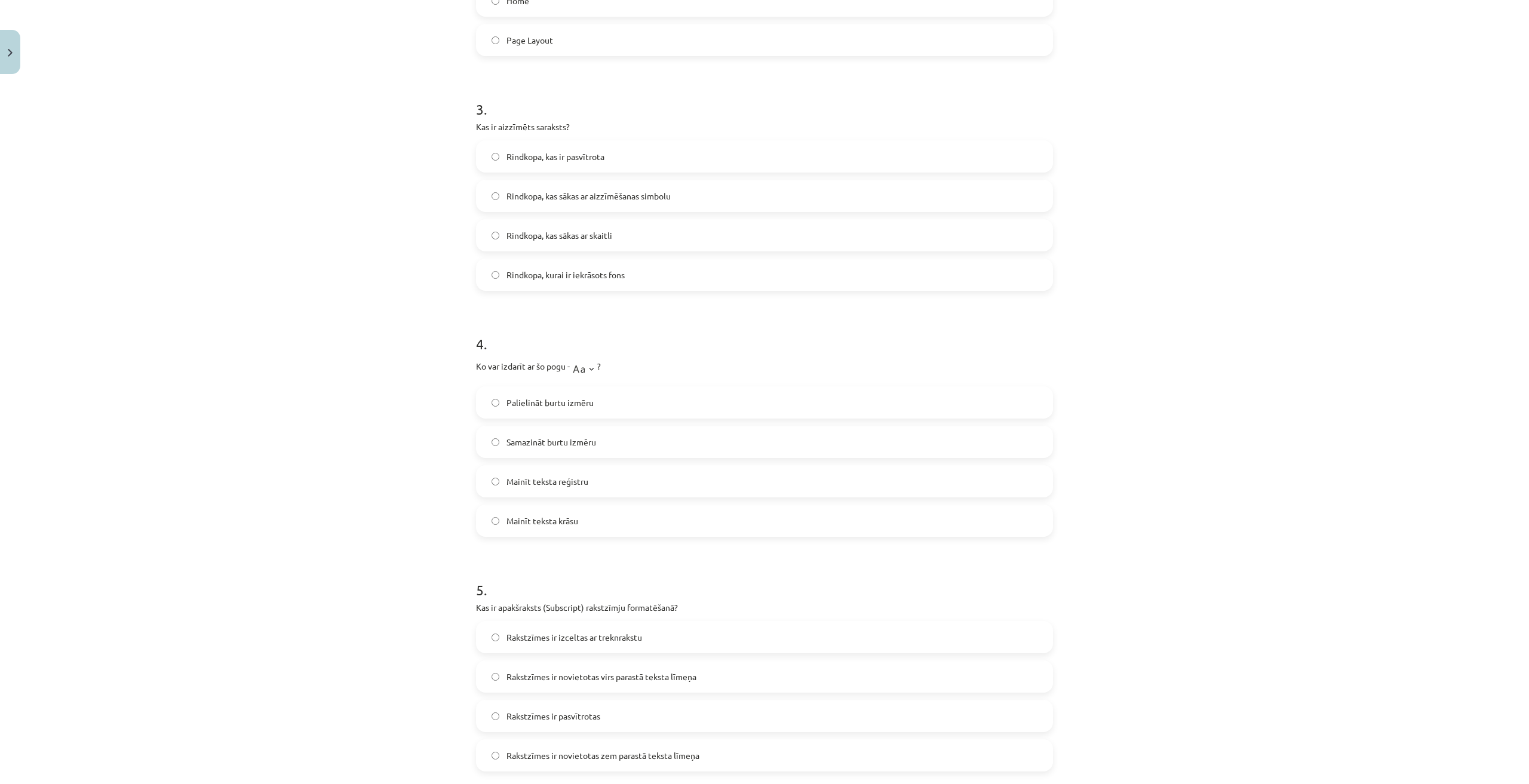
click at [581, 192] on span "Rindkopa, kas sākas ar aizzīmēšanas simbolu" at bounding box center [588, 196] width 164 height 13
click at [615, 524] on label "Mainīt teksta krāsu" at bounding box center [764, 520] width 575 height 30
click at [576, 479] on span "Mainīt teksta reģistru" at bounding box center [547, 481] width 82 height 13
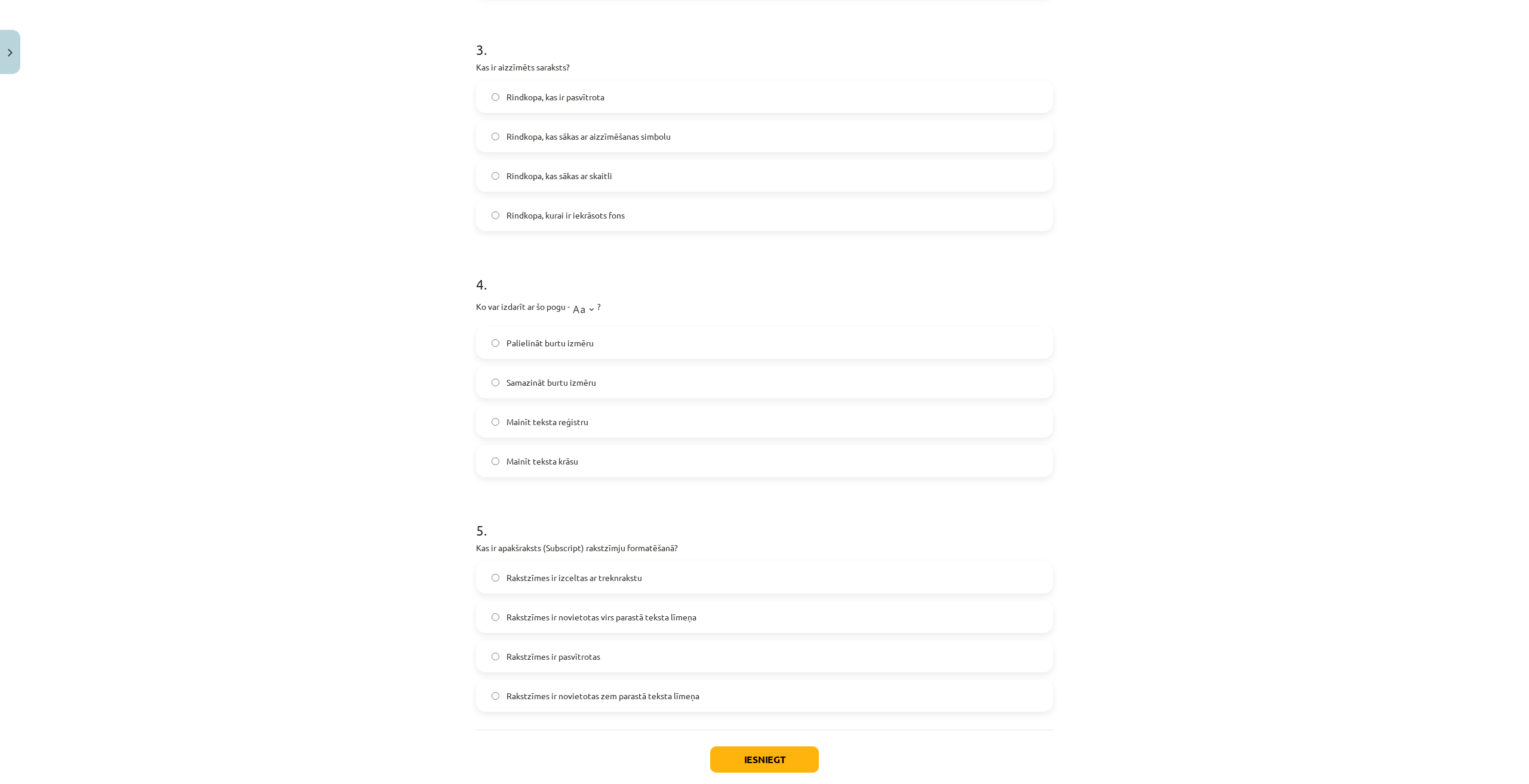
click at [605, 689] on label "Rakstzīmes ir novietotas zem parastā teksta līmeņa" at bounding box center [764, 695] width 575 height 30
click at [754, 767] on button "Iesniegt" at bounding box center [764, 759] width 109 height 26
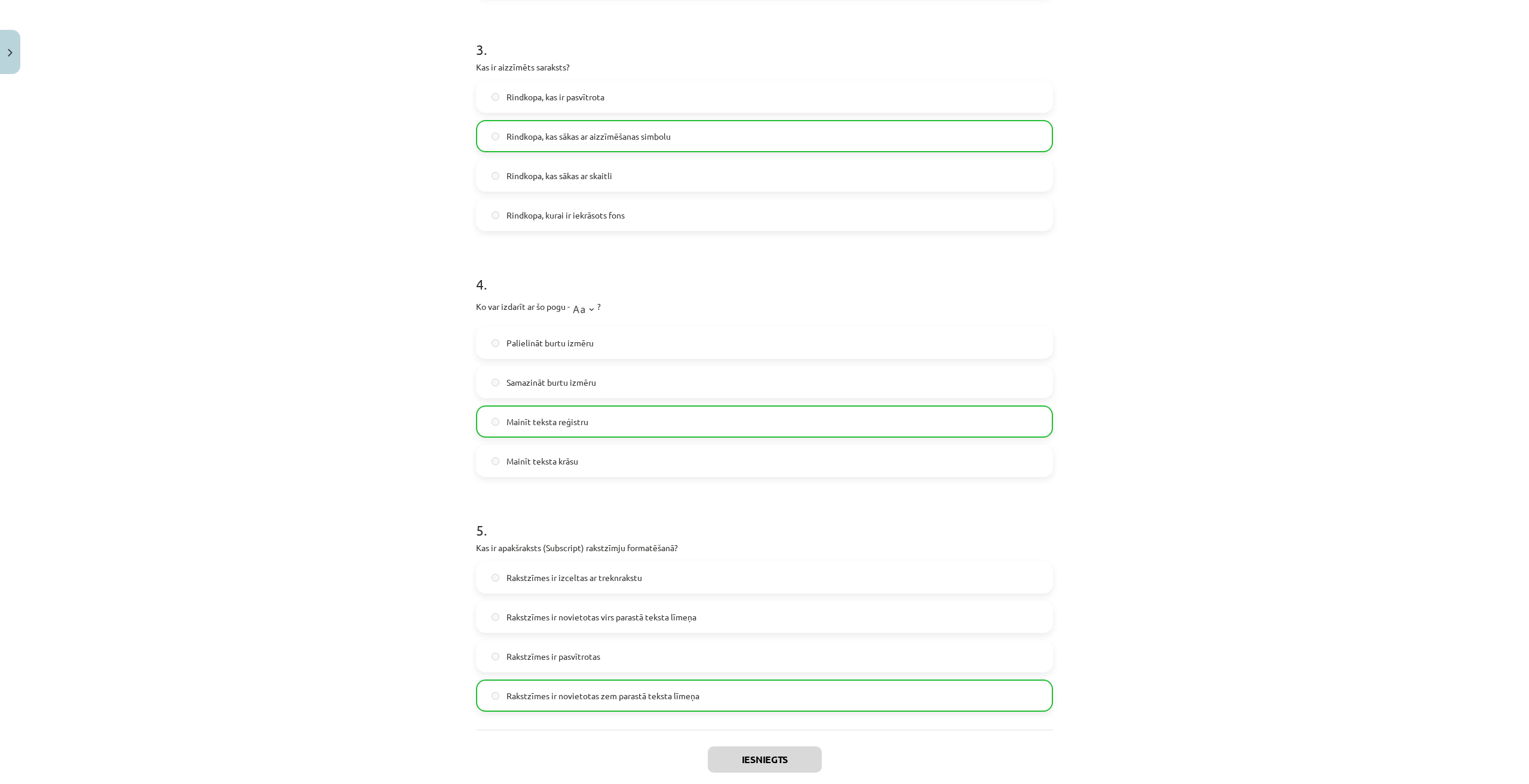
scroll to position [791, 0]
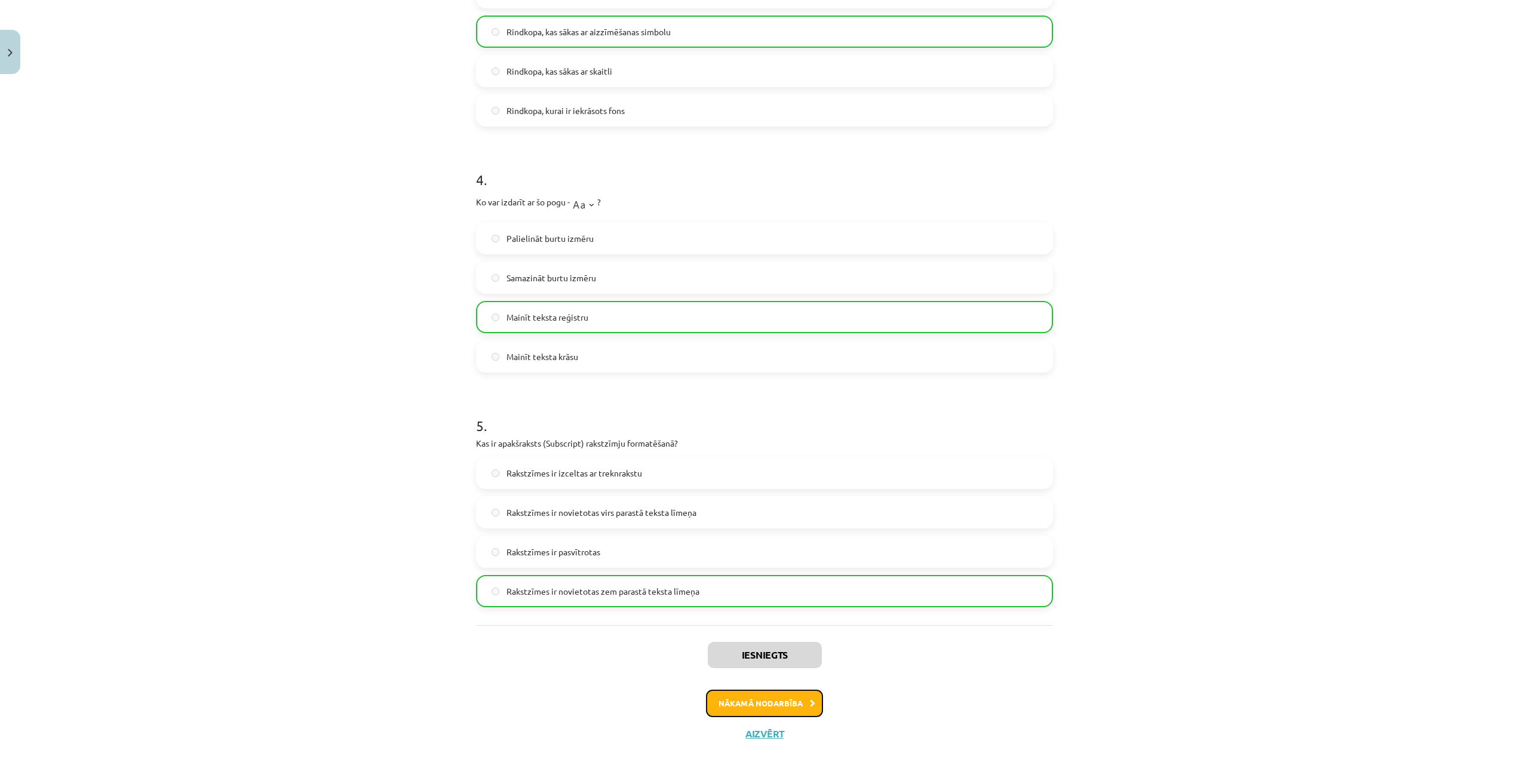
click at [784, 698] on button "Nākamā nodarbība" at bounding box center [764, 703] width 117 height 28
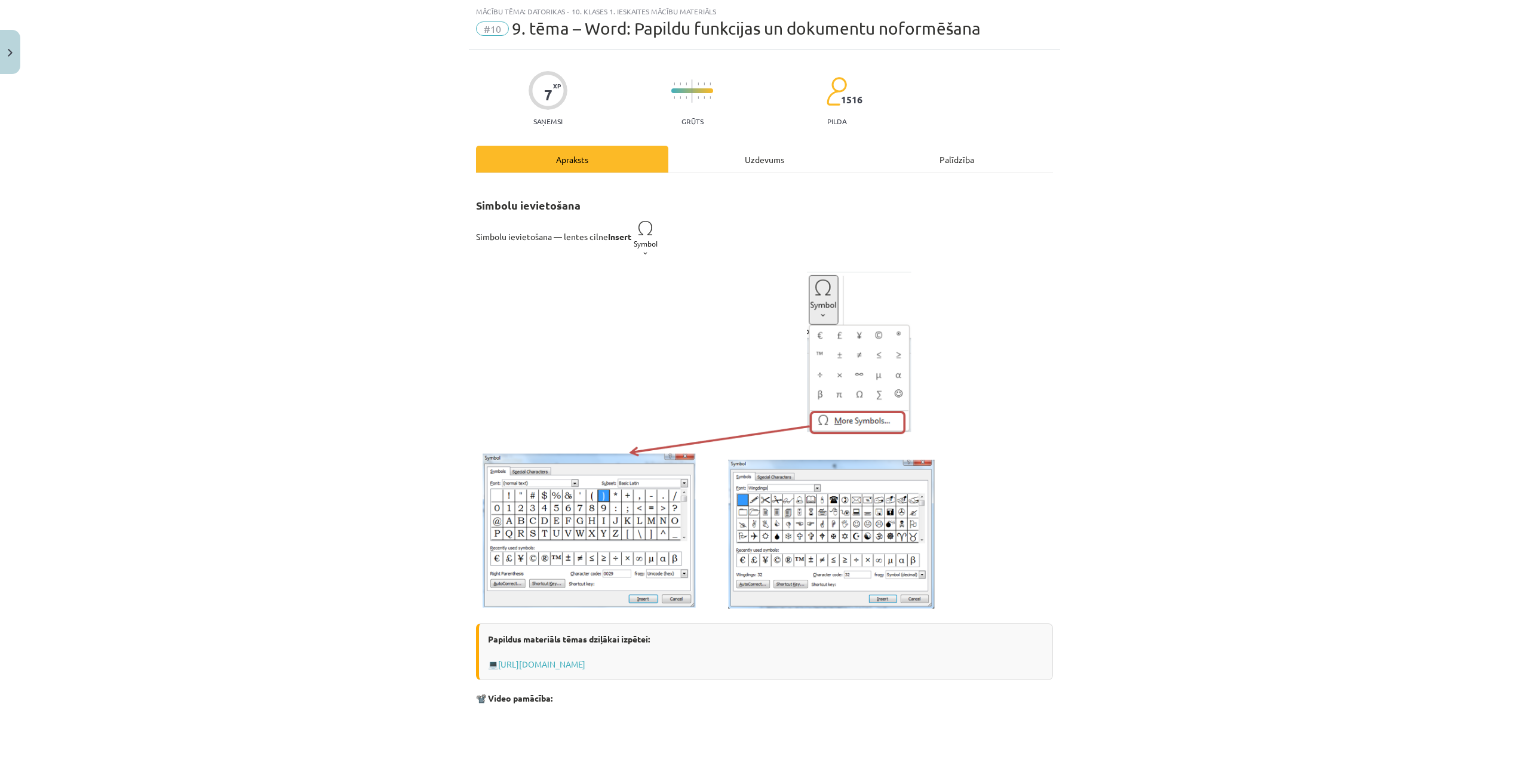
click at [734, 157] on div "Uzdevums" at bounding box center [764, 159] width 192 height 27
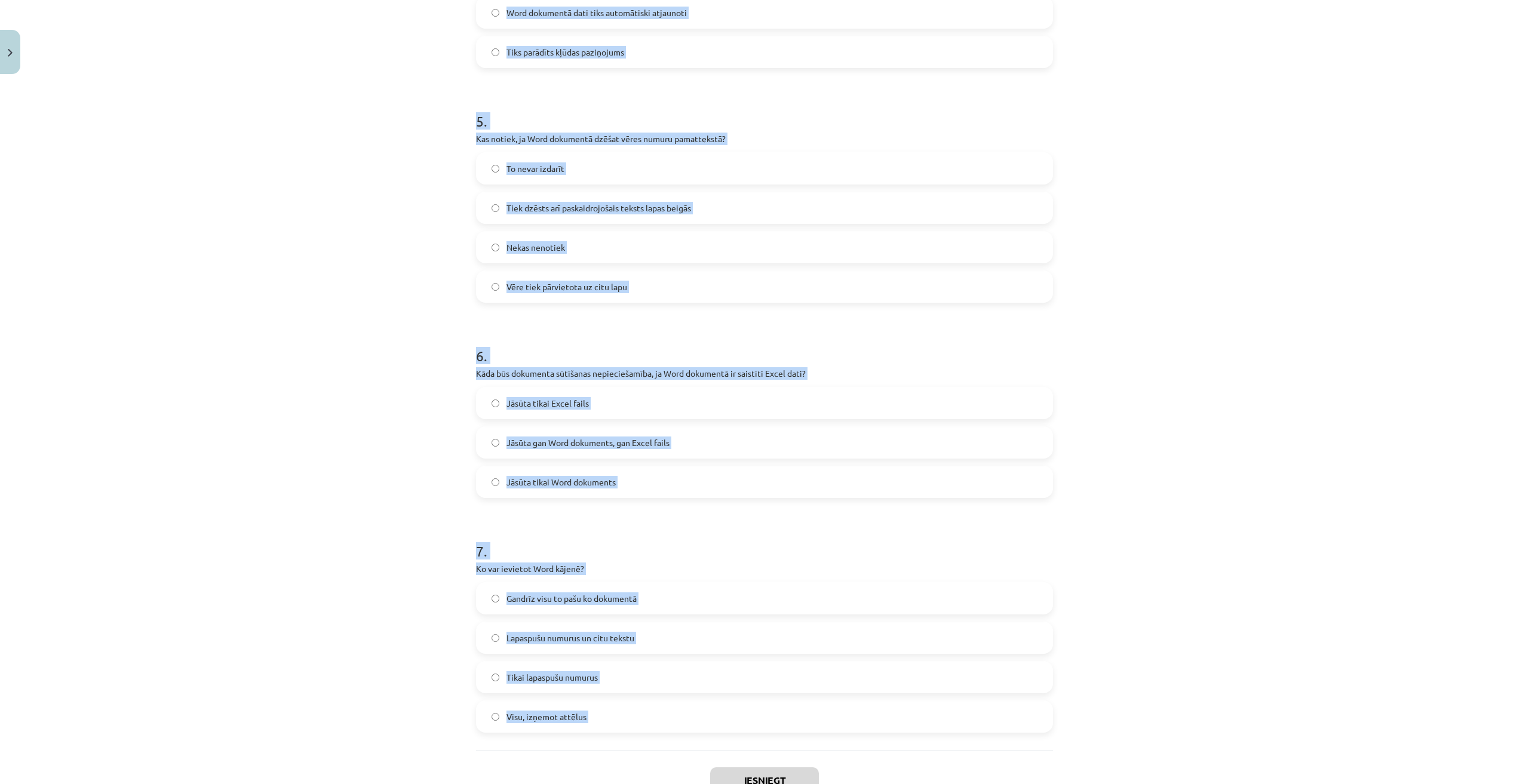
scroll to position [1132, 0]
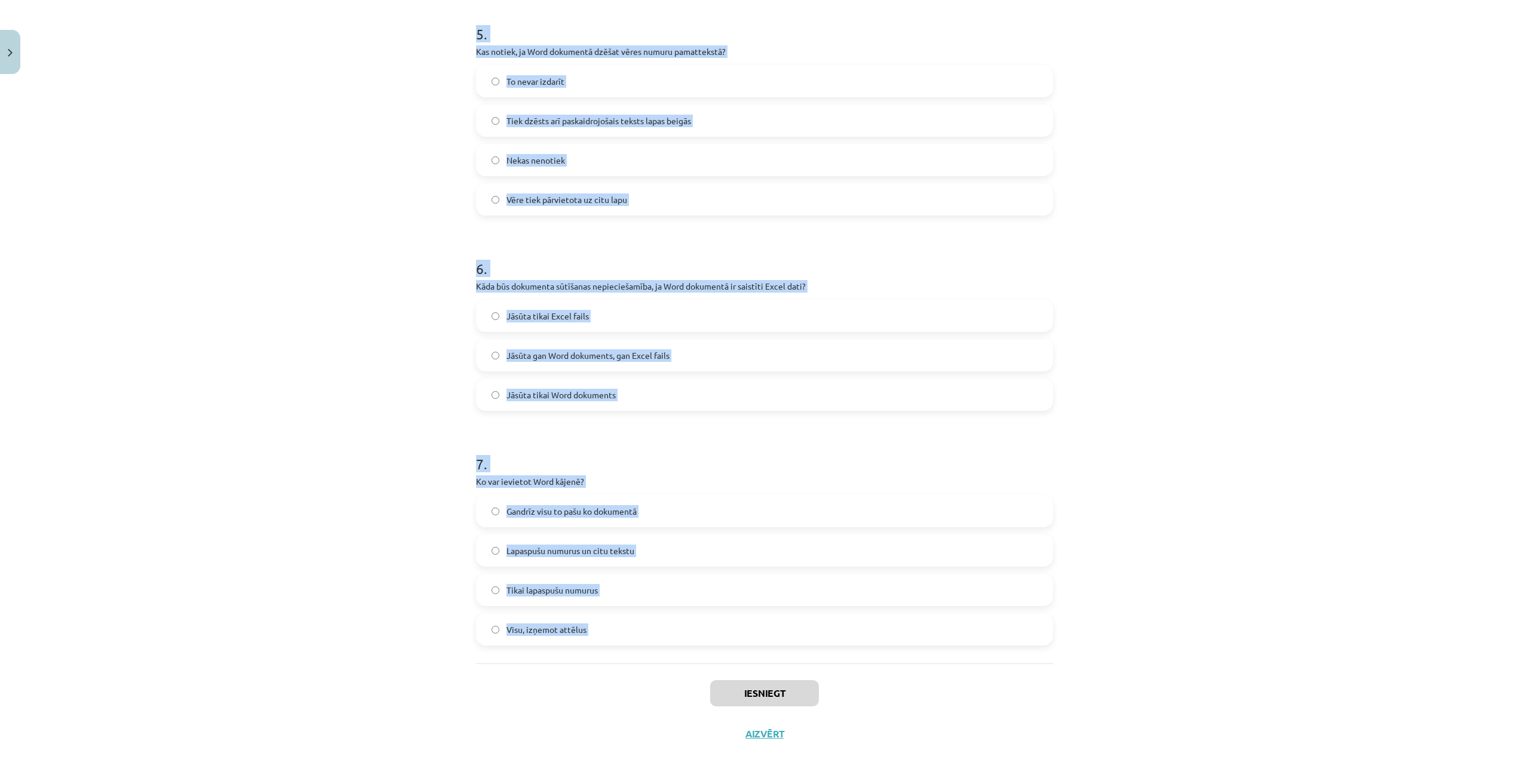
drag, startPoint x: 469, startPoint y: 228, endPoint x: 608, endPoint y: 680, distance: 472.9
copy form "1 . Kura no šīm nevarētu būt lapaspušu automātiska numerācija? i,ii,iii .... q,…"
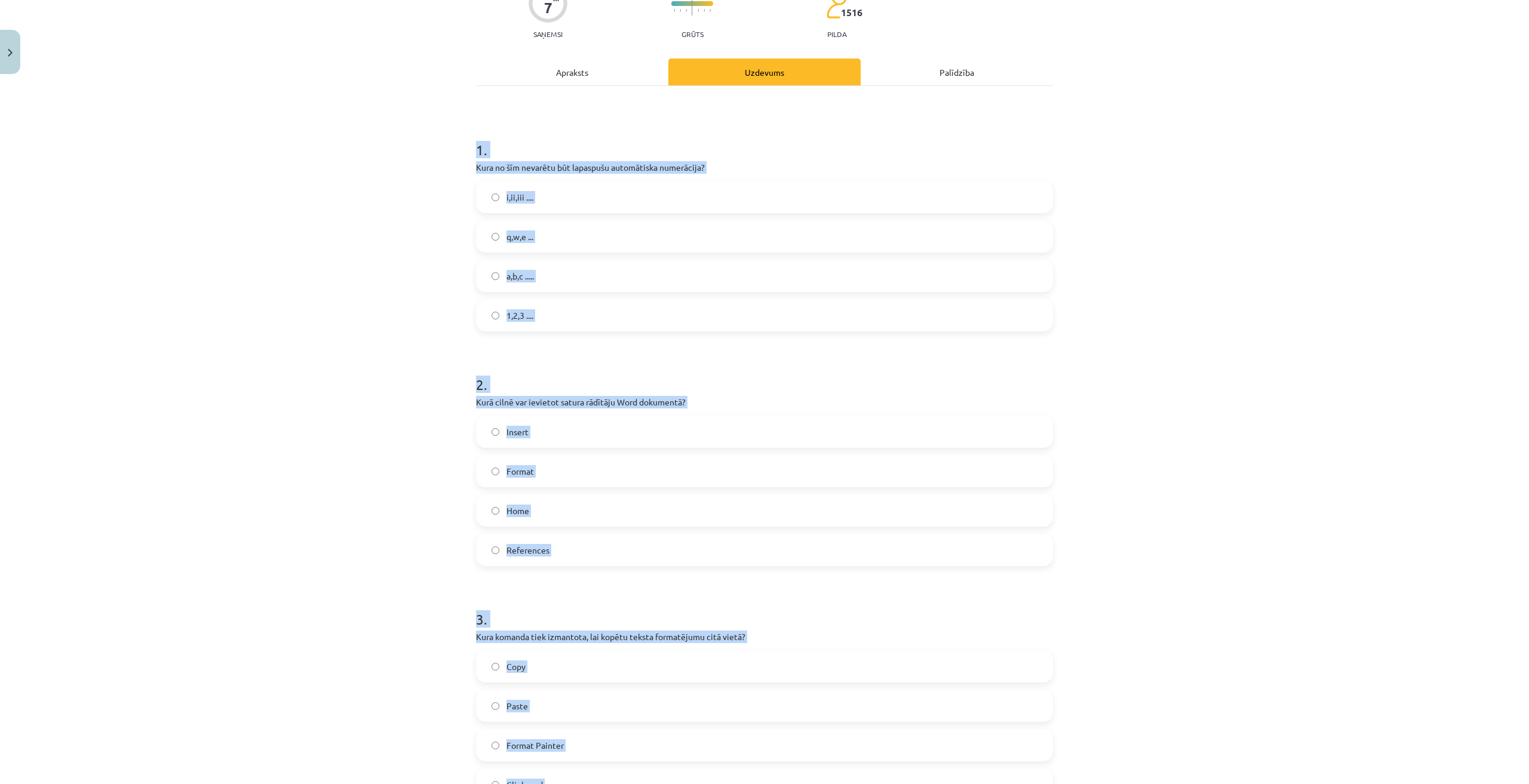
scroll to position [0, 0]
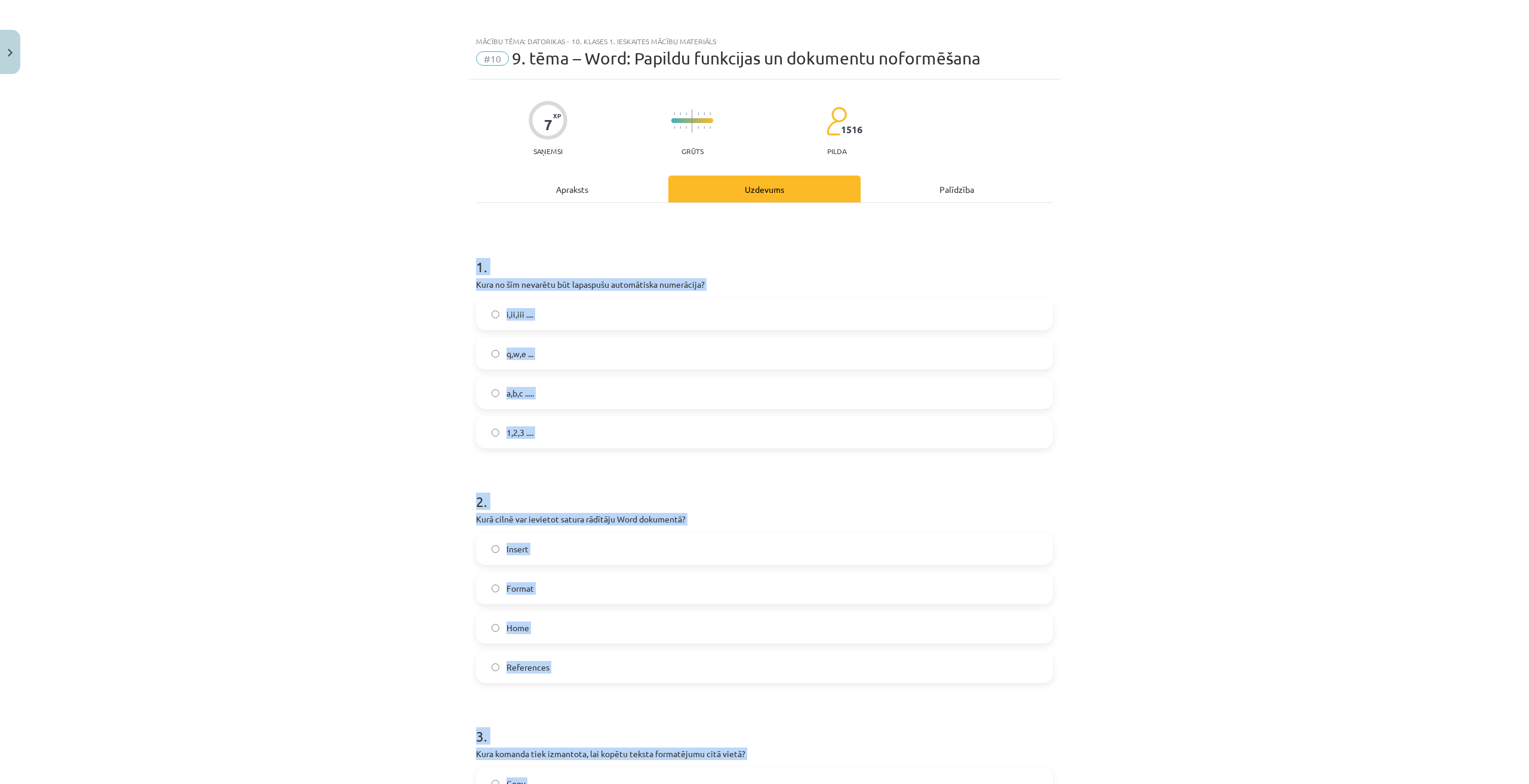
click at [246, 405] on div "Mācību tēma: Datorikas - 10. klases 1. ieskaites mācību materiāls #10 9. tēma –…" at bounding box center [764, 392] width 1529 height 784
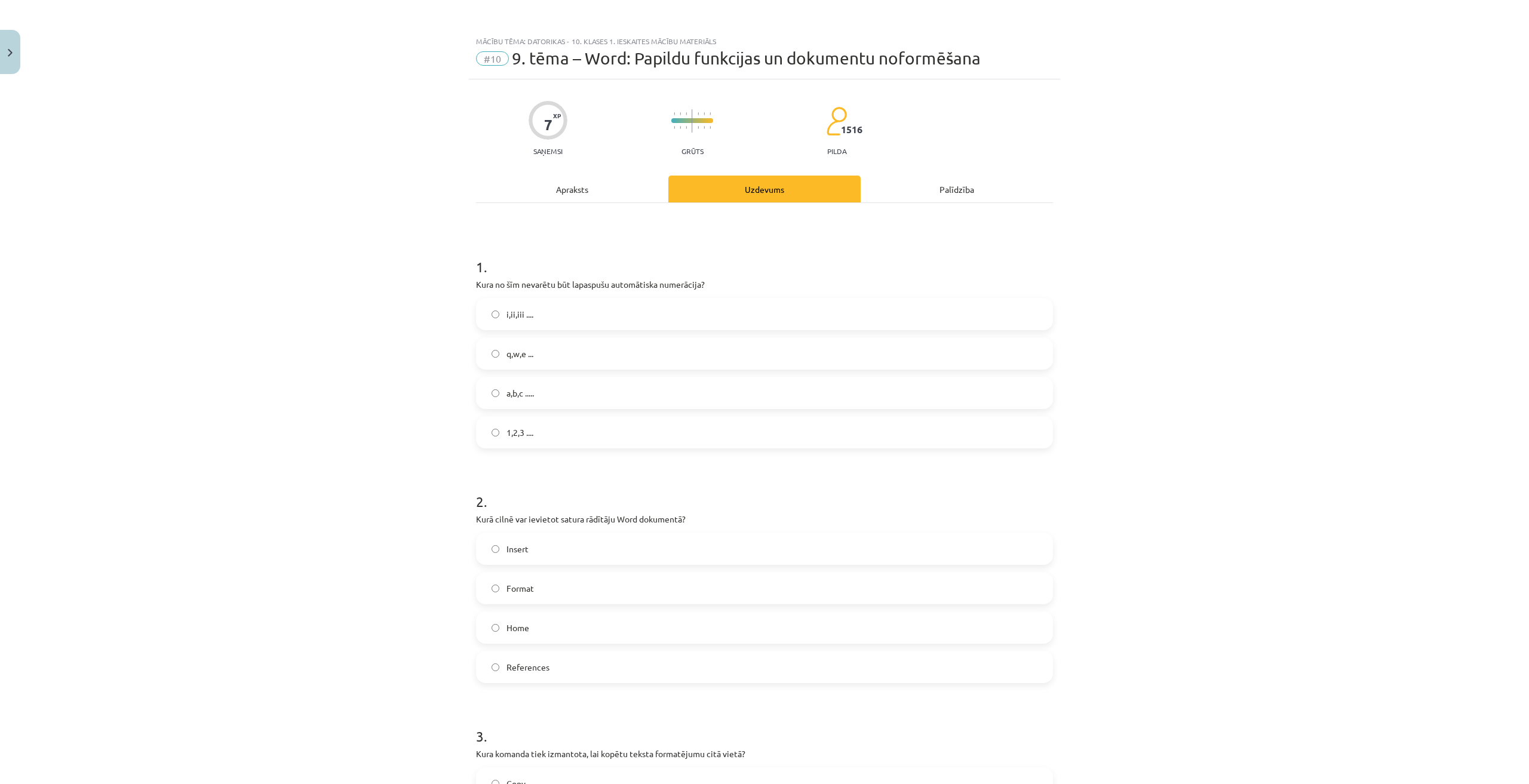
click at [566, 359] on label "q,w,e ..." at bounding box center [764, 353] width 575 height 30
click at [555, 671] on label "References" at bounding box center [764, 667] width 575 height 30
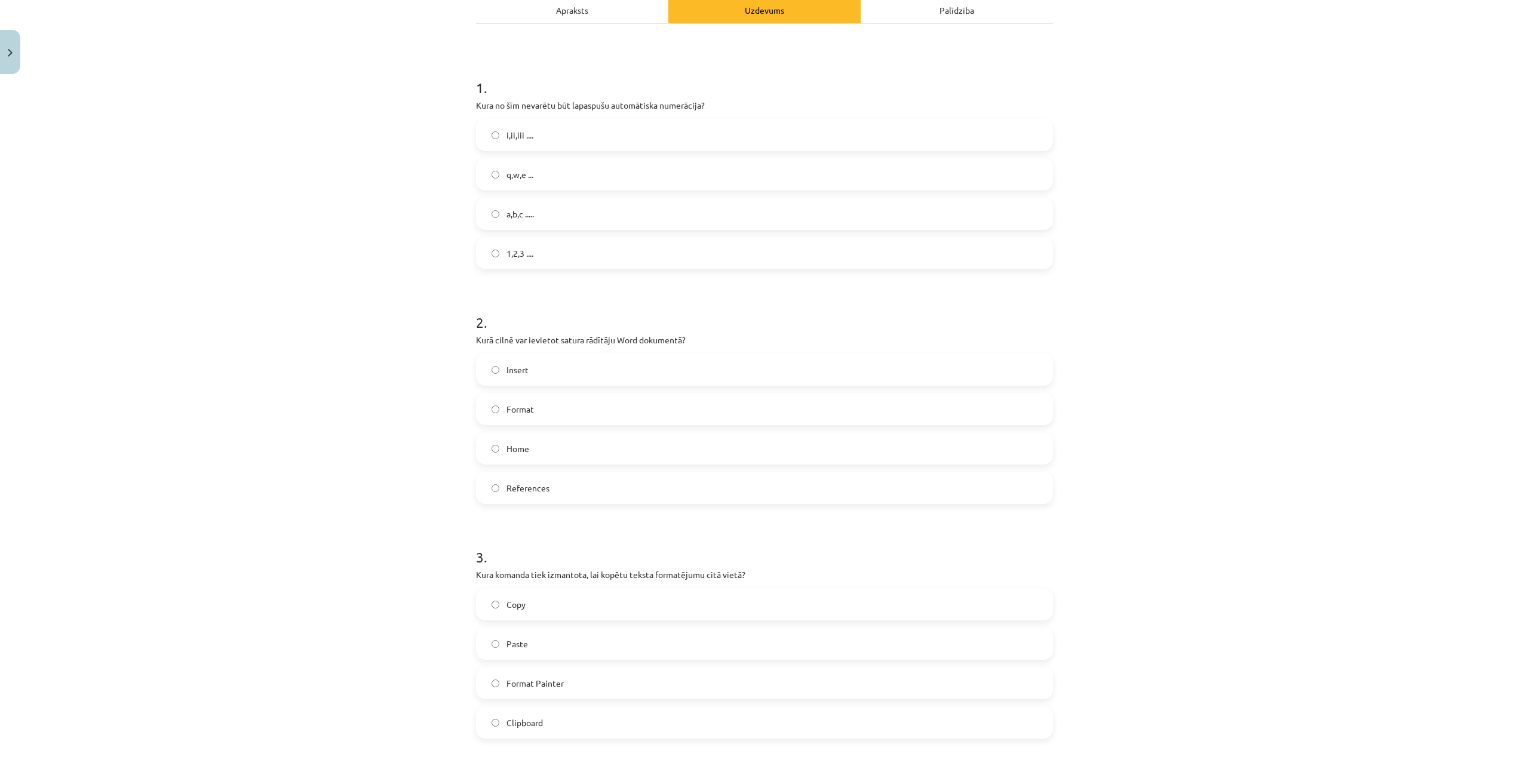
scroll to position [299, 0]
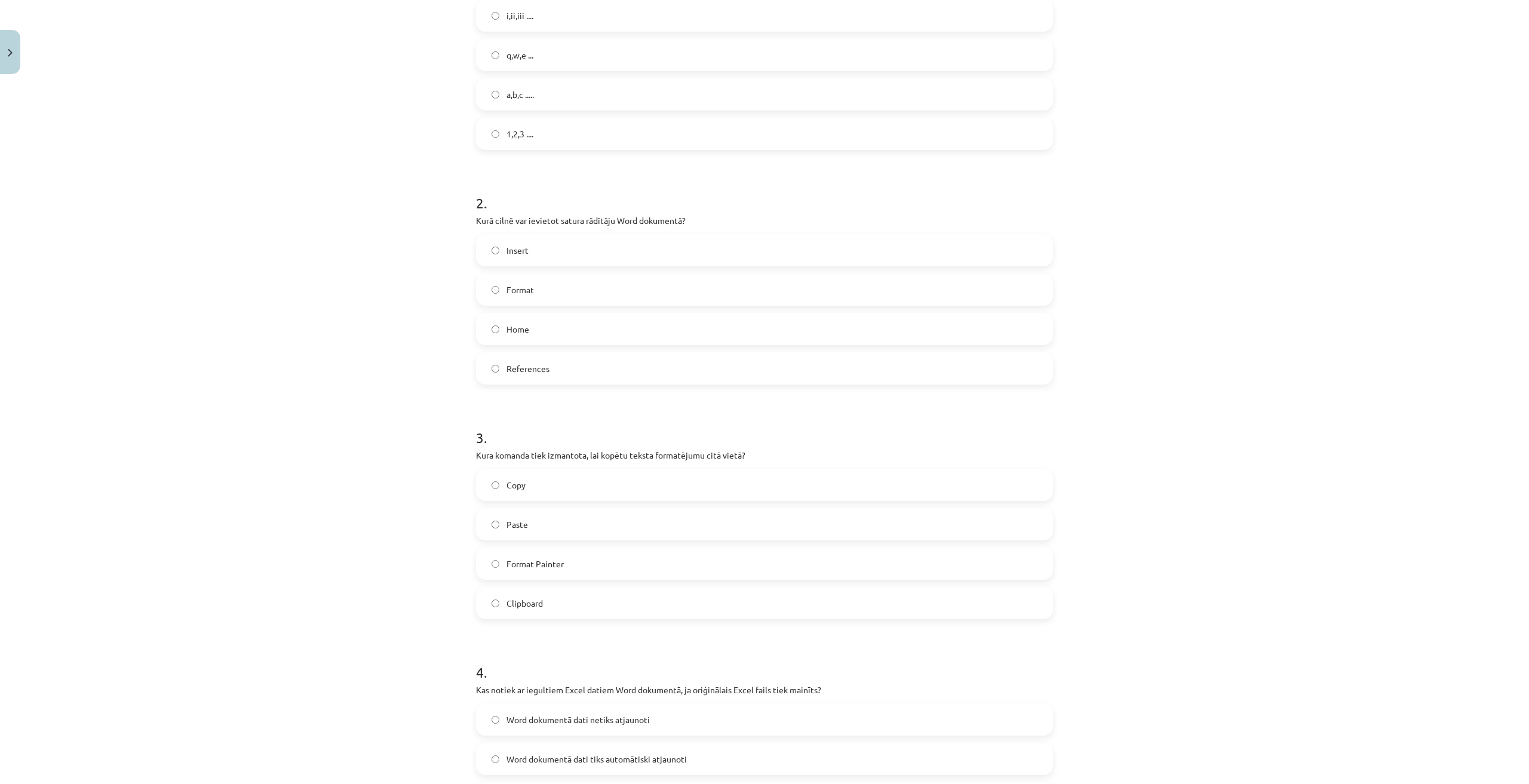
click at [589, 569] on label "Format Painter" at bounding box center [764, 563] width 575 height 30
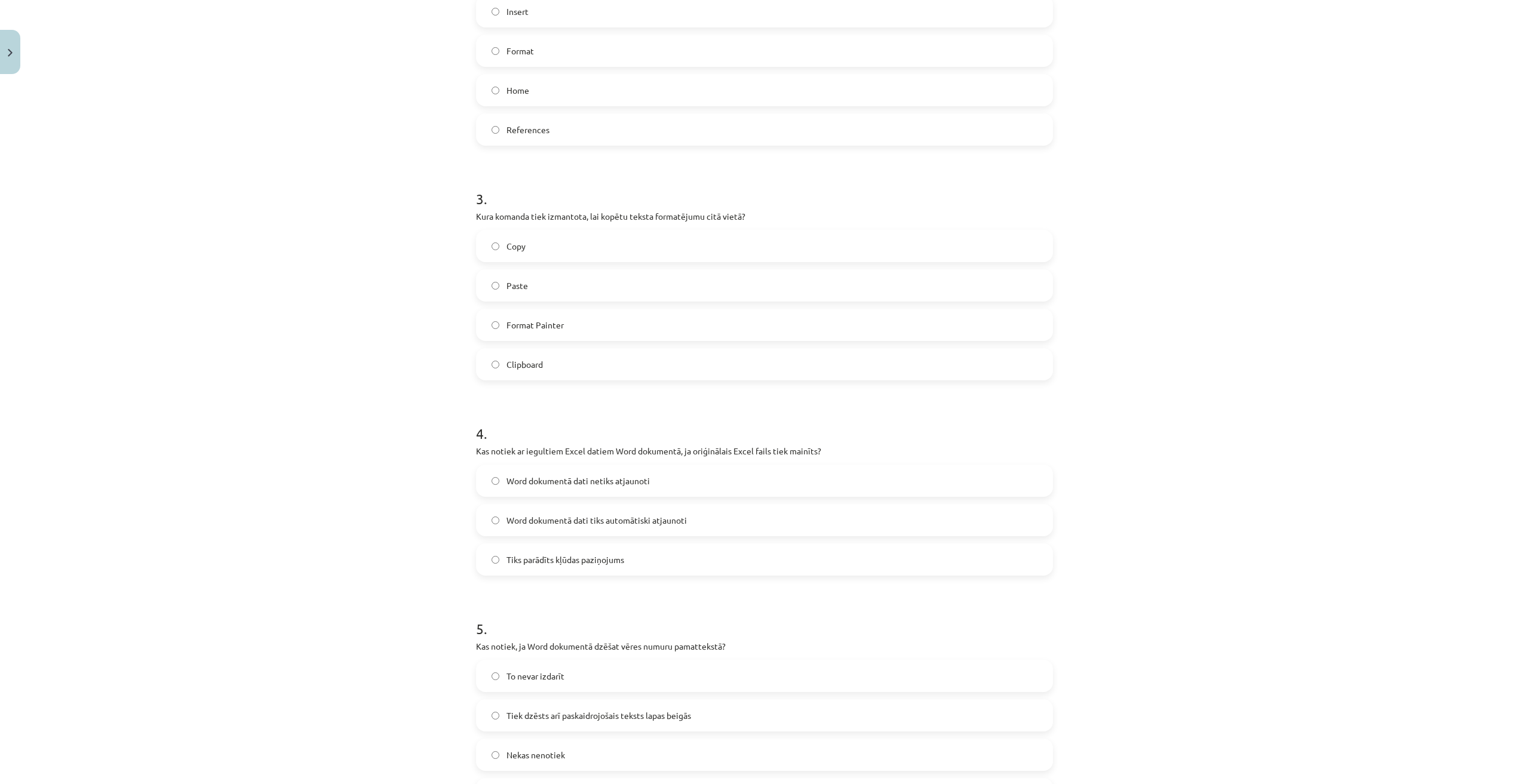
click at [571, 481] on span "Word dokumentā dati netiks atjaunoti" at bounding box center [578, 481] width 143 height 13
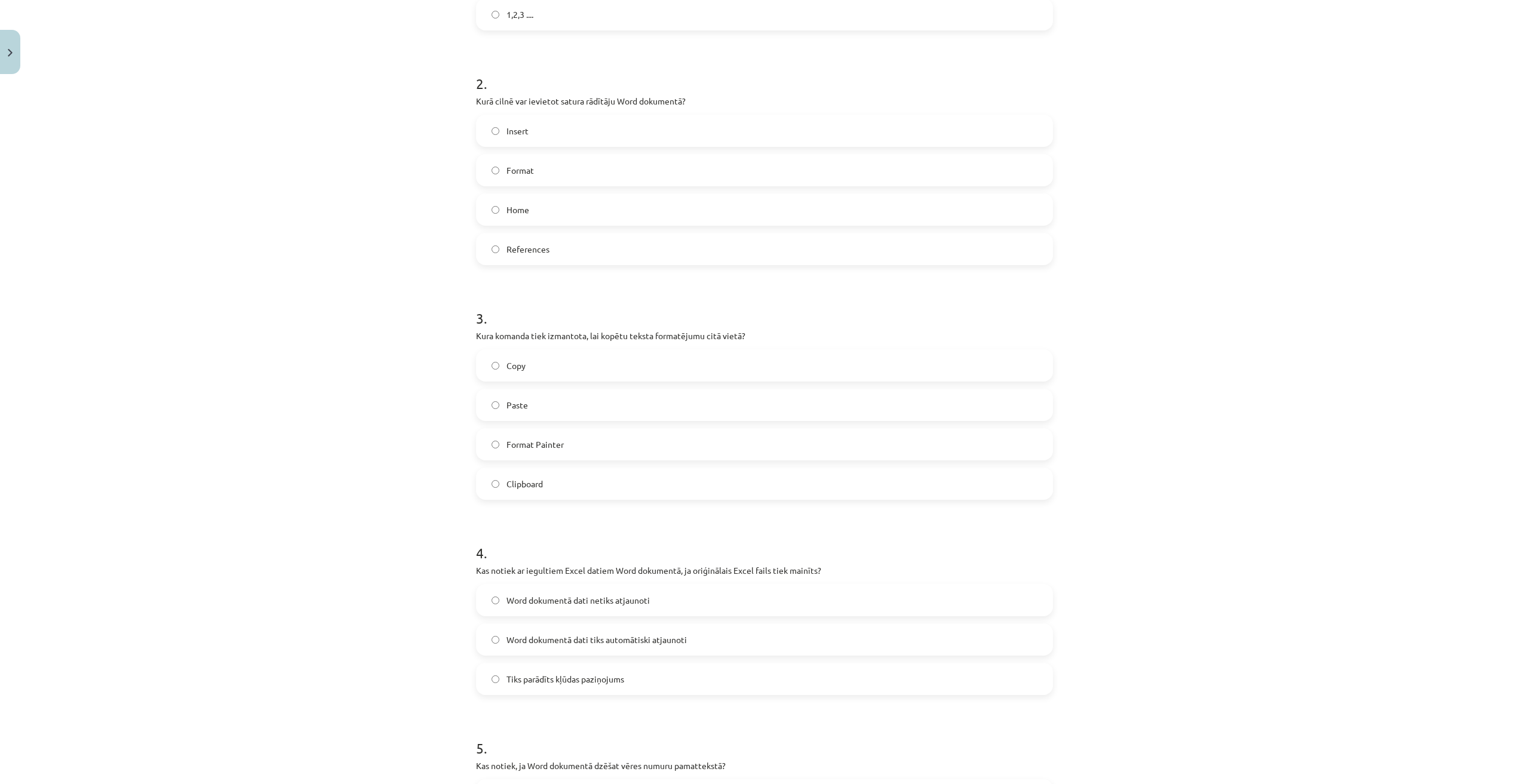
scroll to position [716, 0]
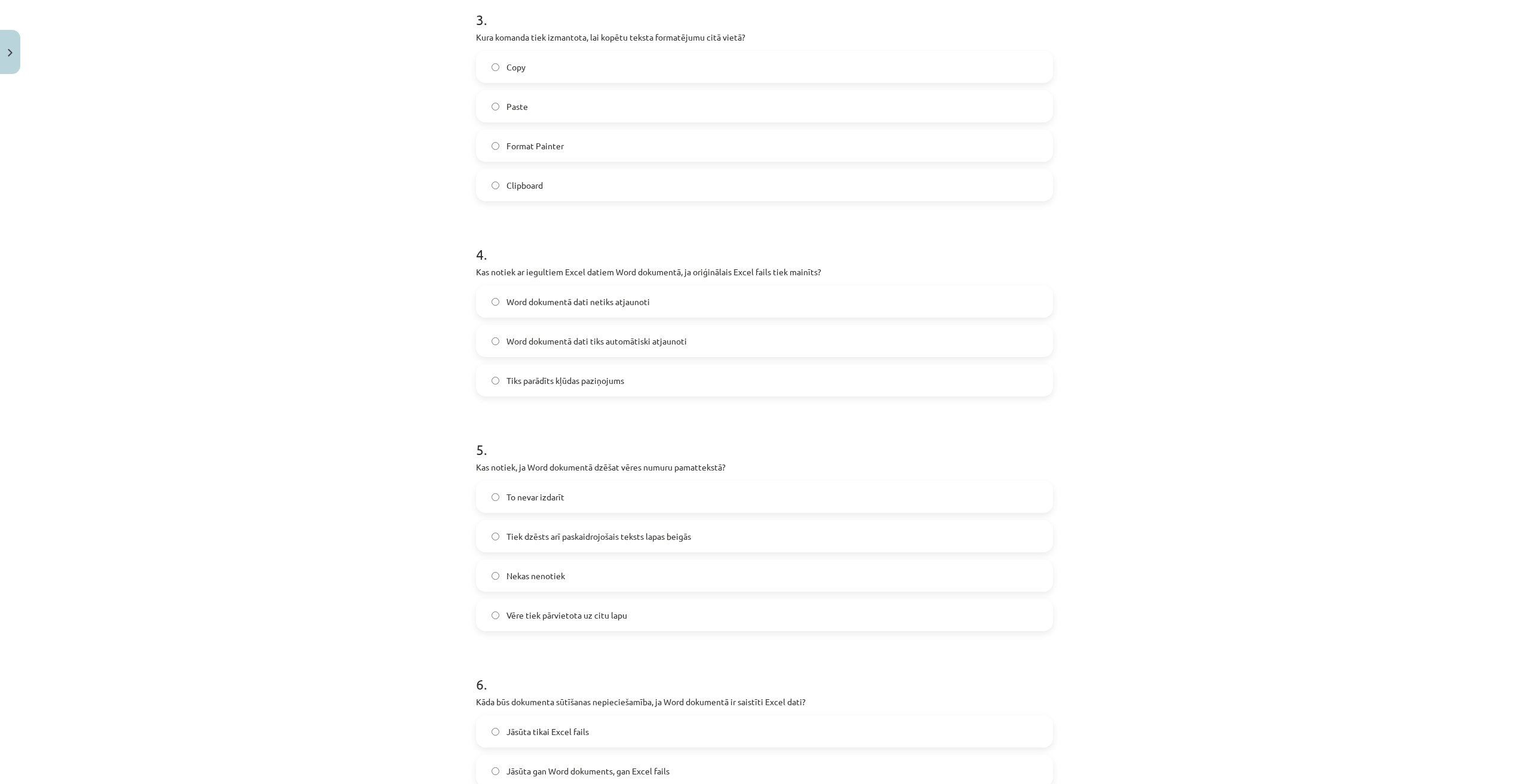
click at [591, 532] on span "Tiek dzēsts arī paskaidrojošais teksts lapas beigās" at bounding box center [599, 536] width 185 height 13
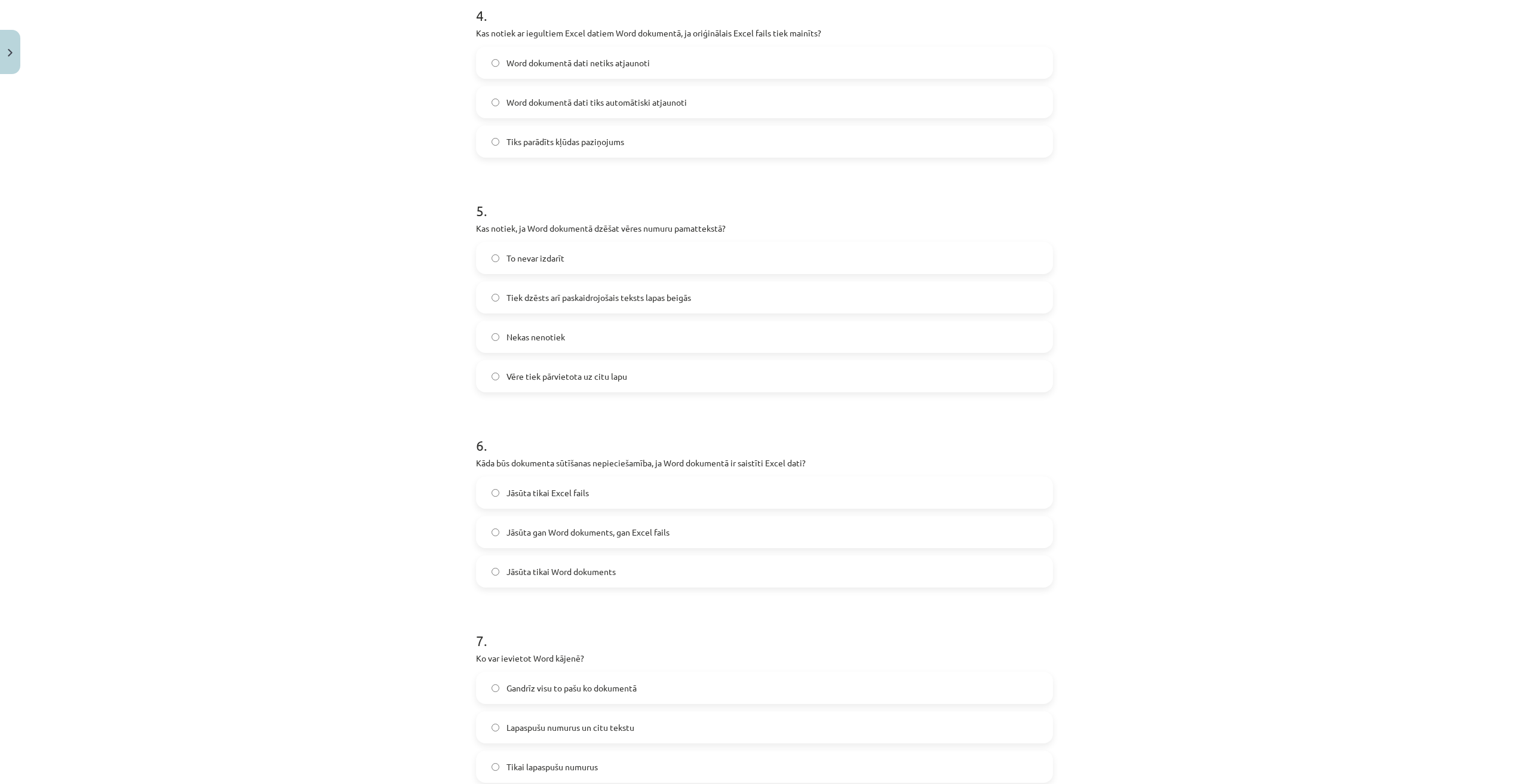
click at [560, 529] on span "Jāsūta gan Word dokuments, gan Excel fails" at bounding box center [587, 532] width 163 height 13
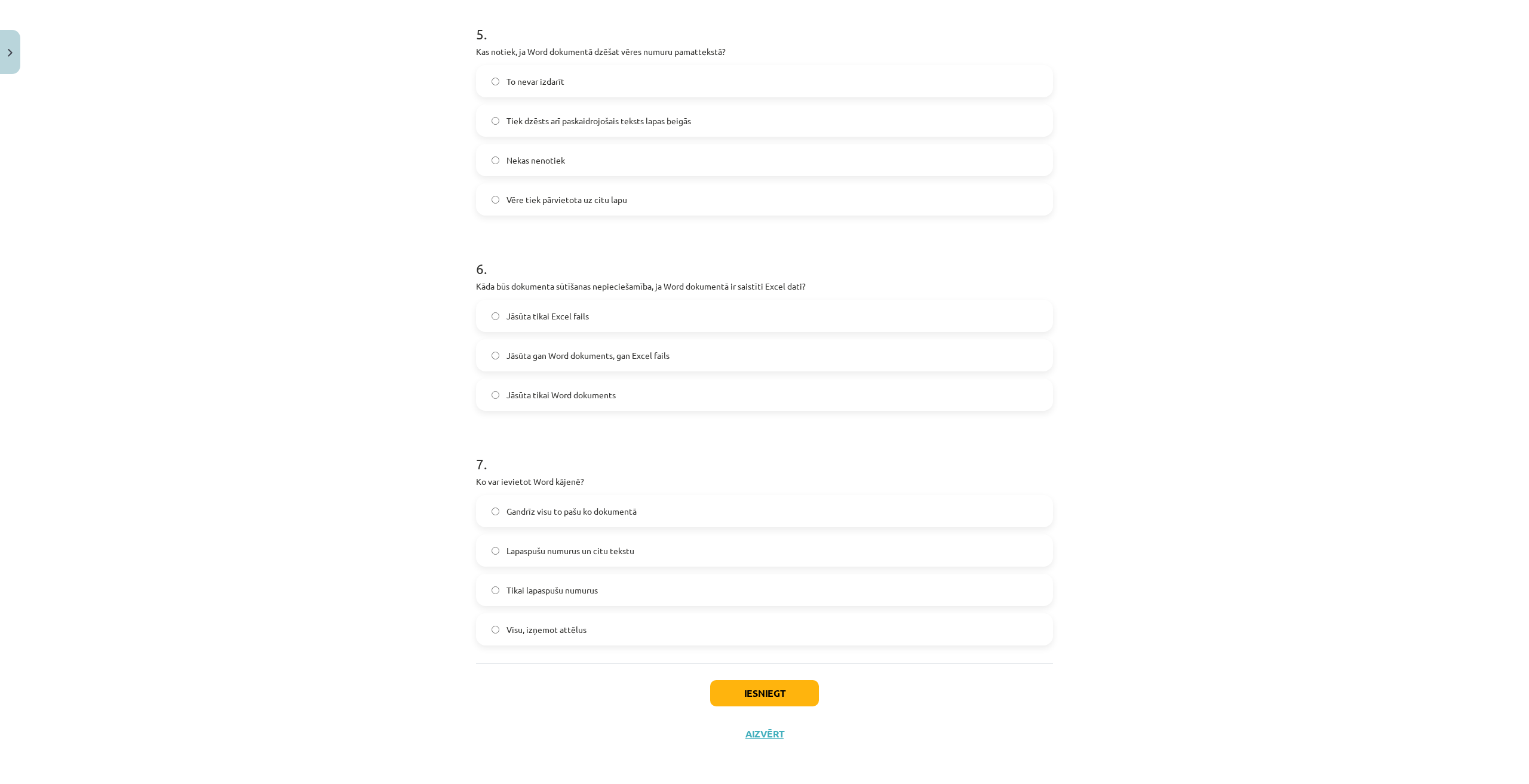
click at [580, 513] on span "Gandrīz visu to pašu ko dokumentā" at bounding box center [571, 511] width 130 height 13
click at [757, 693] on button "Iesniegt" at bounding box center [764, 692] width 109 height 26
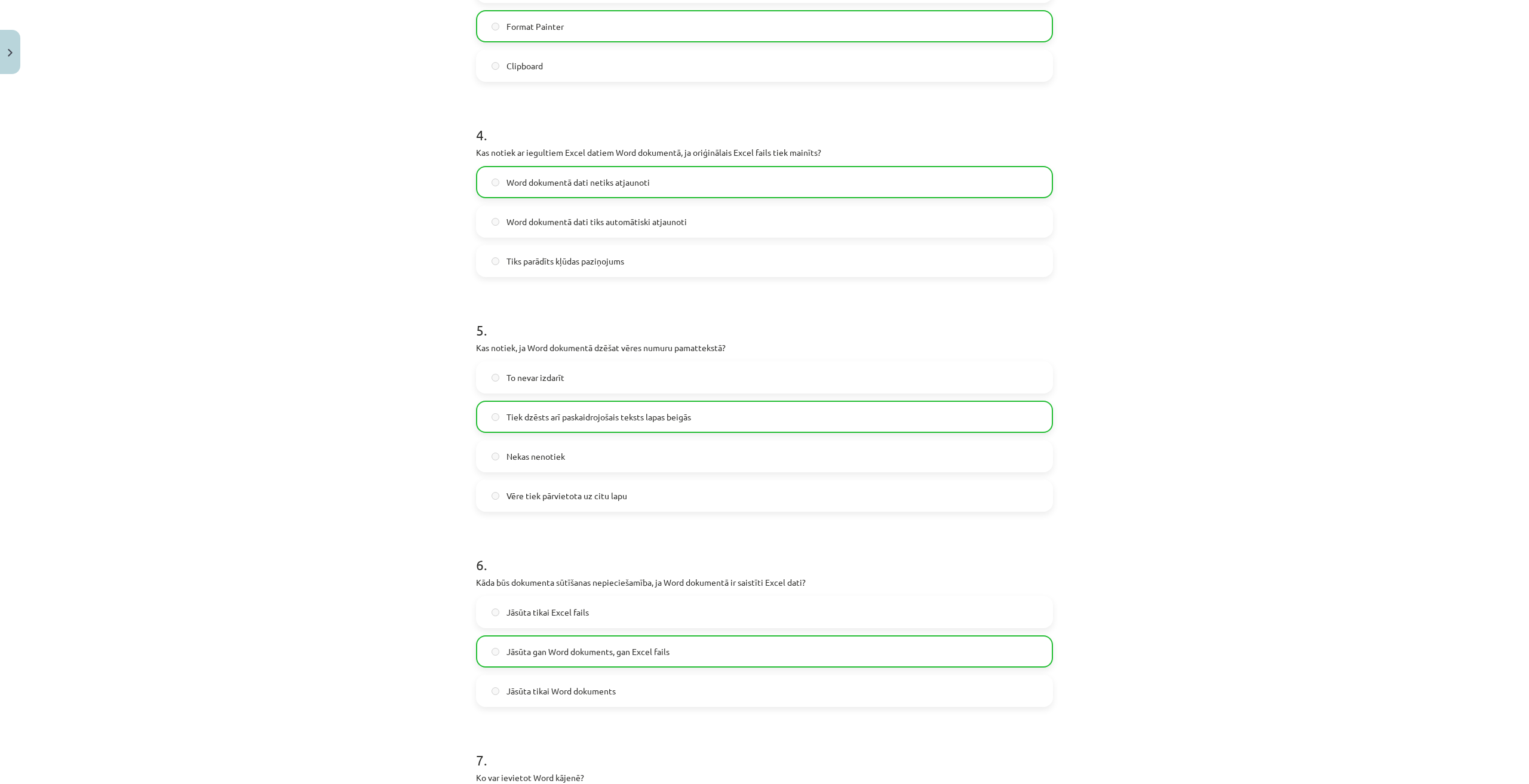
scroll to position [1170, 0]
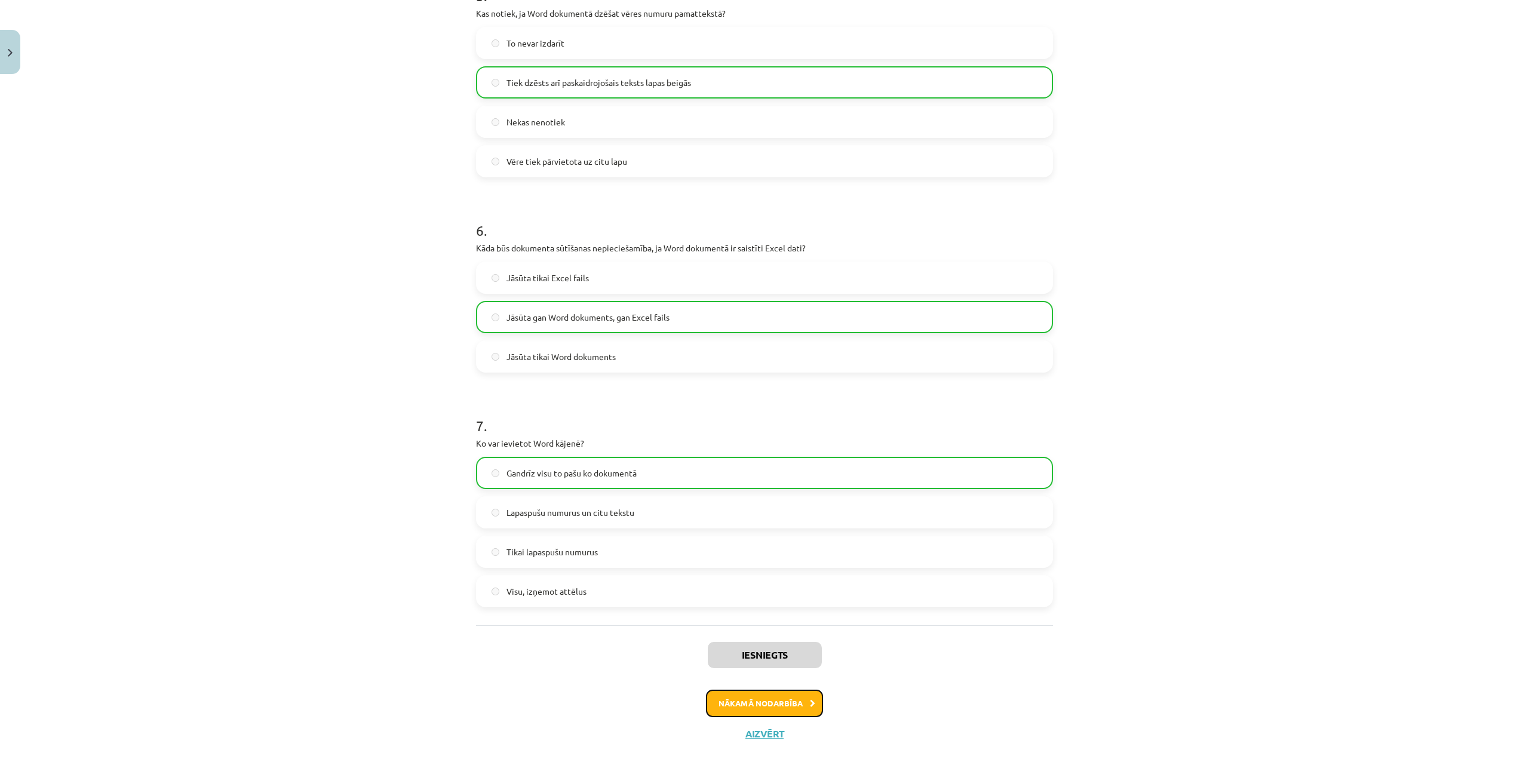
click at [757, 704] on button "Nākamā nodarbība" at bounding box center [764, 703] width 117 height 28
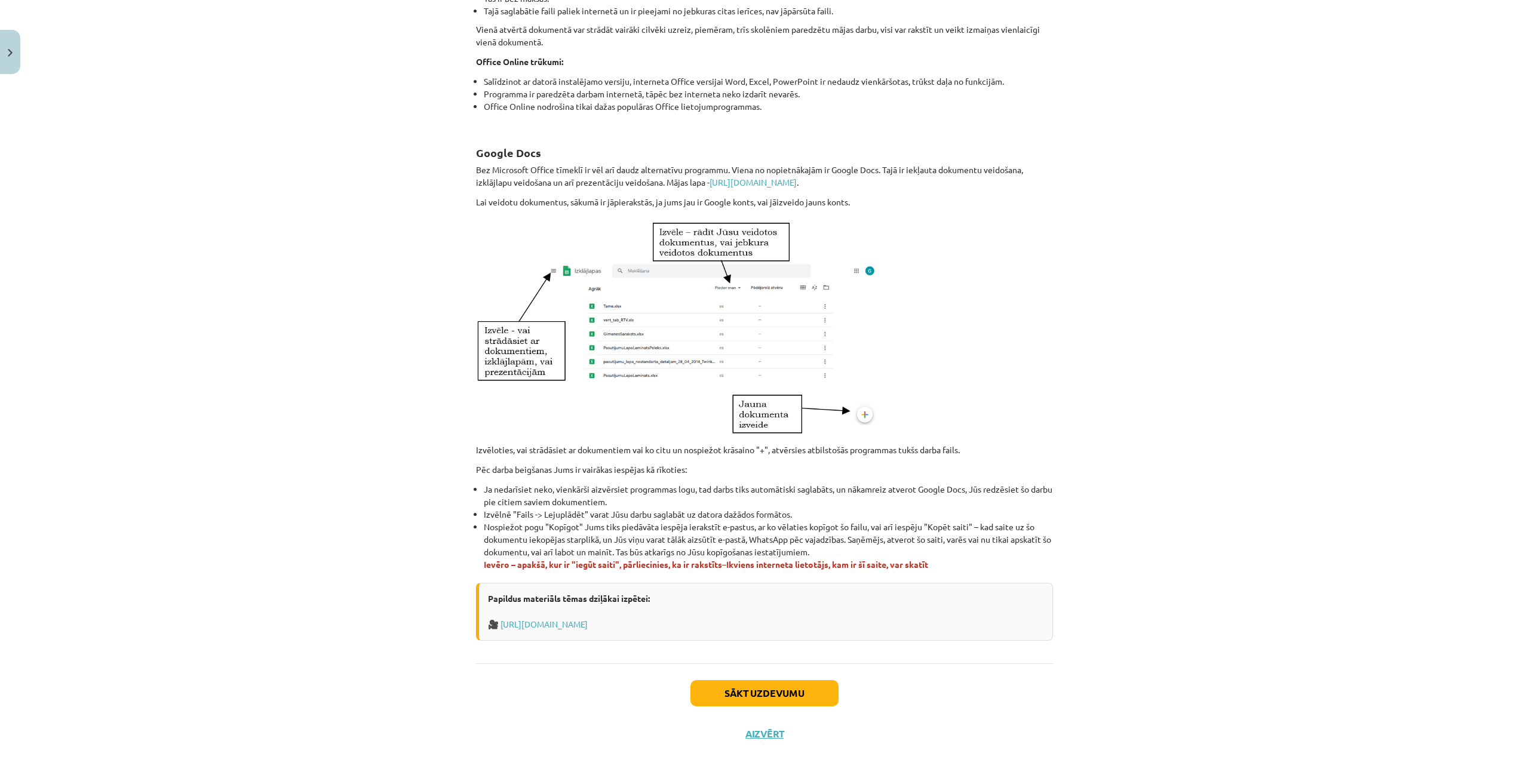
scroll to position [30, 0]
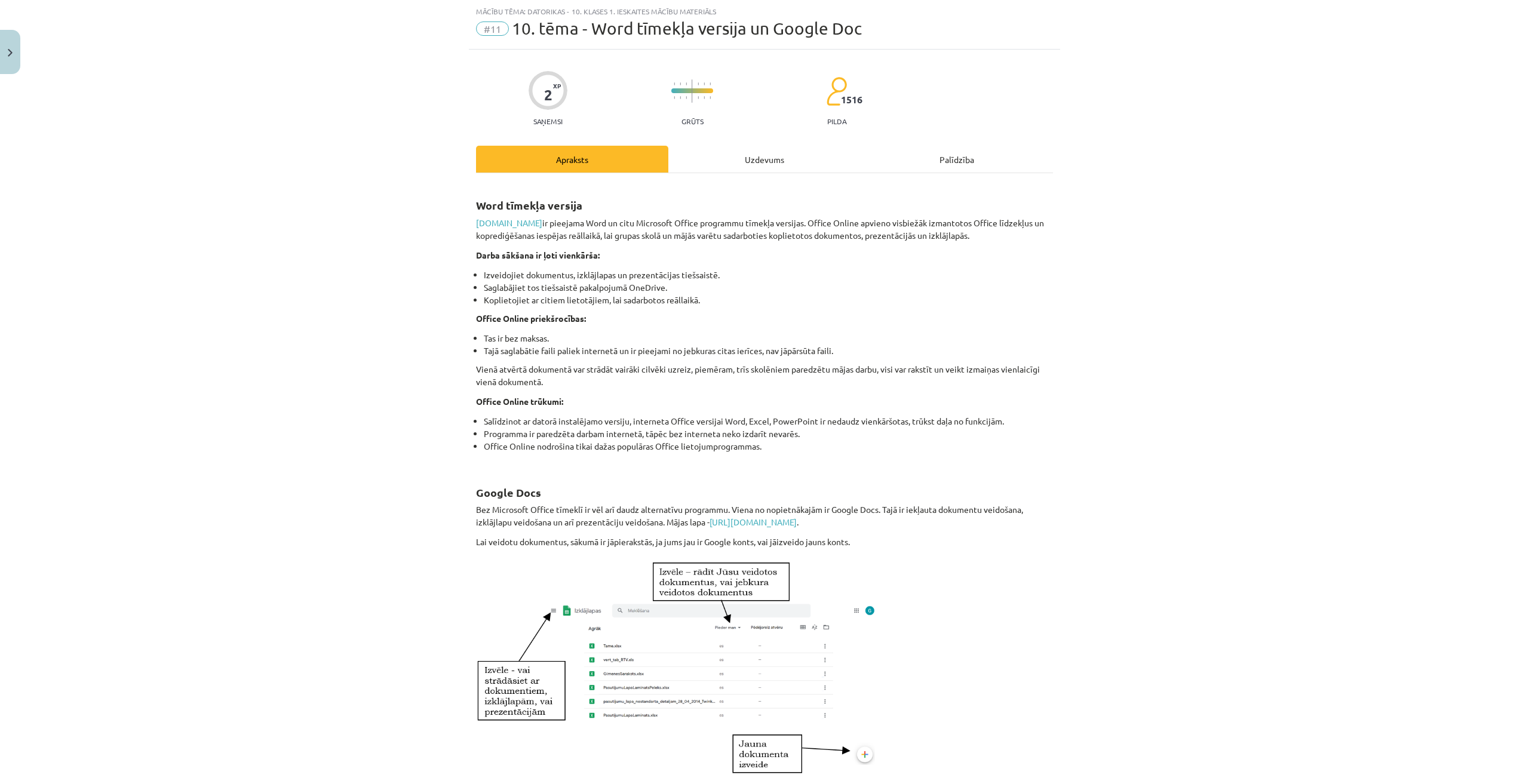
click at [768, 158] on div "Uzdevums" at bounding box center [764, 159] width 192 height 27
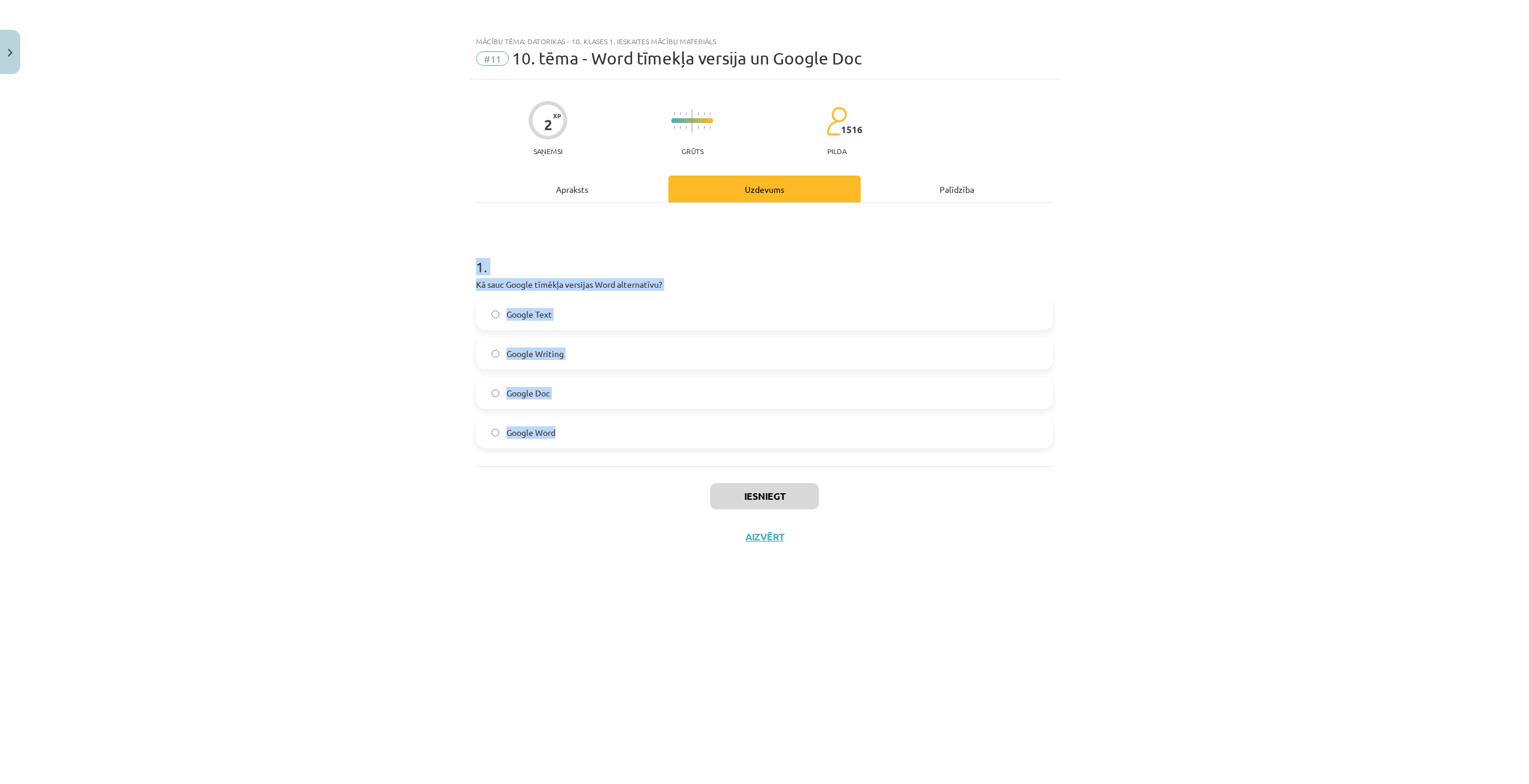
drag, startPoint x: 458, startPoint y: 262, endPoint x: 596, endPoint y: 449, distance: 232.4
click at [596, 449] on div "Mācību tēma: Datorikas - 10. klases 1. ieskaites mācību materiāls #11 10. tēma …" at bounding box center [764, 392] width 1529 height 784
copy div "1 . Kā sauc Google tīmēkļa versijas Word alternatīvu? Google Text Google Writin…"
drag, startPoint x: 575, startPoint y: 557, endPoint x: 576, endPoint y: 478, distance: 79.0
click at [574, 532] on div "2 XP Saņemsi Grūts 1515 pilda Apraksts Uzdevums Palīdzība 1 . Kā sauc Google tī…" at bounding box center [764, 417] width 591 height 674
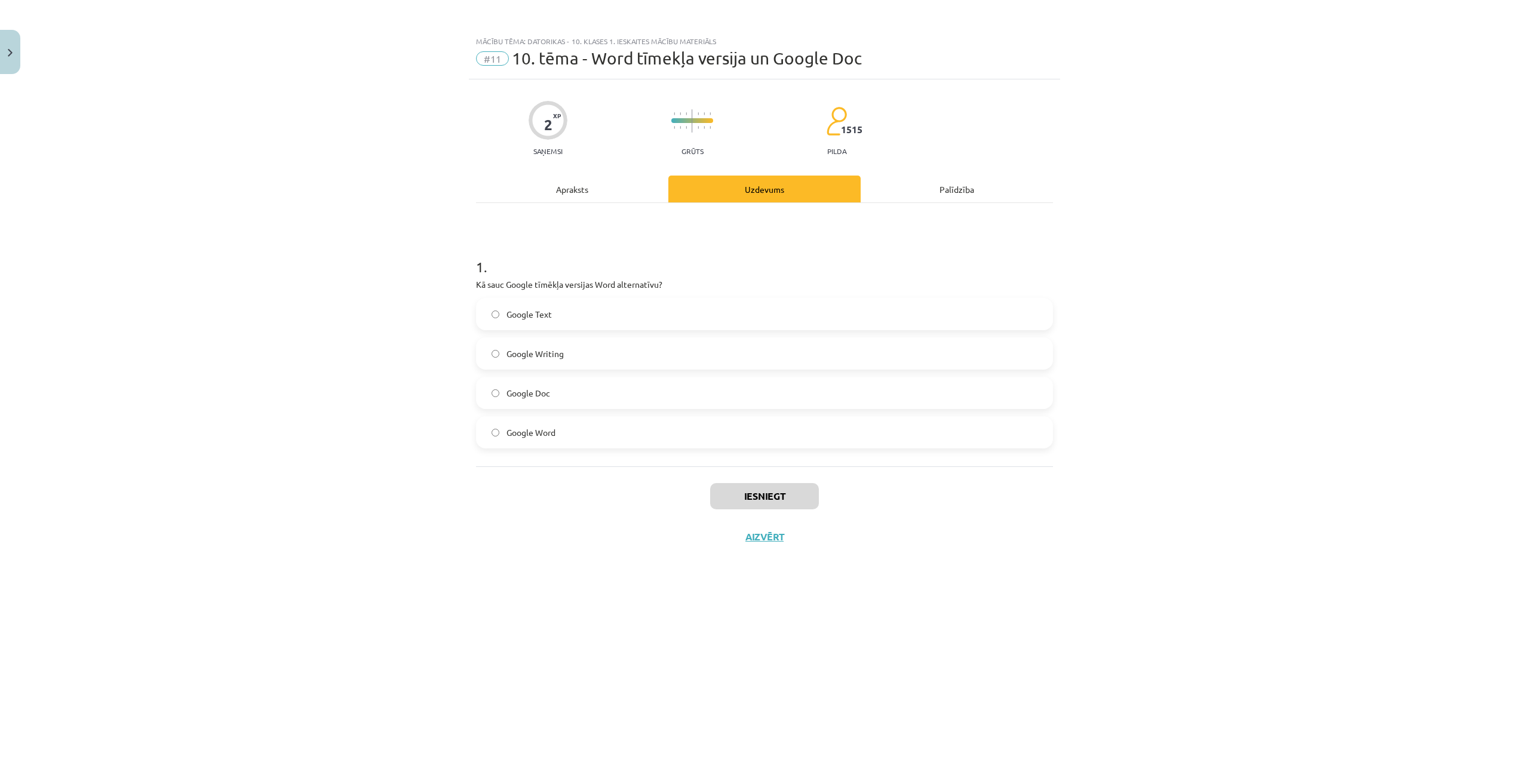
click at [569, 395] on label "Google Doc" at bounding box center [764, 393] width 575 height 30
click at [784, 487] on button "Iesniegt" at bounding box center [764, 496] width 109 height 26
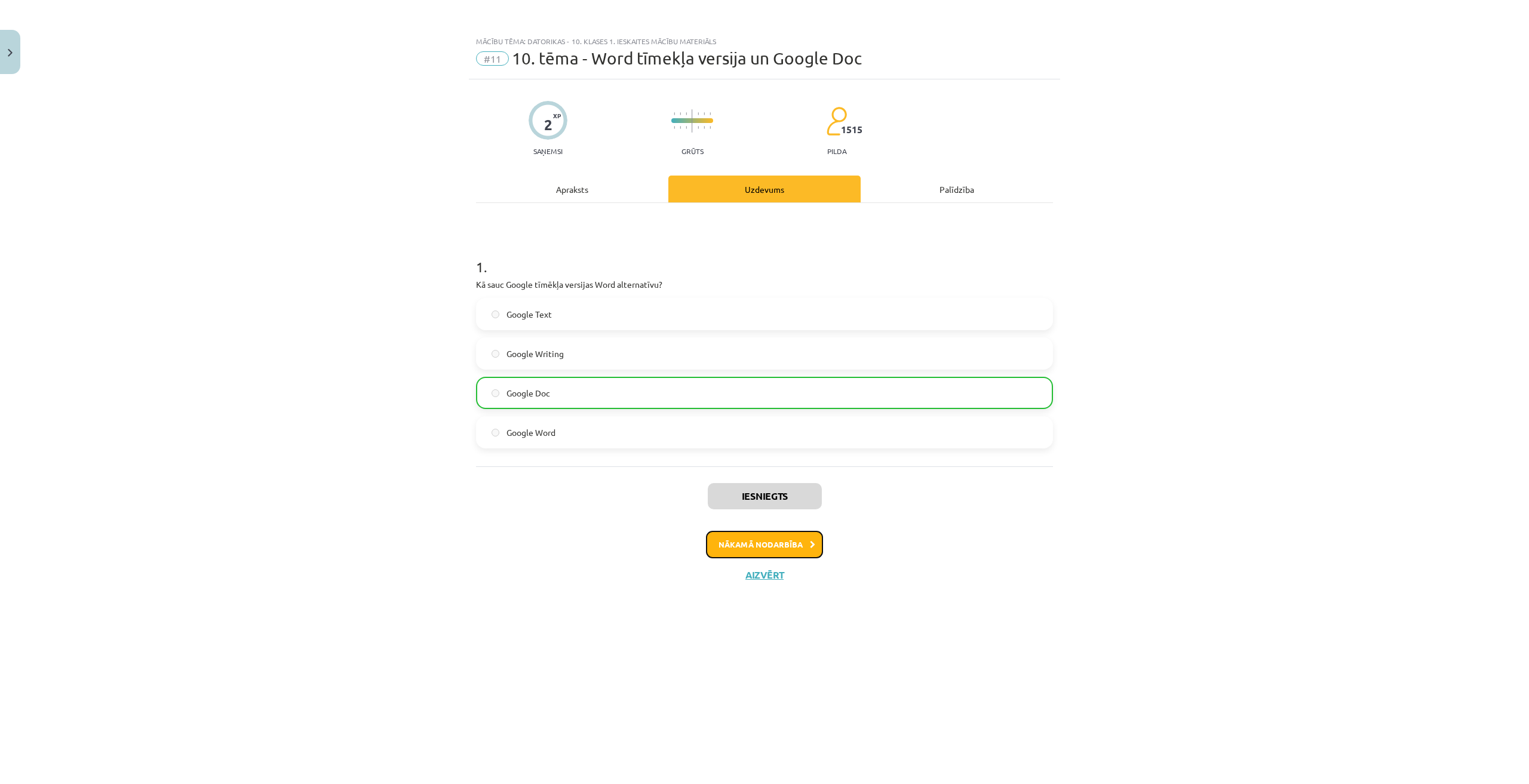
click at [800, 540] on button "Nākamā nodarbība" at bounding box center [764, 544] width 117 height 28
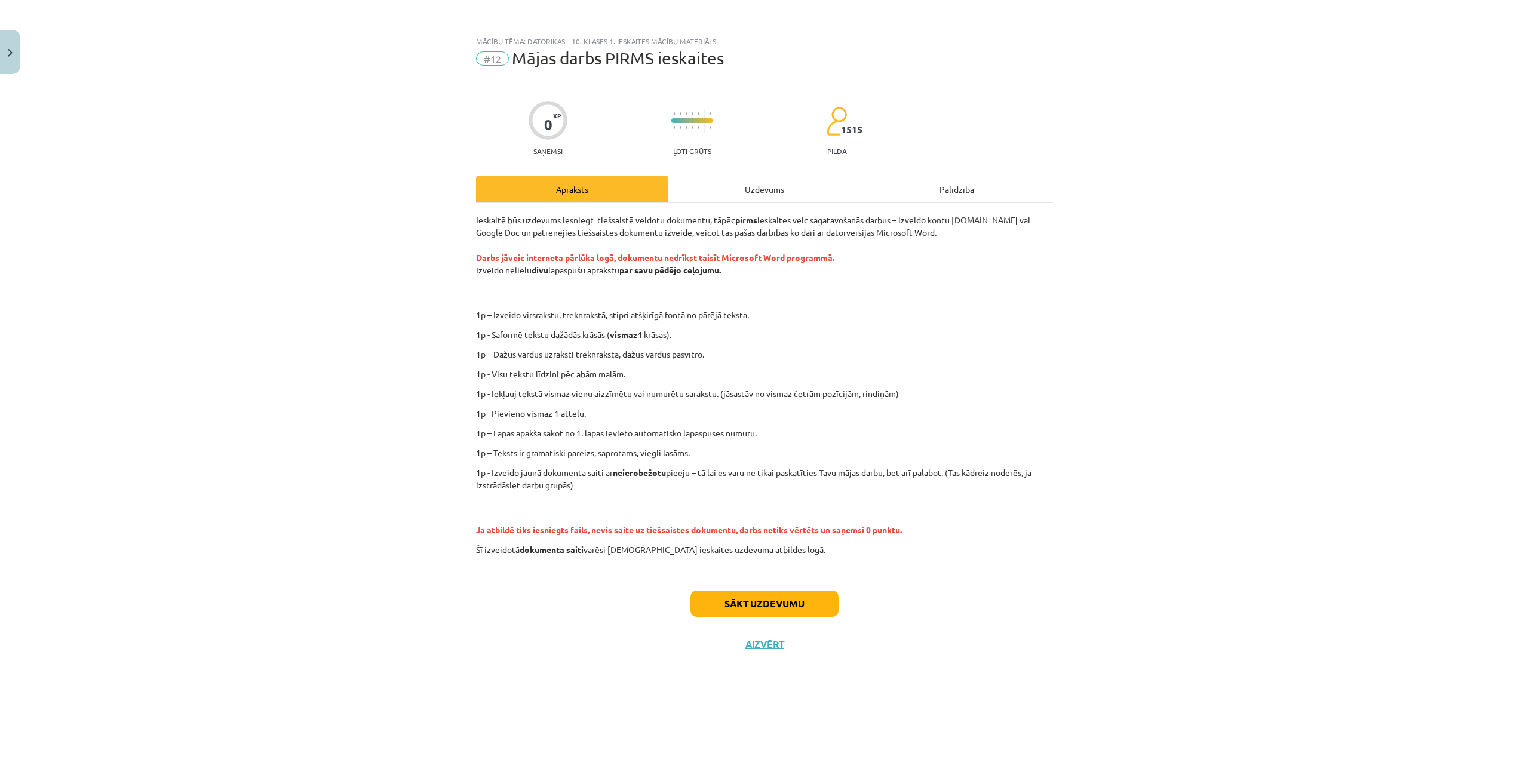
click at [745, 197] on div "Uzdevums" at bounding box center [764, 189] width 192 height 27
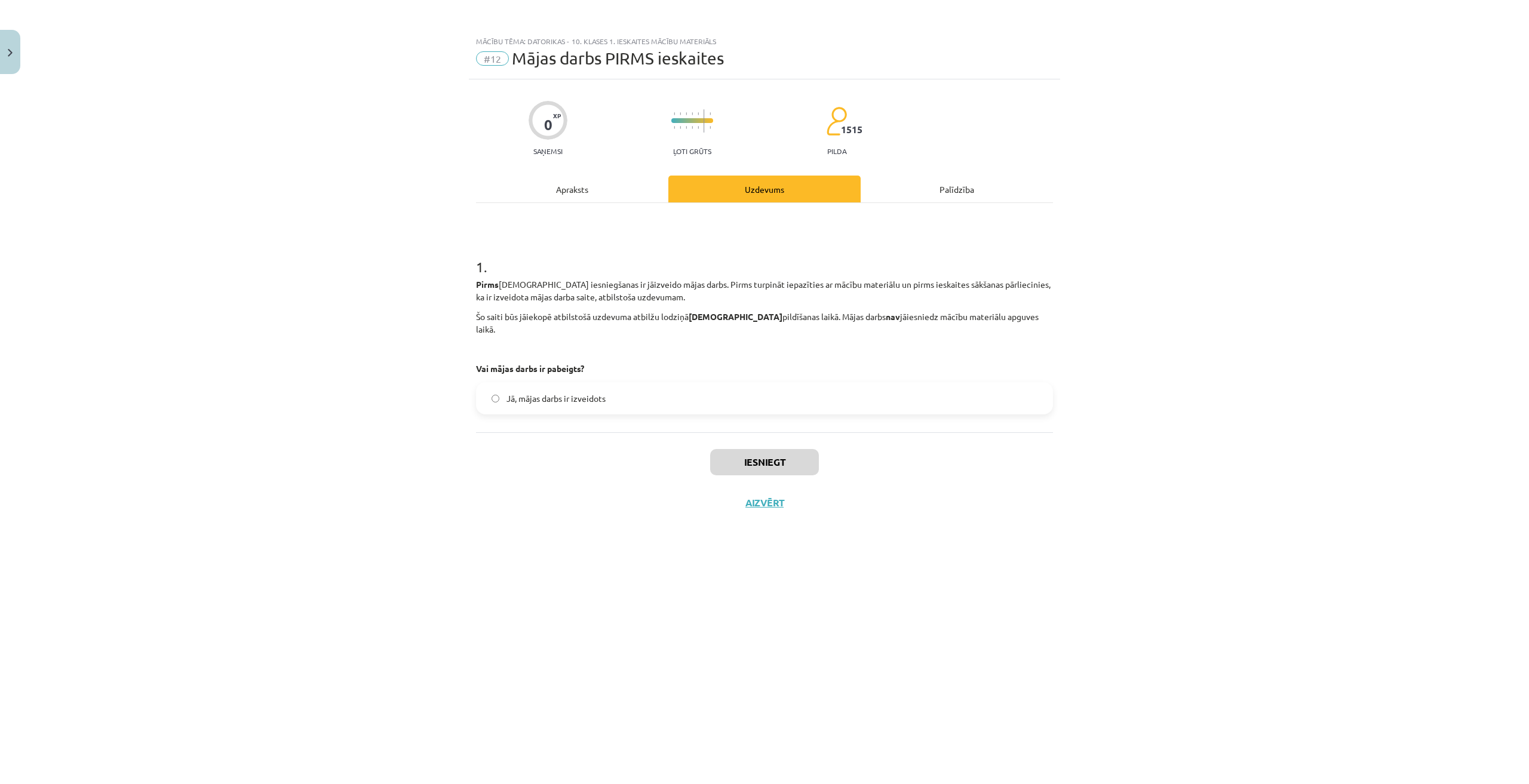
click at [591, 392] on span "Jā, mājas darbs ir izveidots" at bounding box center [555, 398] width 99 height 13
click at [742, 449] on button "Iesniegt" at bounding box center [764, 461] width 109 height 26
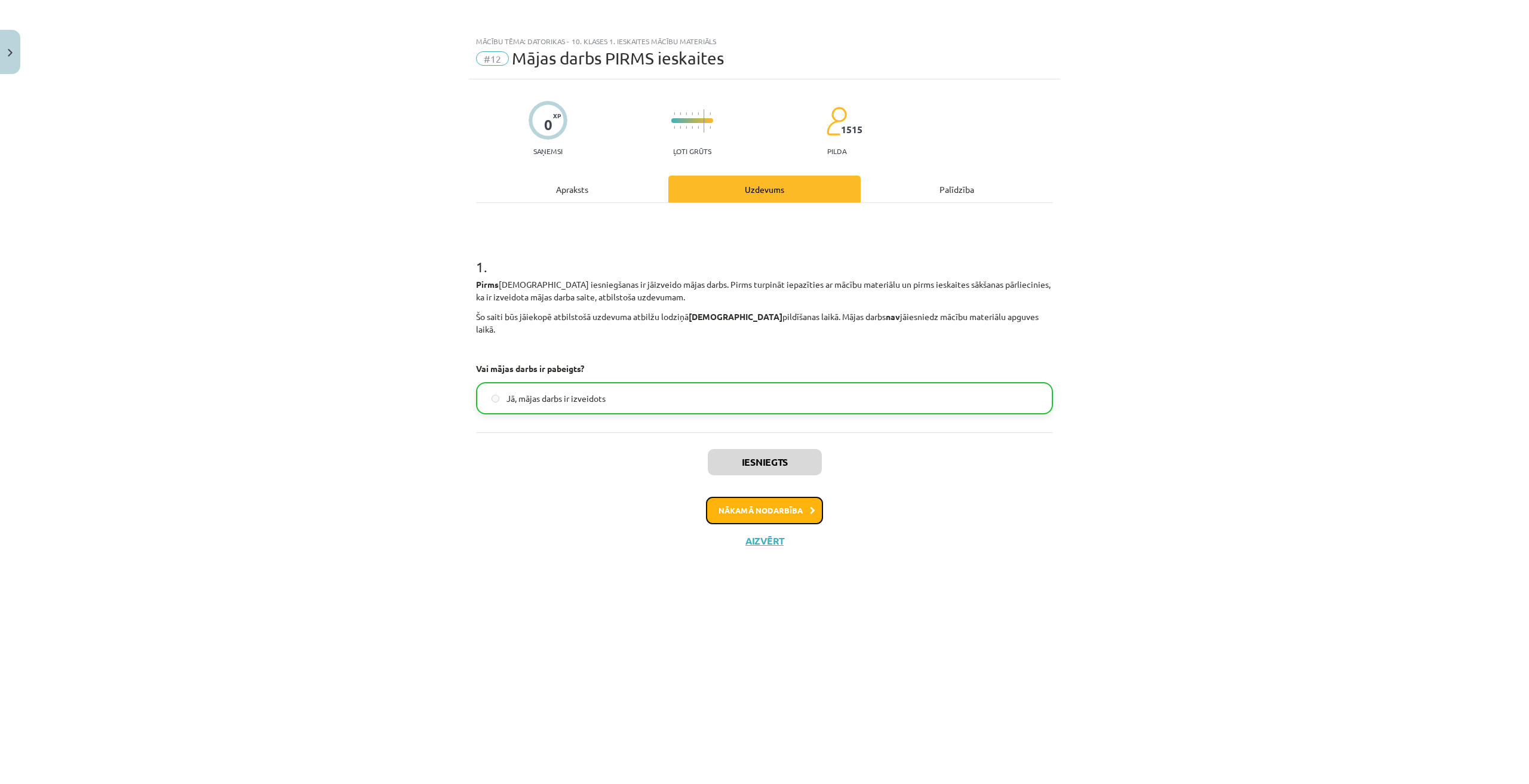
click at [757, 496] on button "Nākamā nodarbība" at bounding box center [764, 510] width 117 height 28
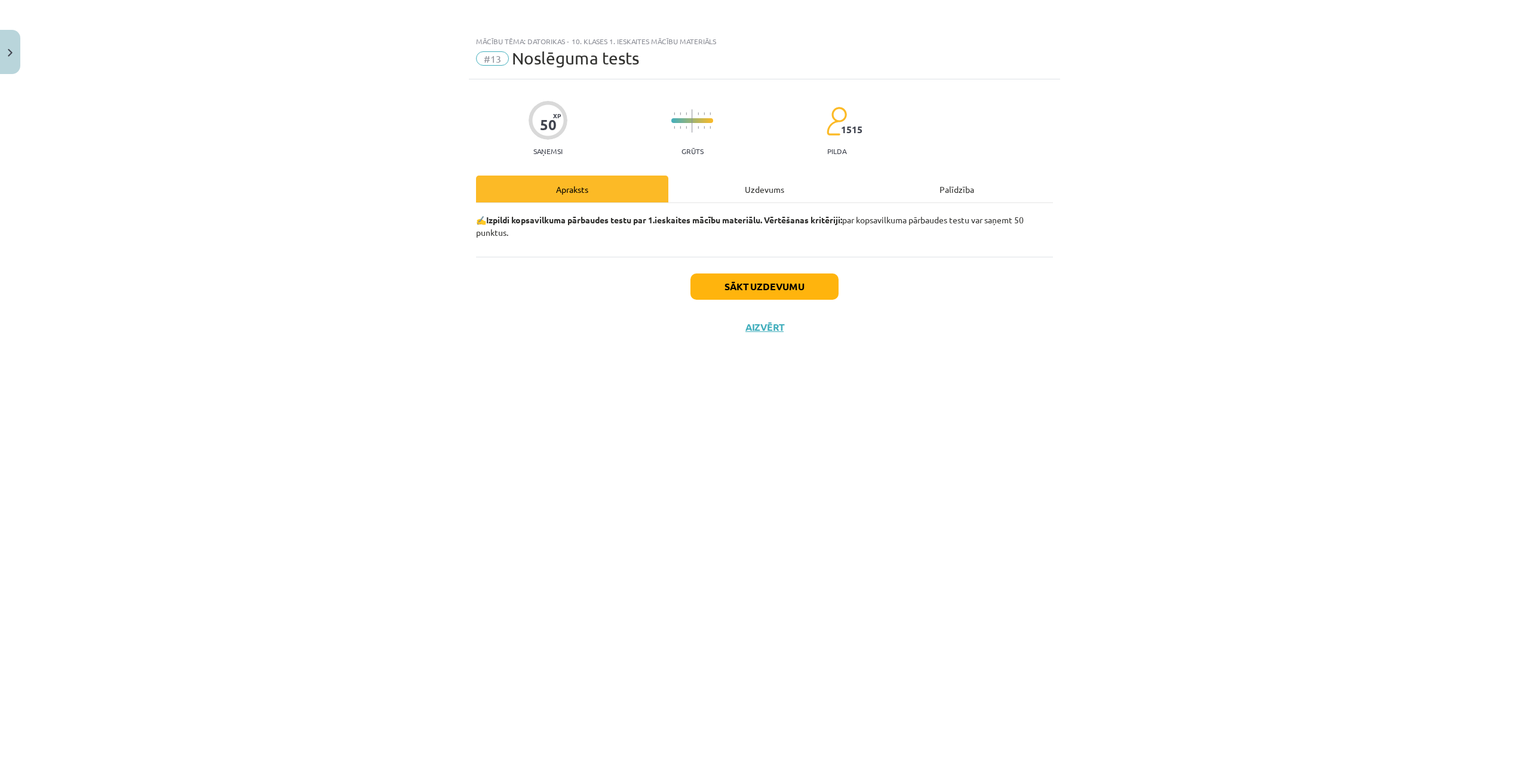
click at [766, 189] on div "Uzdevums" at bounding box center [764, 189] width 192 height 27
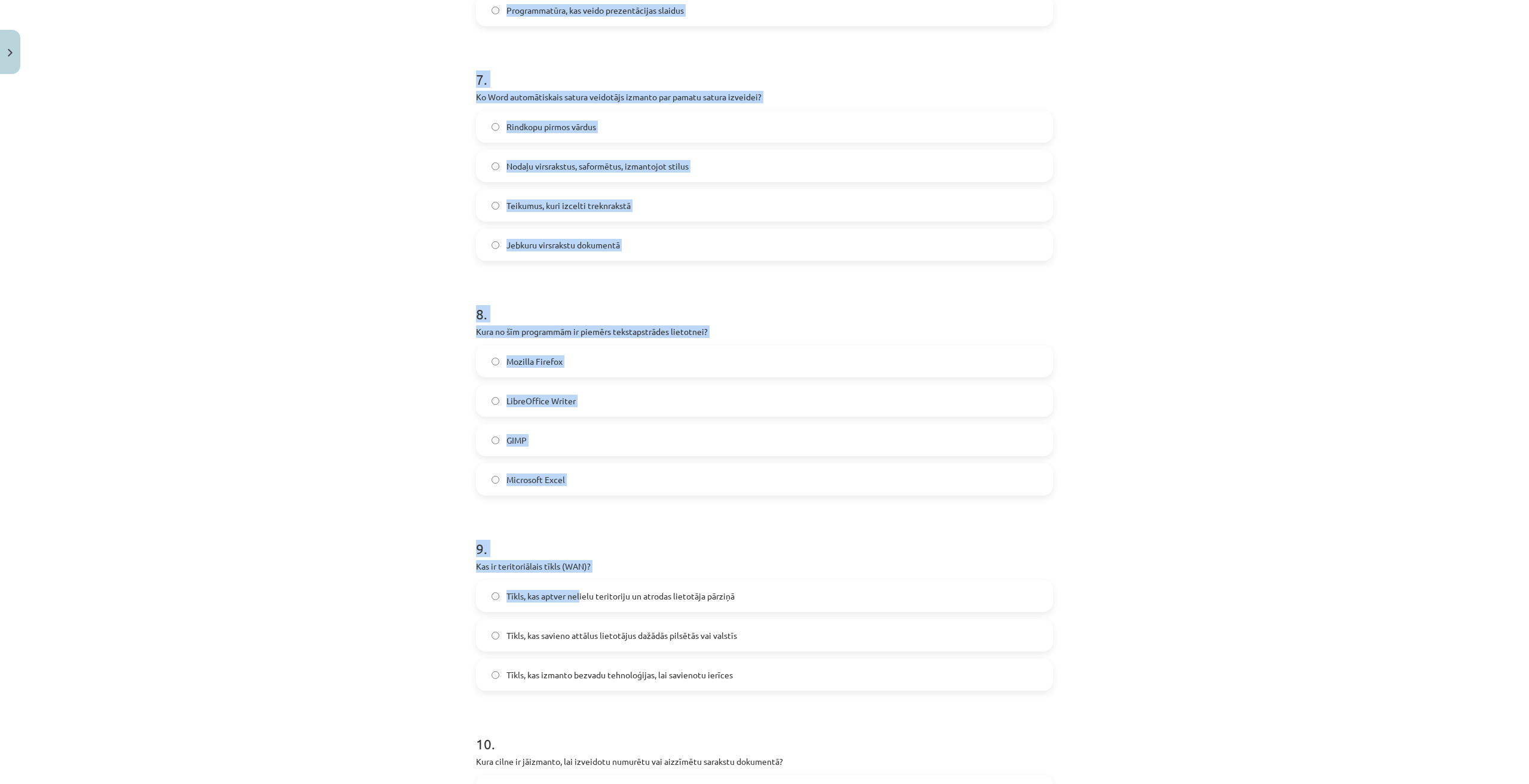
scroll to position [1891, 0]
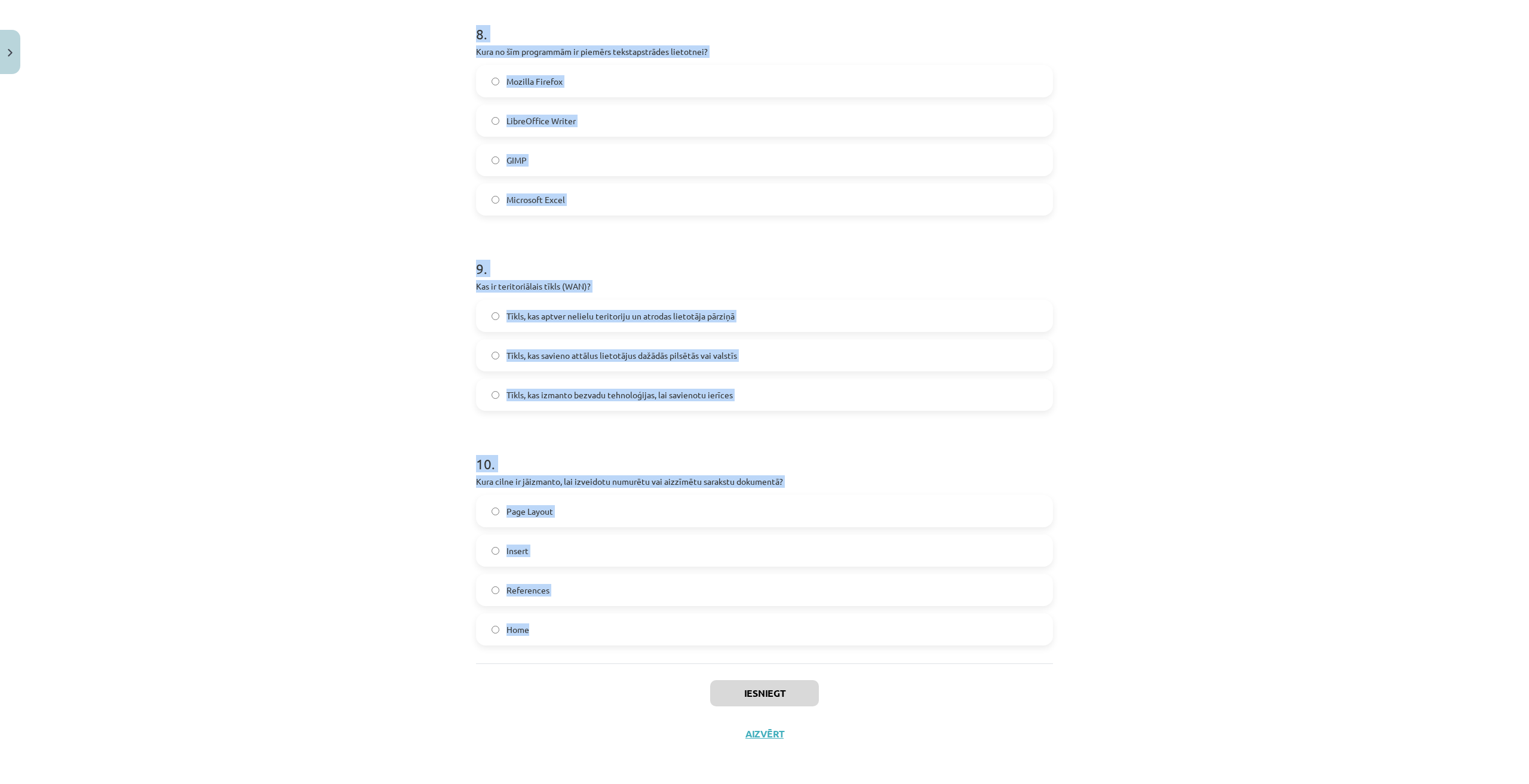
drag, startPoint x: 439, startPoint y: 250, endPoint x: 581, endPoint y: 607, distance: 384.2
click at [581, 607] on div "Mācību tēma: Datorikas - 10. klases 1. ieskaites mācību materiāls #13 Noslēguma…" at bounding box center [764, 392] width 1529 height 784
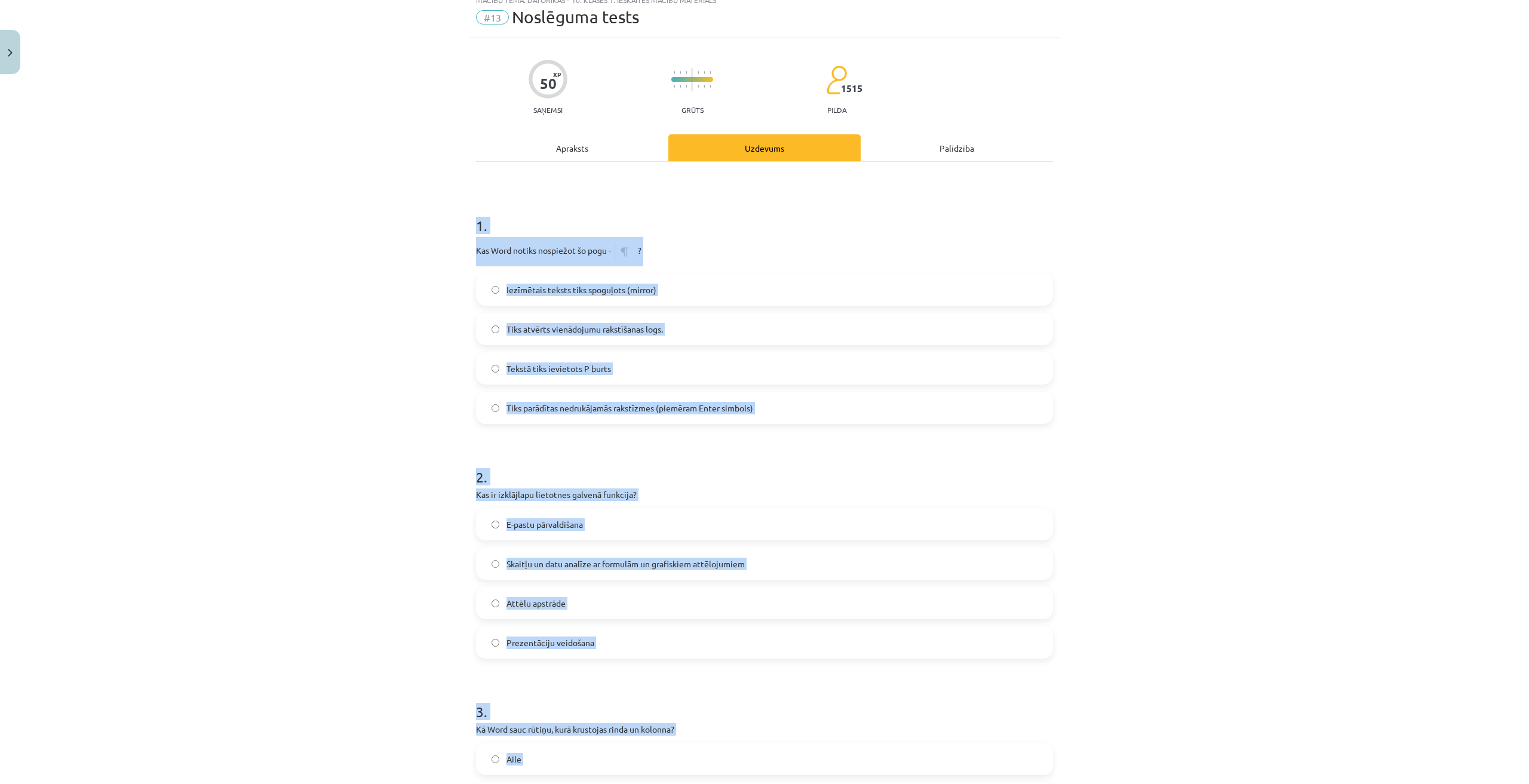
scroll to position [0, 0]
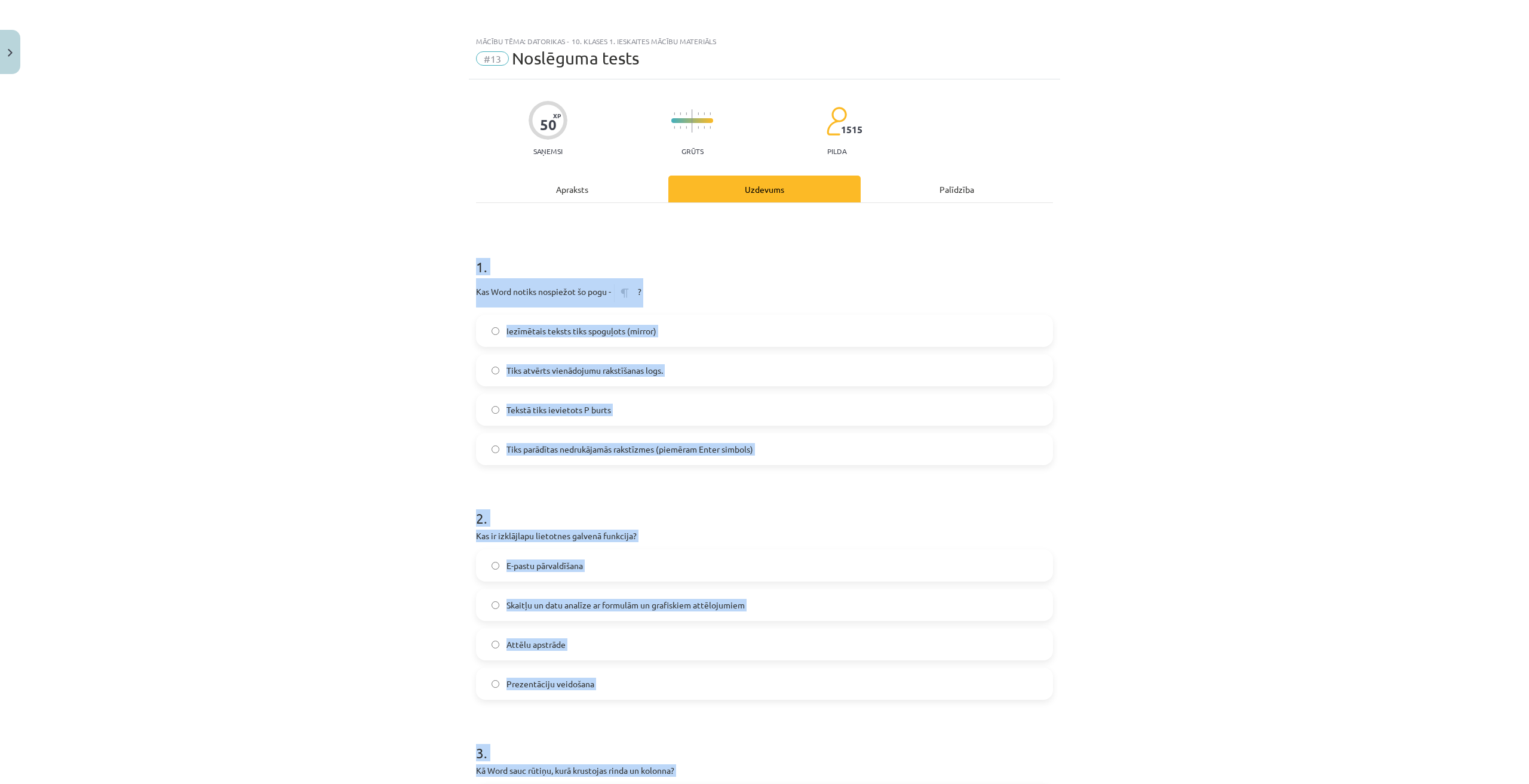
click at [332, 382] on div "Mācību tēma: Datorikas - 10. klases 1. ieskaites mācību materiāls #13 Noslēguma…" at bounding box center [764, 392] width 1529 height 784
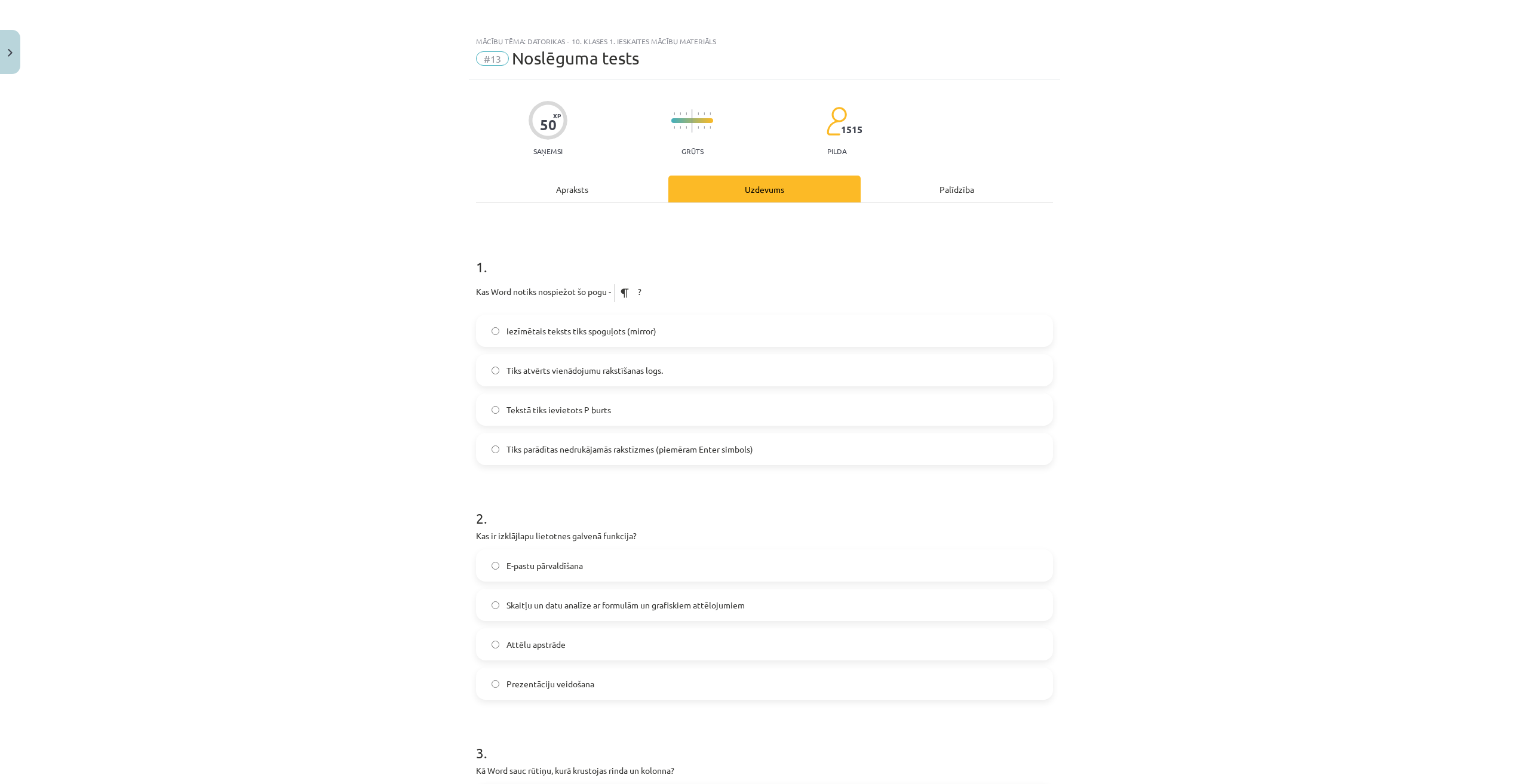
click at [564, 449] on span "Tiks parādītas nedrukājamās rakstīzmes (piemēram Enter simbols)" at bounding box center [629, 449] width 247 height 13
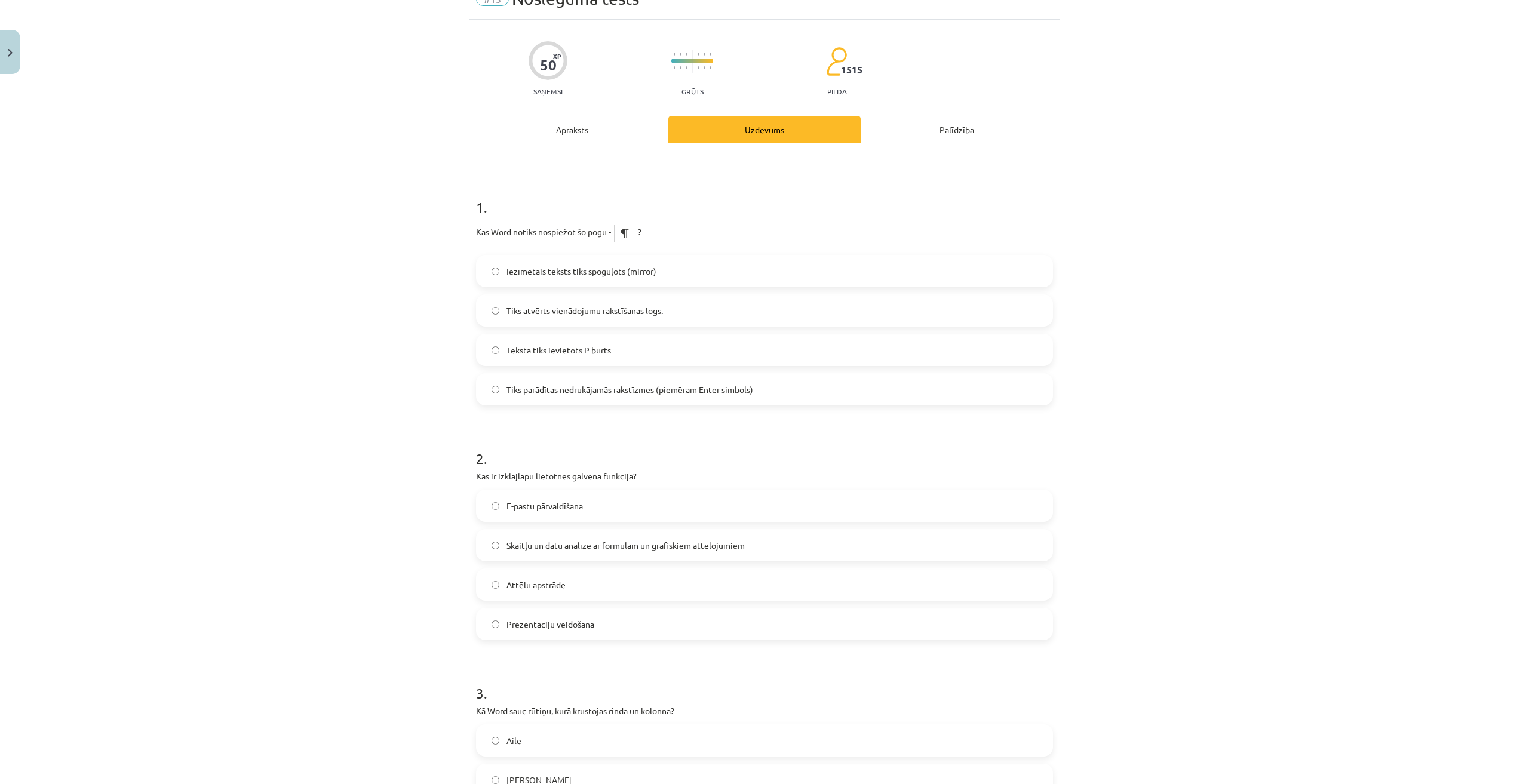
click at [620, 539] on span "Skaitļu un datu analīze ar formulām un grafiskiem attēlojumiem" at bounding box center [625, 545] width 239 height 13
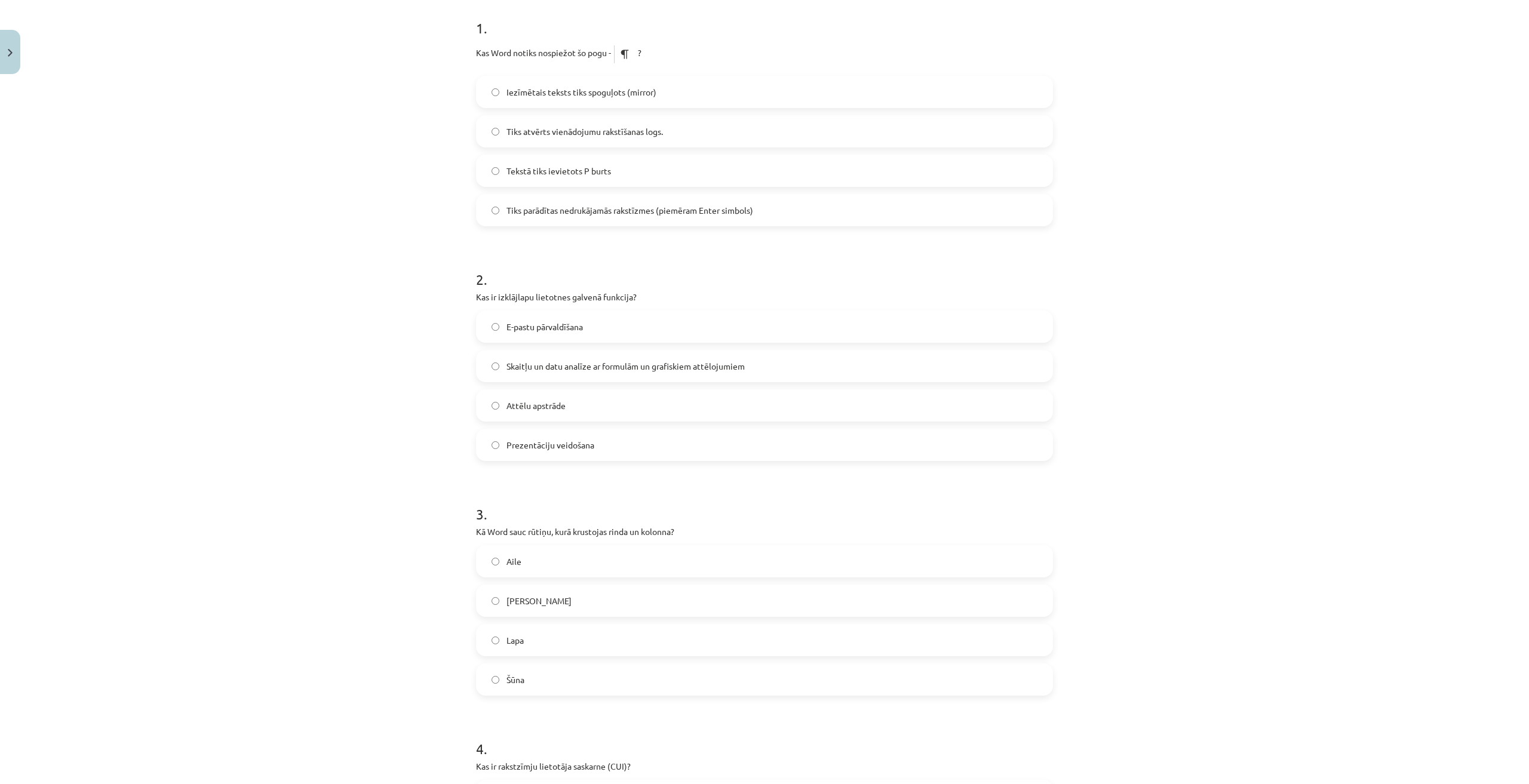
click at [549, 684] on label "Šūna" at bounding box center [764, 680] width 575 height 30
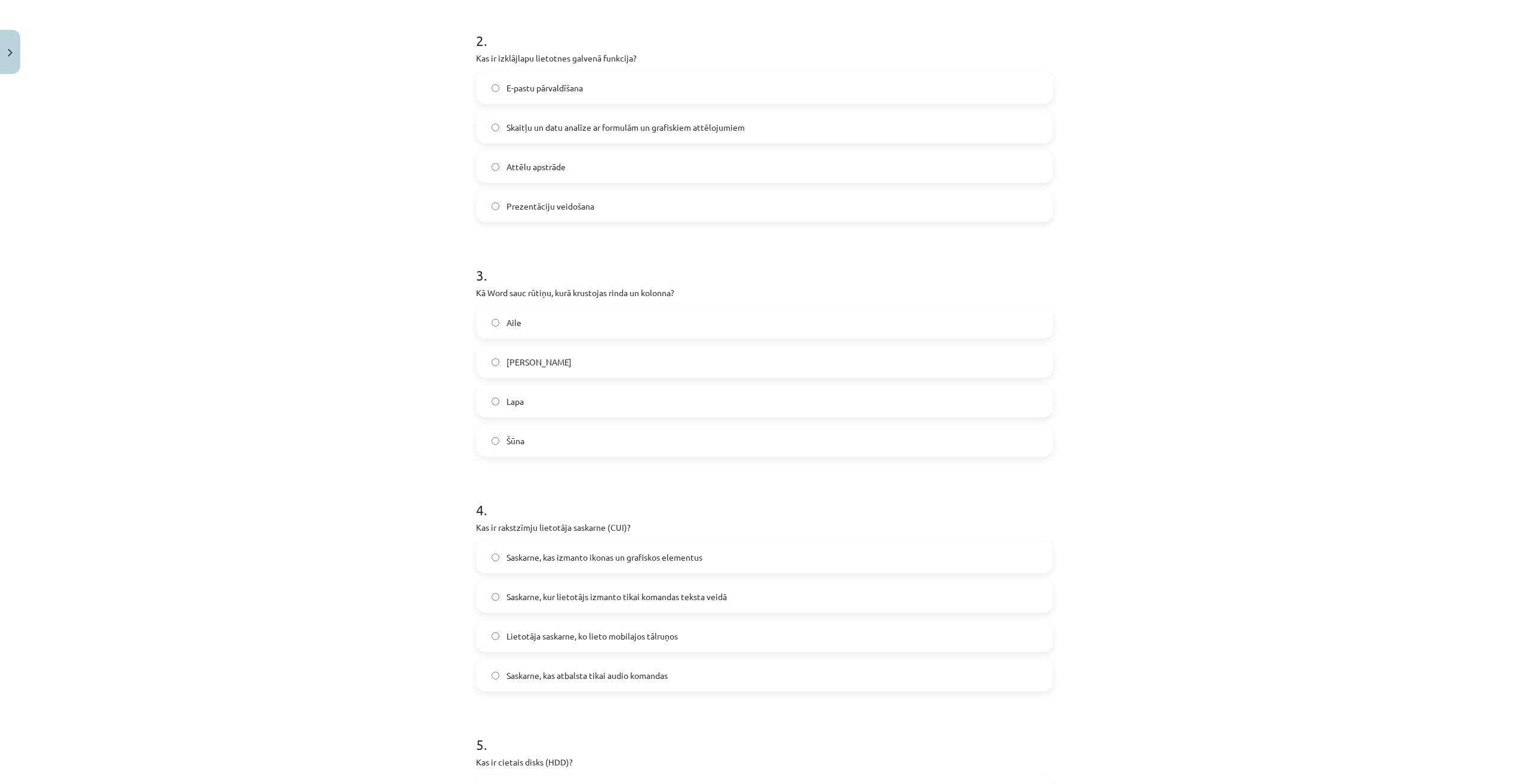
click at [595, 590] on span "Saskarne, kur lietotājs izmanto tikai komandas teksta veidā" at bounding box center [617, 596] width 221 height 13
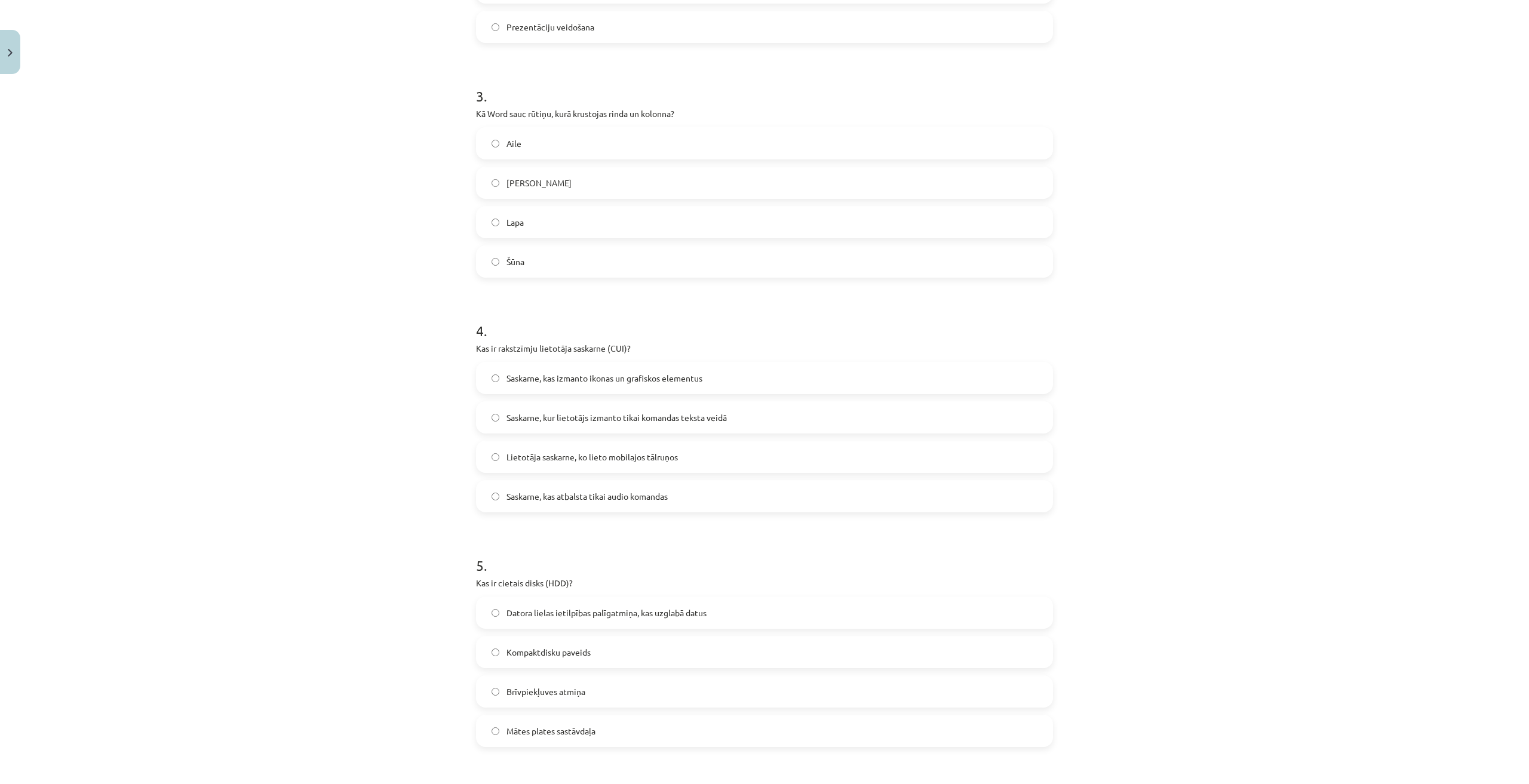
click at [599, 613] on span "Datora lielas ietilpības palīgatmiņa, kas uzglabā datus" at bounding box center [606, 613] width 200 height 13
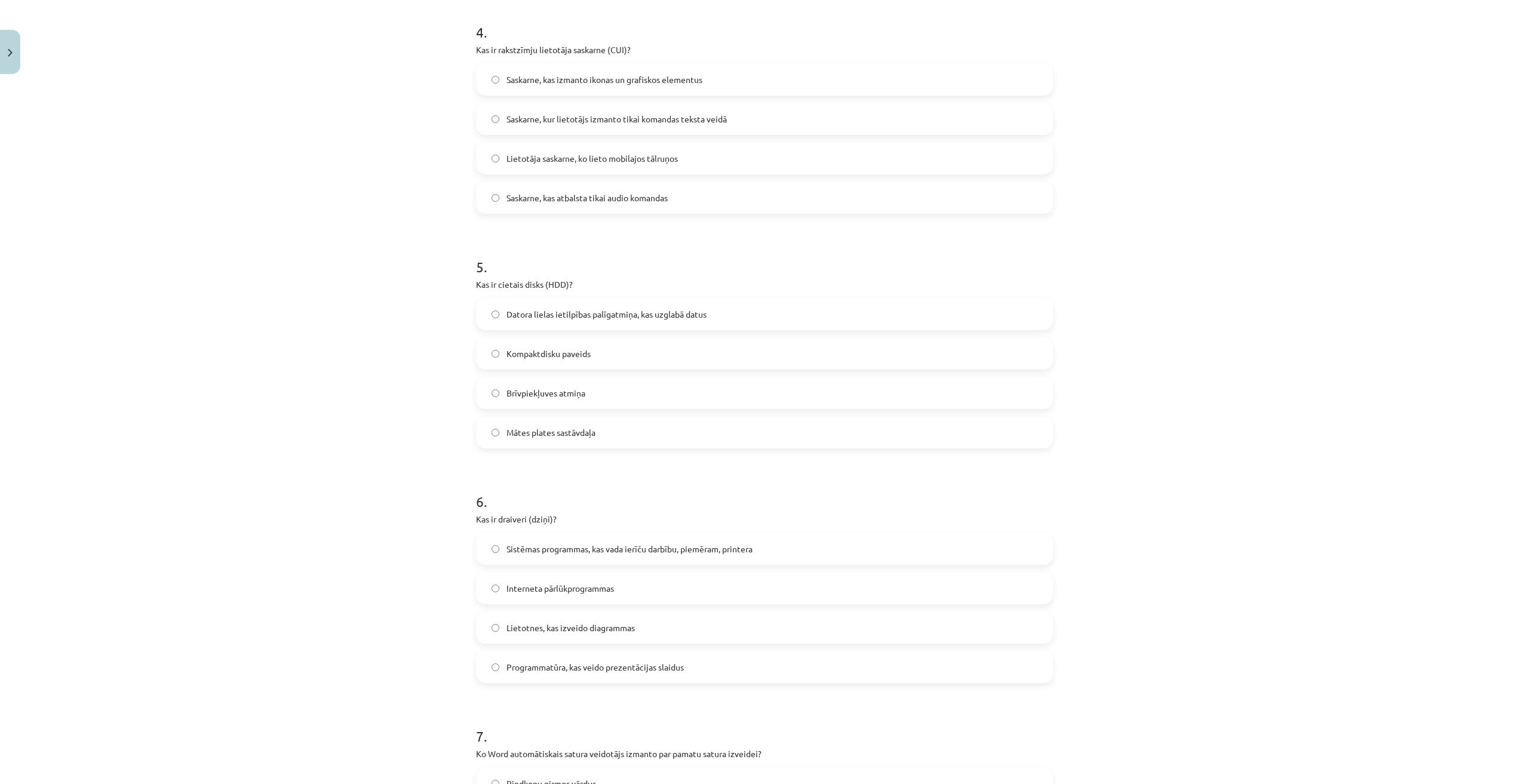
click at [614, 541] on label "Sistēmas programmas, kas vada ierīču darbību, piemēram, printera" at bounding box center [764, 549] width 575 height 30
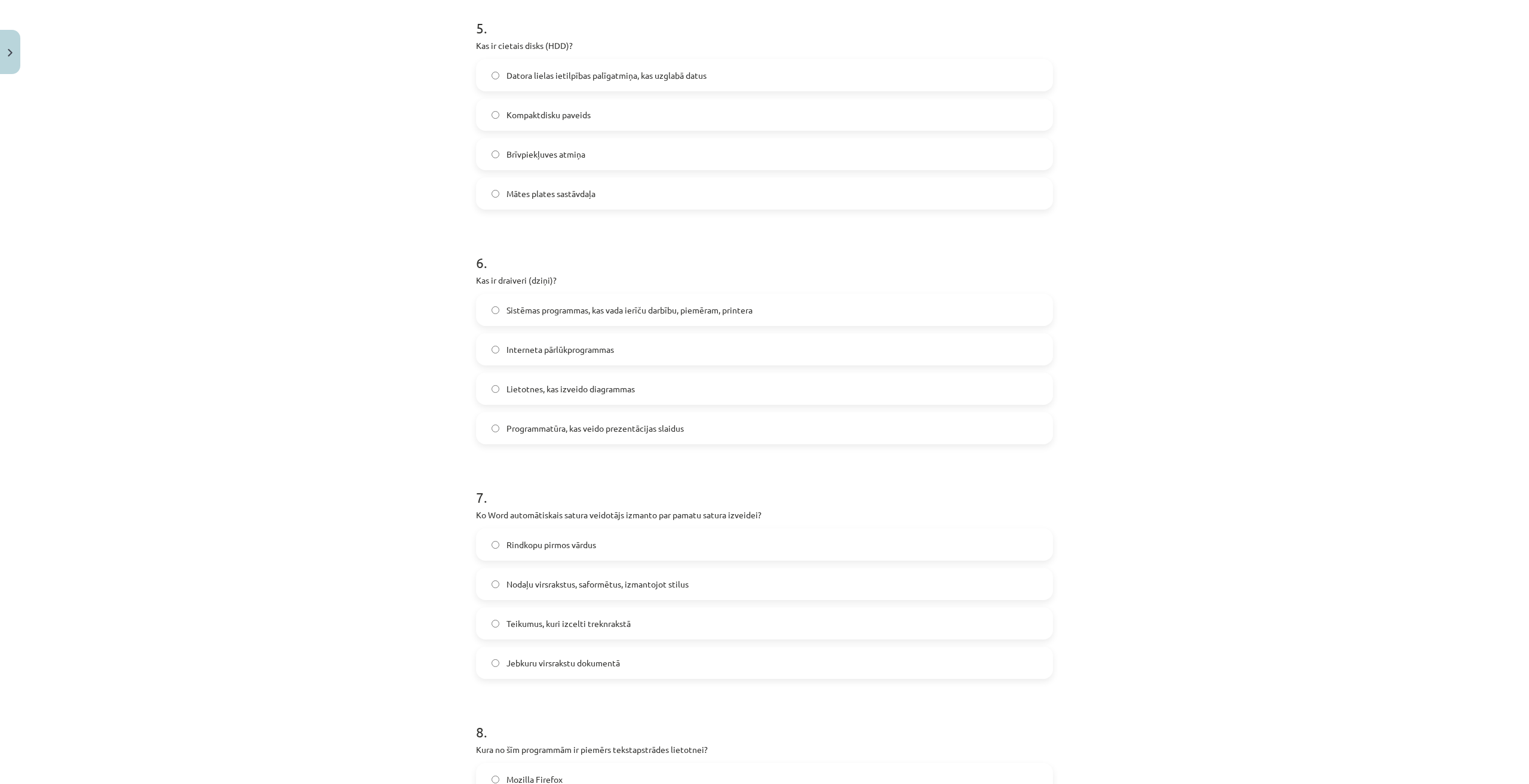
click at [570, 584] on span "Nodaļu virsrakstus, saformētus, izmantojot stilus" at bounding box center [597, 584] width 182 height 13
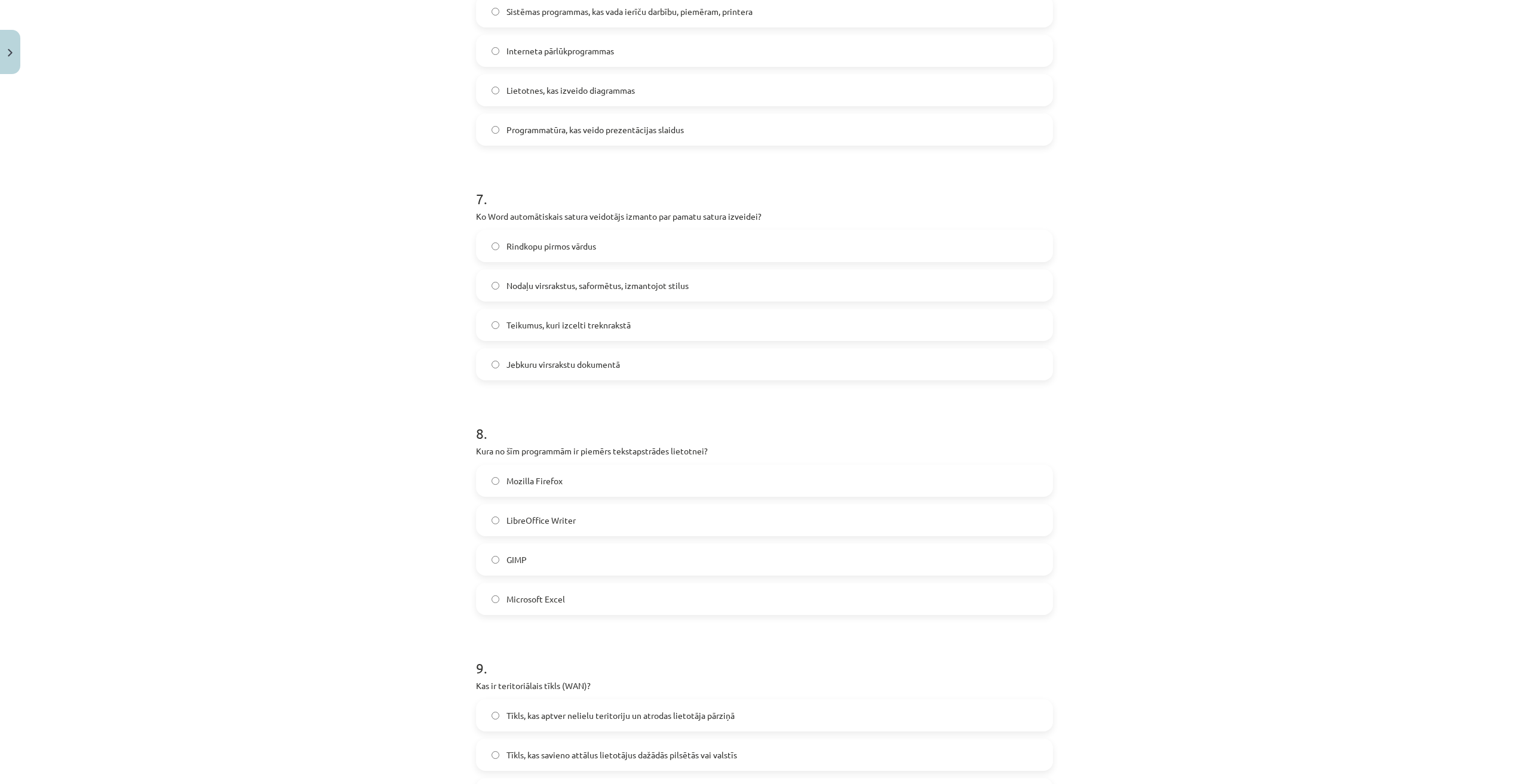
click at [573, 528] on label "LibreOffice Writer" at bounding box center [764, 520] width 575 height 30
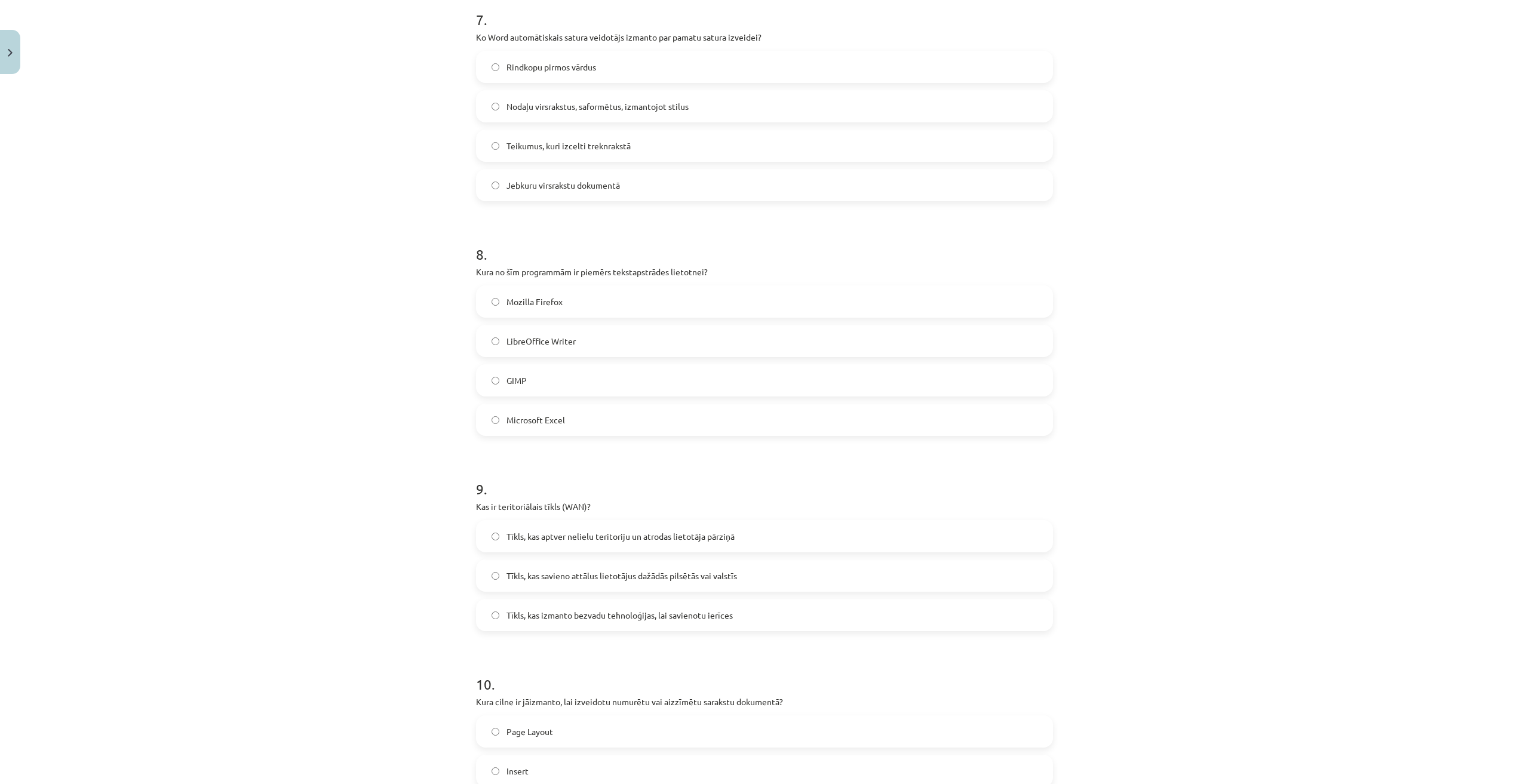
click at [605, 576] on span "Tīkls, kas savieno attālus lietotājus dažādās pilsētās vai valstīs" at bounding box center [621, 575] width 230 height 13
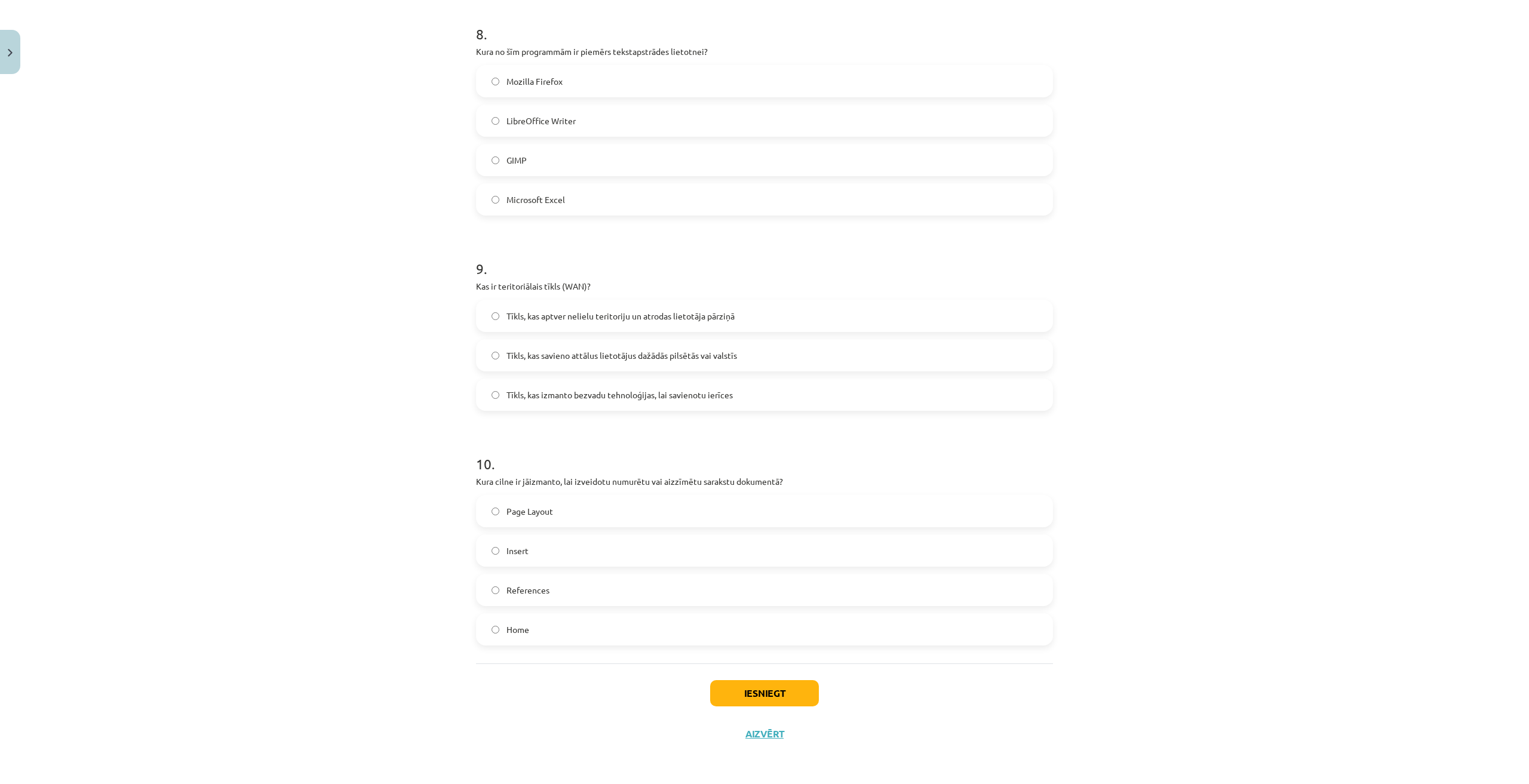
drag, startPoint x: 611, startPoint y: 628, endPoint x: 755, endPoint y: 698, distance: 160.1
click at [618, 628] on label "Home" at bounding box center [764, 629] width 575 height 30
click at [787, 688] on button "Iesniegt" at bounding box center [764, 692] width 109 height 26
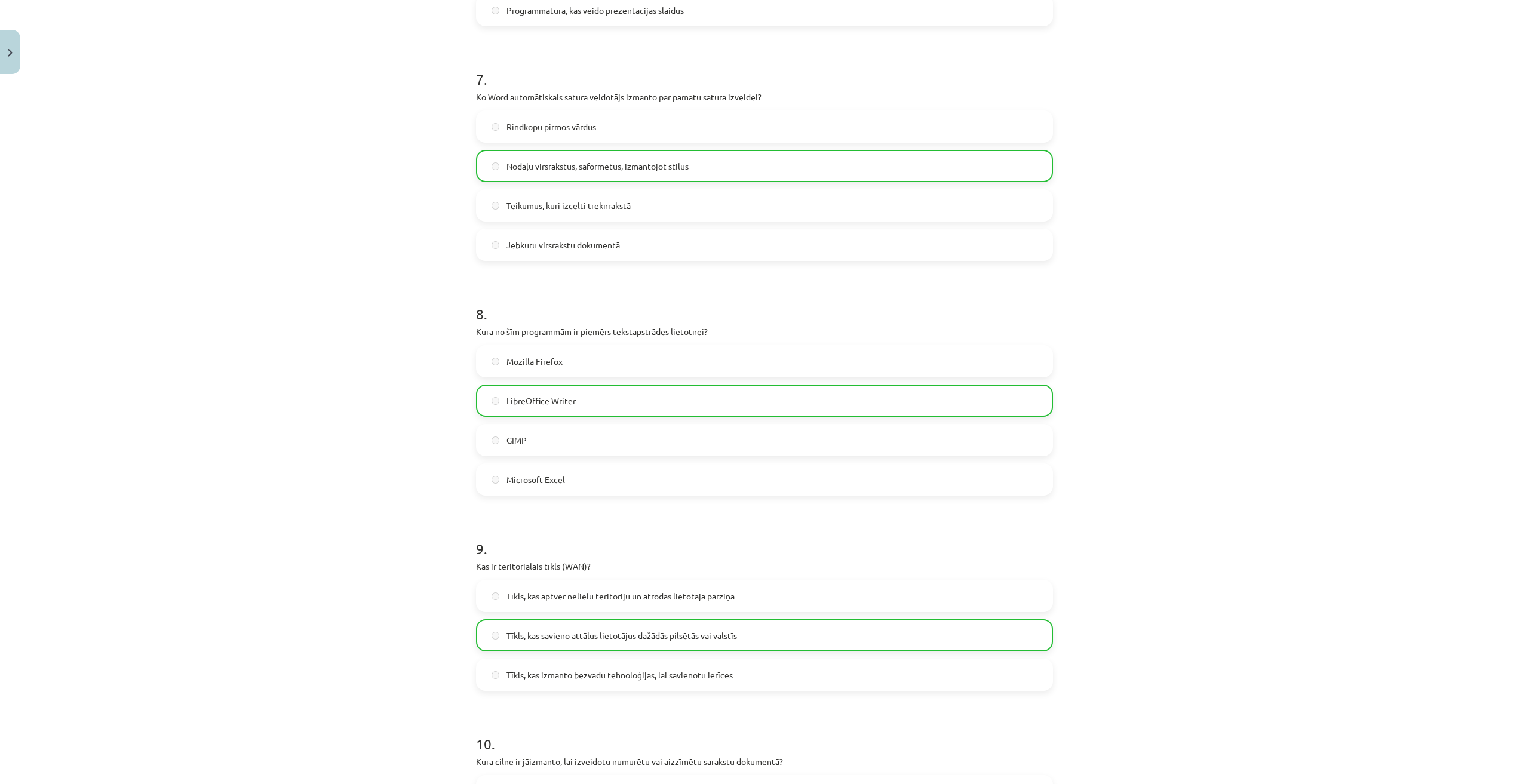
scroll to position [1910, 0]
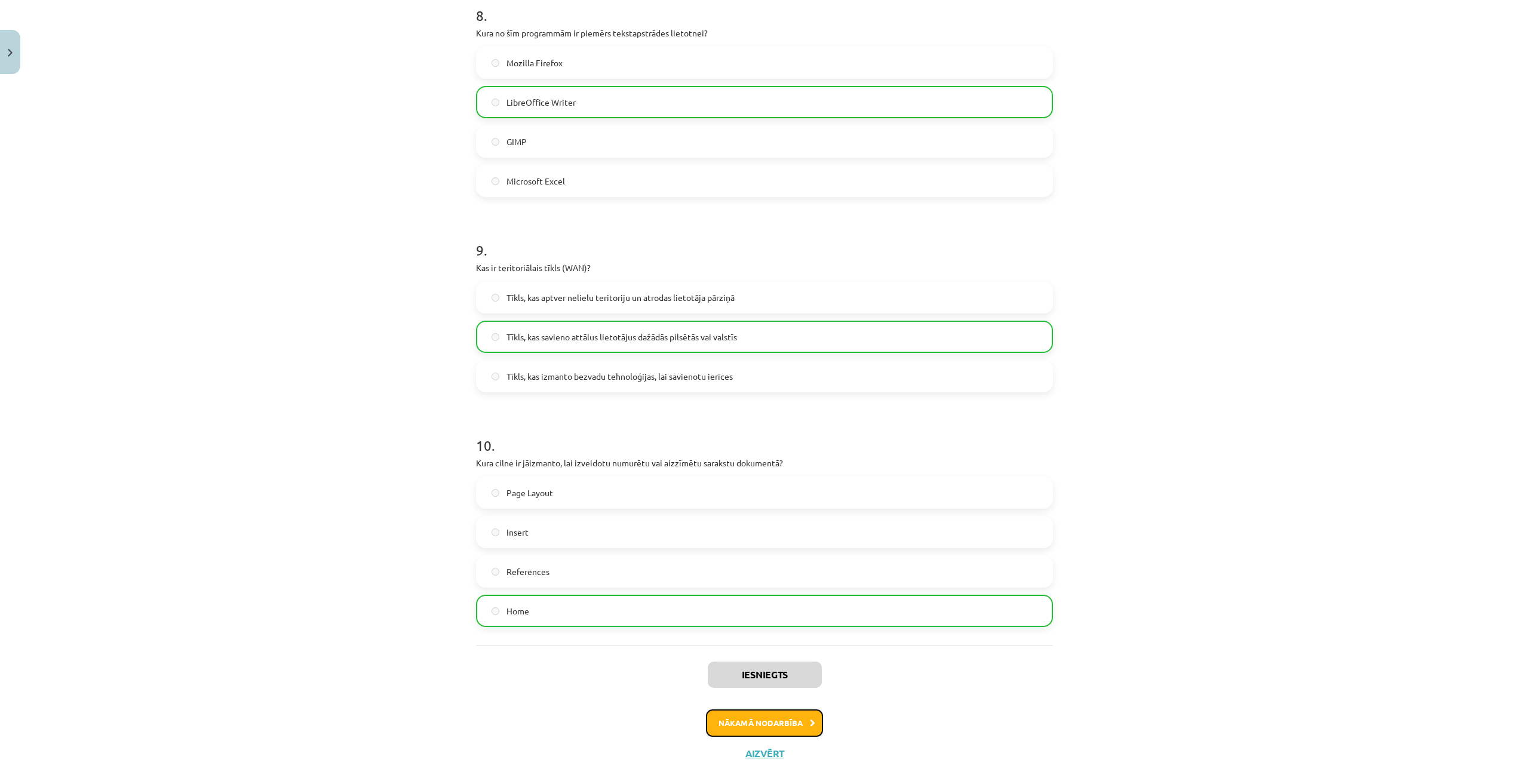
click at [792, 715] on button "Nākamā nodarbība" at bounding box center [764, 723] width 117 height 28
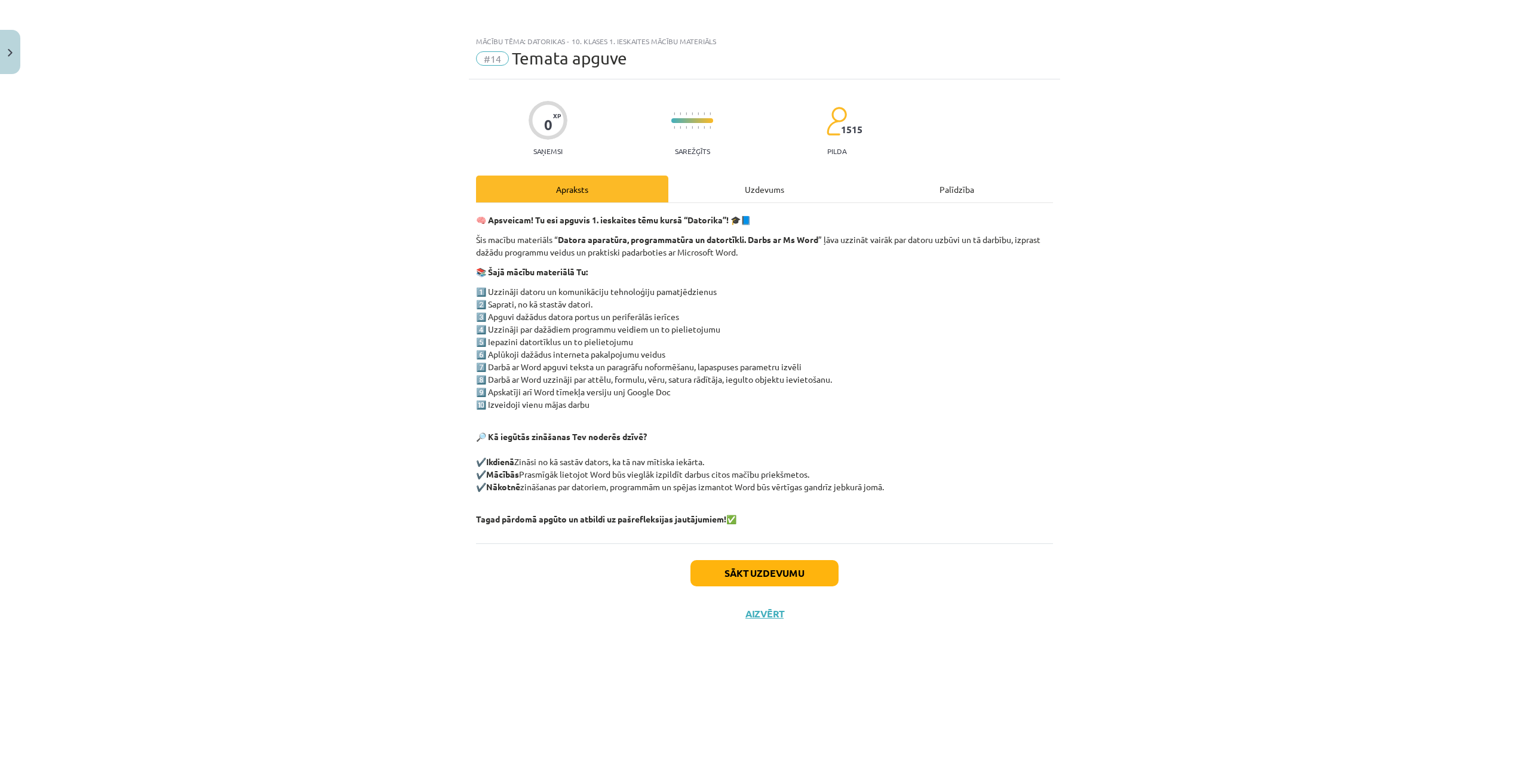
click at [775, 186] on div "Uzdevums" at bounding box center [764, 189] width 192 height 27
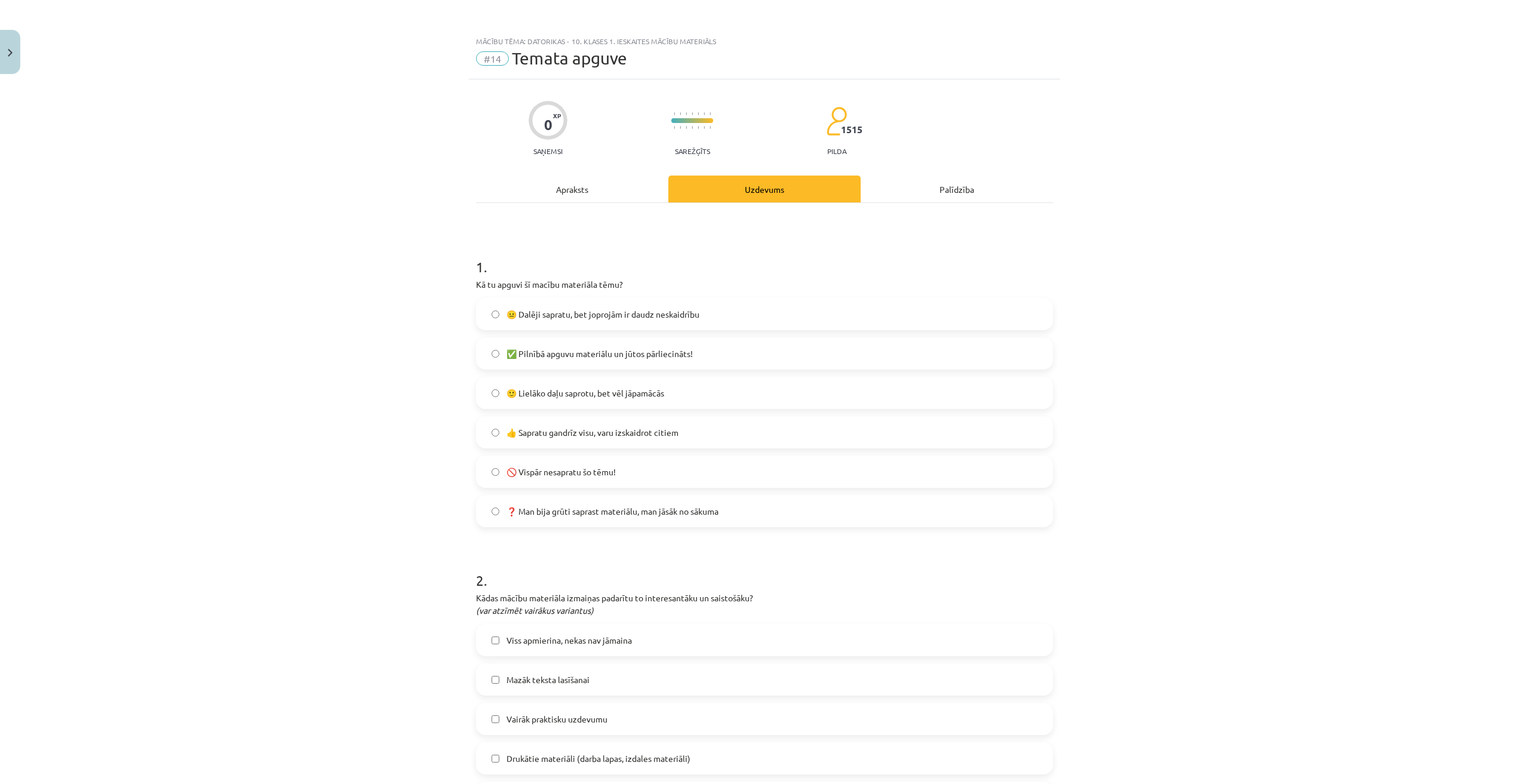
click at [636, 396] on span "🙂 Lielāko daļu saprotu, bet vēl jāpamācās" at bounding box center [584, 393] width 157 height 13
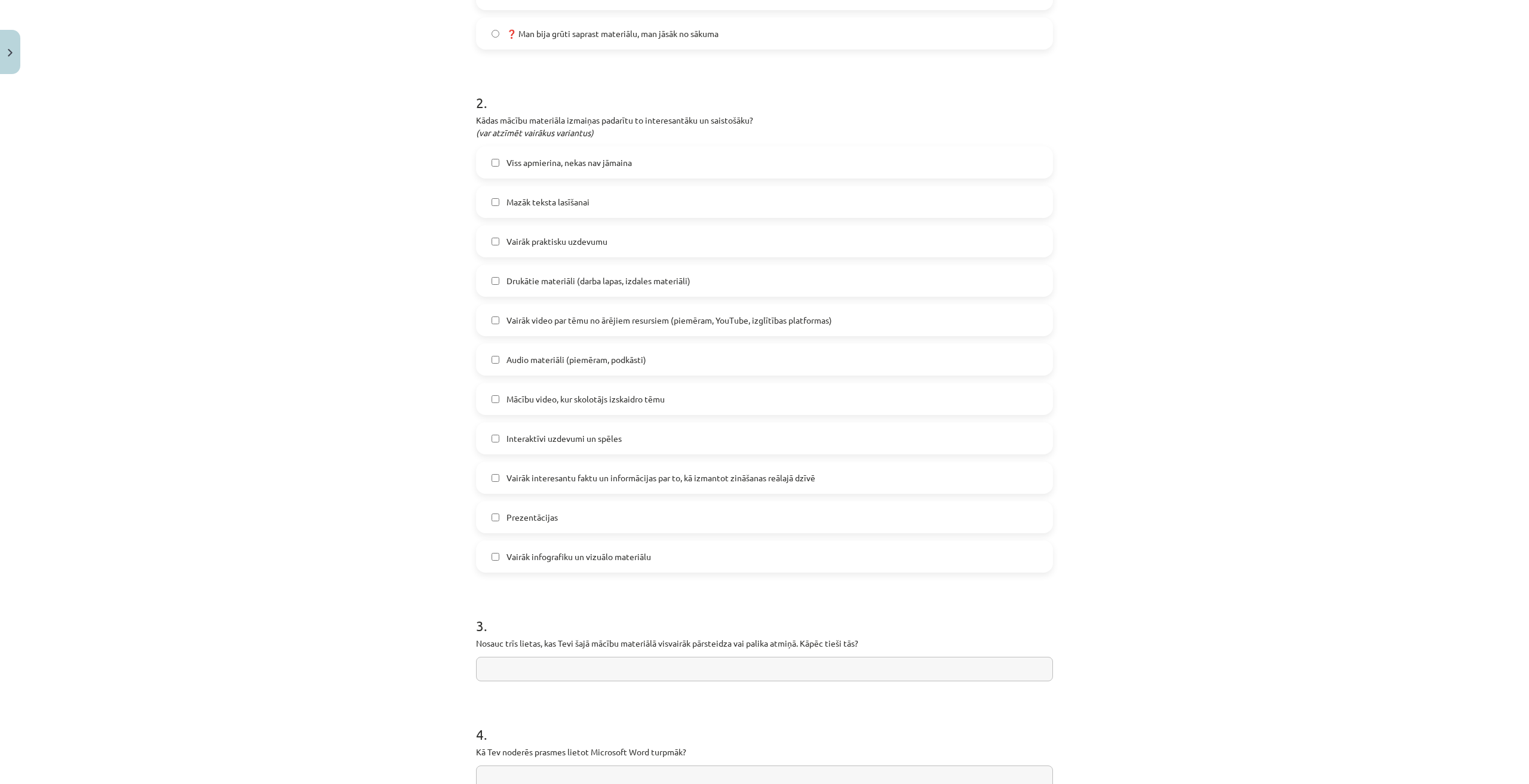
scroll to position [615, 0]
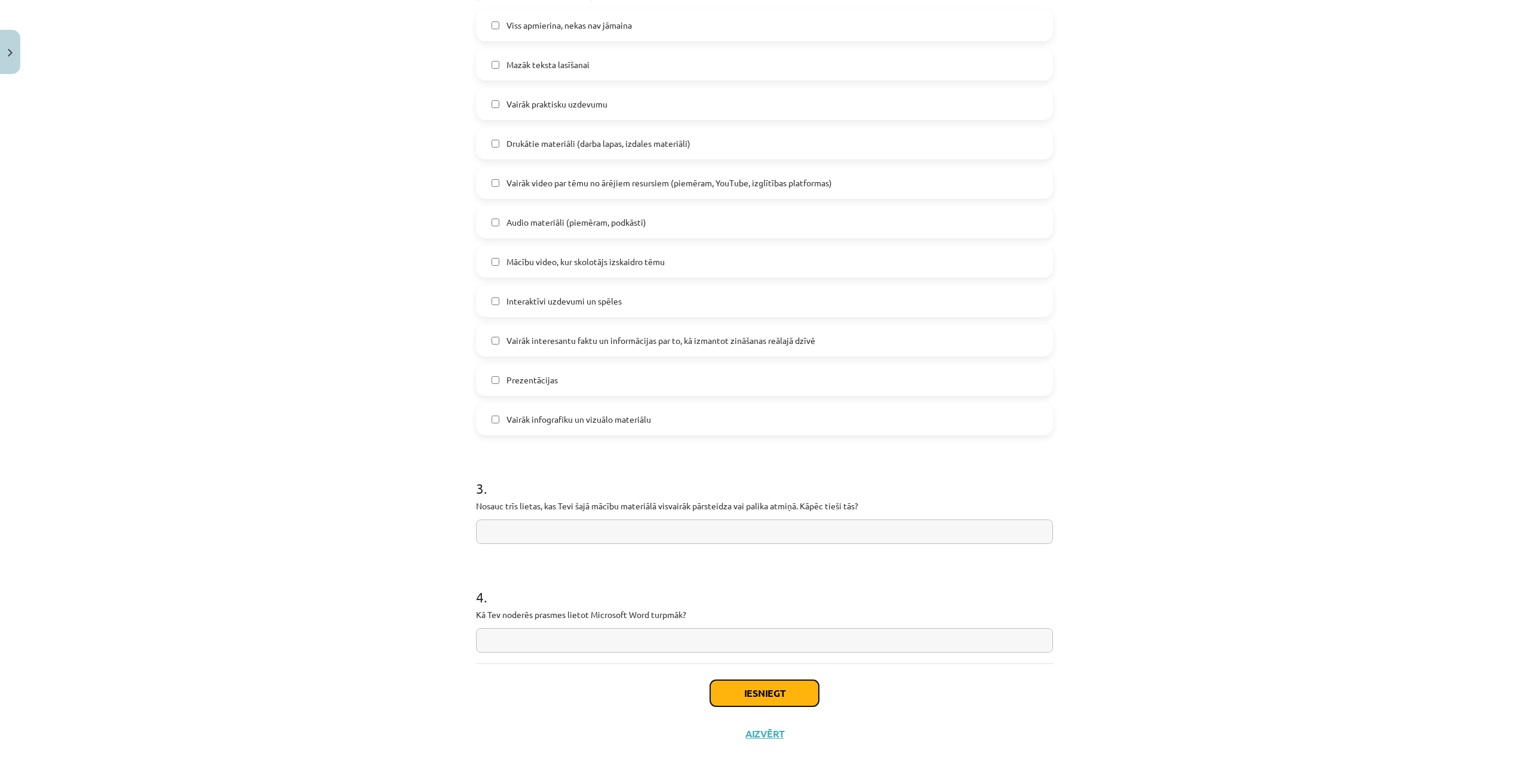
click at [781, 698] on button "Iesniegt" at bounding box center [764, 692] width 109 height 26
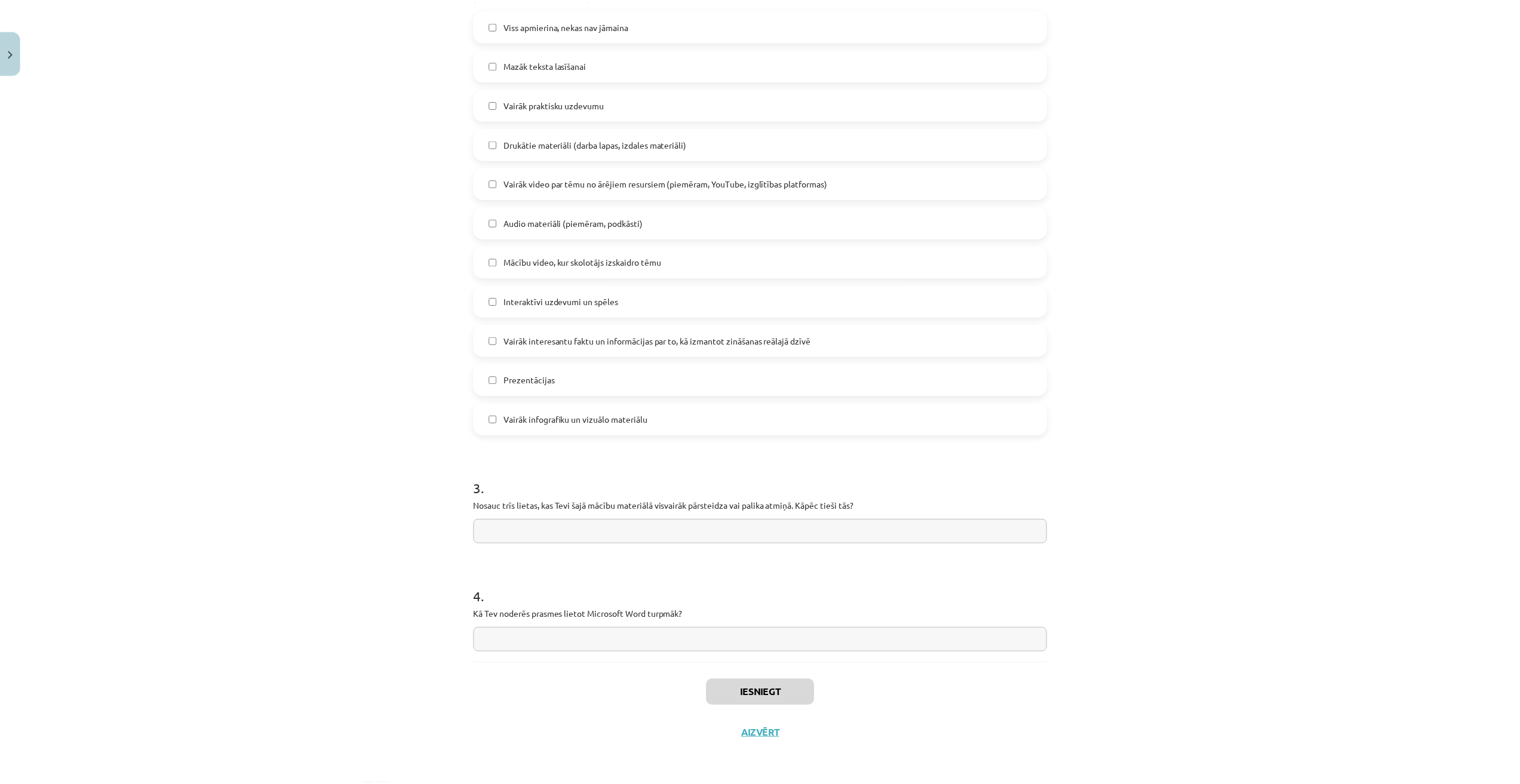
scroll to position [476, 0]
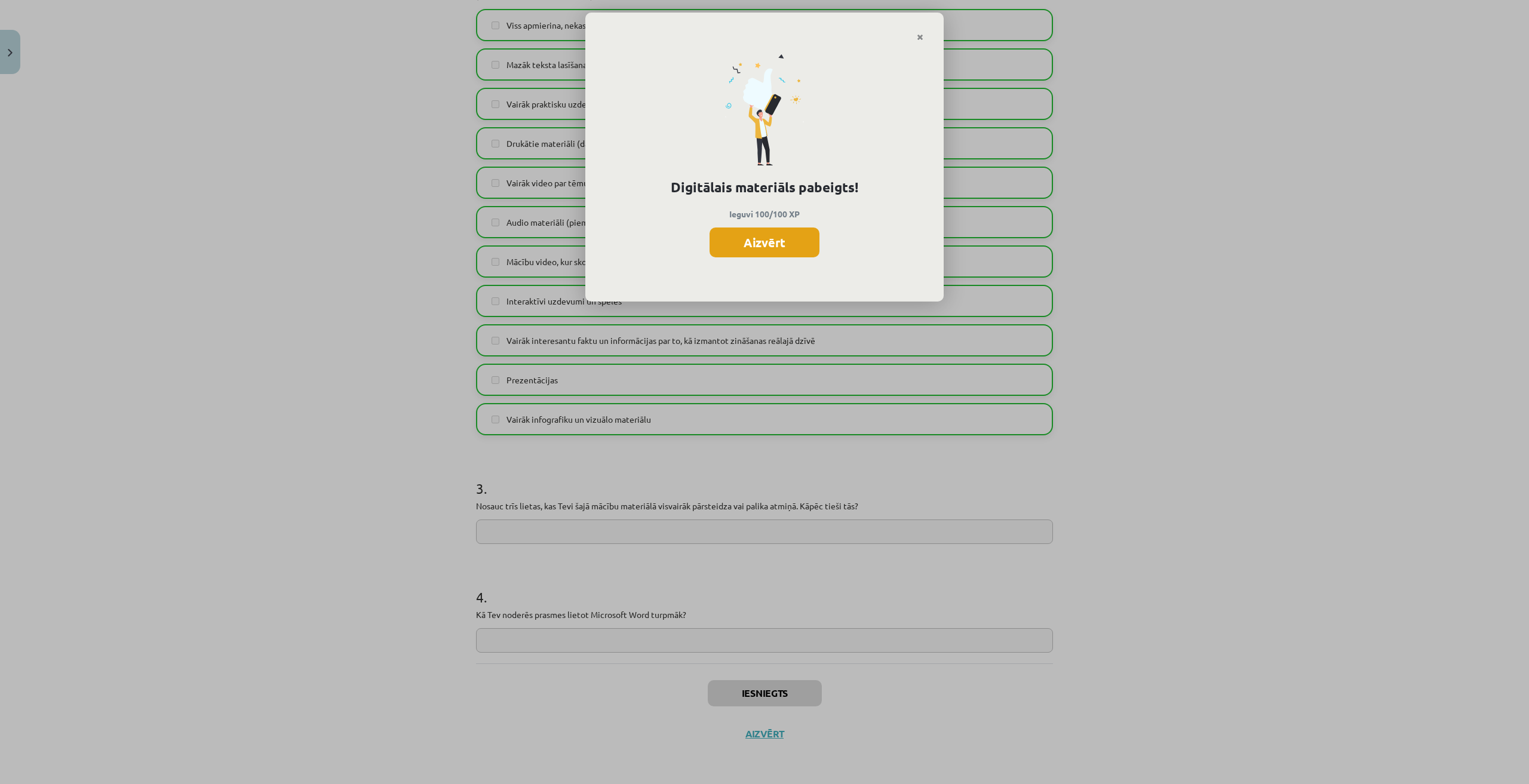
click at [810, 243] on button "Aizvērt" at bounding box center [764, 242] width 110 height 30
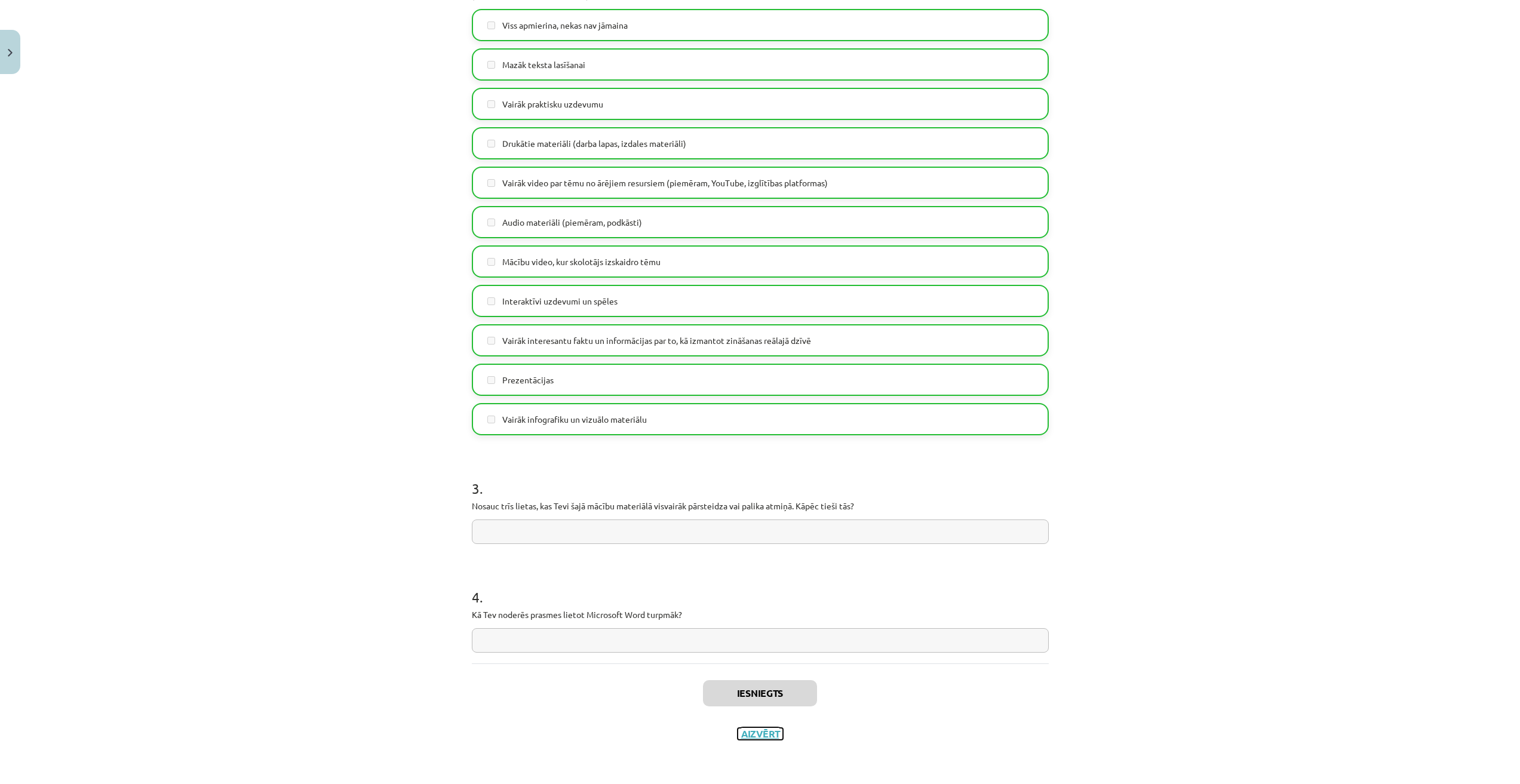
click at [769, 732] on button "Aizvērt" at bounding box center [760, 733] width 45 height 12
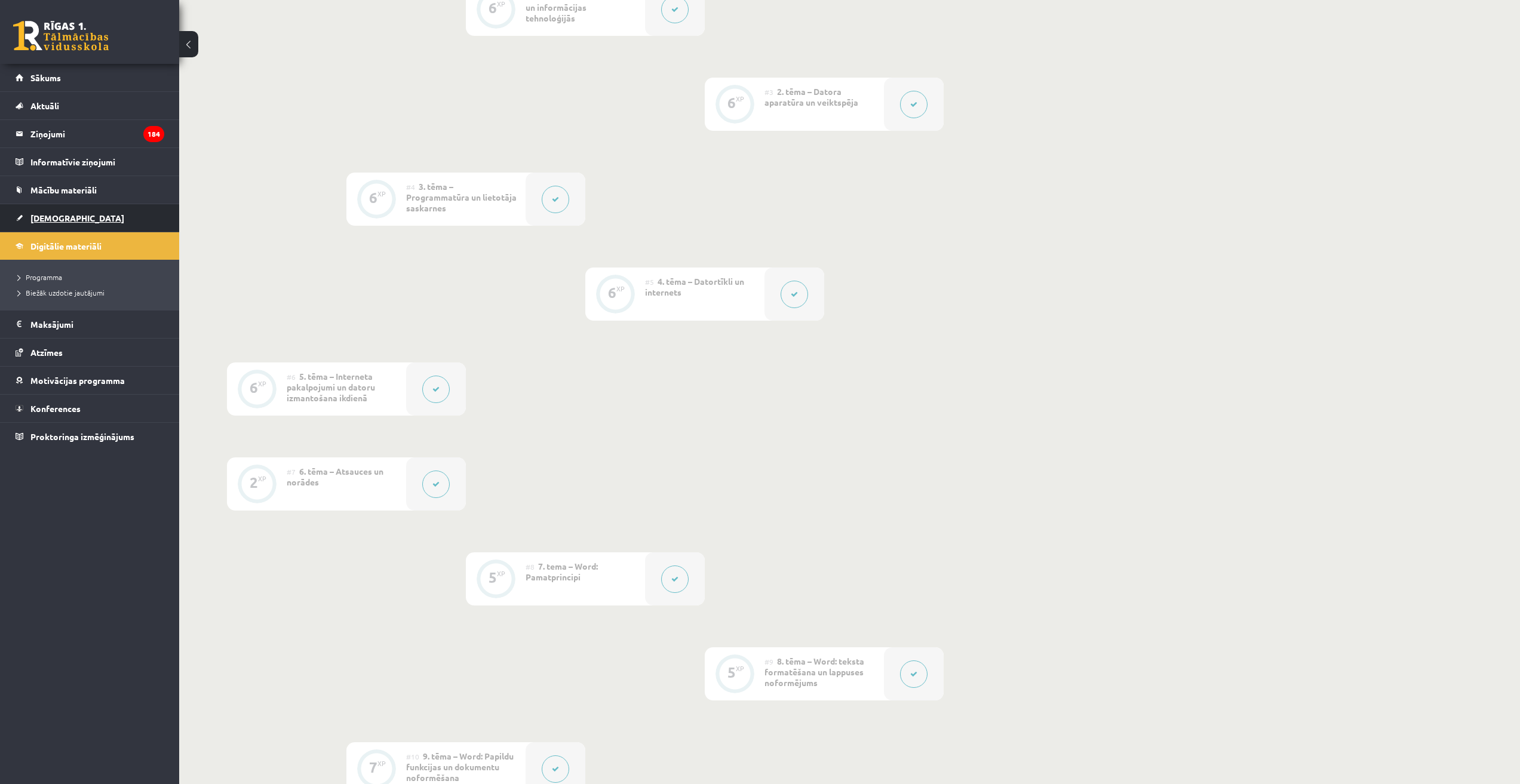
click at [61, 218] on span "[DEMOGRAPHIC_DATA]" at bounding box center [78, 218] width 94 height 10
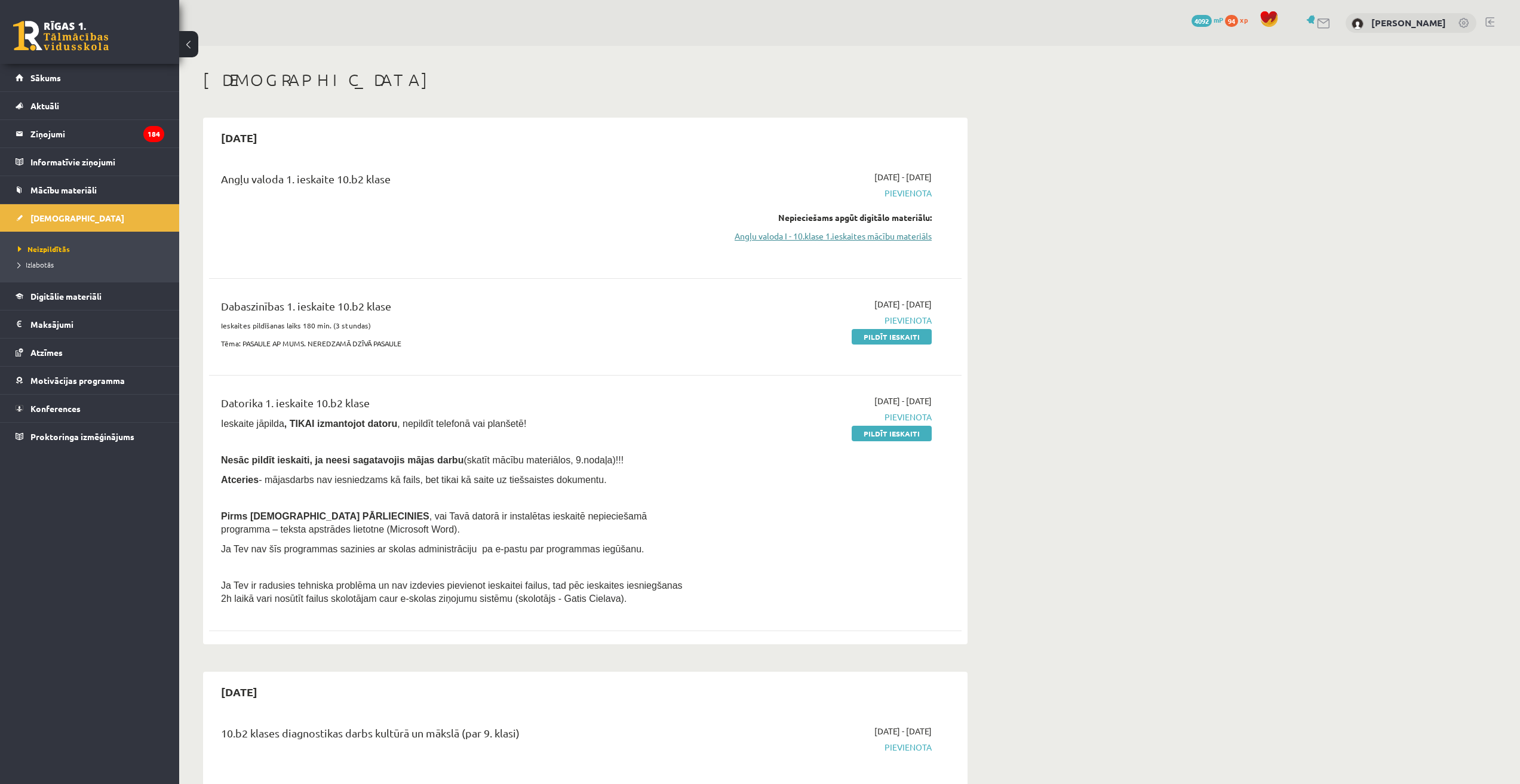
click at [870, 235] on link "Angļu valoda I - 10.klase 1.ieskaites mācību materiāls" at bounding box center [819, 235] width 225 height 13
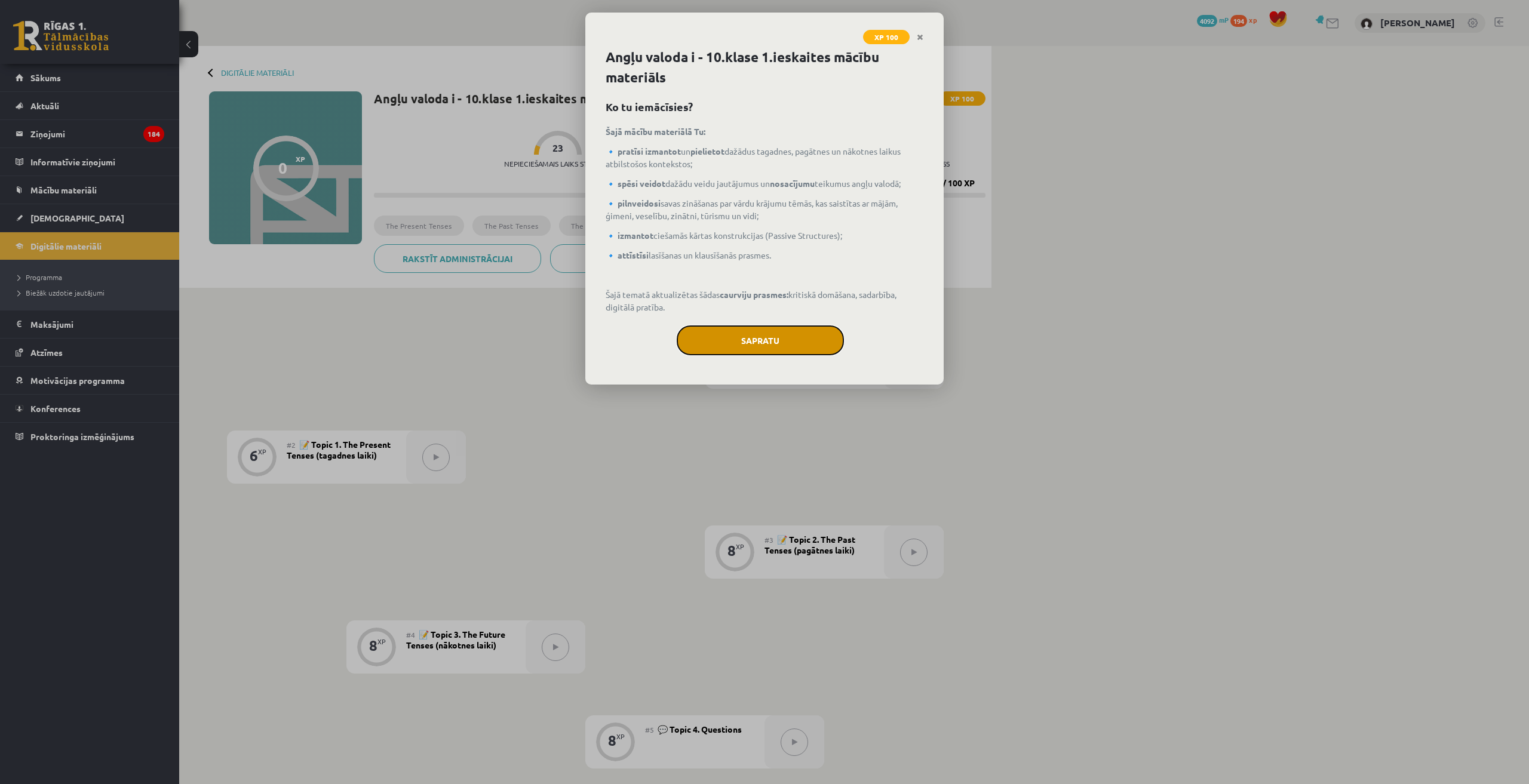
click at [800, 341] on button "Sapratu" at bounding box center [760, 341] width 167 height 30
